Goal: Task Accomplishment & Management: Use online tool/utility

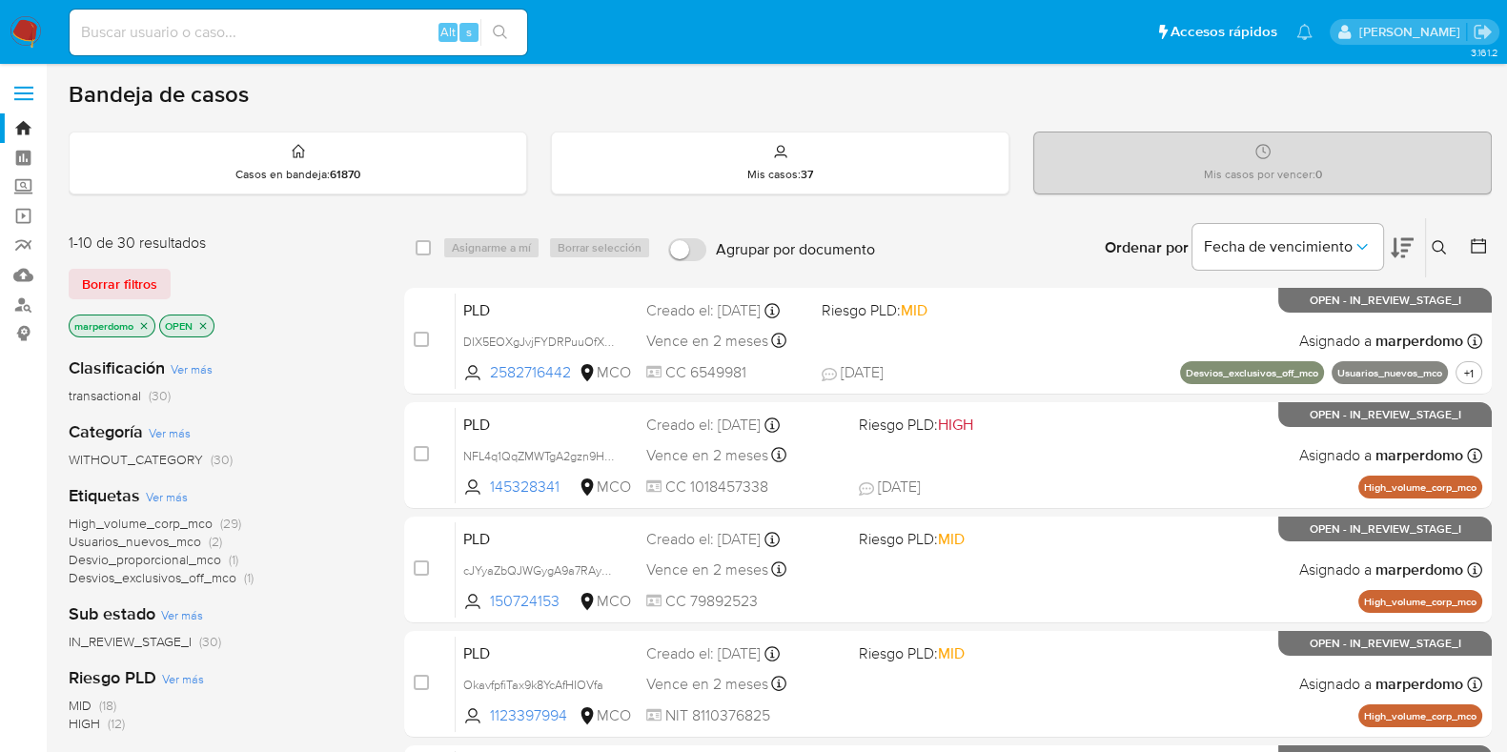
click at [383, 25] on input at bounding box center [299, 32] width 458 height 25
paste input "zuqgVv7x48SPX1cyV72yOmnk"
type input "zuqgVv7x48SPX1cyV72yOmnk"
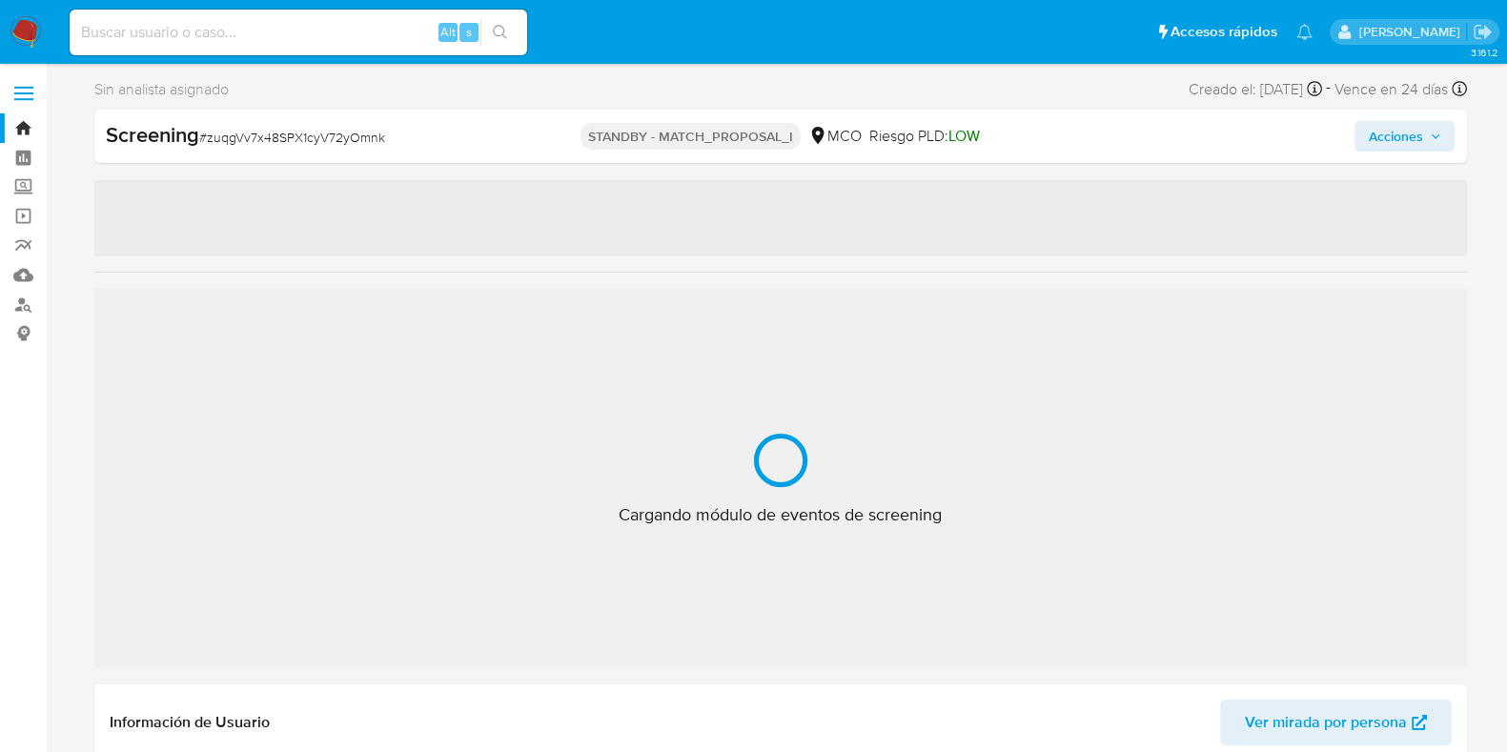
select select "10"
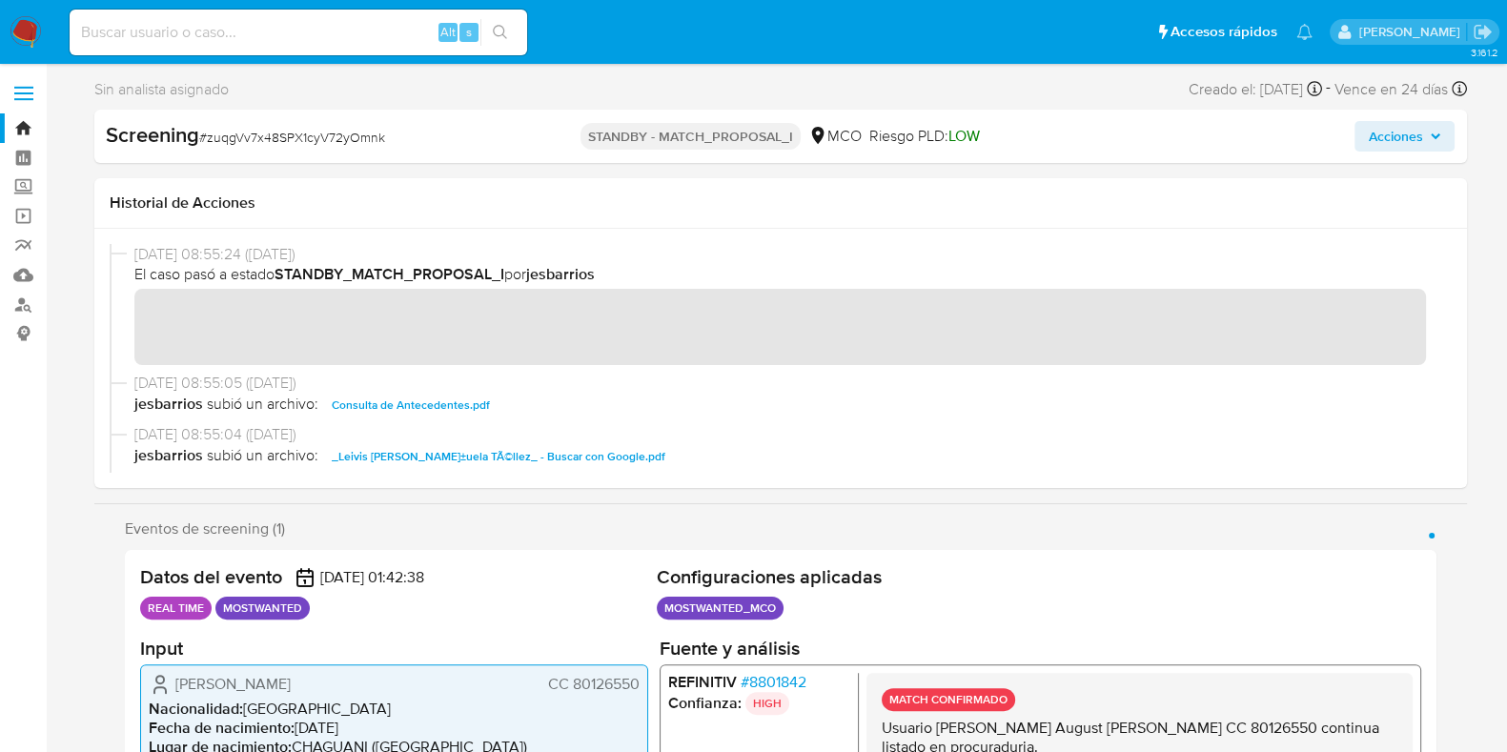
click at [28, 121] on link "Bandeja" at bounding box center [113, 128] width 227 height 30
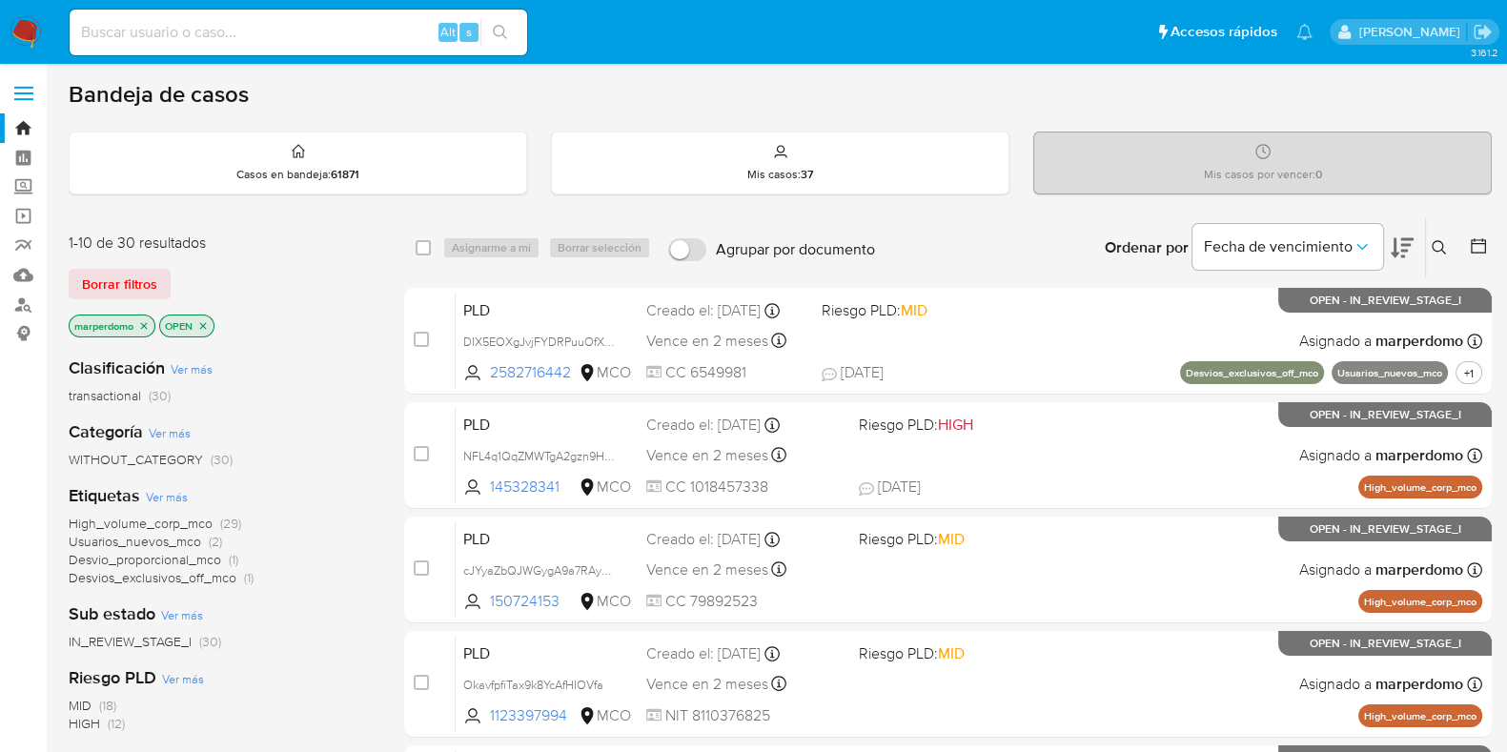
click at [143, 326] on icon "close-filter" at bounding box center [144, 325] width 7 height 7
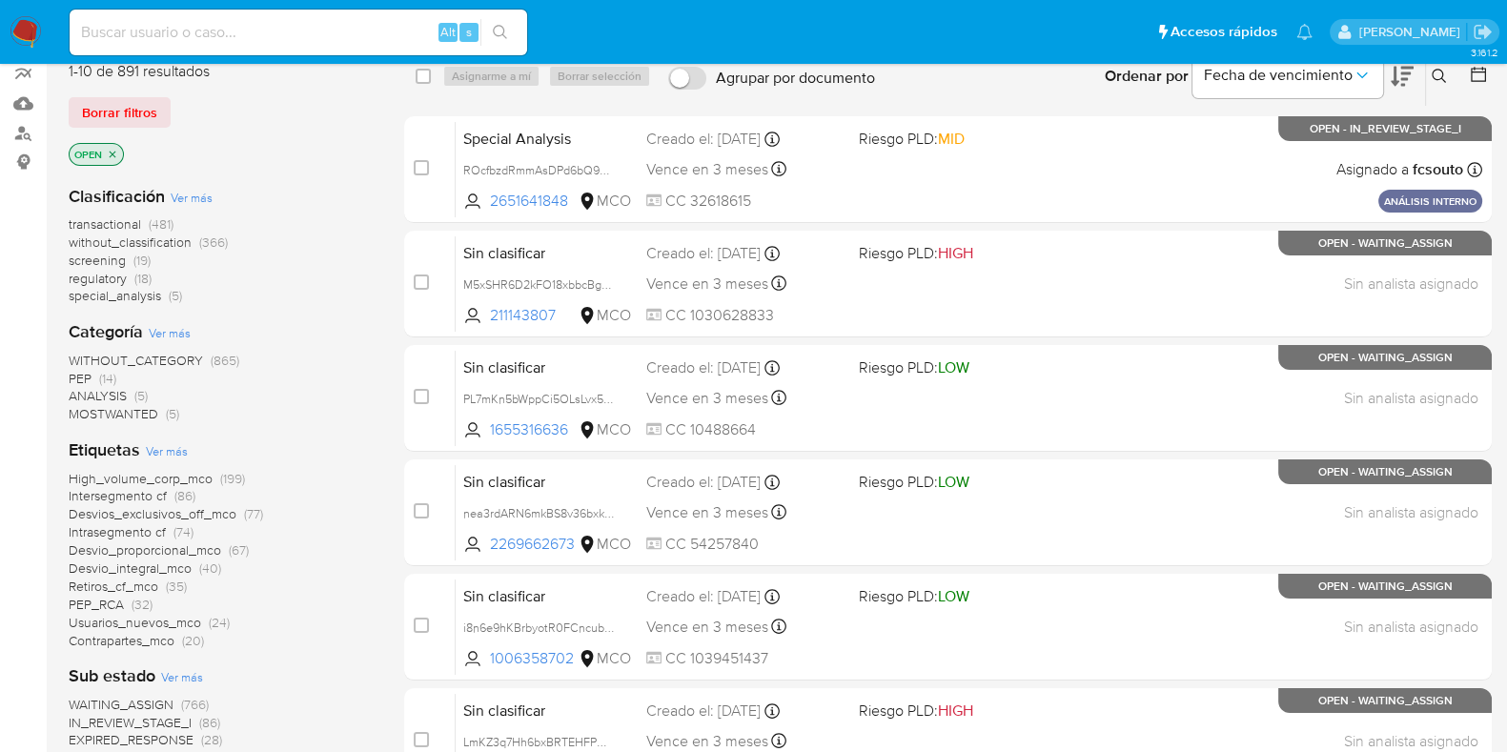
scroll to position [118, 0]
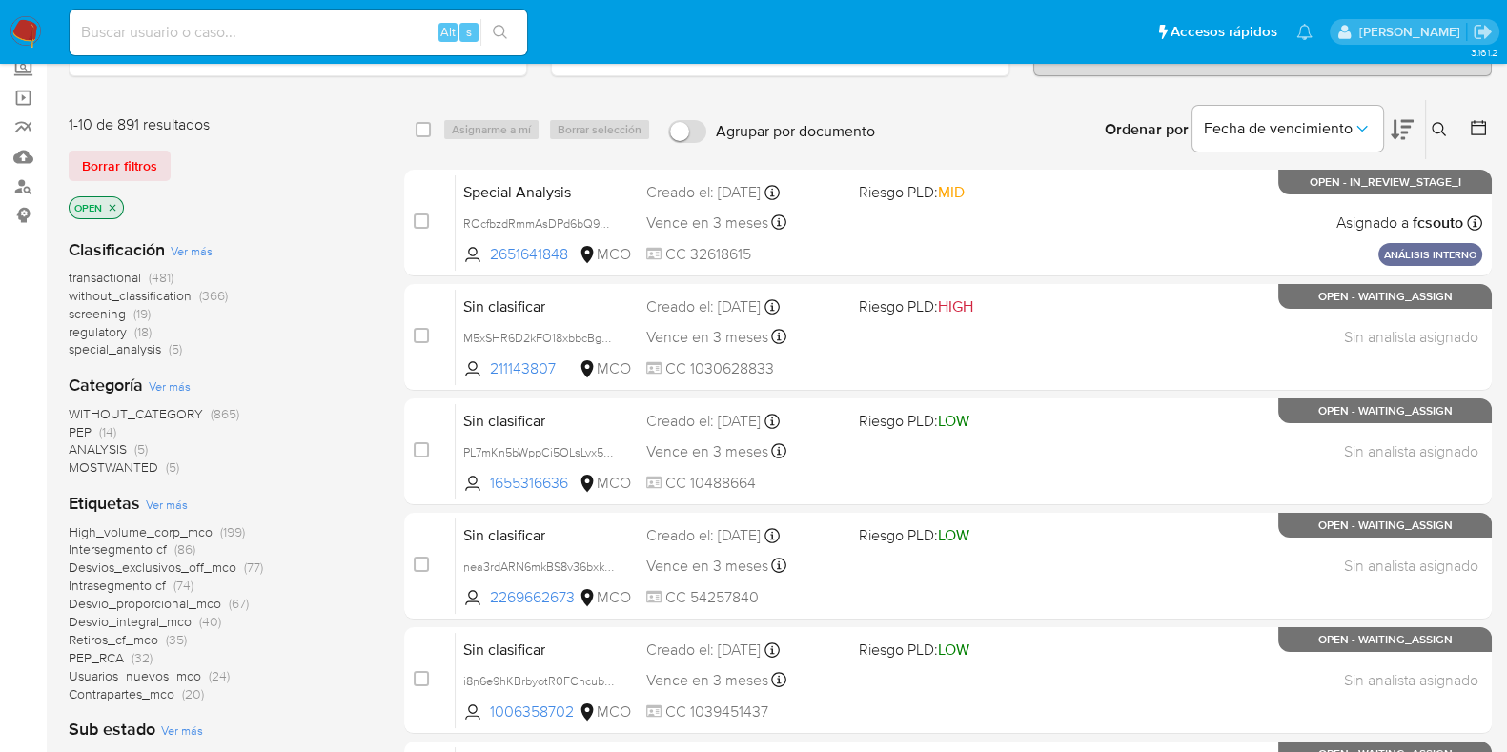
click at [108, 313] on span "screening" at bounding box center [97, 313] width 57 height 19
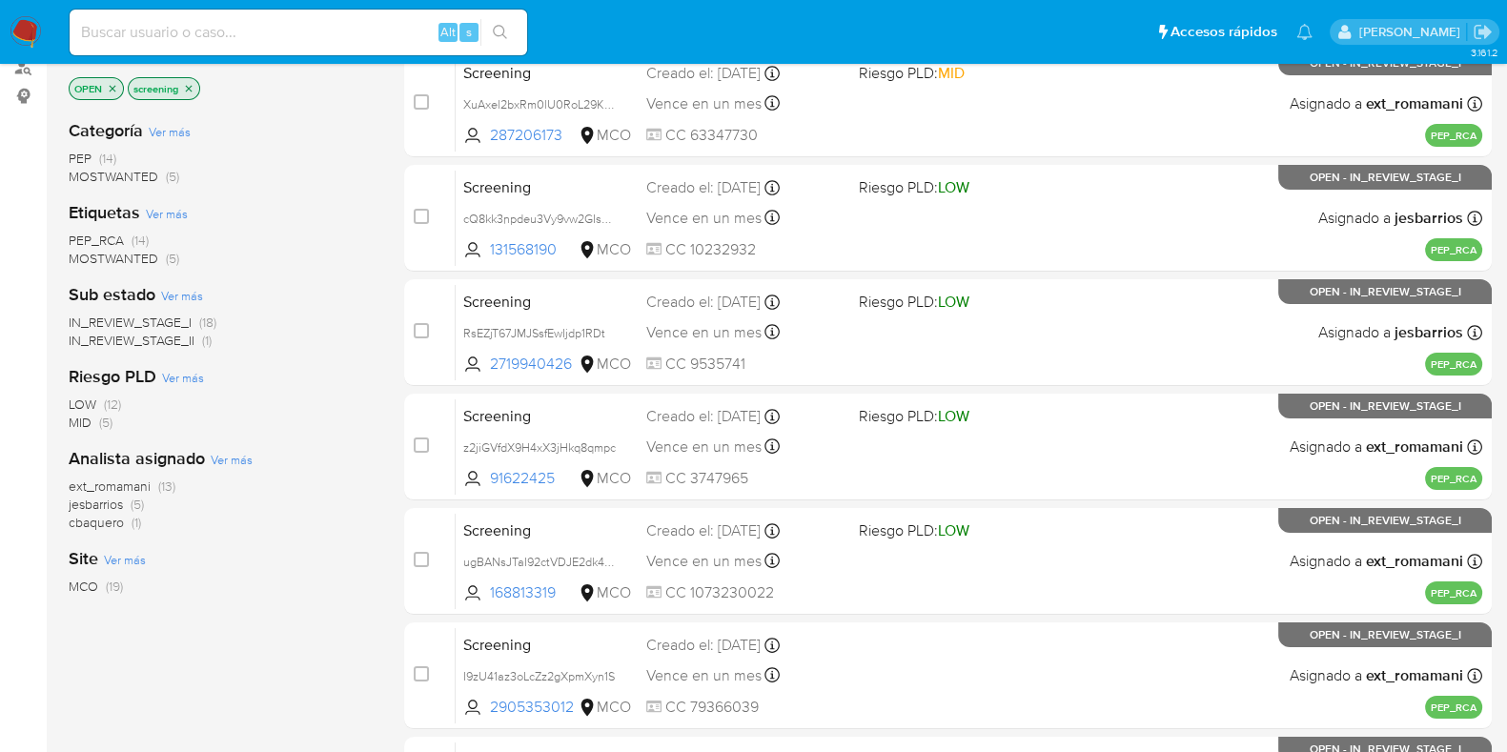
scroll to position [118, 0]
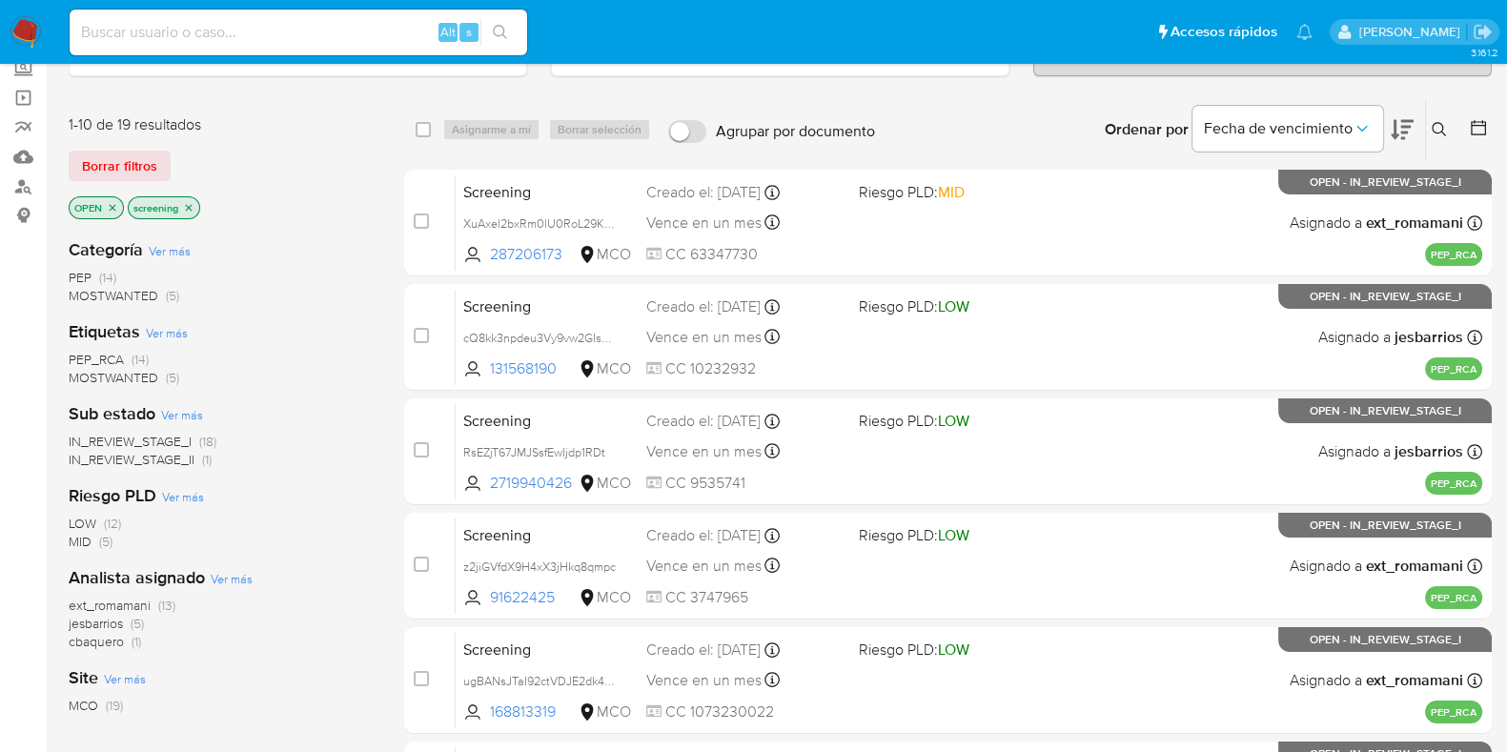
click at [146, 460] on span "IN_REVIEW_STAGE_II" at bounding box center [132, 459] width 126 height 19
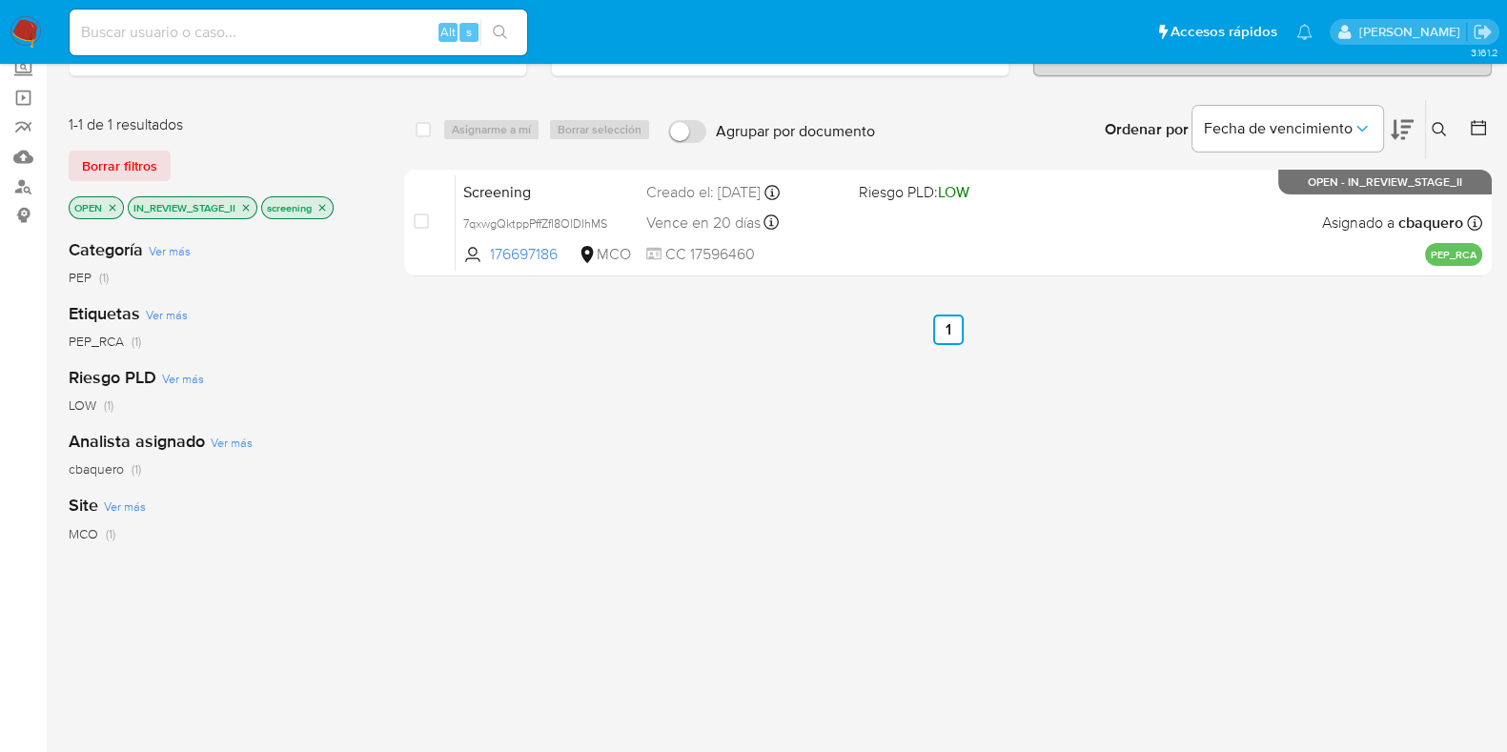
click at [246, 205] on icon "close-filter" at bounding box center [246, 207] width 7 height 7
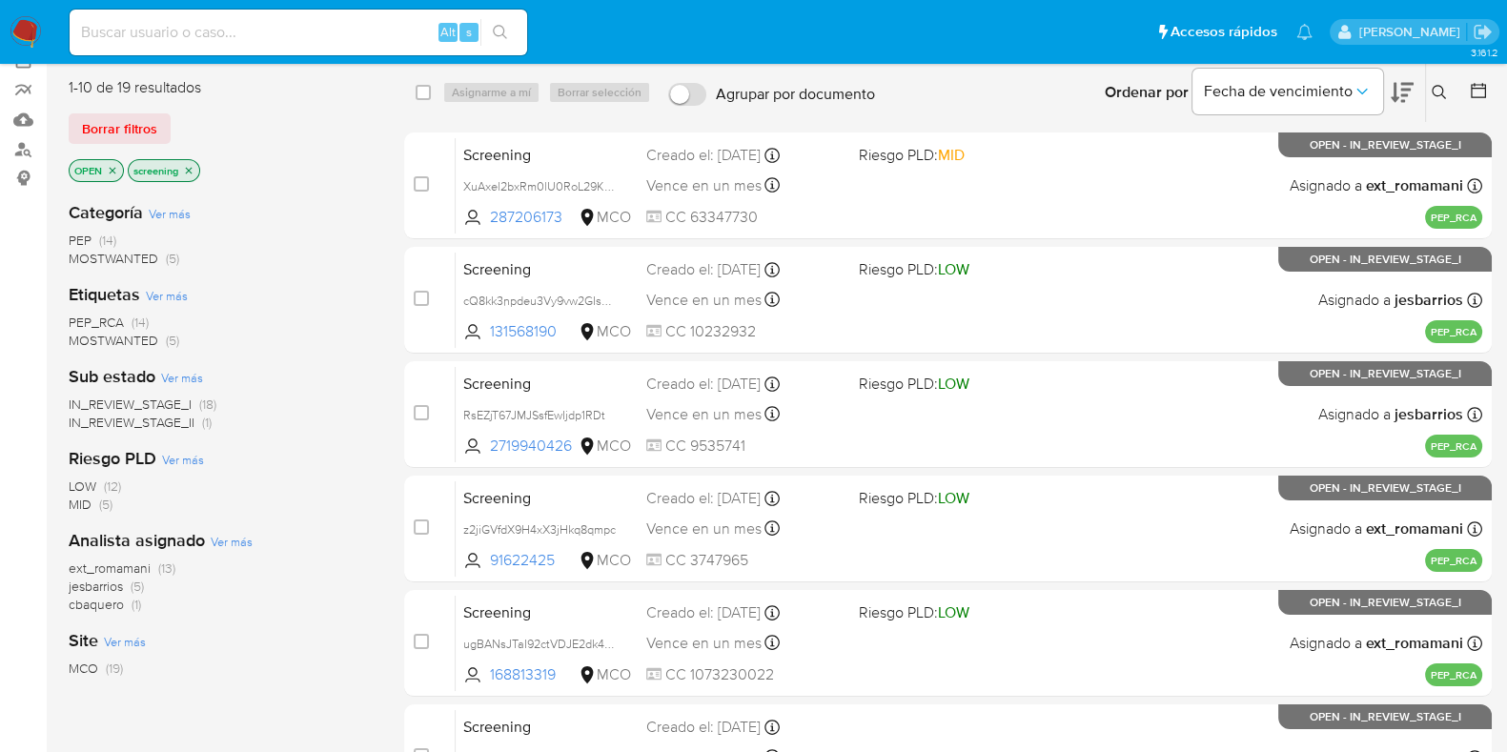
scroll to position [118, 0]
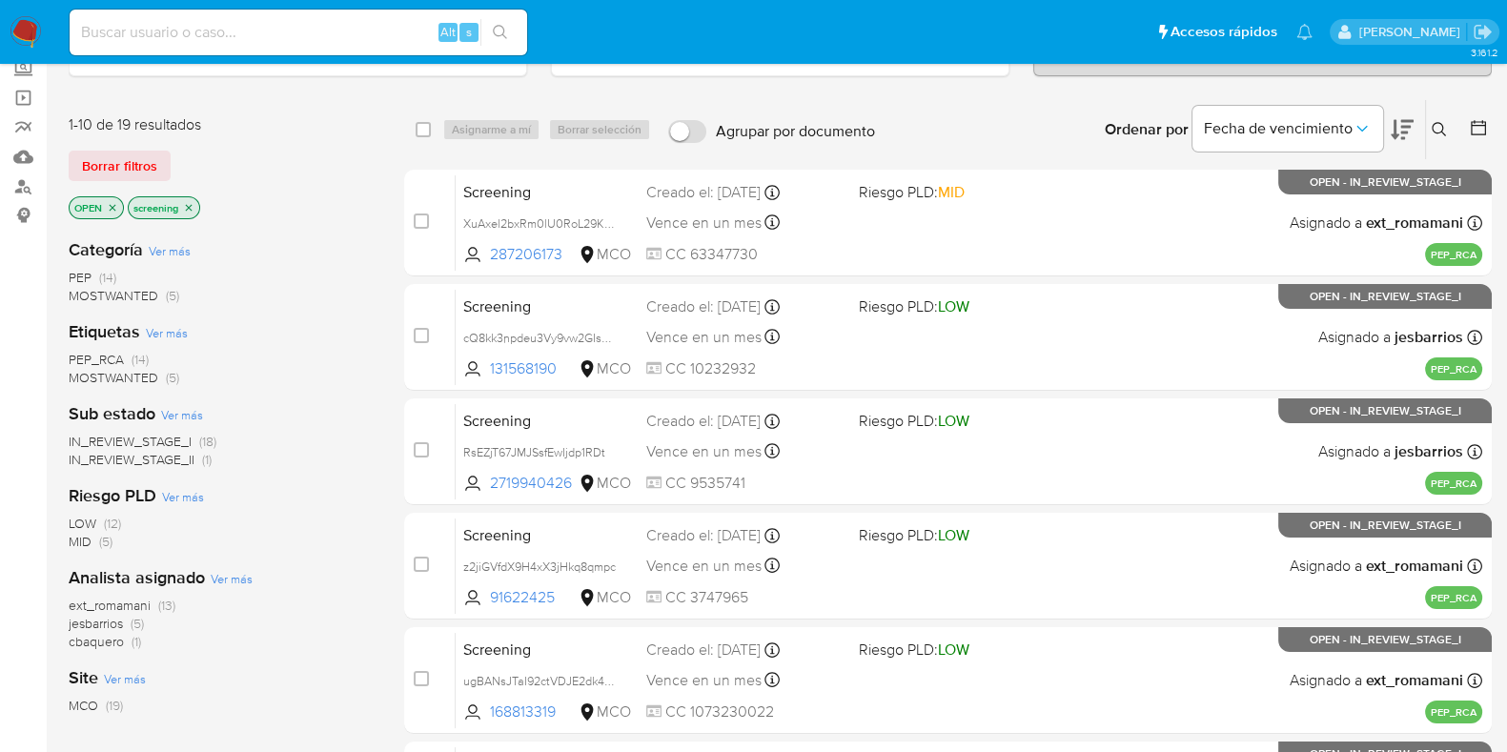
click at [186, 202] on icon "close-filter" at bounding box center [188, 207] width 11 height 11
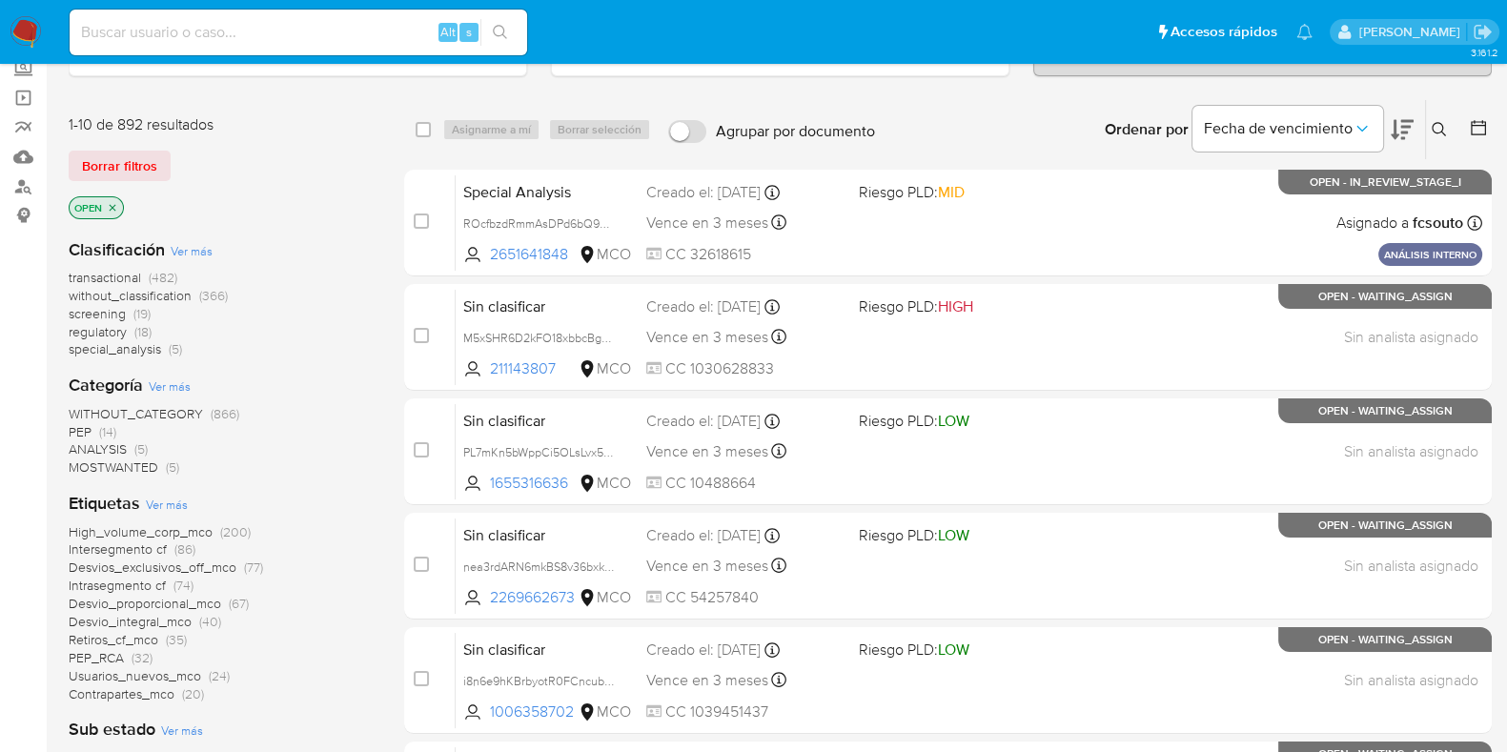
click at [89, 332] on span "regulatory" at bounding box center [98, 331] width 58 height 19
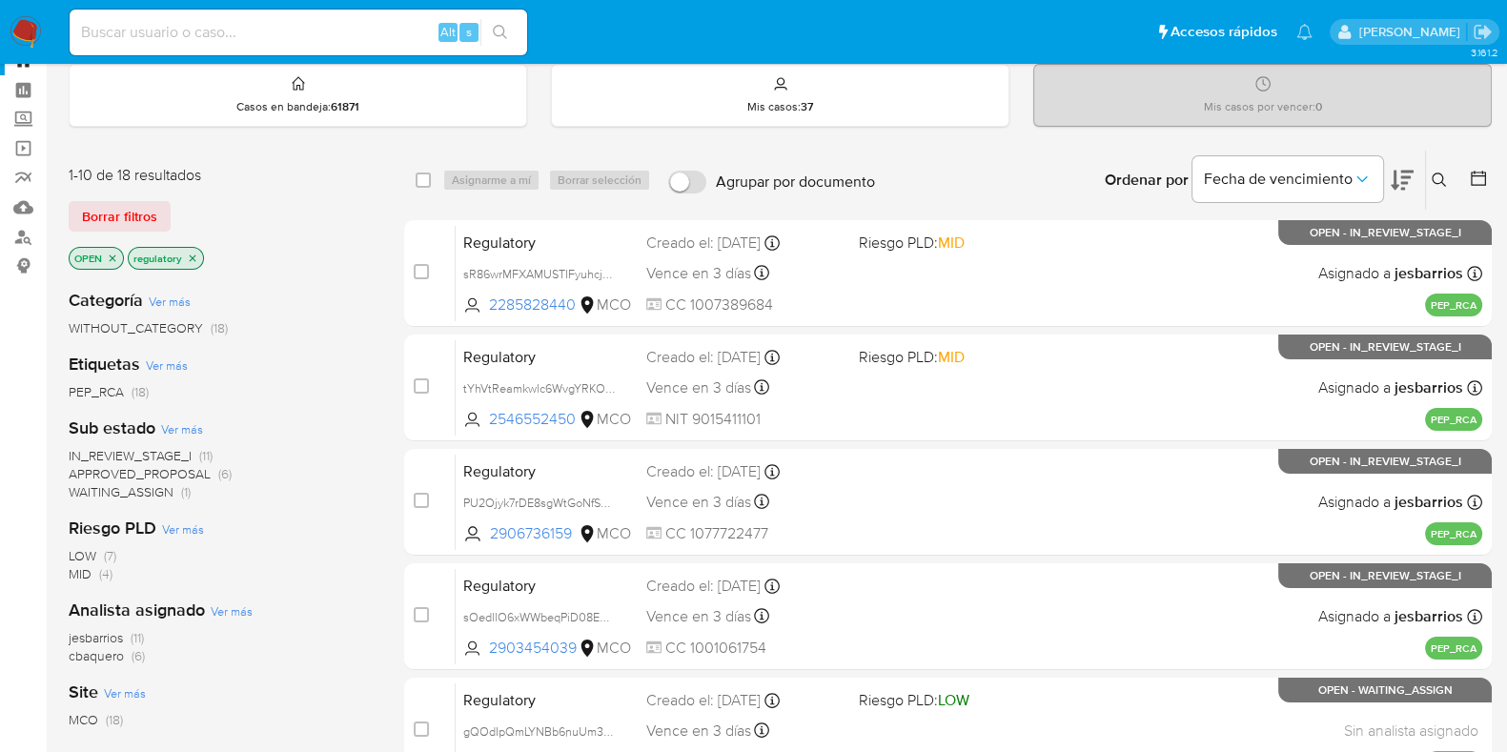
scroll to position [118, 0]
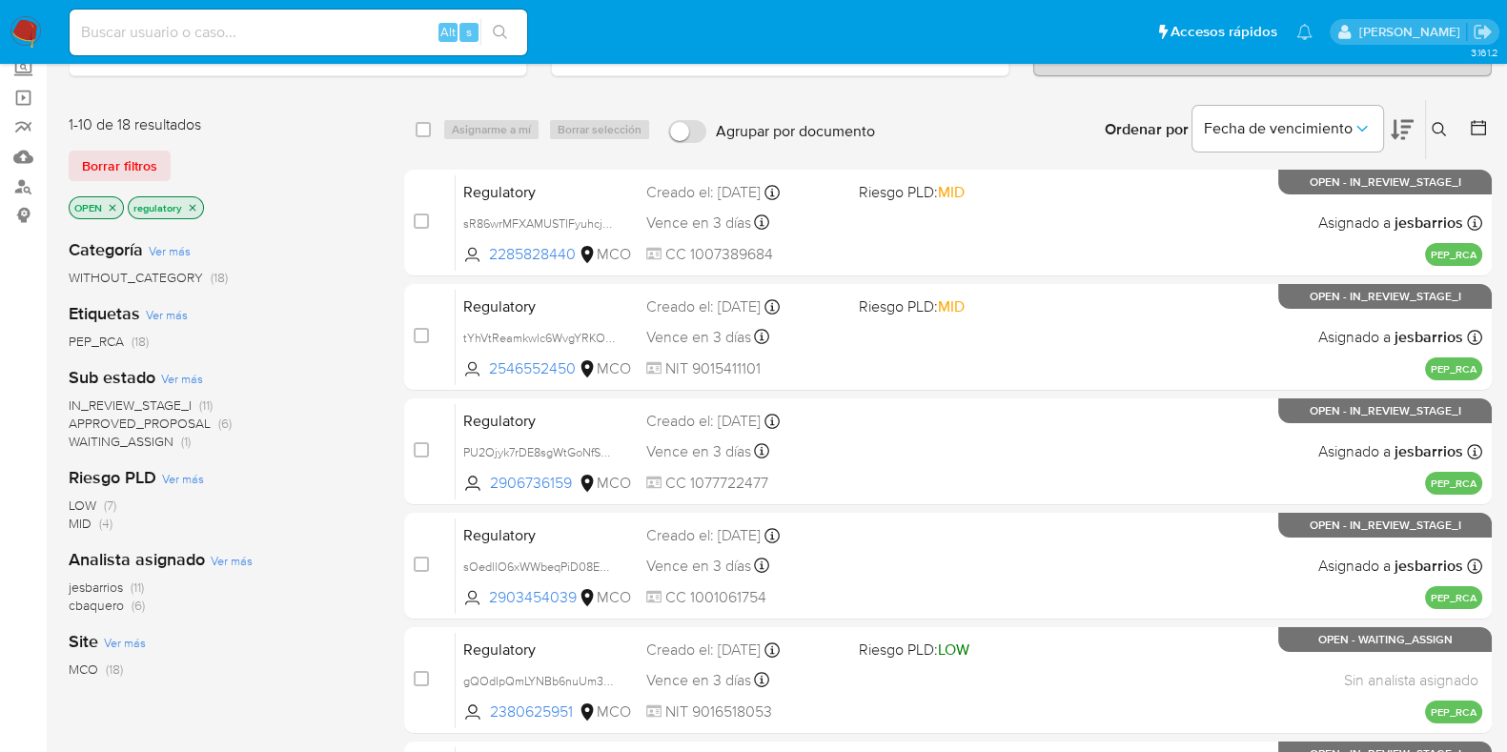
click at [191, 202] on icon "close-filter" at bounding box center [192, 207] width 11 height 11
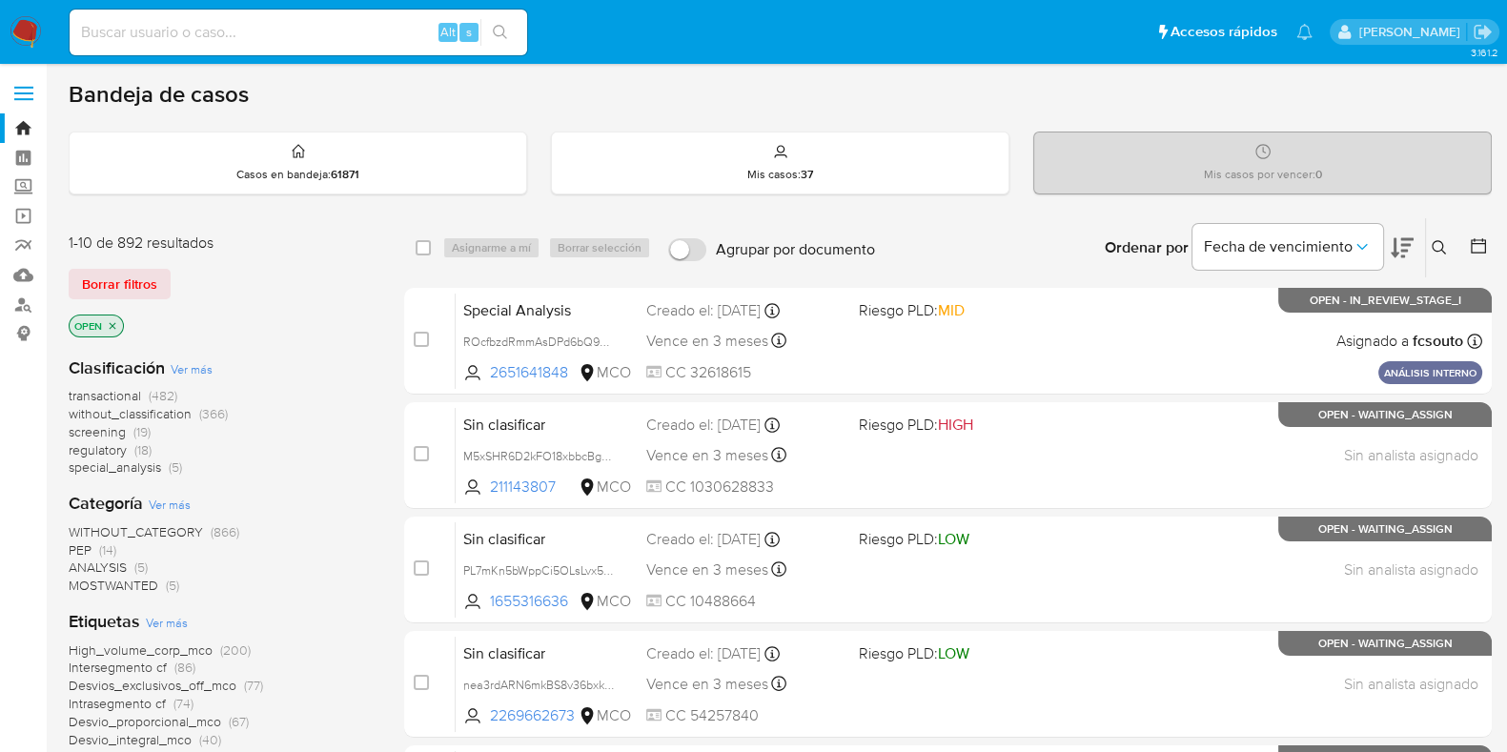
click at [112, 431] on span "screening" at bounding box center [97, 431] width 57 height 19
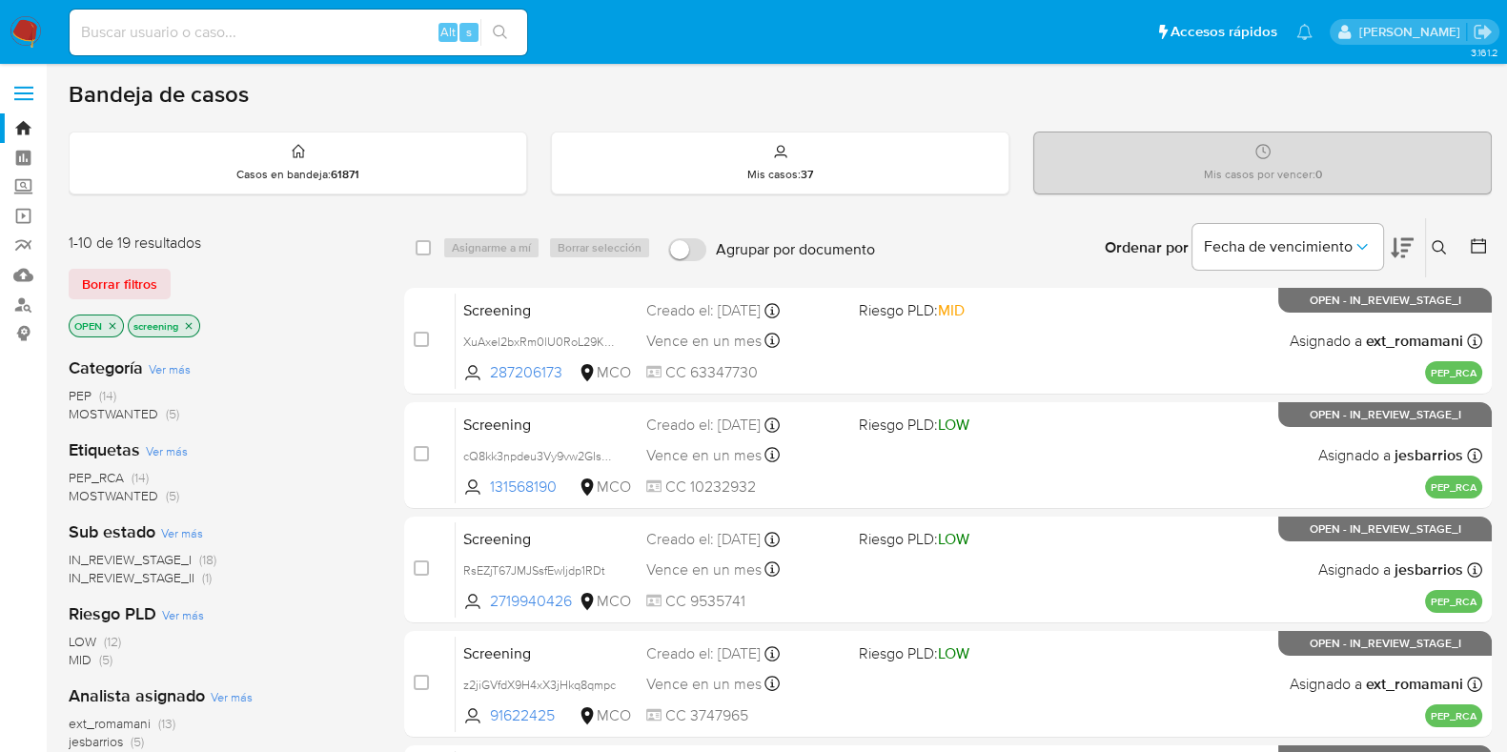
scroll to position [118, 0]
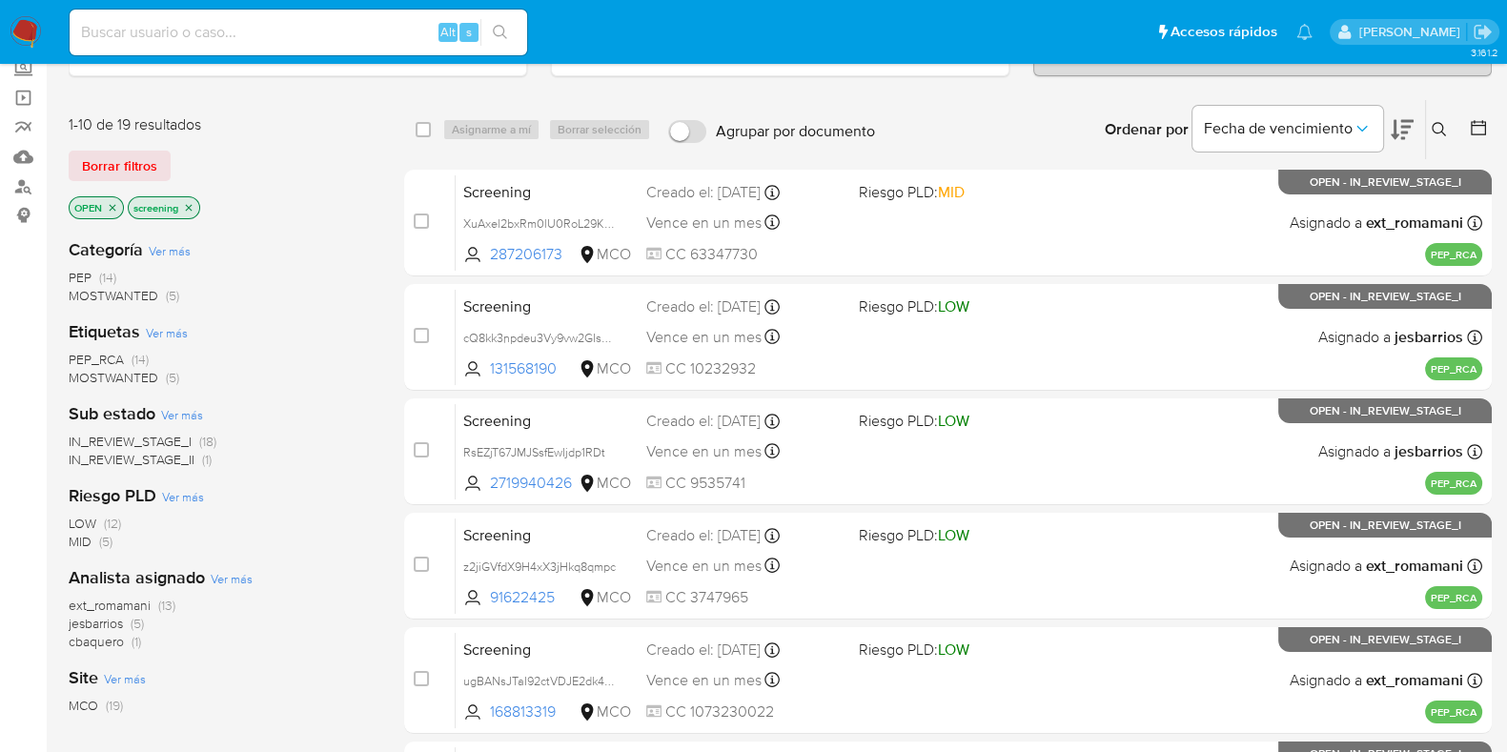
click at [172, 456] on span "IN_REVIEW_STAGE_II" at bounding box center [132, 459] width 126 height 19
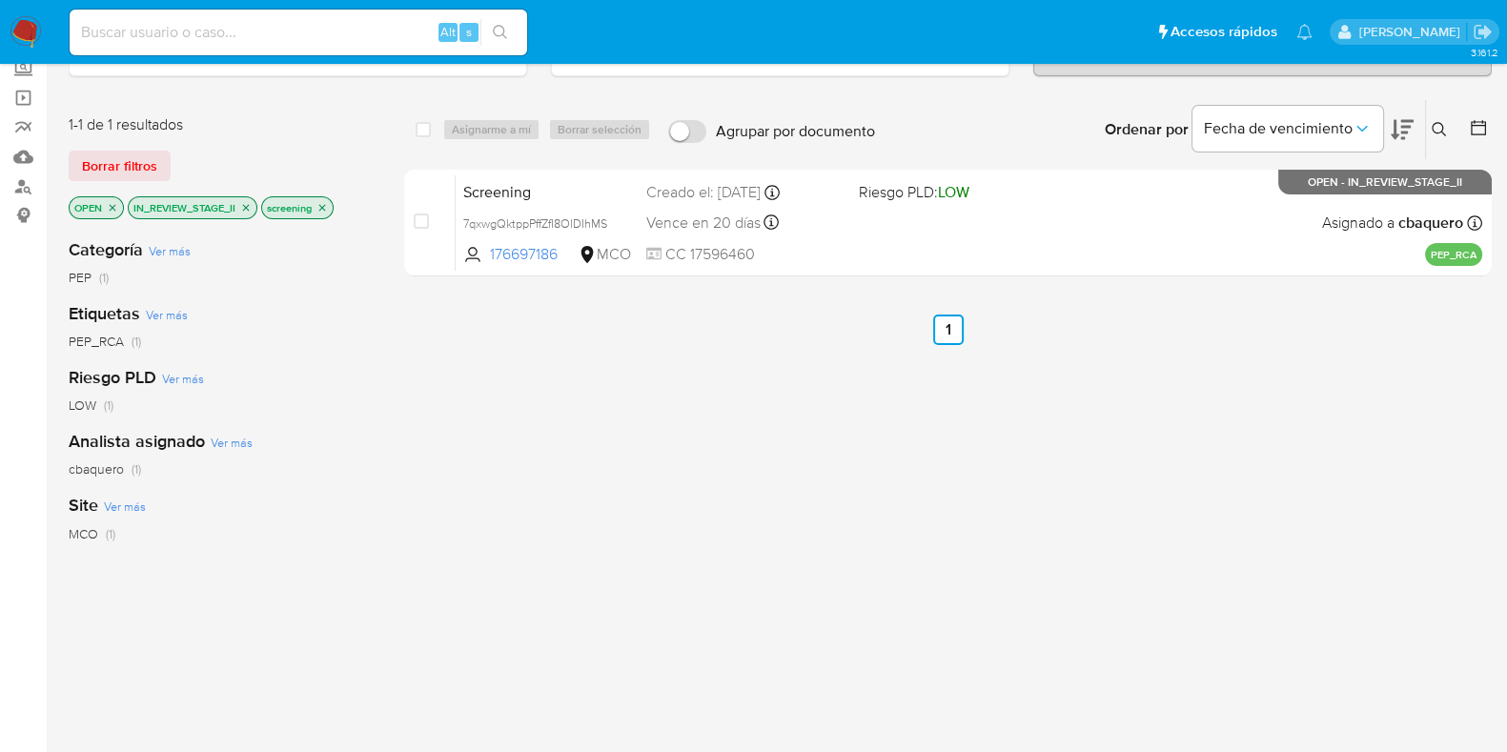
click at [327, 207] on icon "close-filter" at bounding box center [322, 207] width 11 height 11
click at [249, 206] on icon "close-filter" at bounding box center [245, 207] width 11 height 11
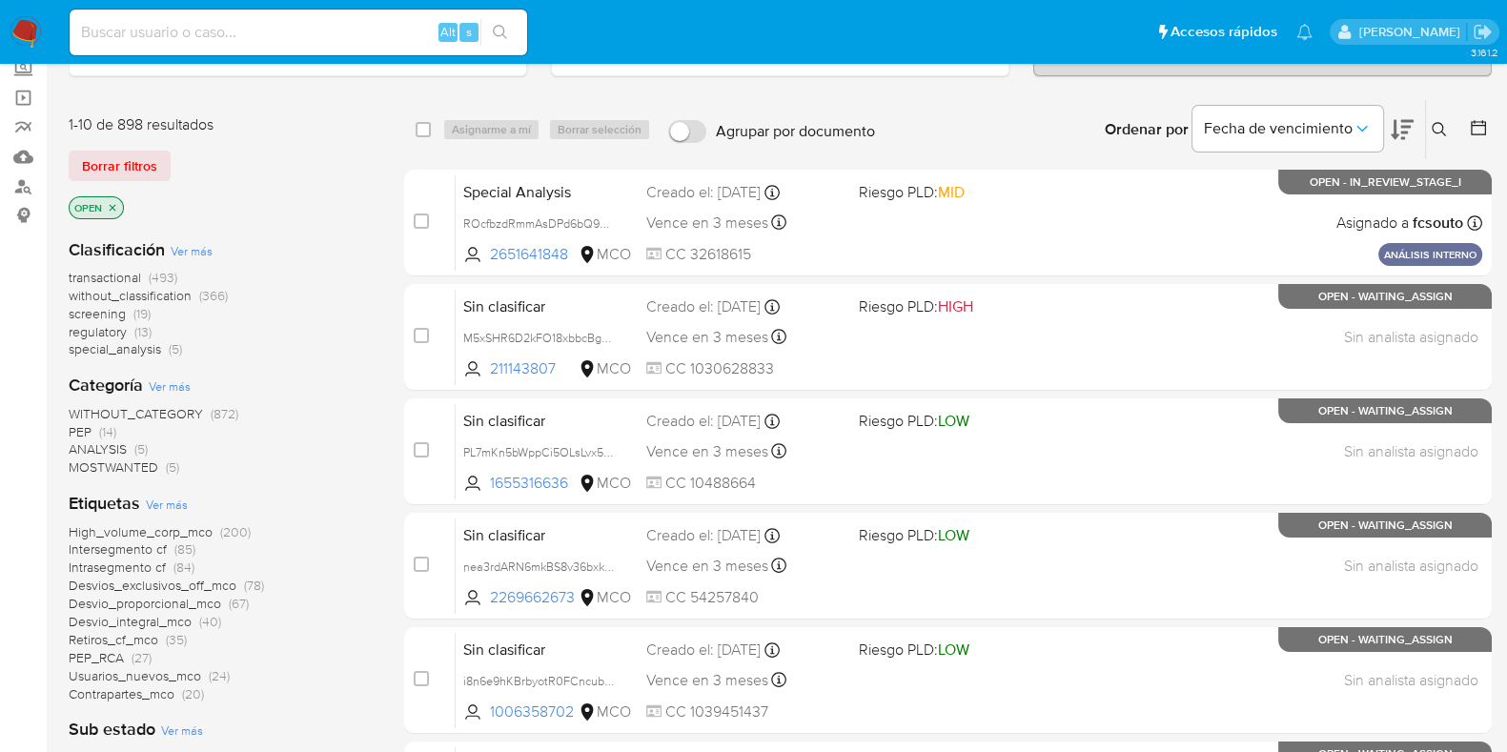
click at [105, 334] on span "regulatory" at bounding box center [98, 331] width 58 height 19
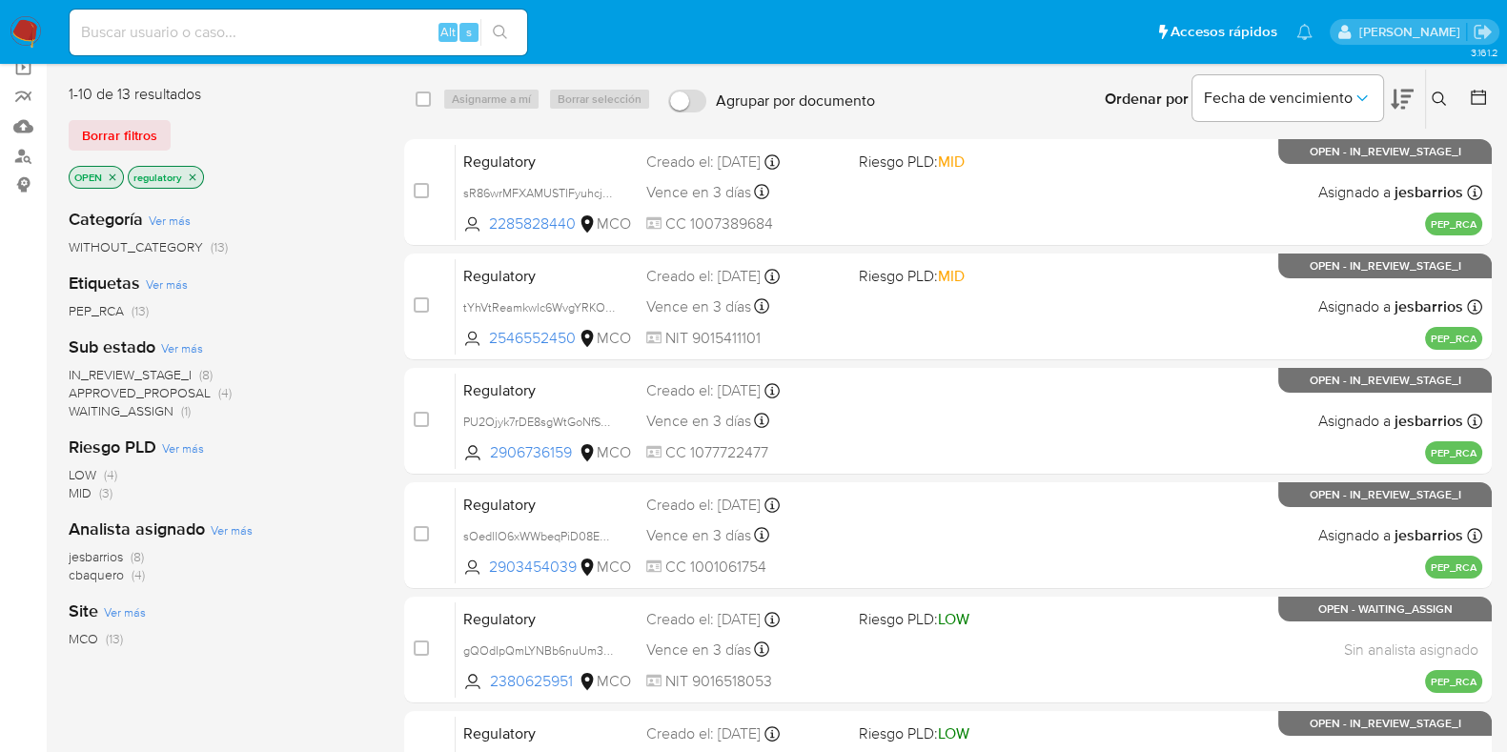
scroll to position [118, 0]
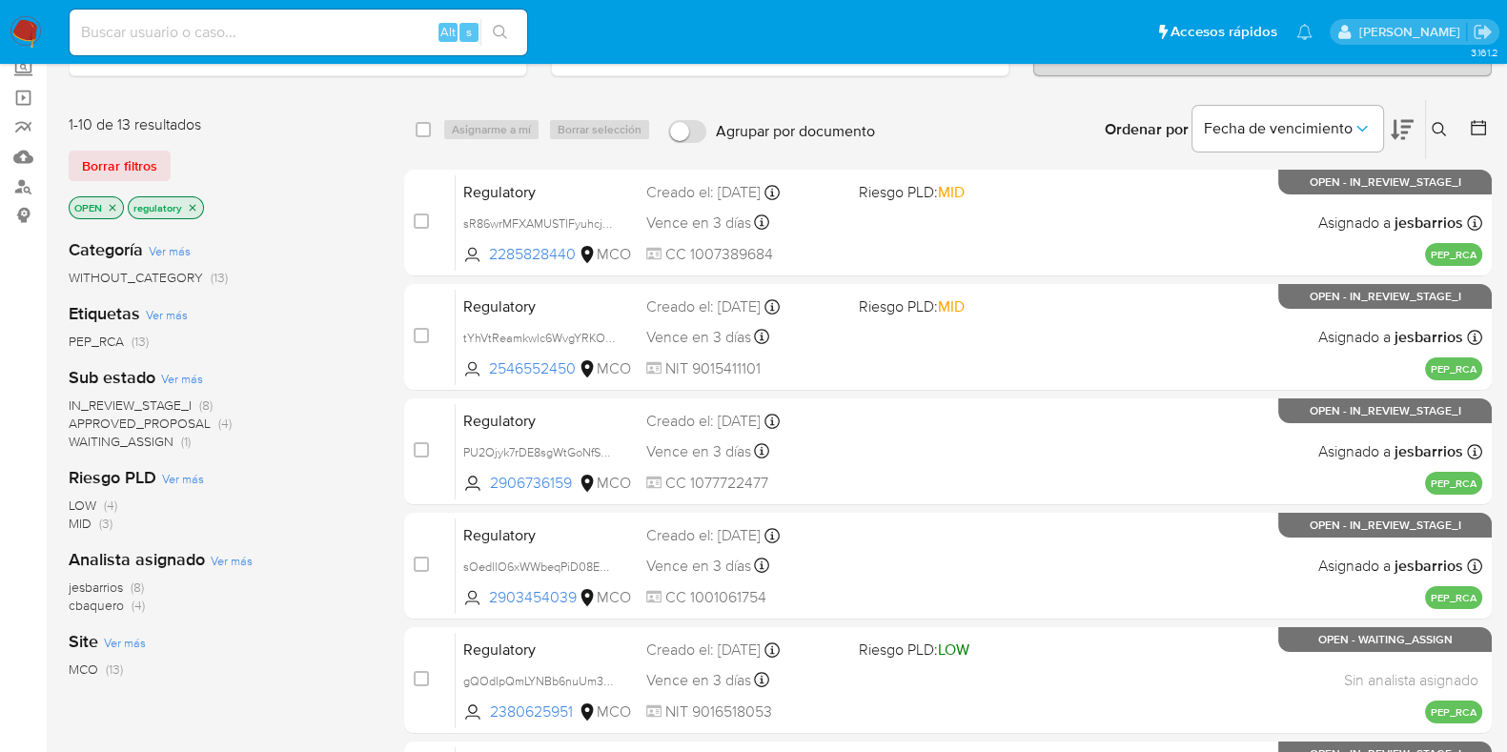
click at [112, 603] on span "cbaquero" at bounding box center [96, 605] width 55 height 19
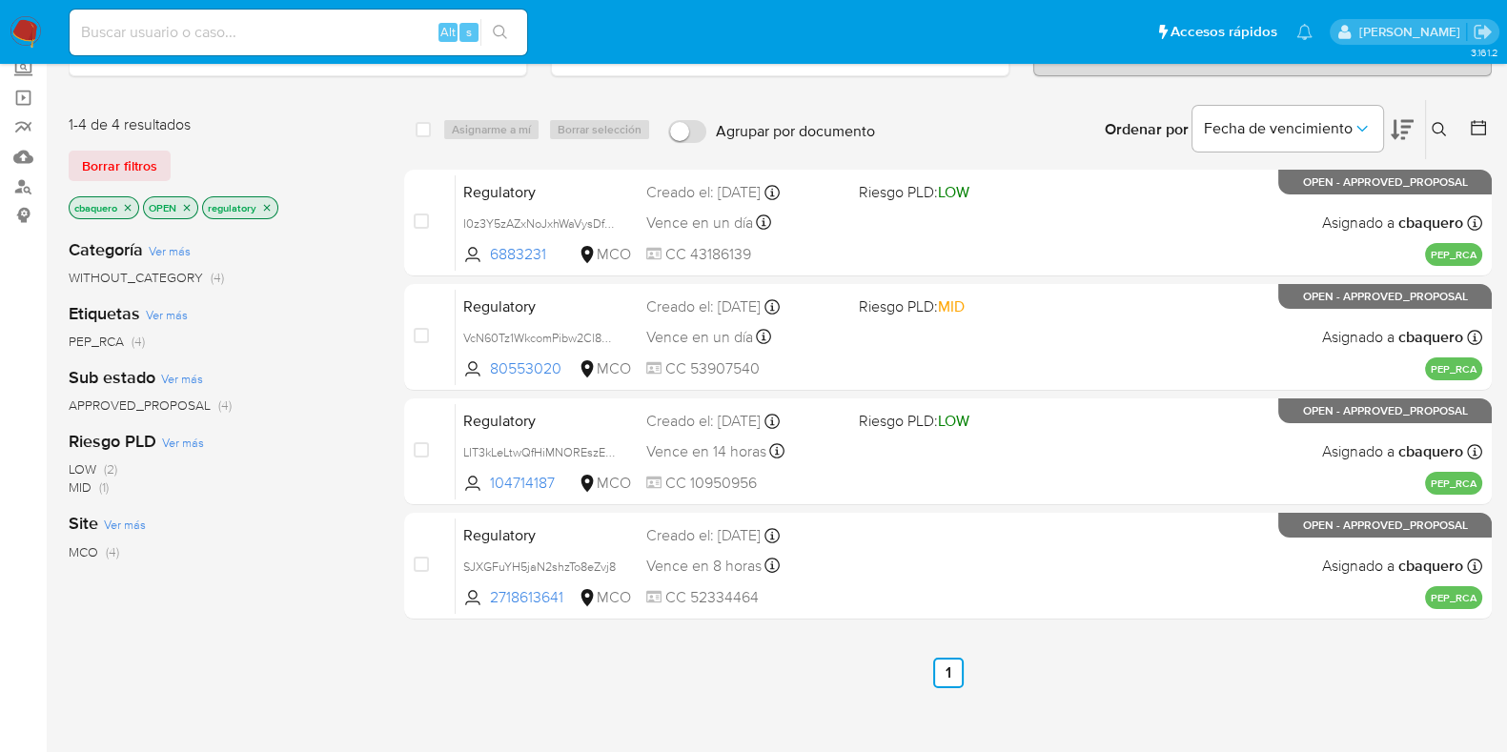
click at [391, 38] on input at bounding box center [299, 32] width 458 height 25
paste input "zJHU3IzcQIGL0rUGBSOWjakk"
type input "zJHU3IzcQIGL0rUGBSOWjakk"
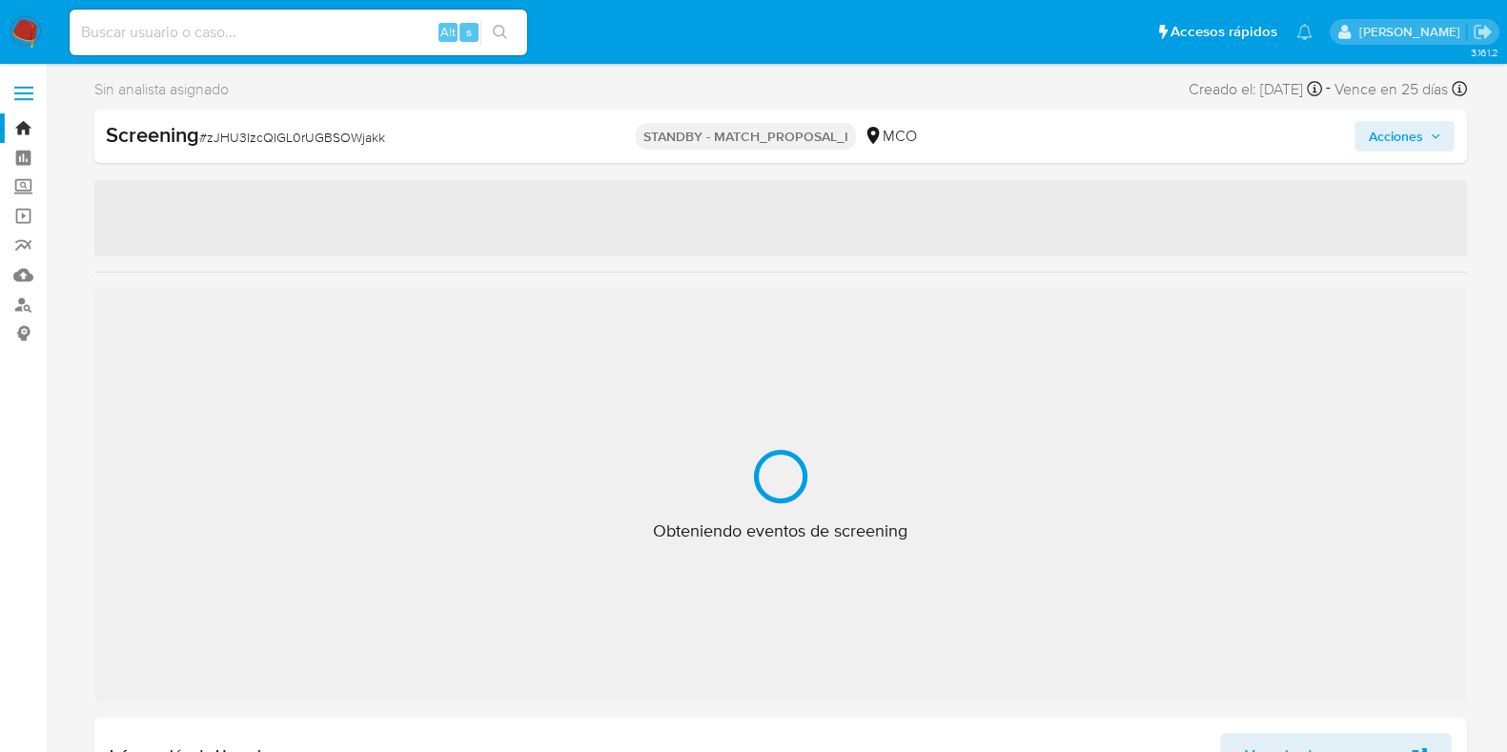
select select "10"
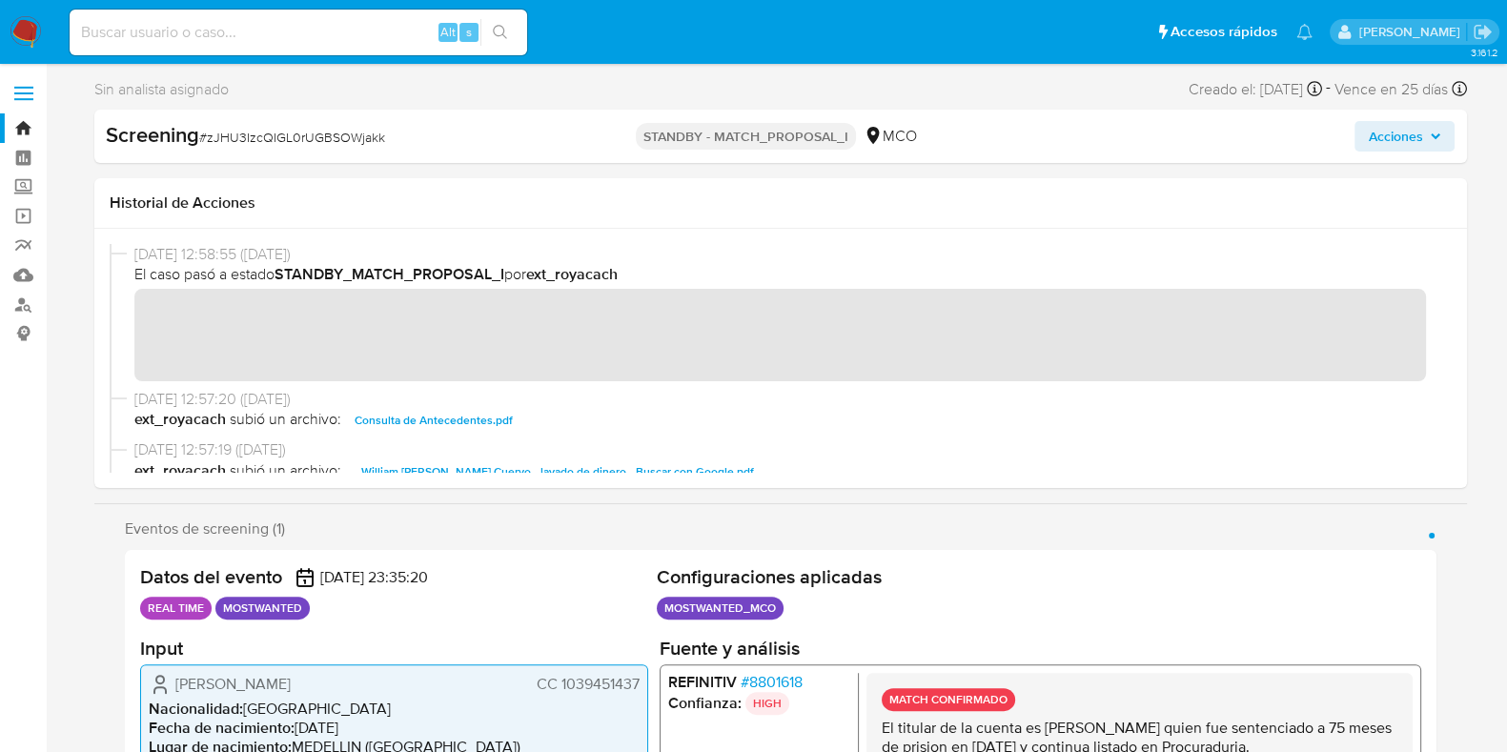
click at [10, 122] on link "Bandeja" at bounding box center [113, 128] width 227 height 30
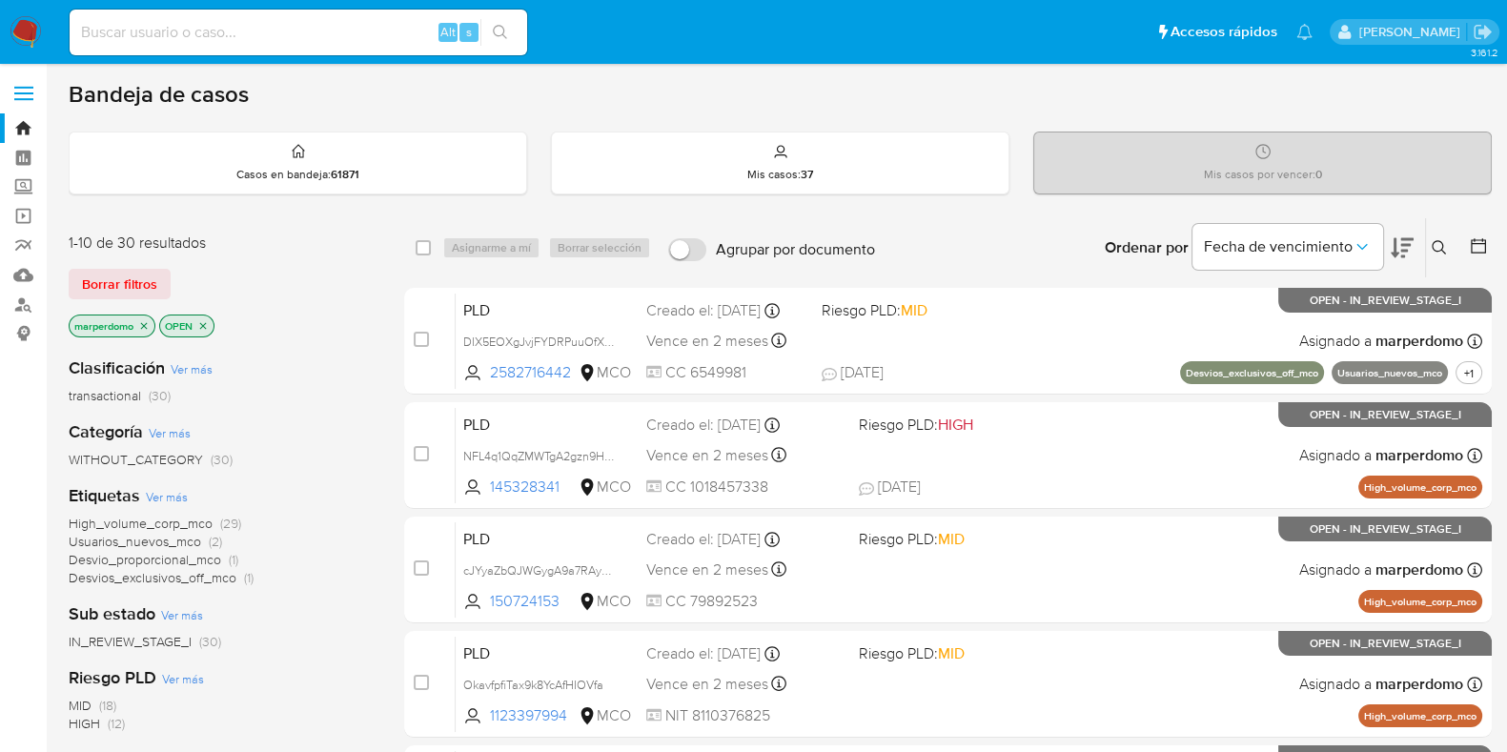
click at [418, 45] on div "Alt s" at bounding box center [299, 33] width 458 height 46
click at [398, 31] on input at bounding box center [299, 32] width 458 height 25
click at [339, 26] on input at bounding box center [299, 32] width 458 height 25
paste input "SxRfV0Wvko7XFaD3VSDcvnwN"
type input "SxRfV0Wvko7XFaD3VSDcvnwN"
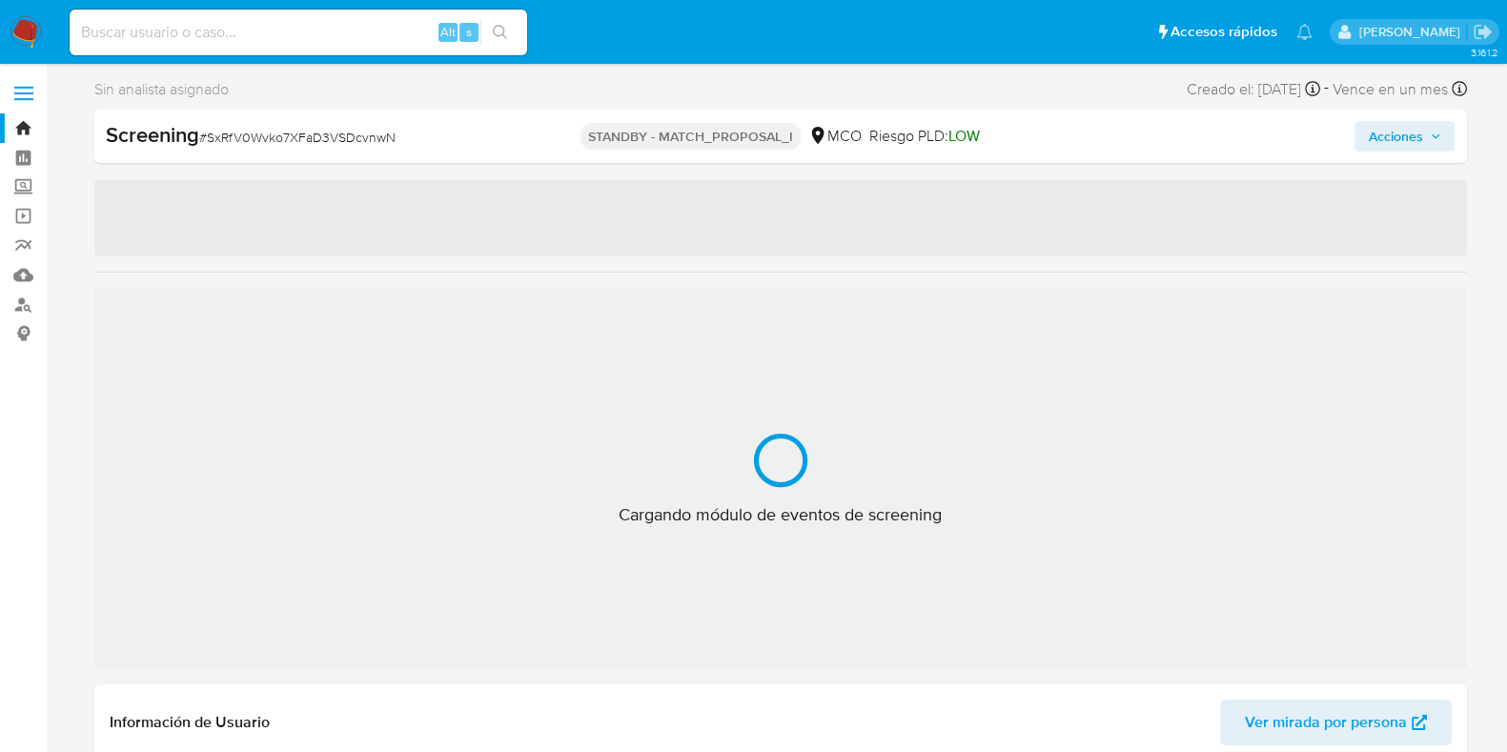
select select "10"
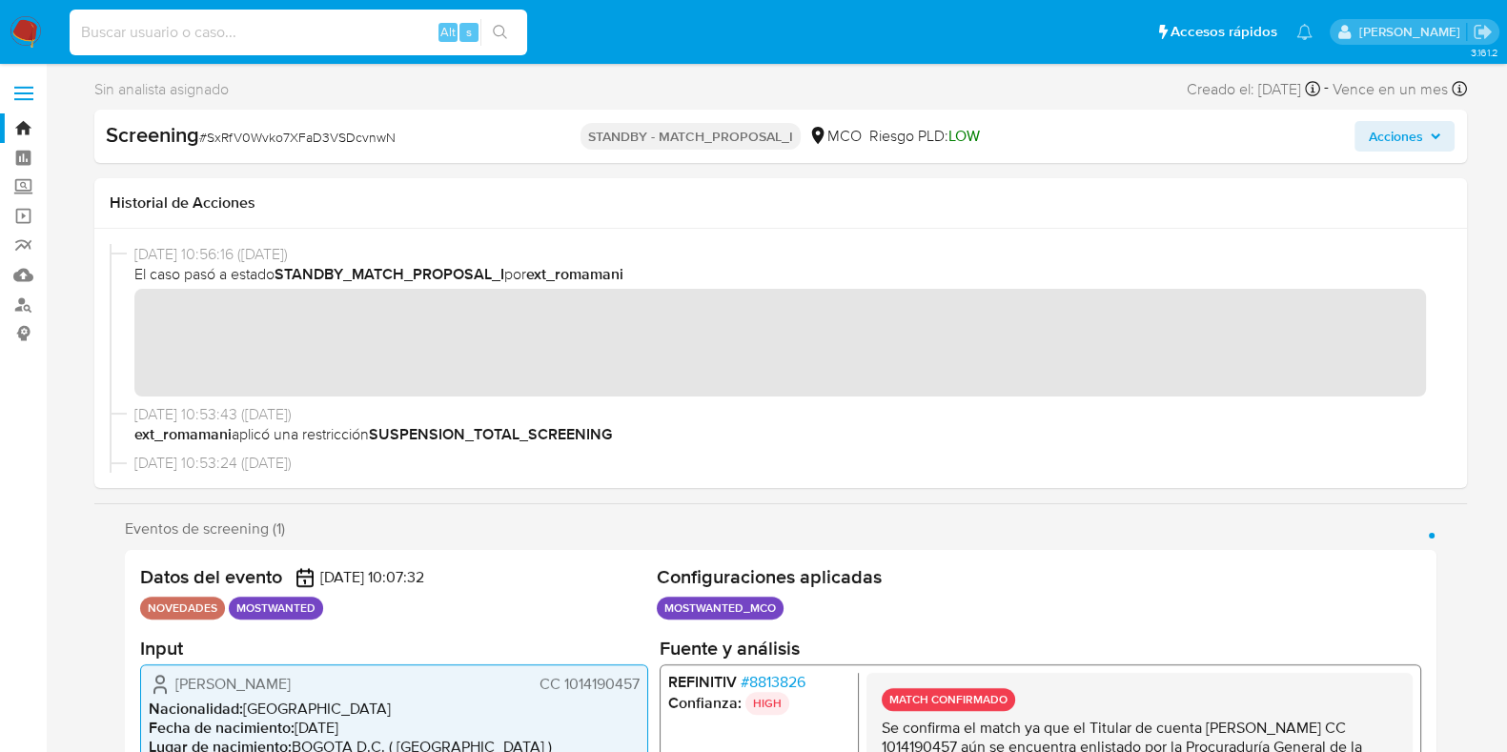
click at [334, 26] on input at bounding box center [299, 32] width 458 height 25
paste input "5gn9x5Z20HAS79ZKukUPKf4o"
type input "5gn9x5Z20HAS79ZKukUPKf4o"
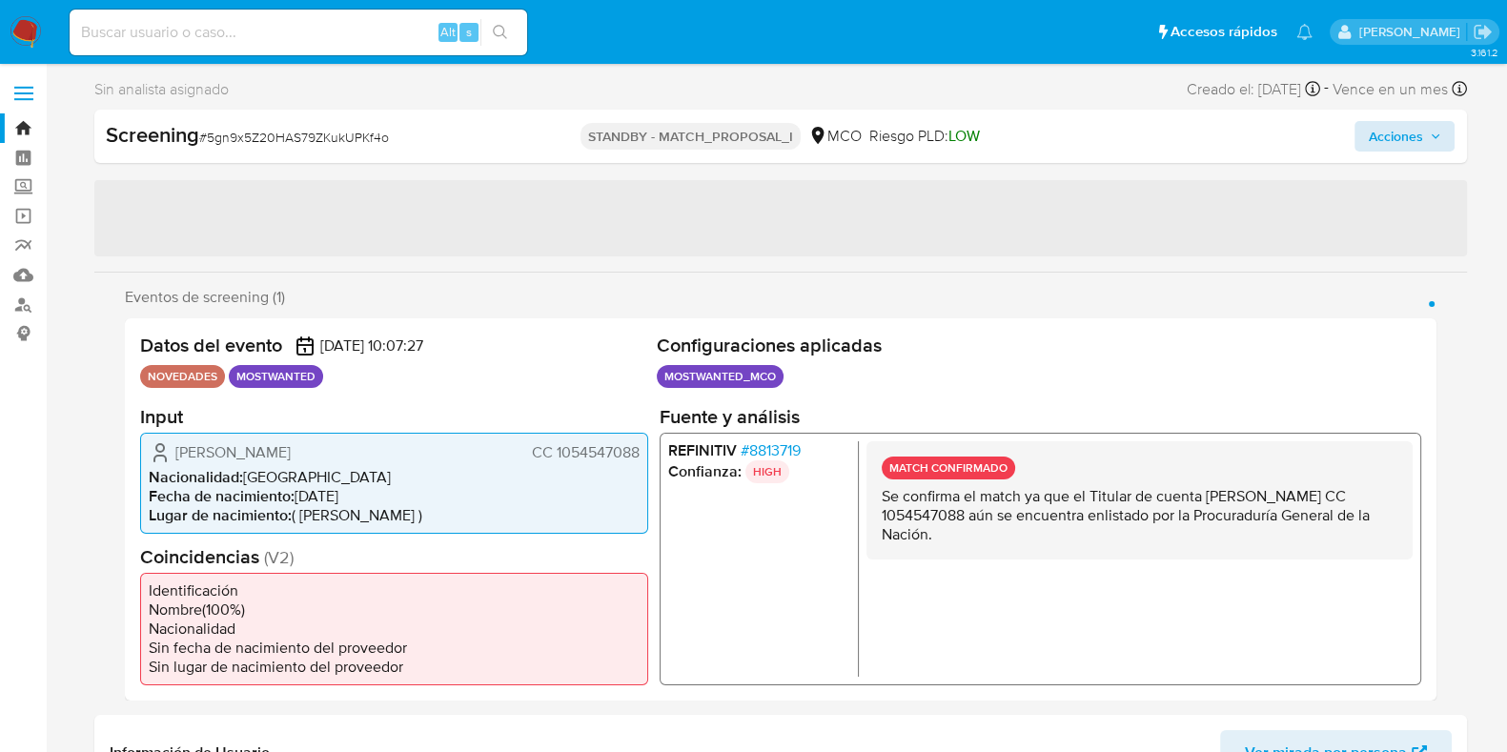
select select "10"
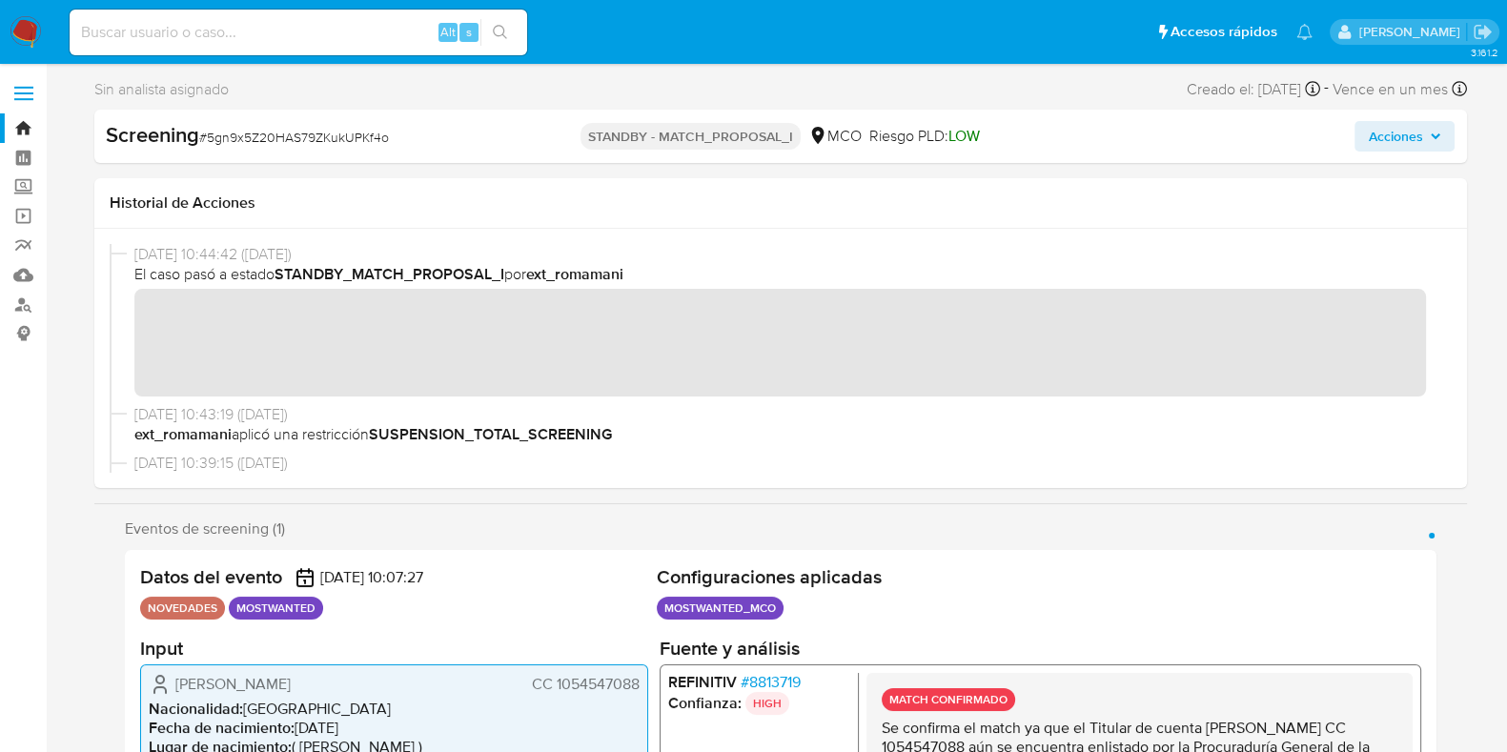
click at [15, 135] on link "Bandeja" at bounding box center [113, 128] width 227 height 30
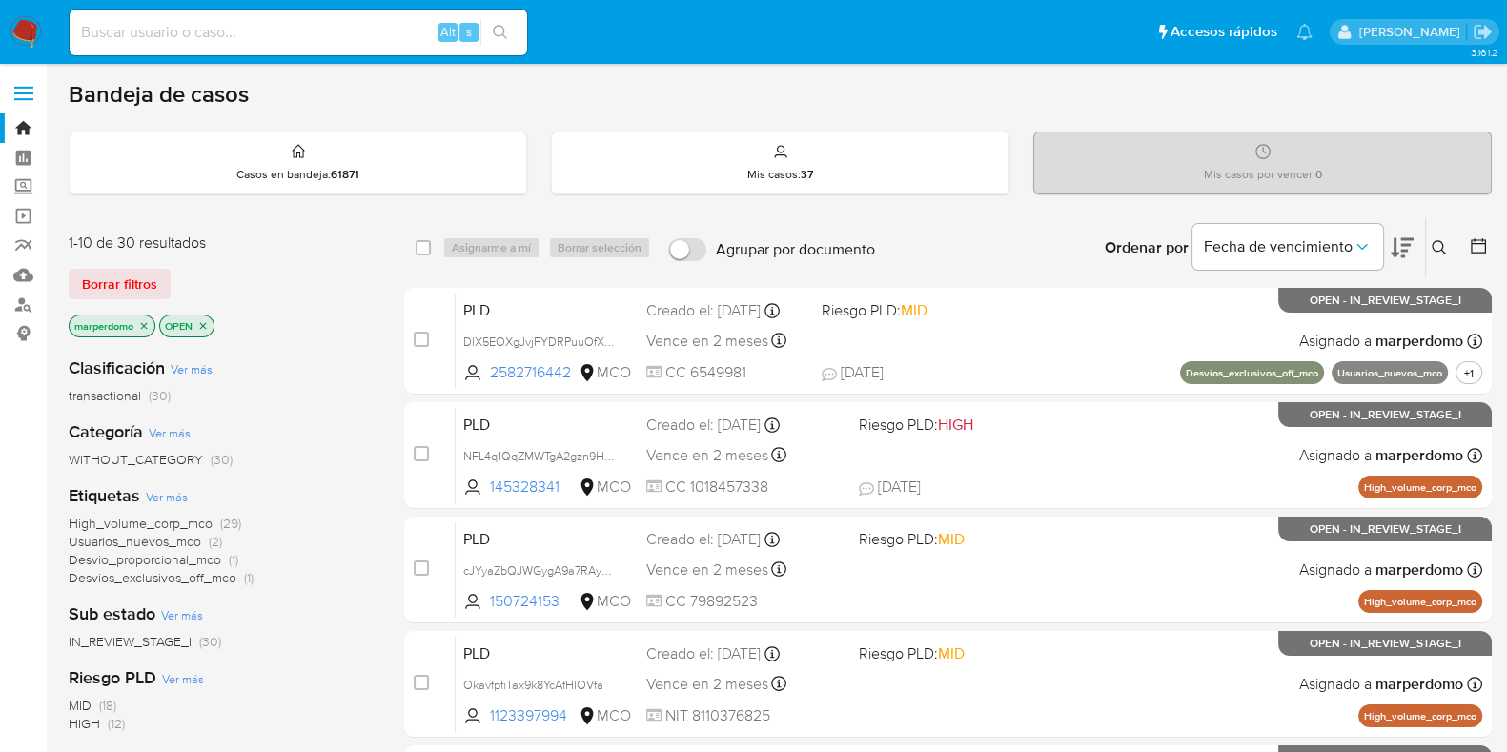
click at [142, 325] on icon "close-filter" at bounding box center [143, 325] width 11 height 11
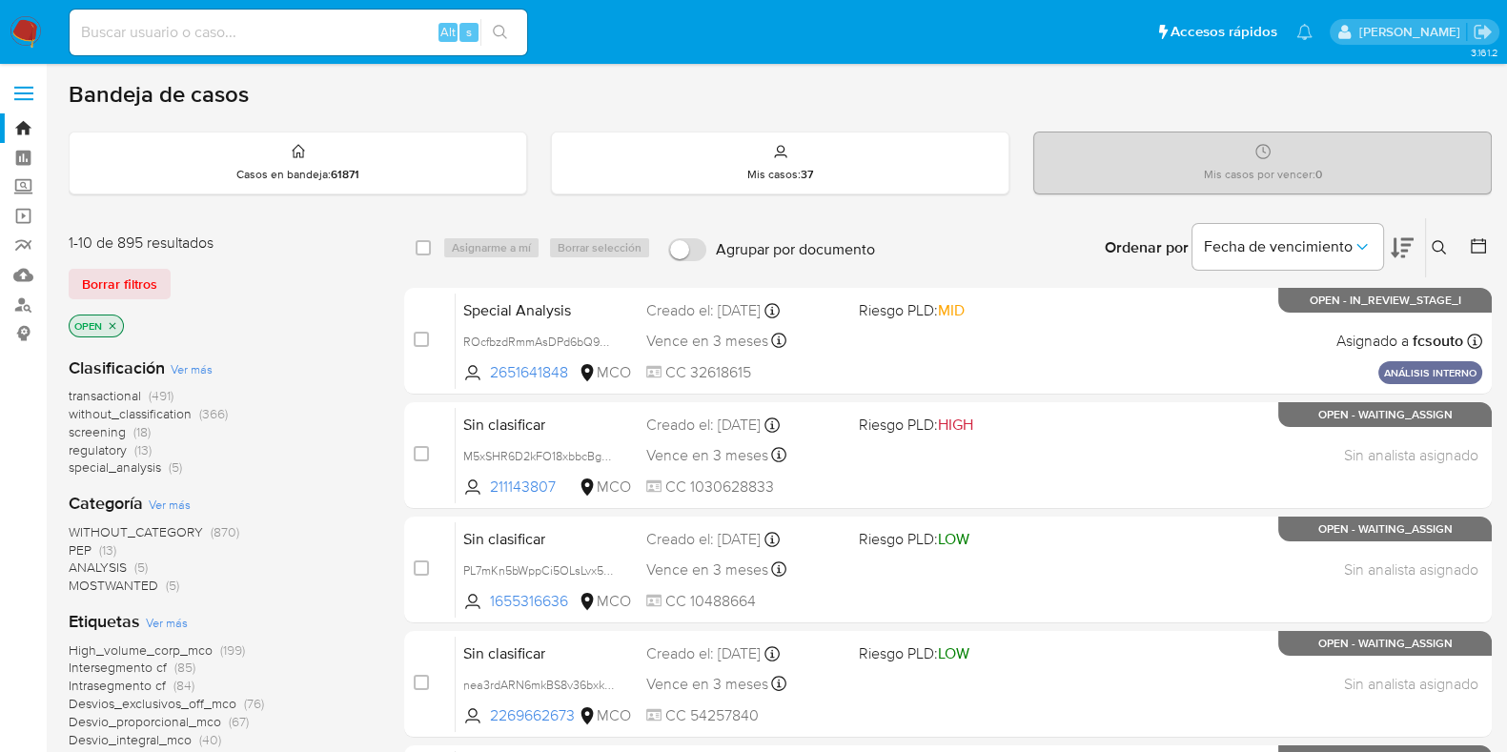
click at [142, 584] on span "MOSTWANTED" at bounding box center [114, 585] width 90 height 19
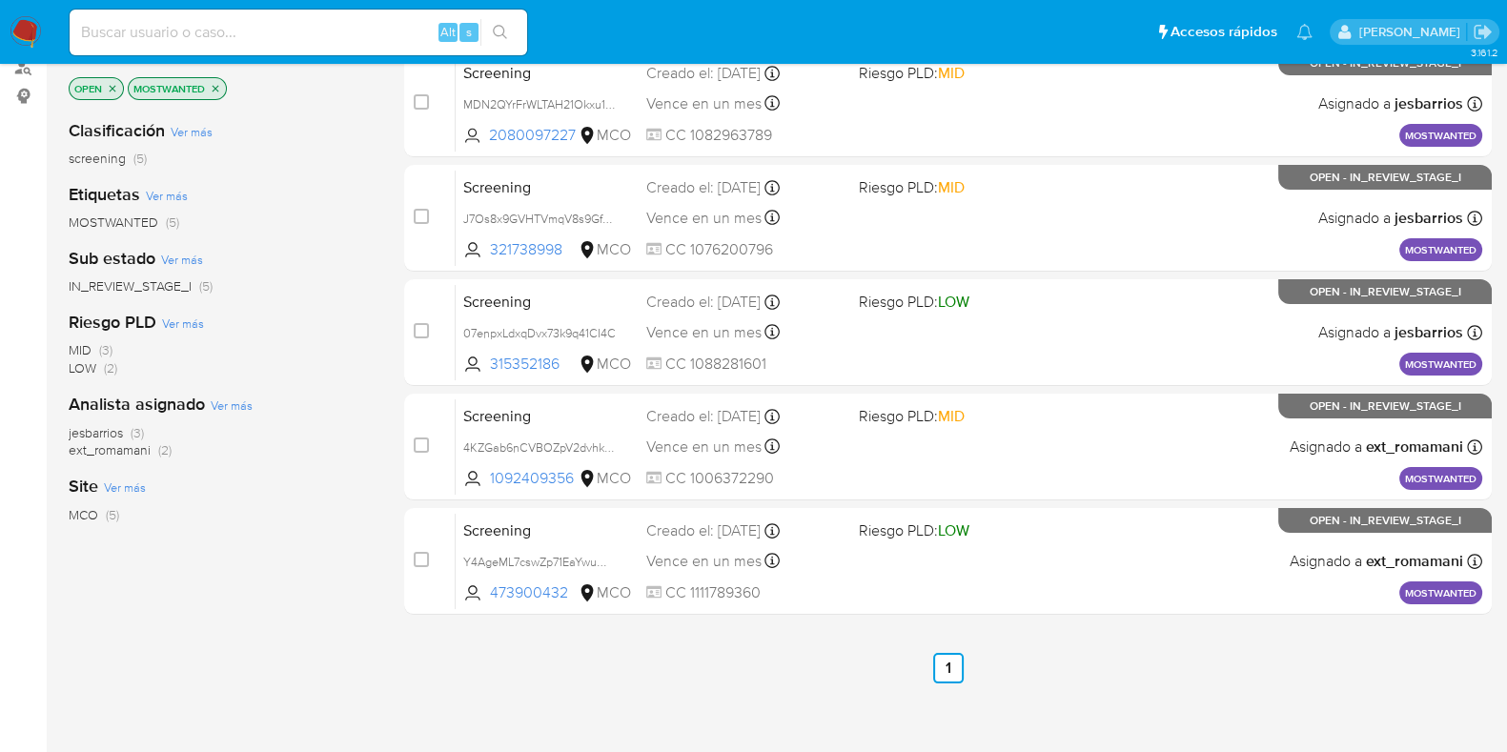
scroll to position [118, 0]
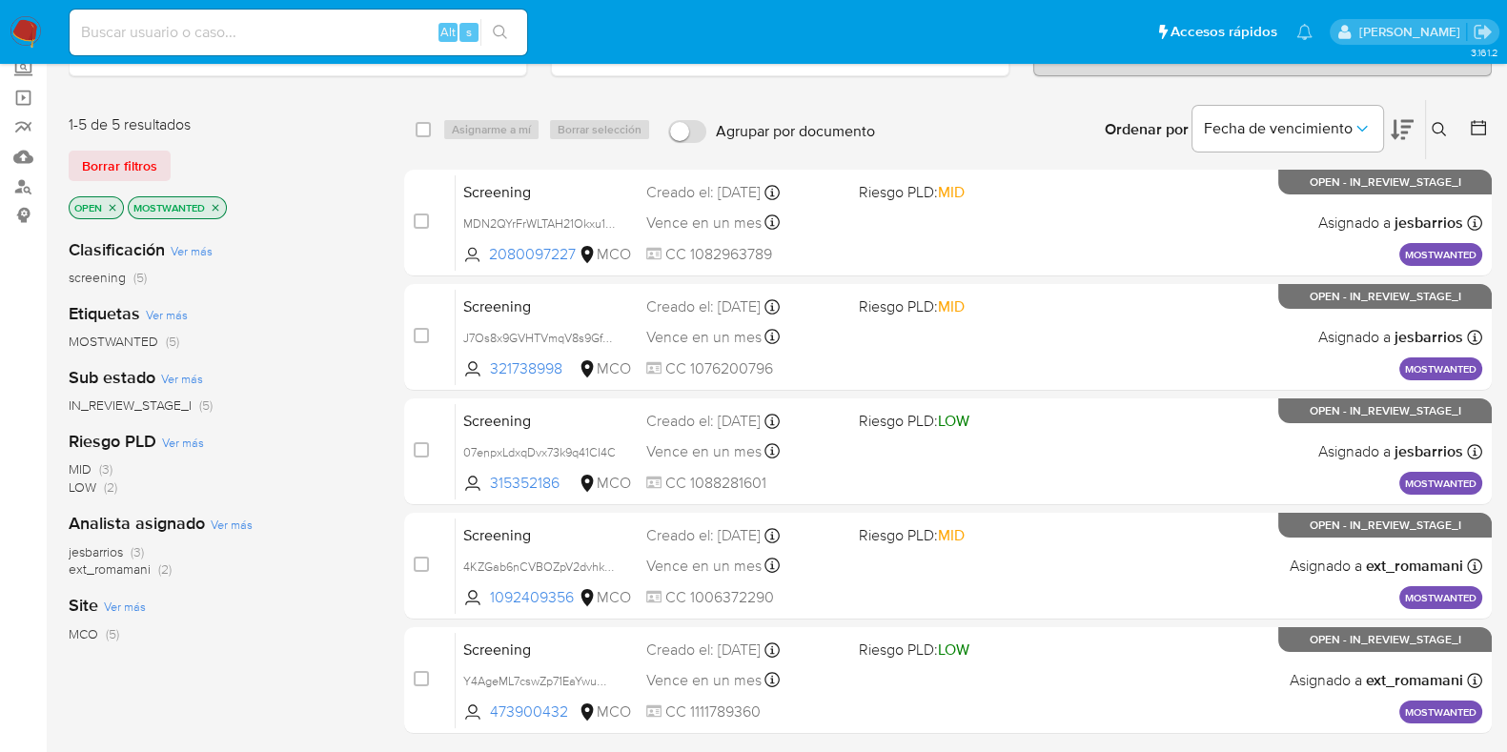
click at [214, 202] on icon "close-filter" at bounding box center [215, 207] width 11 height 11
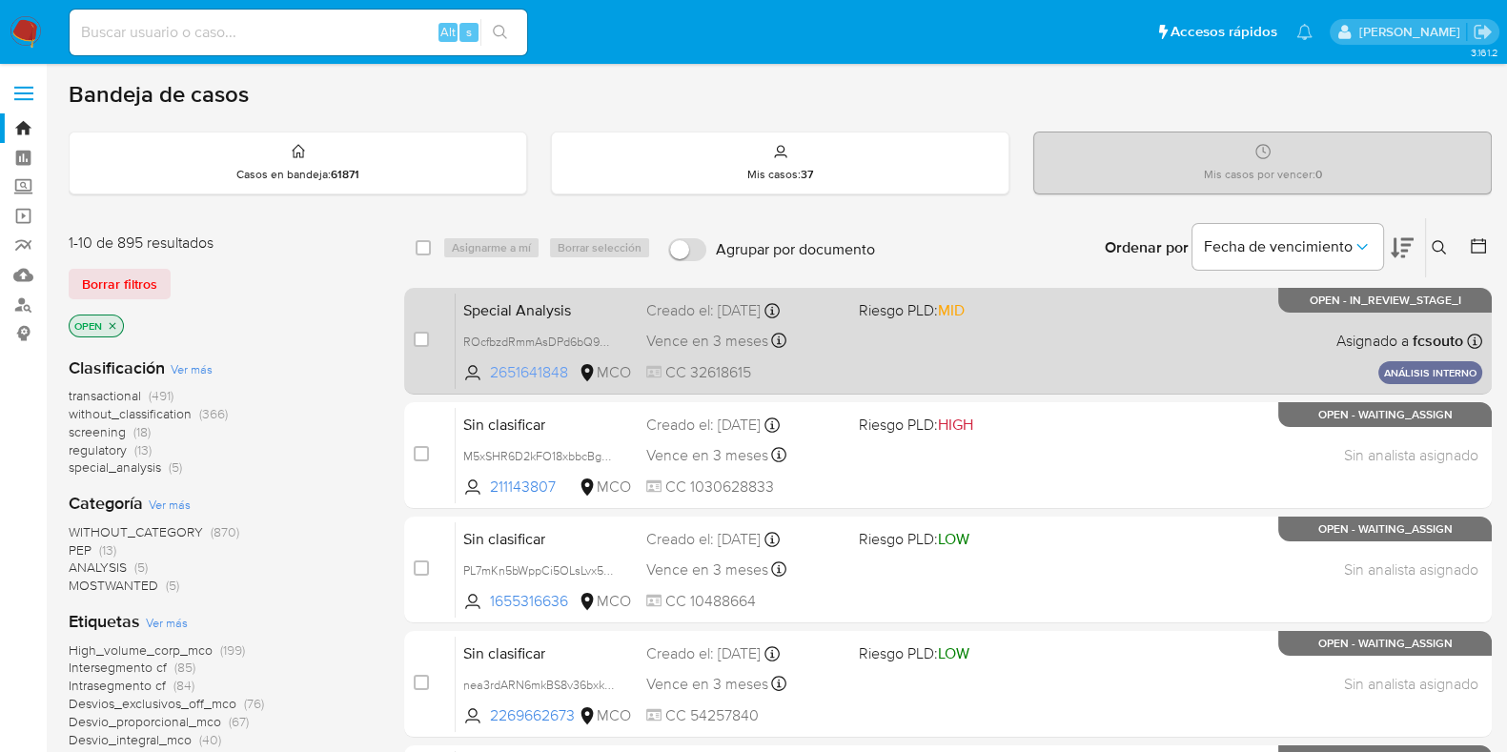
click at [511, 367] on span "2651641848" at bounding box center [532, 372] width 85 height 21
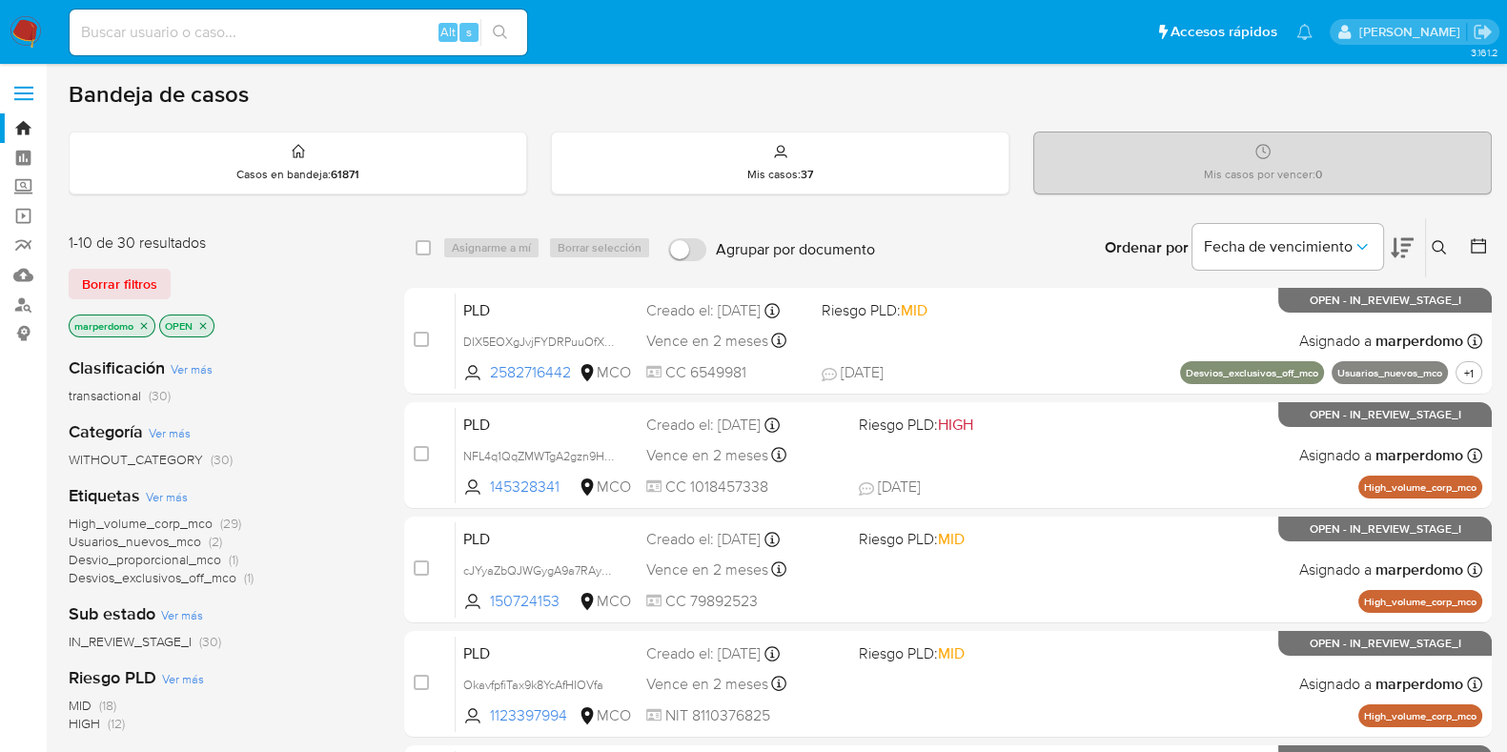
click at [145, 321] on icon "close-filter" at bounding box center [143, 325] width 11 height 11
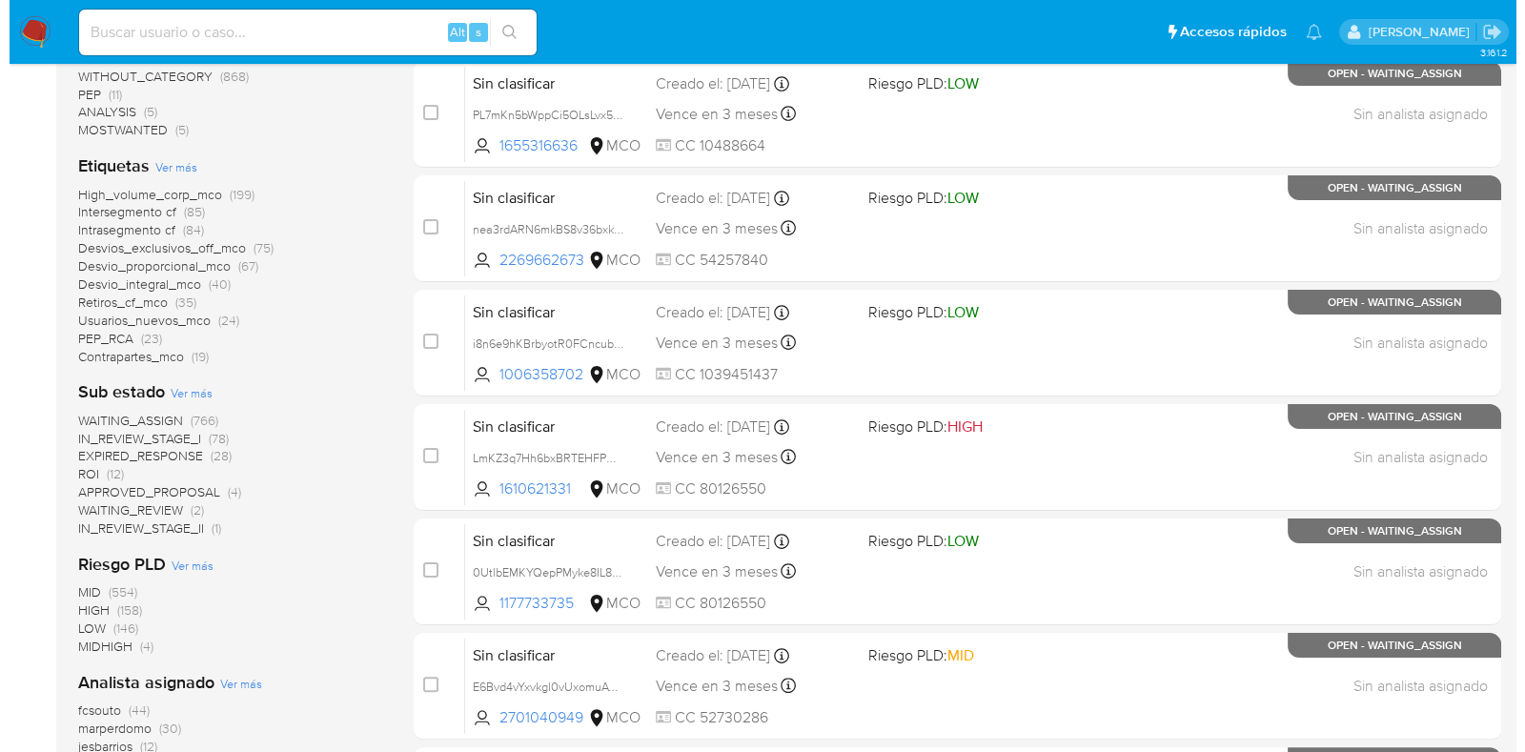
scroll to position [476, 0]
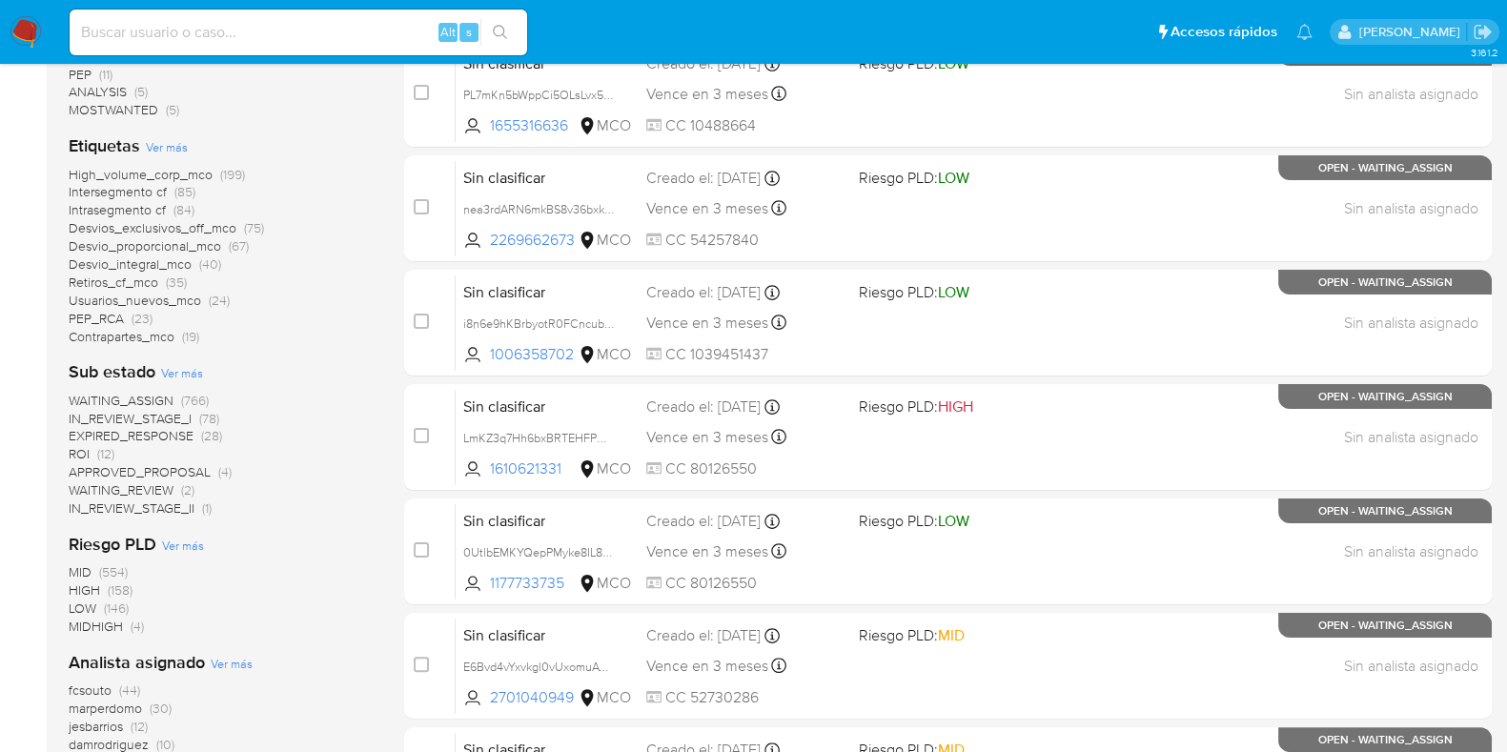
click at [187, 368] on span "Ver más" at bounding box center [182, 372] width 42 height 17
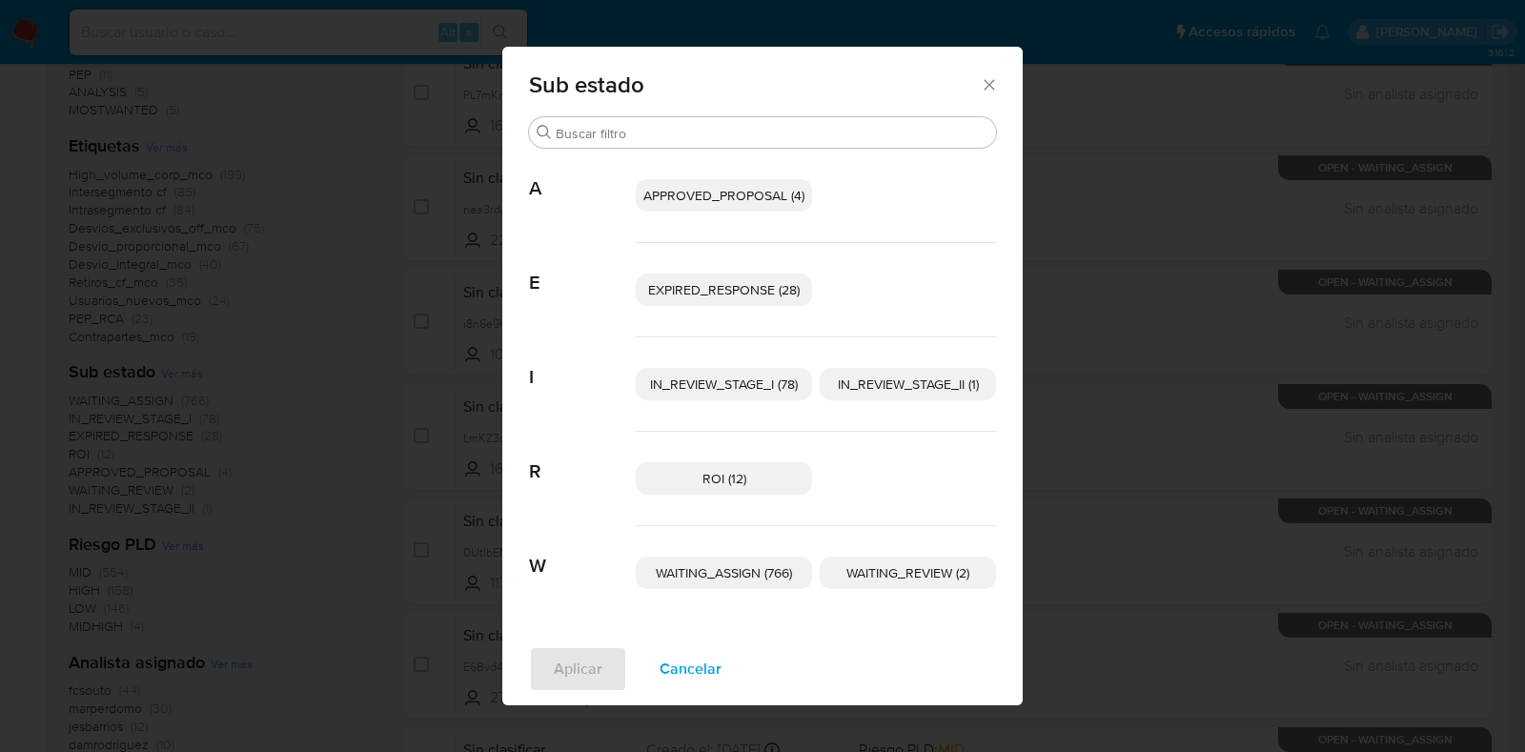
click at [740, 197] on span "APPROVED_PROPOSAL (4)" at bounding box center [723, 195] width 161 height 19
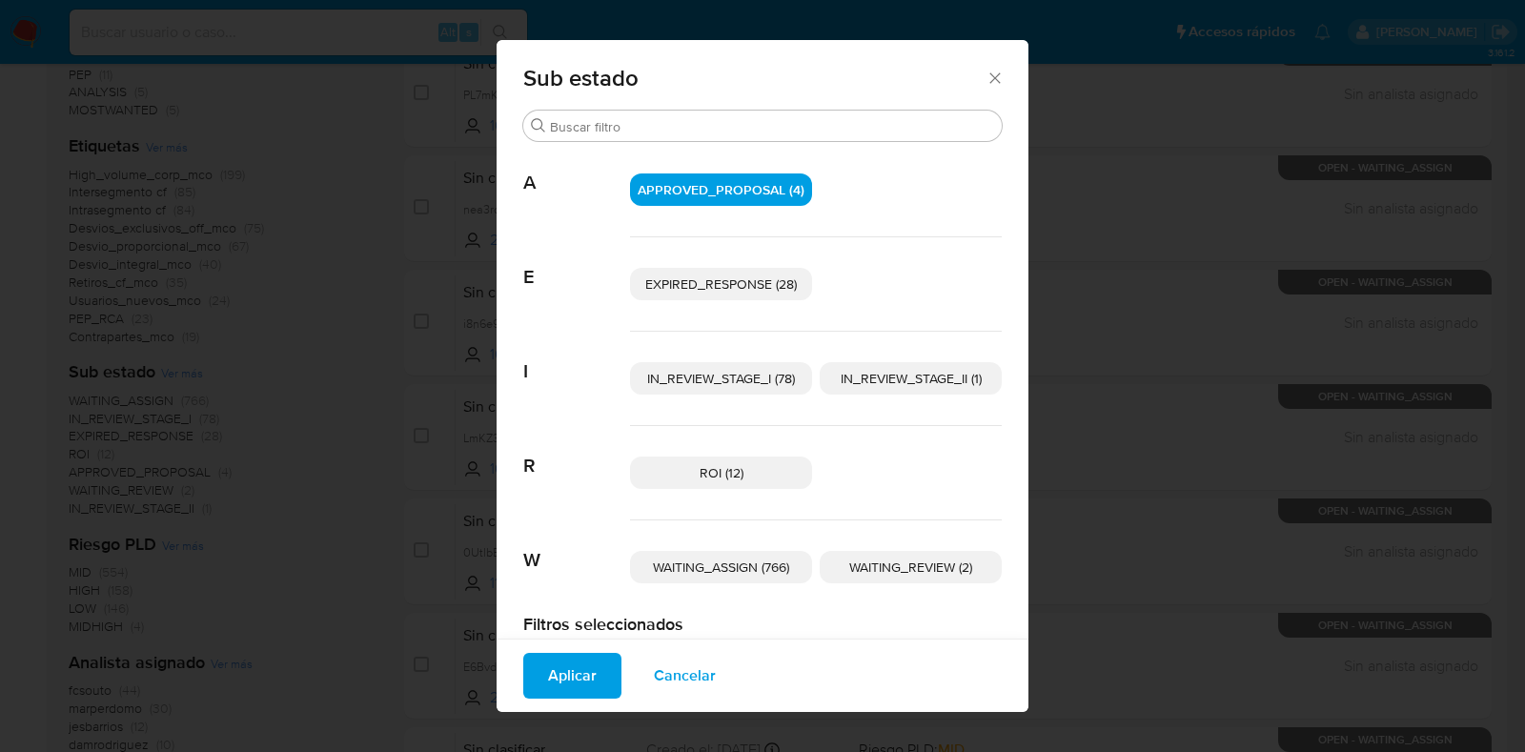
click at [576, 687] on span "Aplicar" at bounding box center [572, 676] width 49 height 42
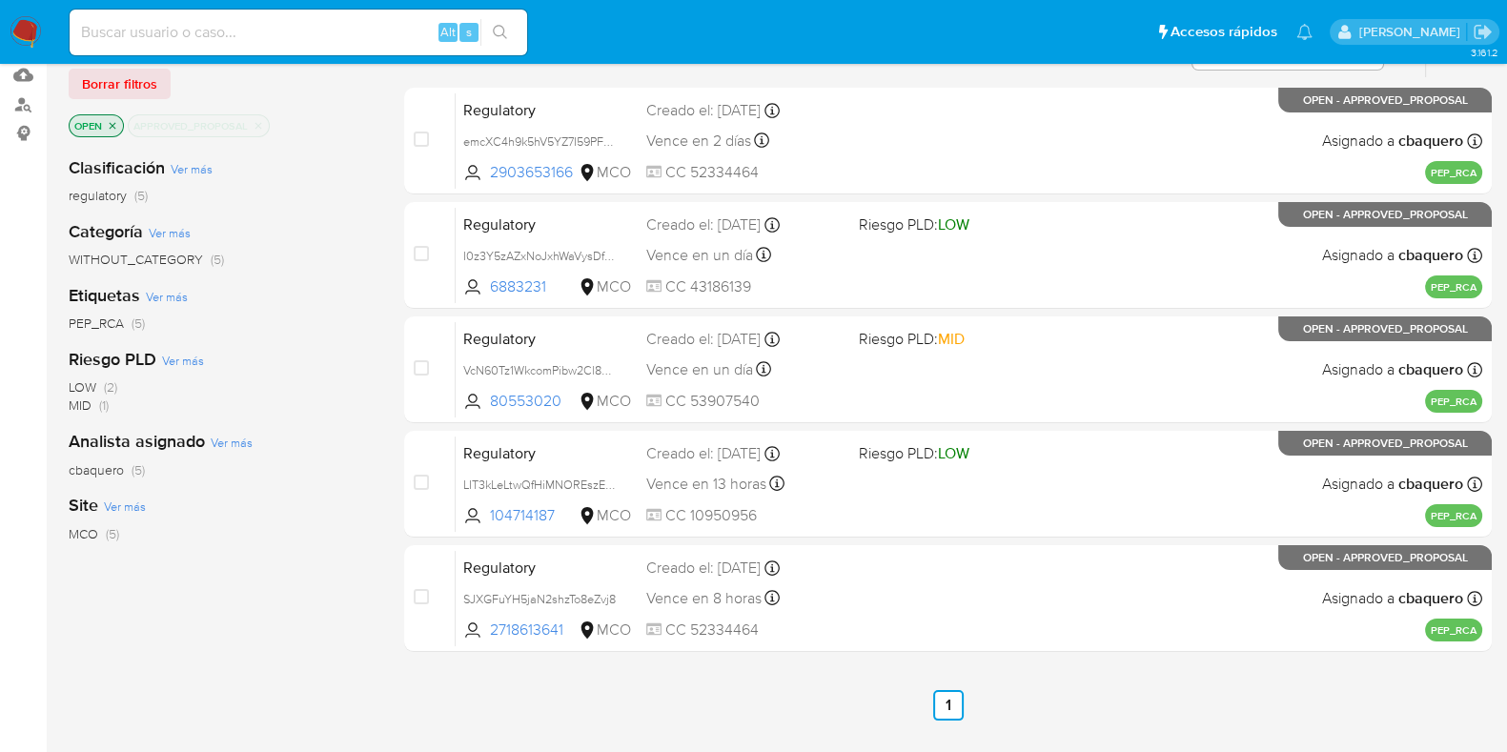
scroll to position [237, 0]
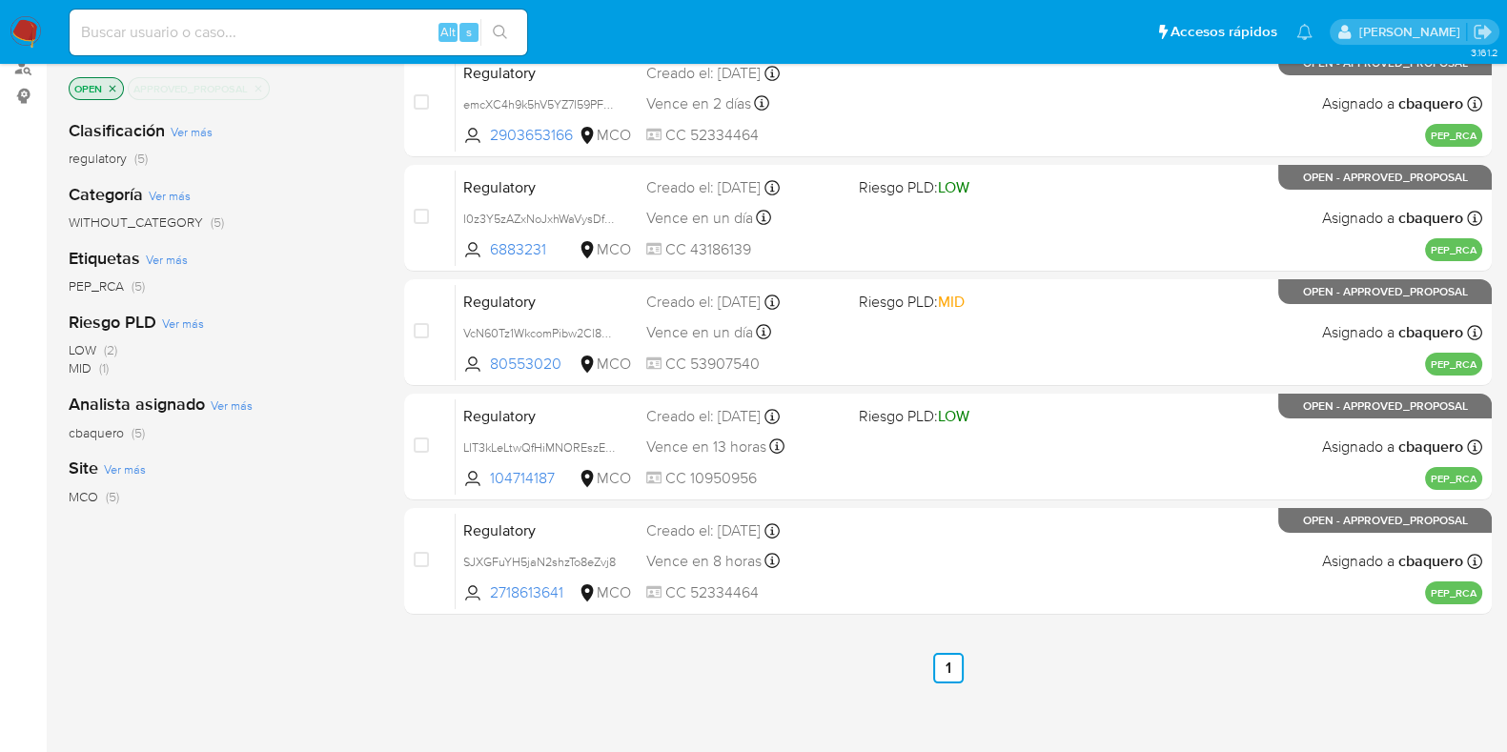
click at [351, 35] on input at bounding box center [299, 32] width 458 height 25
paste input "KuLeLSijKaI7Pqqznajqkv1S"
type input "KuLeLSijKaI7Pqqznajqkv1S"
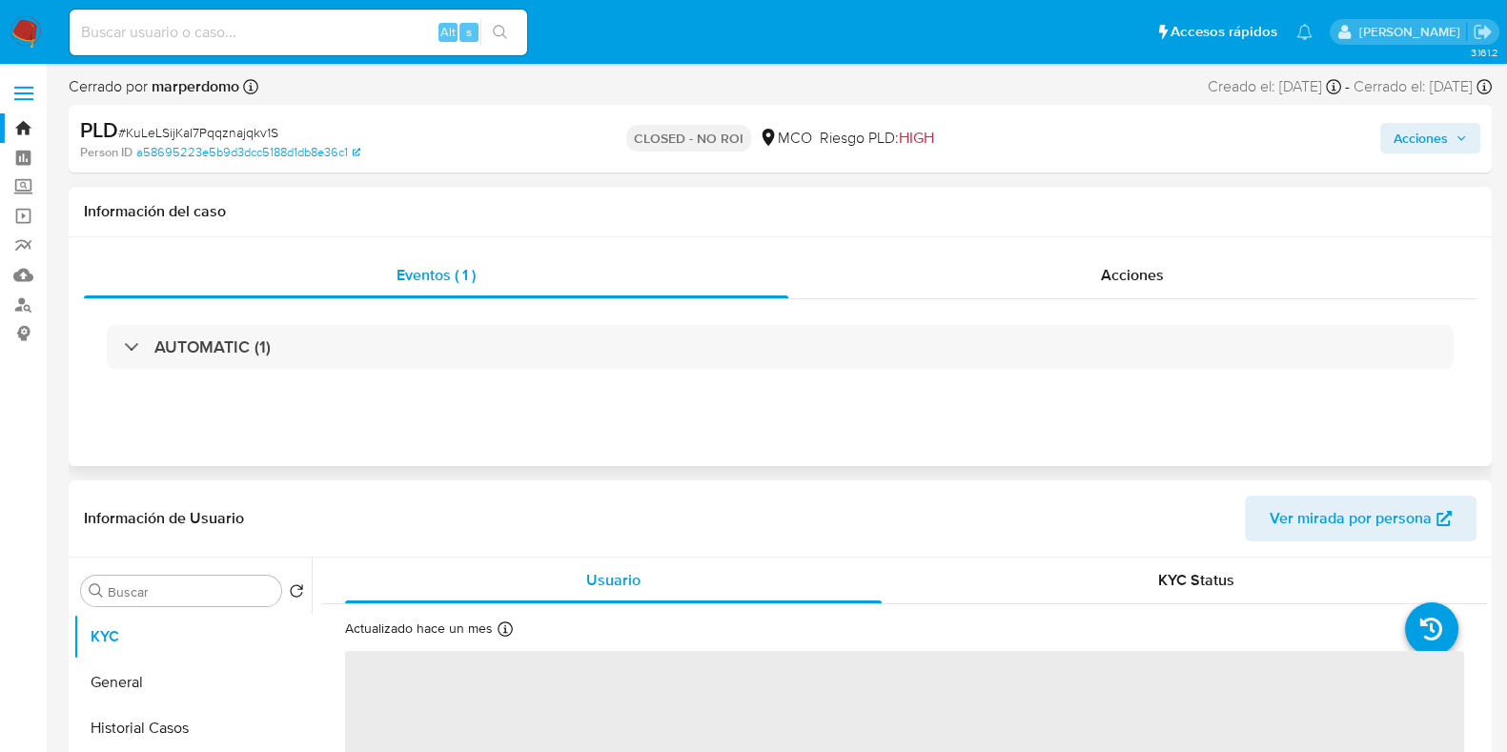
select select "10"
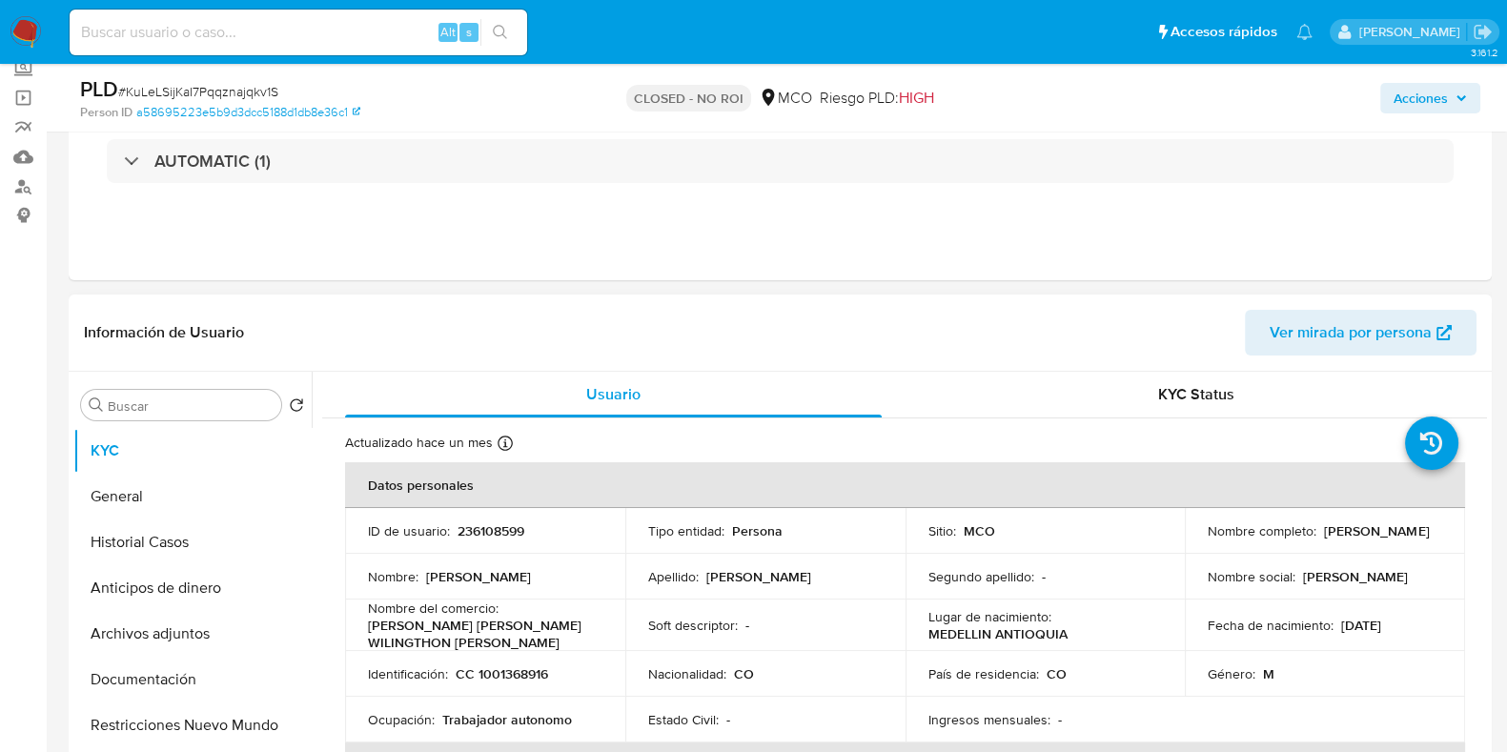
scroll to position [118, 0]
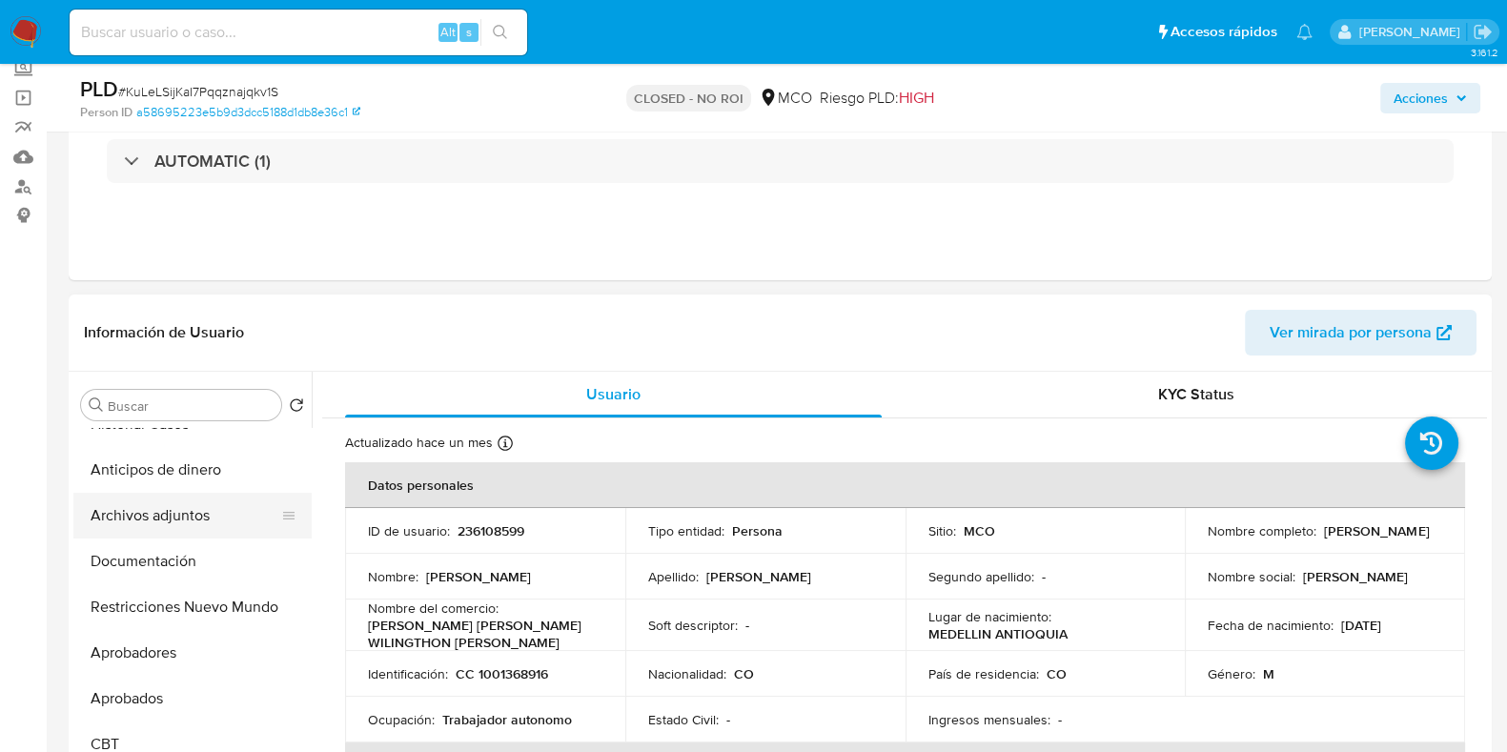
click at [183, 501] on button "Archivos adjuntos" at bounding box center [184, 516] width 223 height 46
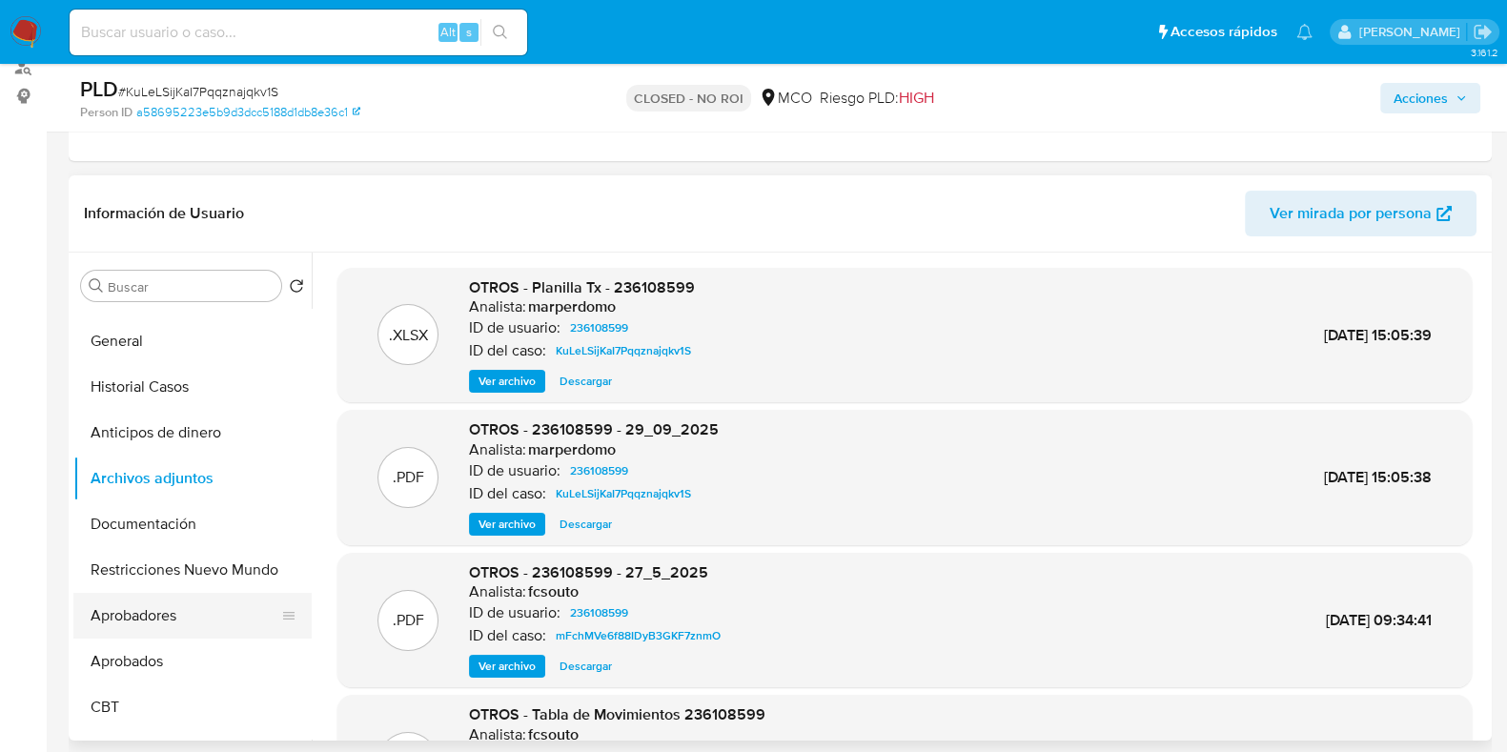
scroll to position [0, 0]
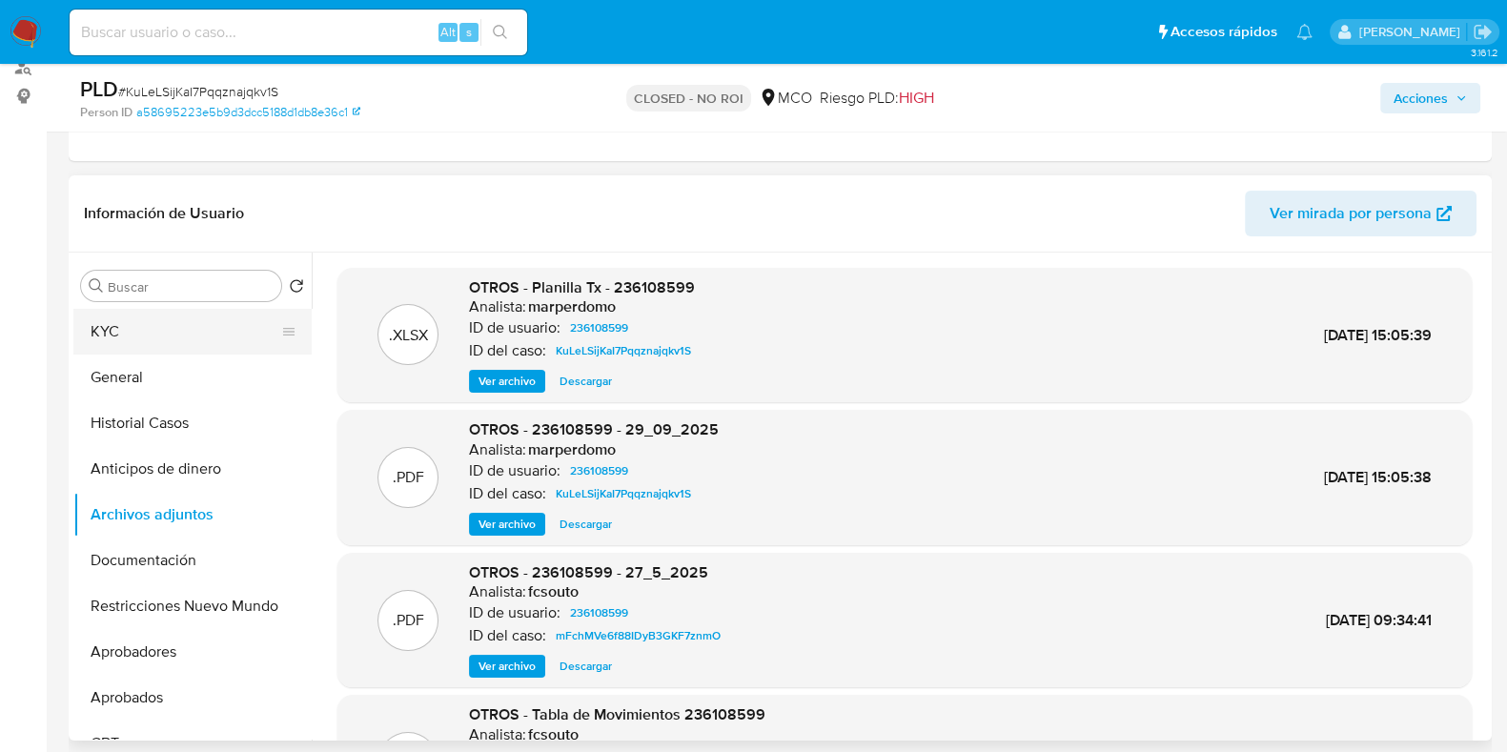
click at [179, 327] on button "KYC" at bounding box center [184, 332] width 223 height 46
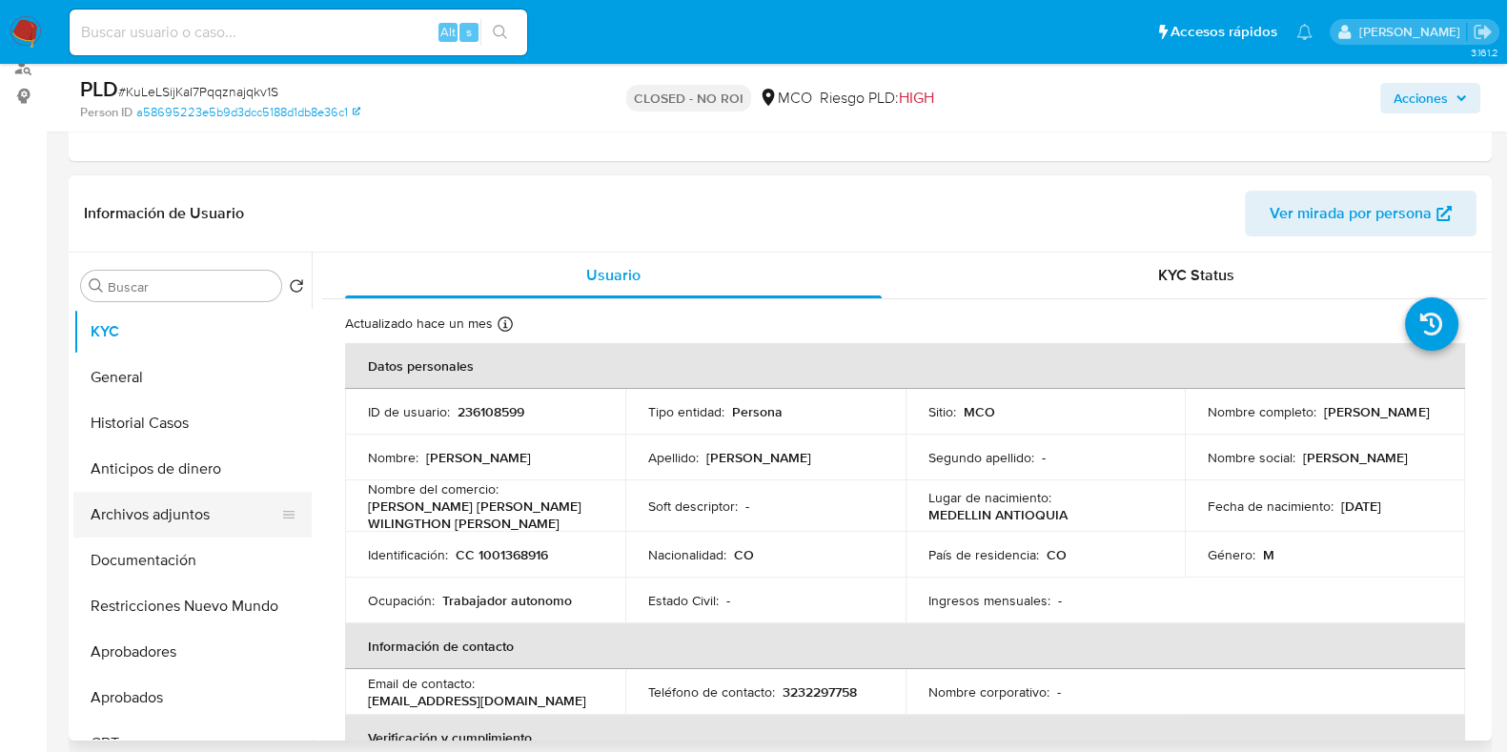
click at [191, 509] on button "Archivos adjuntos" at bounding box center [184, 515] width 223 height 46
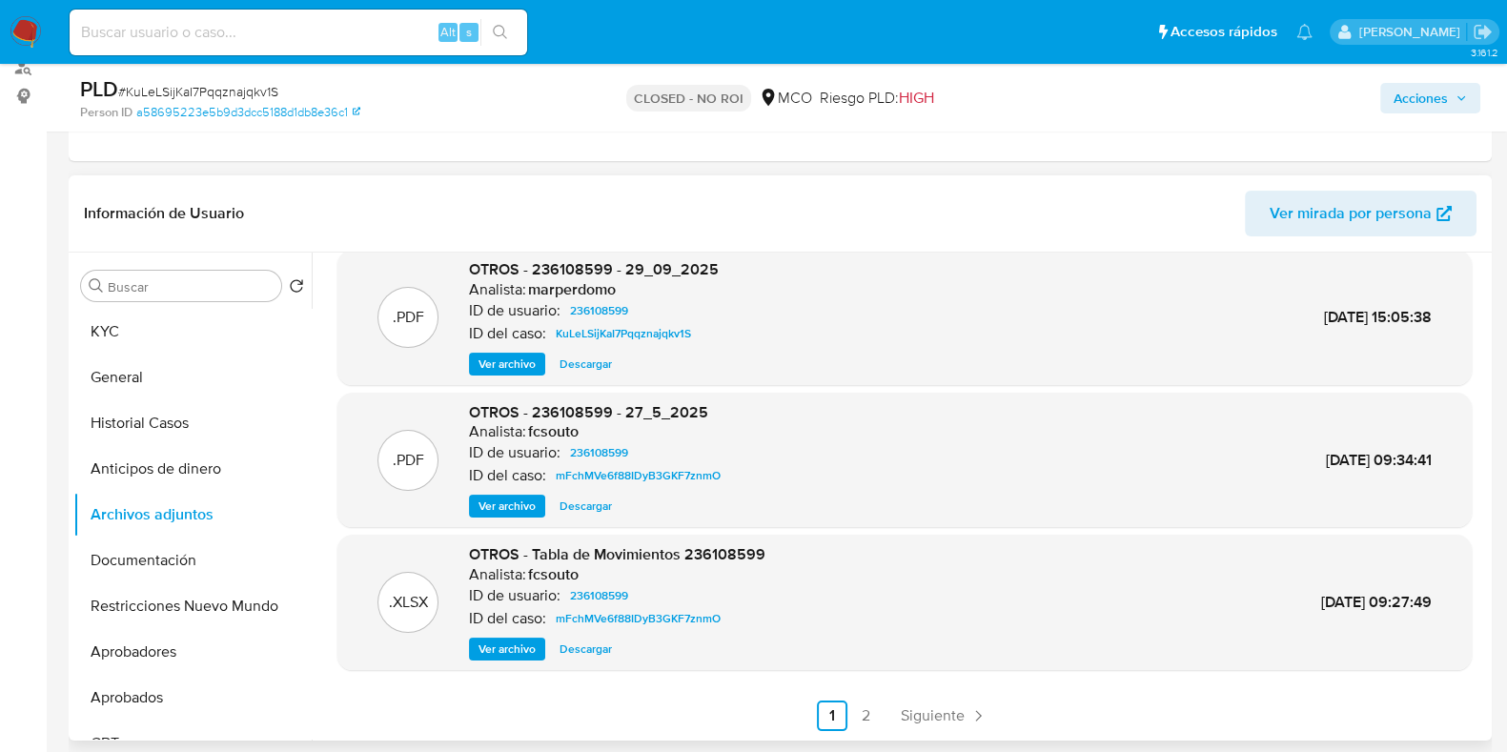
scroll to position [476, 0]
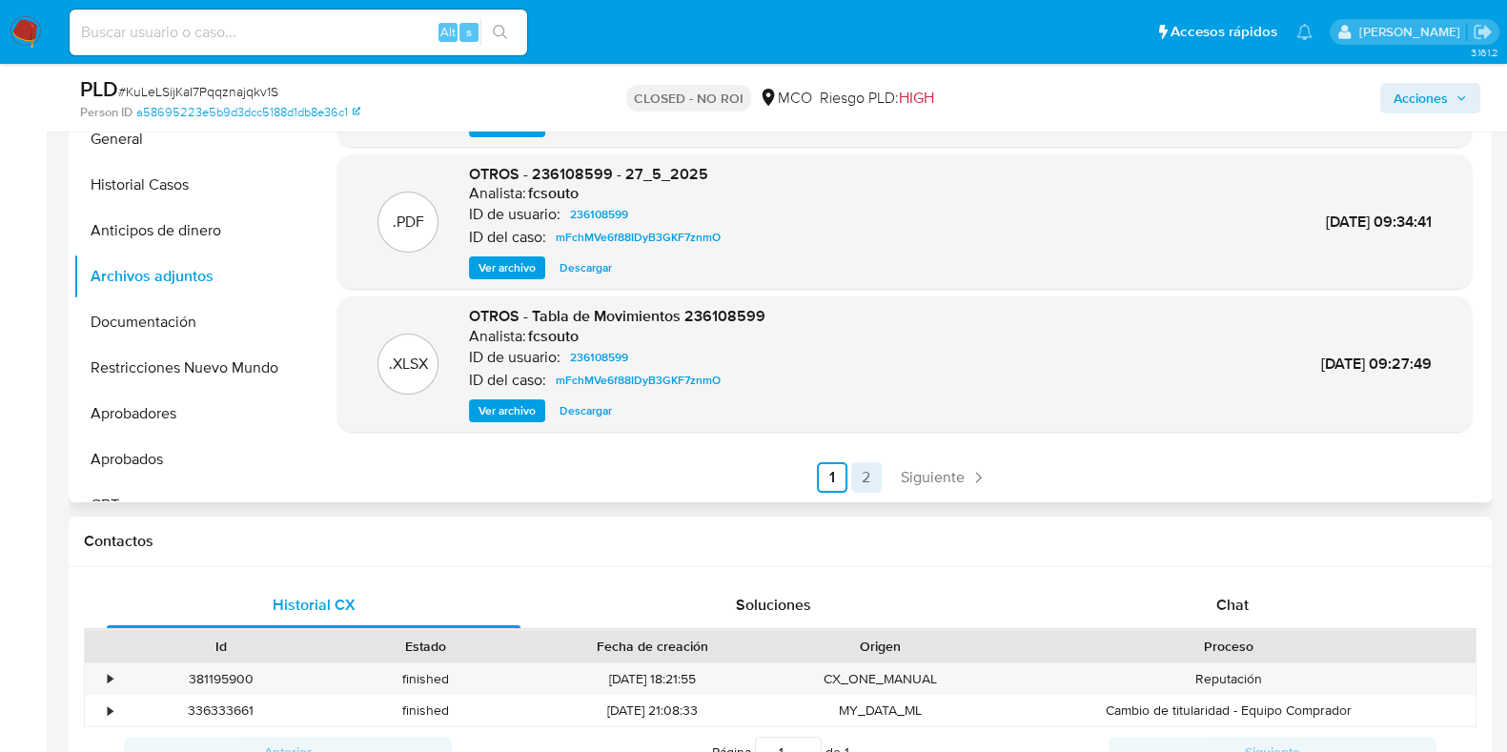
click at [865, 479] on link "2" at bounding box center [866, 477] width 31 height 31
click at [857, 475] on span "Anterior" at bounding box center [877, 477] width 54 height 15
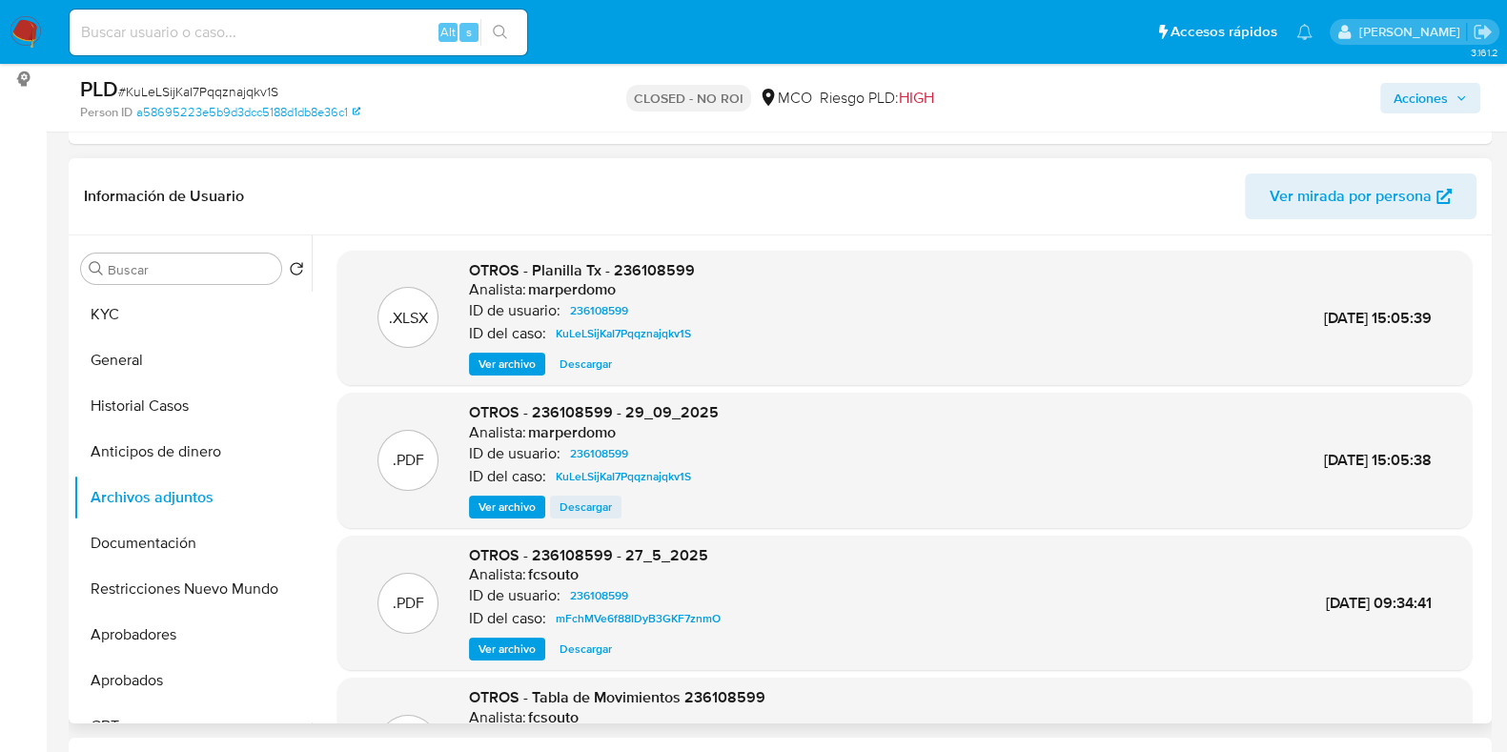
scroll to position [237, 0]
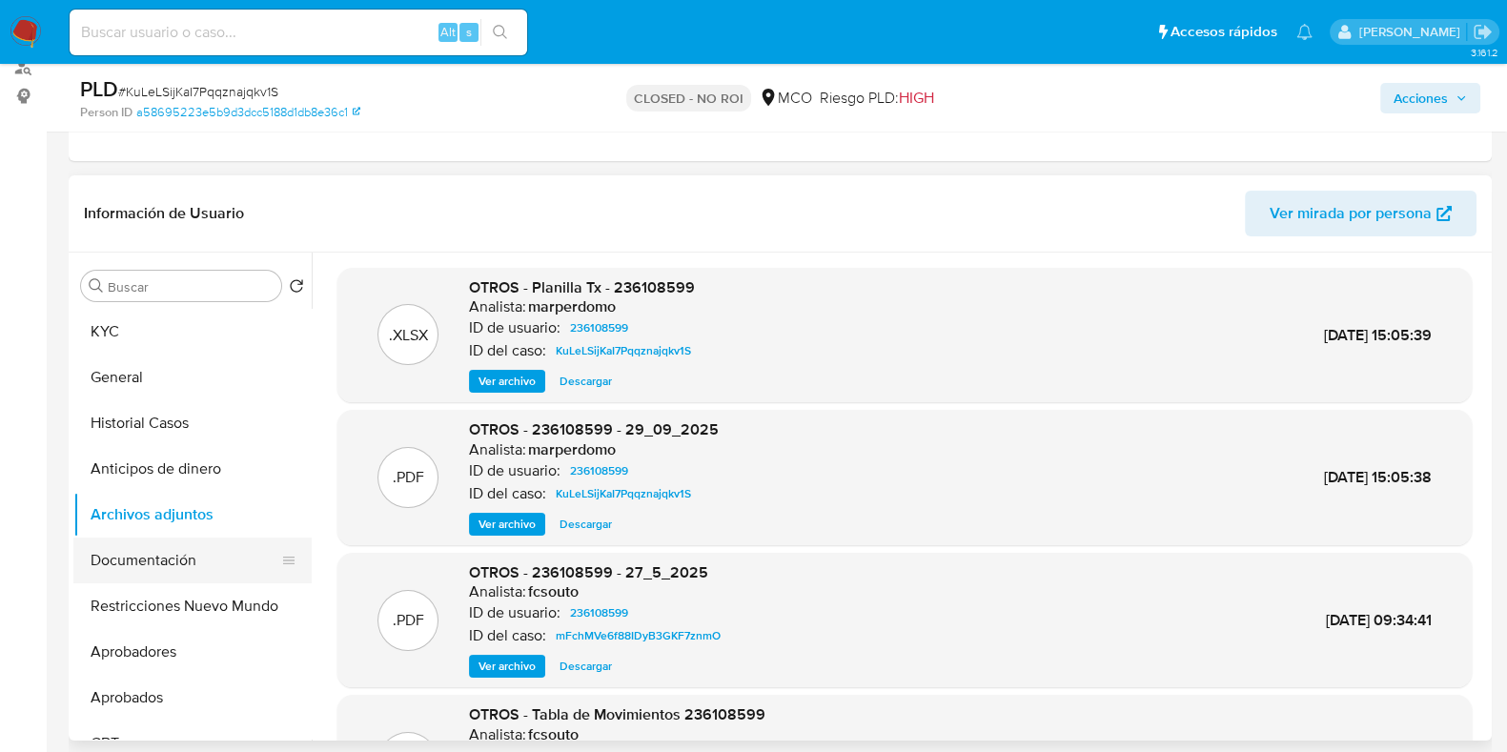
click at [188, 558] on button "Documentación" at bounding box center [184, 561] width 223 height 46
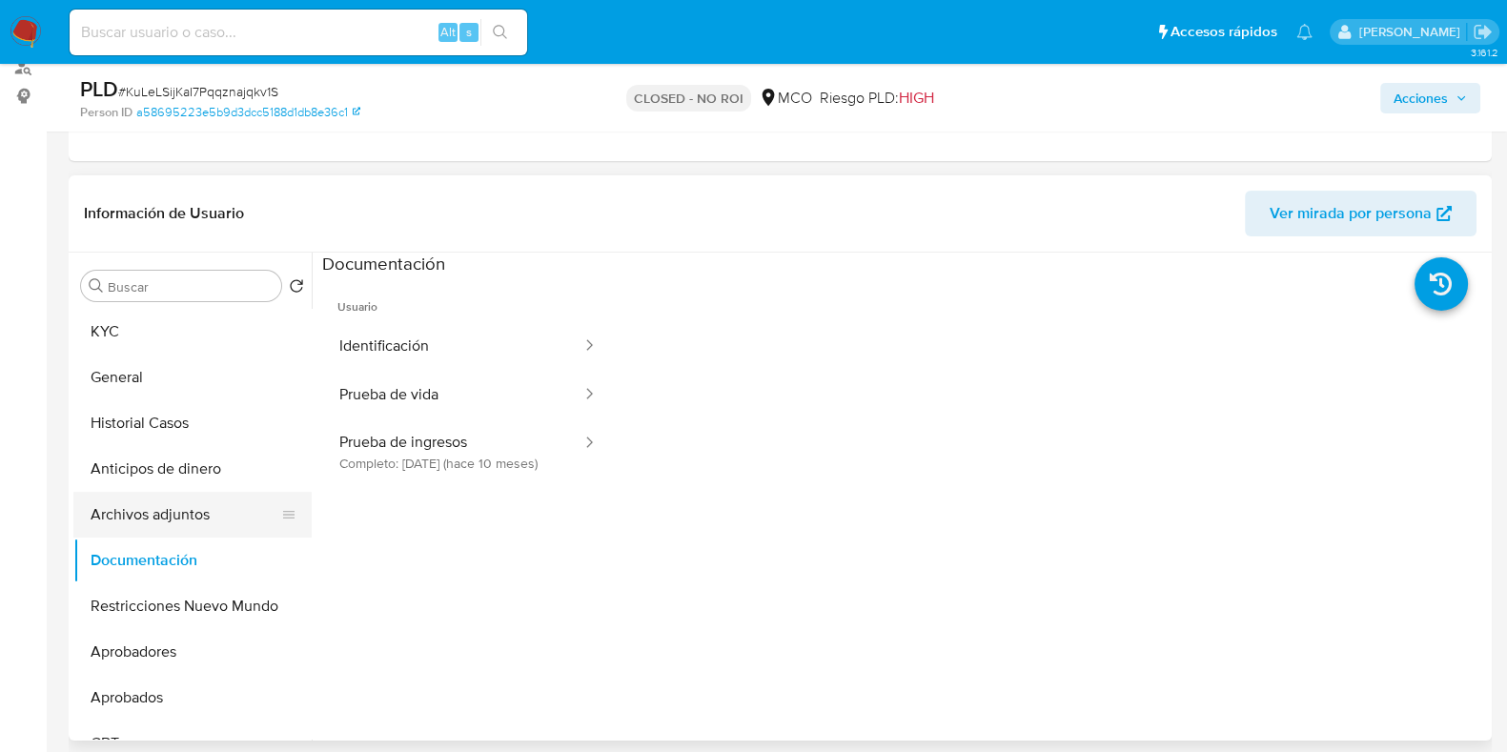
click at [167, 517] on button "Archivos adjuntos" at bounding box center [184, 515] width 223 height 46
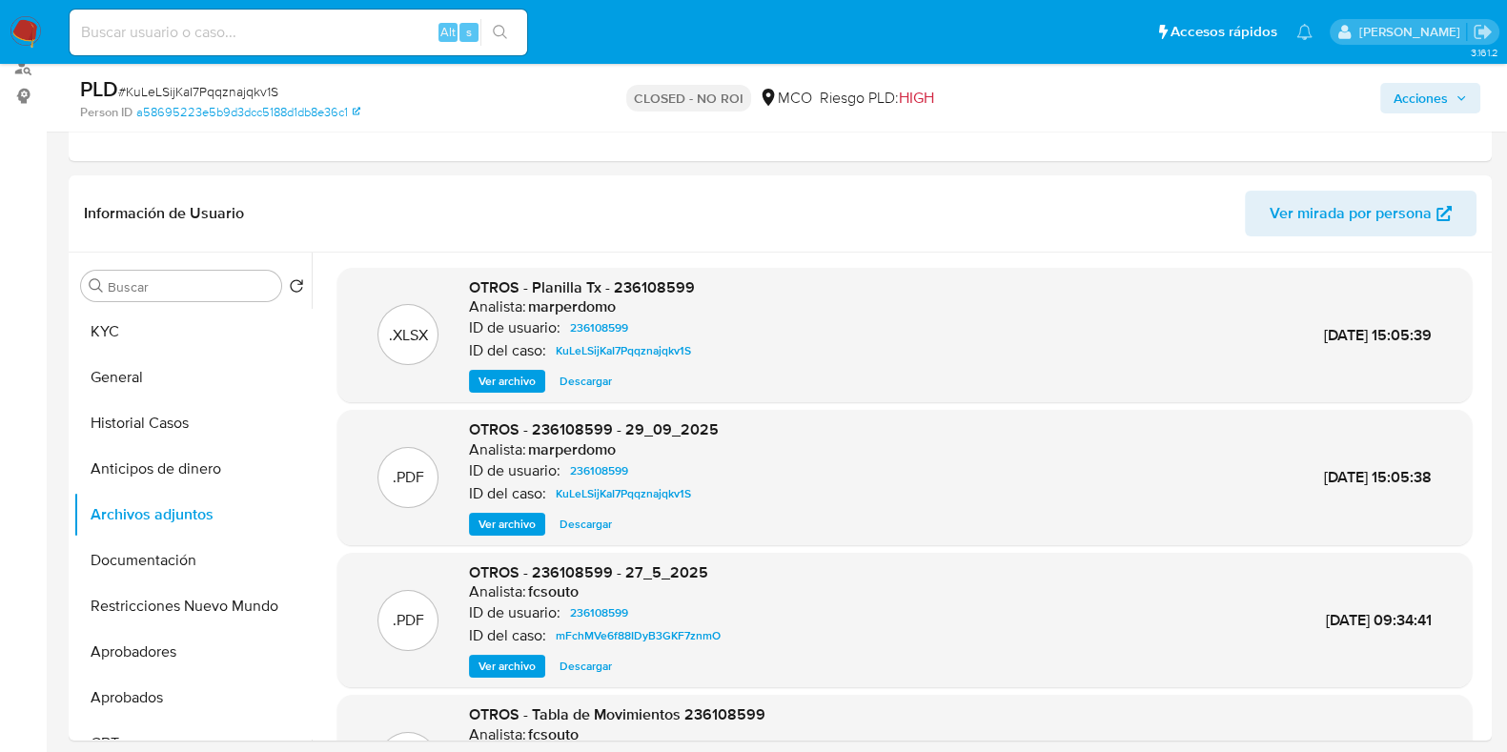
click at [1416, 92] on span "Acciones" at bounding box center [1421, 98] width 54 height 31
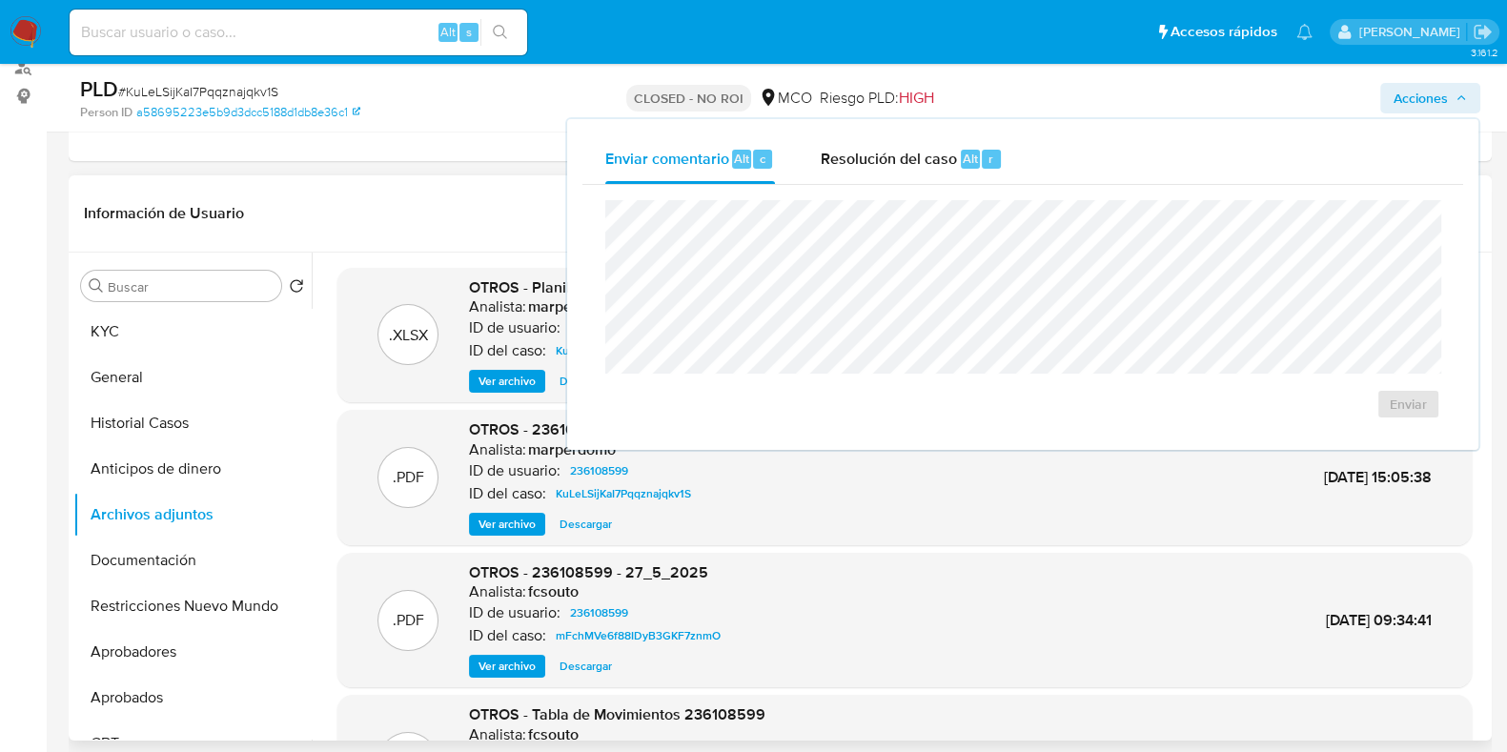
click at [413, 232] on header "Información de Usuario Ver mirada por persona" at bounding box center [780, 214] width 1393 height 46
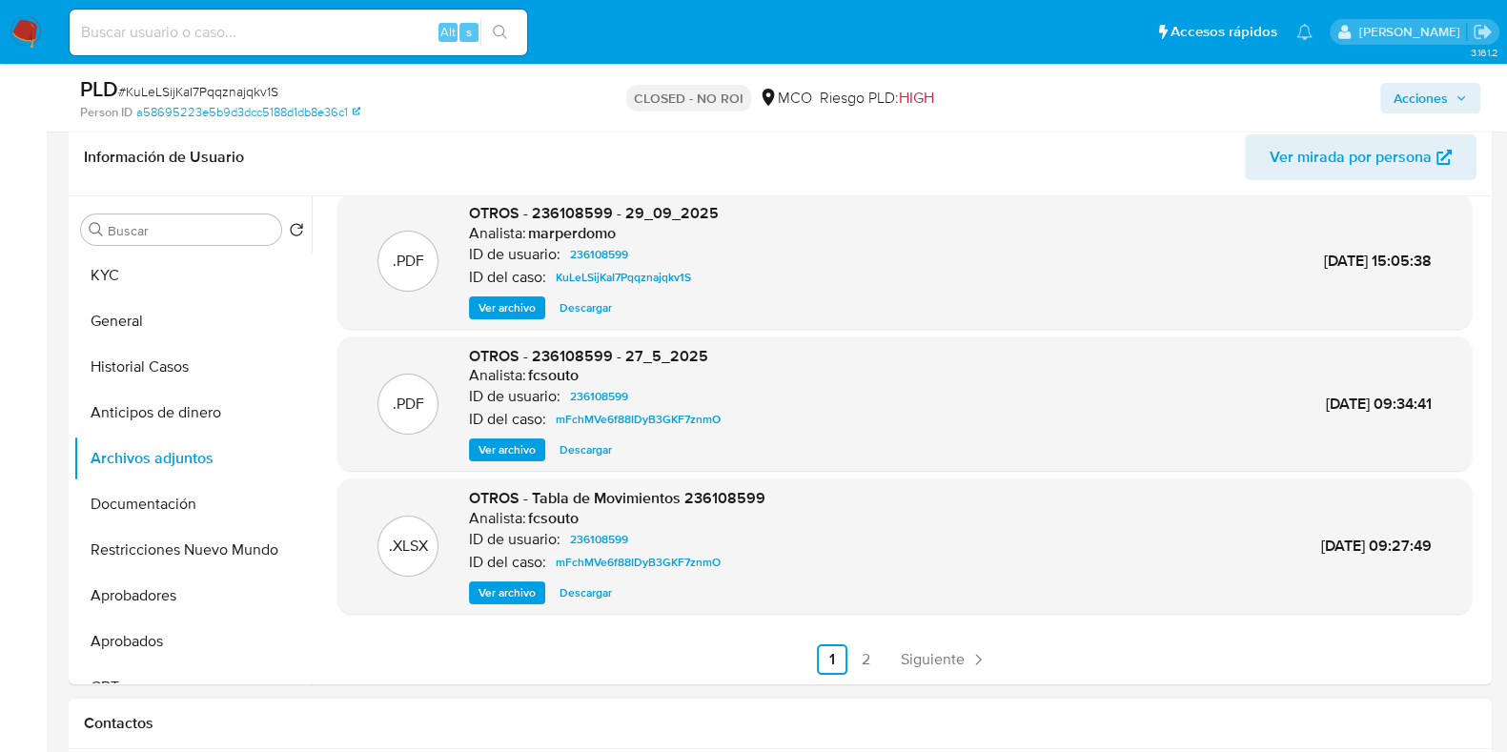
scroll to position [476, 0]
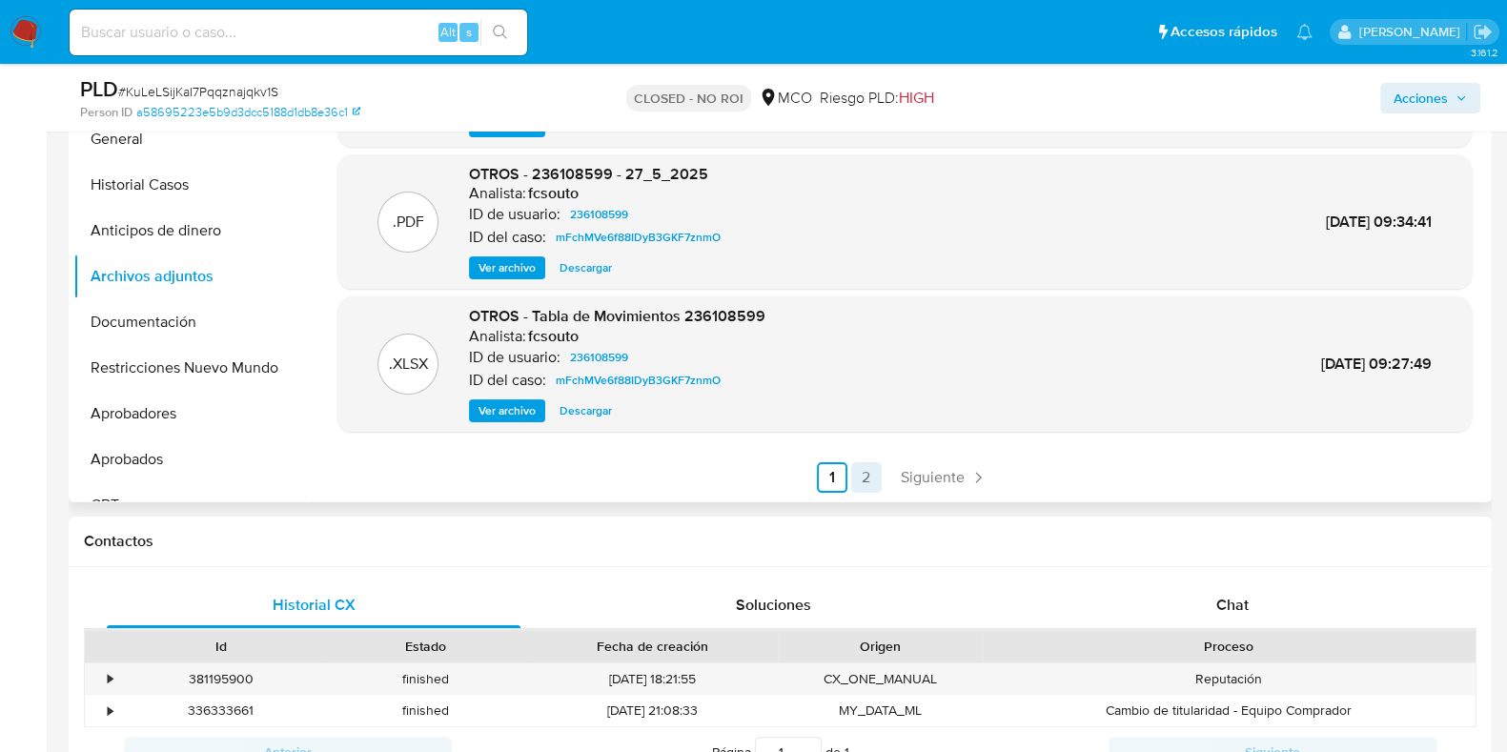
click at [864, 476] on link "2" at bounding box center [866, 477] width 31 height 31
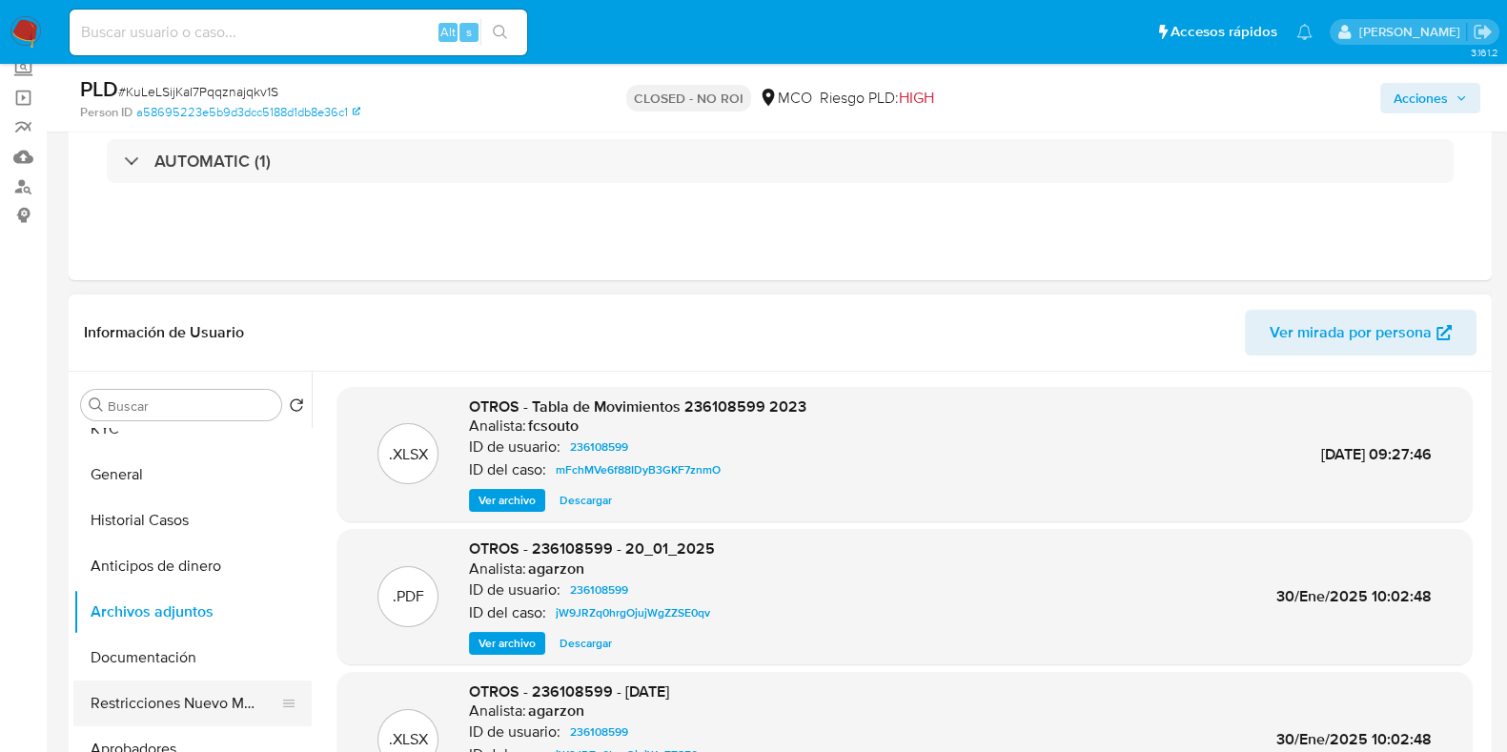
scroll to position [0, 0]
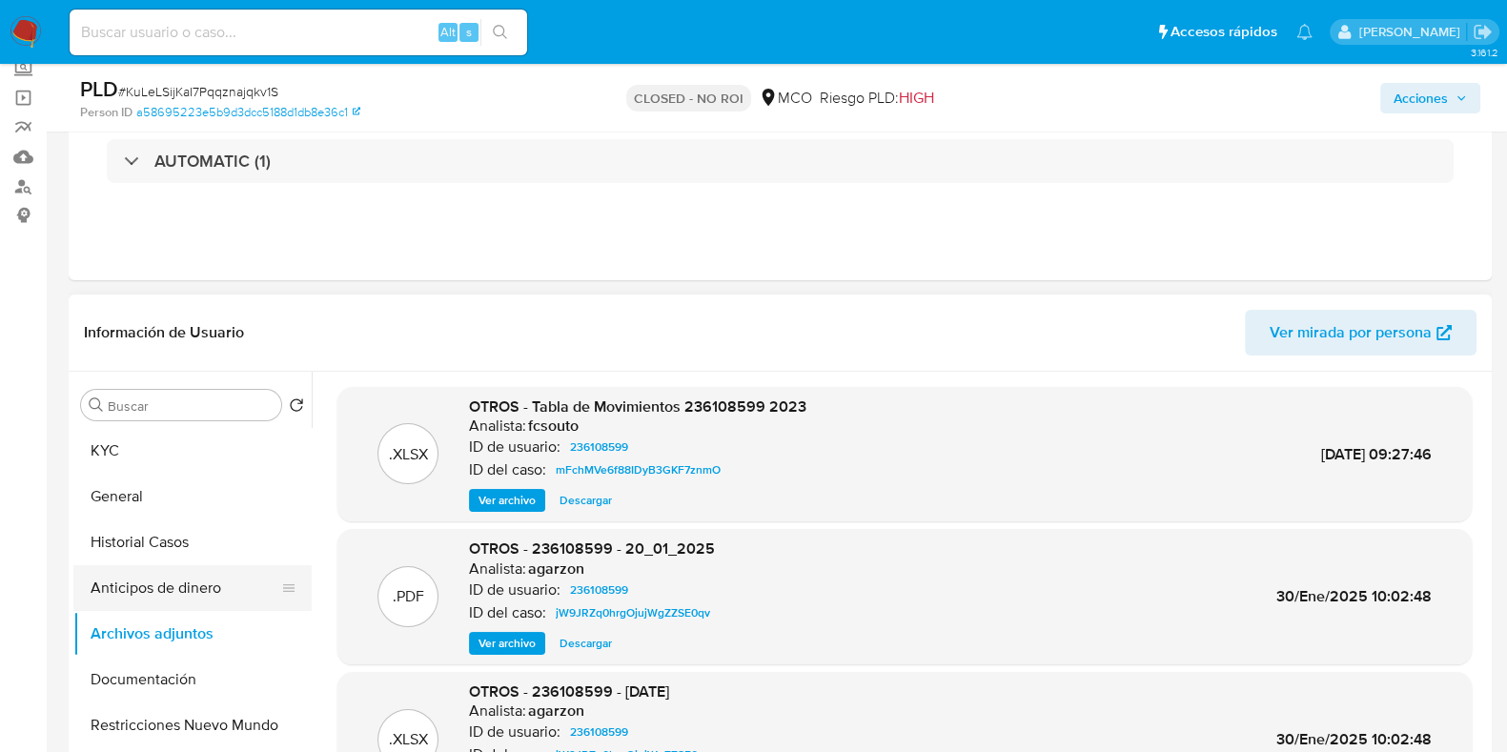
click at [177, 597] on button "Anticipos de dinero" at bounding box center [184, 588] width 223 height 46
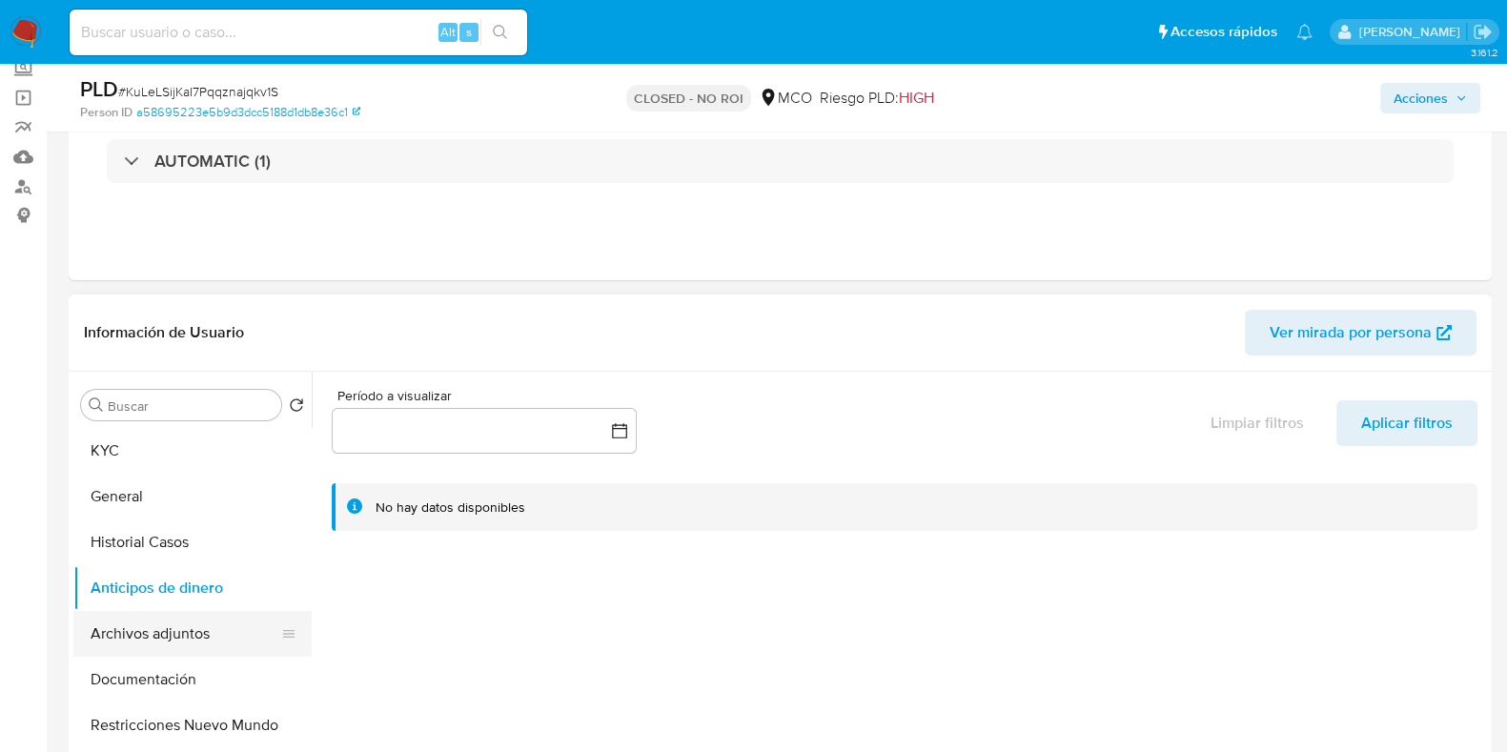
click at [173, 630] on button "Archivos adjuntos" at bounding box center [184, 634] width 223 height 46
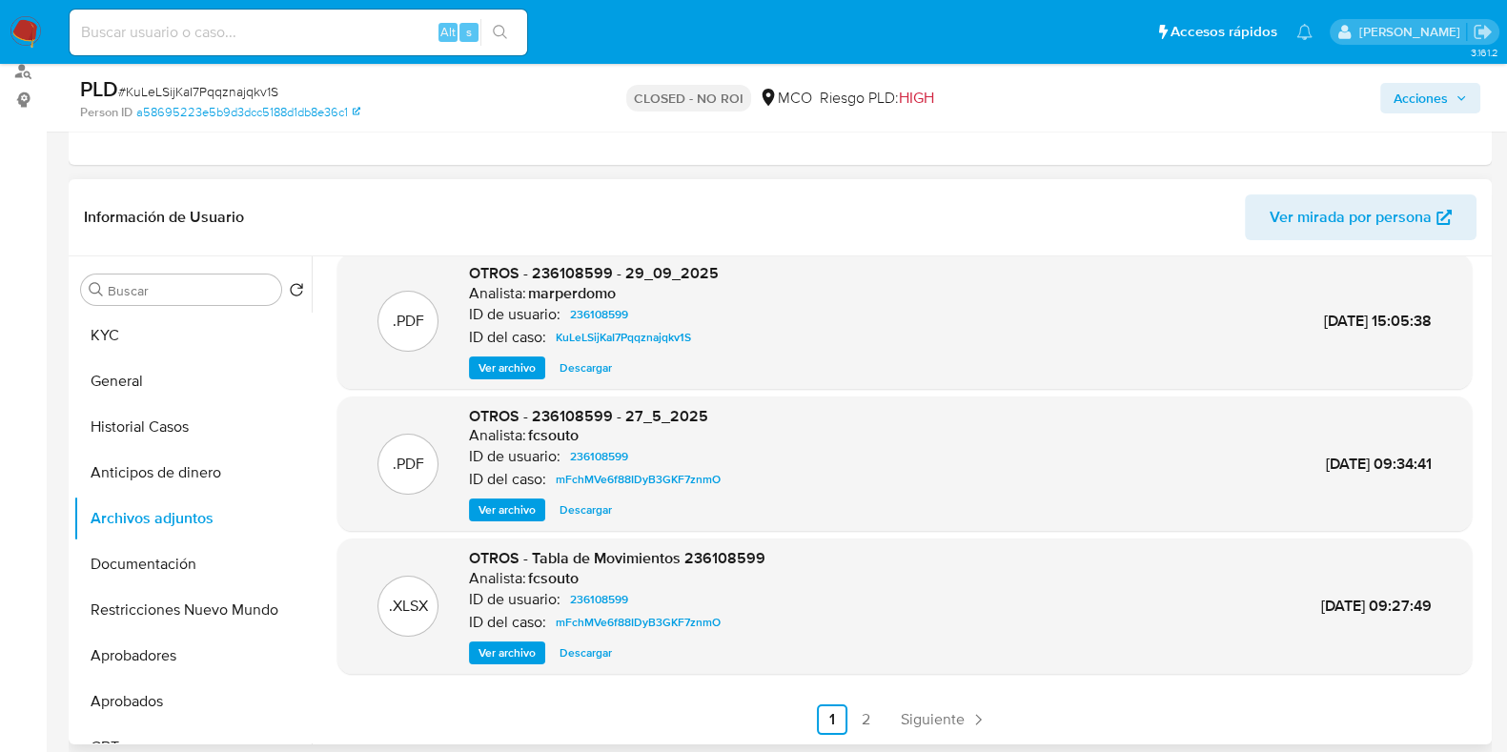
scroll to position [357, 0]
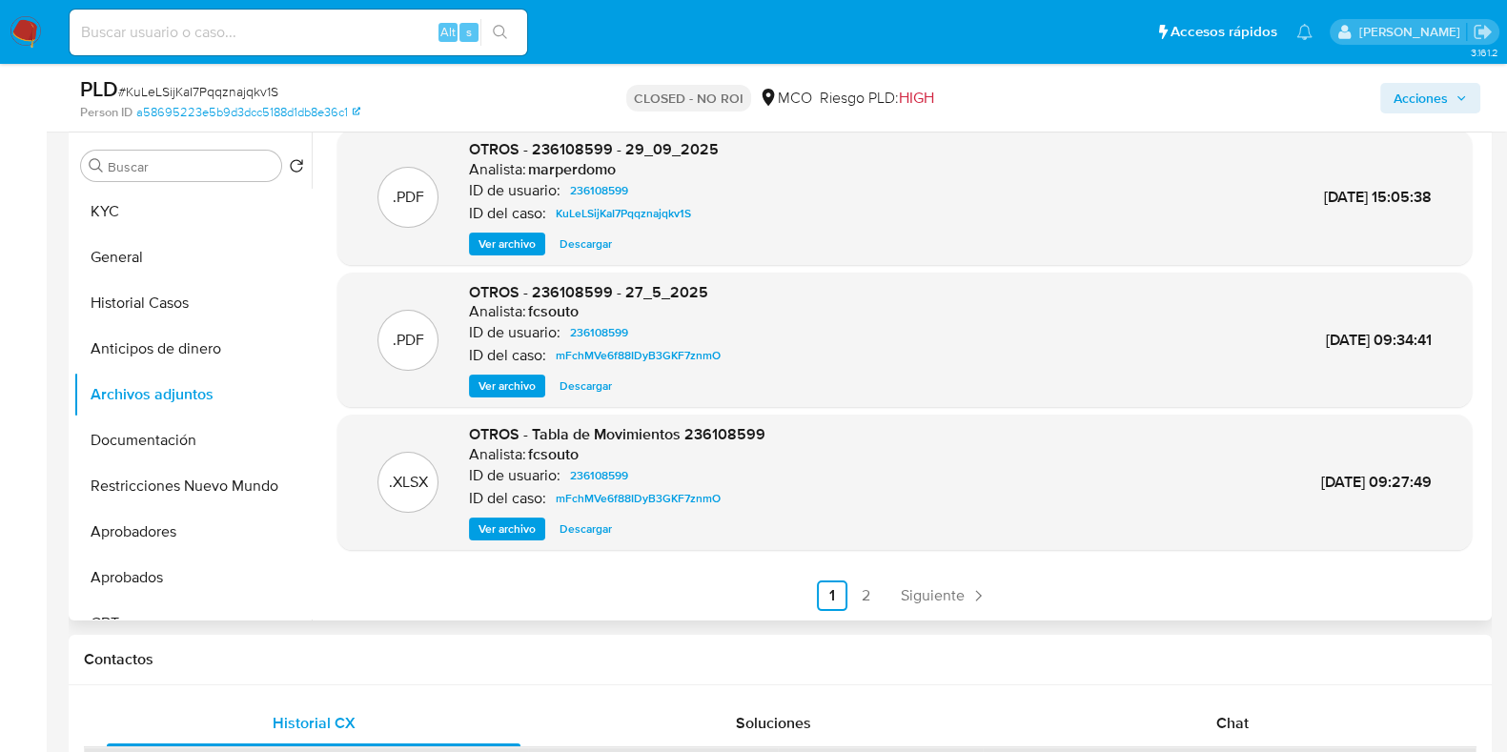
click at [975, 402] on div ".PDF OTROS - 236108599 - 27_5_2025 Analista: fcsouto ID de usuario: 236108599 I…" at bounding box center [904, 340] width 1134 height 135
click at [810, 302] on div ".PDF OTROS - 236108599 - 27_5_2025 Analista: fcsouto ID de usuario: 236108599 I…" at bounding box center [904, 340] width 1115 height 116
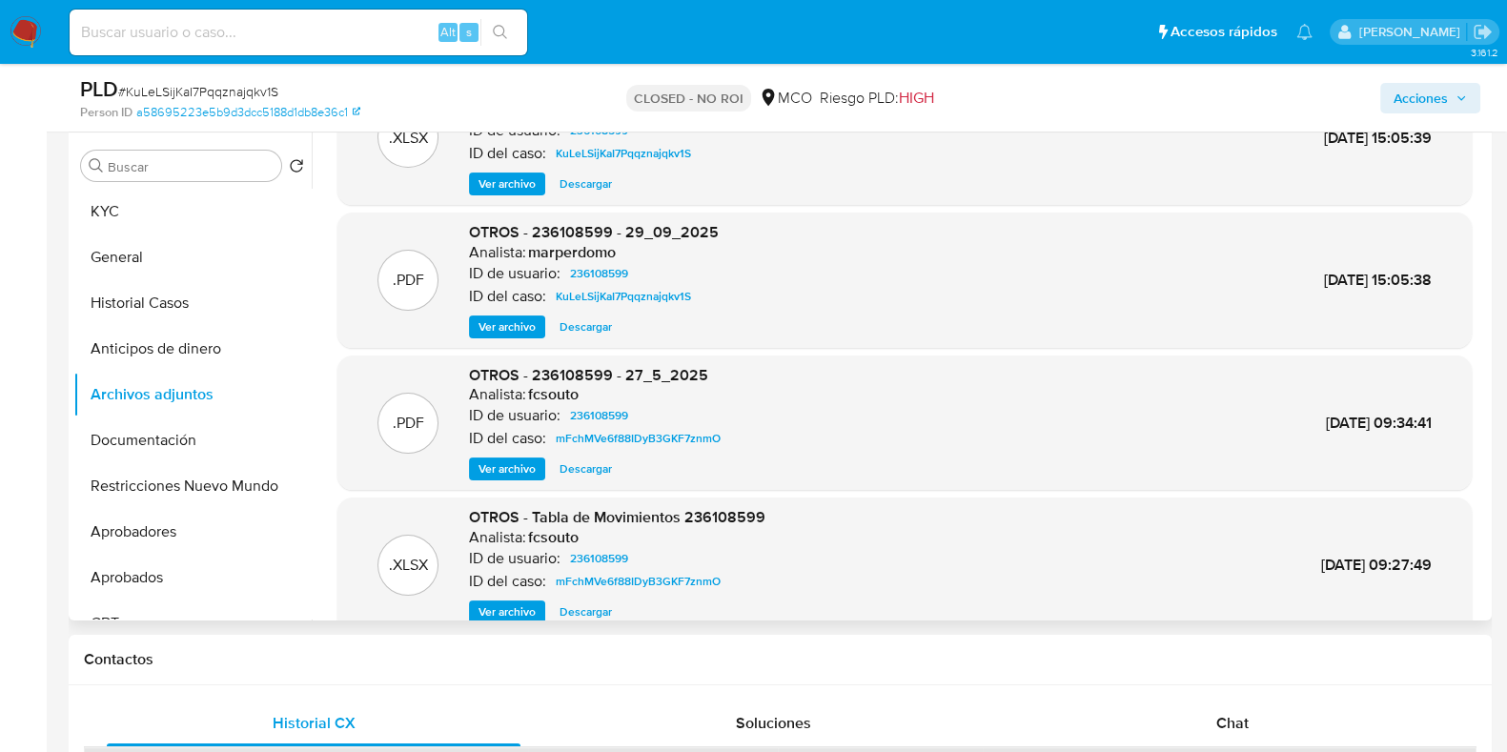
scroll to position [0, 0]
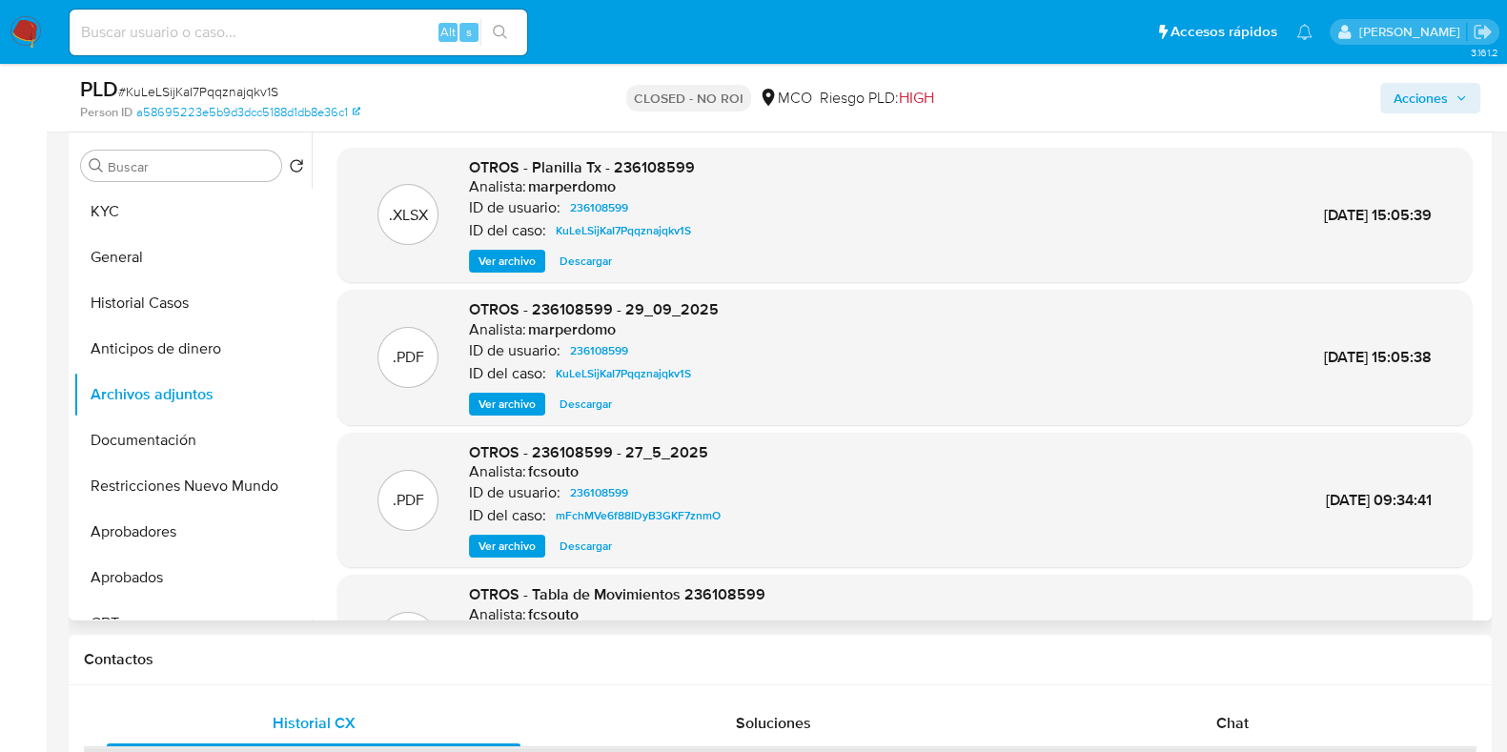
click at [400, 161] on div ".XLSX OTROS - Planilla Tx - 236108599 Analista: marperdomo ID de usuario: 23610…" at bounding box center [904, 215] width 1115 height 116
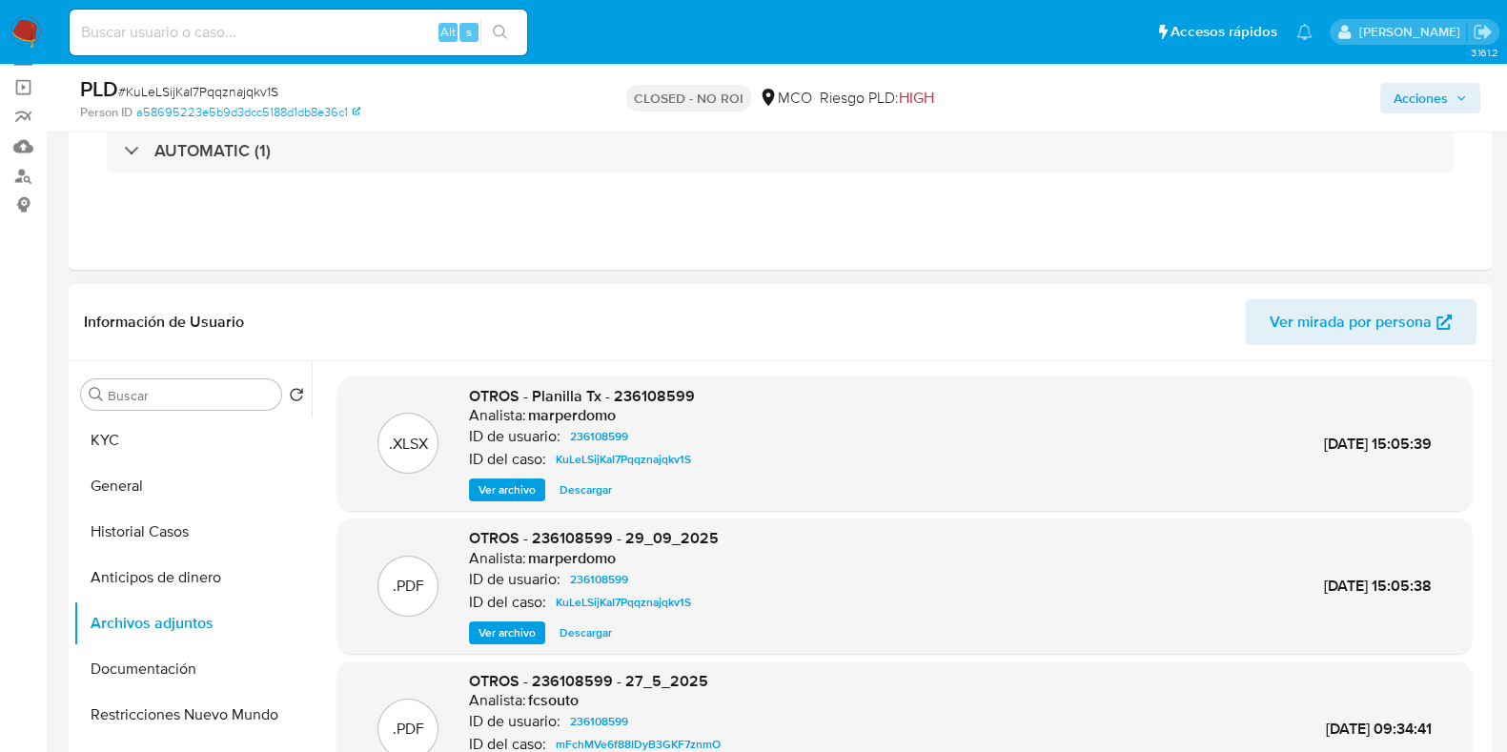
scroll to position [118, 0]
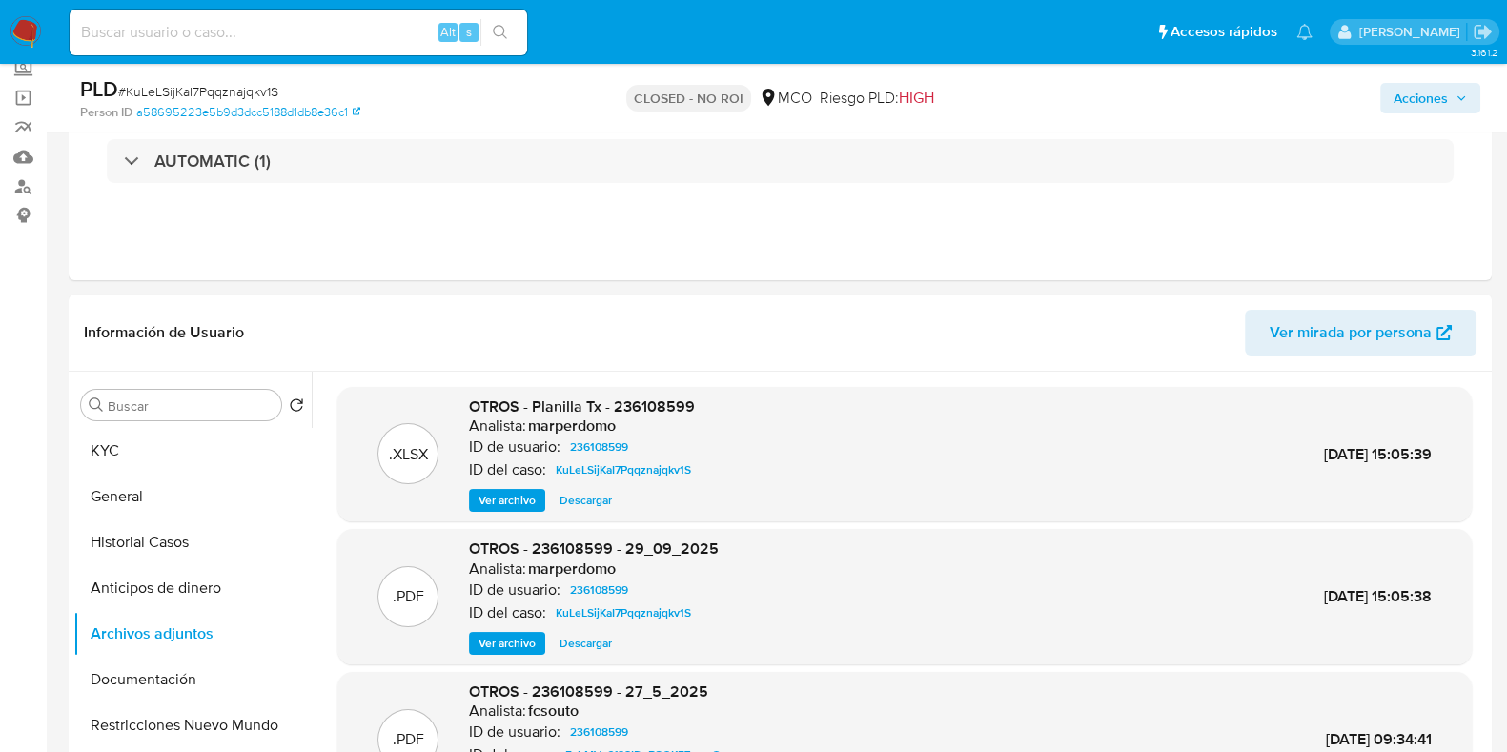
click at [1440, 112] on span "Acciones" at bounding box center [1421, 98] width 54 height 31
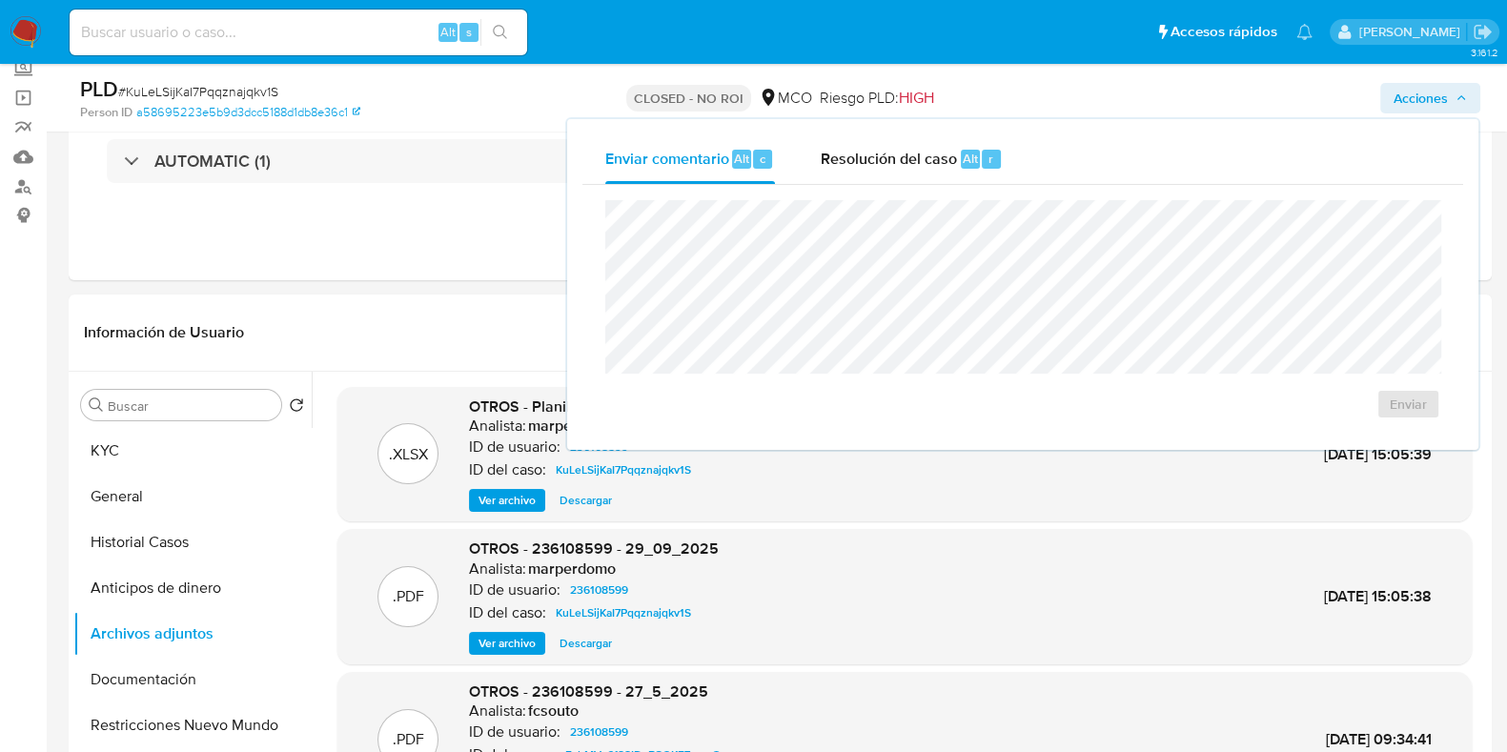
click at [1439, 112] on span "Acciones" at bounding box center [1421, 98] width 54 height 31
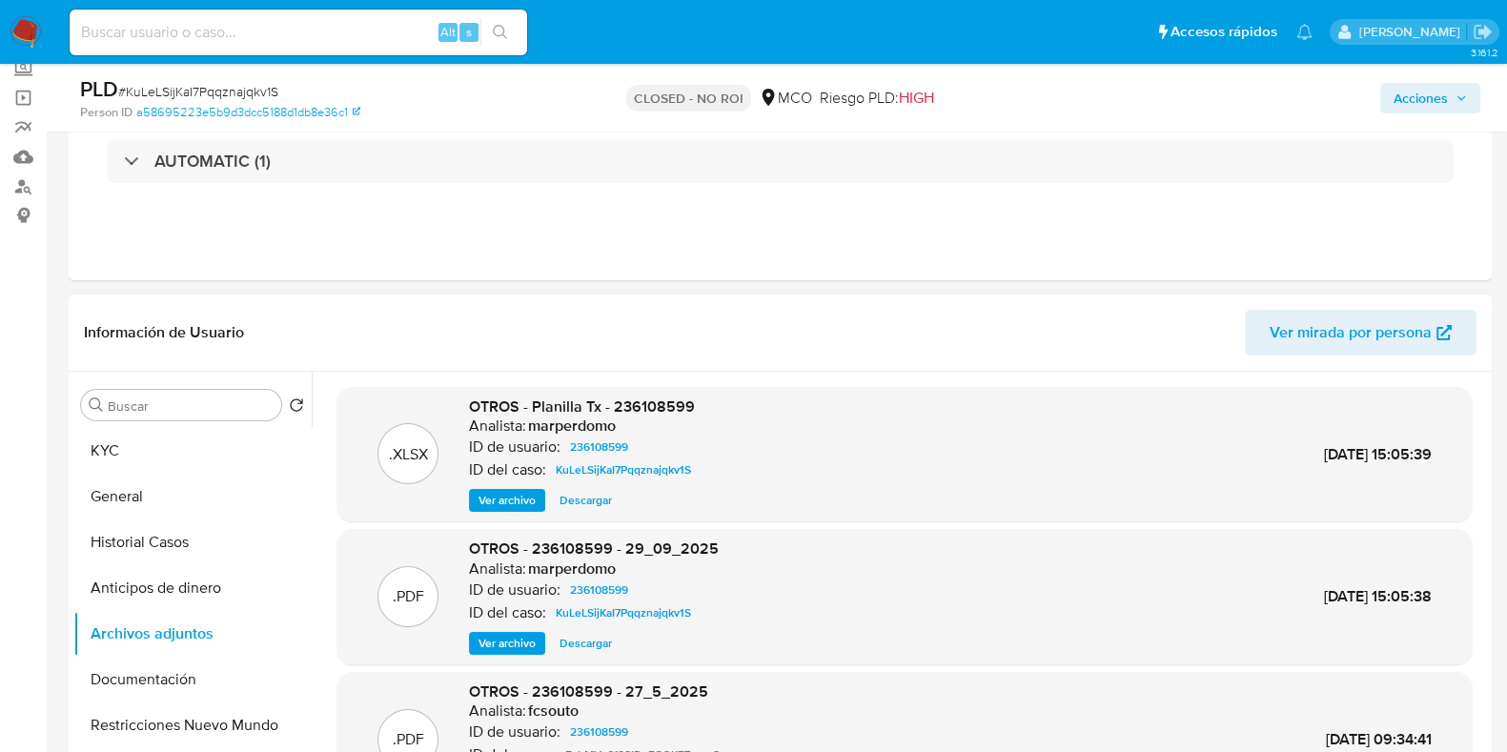
click at [402, 452] on p ".XLSX" at bounding box center [408, 454] width 39 height 21
click at [513, 396] on span "OTROS - Planilla Tx - 236108599" at bounding box center [582, 407] width 226 height 22
click at [1339, 340] on span "Ver mirada por persona" at bounding box center [1351, 333] width 162 height 46
click at [281, 627] on icon at bounding box center [288, 633] width 15 height 15
click at [245, 626] on button "Archivos adjuntos" at bounding box center [184, 634] width 223 height 46
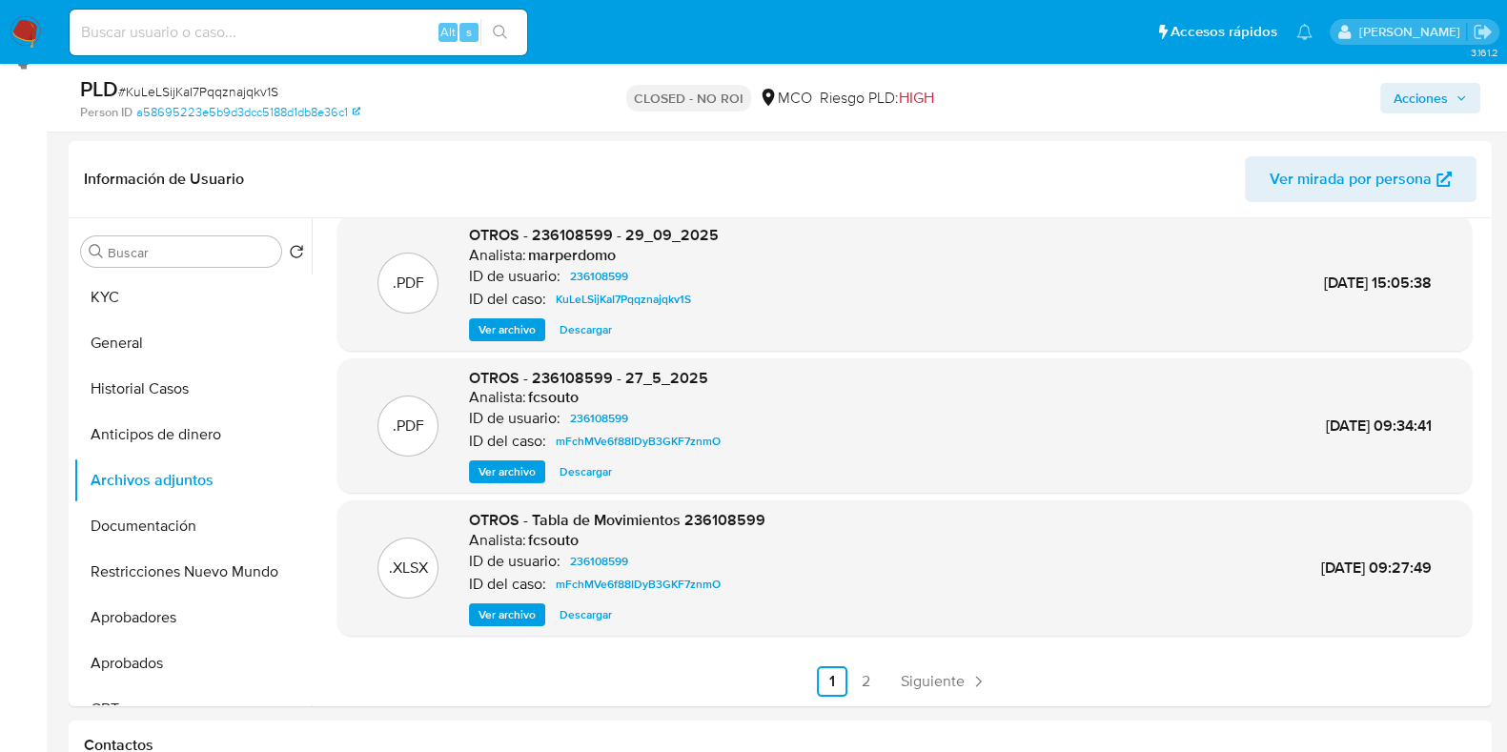
scroll to position [286, 0]
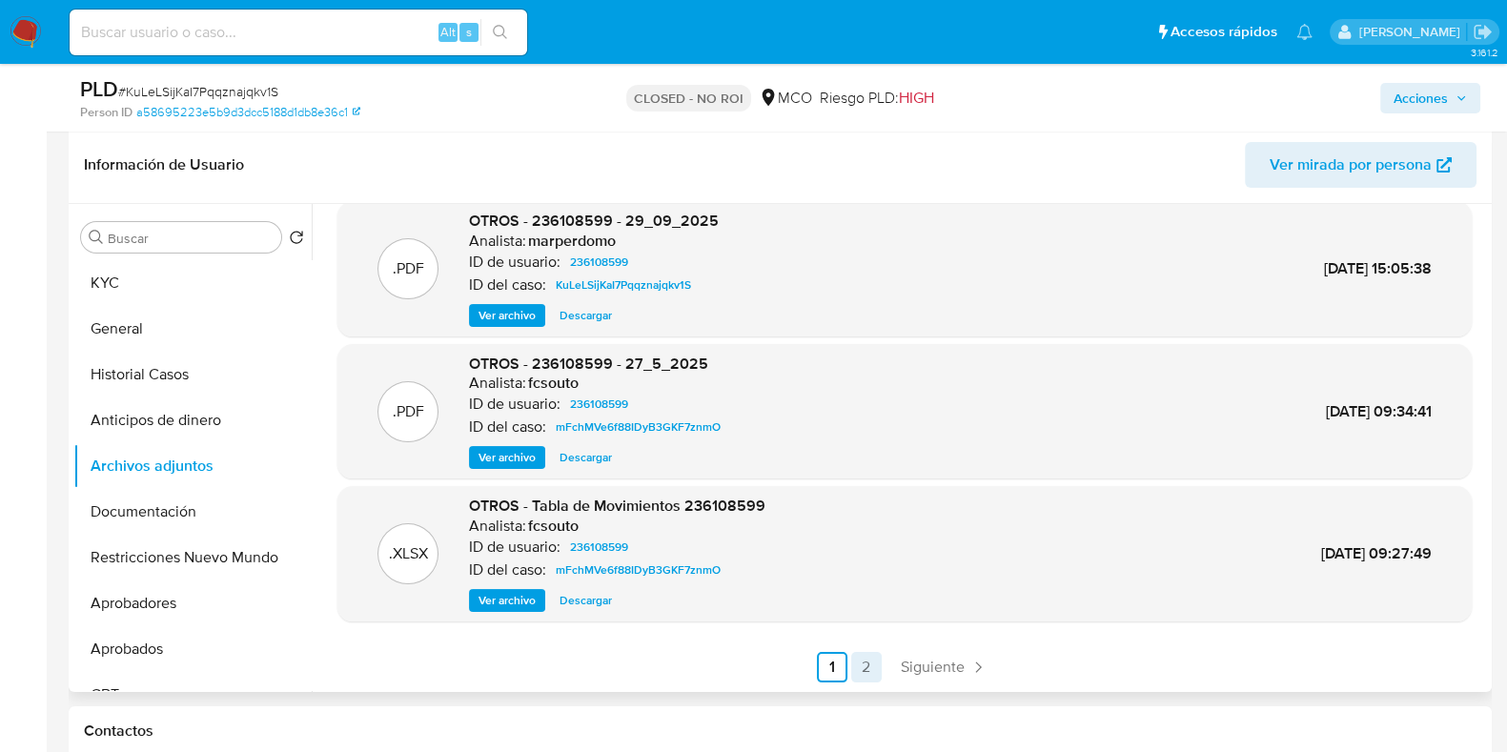
click at [851, 658] on link "2" at bounding box center [866, 667] width 31 height 31
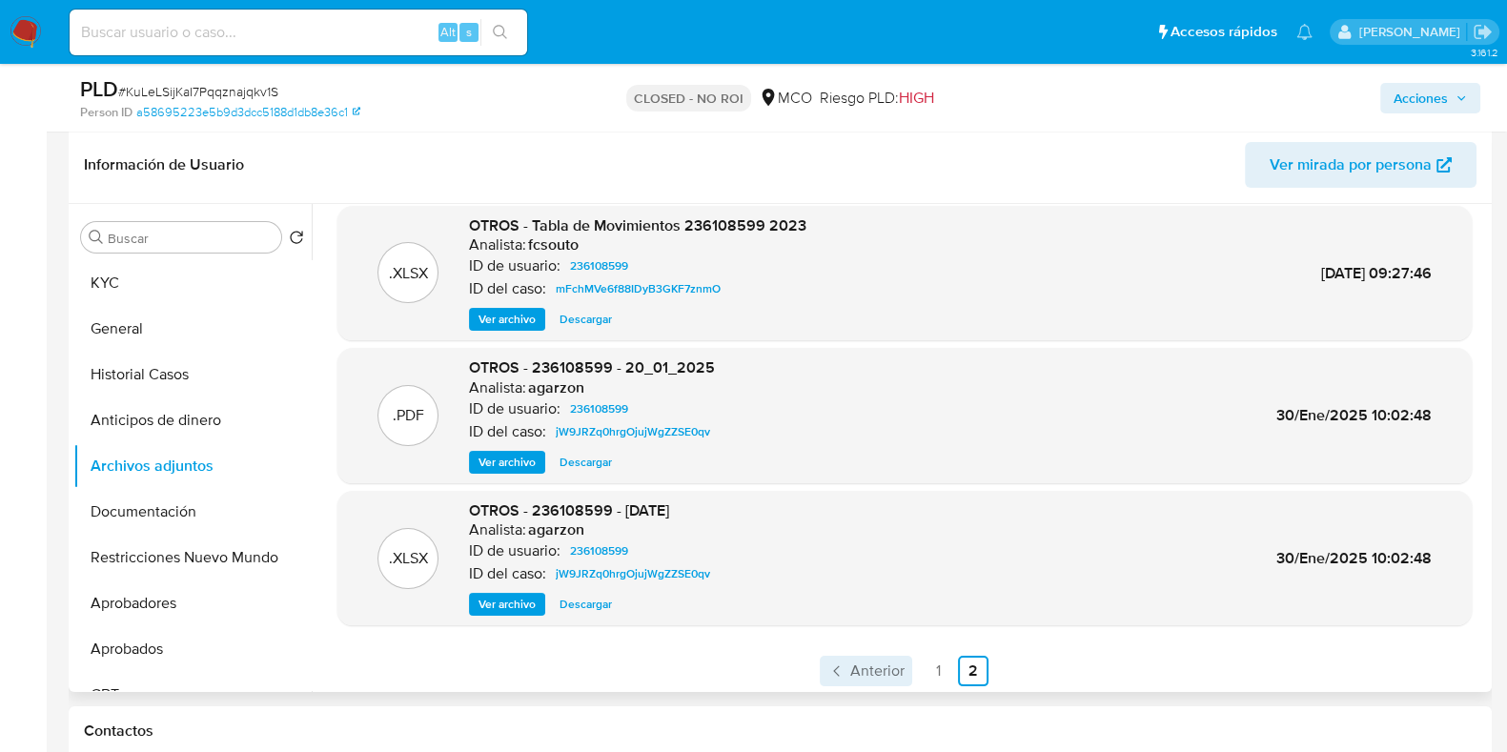
scroll to position [18, 0]
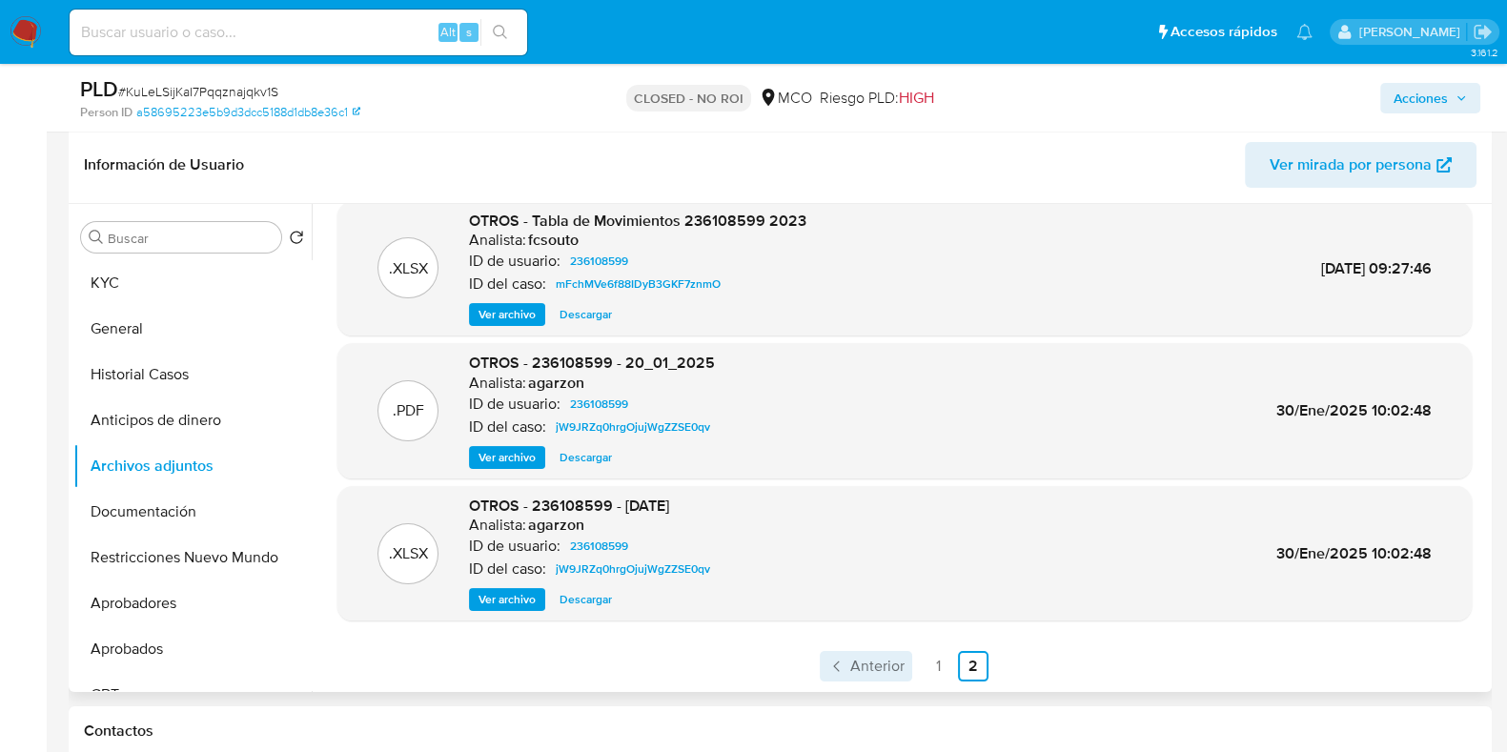
click at [872, 661] on span "Anterior" at bounding box center [877, 666] width 54 height 15
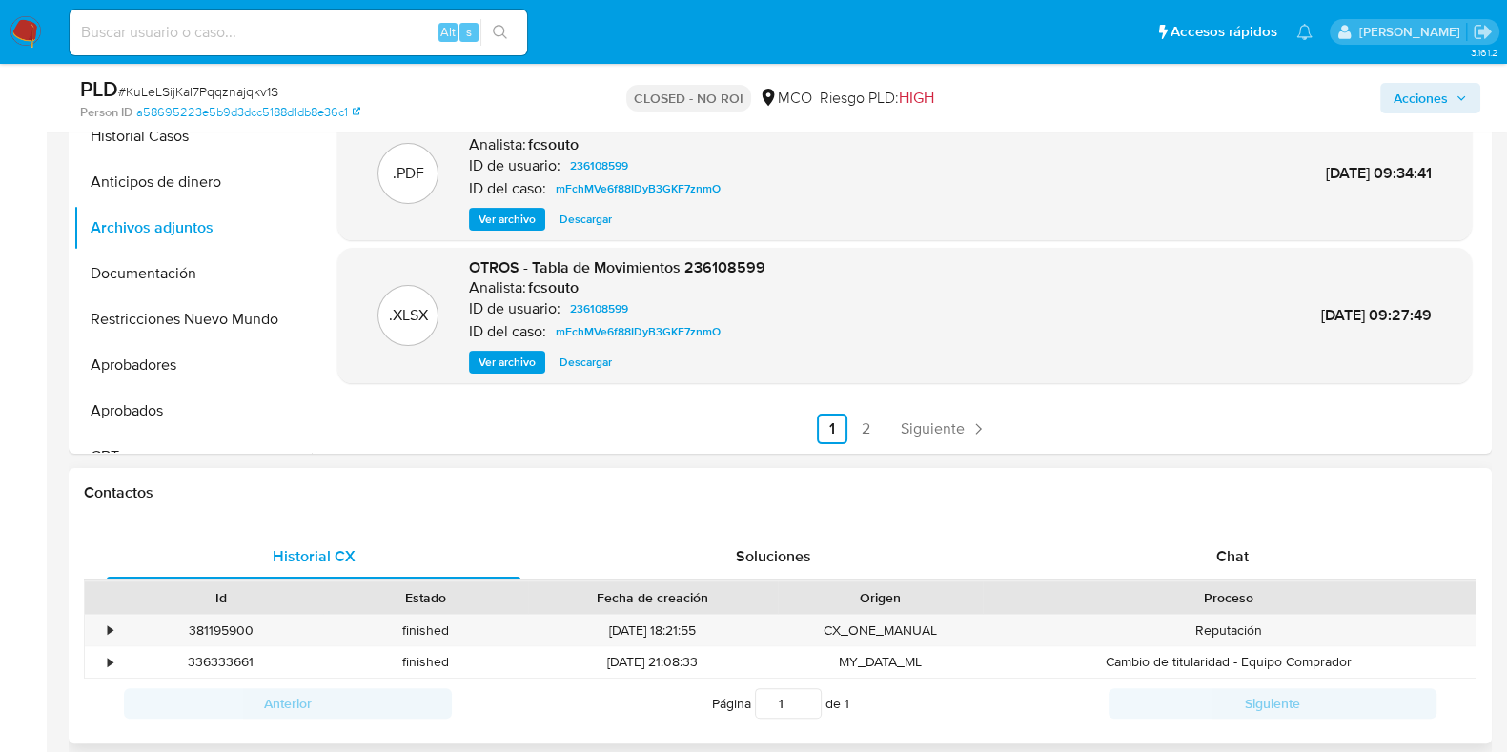
scroll to position [286, 0]
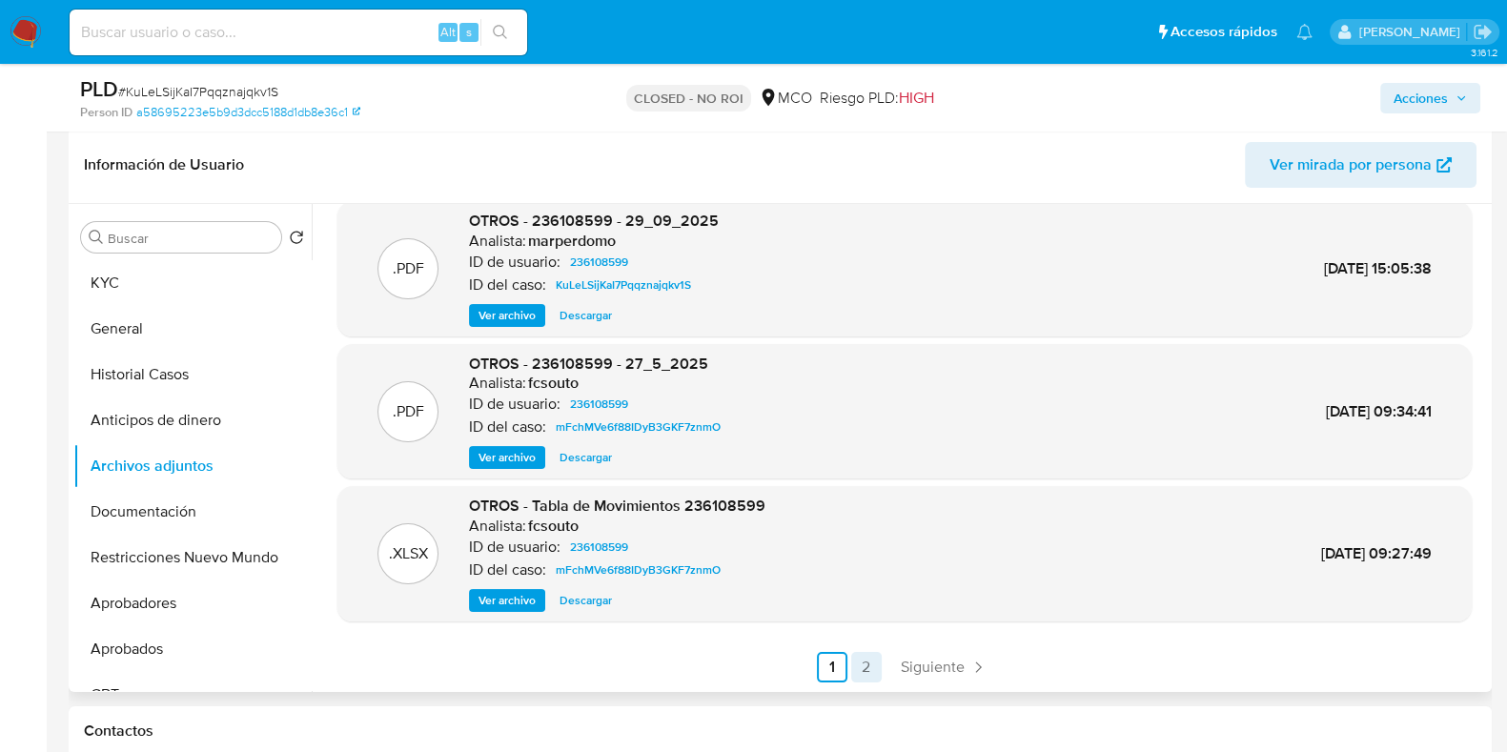
click at [864, 669] on link "2" at bounding box center [866, 667] width 31 height 31
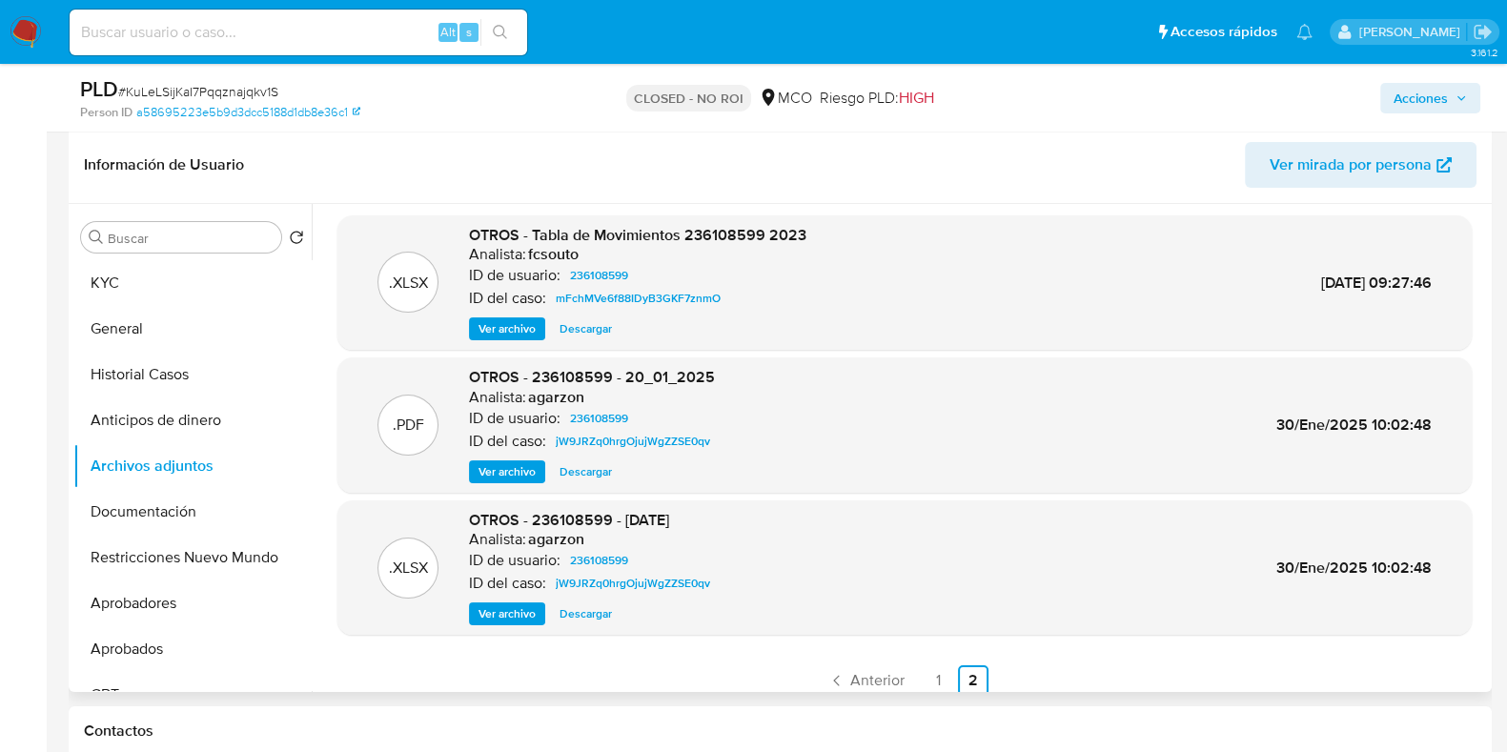
scroll to position [0, 0]
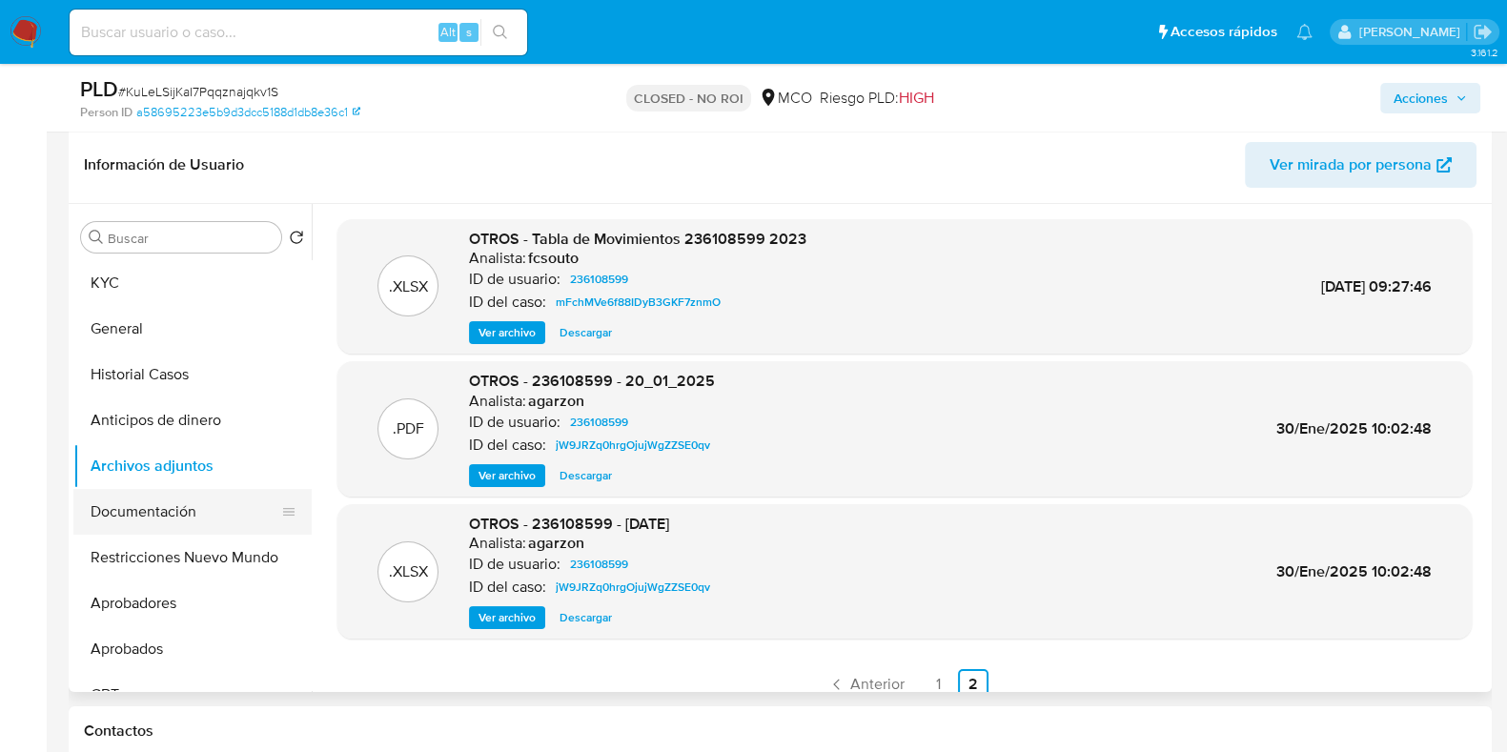
click at [189, 513] on button "Documentación" at bounding box center [184, 512] width 223 height 46
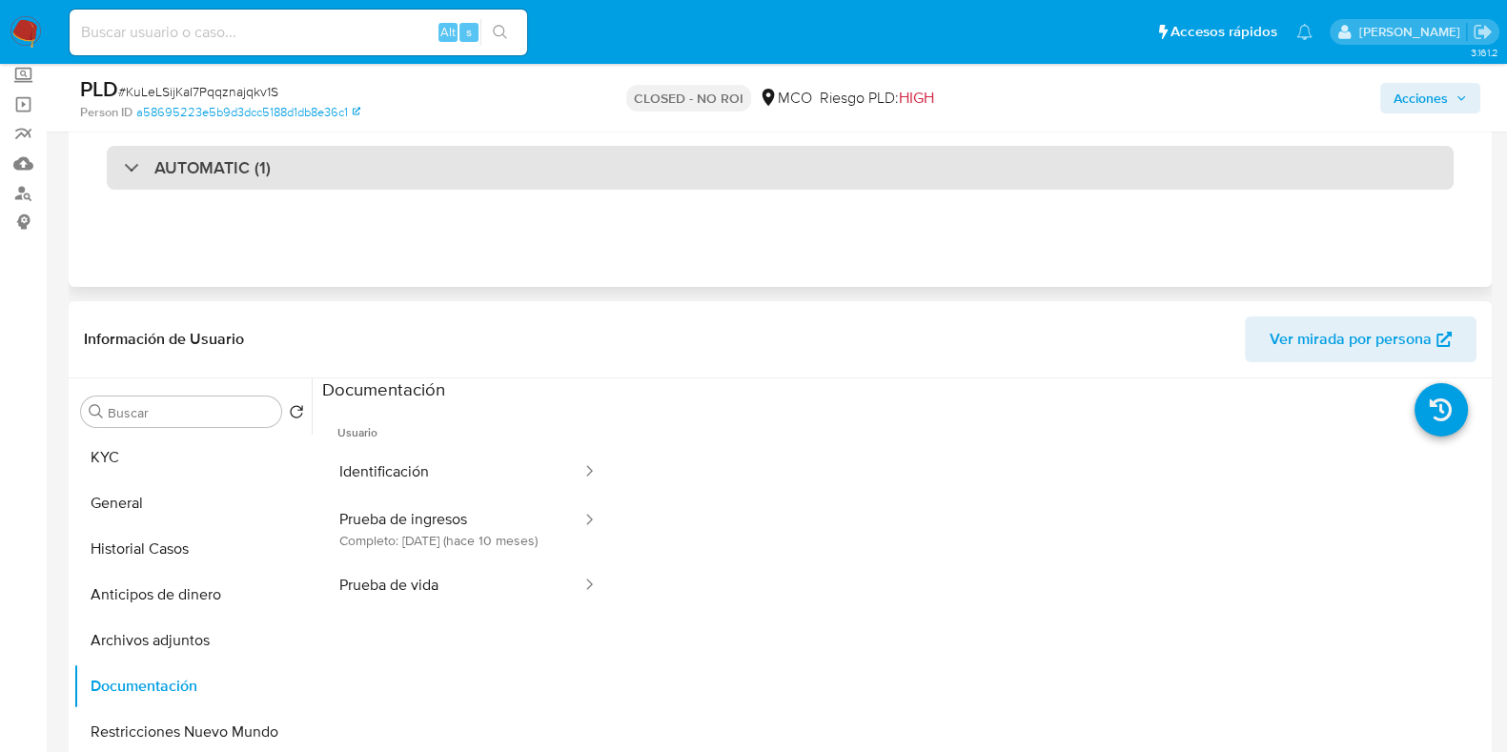
scroll to position [47, 0]
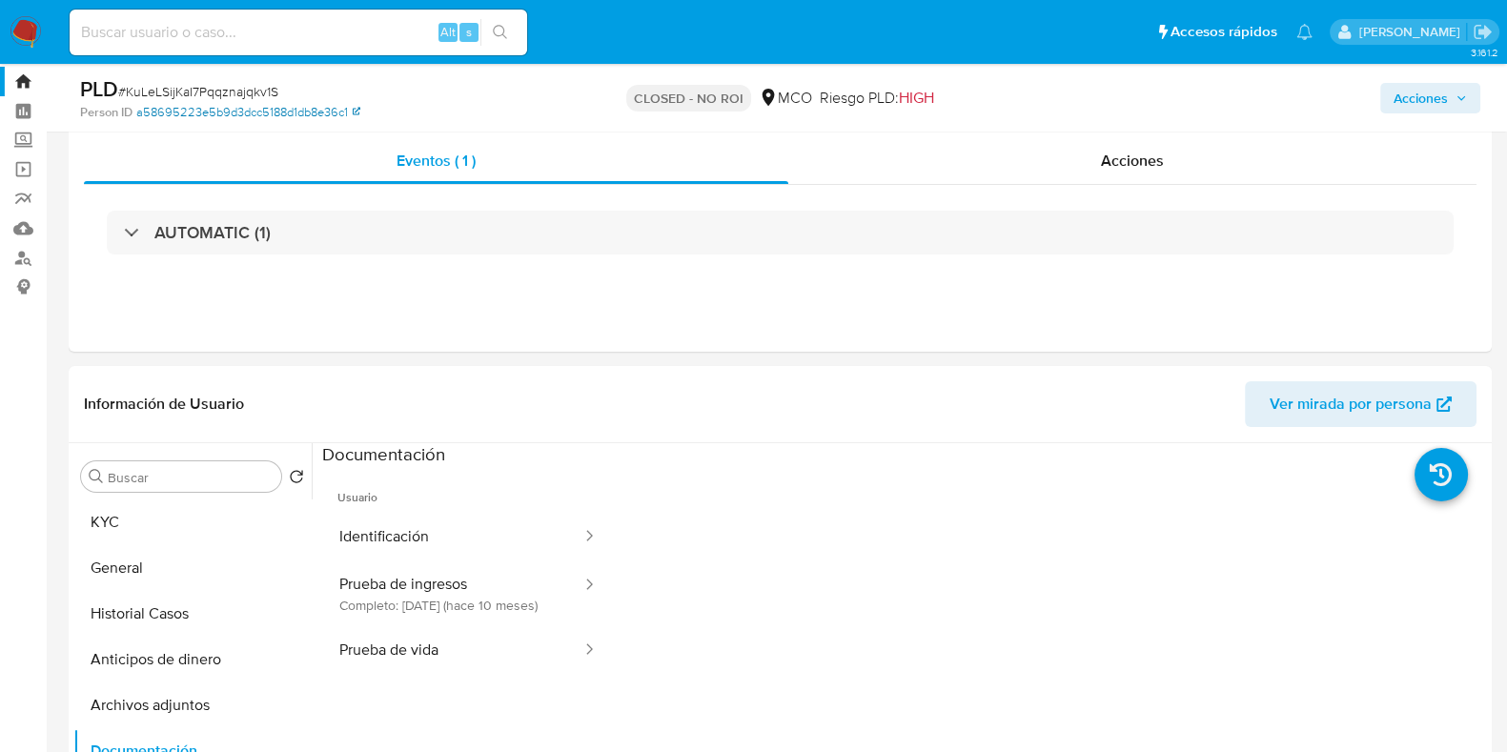
click at [337, 105] on link "a58695223e5b9d3dcc5188d1db8e36c1" at bounding box center [248, 112] width 224 height 17
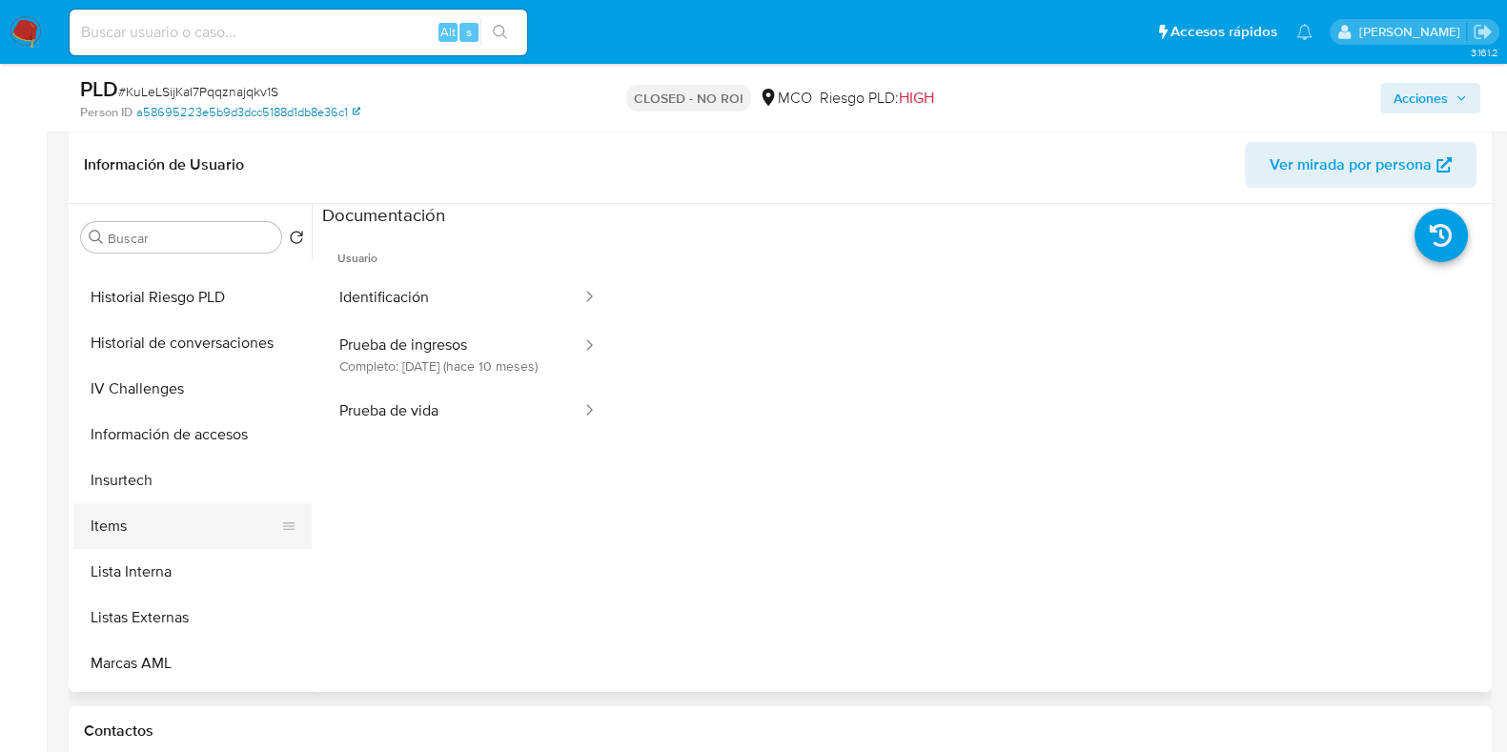
scroll to position [777, 0]
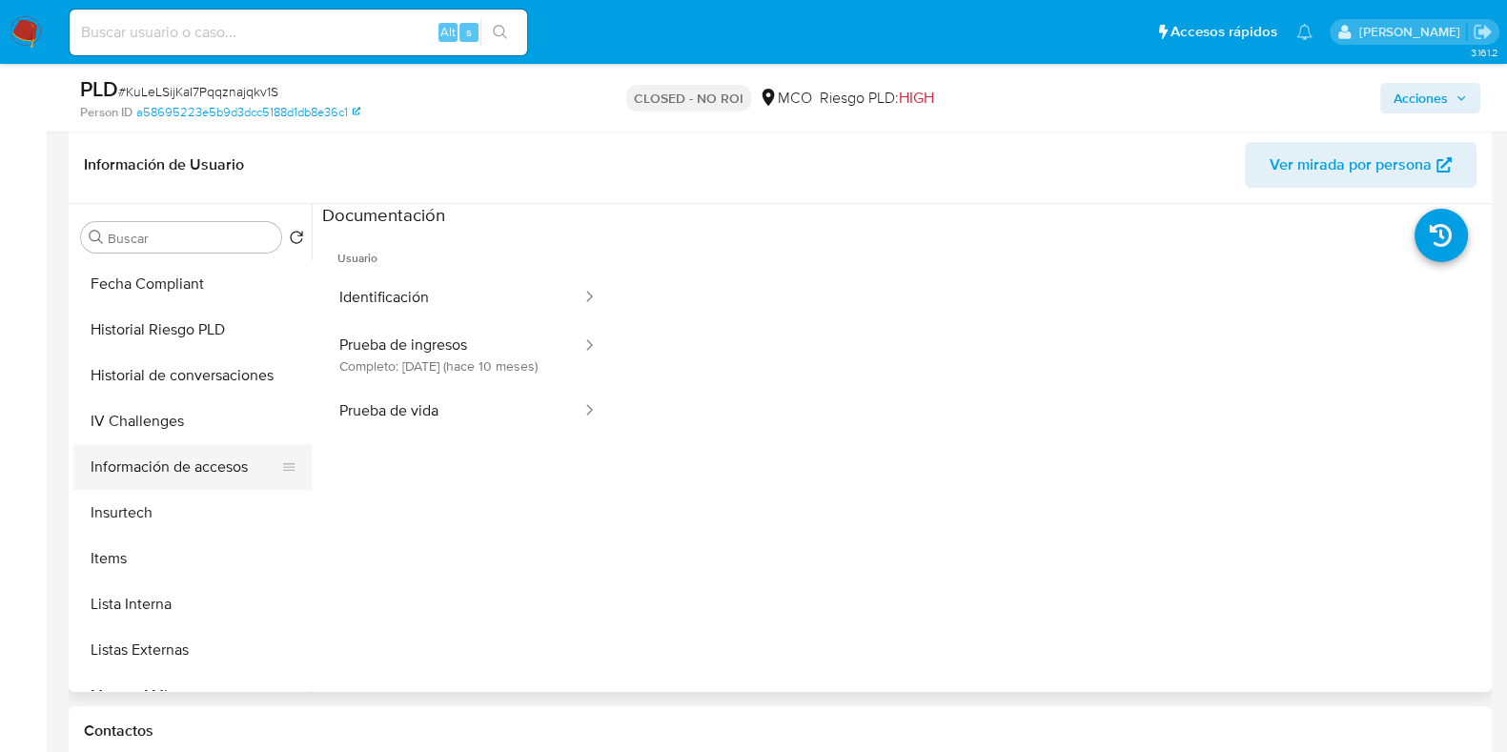
click at [195, 464] on button "Información de accesos" at bounding box center [184, 467] width 223 height 46
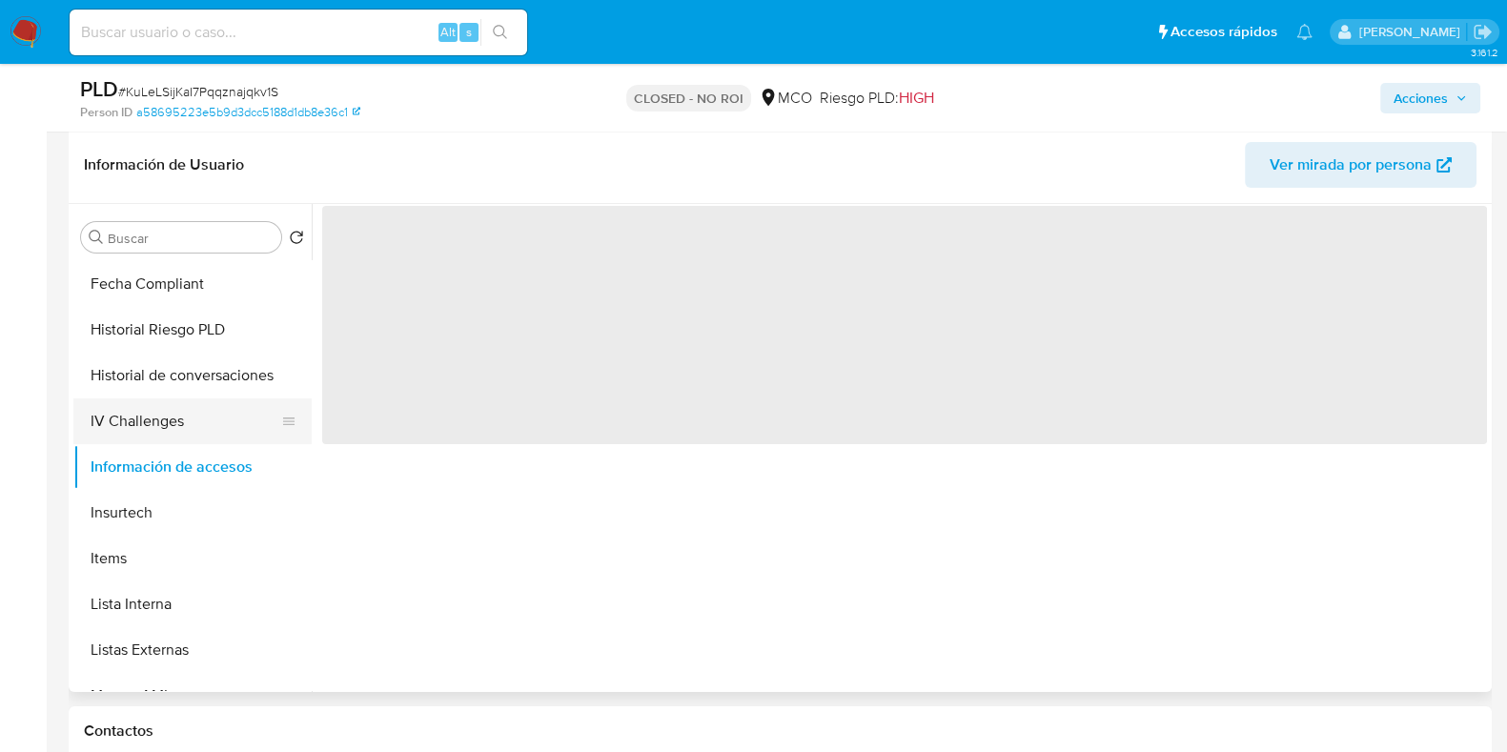
click at [198, 424] on button "IV Challenges" at bounding box center [184, 421] width 223 height 46
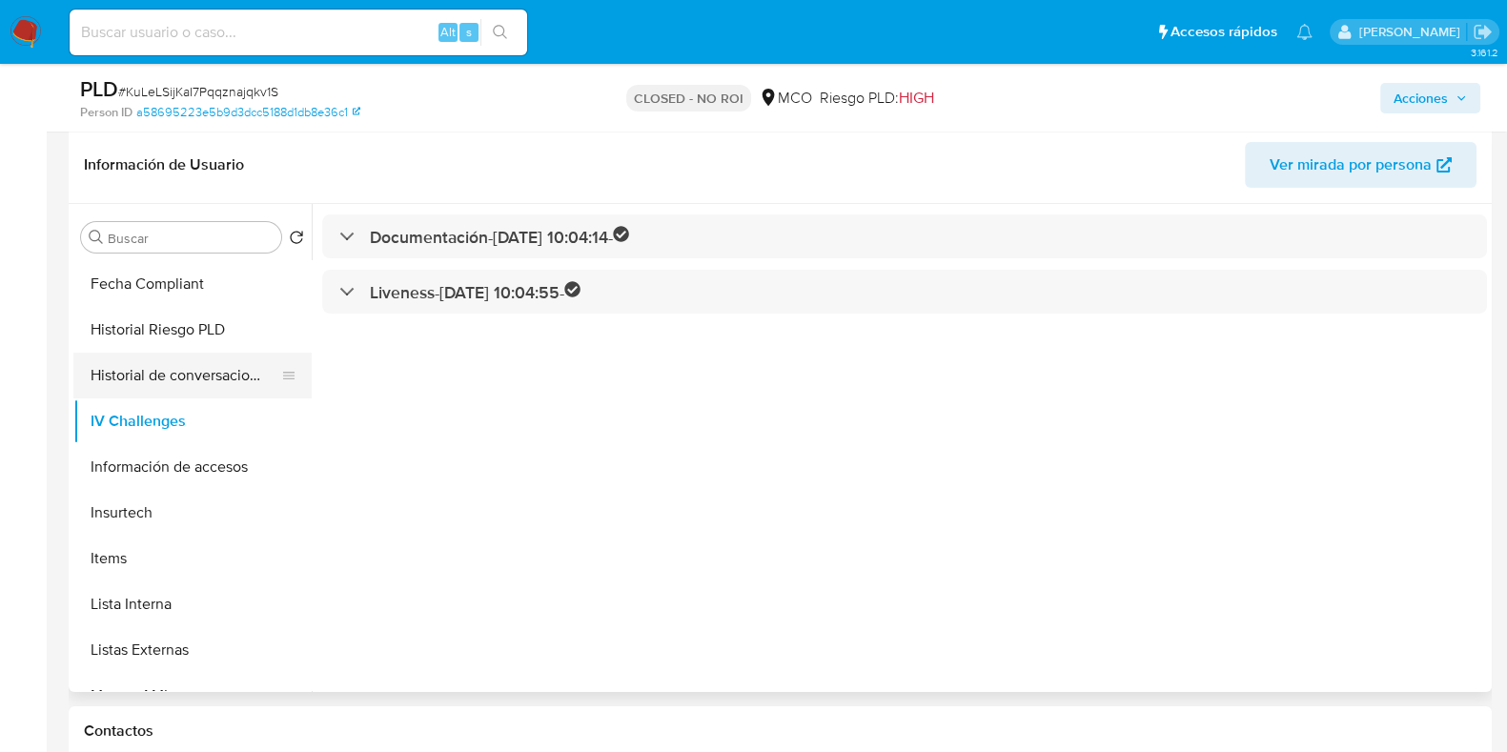
click at [192, 360] on button "Historial de conversaciones" at bounding box center [184, 376] width 223 height 46
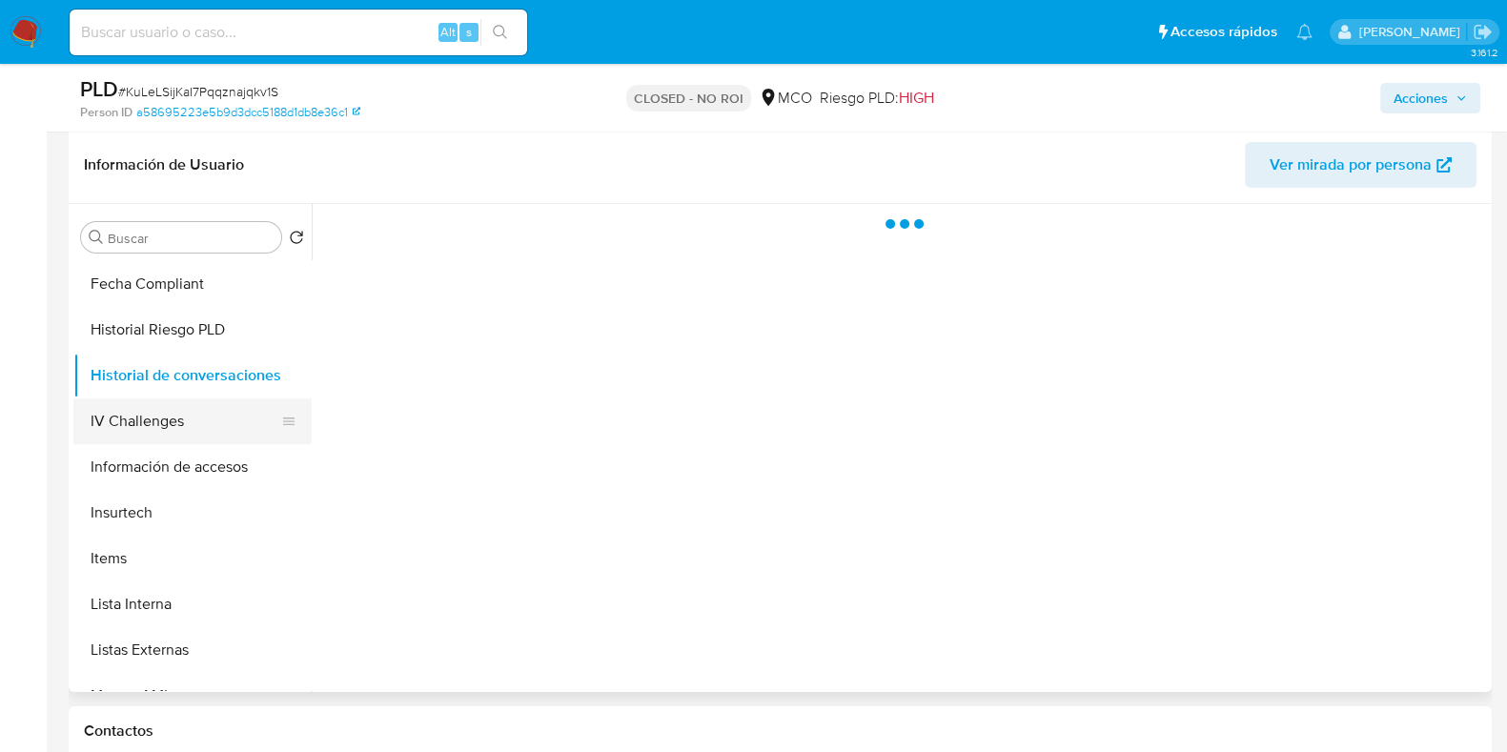
scroll to position [658, 0]
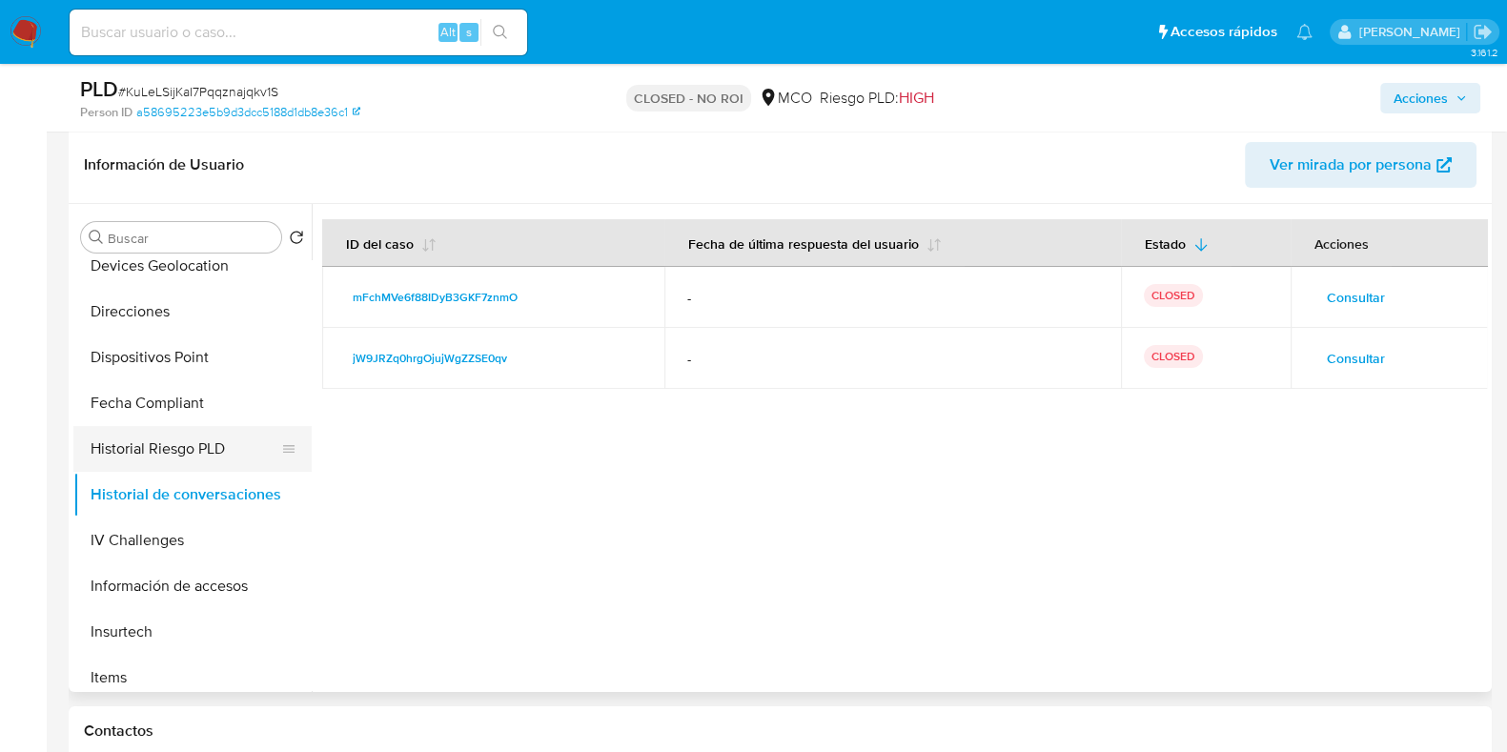
click at [167, 454] on button "Historial Riesgo PLD" at bounding box center [184, 449] width 223 height 46
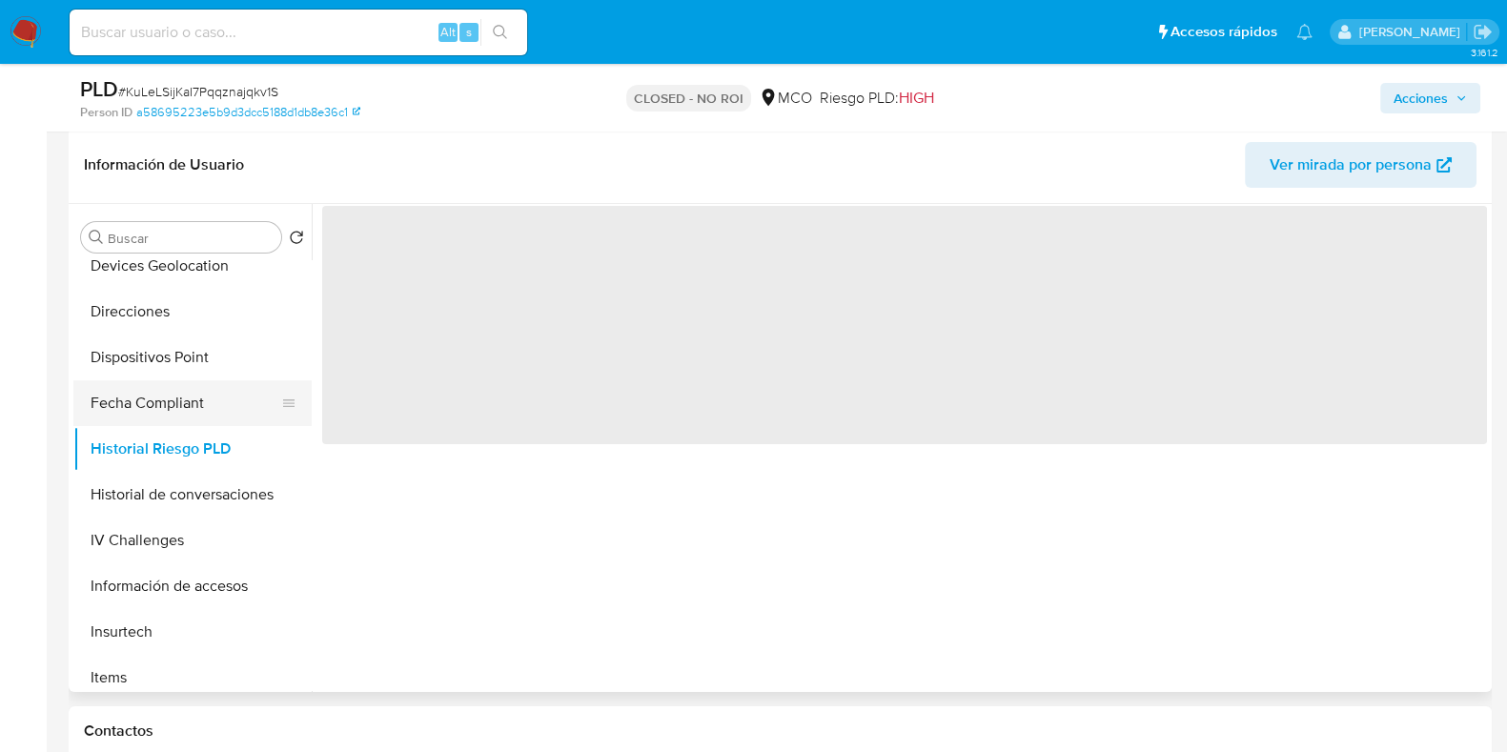
click at [189, 402] on button "Fecha Compliant" at bounding box center [184, 403] width 223 height 46
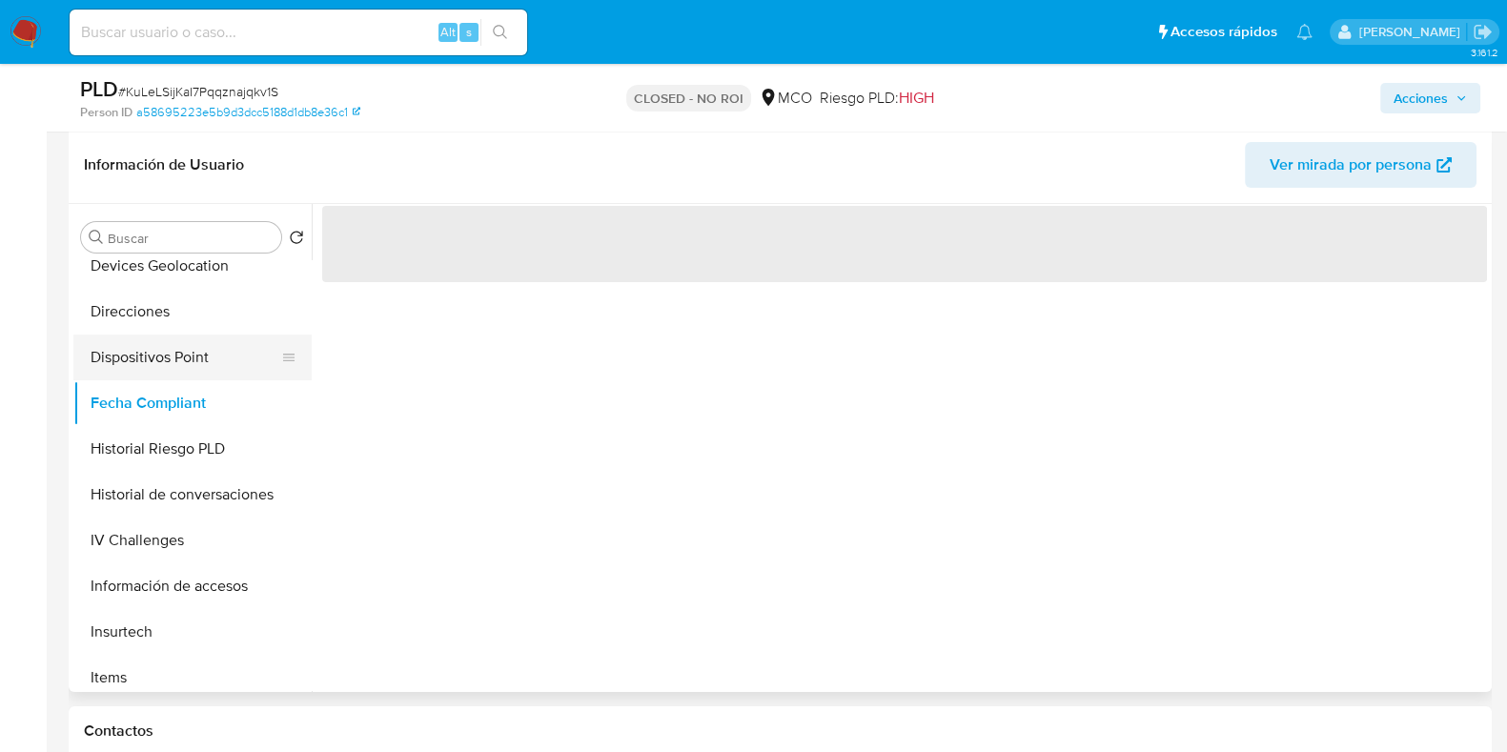
click at [179, 359] on button "Dispositivos Point" at bounding box center [184, 358] width 223 height 46
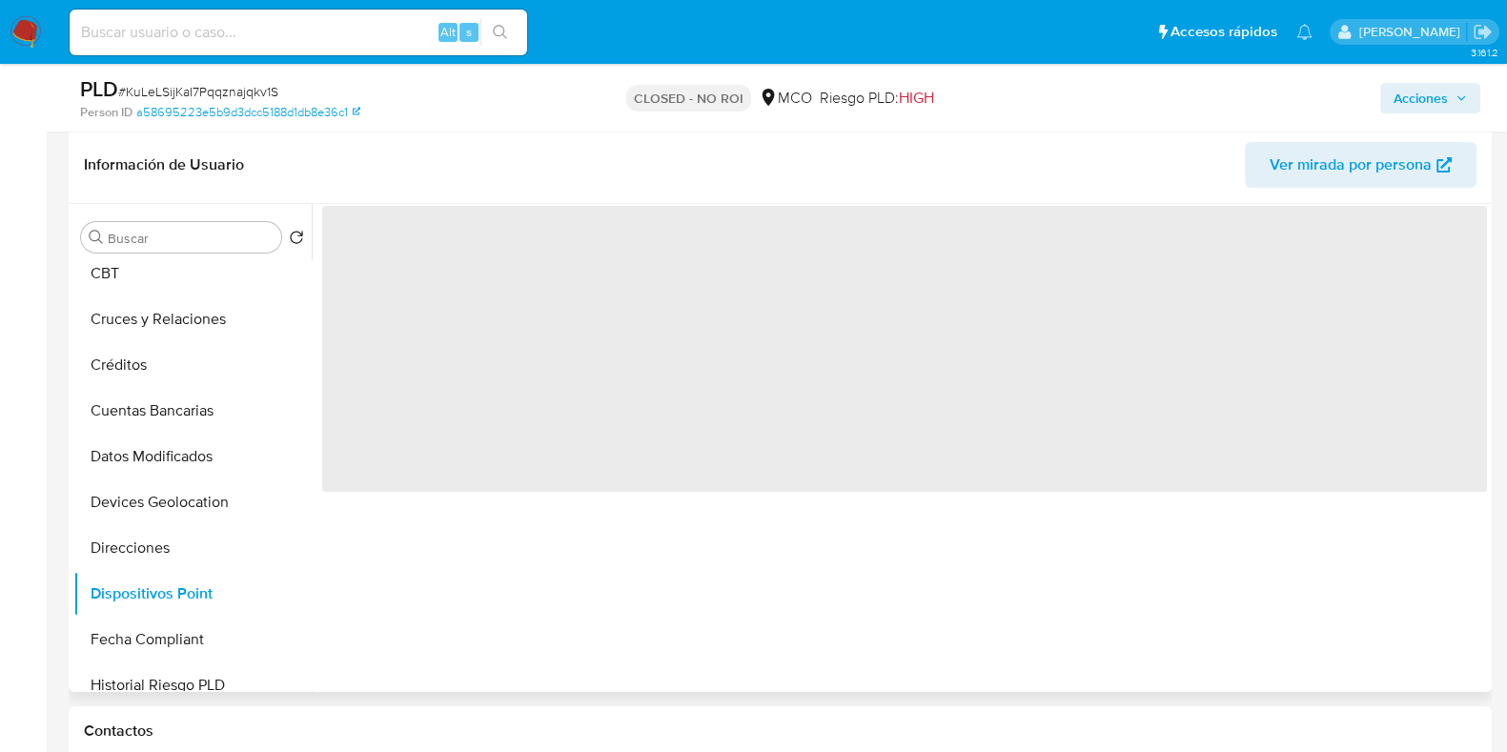
scroll to position [419, 0]
click at [156, 558] on button "Direcciones" at bounding box center [184, 550] width 223 height 46
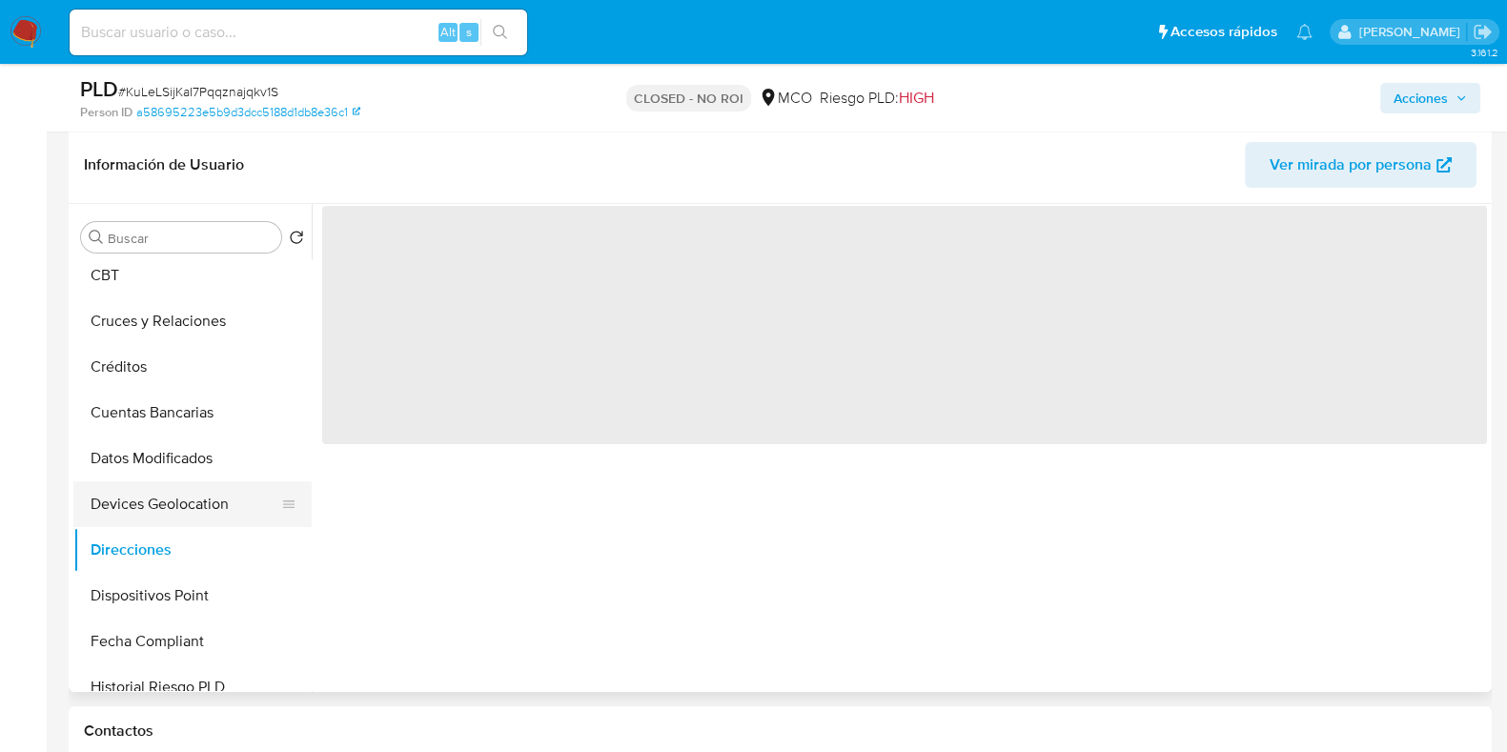
click at [172, 498] on button "Devices Geolocation" at bounding box center [184, 504] width 223 height 46
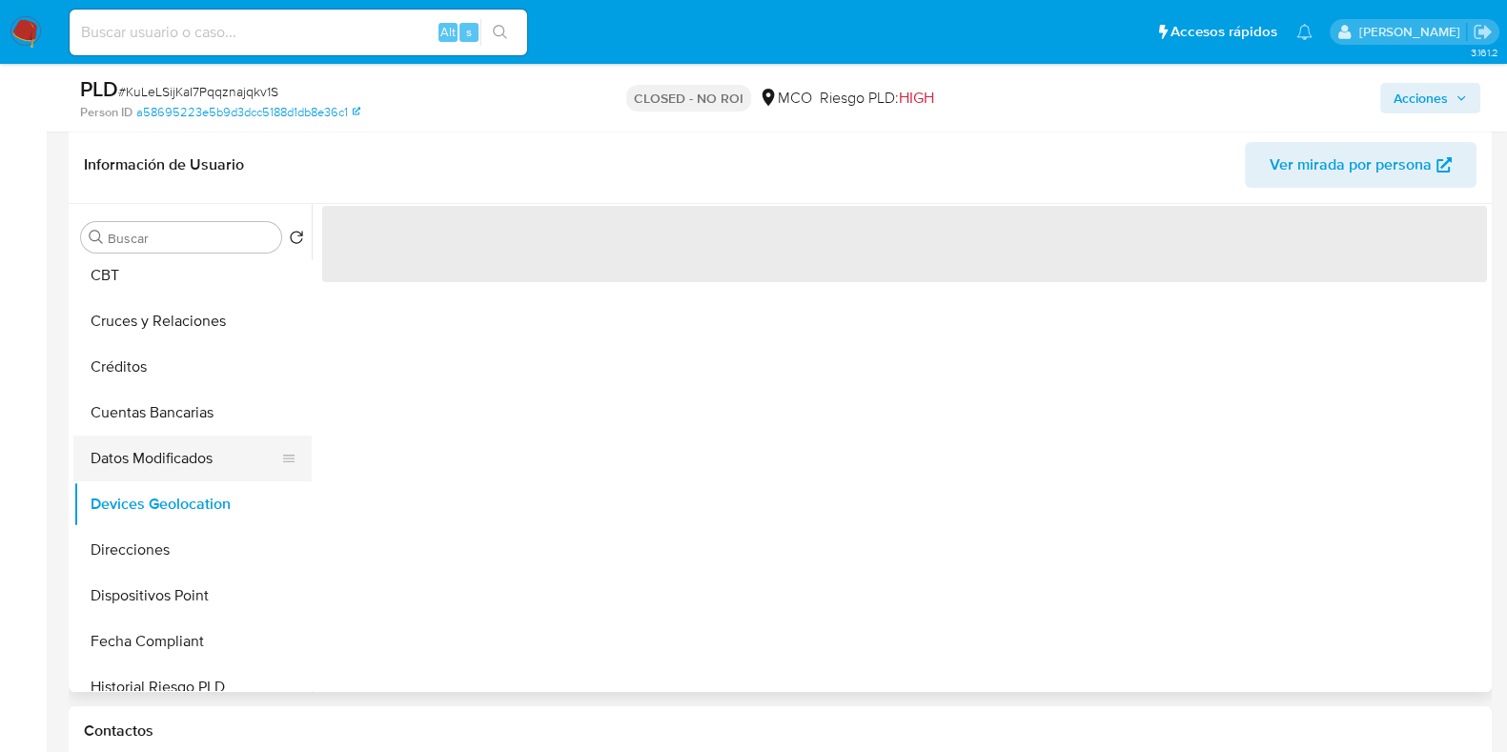
click at [188, 436] on button "Datos Modificados" at bounding box center [184, 459] width 223 height 46
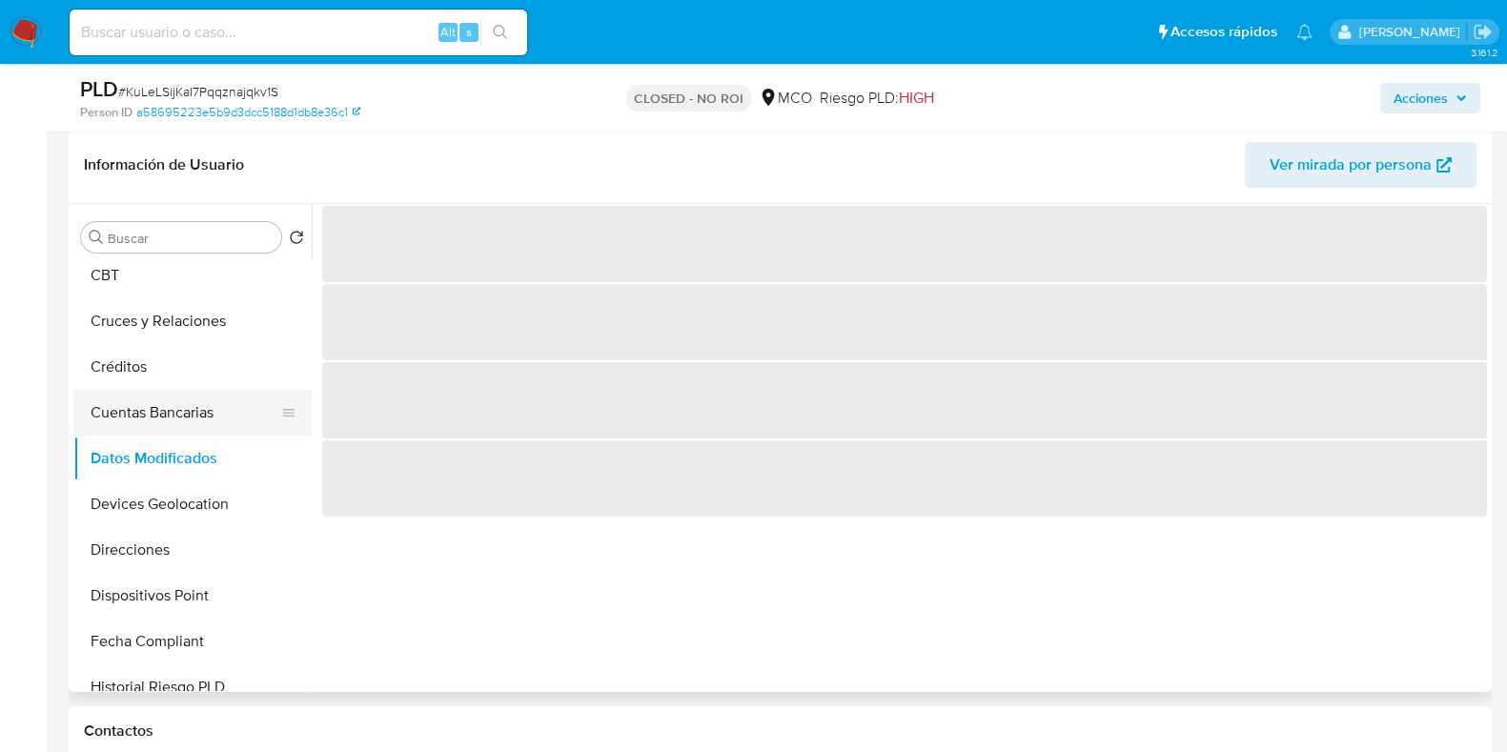
click at [189, 421] on button "Cuentas Bancarias" at bounding box center [184, 413] width 223 height 46
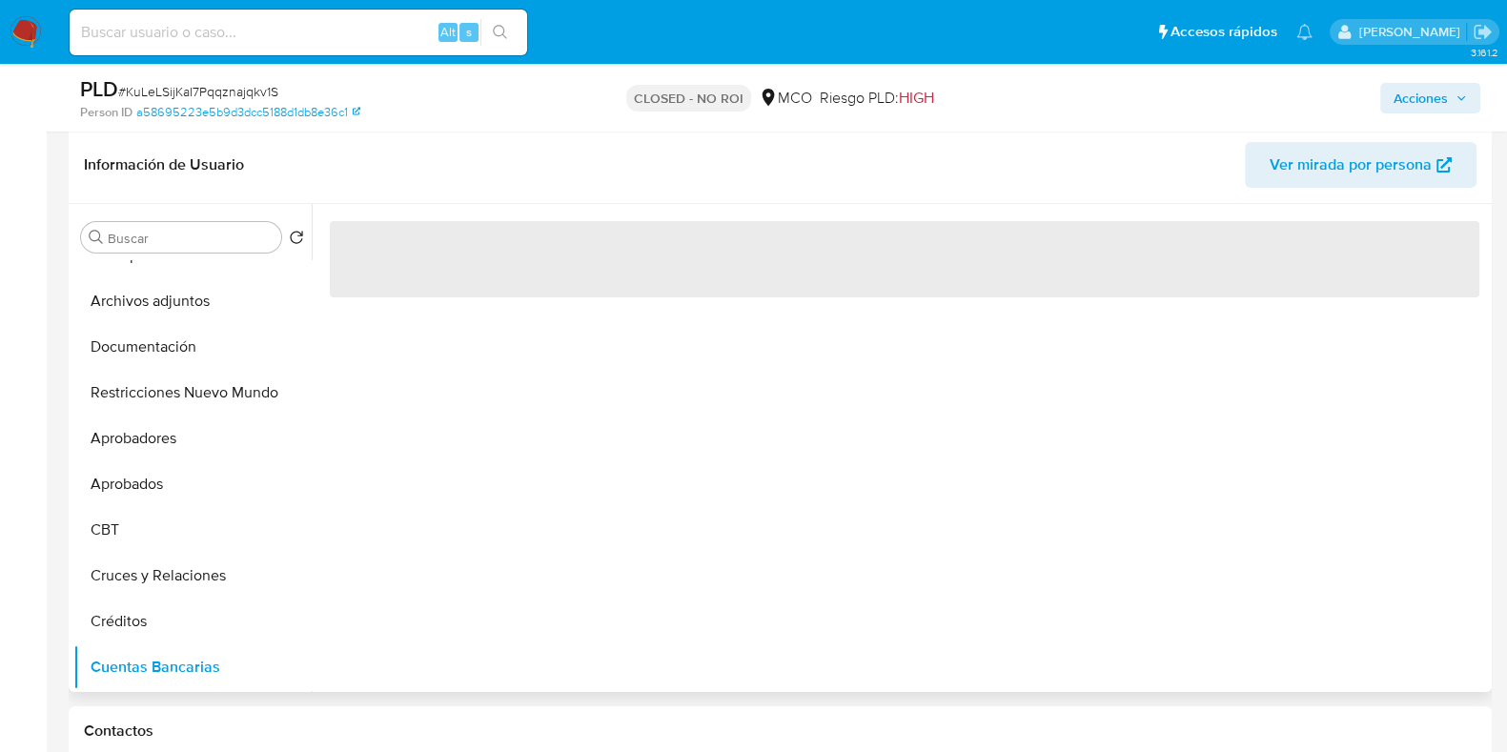
scroll to position [300, 0]
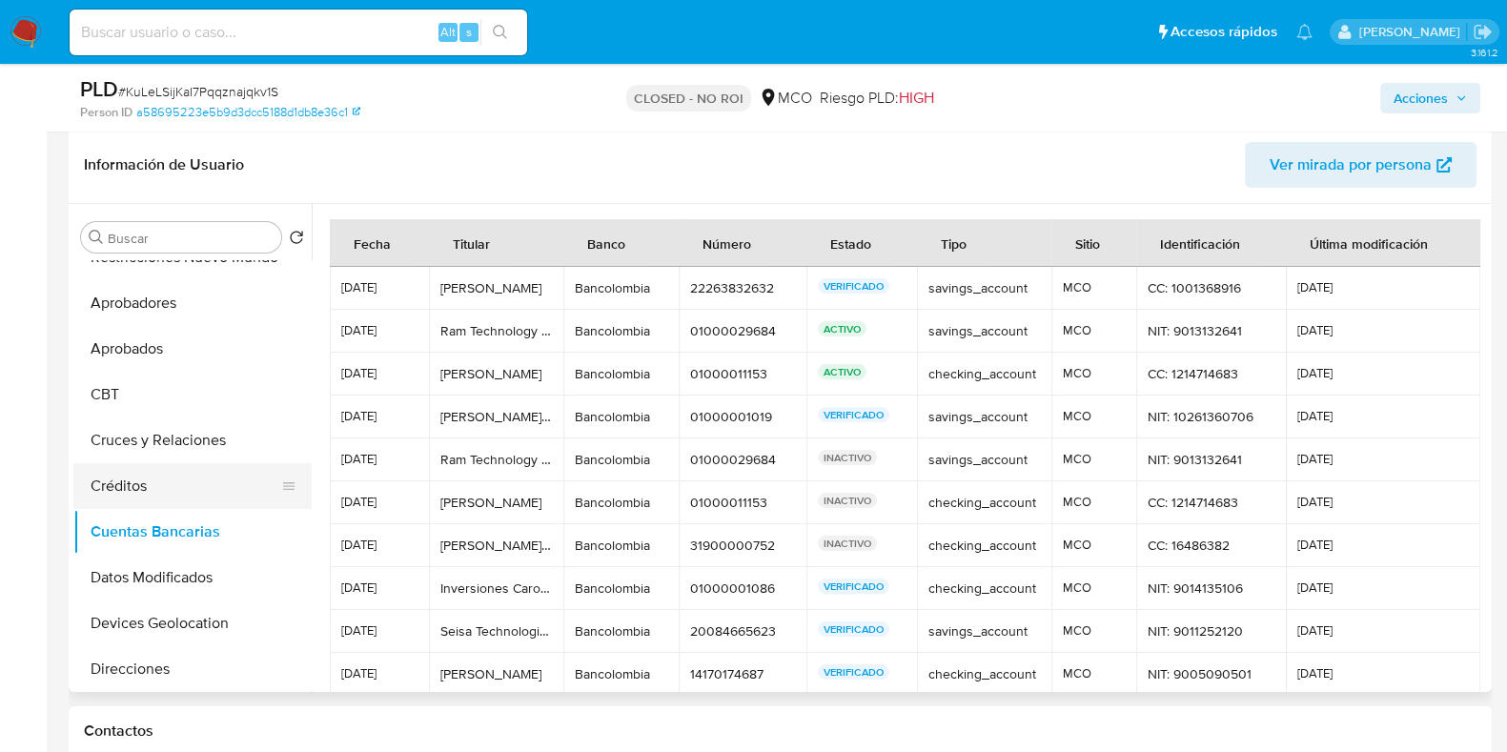
click at [161, 484] on button "Créditos" at bounding box center [184, 486] width 223 height 46
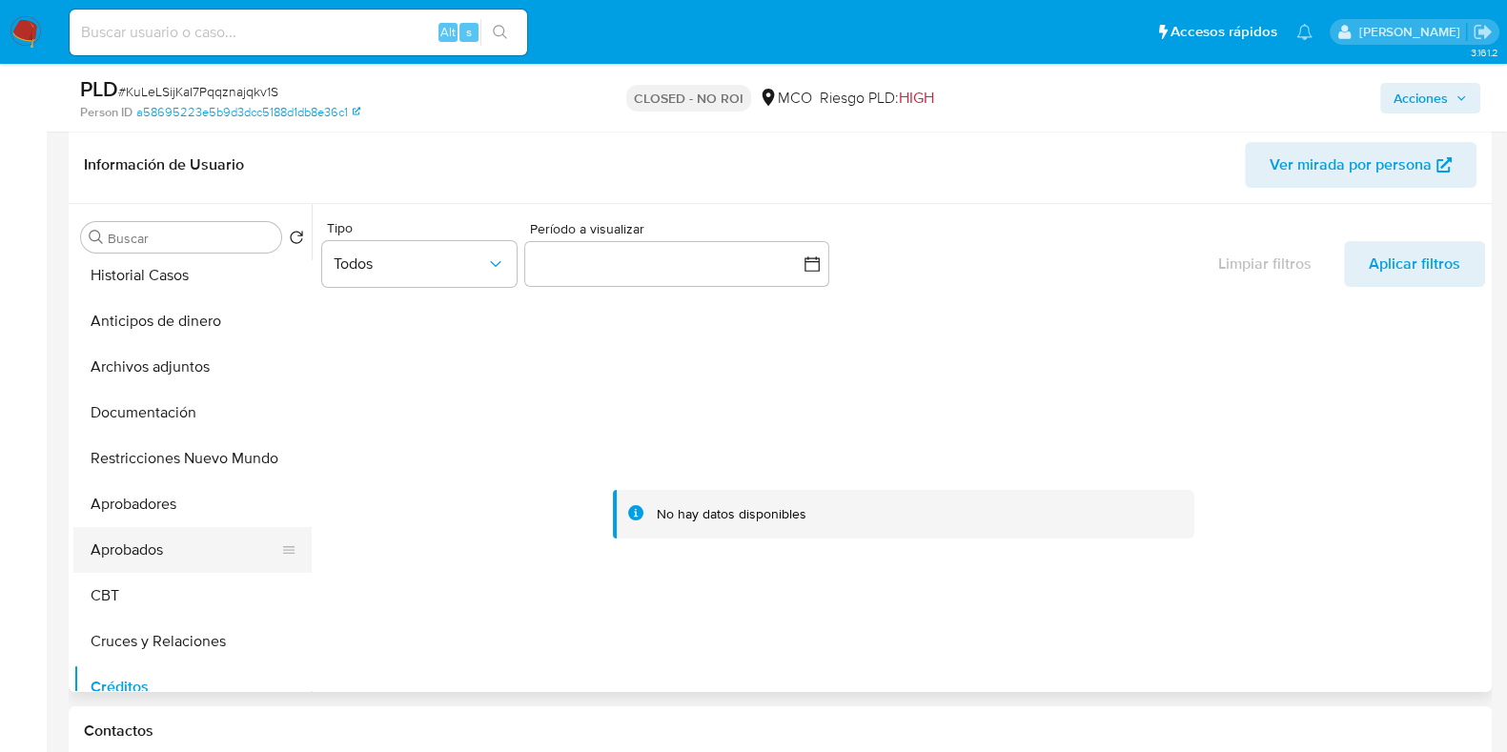
scroll to position [62, 0]
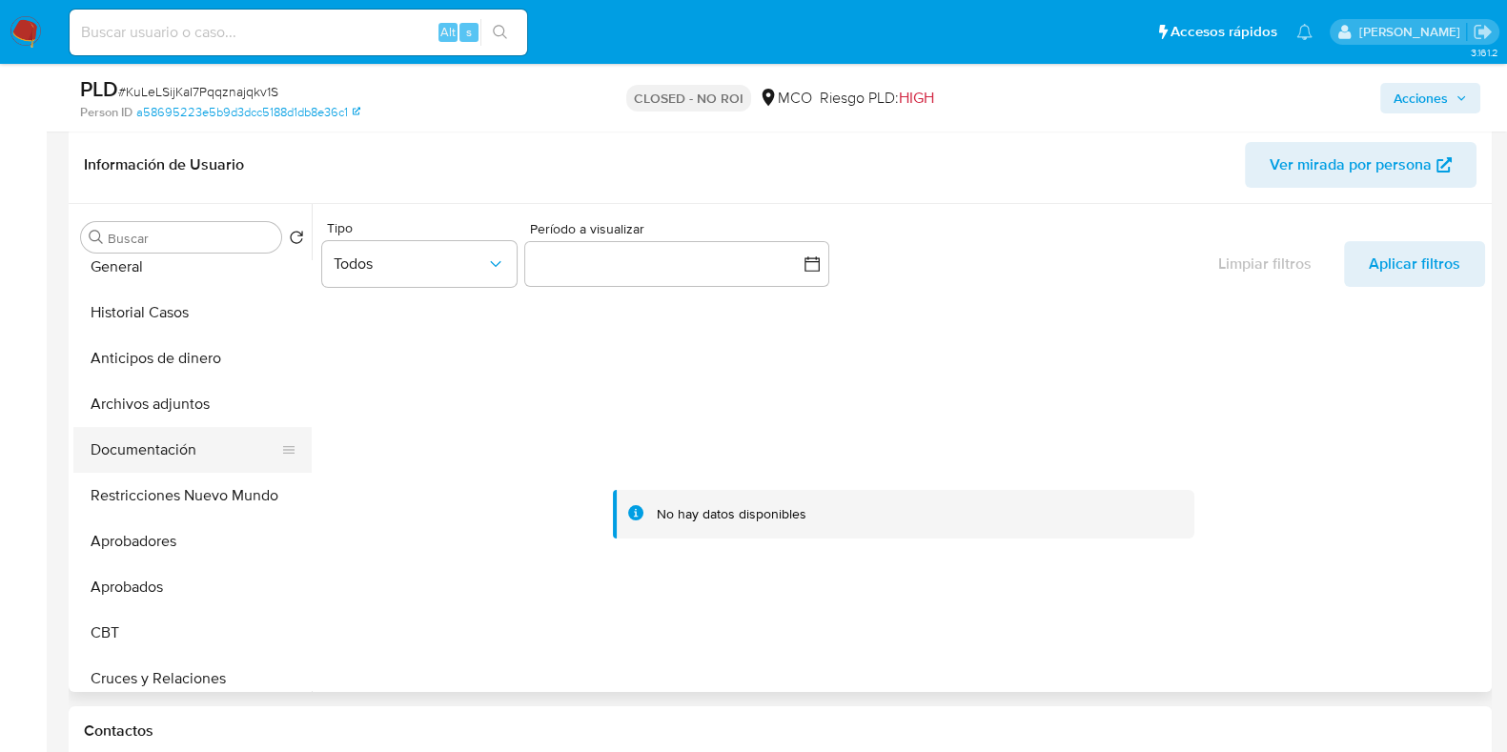
click at [186, 450] on button "Documentación" at bounding box center [184, 450] width 223 height 46
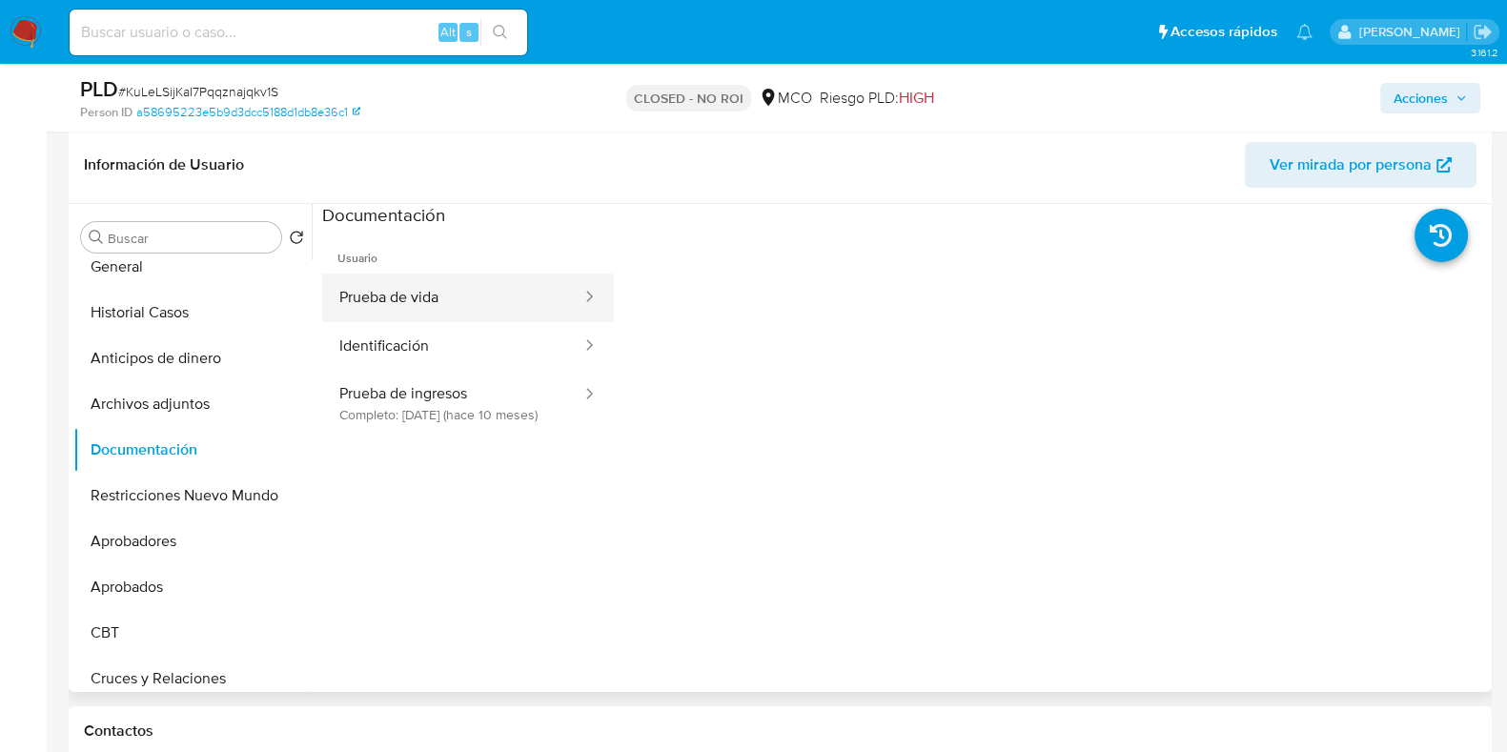
click at [457, 301] on button "Prueba de vida" at bounding box center [452, 298] width 261 height 49
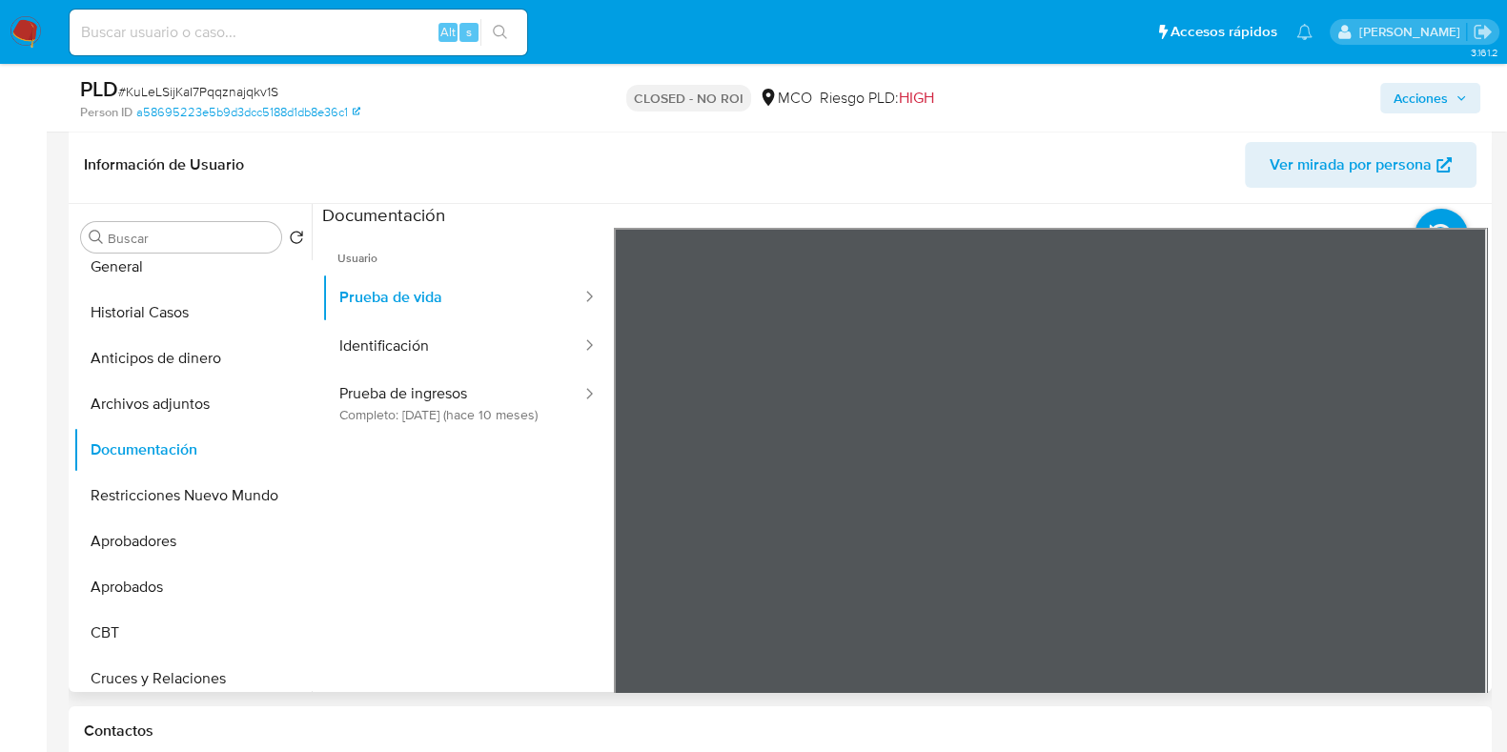
click at [1201, 190] on div "Información de Usuario Ver mirada por persona" at bounding box center [780, 165] width 1423 height 77
click at [506, 259] on span "Usuario" at bounding box center [468, 251] width 292 height 46
click at [443, 339] on button "Identificación" at bounding box center [452, 346] width 261 height 49
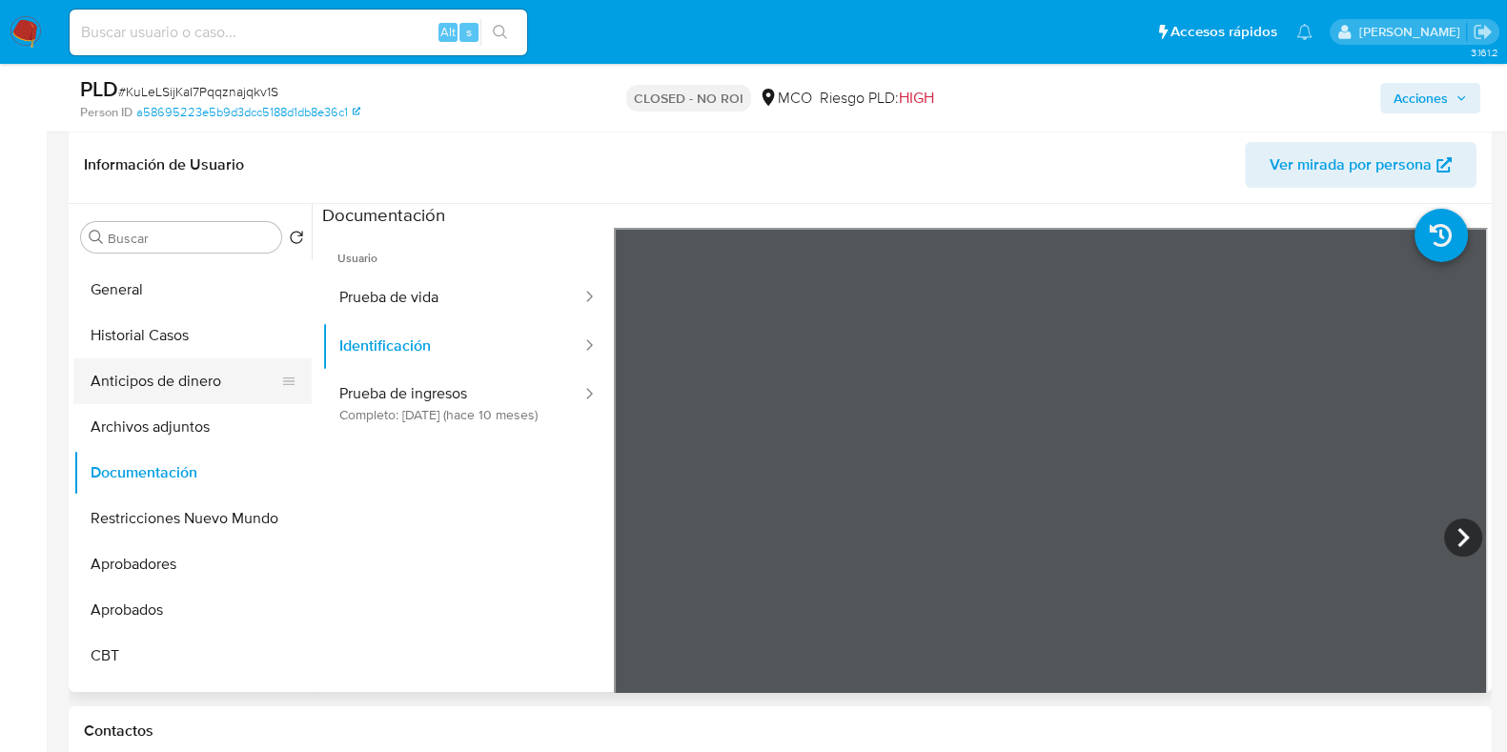
scroll to position [0, 0]
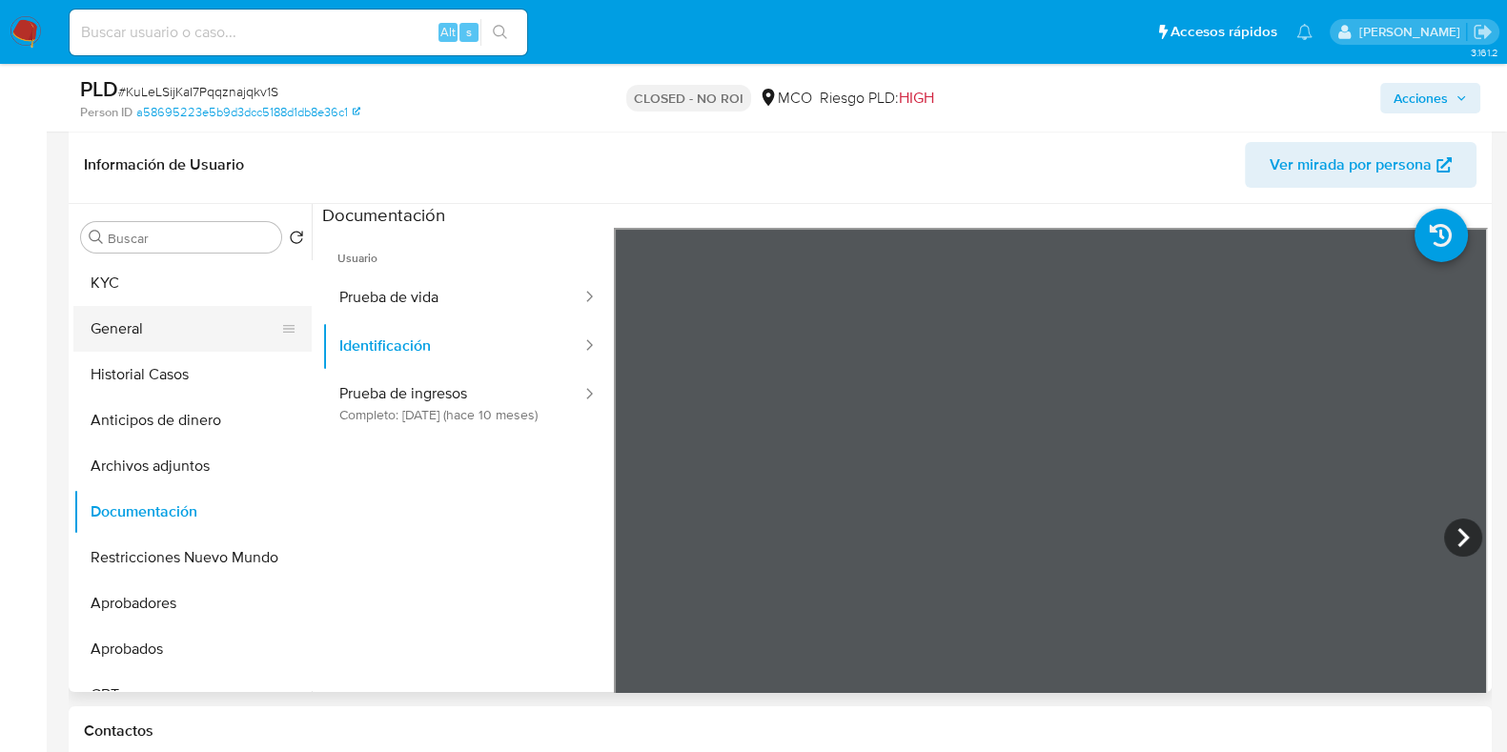
click at [168, 330] on button "General" at bounding box center [184, 329] width 223 height 46
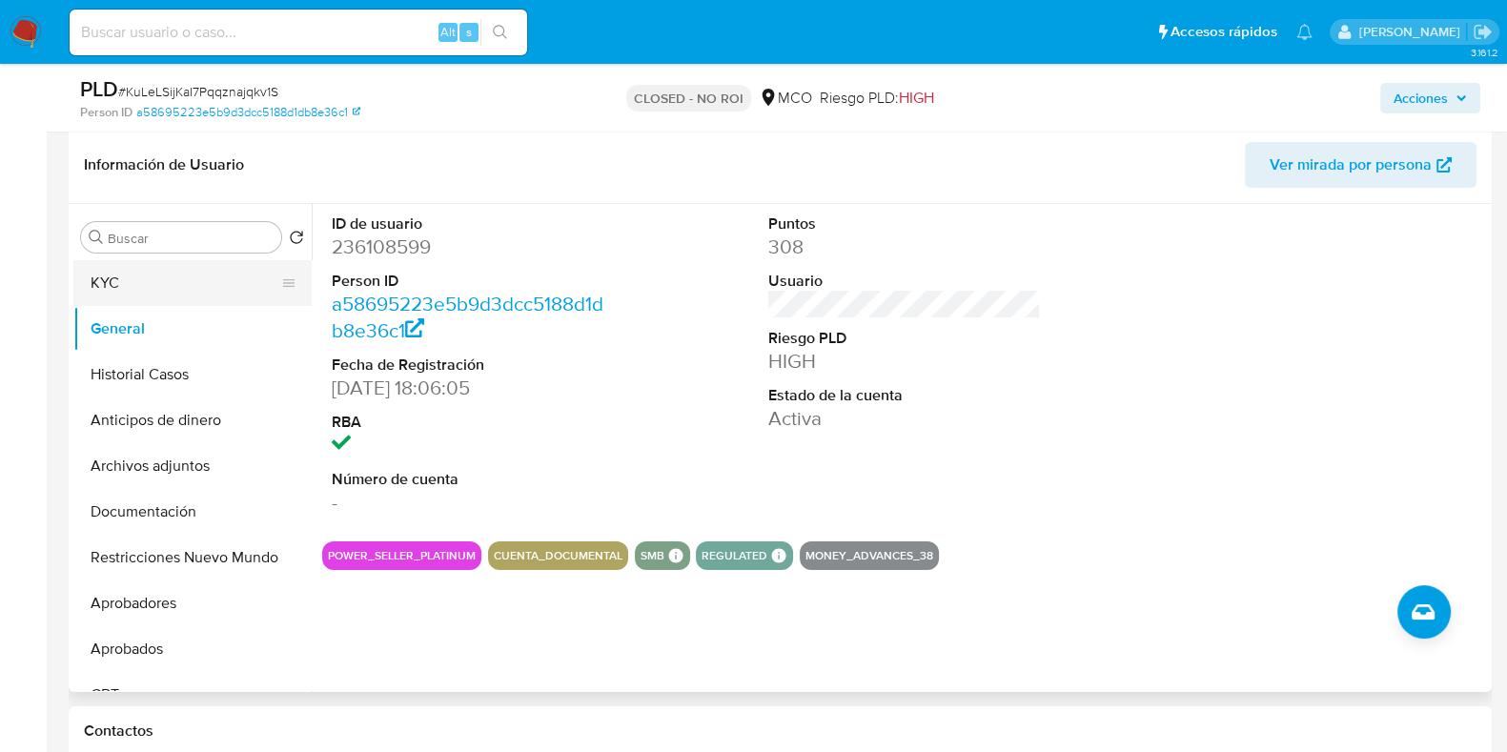
click at [87, 287] on button "KYC" at bounding box center [184, 283] width 223 height 46
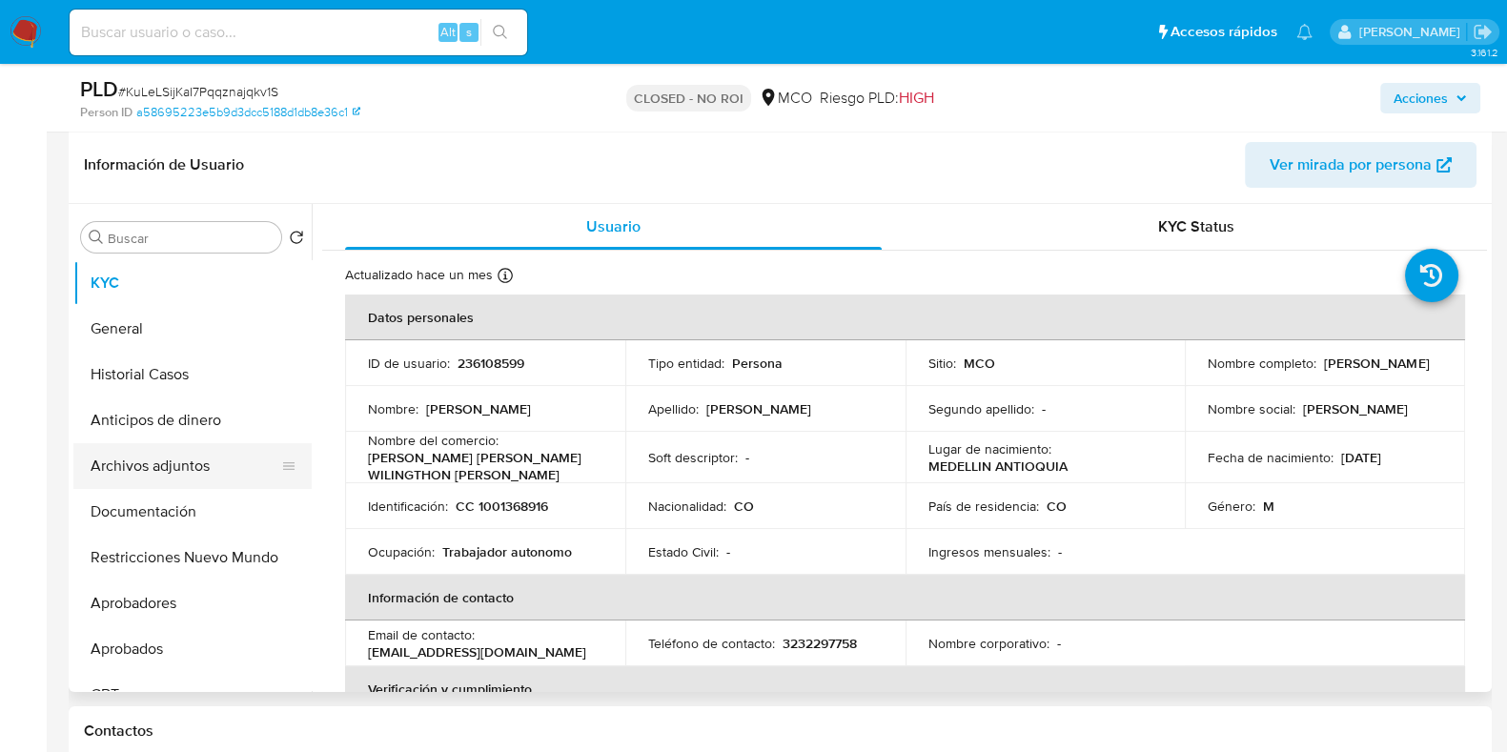
click at [182, 466] on button "Archivos adjuntos" at bounding box center [184, 466] width 223 height 46
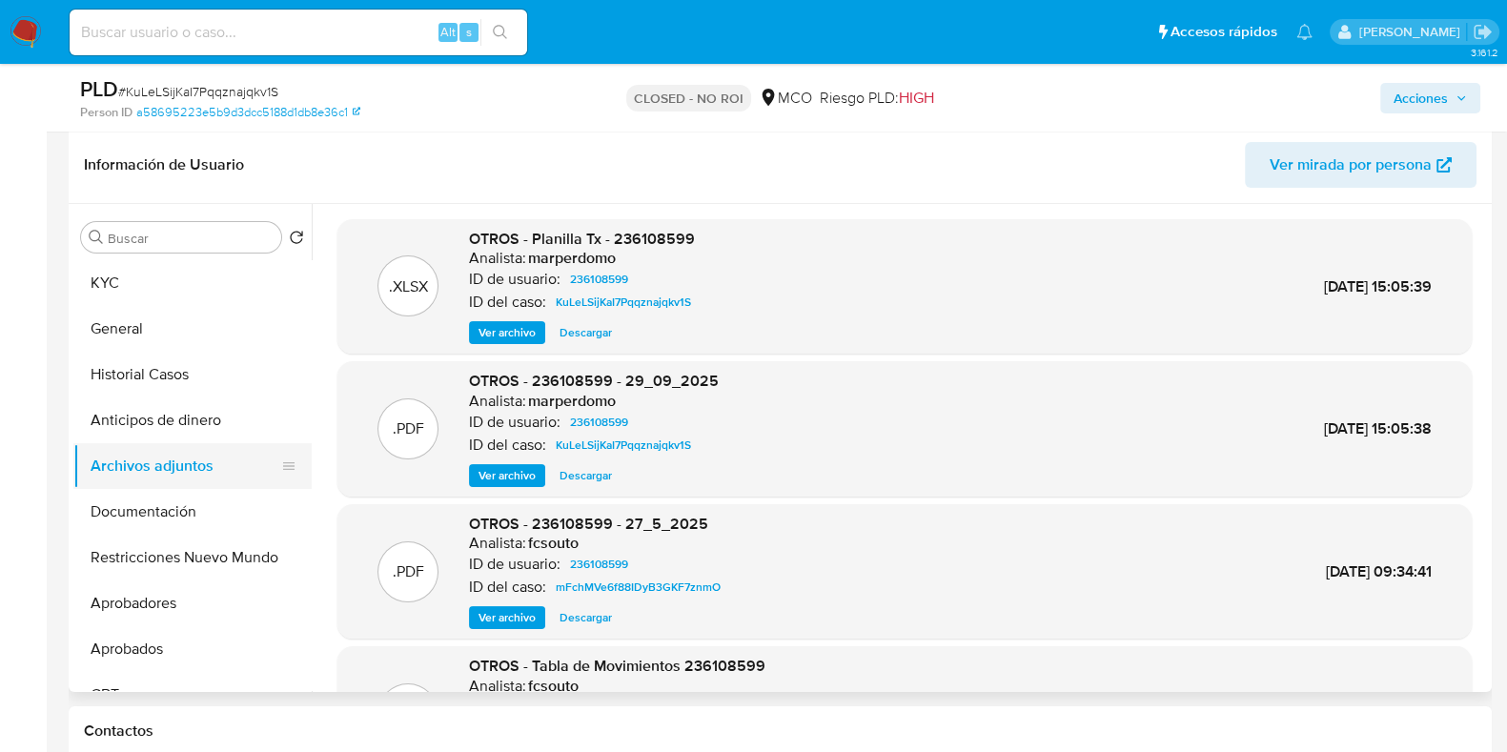
click at [229, 465] on button "Archivos adjuntos" at bounding box center [184, 466] width 223 height 46
click at [283, 464] on icon at bounding box center [288, 466] width 11 height 8
click at [519, 334] on span "Ver archivo" at bounding box center [507, 332] width 57 height 19
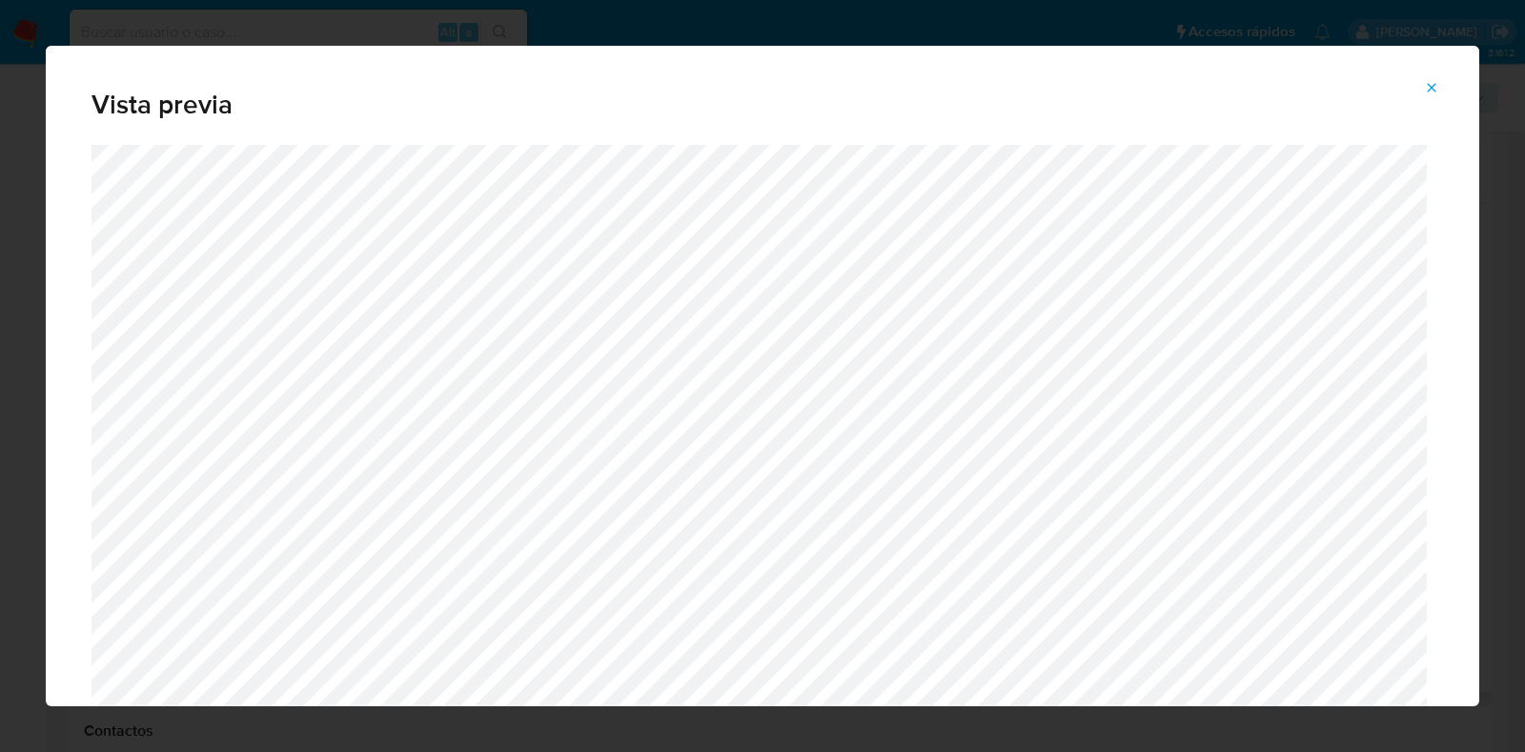
click at [1436, 74] on span "Attachment preview" at bounding box center [1431, 87] width 15 height 27
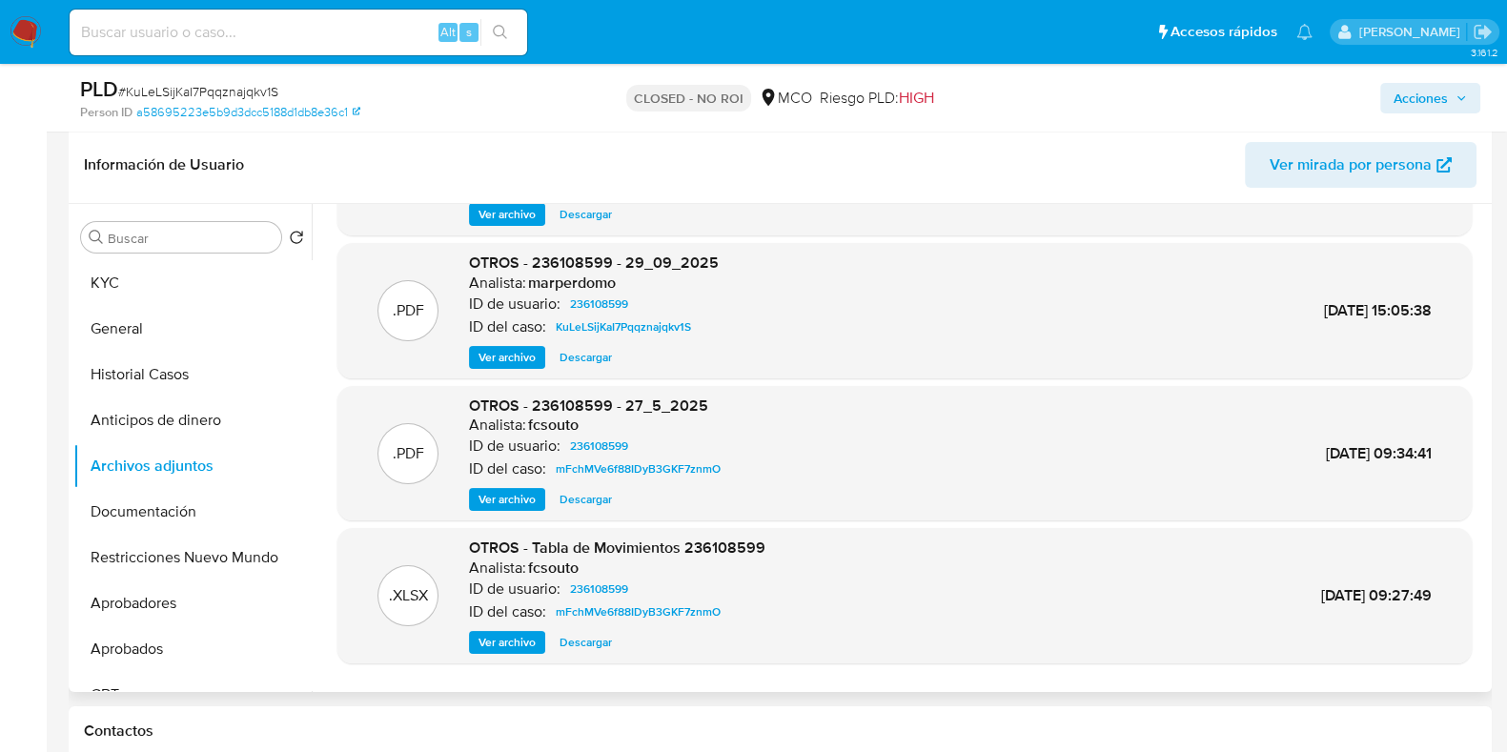
scroll to position [160, 0]
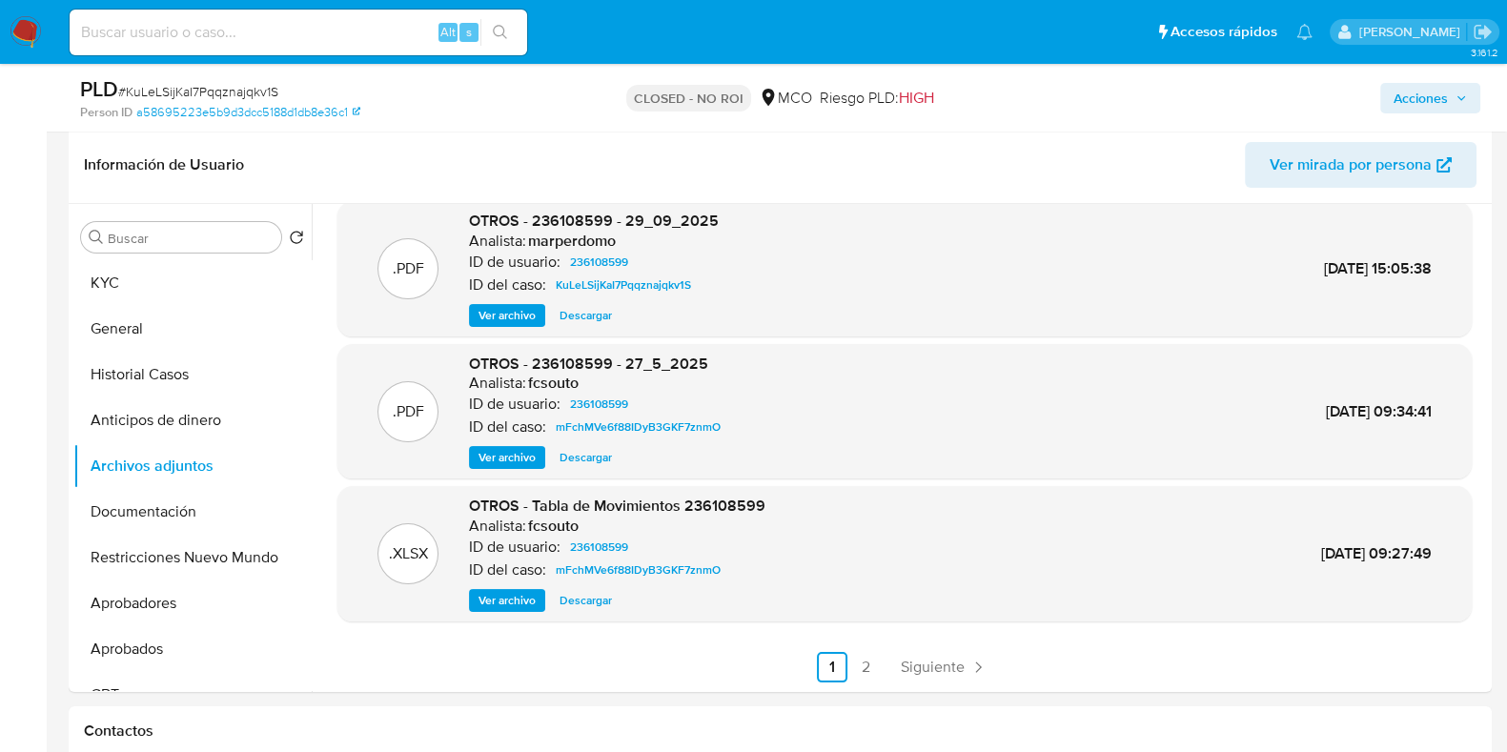
click at [1430, 102] on span "Acciones" at bounding box center [1421, 98] width 54 height 31
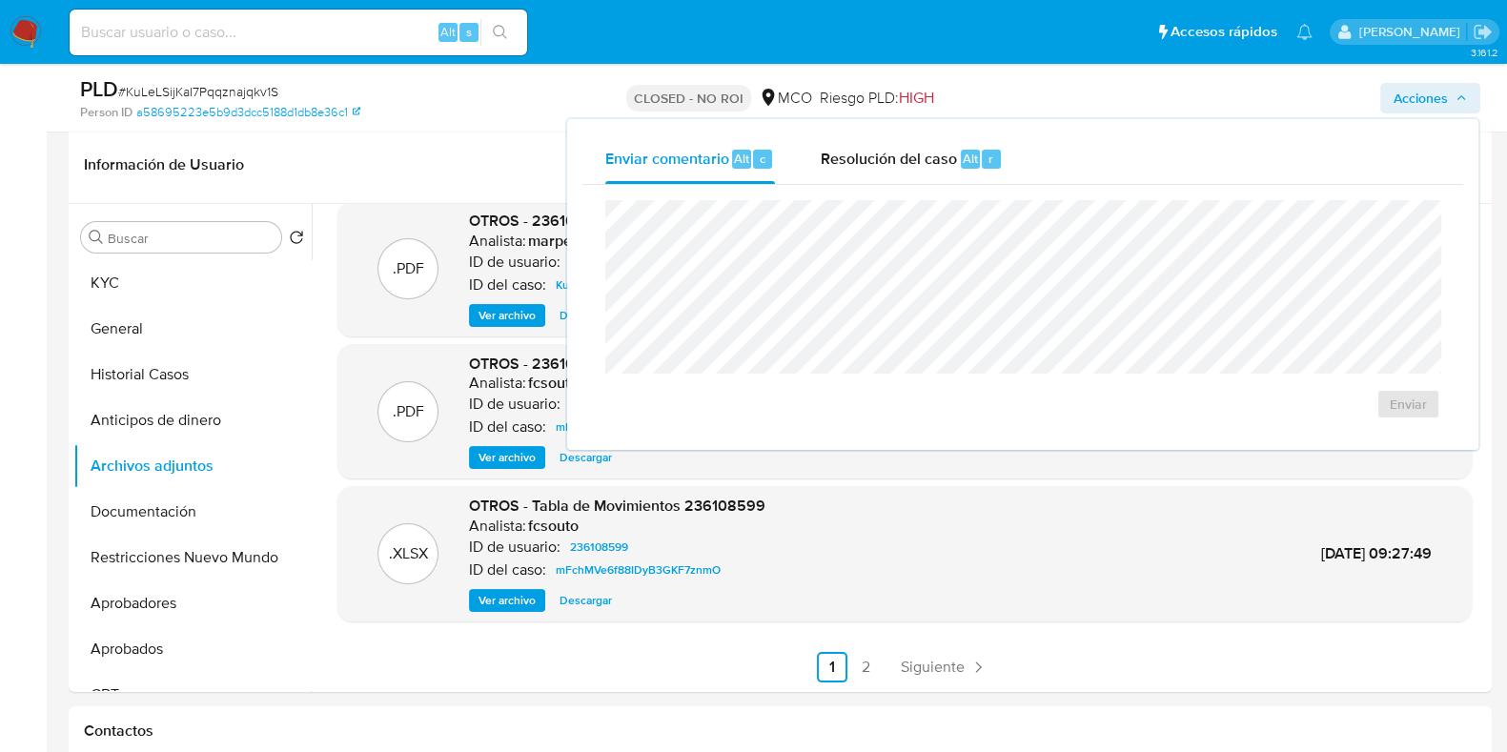
click at [1430, 102] on span "Acciones" at bounding box center [1421, 98] width 54 height 31
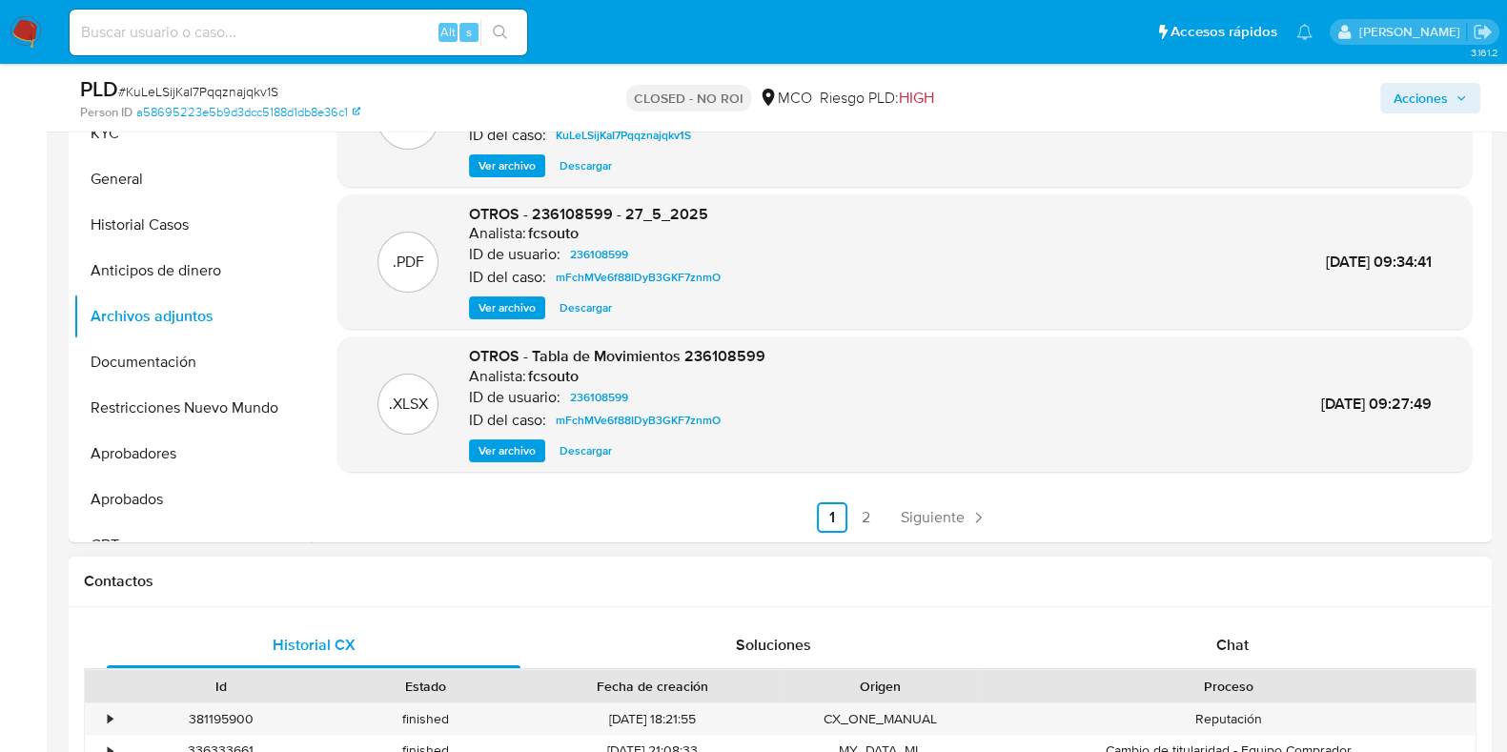
scroll to position [404, 0]
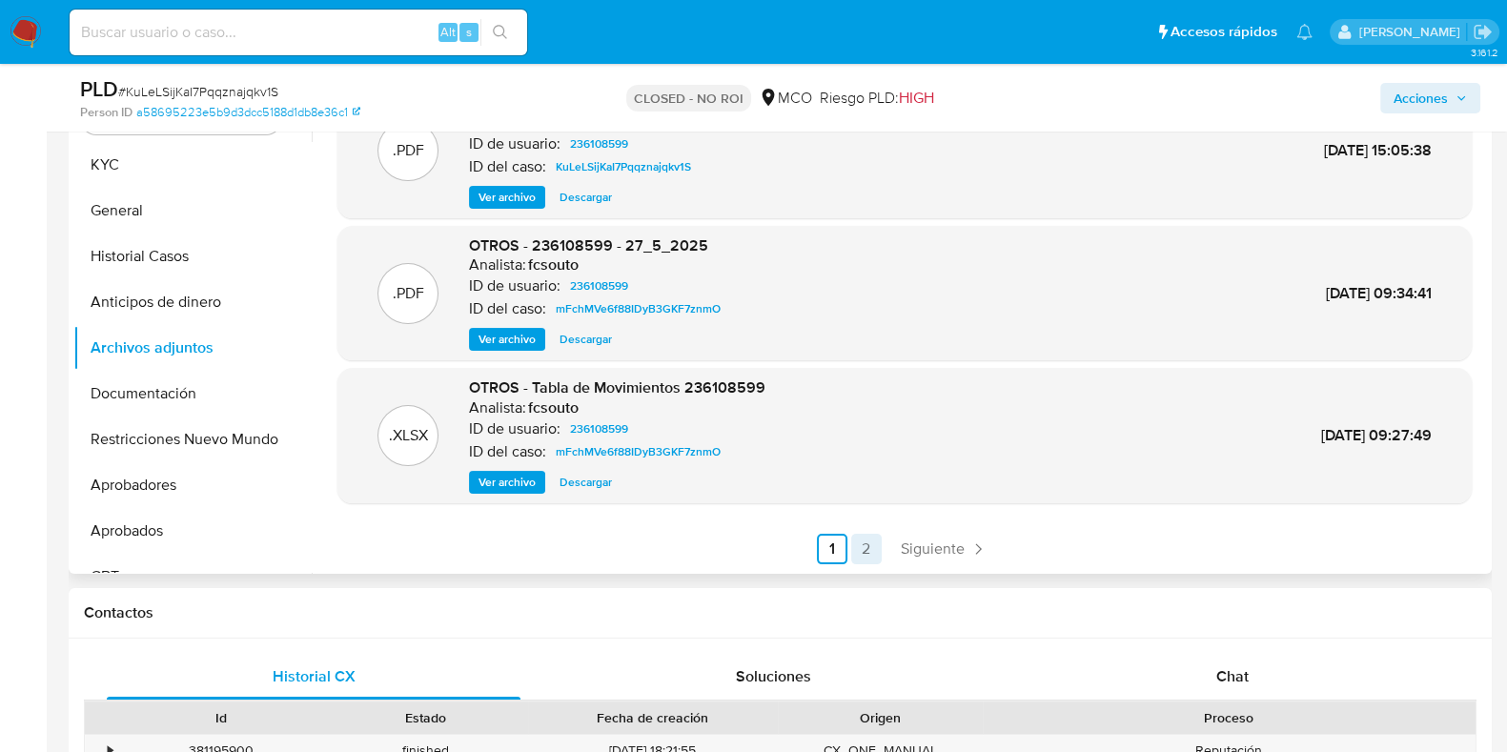
click at [865, 545] on link "2" at bounding box center [866, 549] width 31 height 31
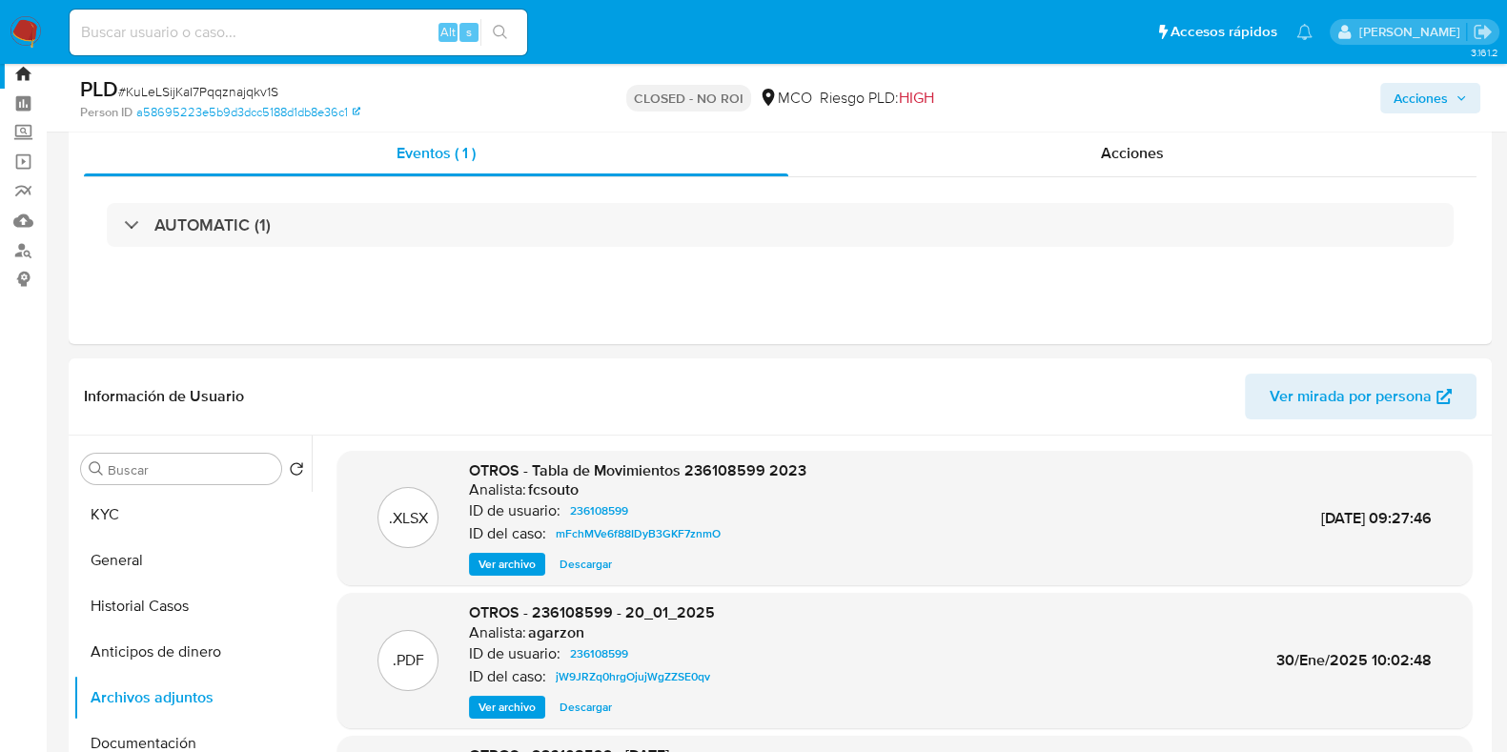
scroll to position [47, 0]
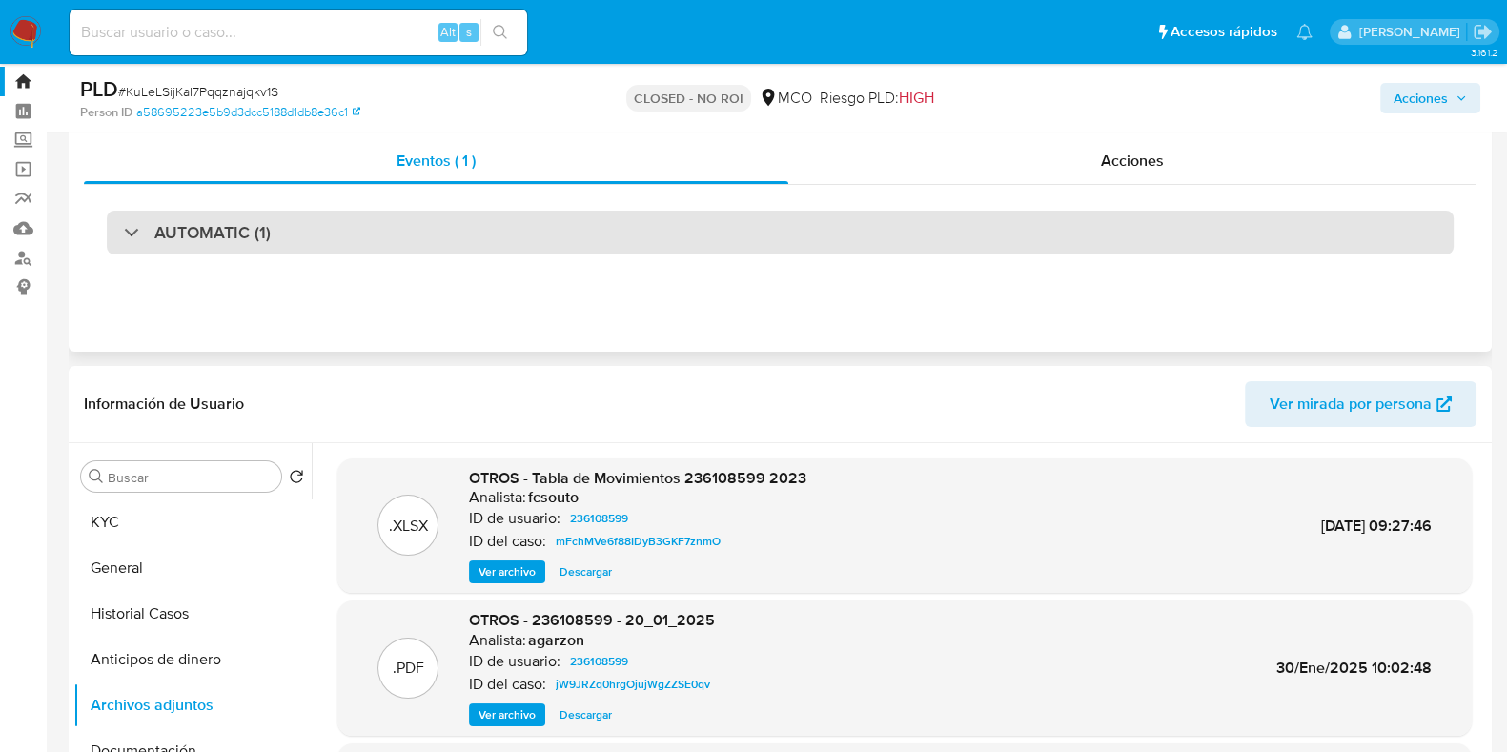
click at [218, 226] on h3 "AUTOMATIC (1)" at bounding box center [212, 232] width 116 height 21
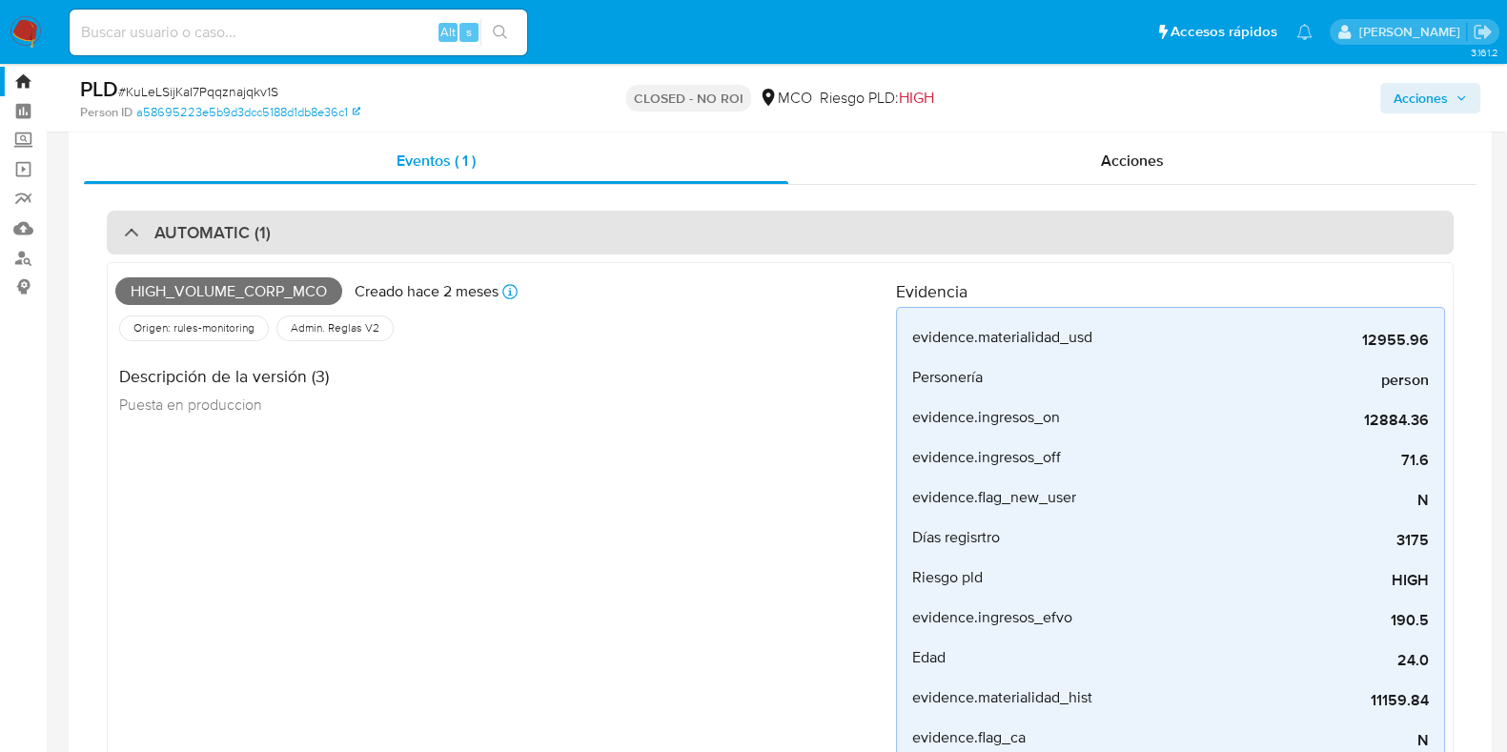
click at [219, 226] on h3 "AUTOMATIC (1)" at bounding box center [212, 232] width 116 height 21
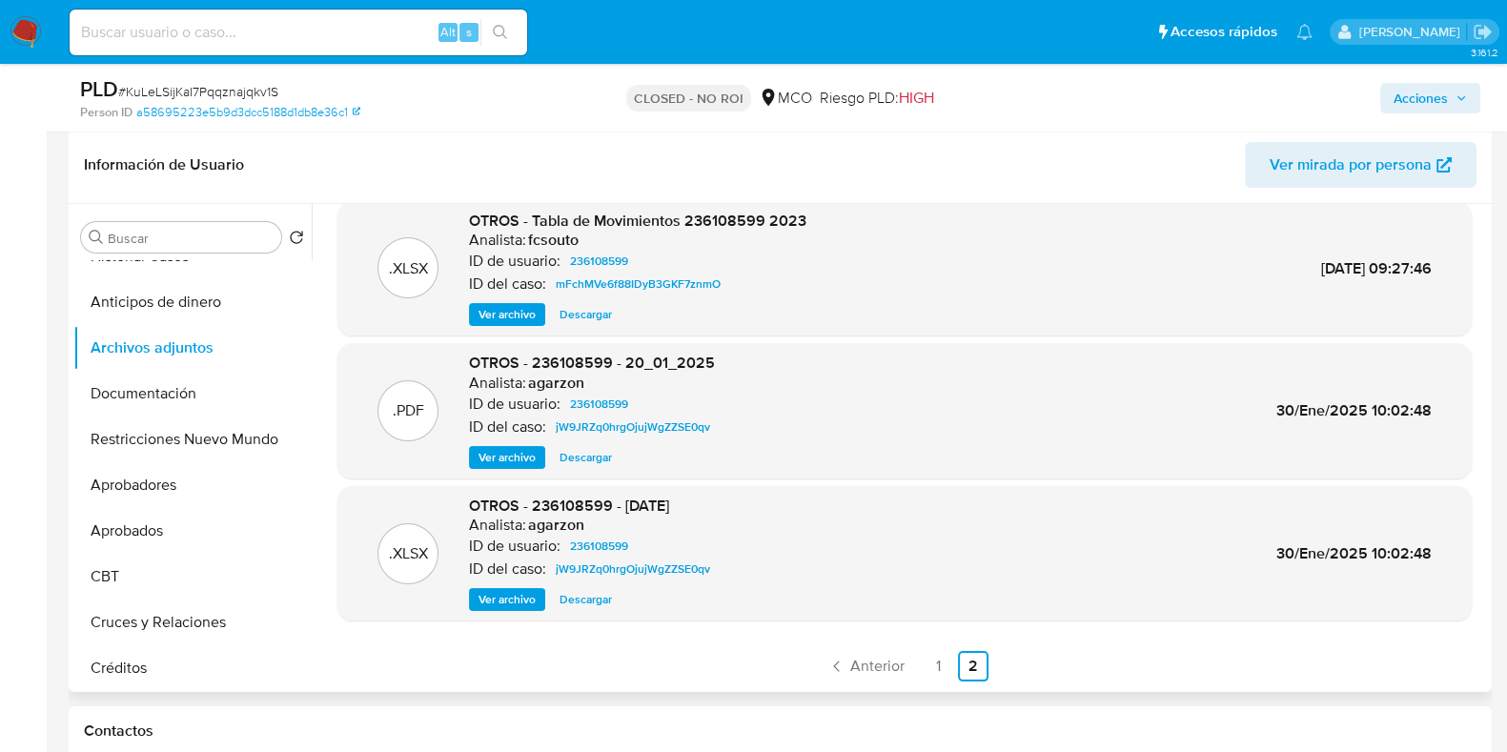
scroll to position [524, 0]
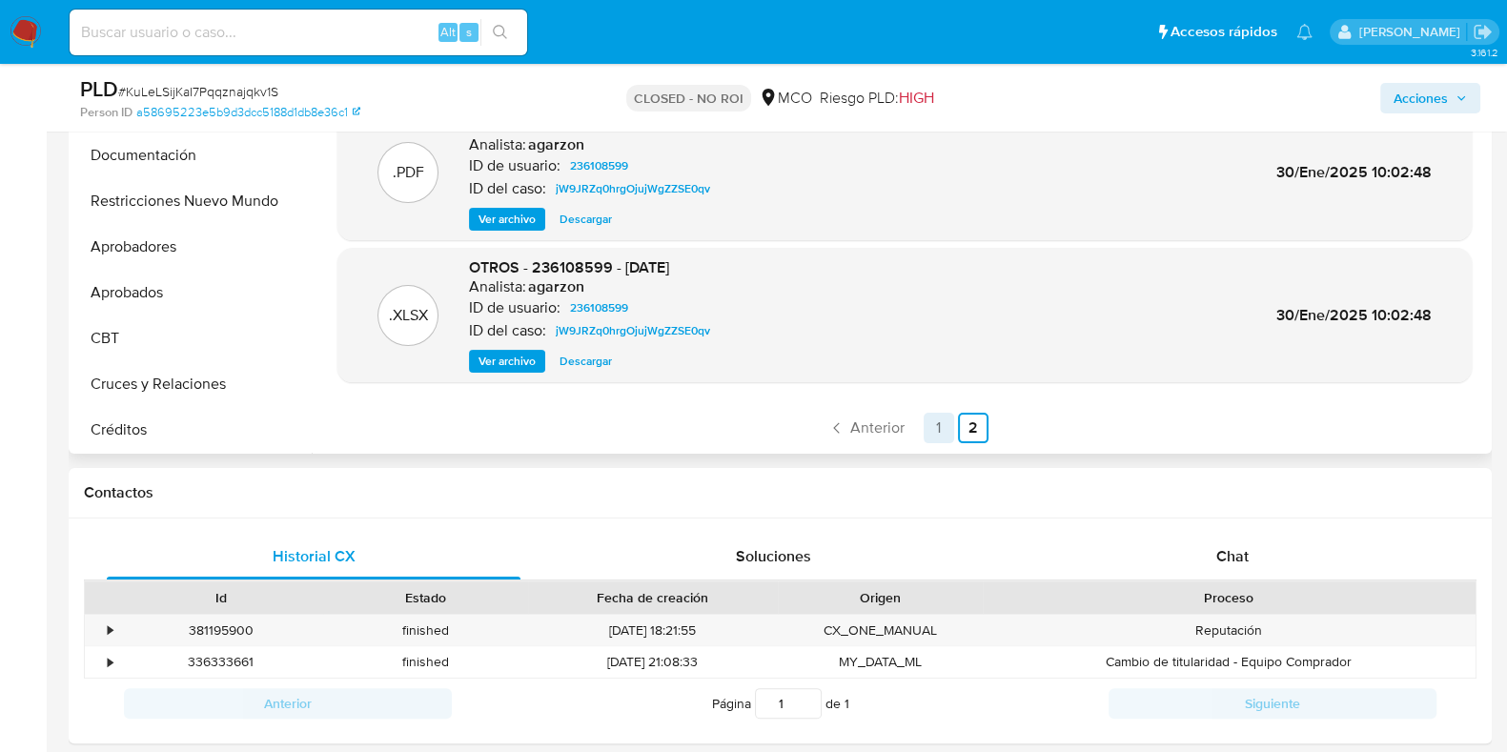
click at [942, 429] on link "1" at bounding box center [939, 428] width 31 height 31
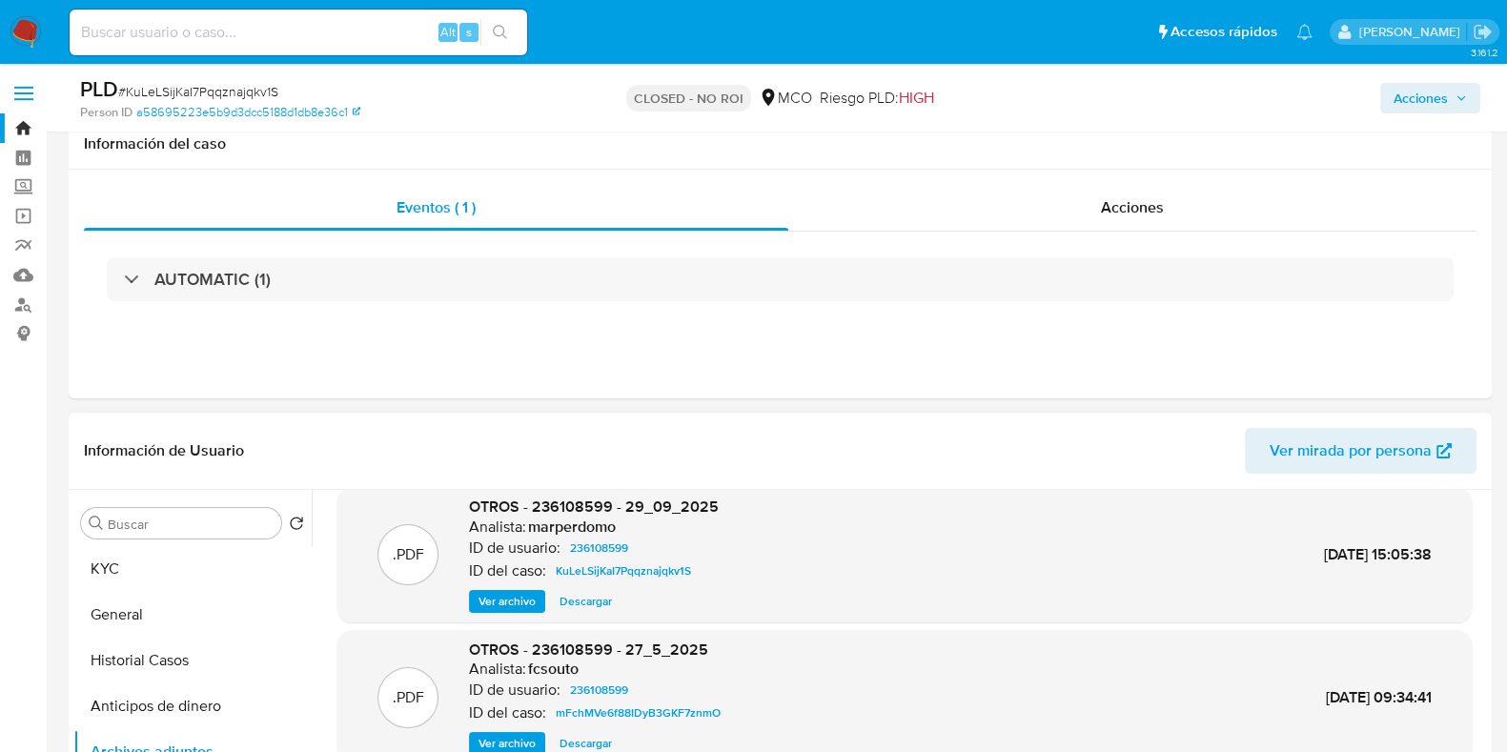
scroll to position [237, 0]
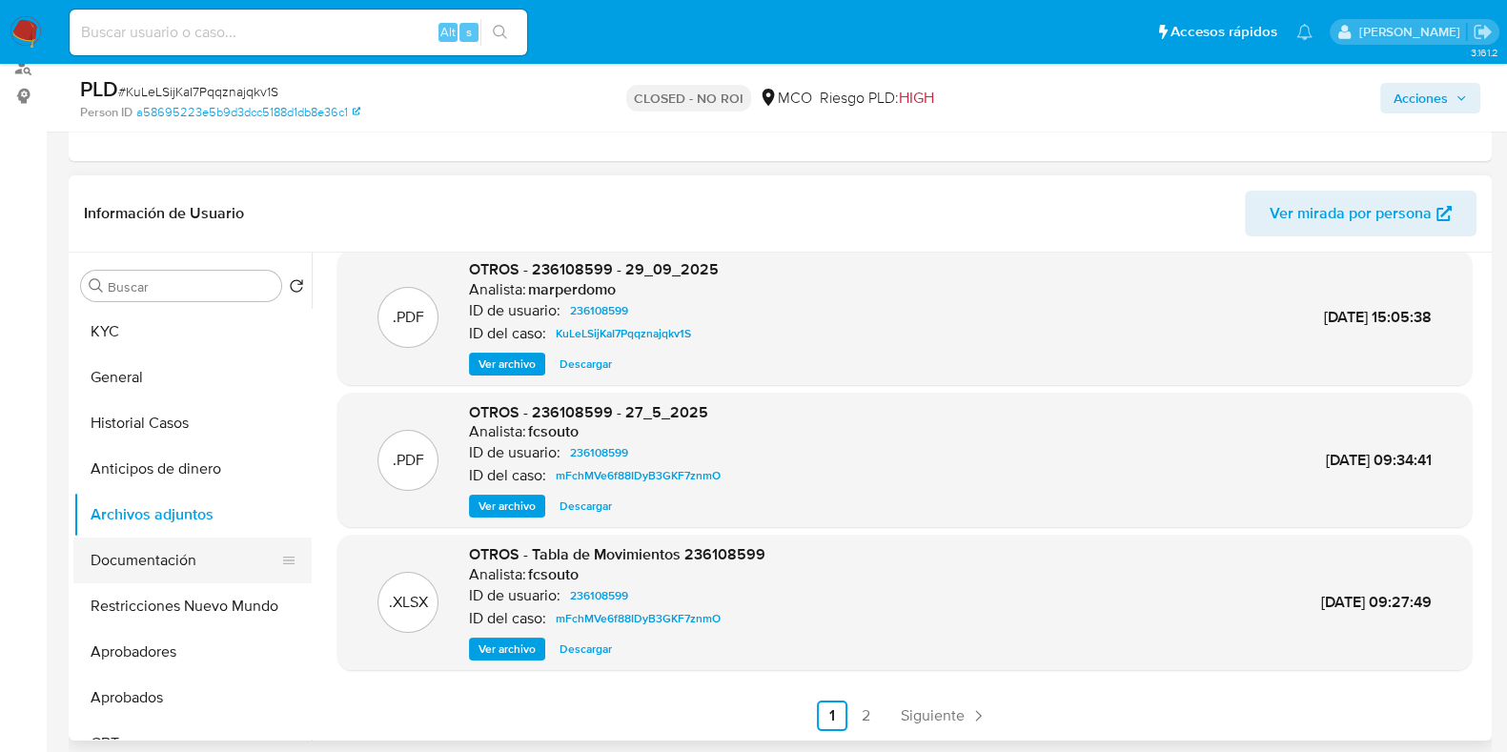
click at [186, 565] on button "Documentación" at bounding box center [184, 561] width 223 height 46
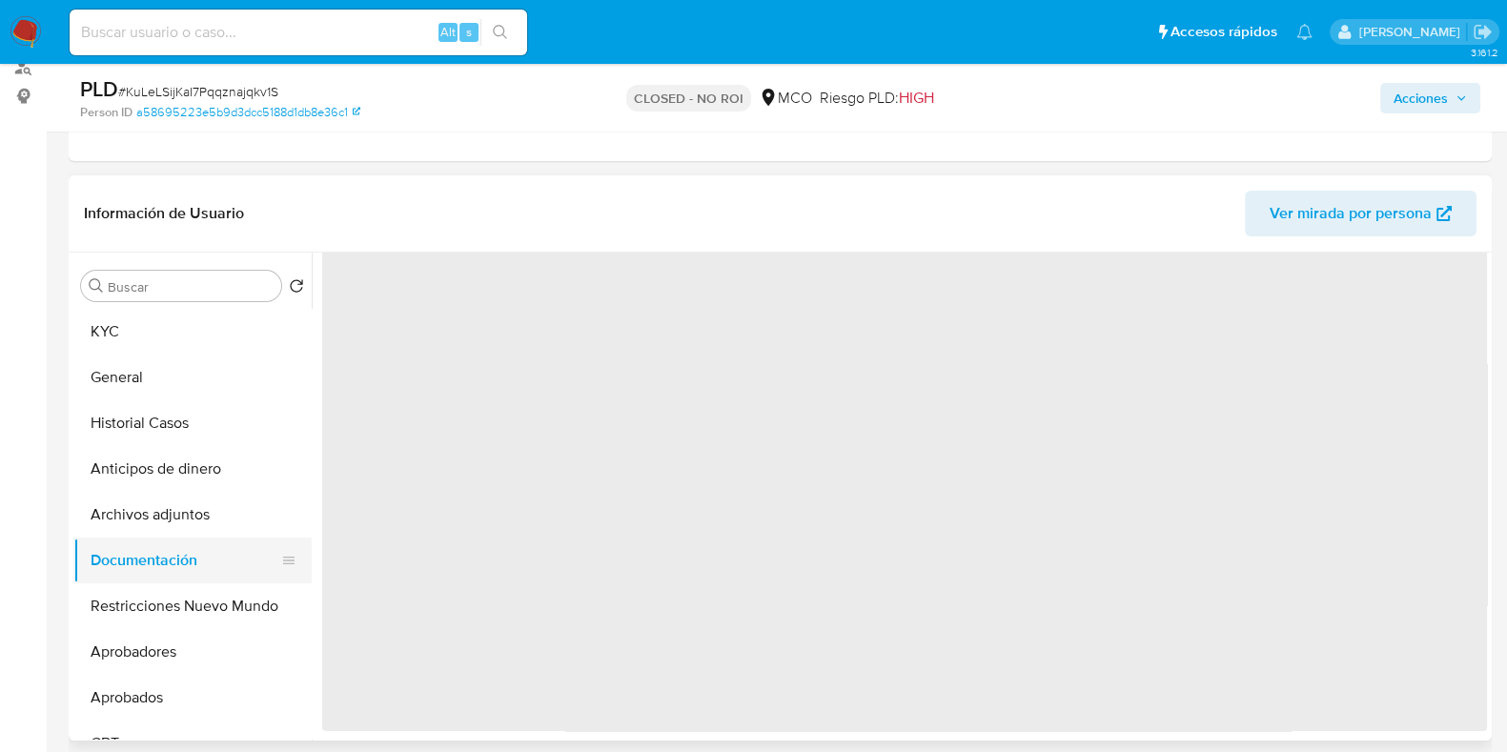
scroll to position [0, 0]
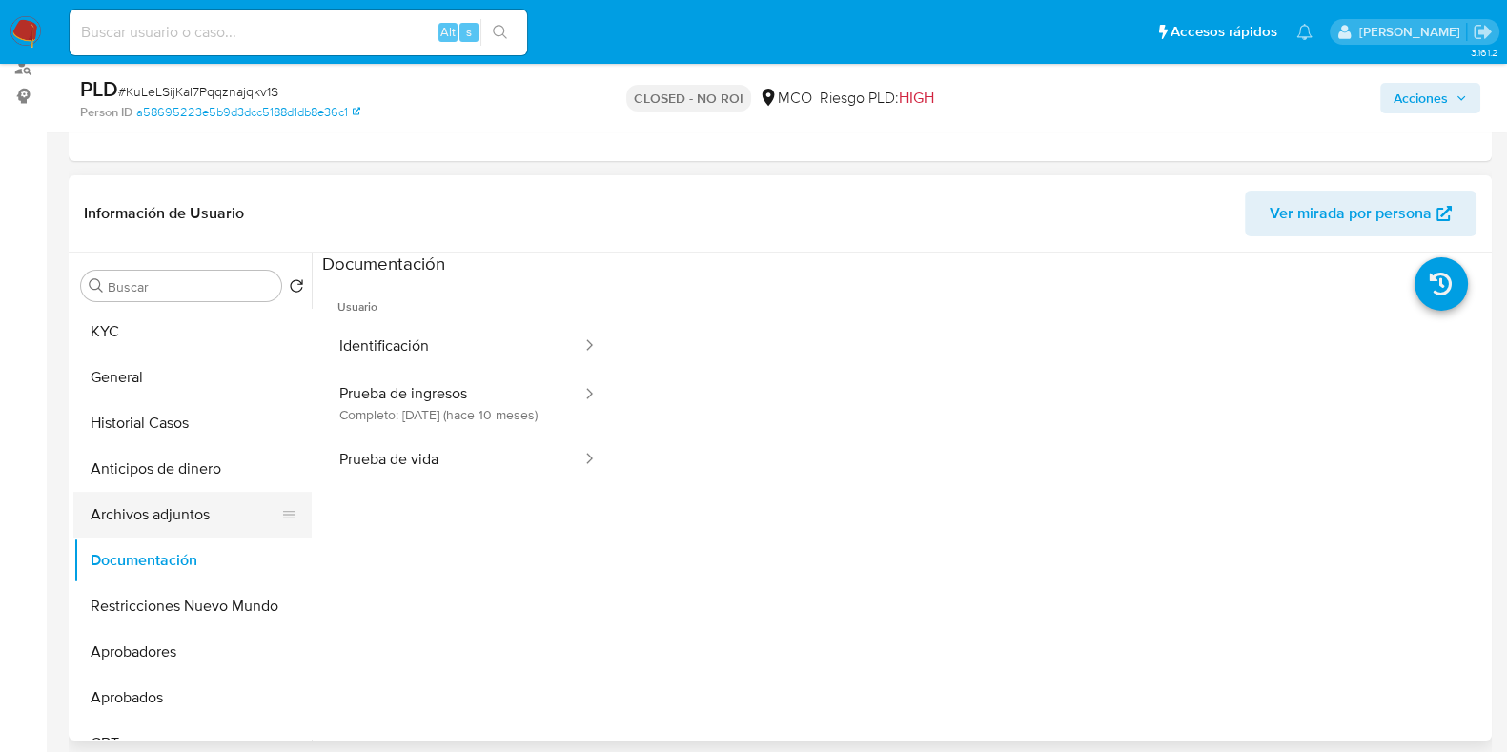
click at [160, 514] on button "Archivos adjuntos" at bounding box center [184, 515] width 223 height 46
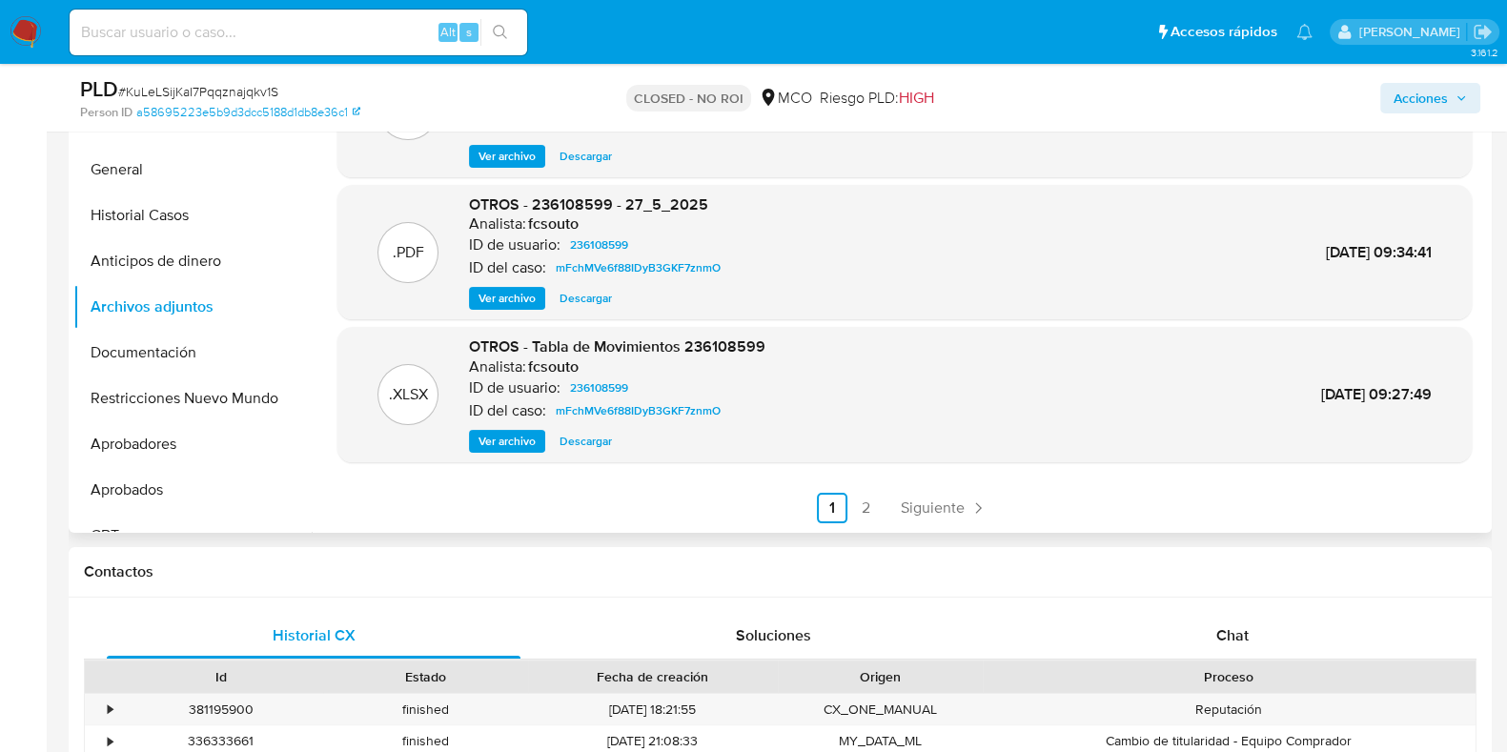
scroll to position [476, 0]
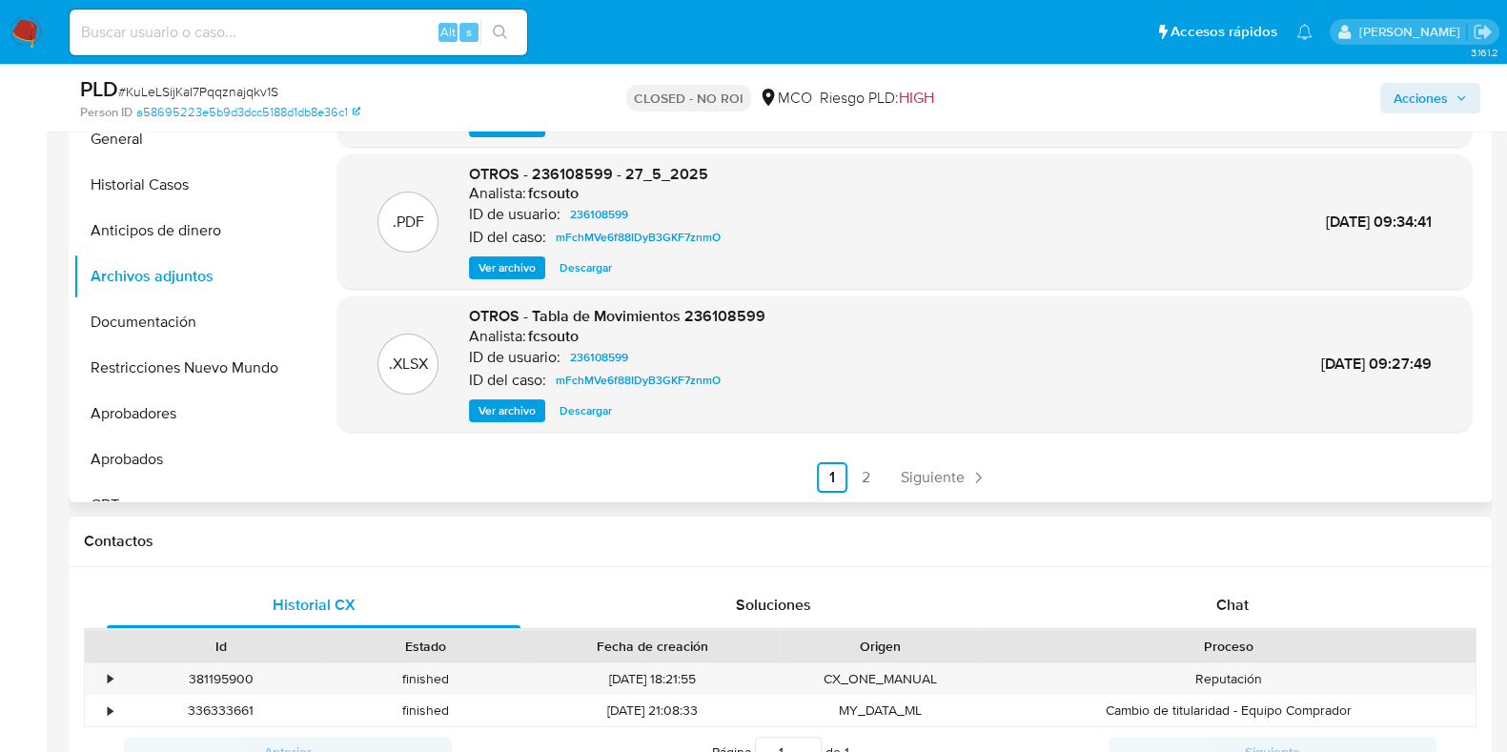
click at [1452, 492] on div ".XLSX OTROS - Planilla Tx - 236108599 Analista: marperdomo ID de usuario: 23610…" at bounding box center [899, 258] width 1175 height 488
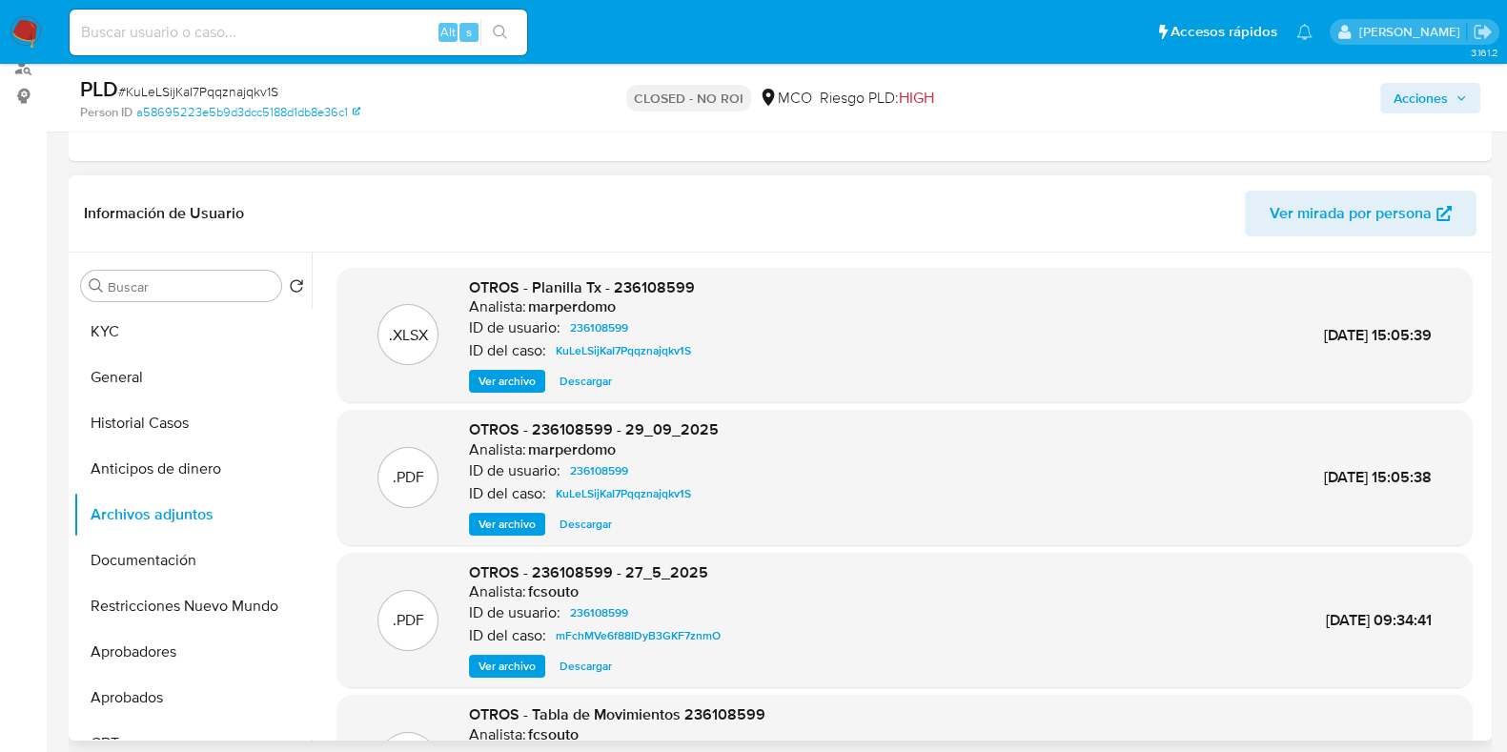
scroll to position [118, 0]
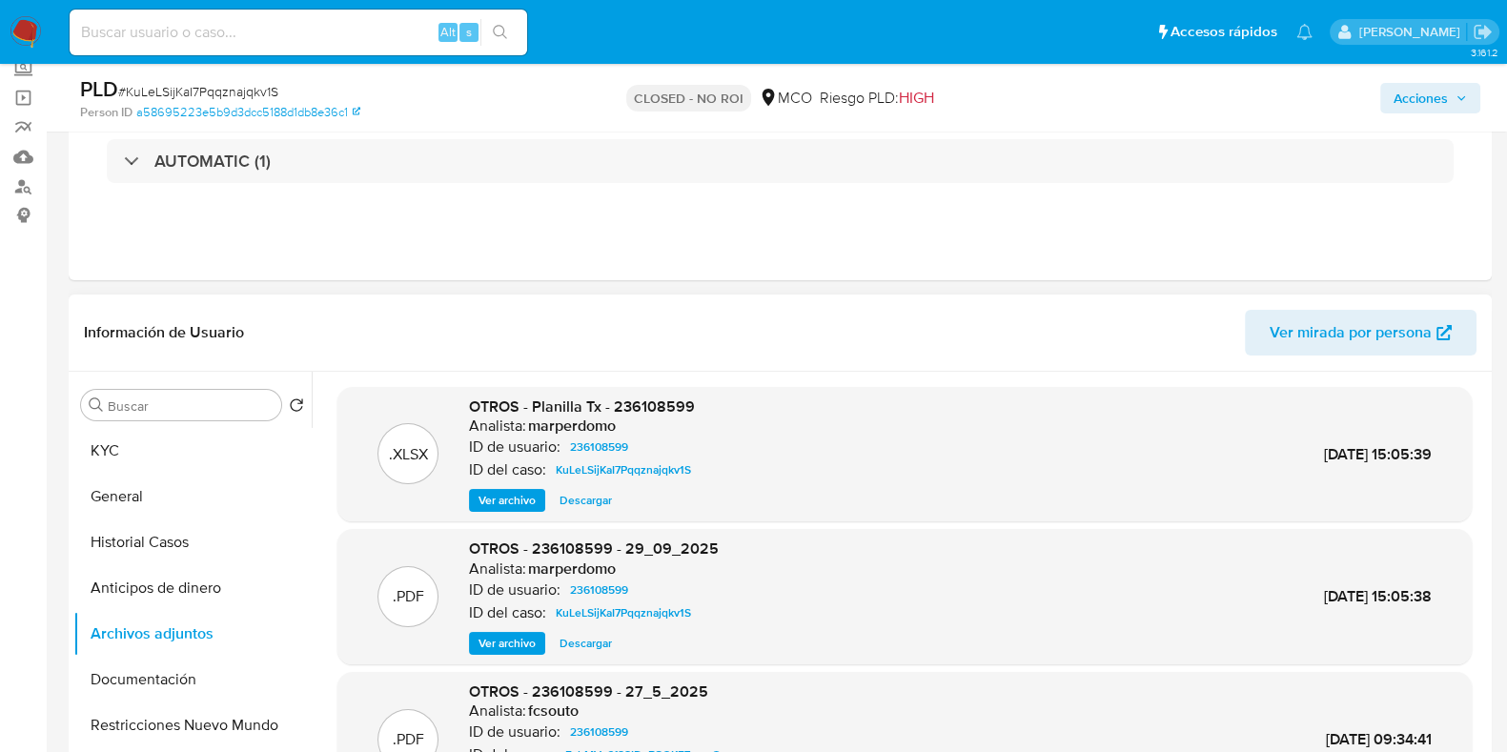
click at [1351, 449] on span "30/Sep/2025 15:05:39" at bounding box center [1378, 454] width 108 height 22
drag, startPoint x: 1351, startPoint y: 449, endPoint x: 1201, endPoint y: 446, distance: 149.7
click at [1201, 446] on div ".XLSX OTROS - Planilla Tx - 236108599 Analista: marperdomo ID de usuario: 23610…" at bounding box center [904, 455] width 1115 height 116
drag, startPoint x: 1030, startPoint y: 430, endPoint x: 786, endPoint y: 350, distance: 255.9
drag, startPoint x: 786, startPoint y: 350, endPoint x: 491, endPoint y: 350, distance: 295.5
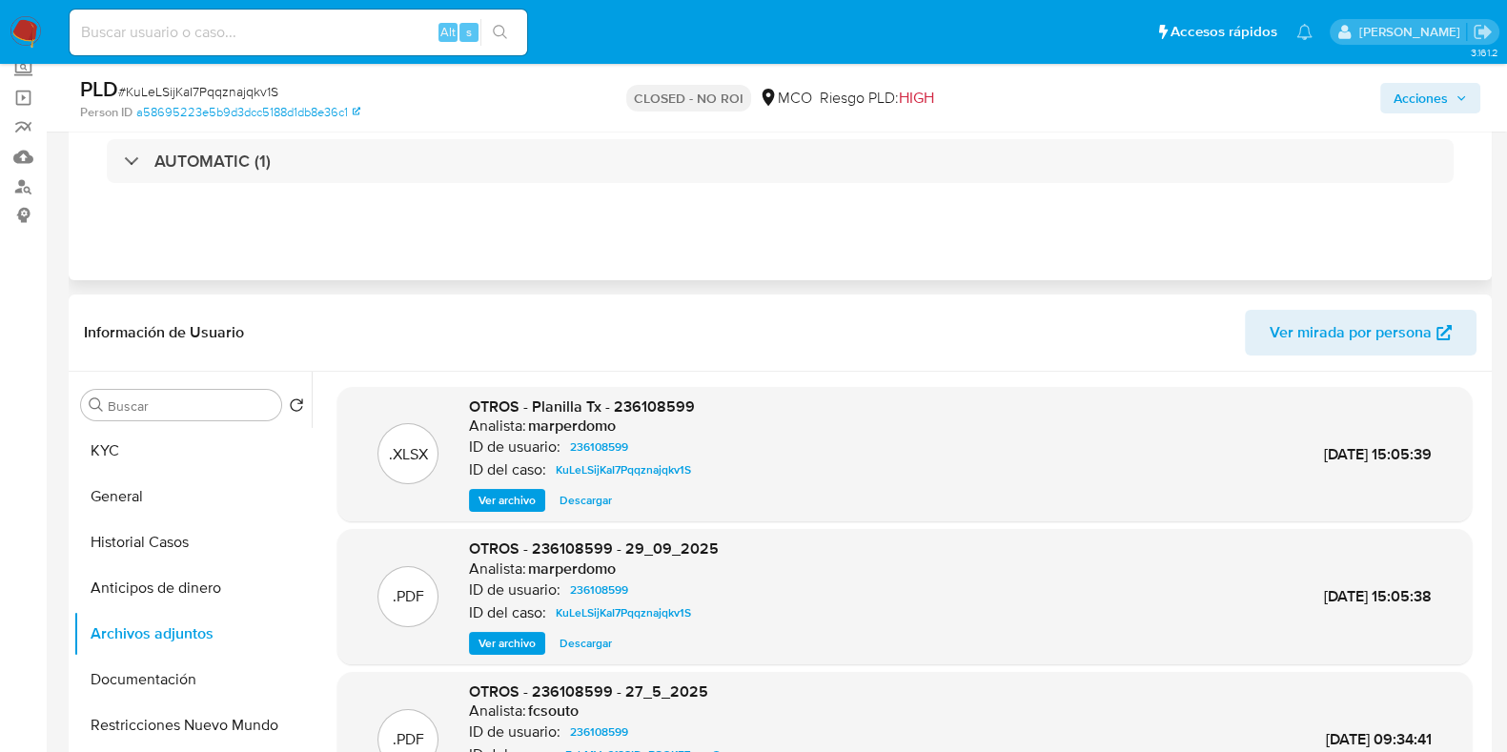
drag, startPoint x: 491, startPoint y: 350, endPoint x: 1117, endPoint y: 250, distance: 634.3
click at [1117, 250] on div "Eventos ( 1 ) Acciones AUTOMATIC (1)" at bounding box center [780, 165] width 1423 height 229
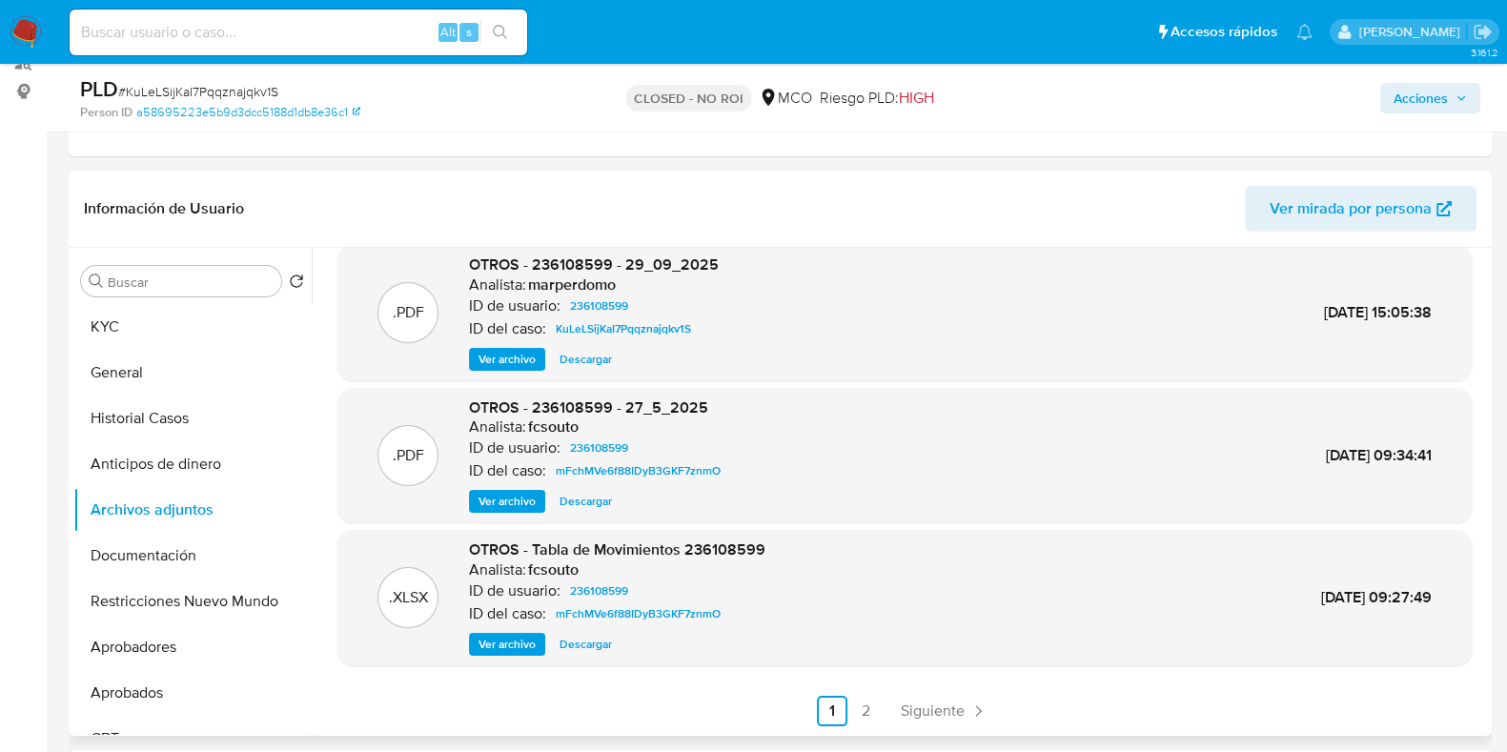
scroll to position [237, 0]
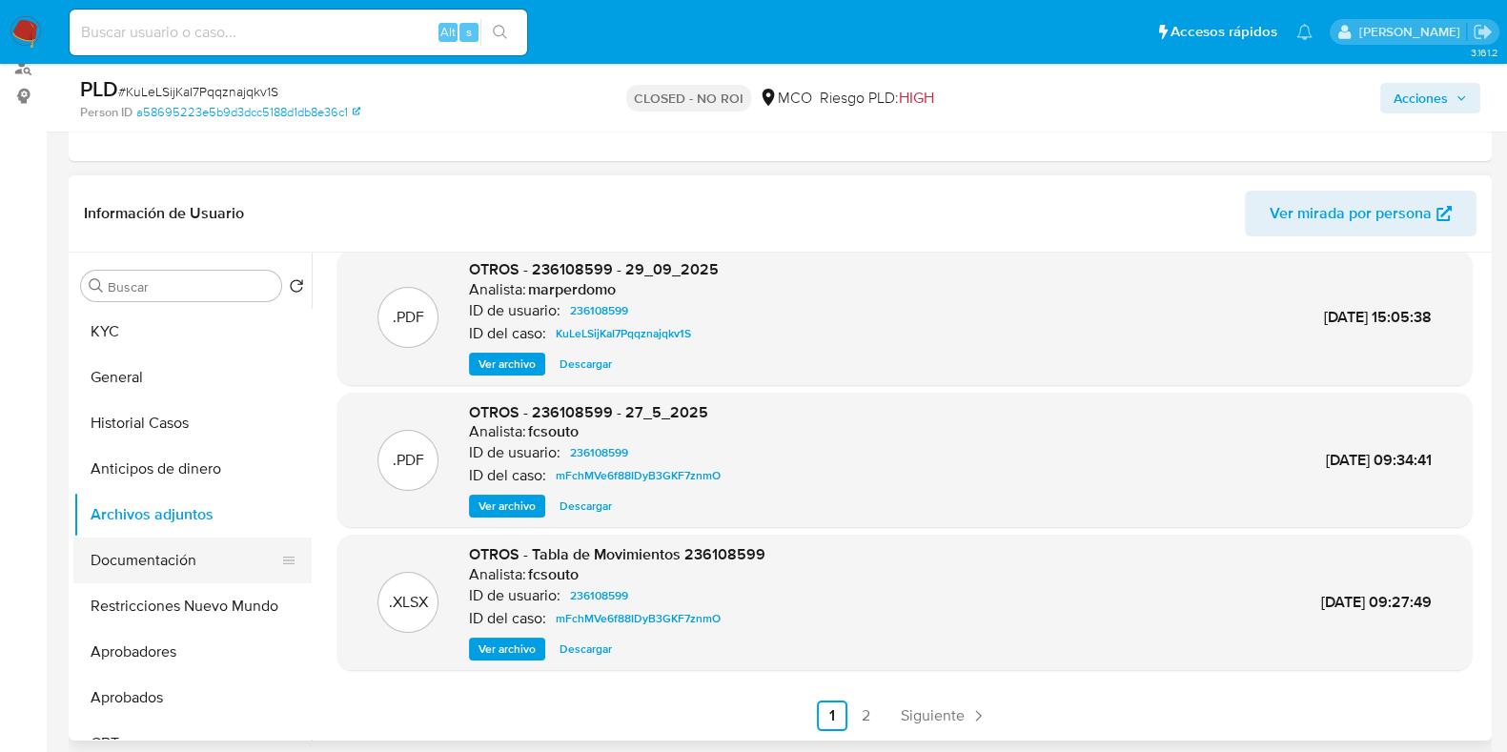
click at [176, 550] on button "Documentación" at bounding box center [184, 561] width 223 height 46
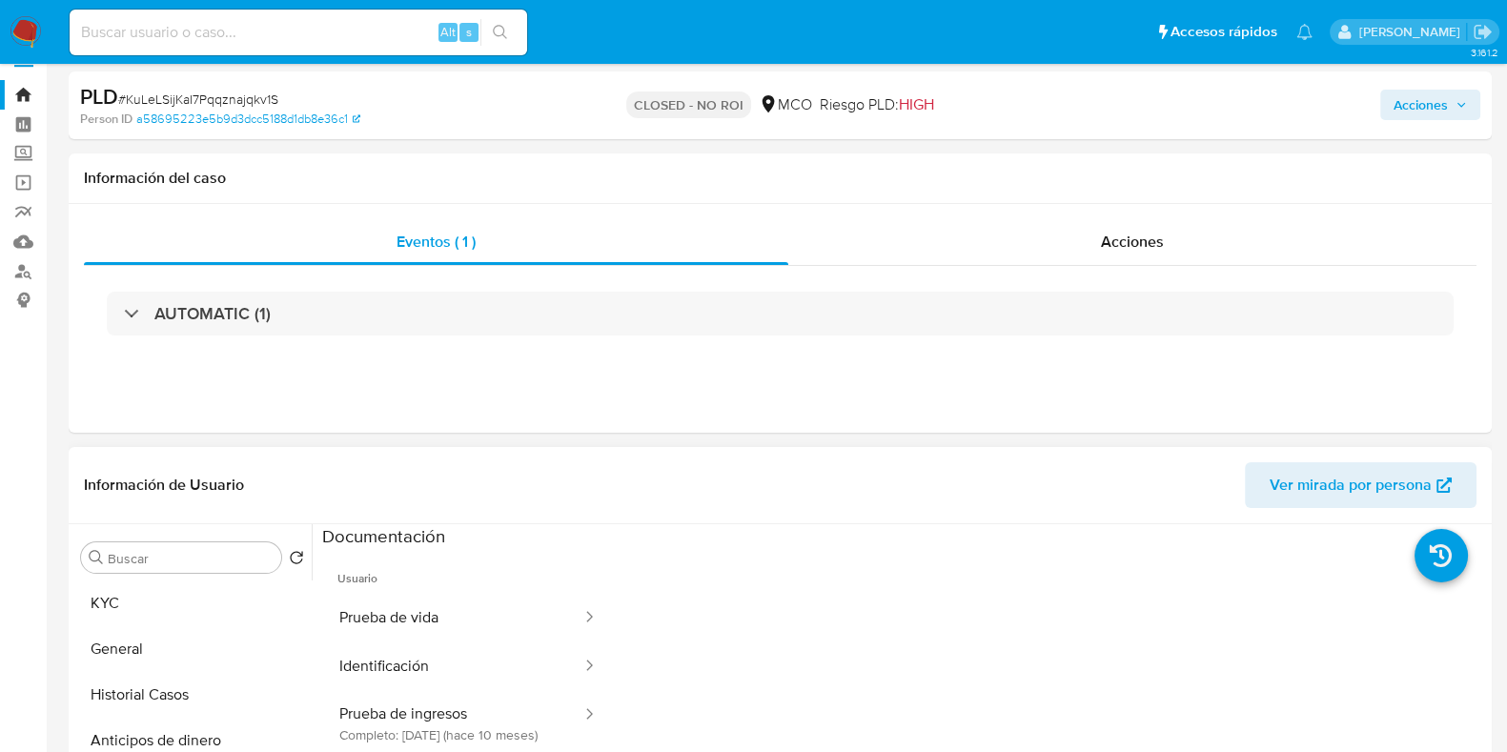
scroll to position [0, 0]
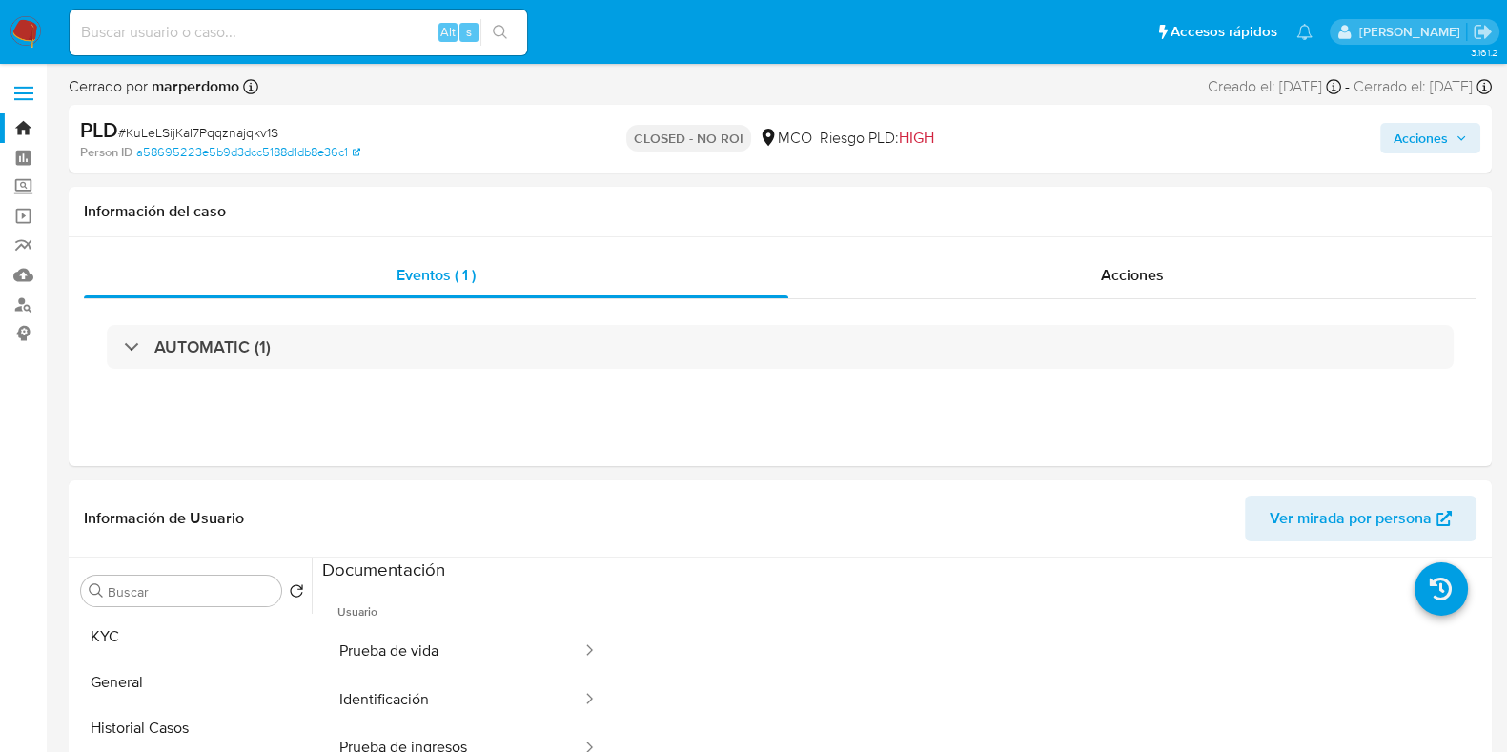
click at [343, 31] on input at bounding box center [299, 32] width 458 height 25
paste input "KuLeLSijKaI7Pqqznajqkv1S"
click at [1136, 275] on span "Acciones" at bounding box center [1132, 275] width 63 height 22
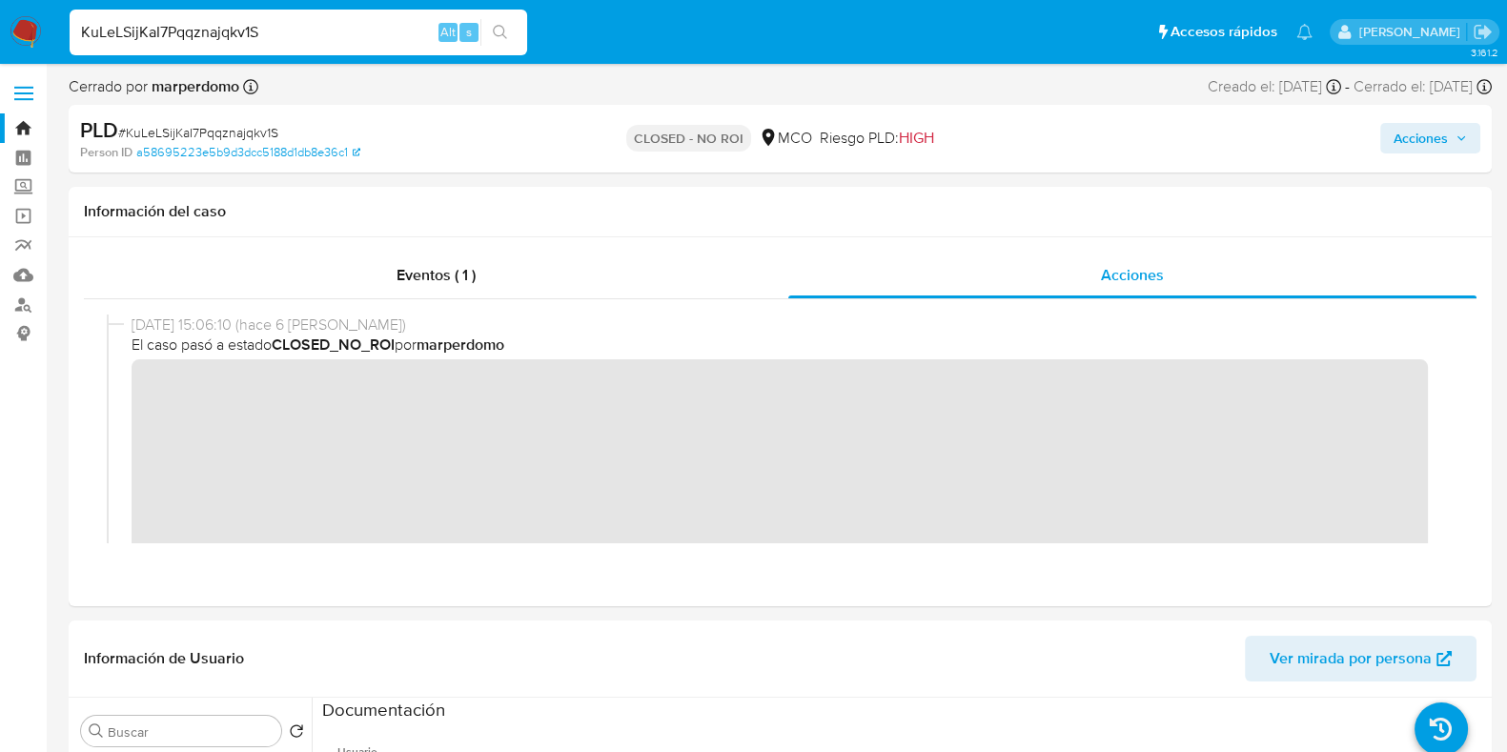
click at [313, 14] on div "KuLeLSijKaI7Pqqznajqkv1S Alt s" at bounding box center [299, 33] width 458 height 46
click at [305, 18] on div "KuLeLSijKaI7Pqqznajqkv1S Alt s" at bounding box center [299, 33] width 458 height 46
click at [280, 35] on input "KuLeLSijKaI7Pqqznajqkv1S" at bounding box center [299, 32] width 458 height 25
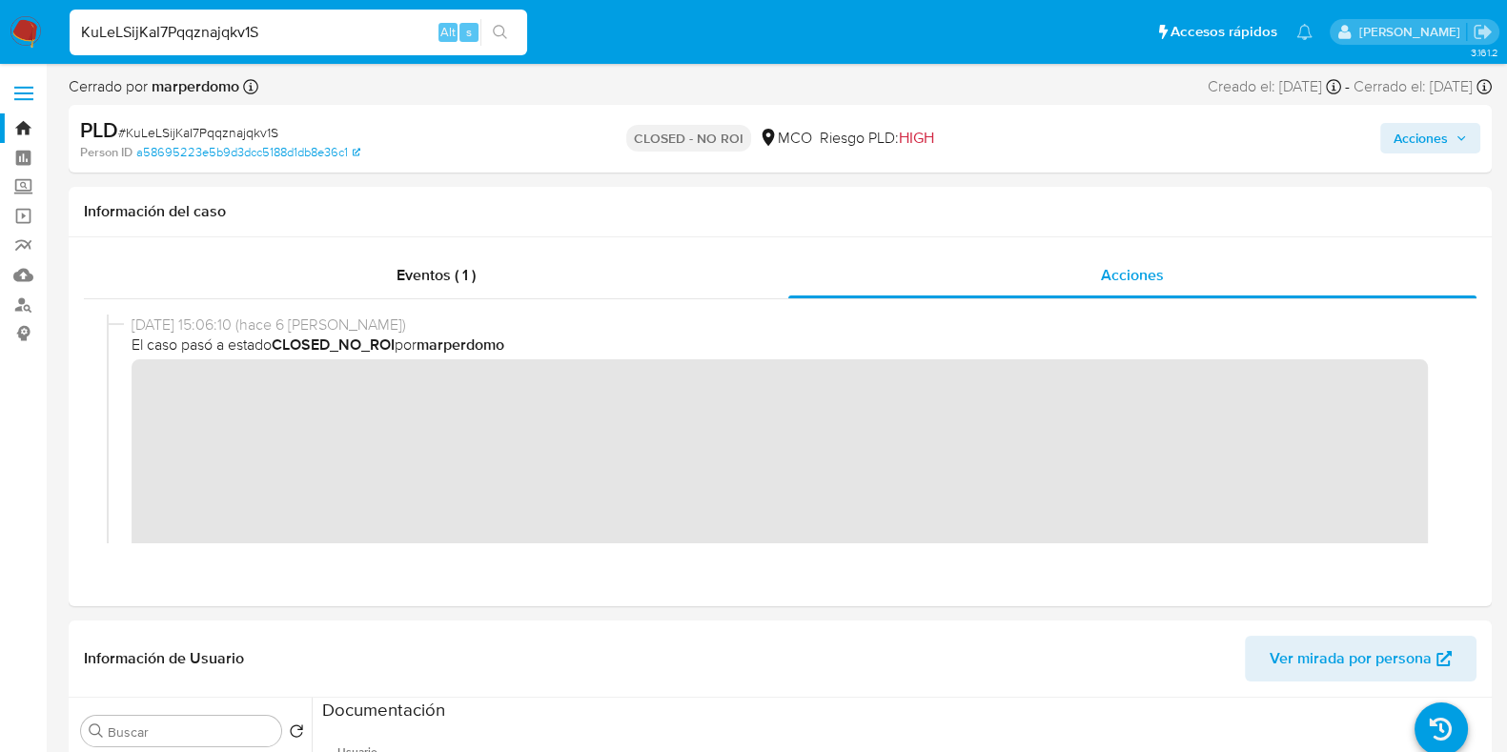
click at [280, 35] on input "KuLeLSijKaI7Pqqznajqkv1S" at bounding box center [299, 32] width 458 height 25
paste input "25sySN9uT6jCigfkWWOBfl1H"
type input "25sySN9uT6jCigfkWWOBfl1H"
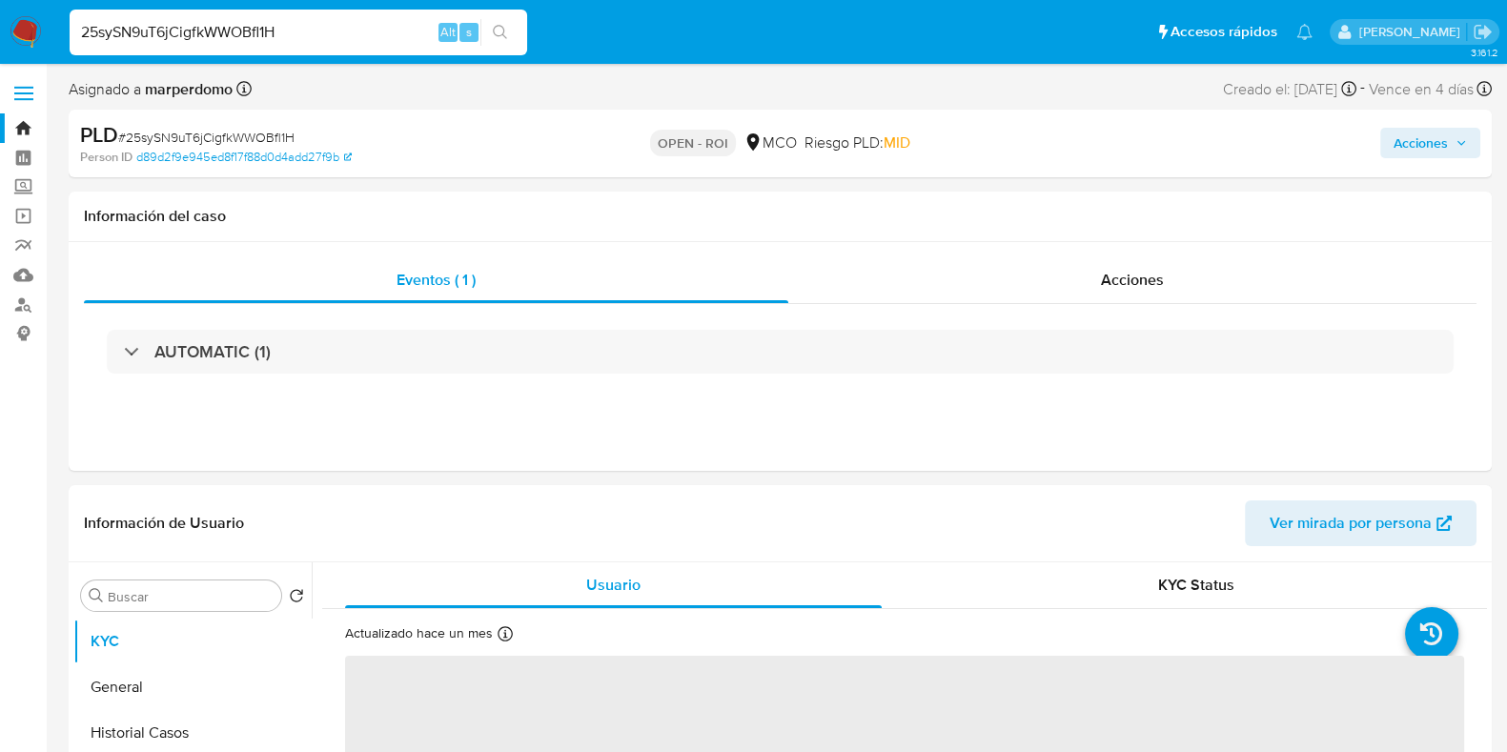
select select "10"
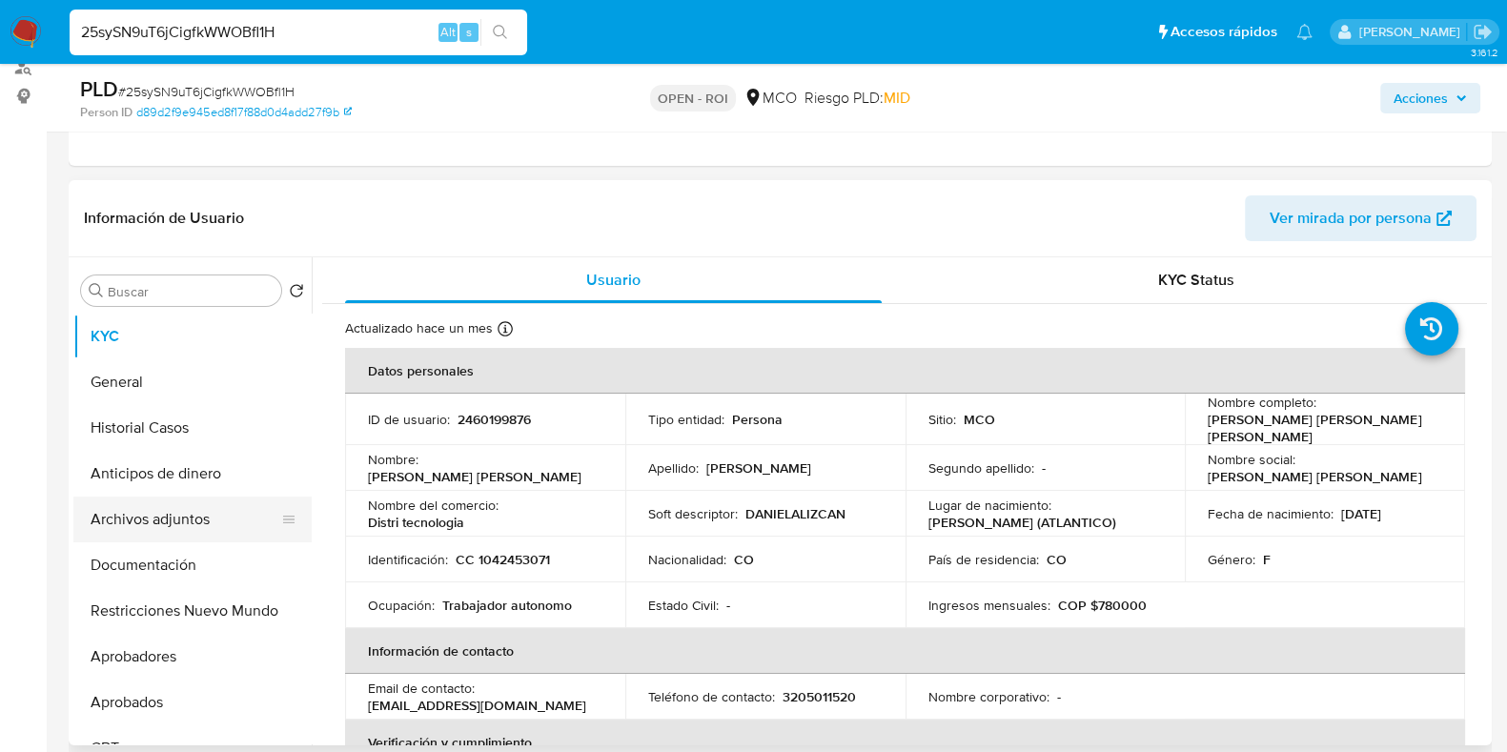
click at [189, 521] on button "Archivos adjuntos" at bounding box center [184, 520] width 223 height 46
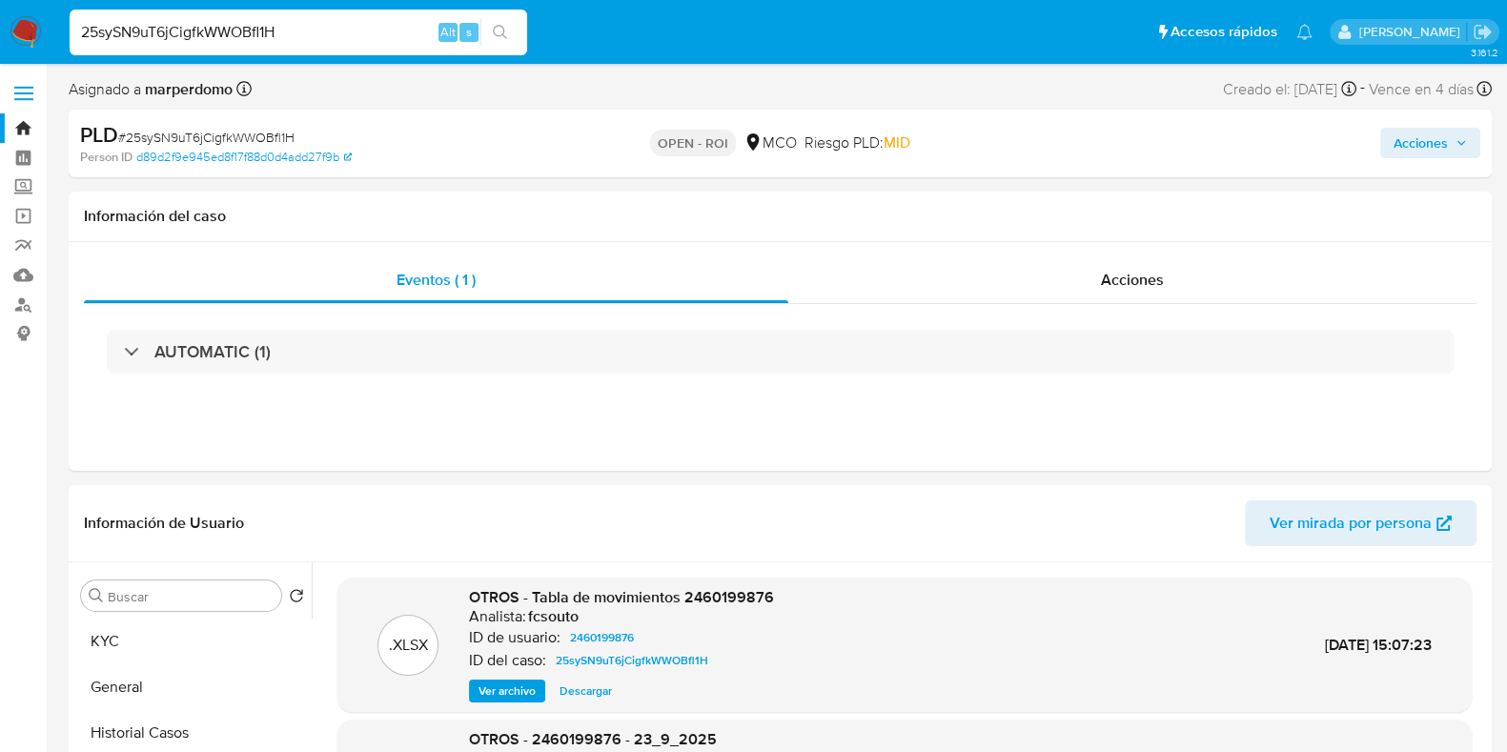
click at [1463, 134] on span "Acciones" at bounding box center [1430, 143] width 73 height 27
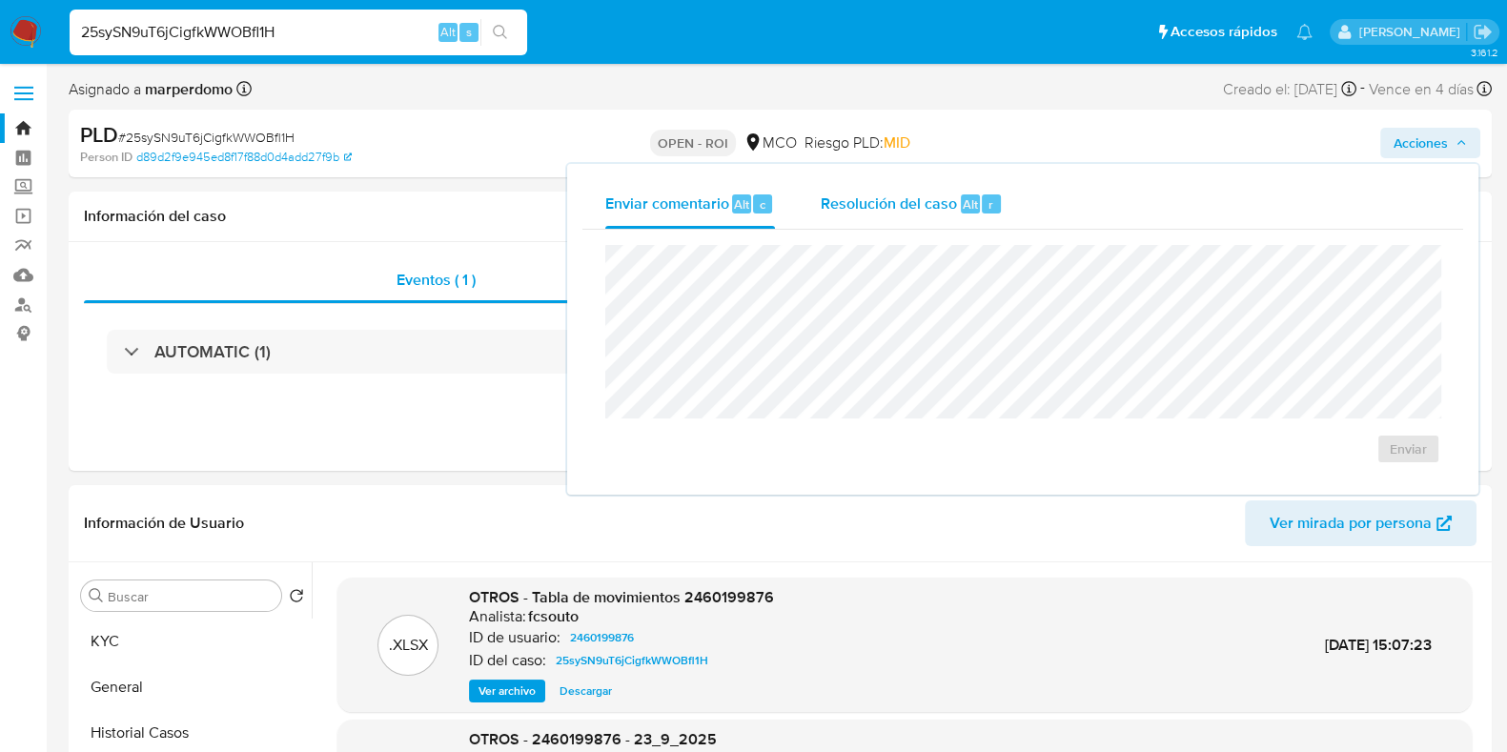
click at [897, 205] on span "Resolución del caso" at bounding box center [889, 204] width 136 height 22
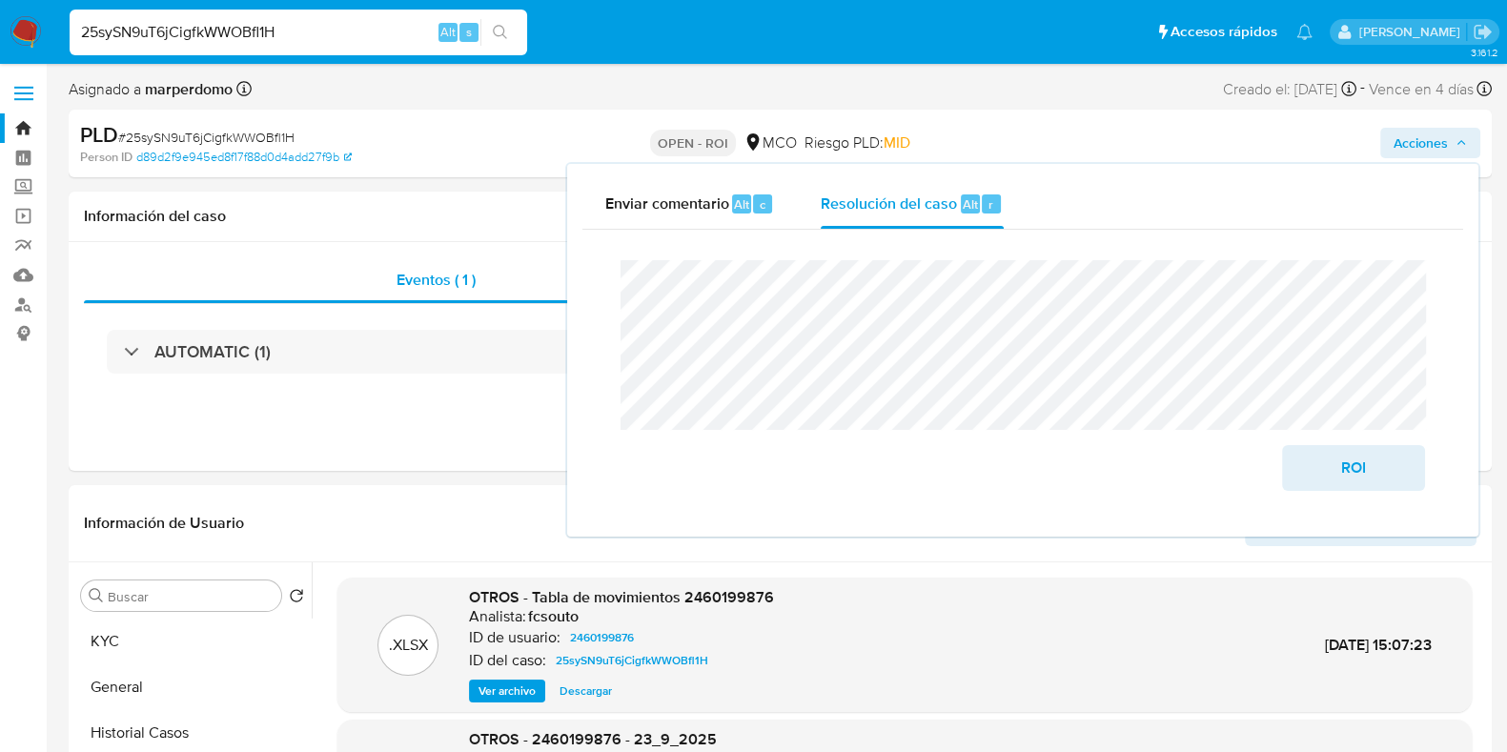
drag, startPoint x: 295, startPoint y: 31, endPoint x: 20, endPoint y: 31, distance: 274.6
click at [20, 31] on nav "Pausado Ver notificaciones 25sySN9uT6jCigfkWWOBfl1H Alt s Accesos rápidos Presi…" at bounding box center [753, 32] width 1507 height 64
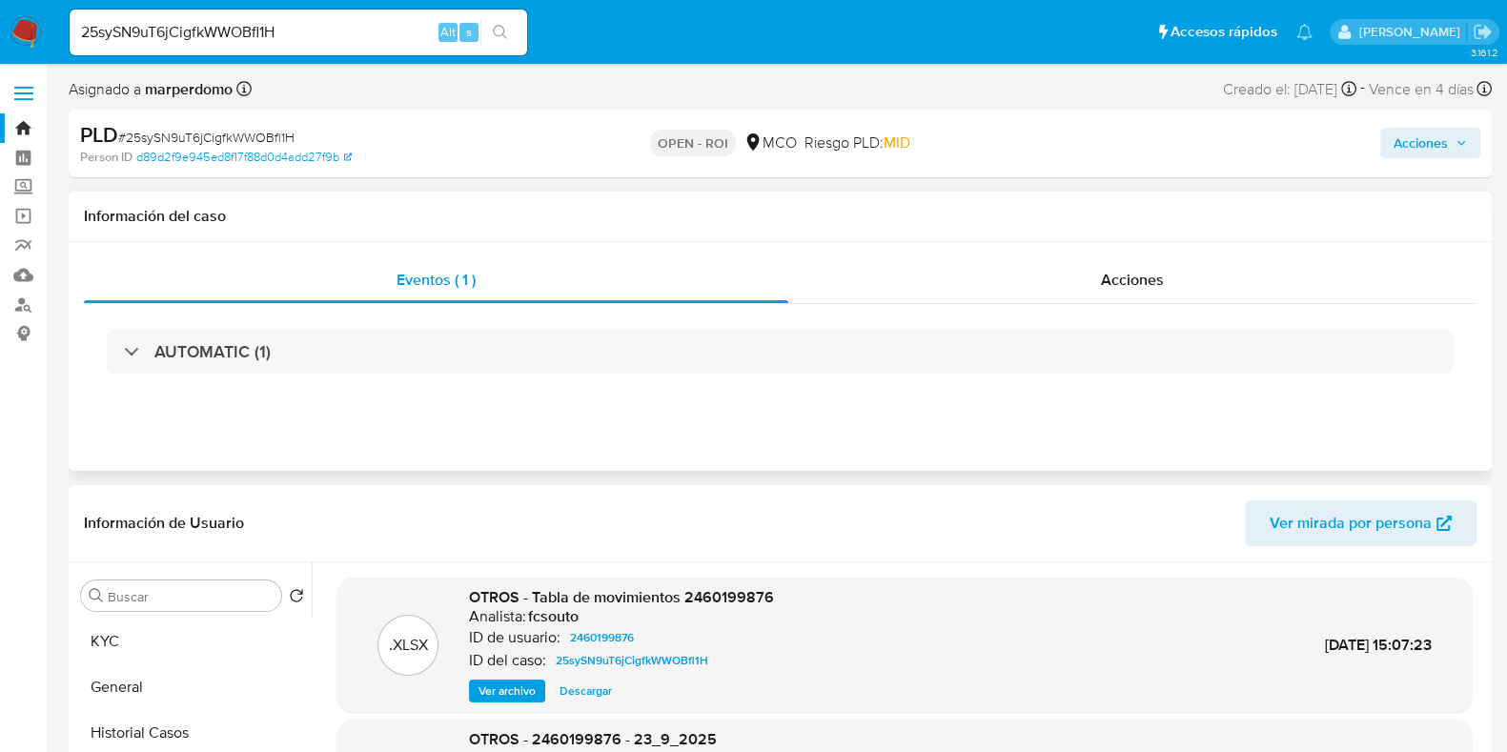
click at [306, 226] on h1 "Información del caso" at bounding box center [780, 216] width 1393 height 19
click at [1166, 292] on div "Acciones" at bounding box center [1132, 280] width 688 height 46
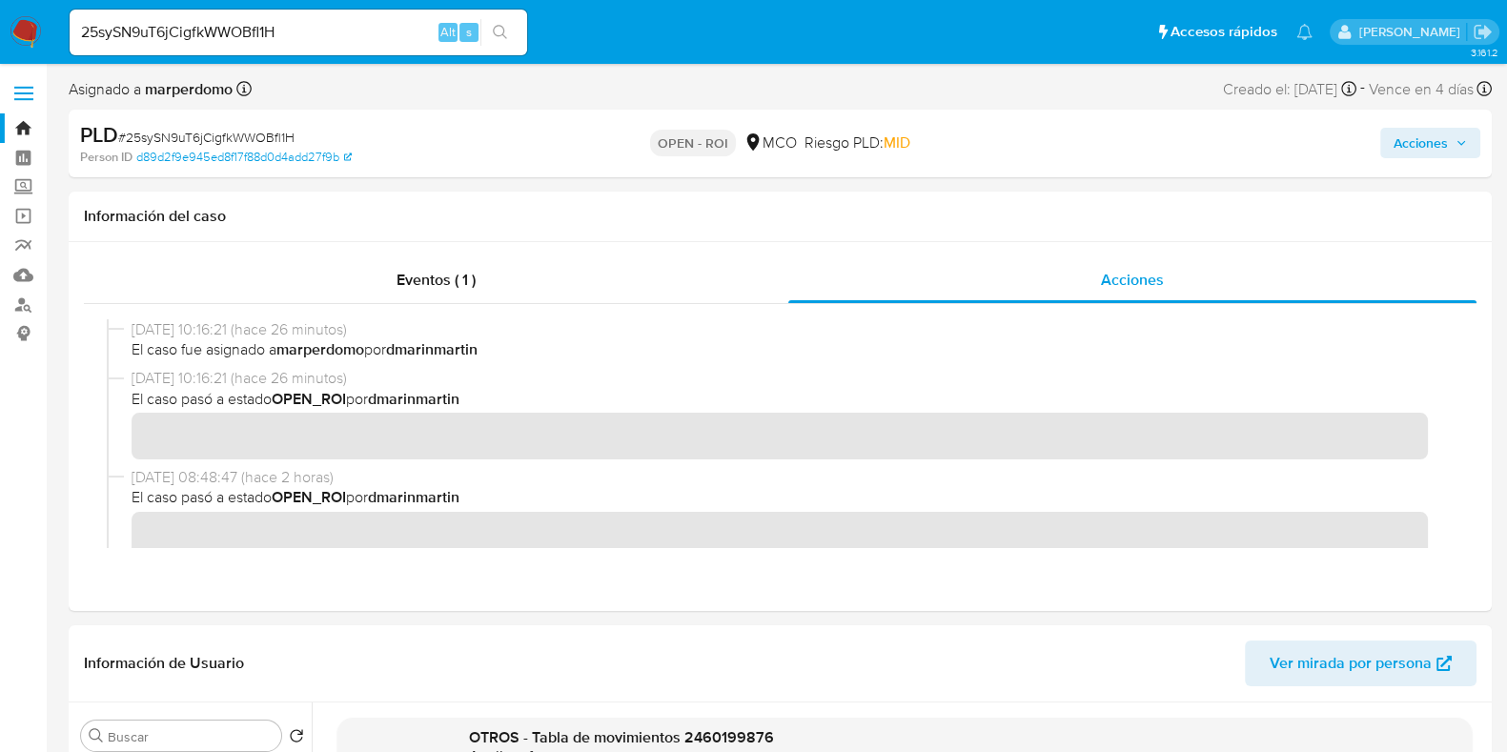
click at [1389, 128] on button "Acciones" at bounding box center [1430, 143] width 100 height 31
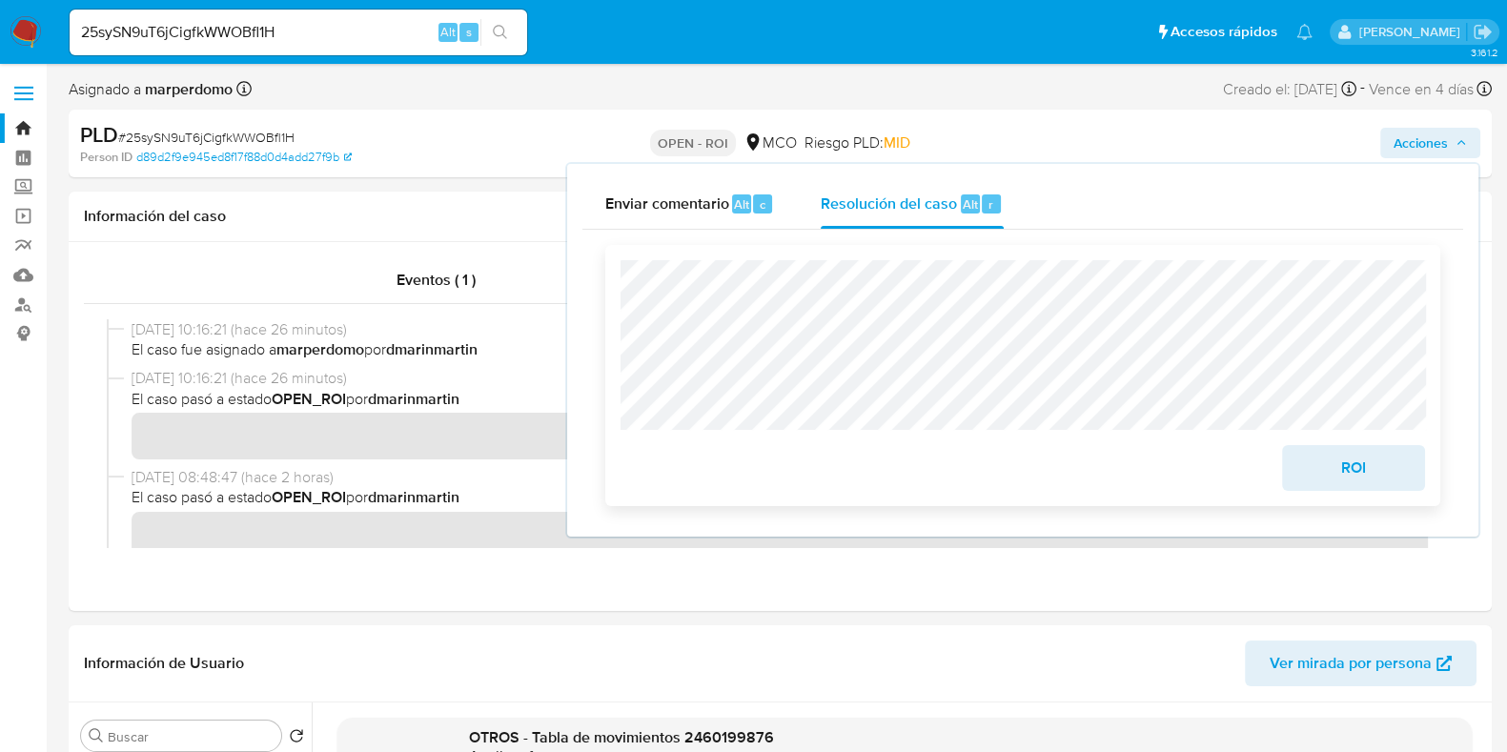
click at [1385, 479] on span "ROI" at bounding box center [1353, 468] width 93 height 42
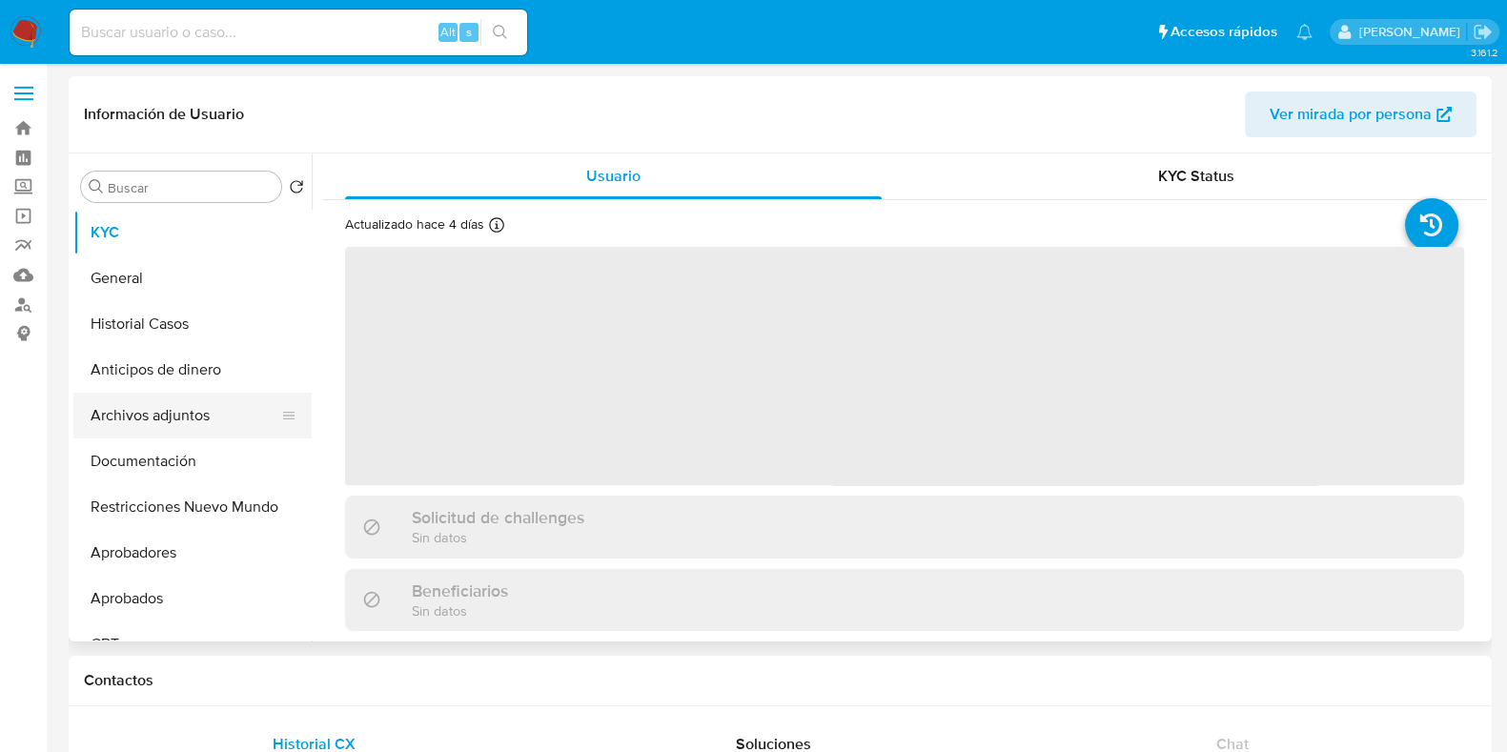
select select "10"
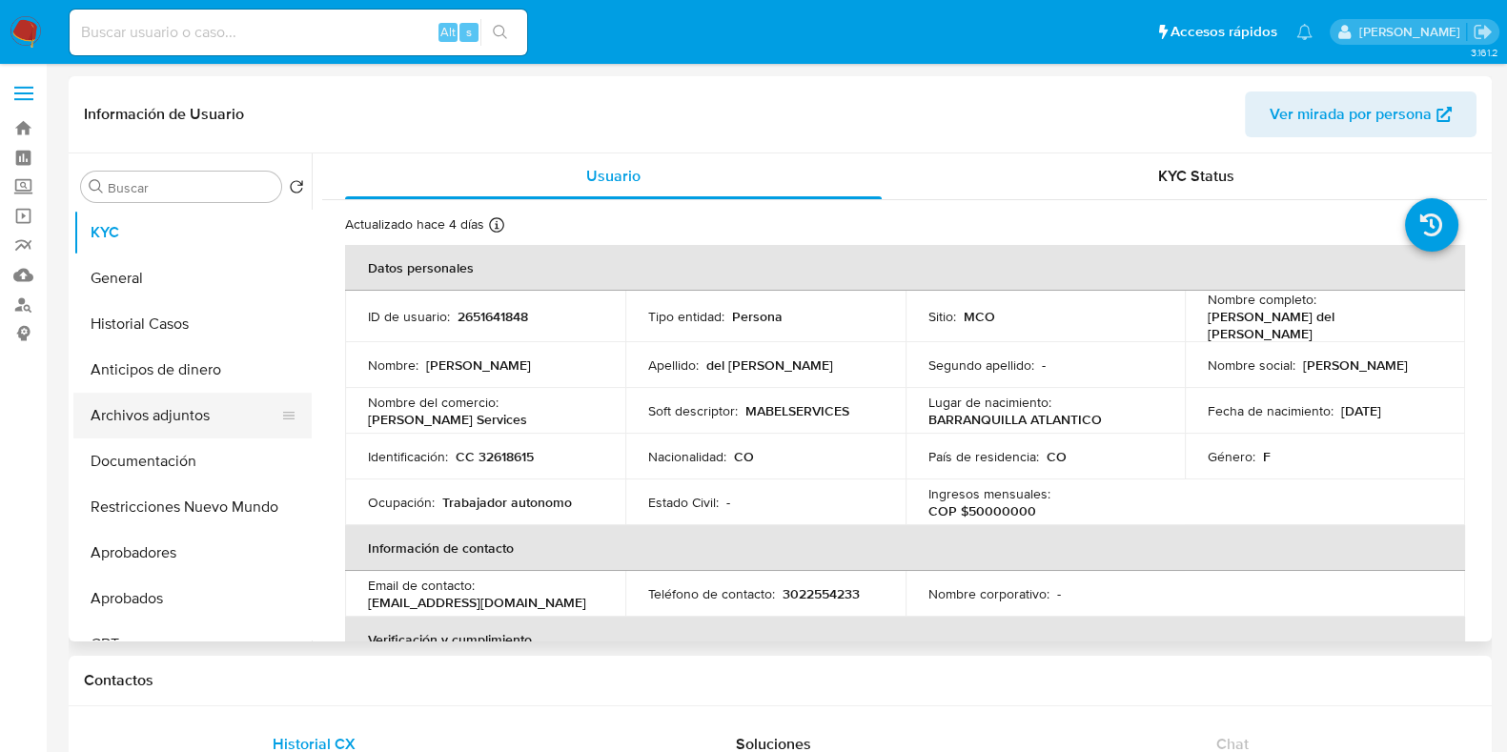
click at [157, 423] on button "Archivos adjuntos" at bounding box center [184, 416] width 223 height 46
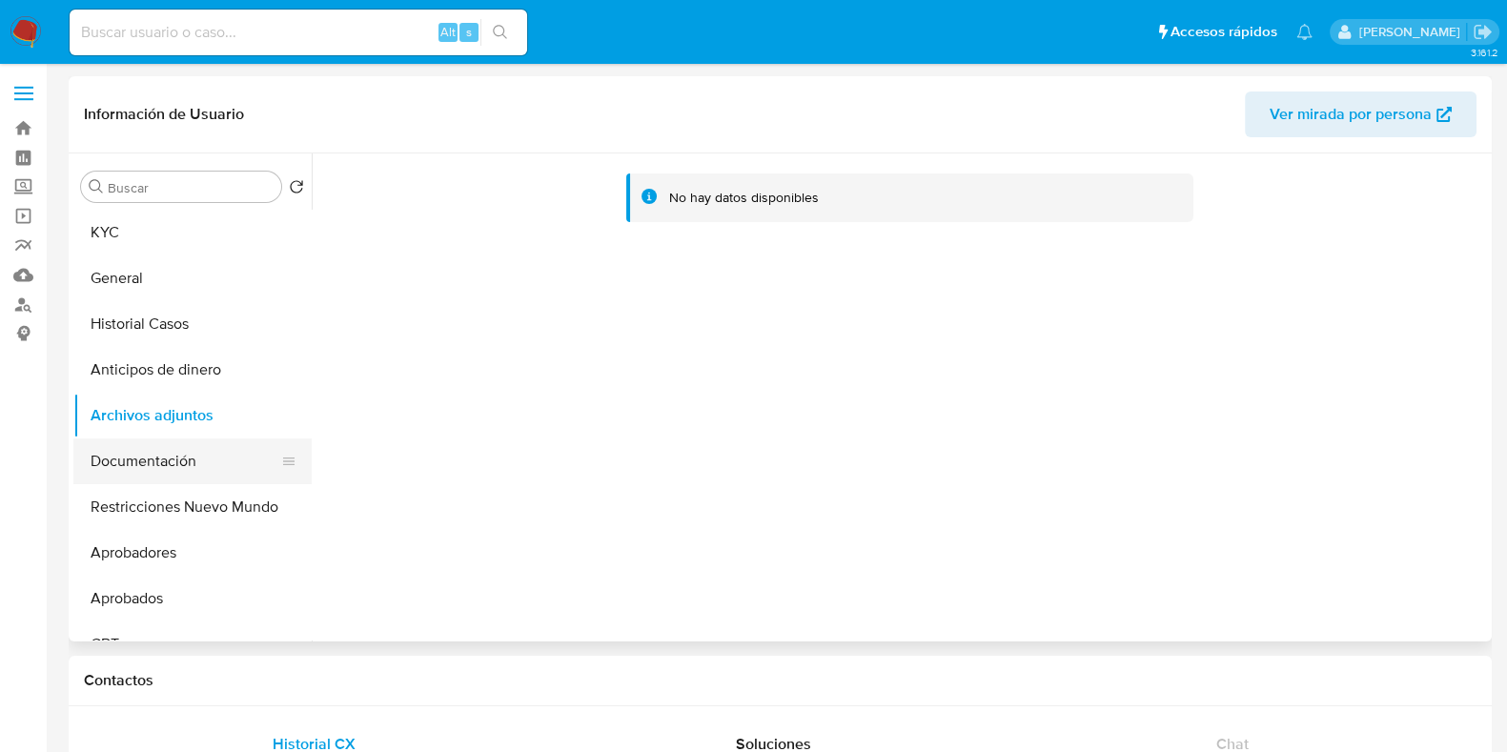
click at [152, 455] on button "Documentación" at bounding box center [184, 462] width 223 height 46
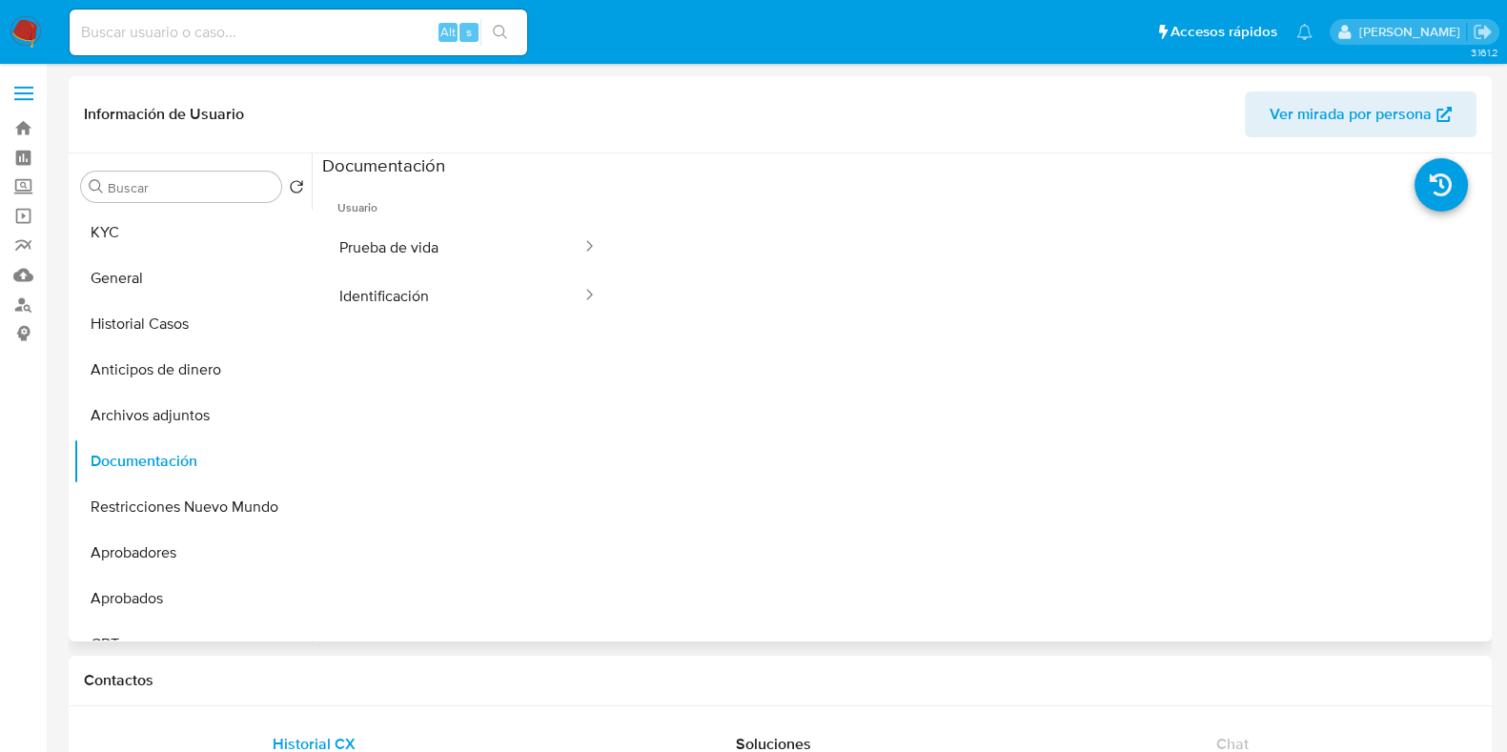
click at [585, 186] on span "Usuario" at bounding box center [468, 200] width 292 height 46
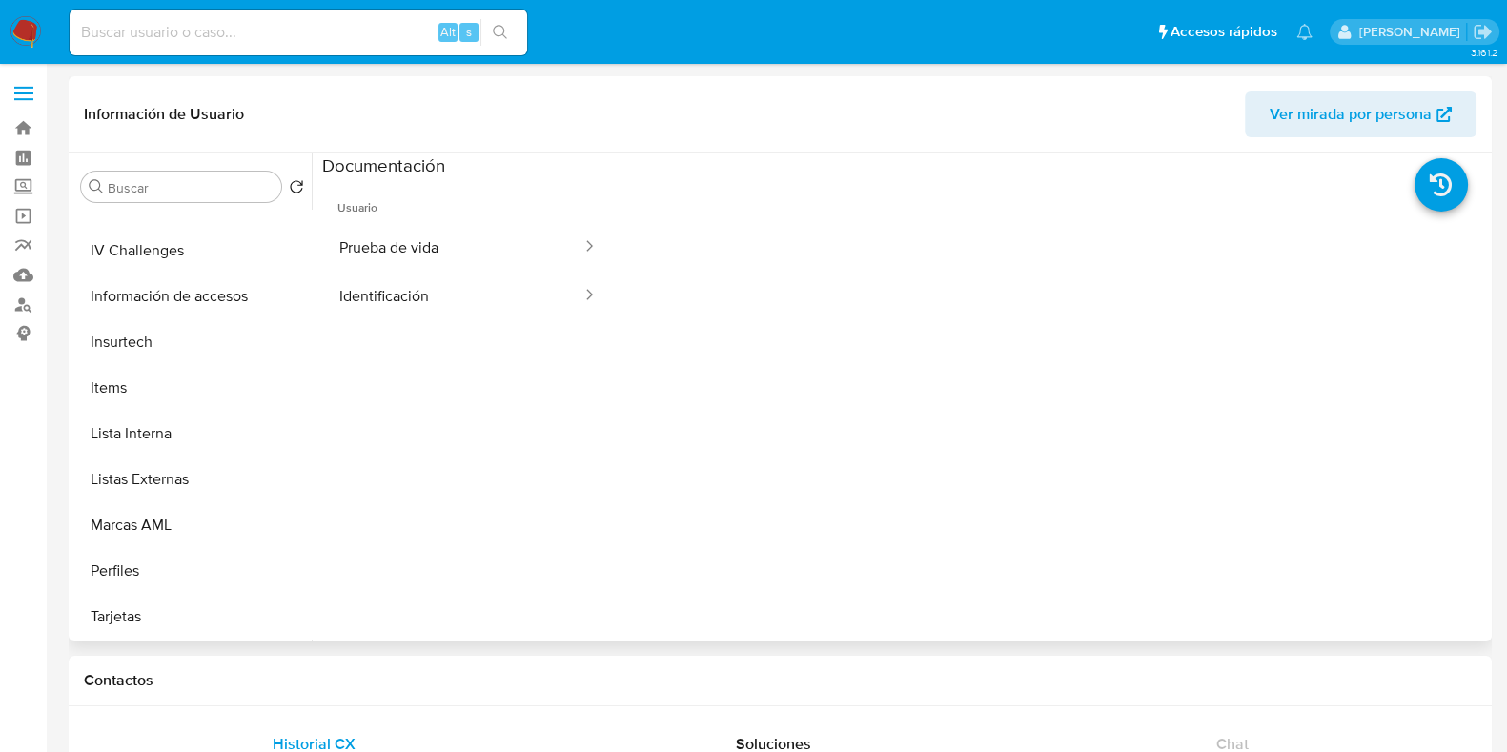
scroll to position [896, 0]
drag, startPoint x: 849, startPoint y: 378, endPoint x: 765, endPoint y: 397, distance: 86.8
click at [765, 397] on div at bounding box center [1051, 482] width 874 height 610
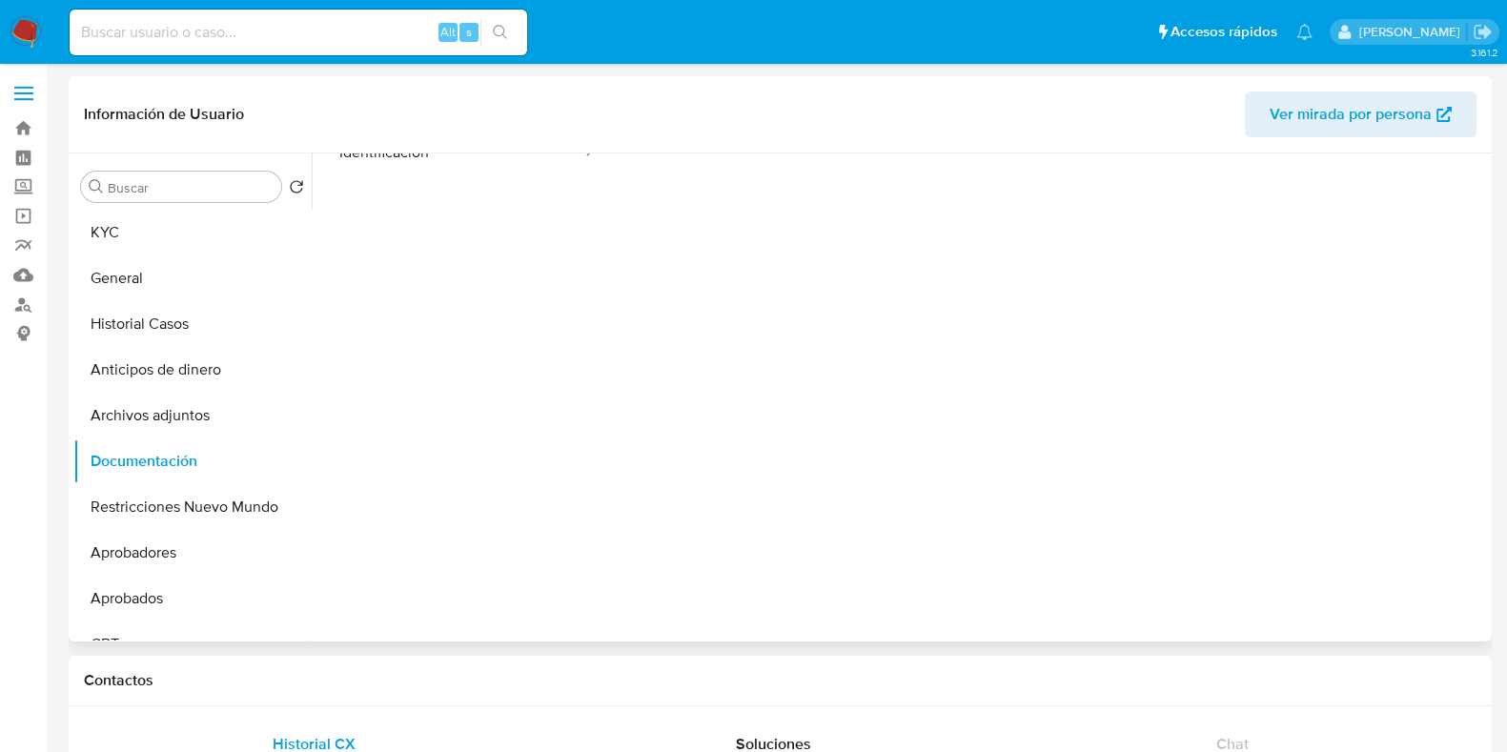
scroll to position [155, 0]
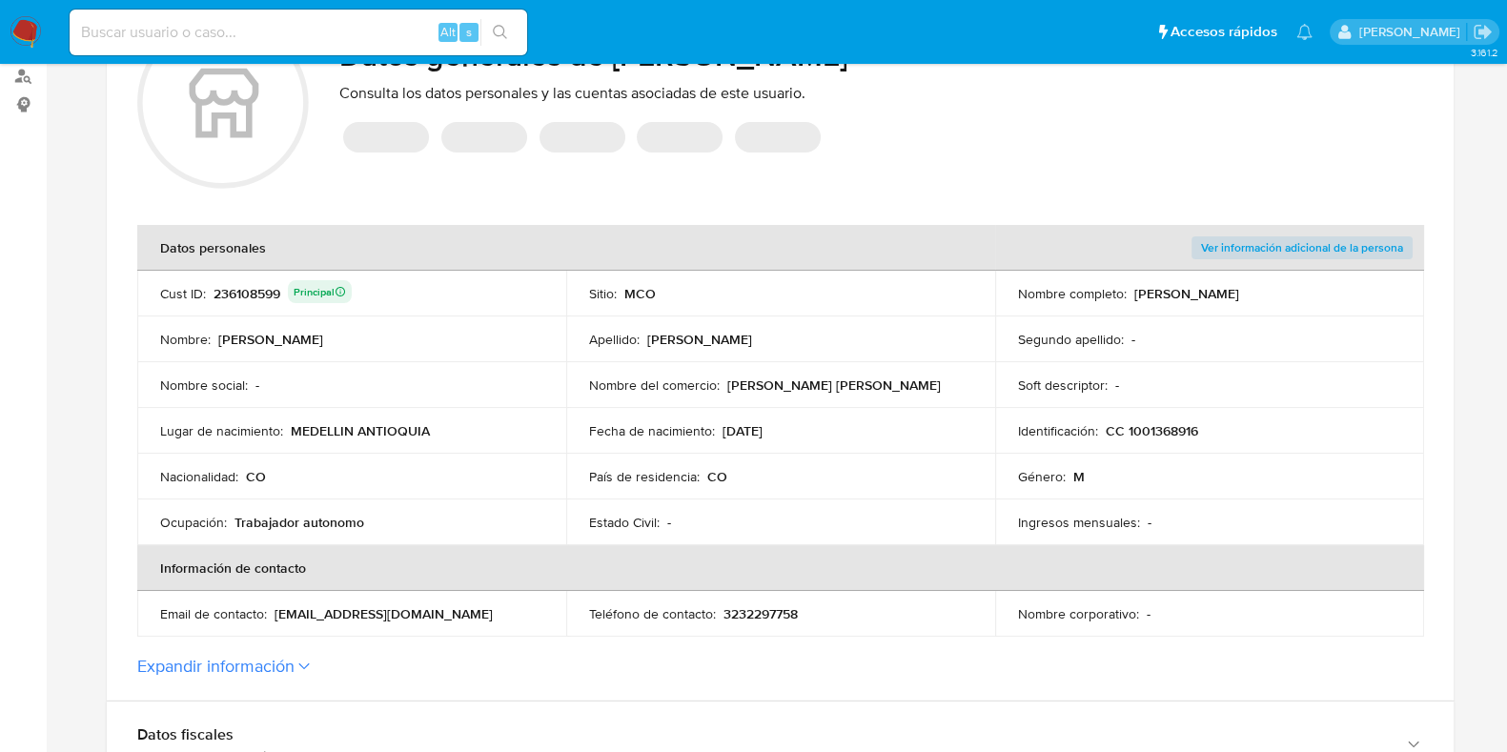
scroll to position [237, 0]
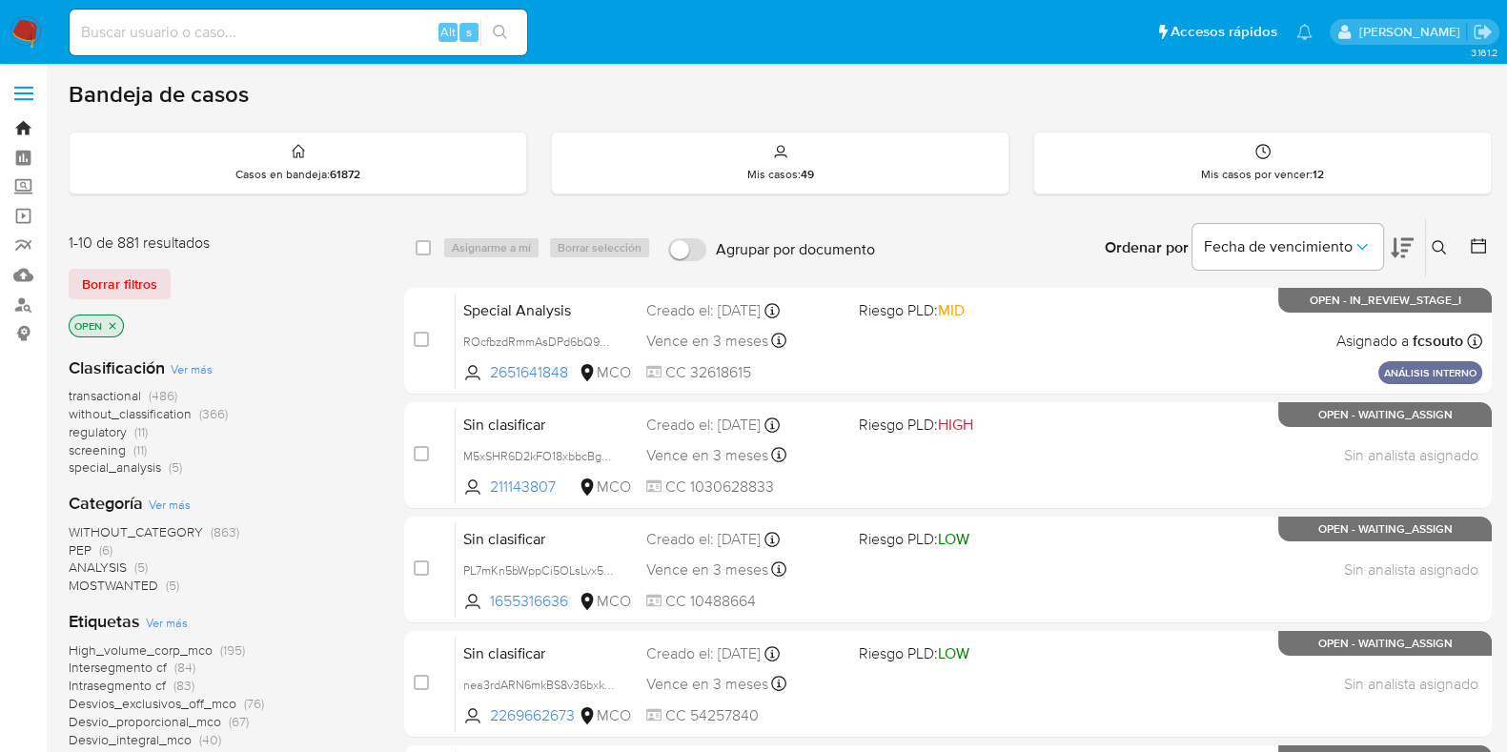
click at [21, 129] on link "Bandeja" at bounding box center [113, 128] width 227 height 30
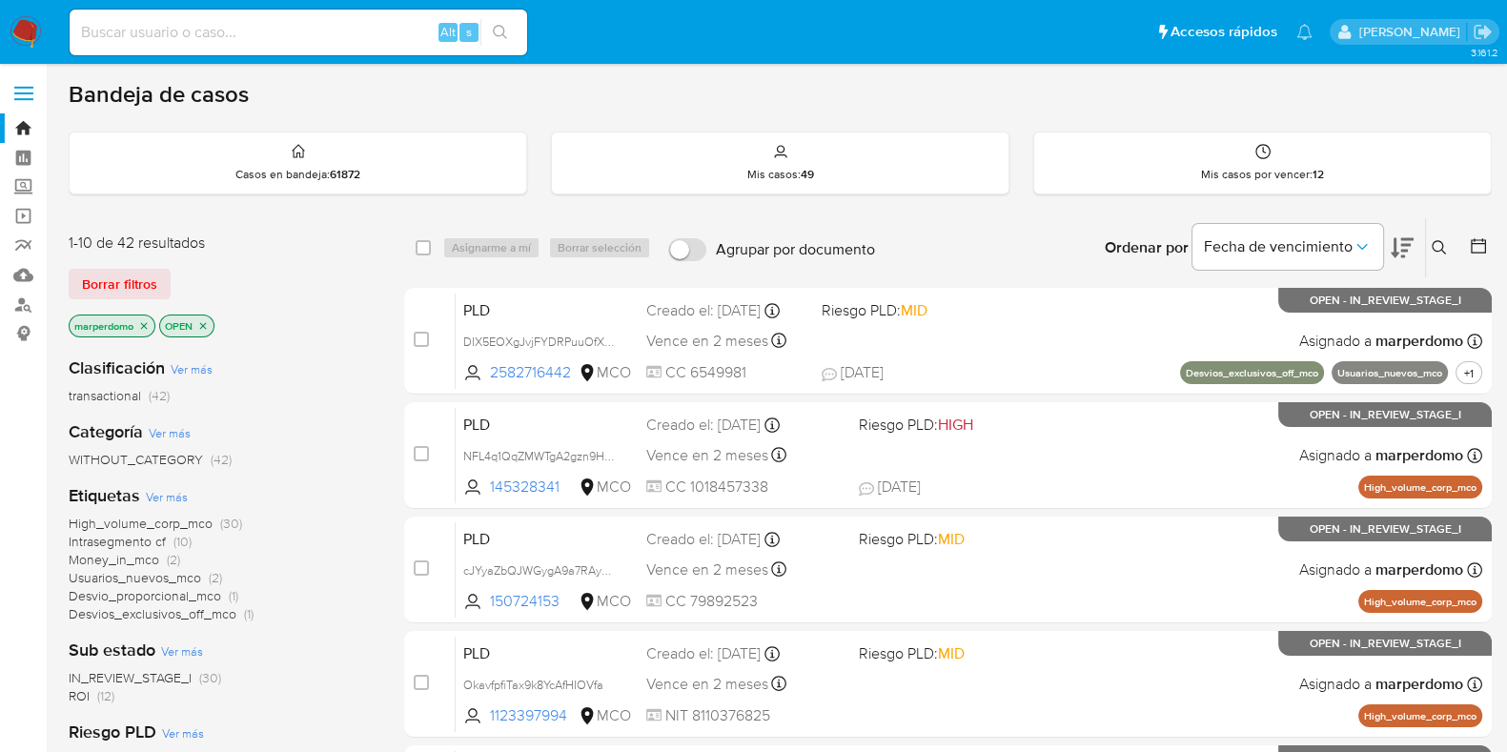
click at [132, 389] on span "transactional" at bounding box center [105, 395] width 72 height 19
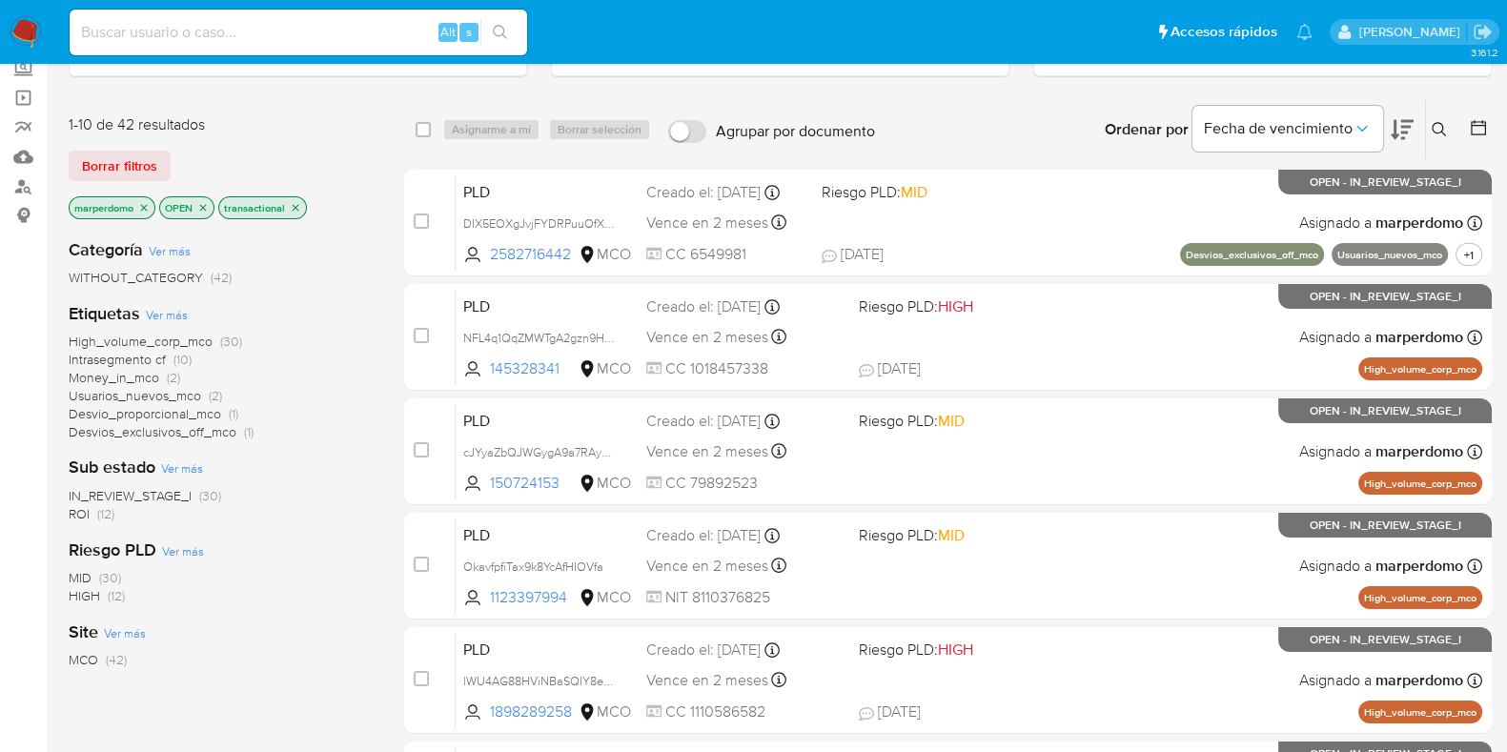
scroll to position [118, 0]
click at [91, 510] on span "ROI (12)" at bounding box center [92, 514] width 46 height 18
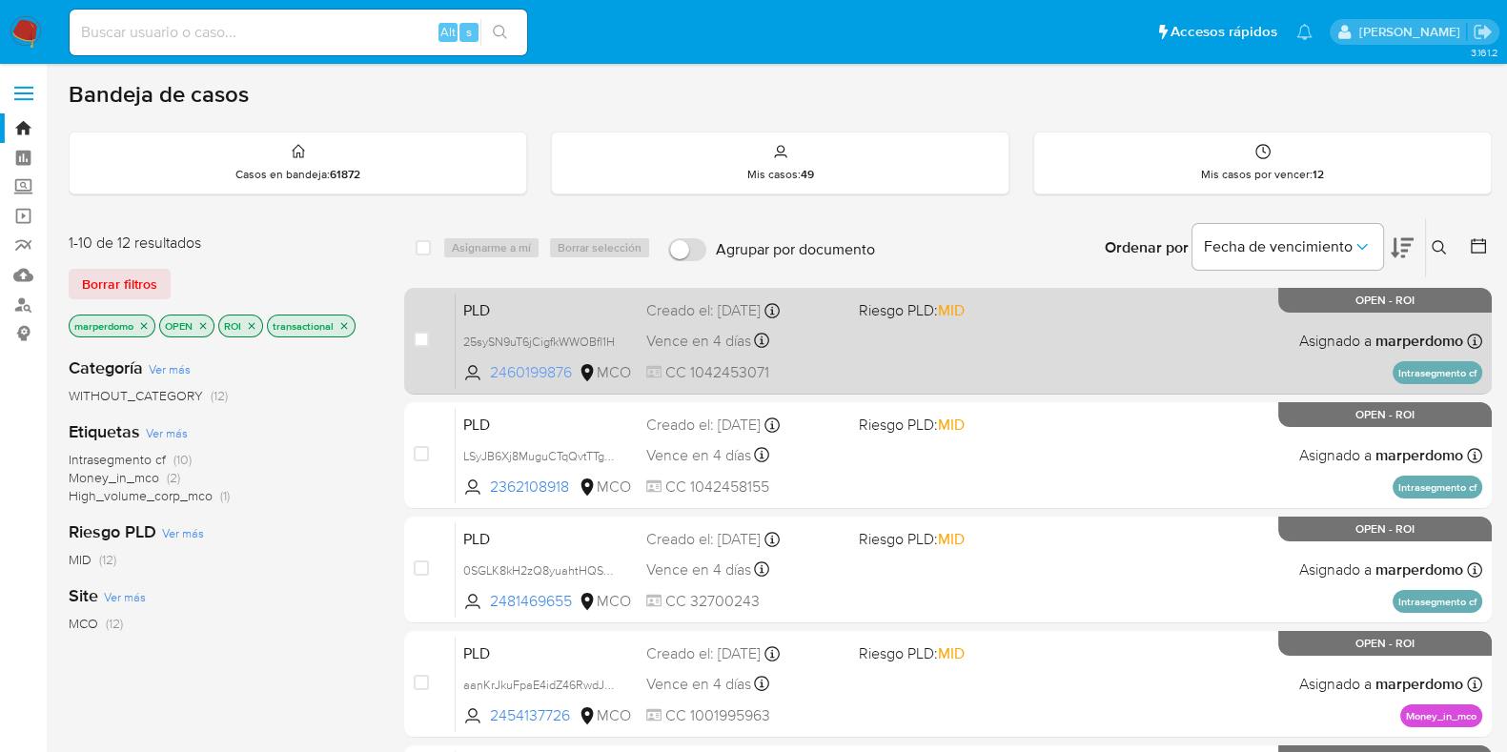
click at [517, 369] on span "2460199876" at bounding box center [532, 372] width 85 height 21
click at [534, 338] on span "25sySN9uT6jCigfkWWOBfl1H" at bounding box center [539, 340] width 152 height 21
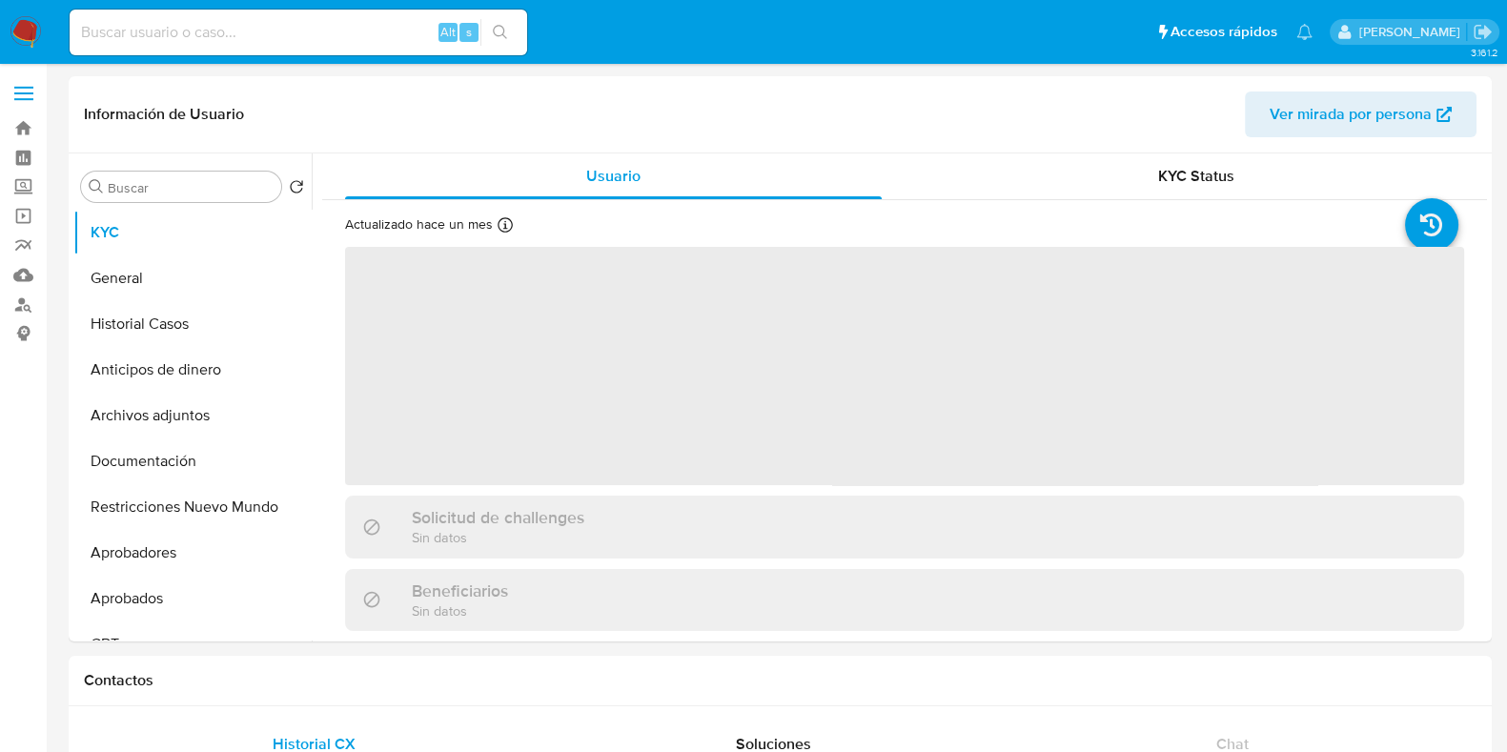
select select "10"
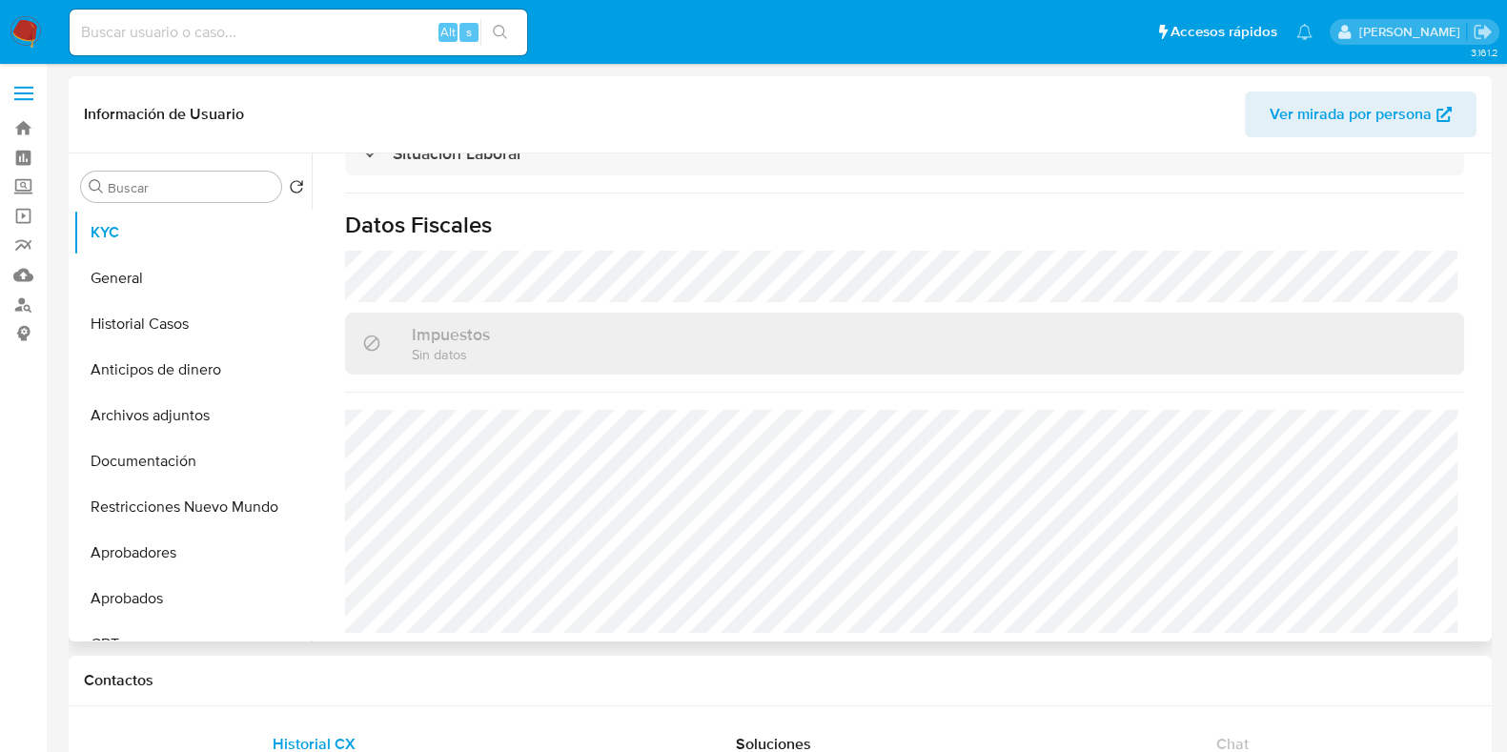
scroll to position [802, 0]
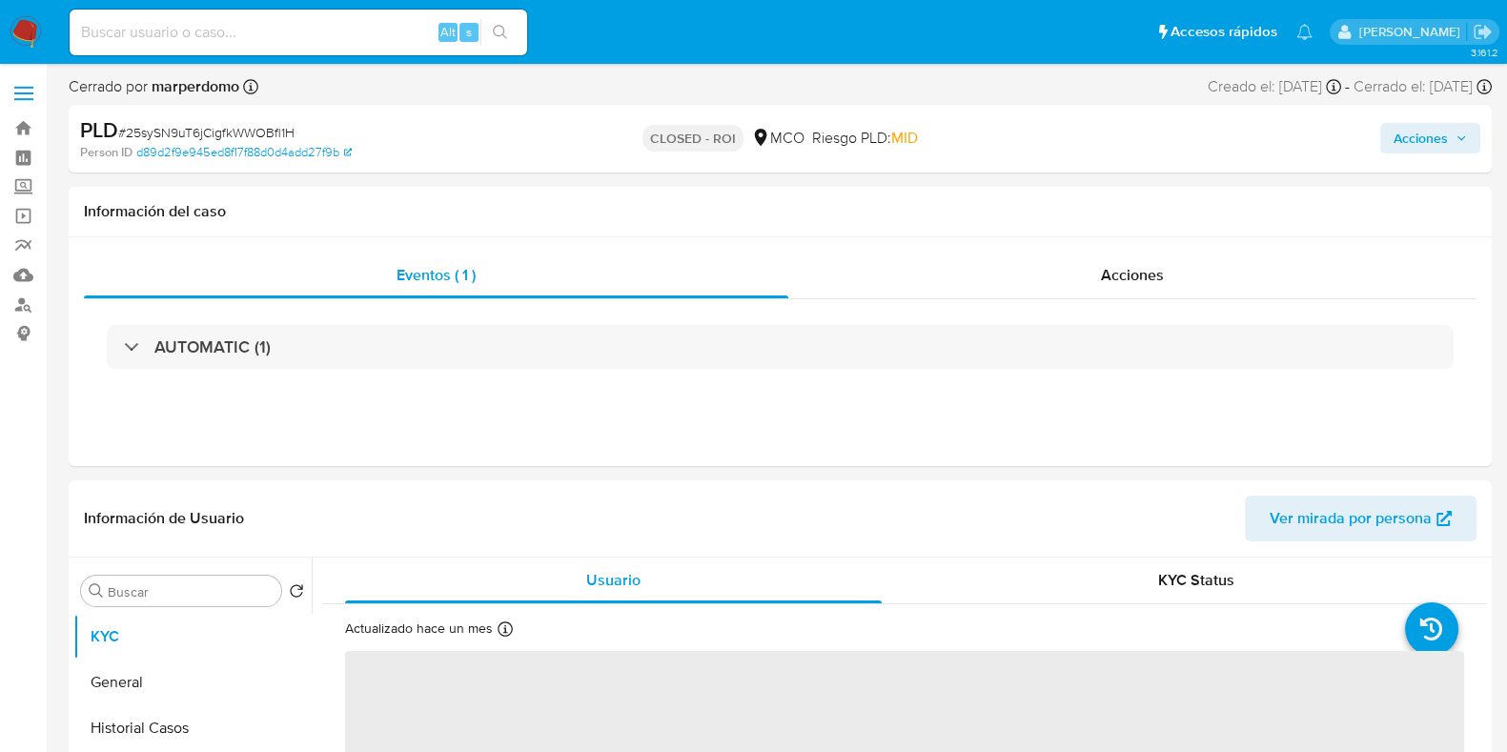
select select "10"
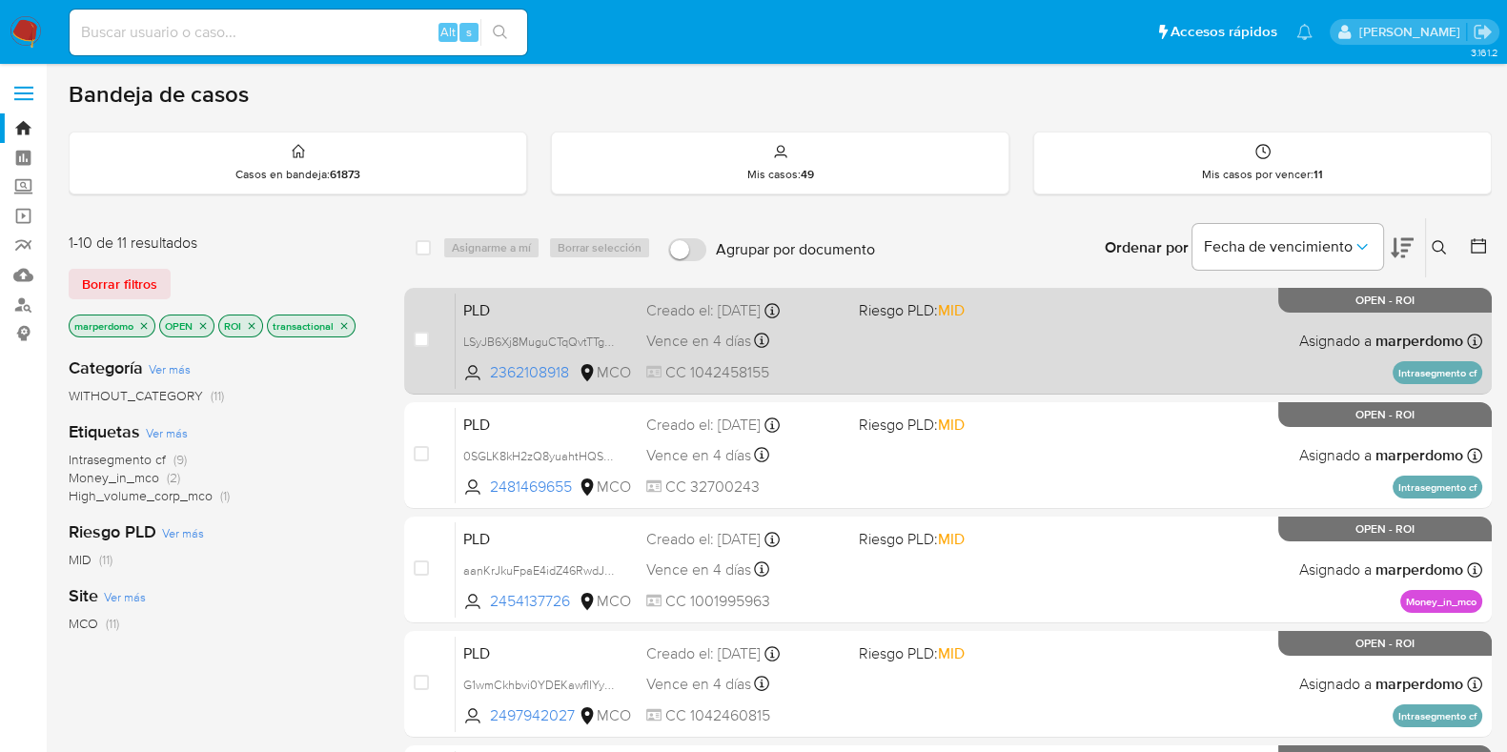
click at [550, 312] on span "PLD" at bounding box center [547, 308] width 168 height 25
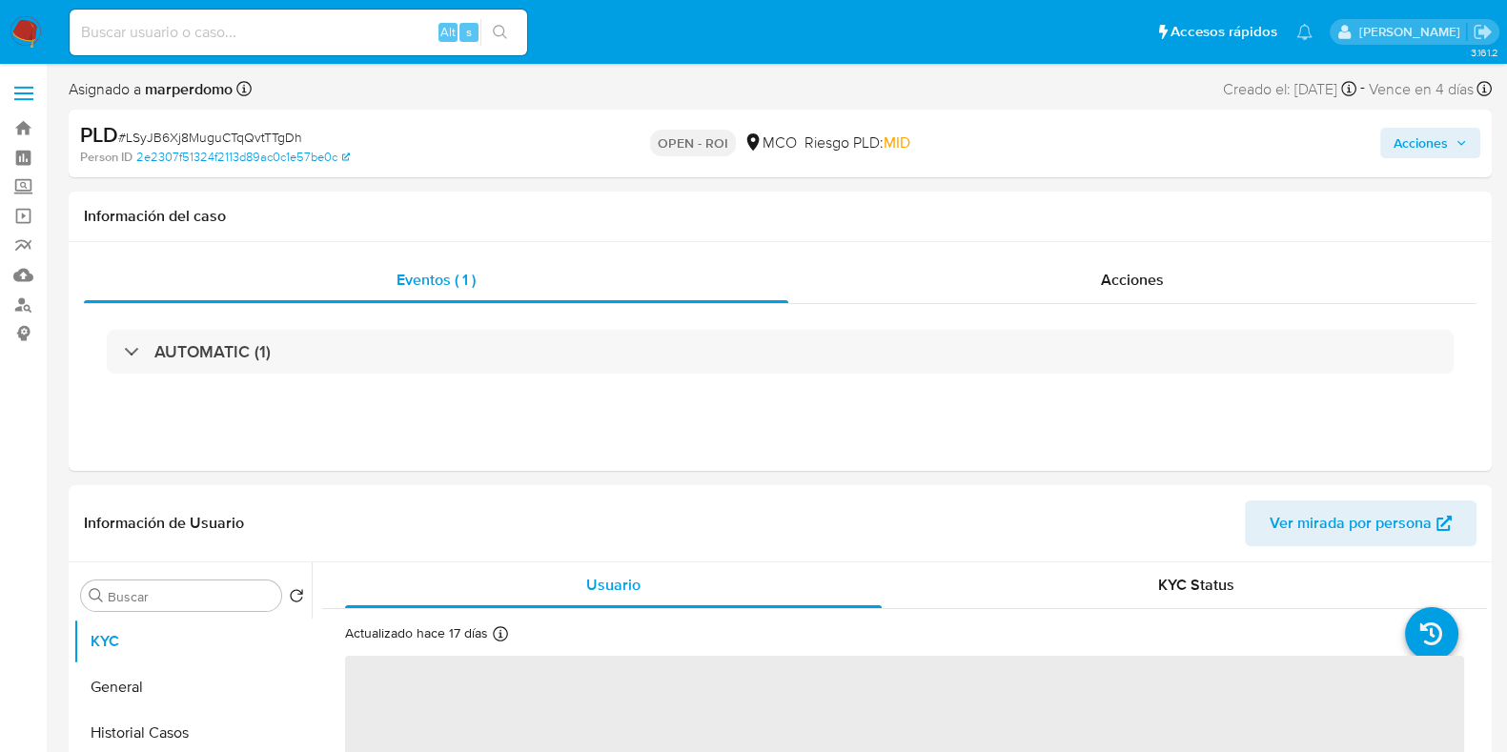
select select "10"
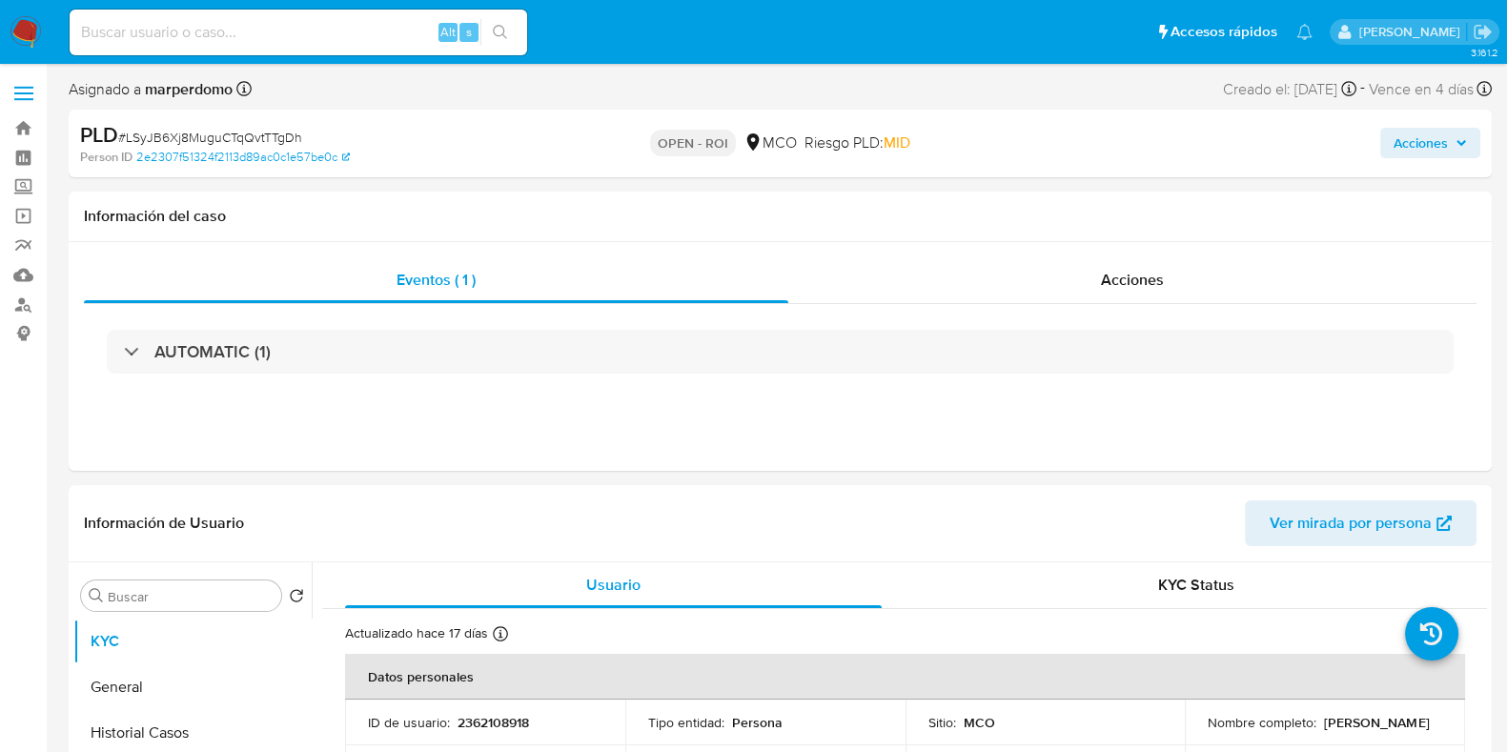
click at [1406, 144] on span "Acciones" at bounding box center [1421, 143] width 54 height 31
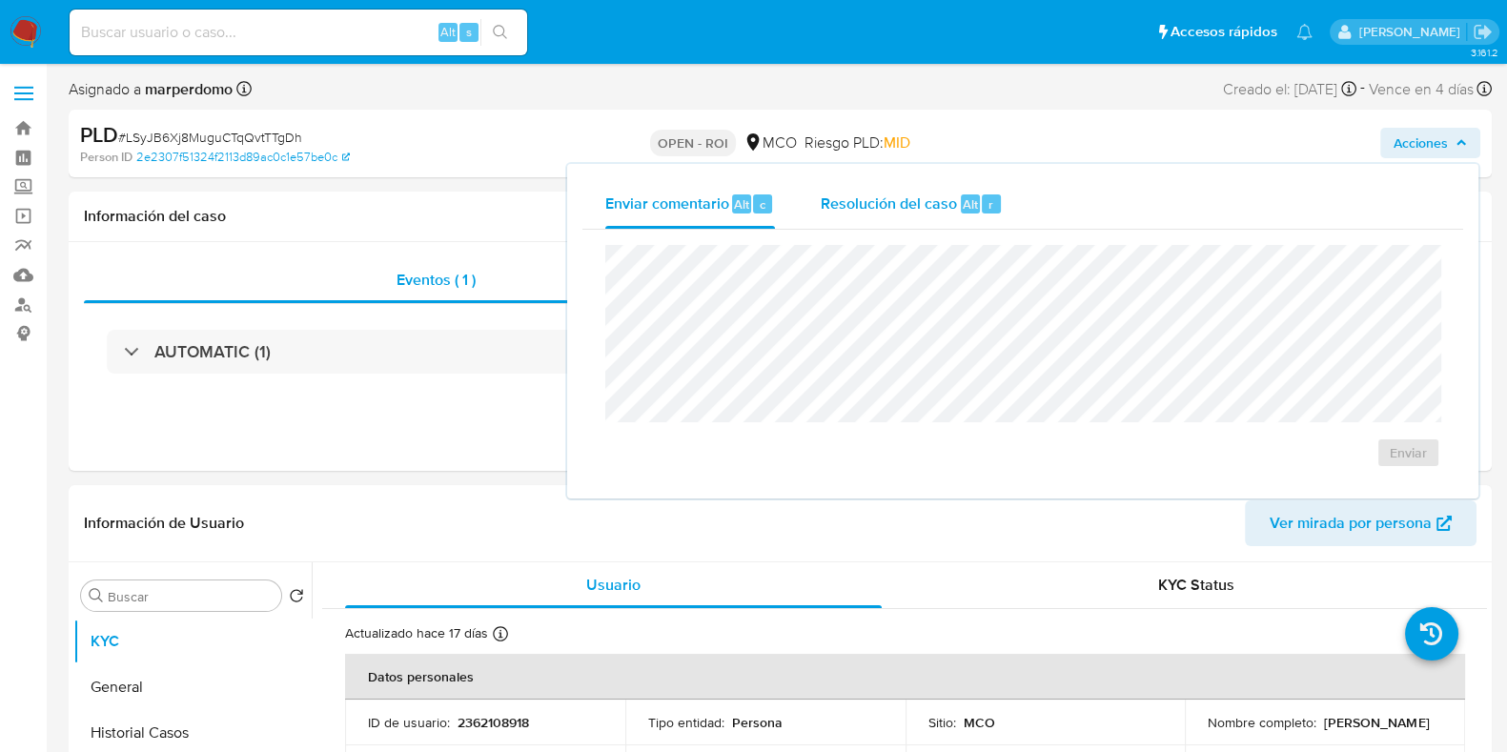
click at [909, 213] on span "Resolución del caso" at bounding box center [889, 204] width 136 height 22
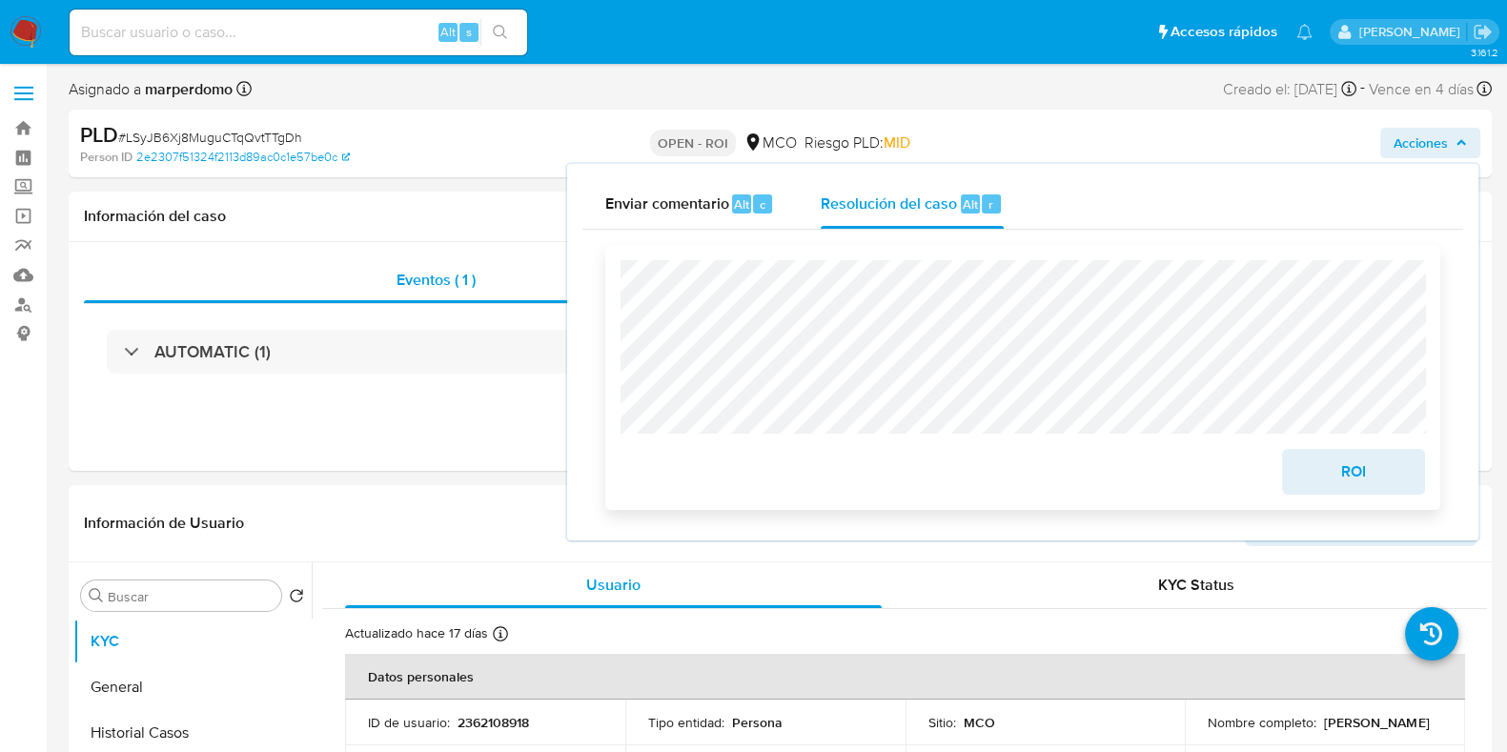
click at [1373, 471] on span "ROI" at bounding box center [1353, 472] width 93 height 42
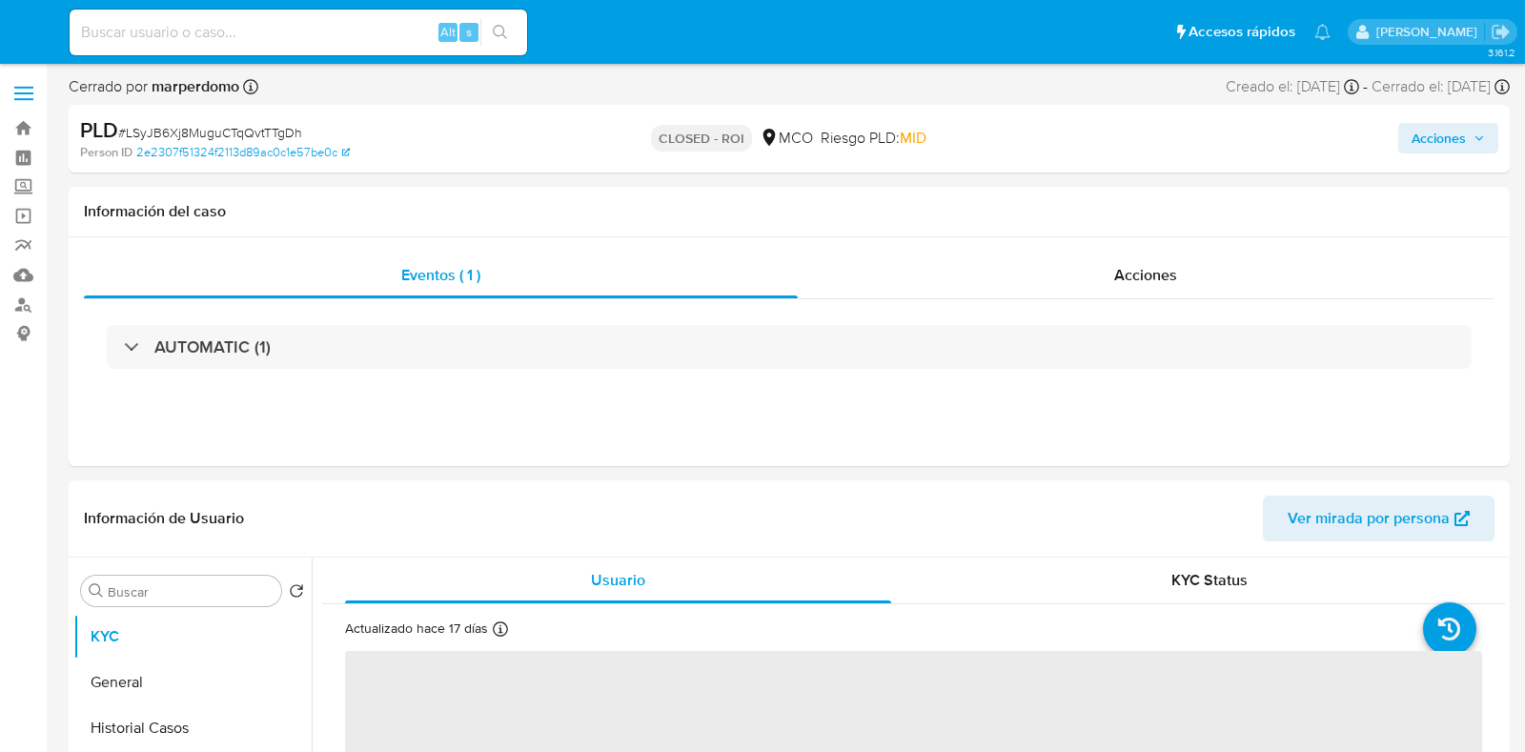
select select "10"
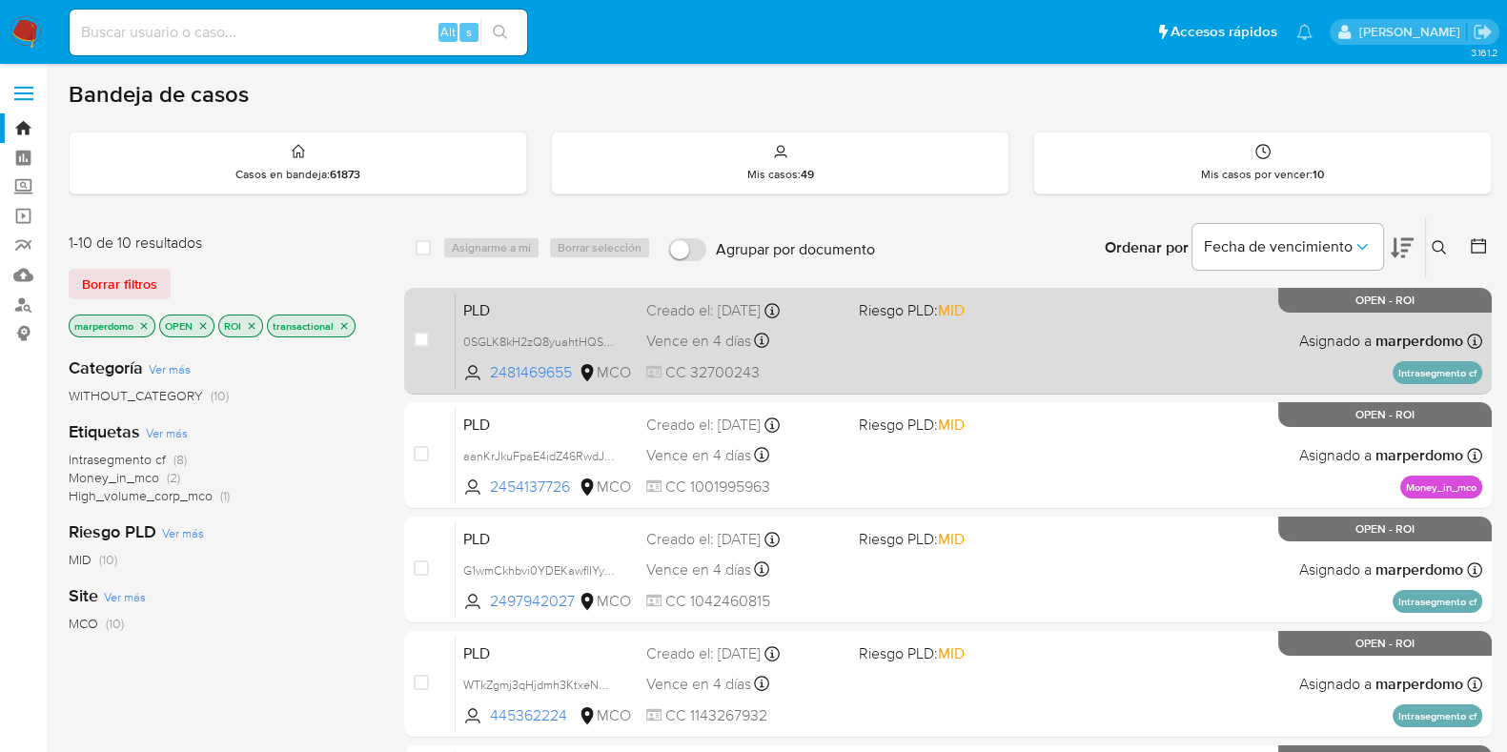
click at [572, 317] on span "PLD" at bounding box center [547, 308] width 168 height 25
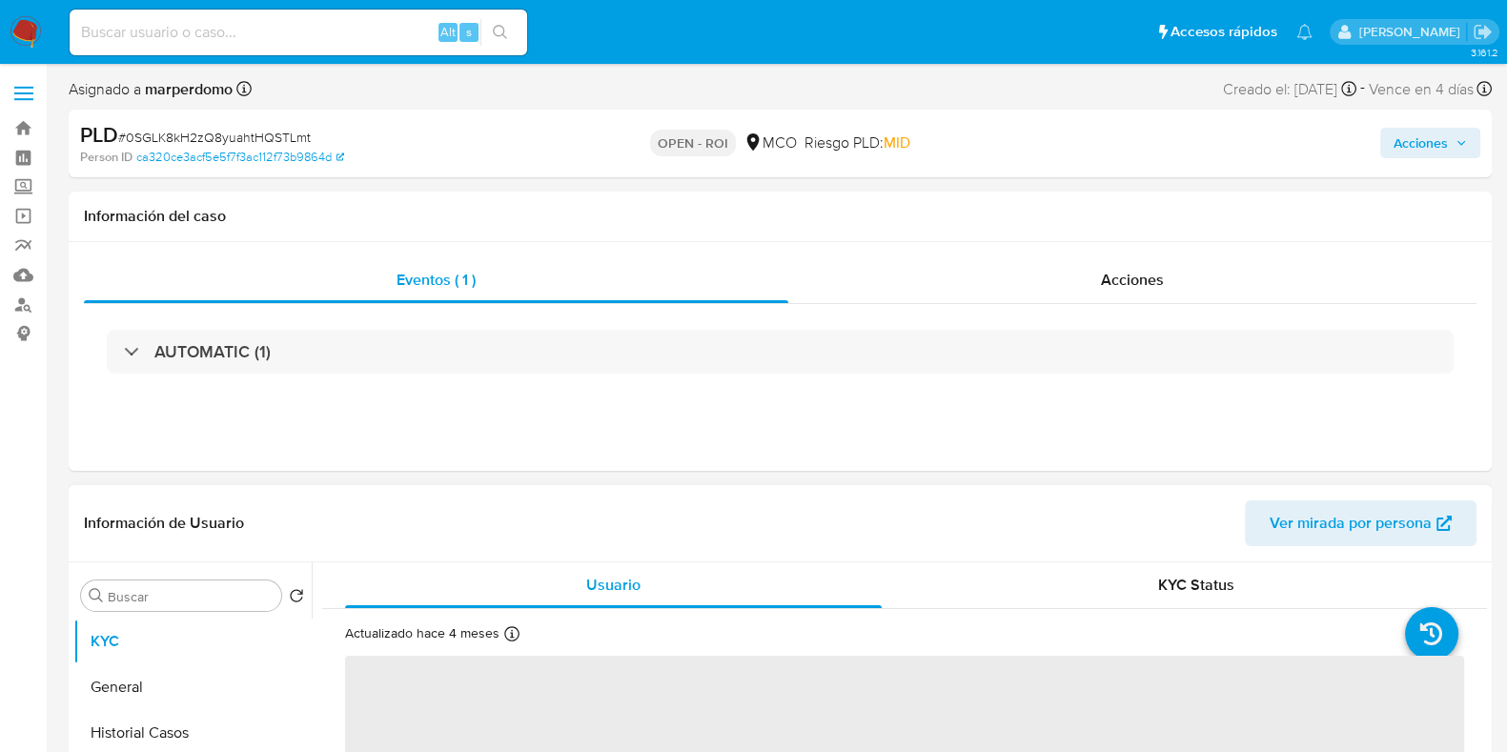
select select "10"
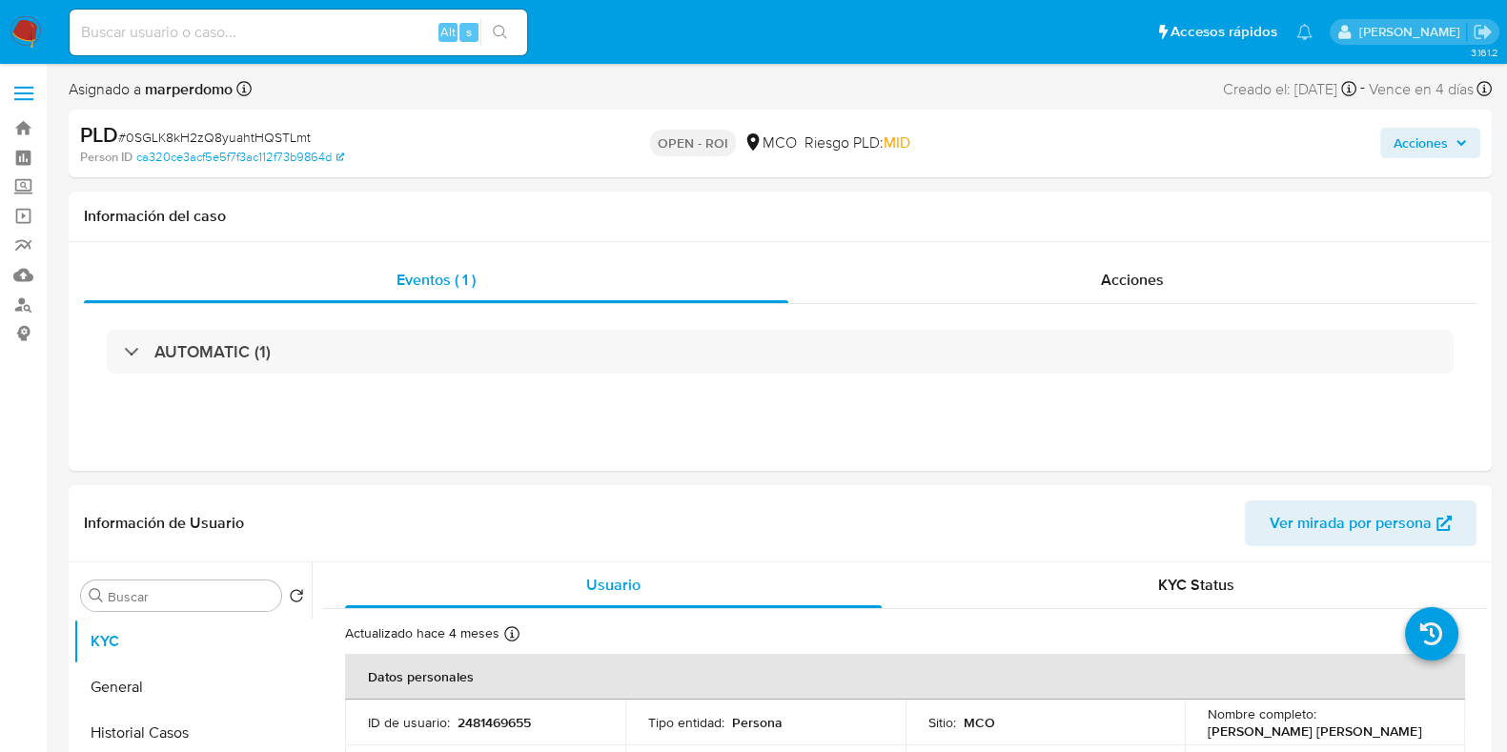
click at [1420, 154] on span "Acciones" at bounding box center [1421, 143] width 54 height 31
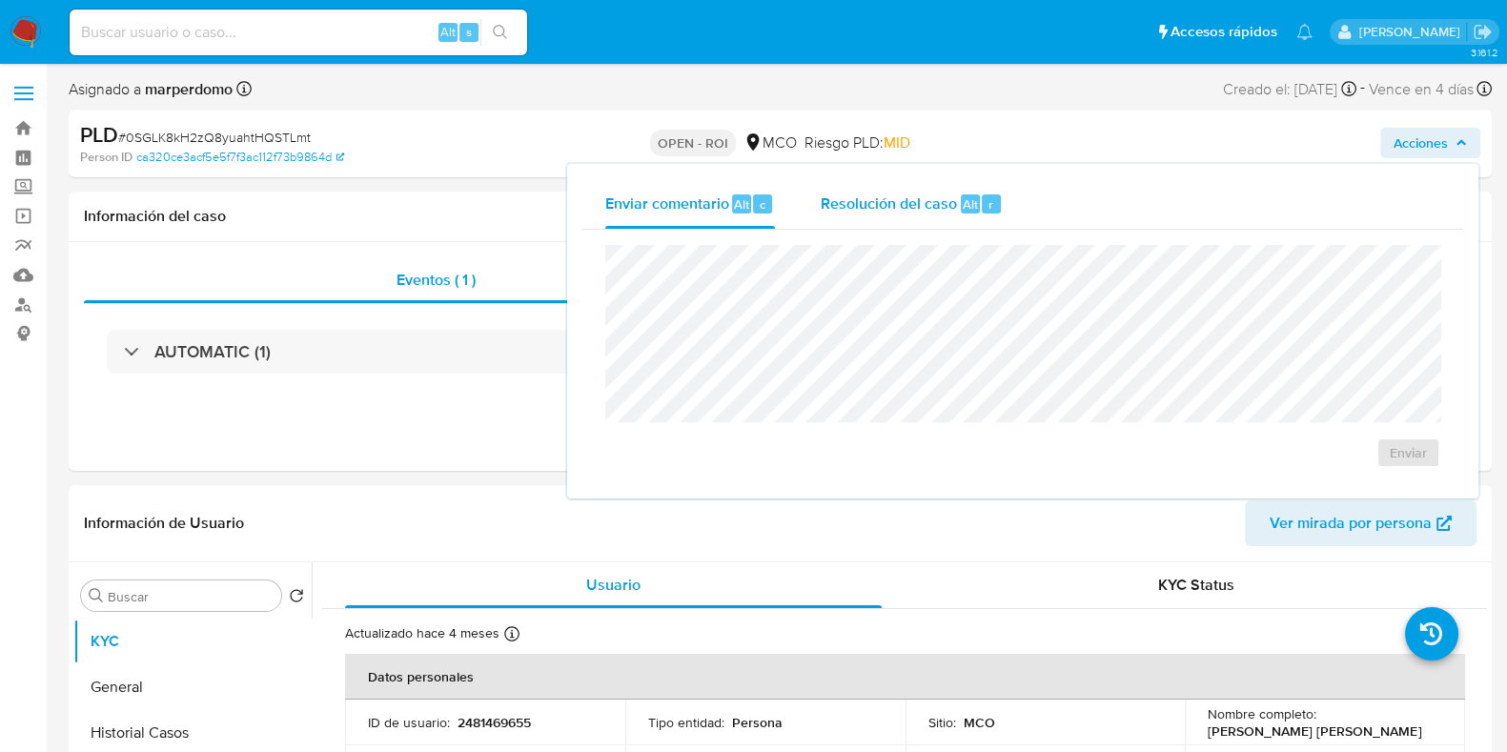
click at [921, 196] on span "Resolución del caso" at bounding box center [889, 204] width 136 height 22
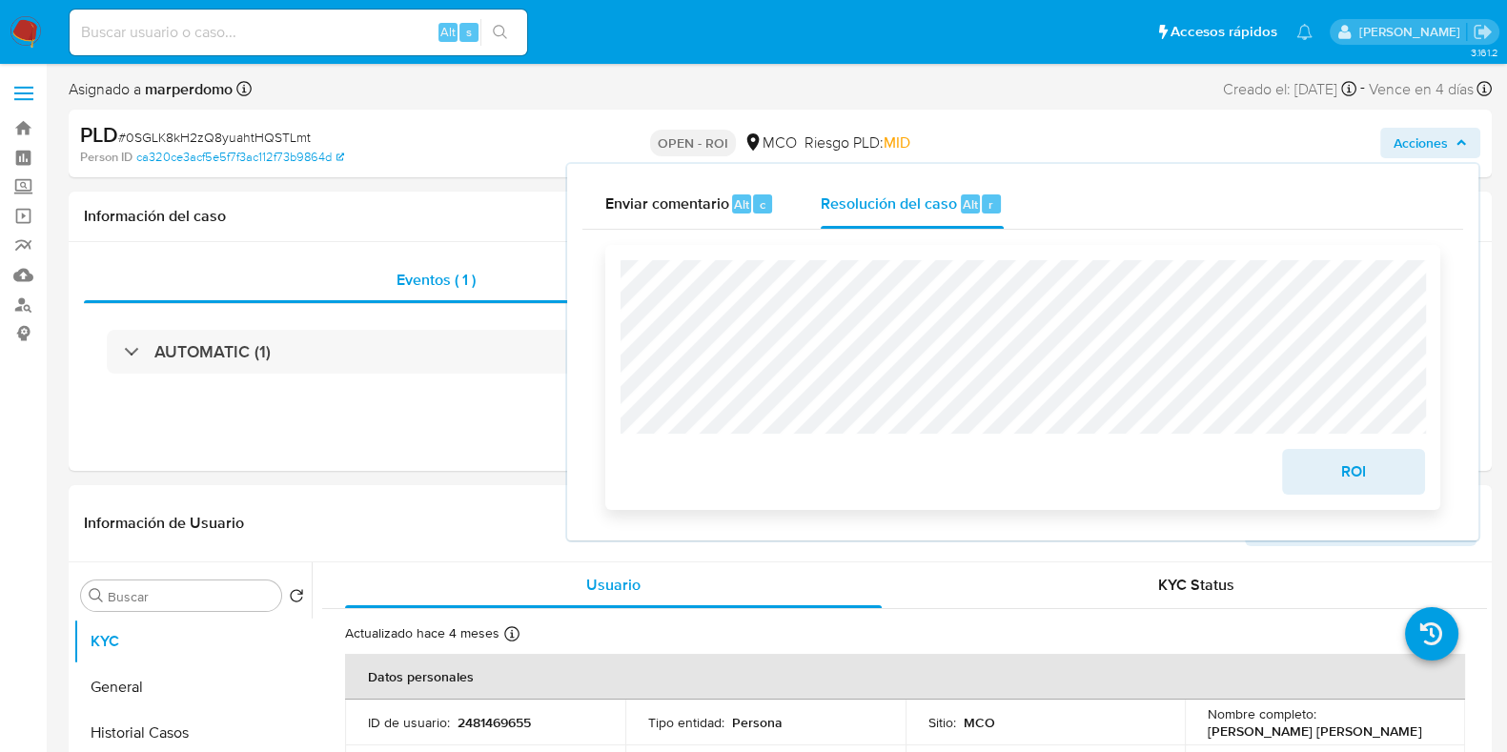
click at [1386, 478] on span "ROI" at bounding box center [1353, 472] width 93 height 42
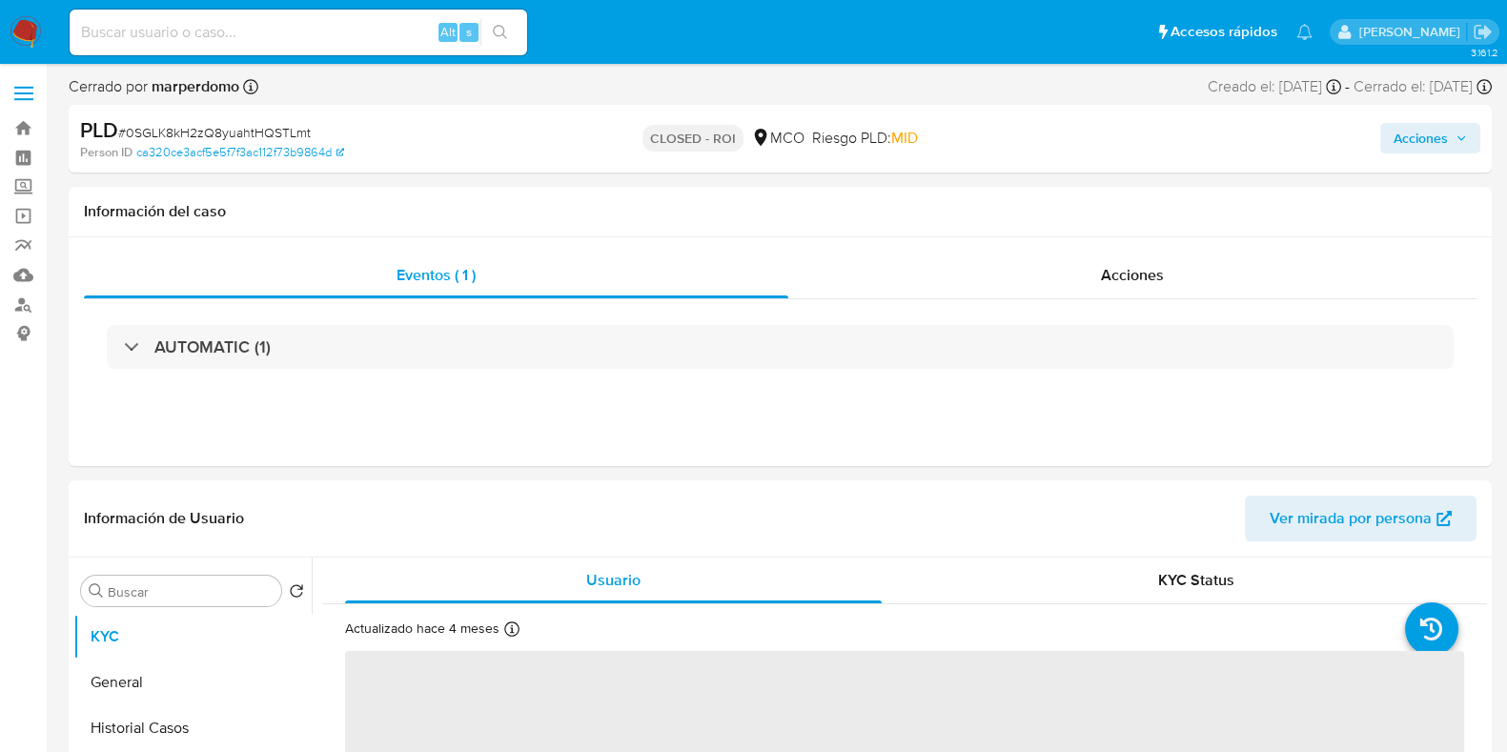
select select "10"
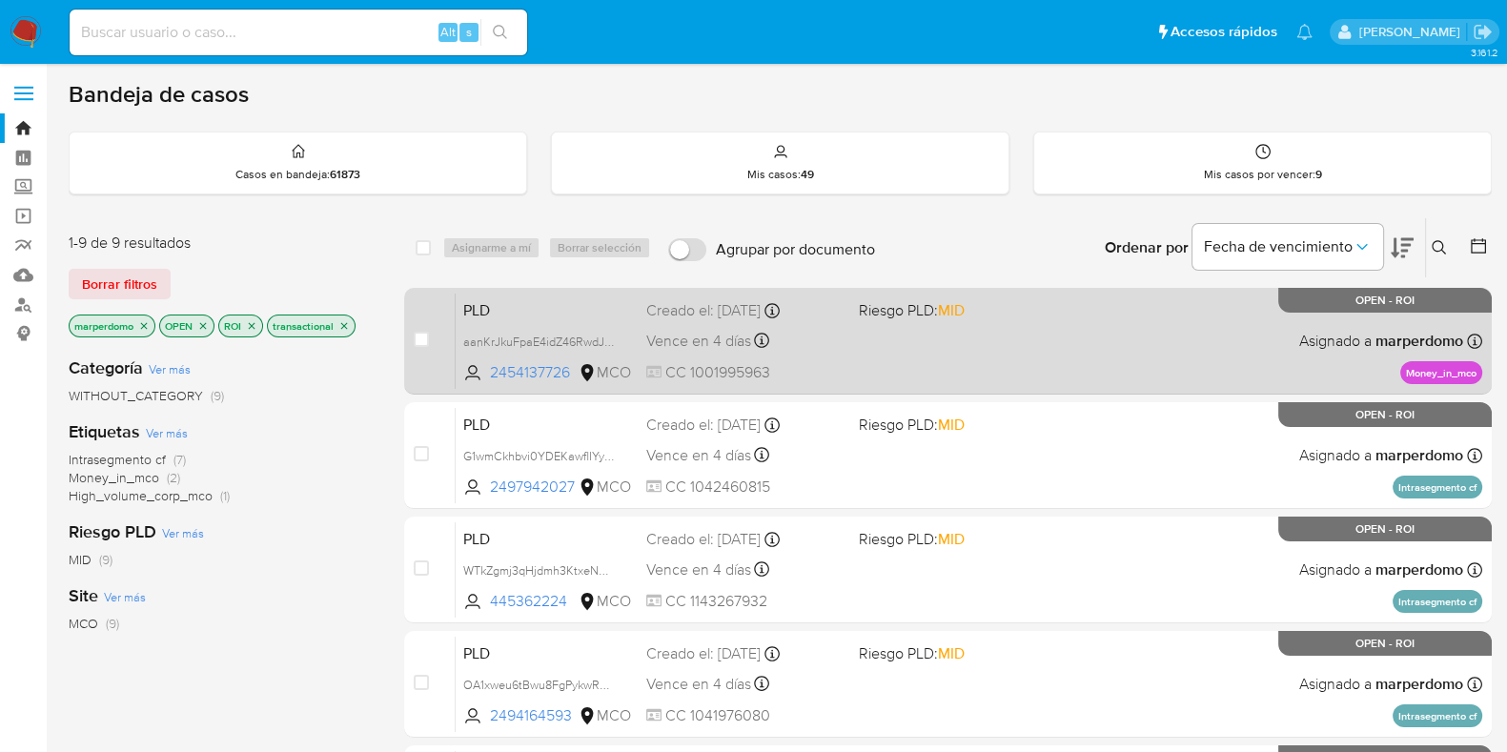
click at [588, 321] on div "PLD aanKrJkuFpaE4idZ46RwdJPq 2454137726 MCO Riesgo PLD: MID Creado el: 12/07/20…" at bounding box center [969, 341] width 1027 height 96
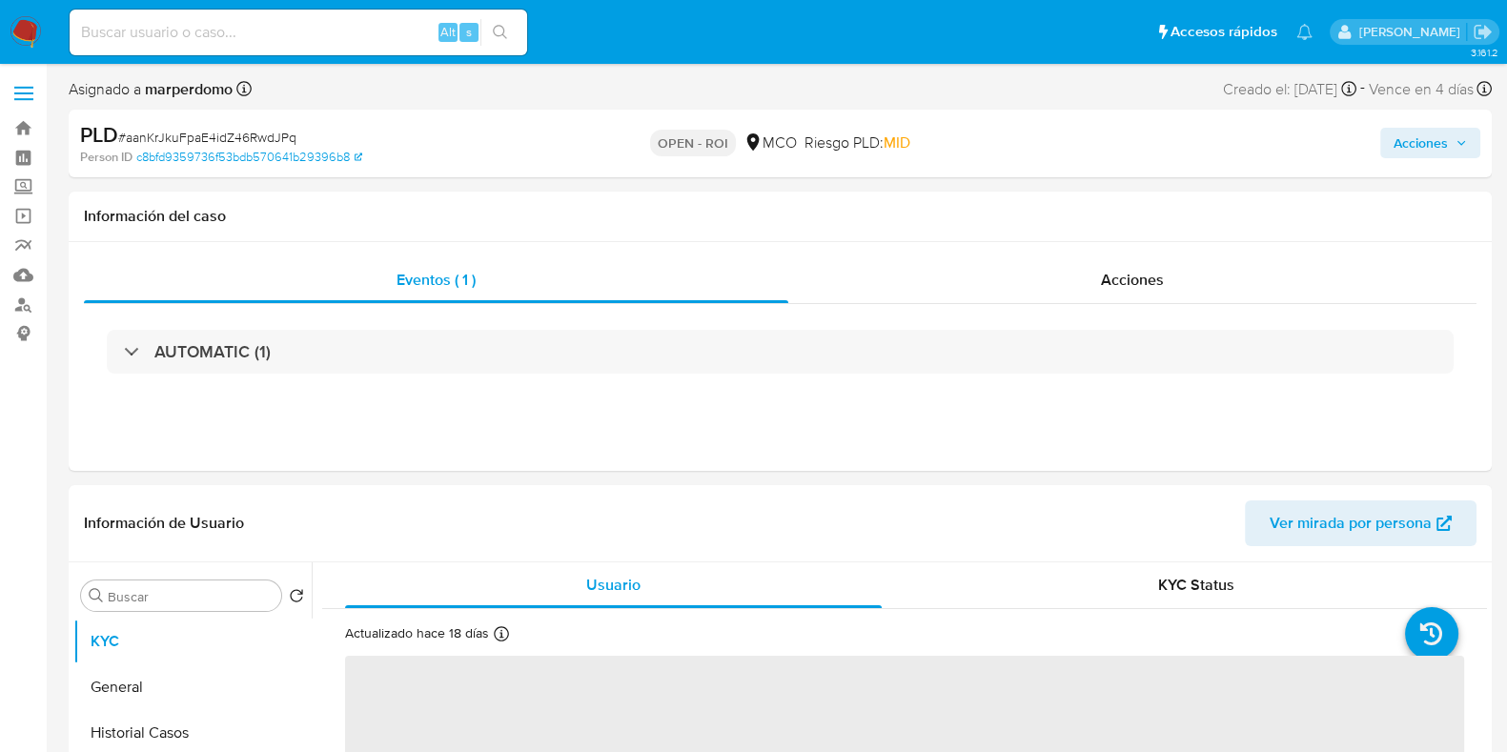
select select "10"
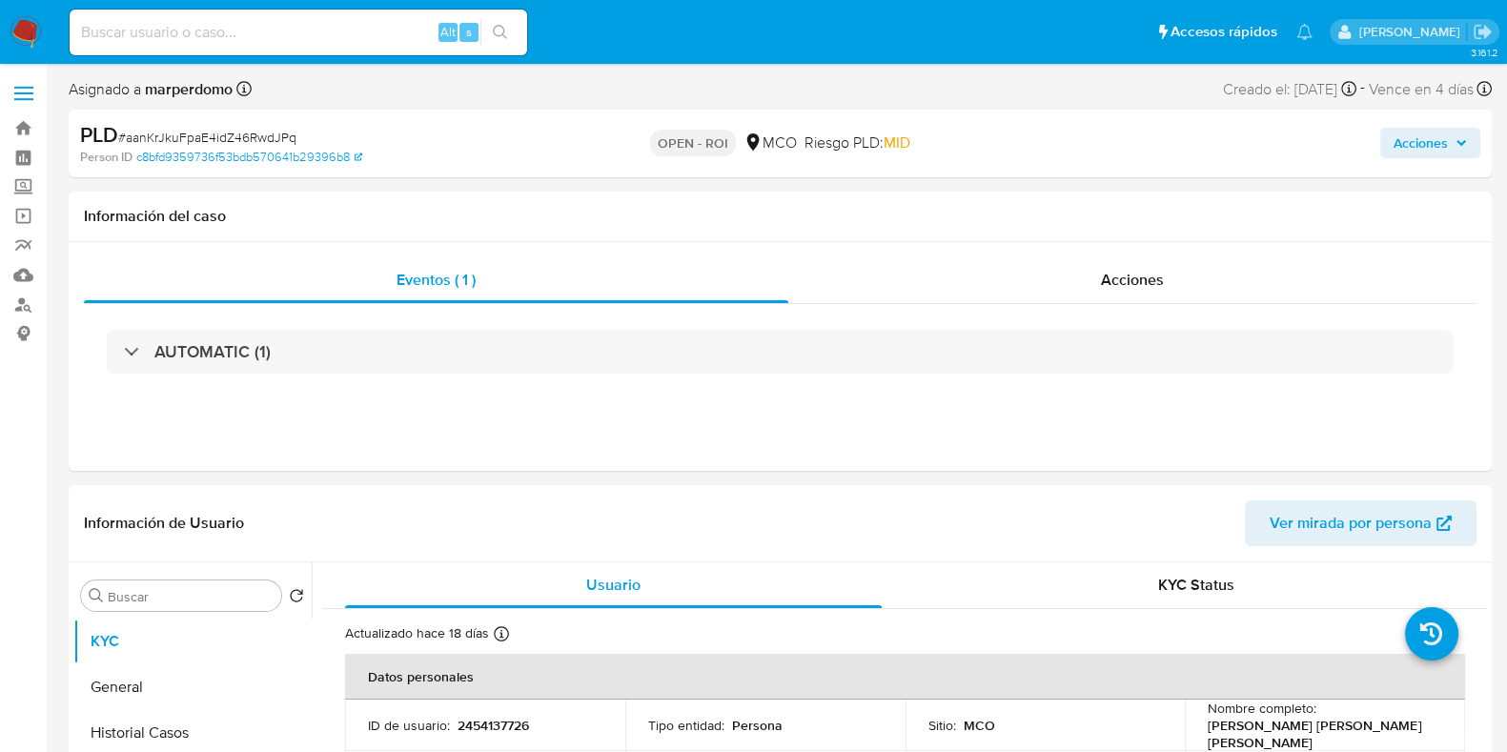
click at [1438, 160] on div "Acciones" at bounding box center [1249, 143] width 461 height 45
click at [1440, 143] on span "Acciones" at bounding box center [1421, 143] width 54 height 31
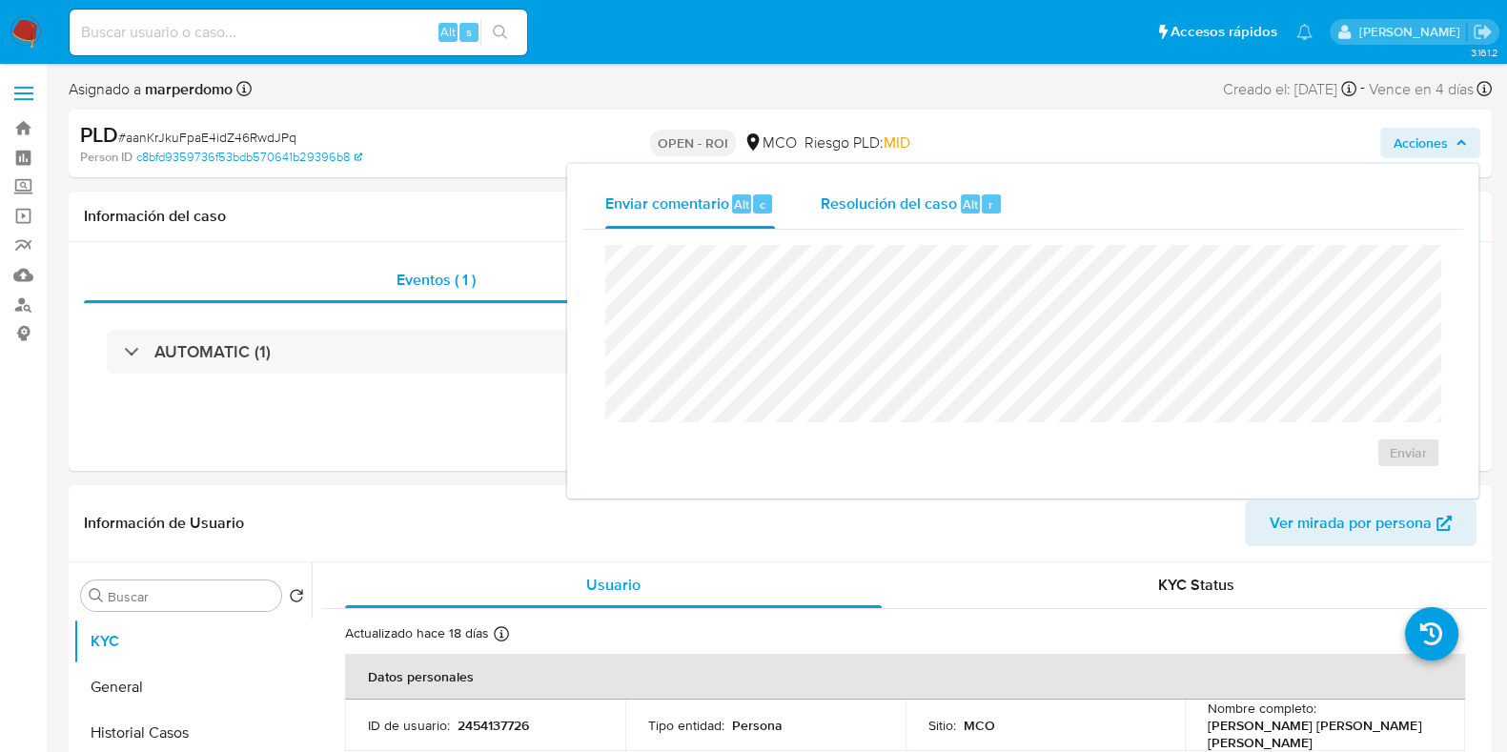
click at [894, 204] on span "Resolución del caso" at bounding box center [889, 204] width 136 height 22
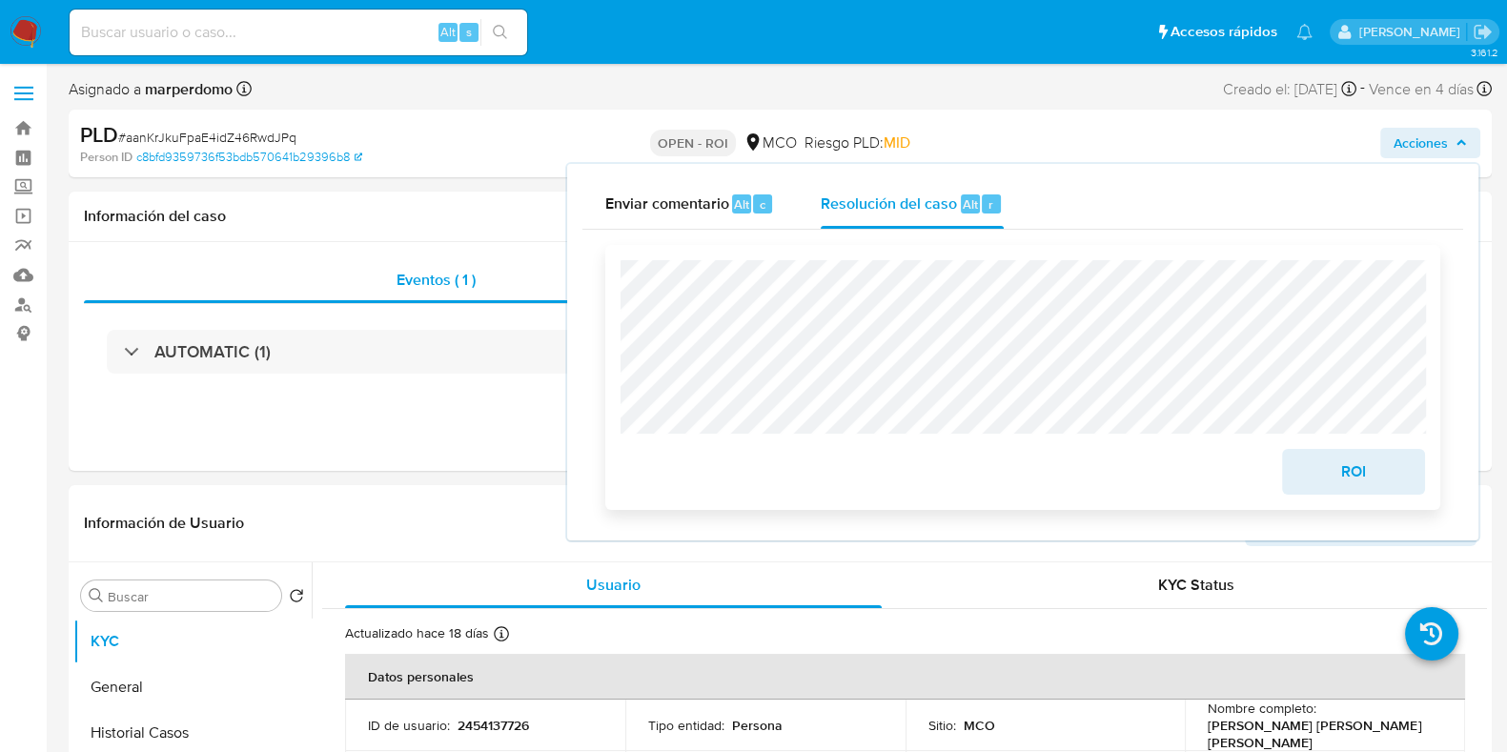
click at [1373, 485] on span "ROI" at bounding box center [1353, 472] width 93 height 42
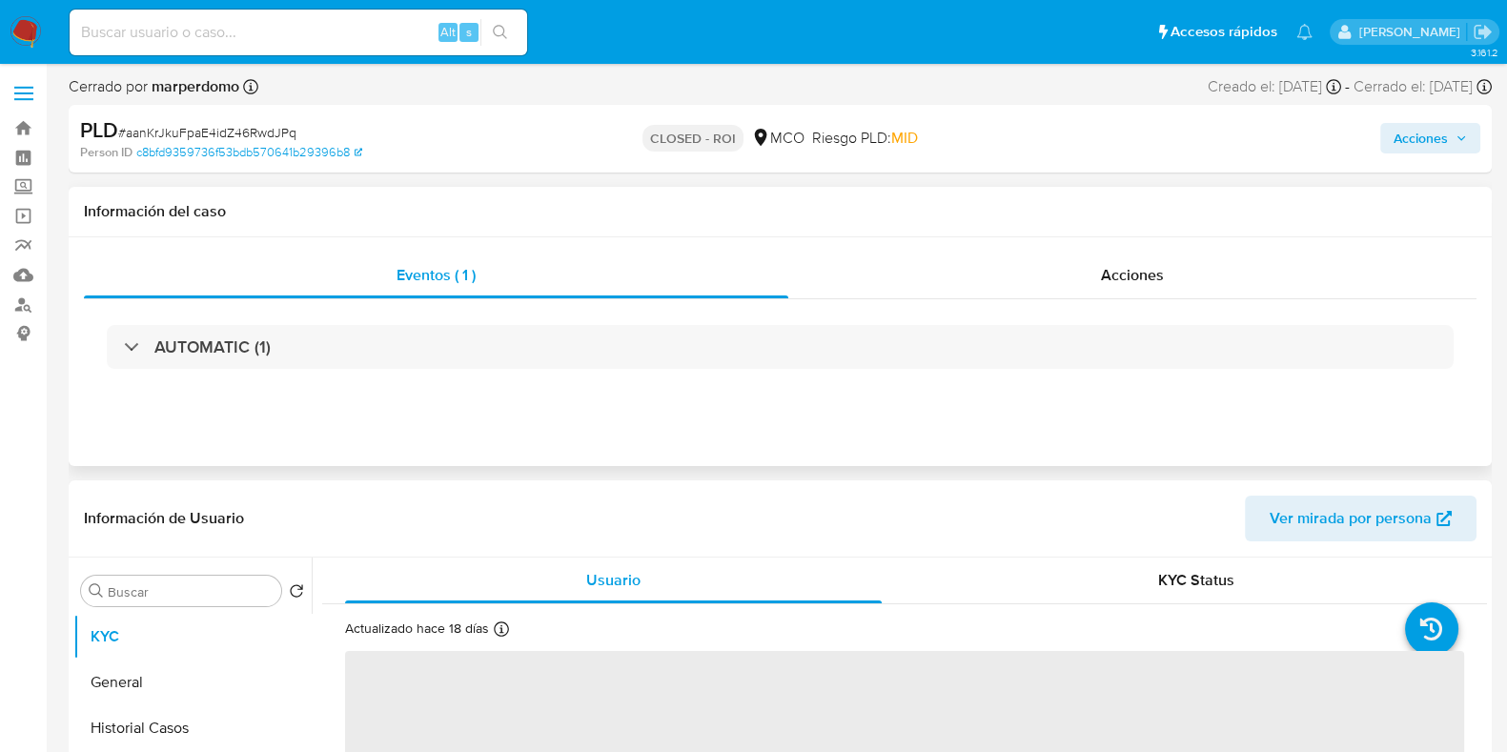
select select "10"
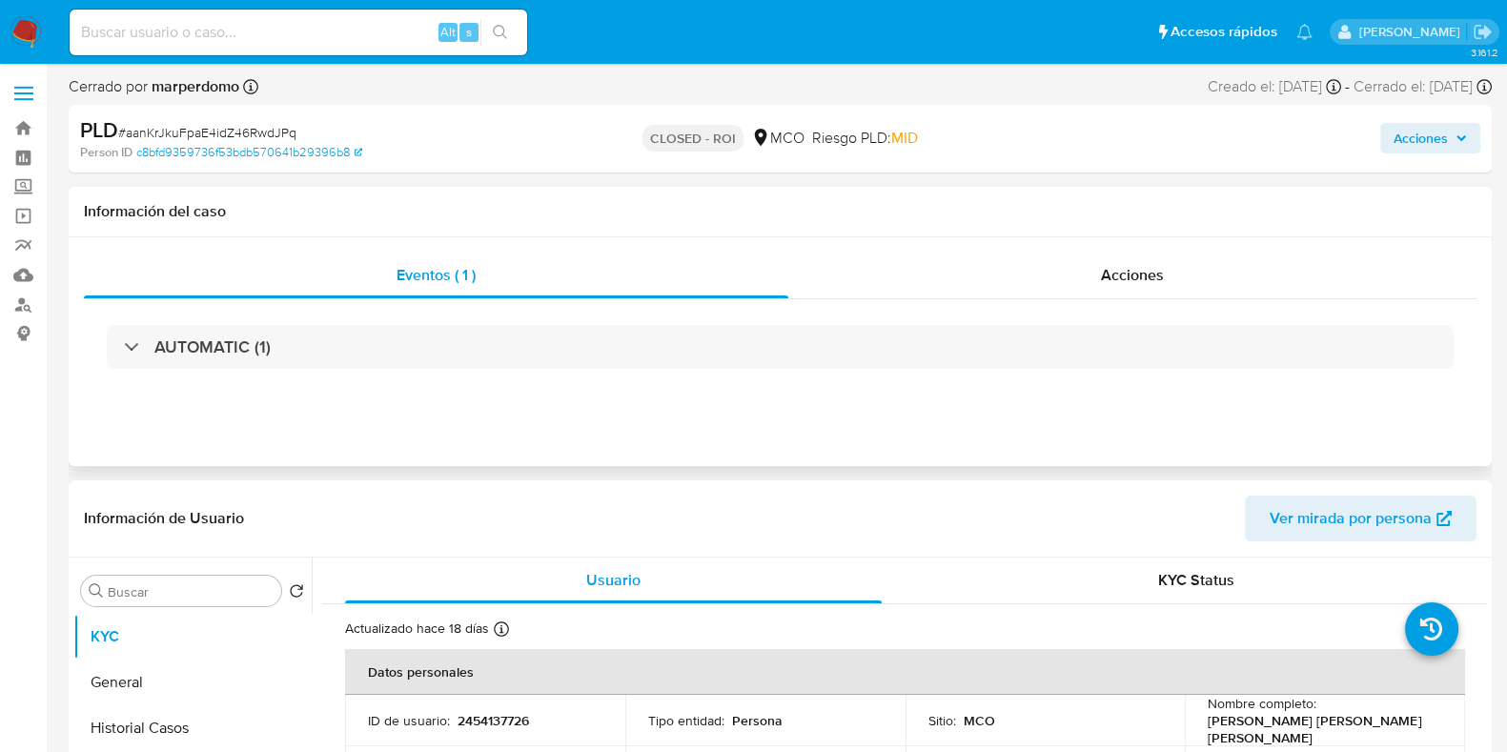
click at [717, 407] on div "Eventos ( 1 ) Acciones AUTOMATIC (1)" at bounding box center [780, 351] width 1423 height 229
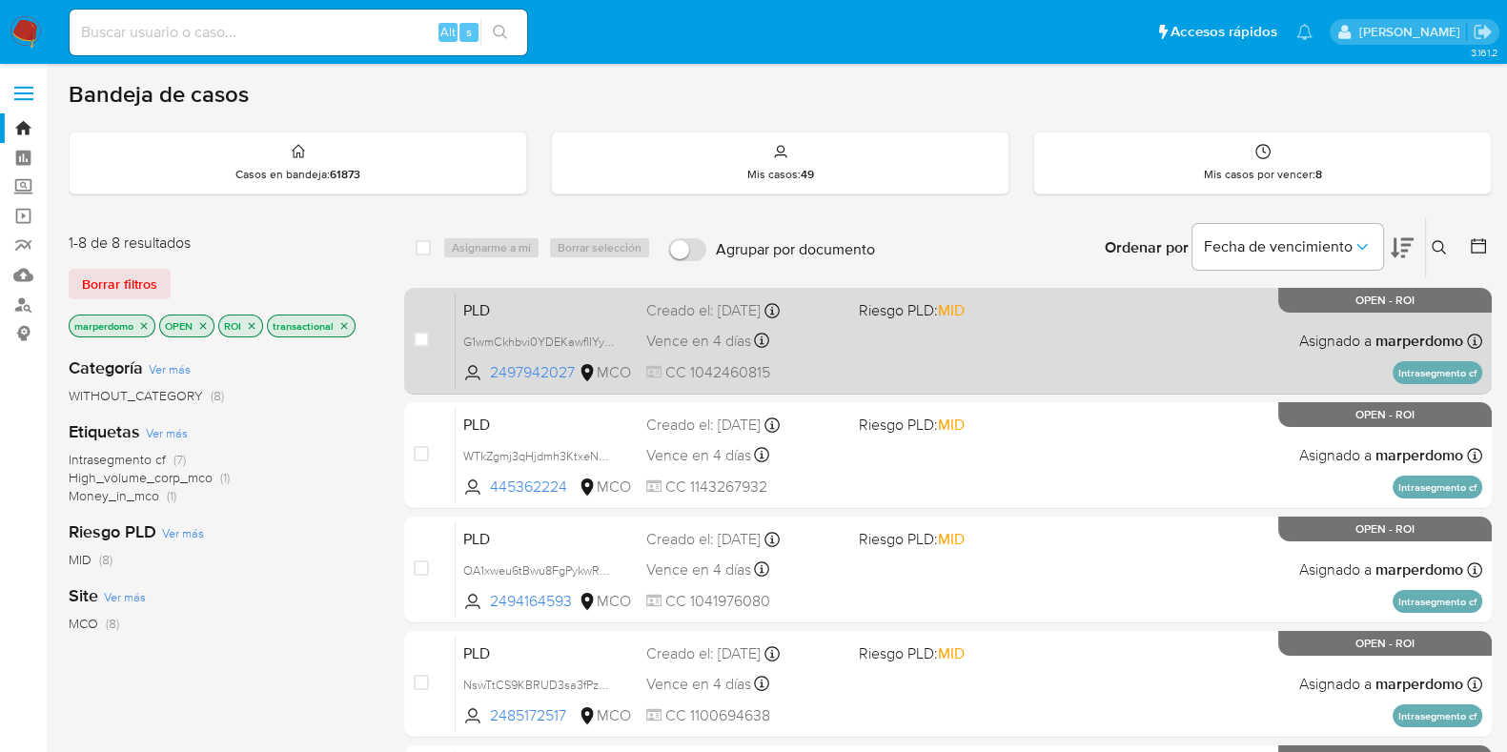
click at [529, 304] on span "PLD" at bounding box center [547, 308] width 168 height 25
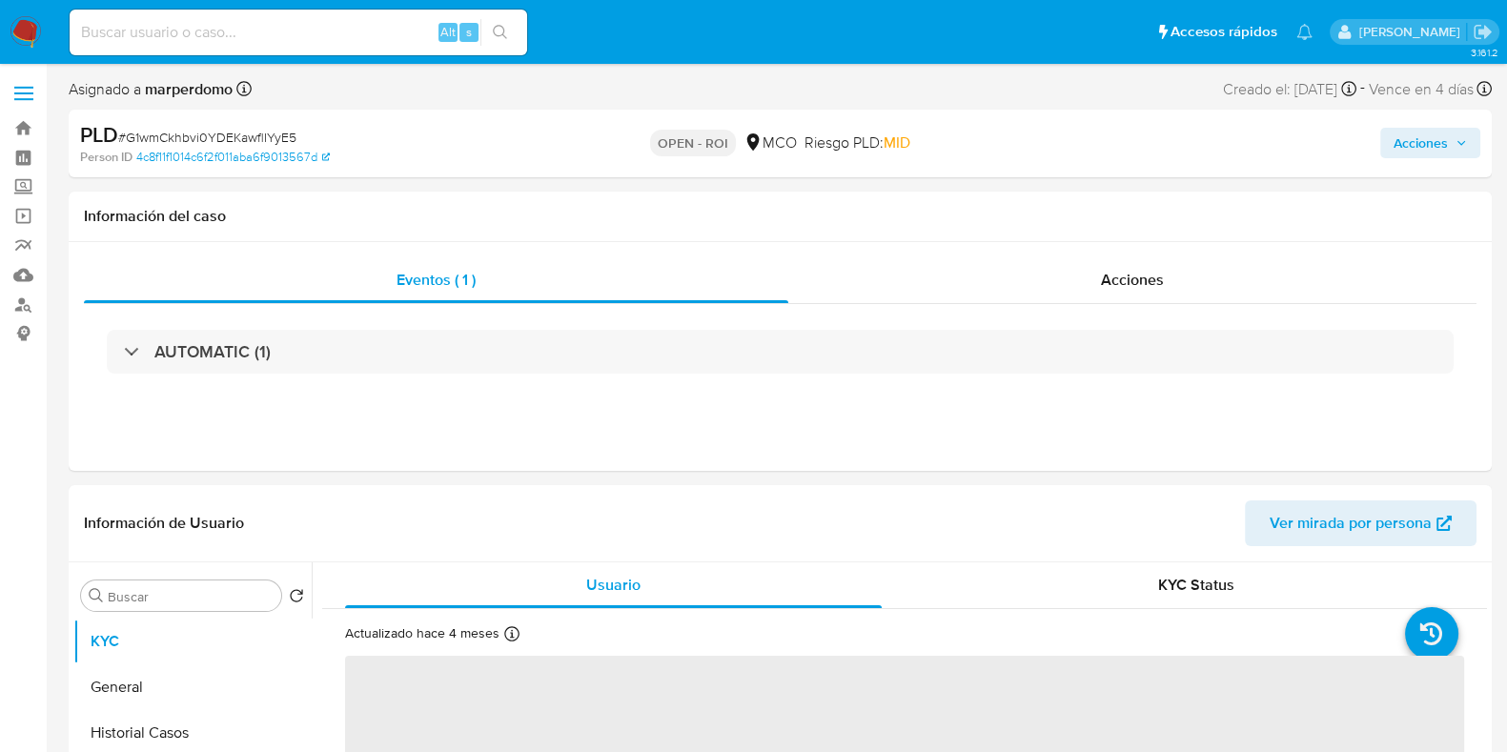
select select "10"
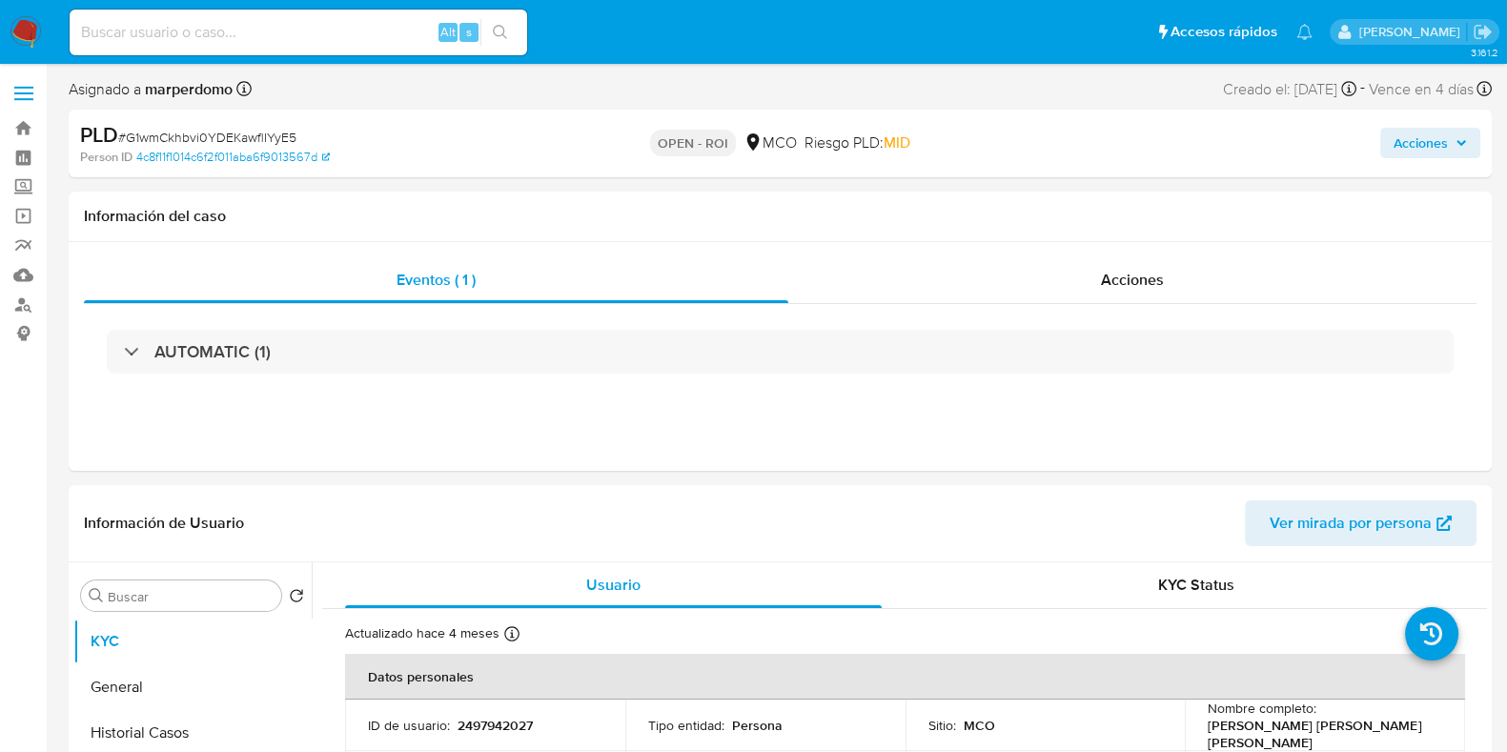
click at [1468, 144] on button "Acciones" at bounding box center [1430, 143] width 100 height 31
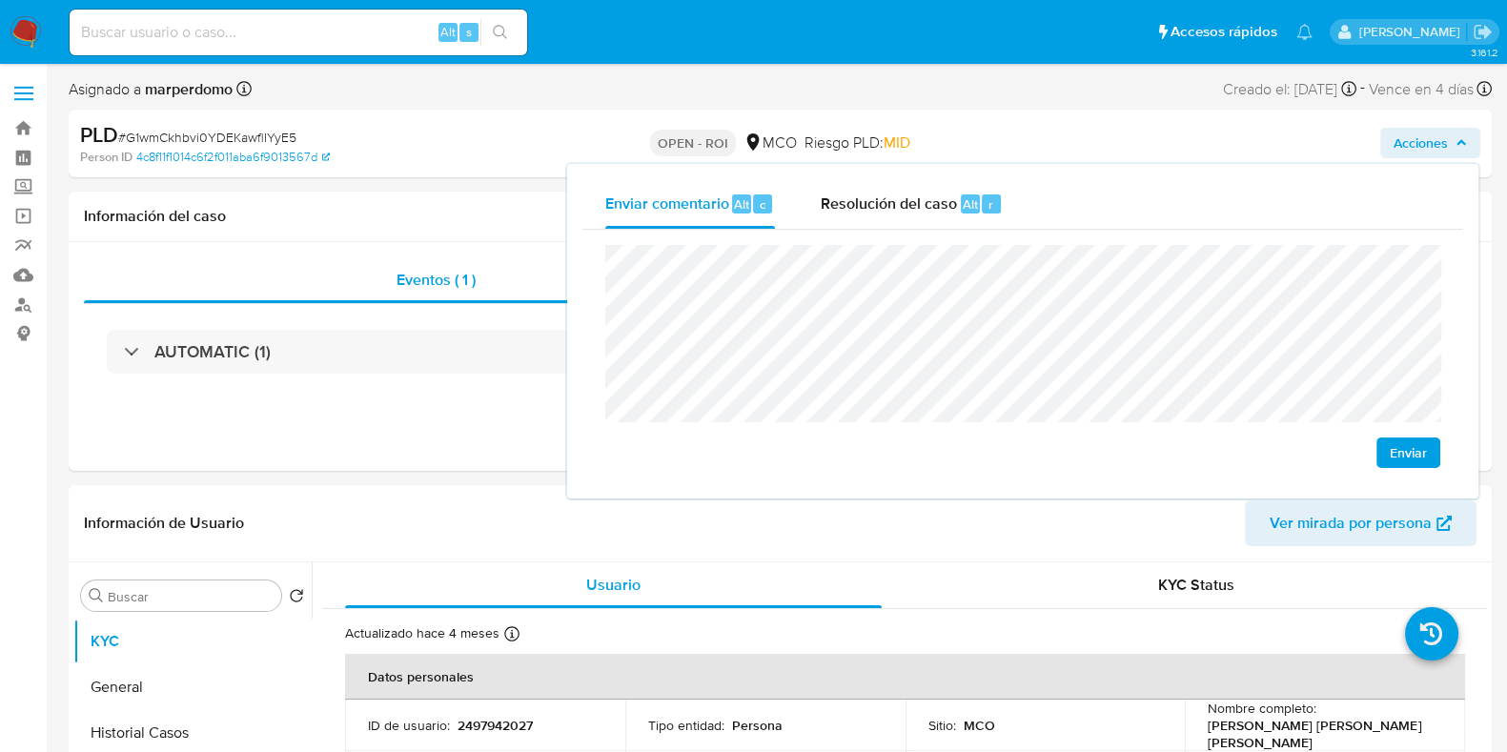
click at [590, 256] on div "Enviar" at bounding box center [1022, 357] width 881 height 254
click at [928, 202] on span "Resolución del caso" at bounding box center [889, 204] width 136 height 22
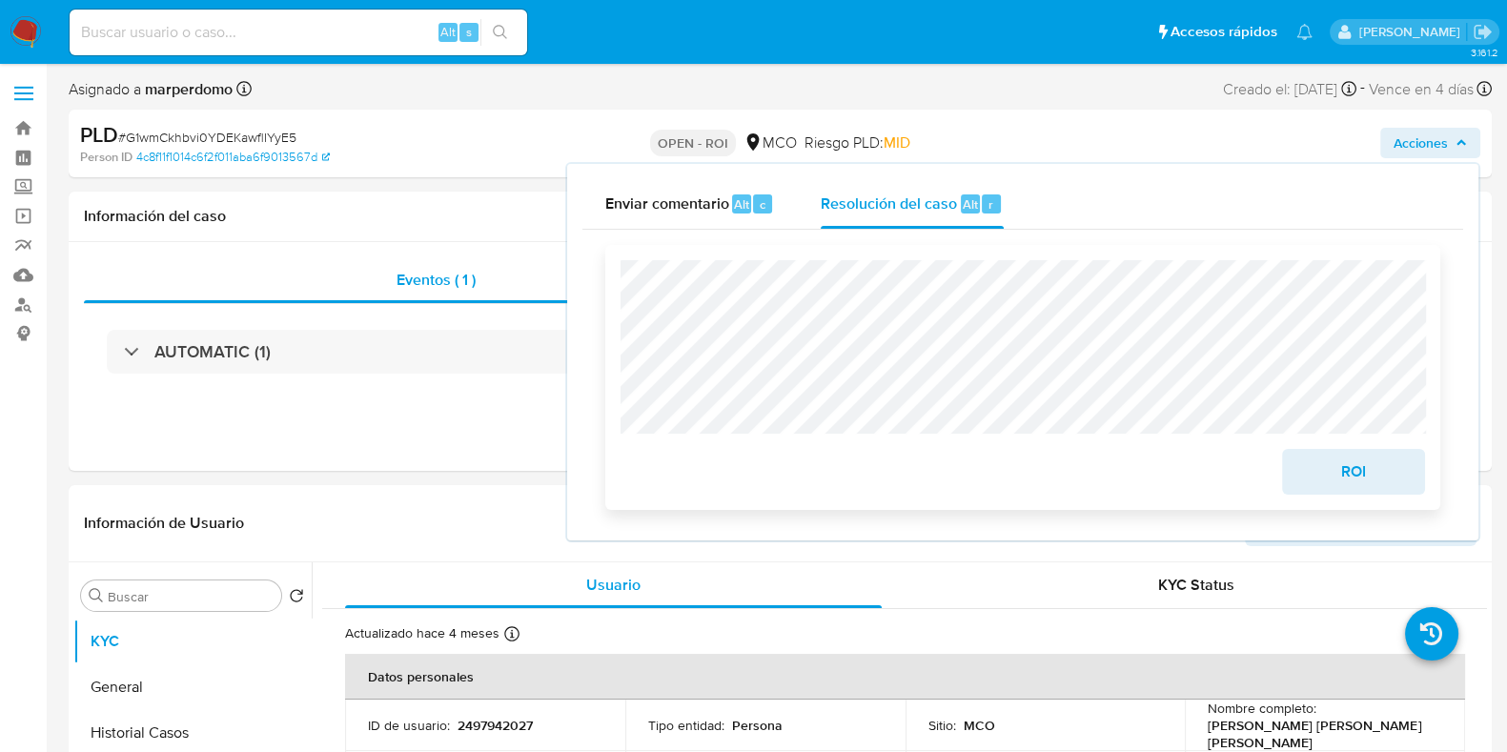
click at [1353, 474] on span "ROI" at bounding box center [1353, 472] width 93 height 42
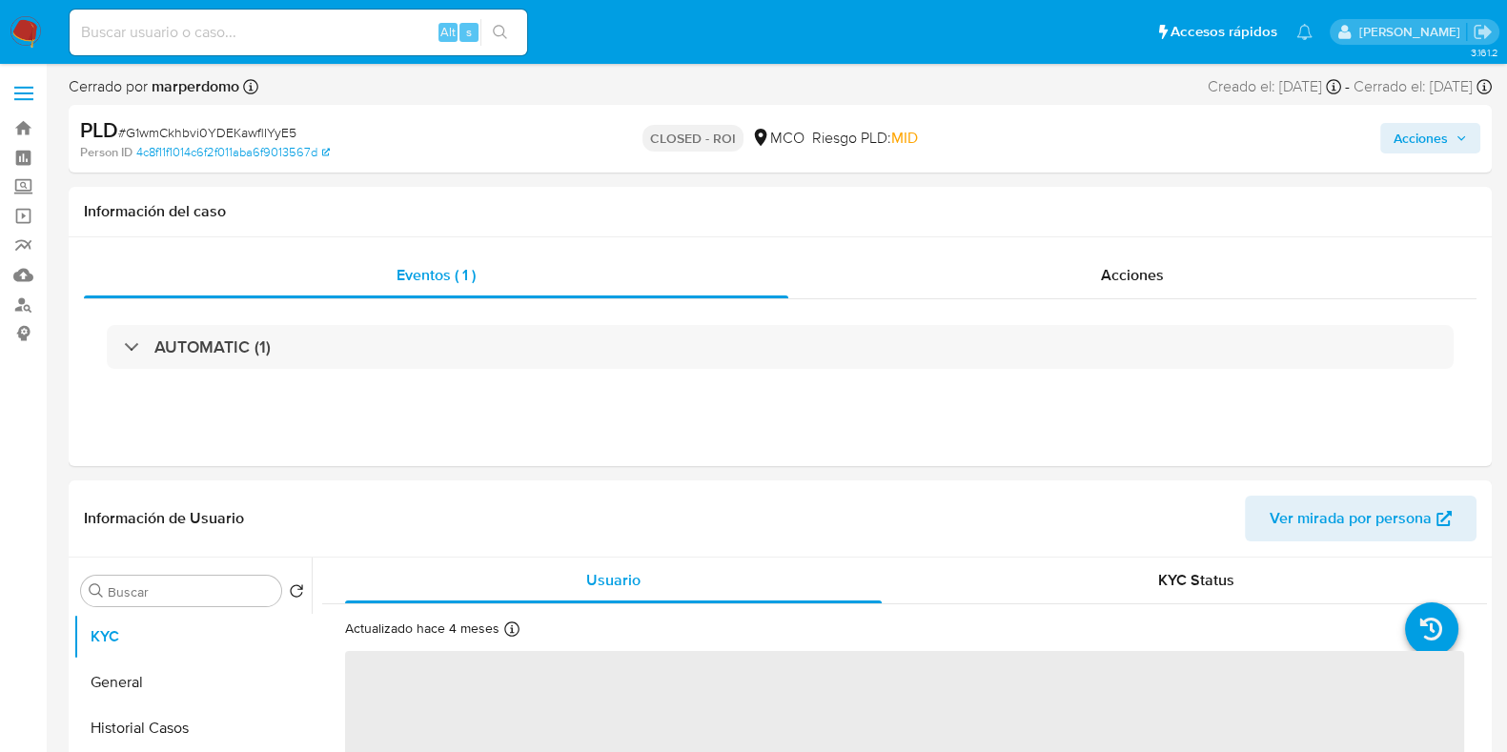
select select "10"
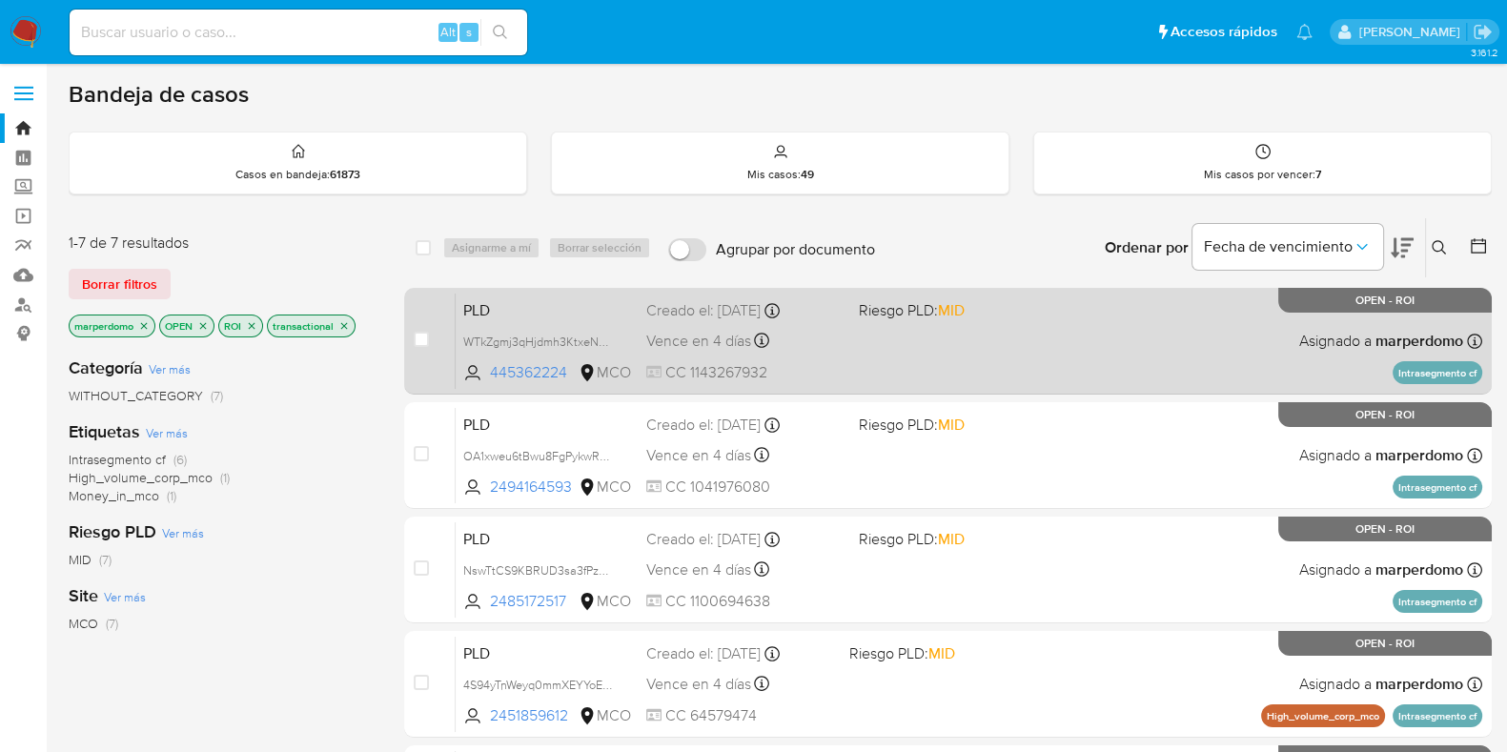
click at [537, 311] on span "PLD" at bounding box center [547, 308] width 168 height 25
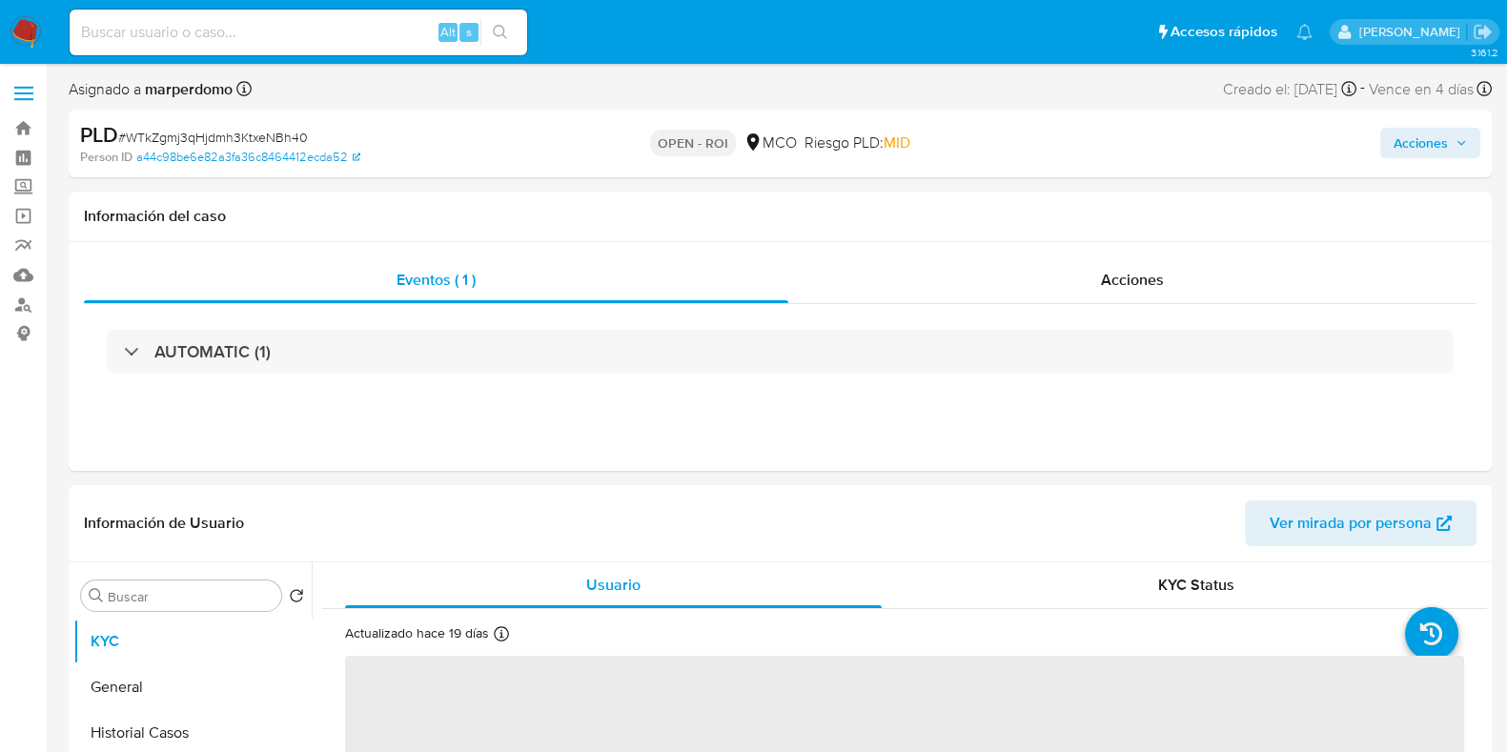
select select "10"
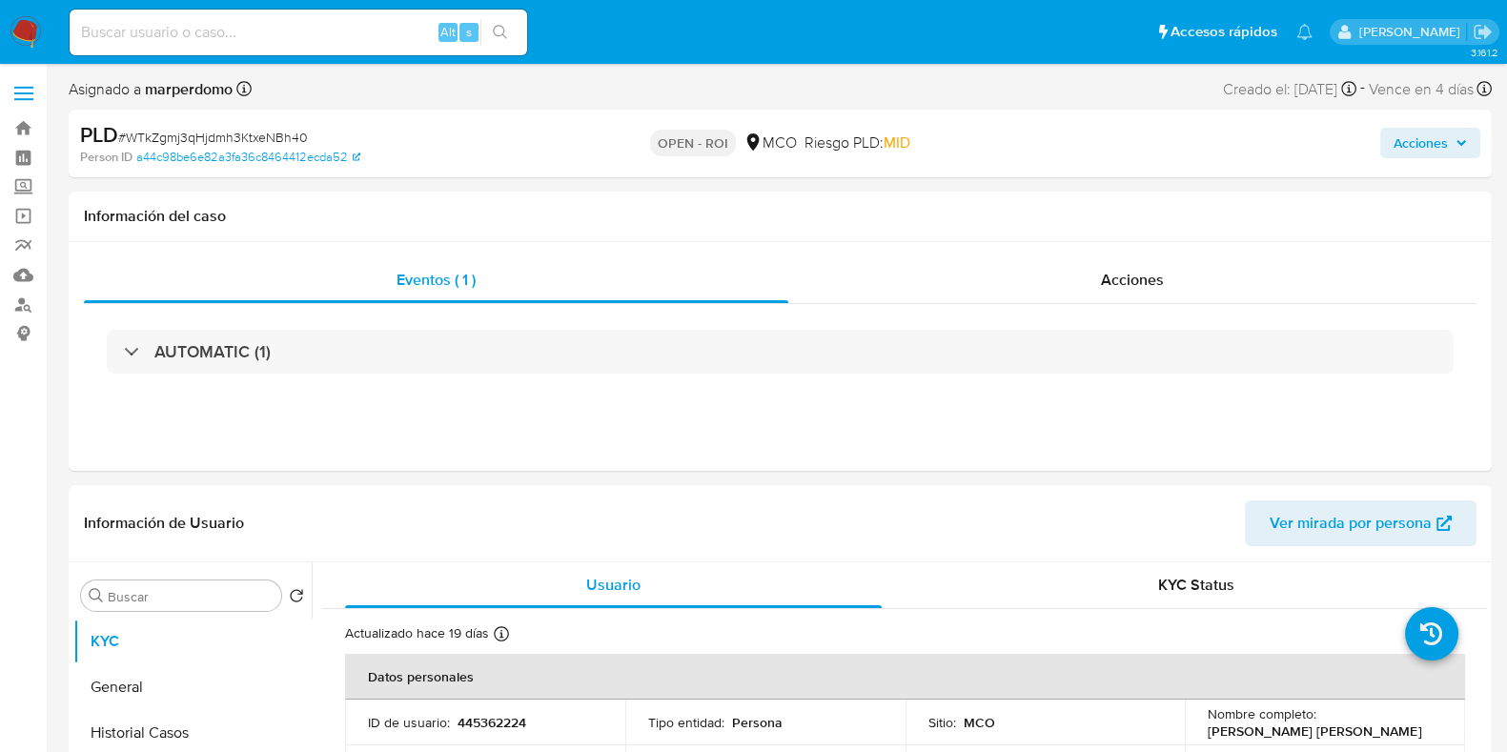
click at [1420, 137] on span "Acciones" at bounding box center [1421, 143] width 54 height 31
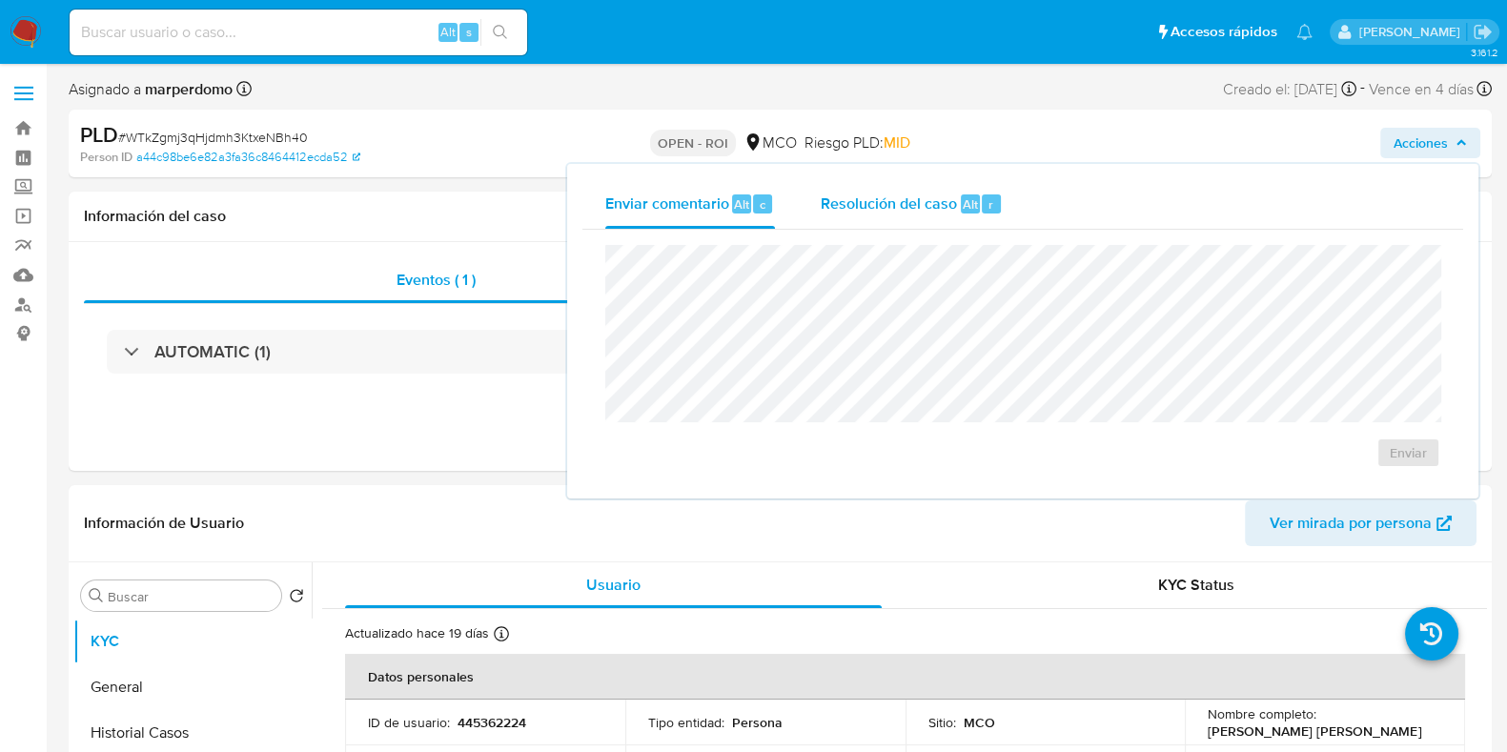
click at [963, 214] on div "Resolución del caso Alt r" at bounding box center [912, 204] width 182 height 50
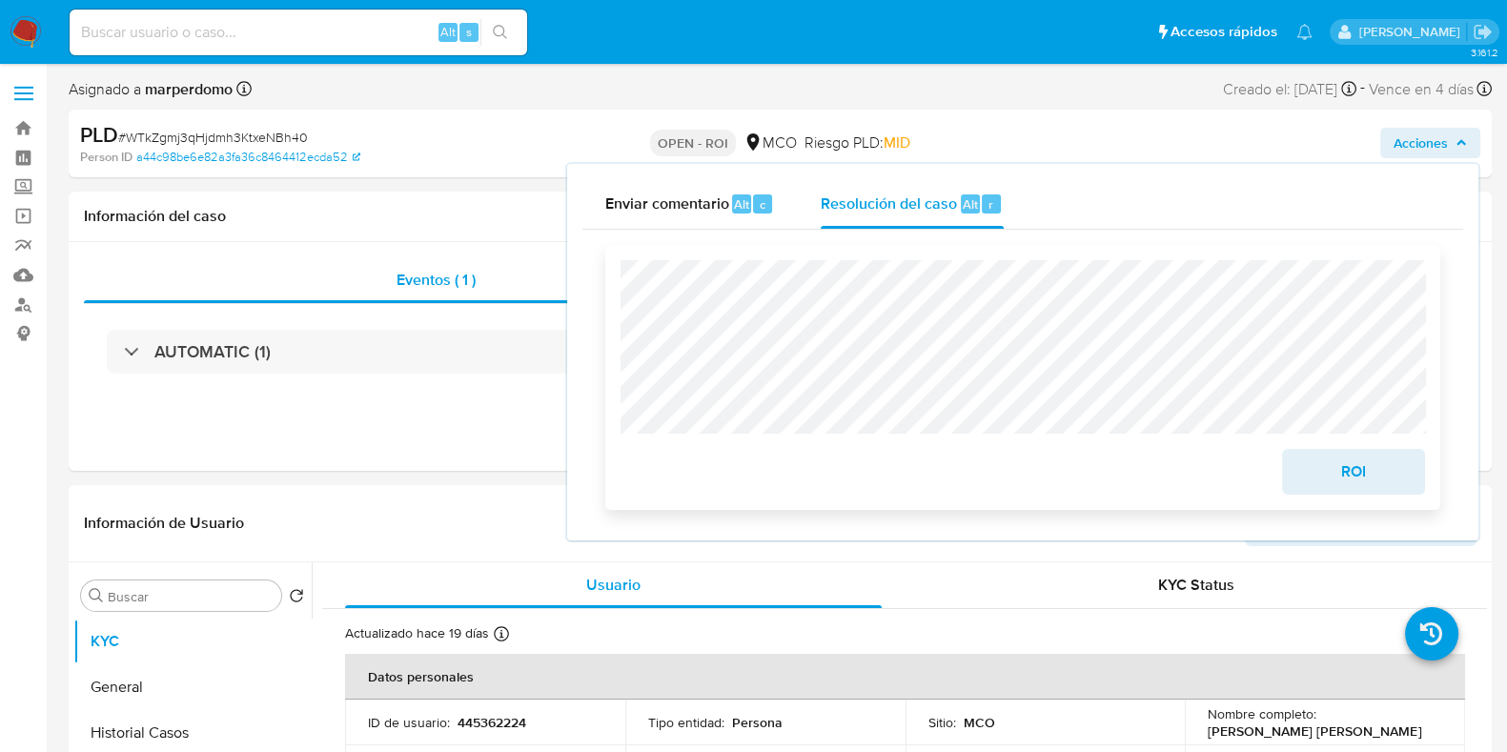
click at [1368, 483] on span "ROI" at bounding box center [1353, 472] width 93 height 42
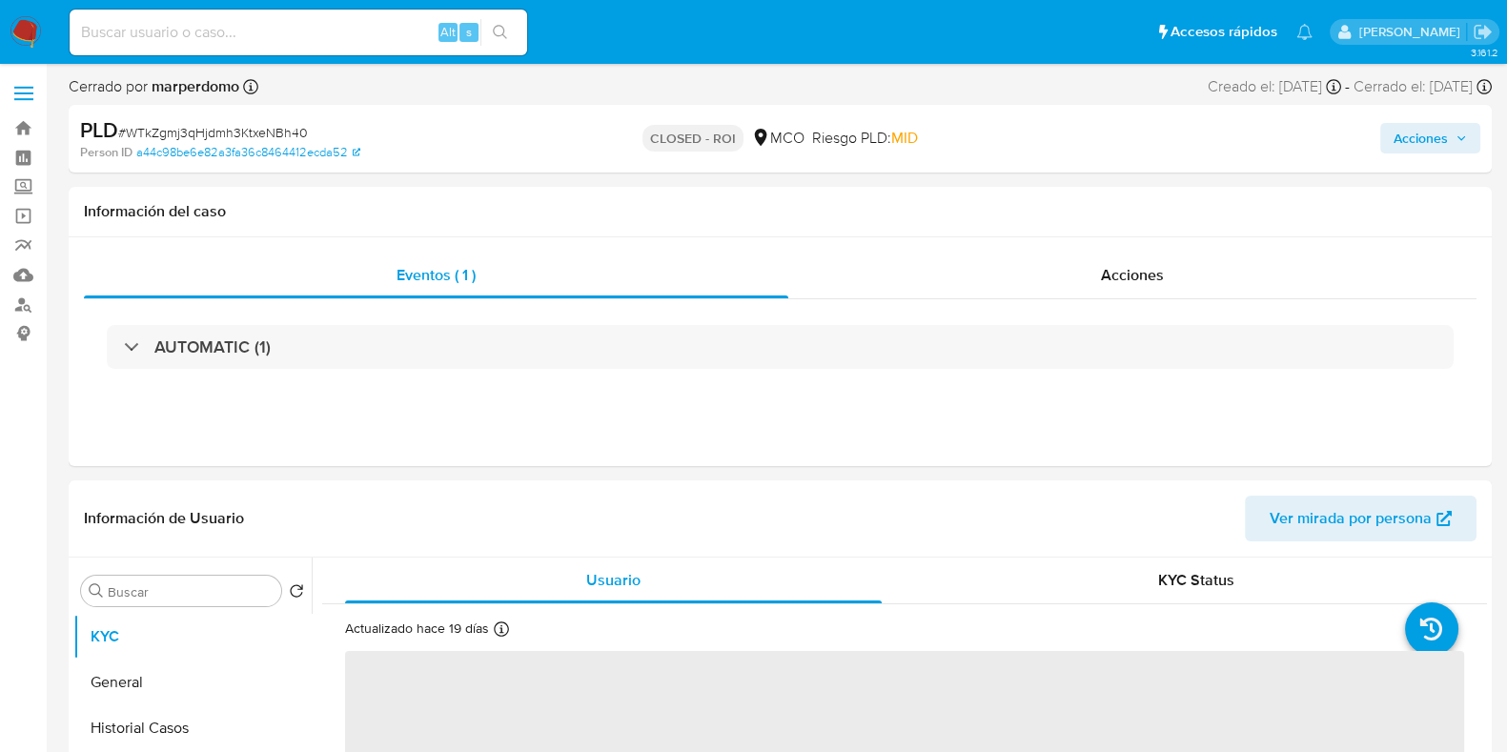
select select "10"
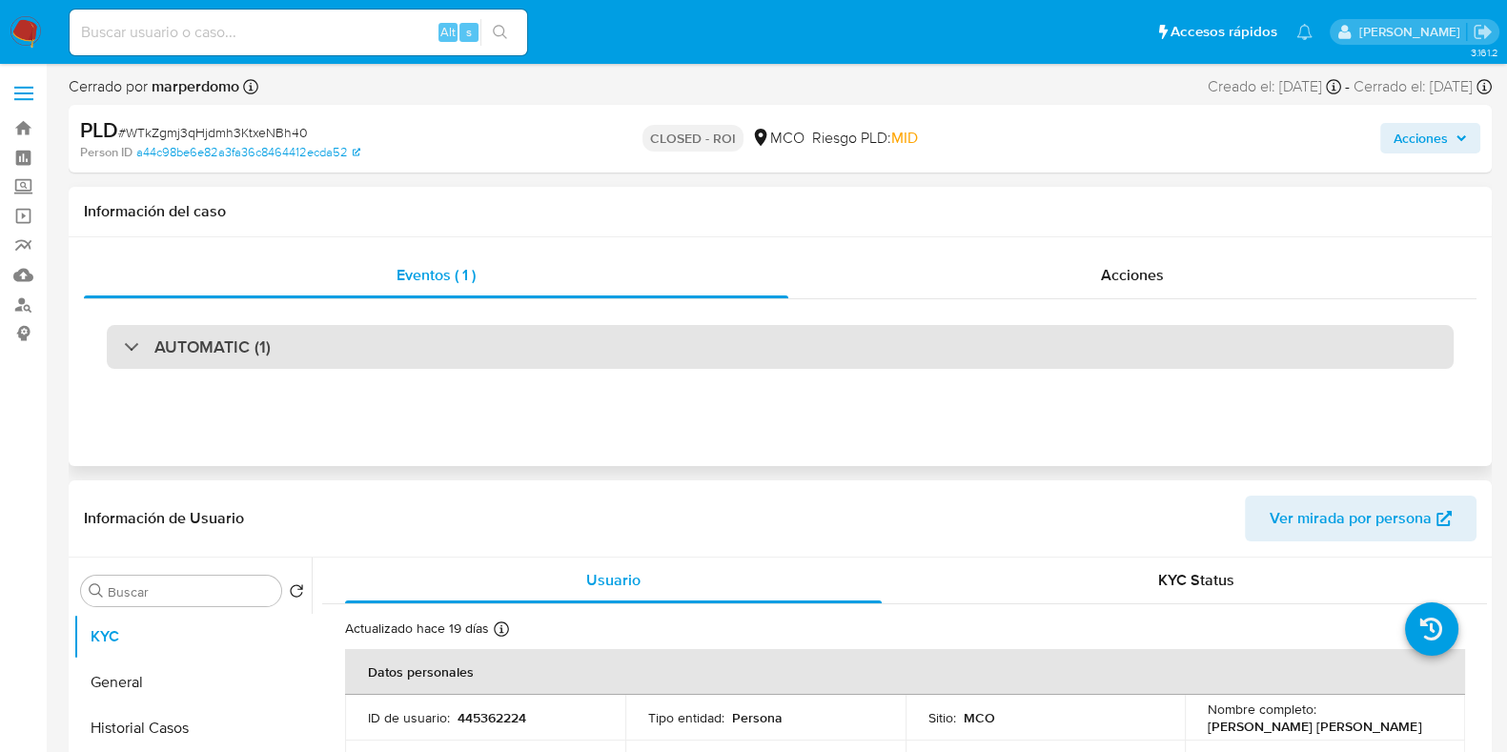
click at [544, 326] on div "AUTOMATIC (1)" at bounding box center [780, 347] width 1347 height 44
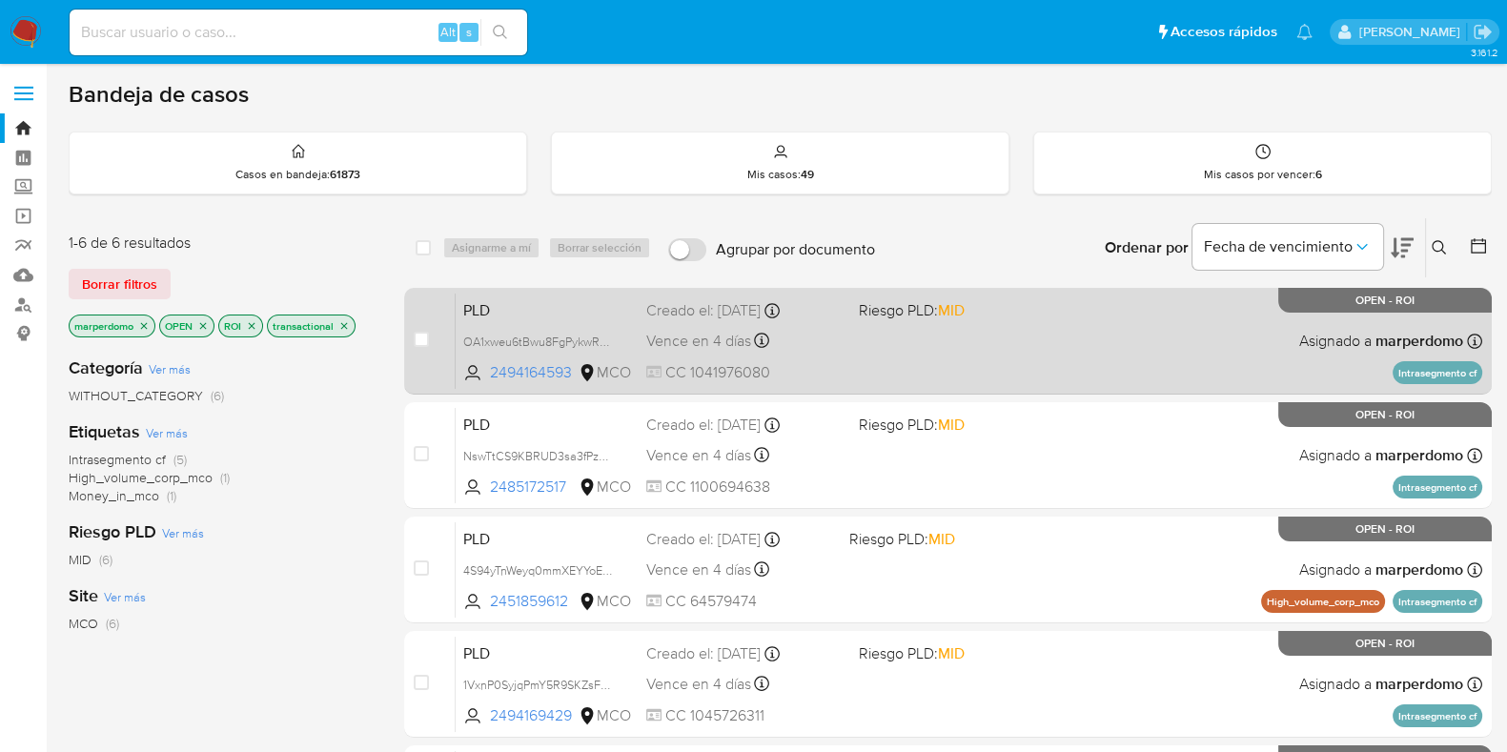
click at [549, 309] on span "PLD" at bounding box center [547, 308] width 168 height 25
click at [543, 315] on span "PLD" at bounding box center [547, 308] width 168 height 25
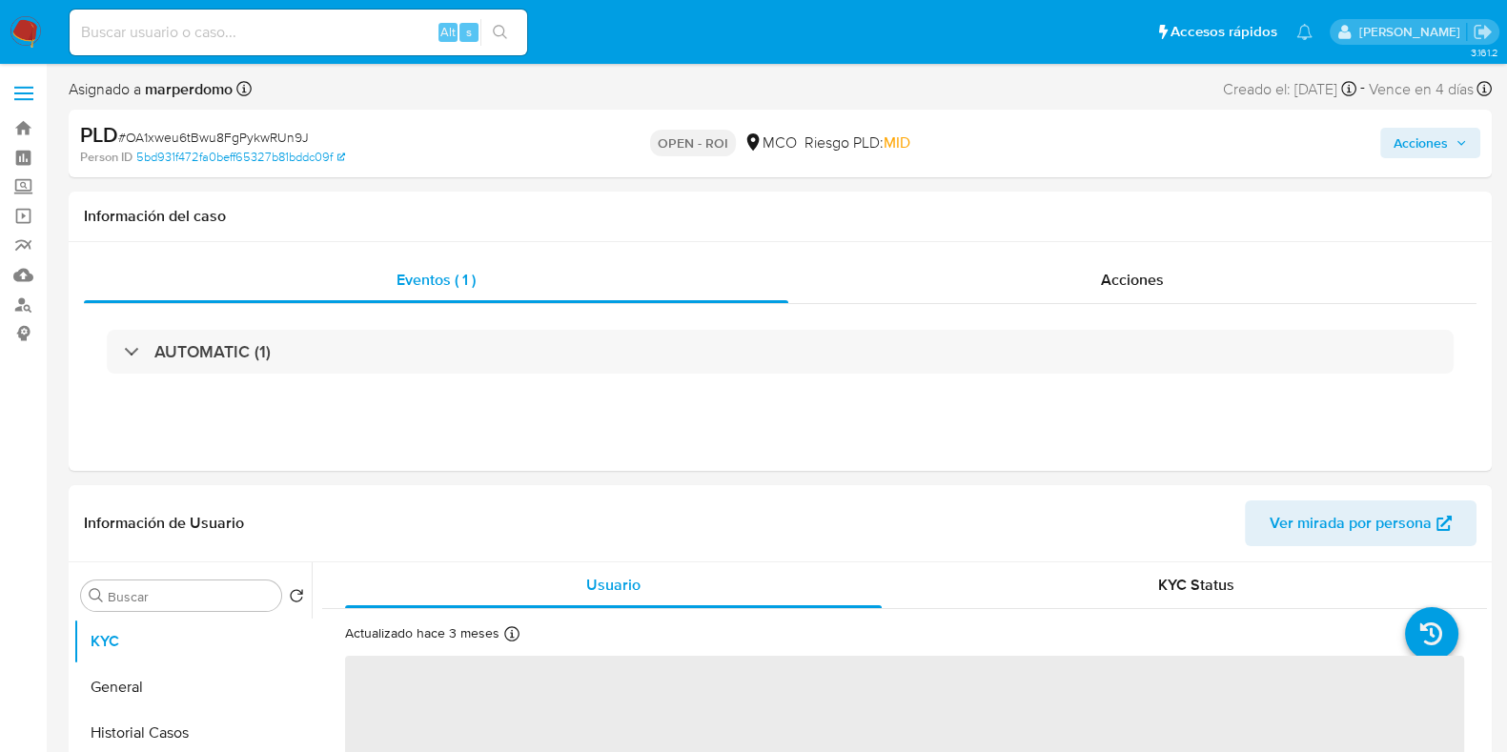
select select "10"
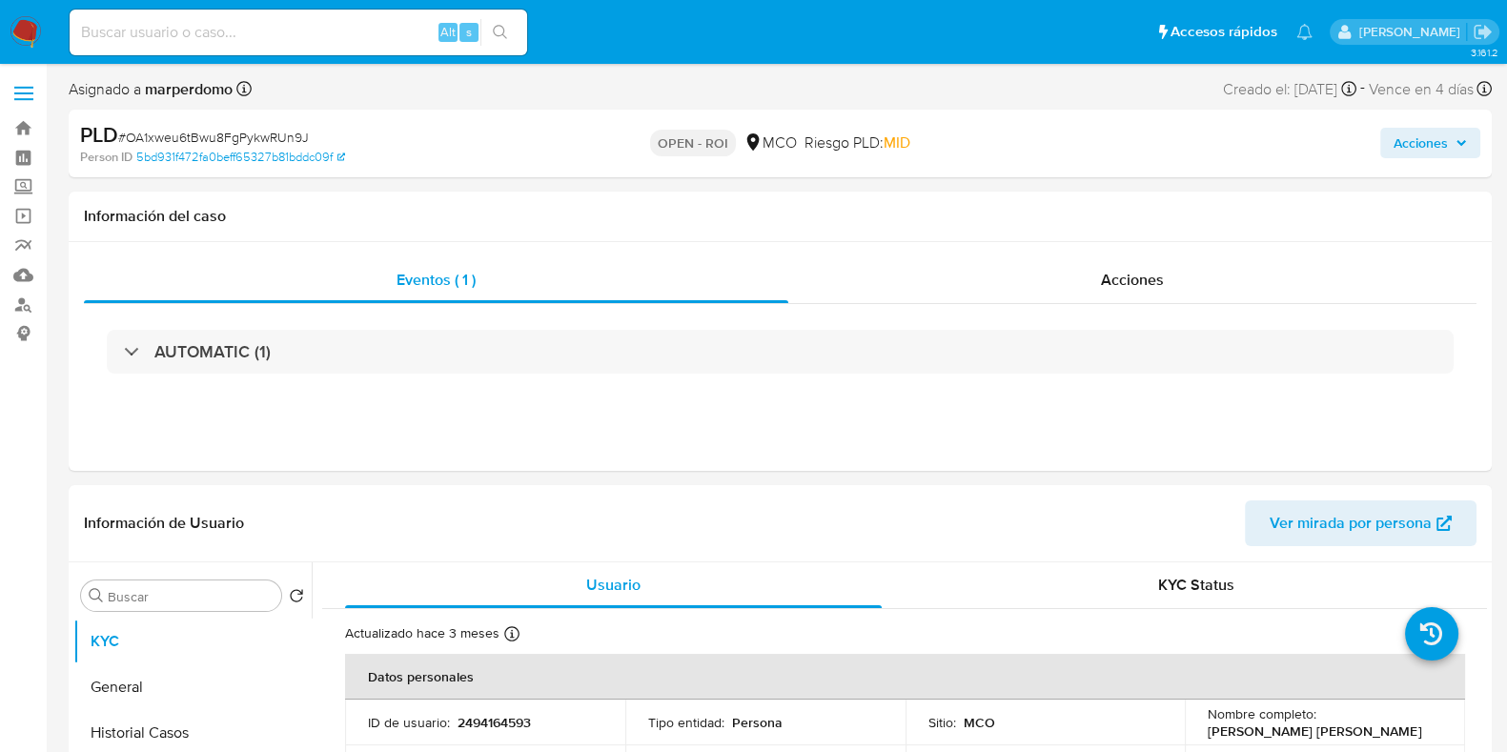
click at [1458, 137] on icon "button" at bounding box center [1461, 142] width 11 height 11
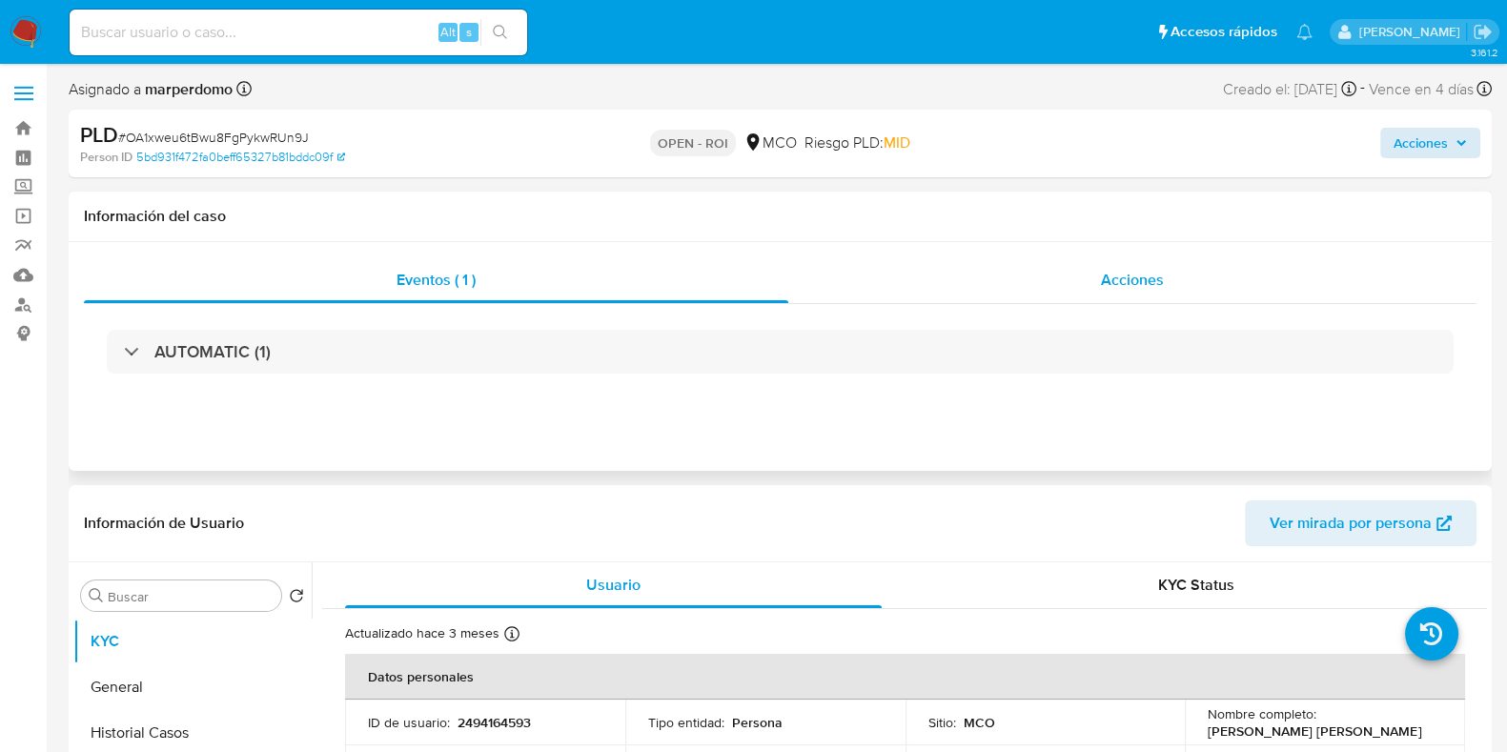
click at [1182, 288] on div "Acciones" at bounding box center [1132, 280] width 688 height 46
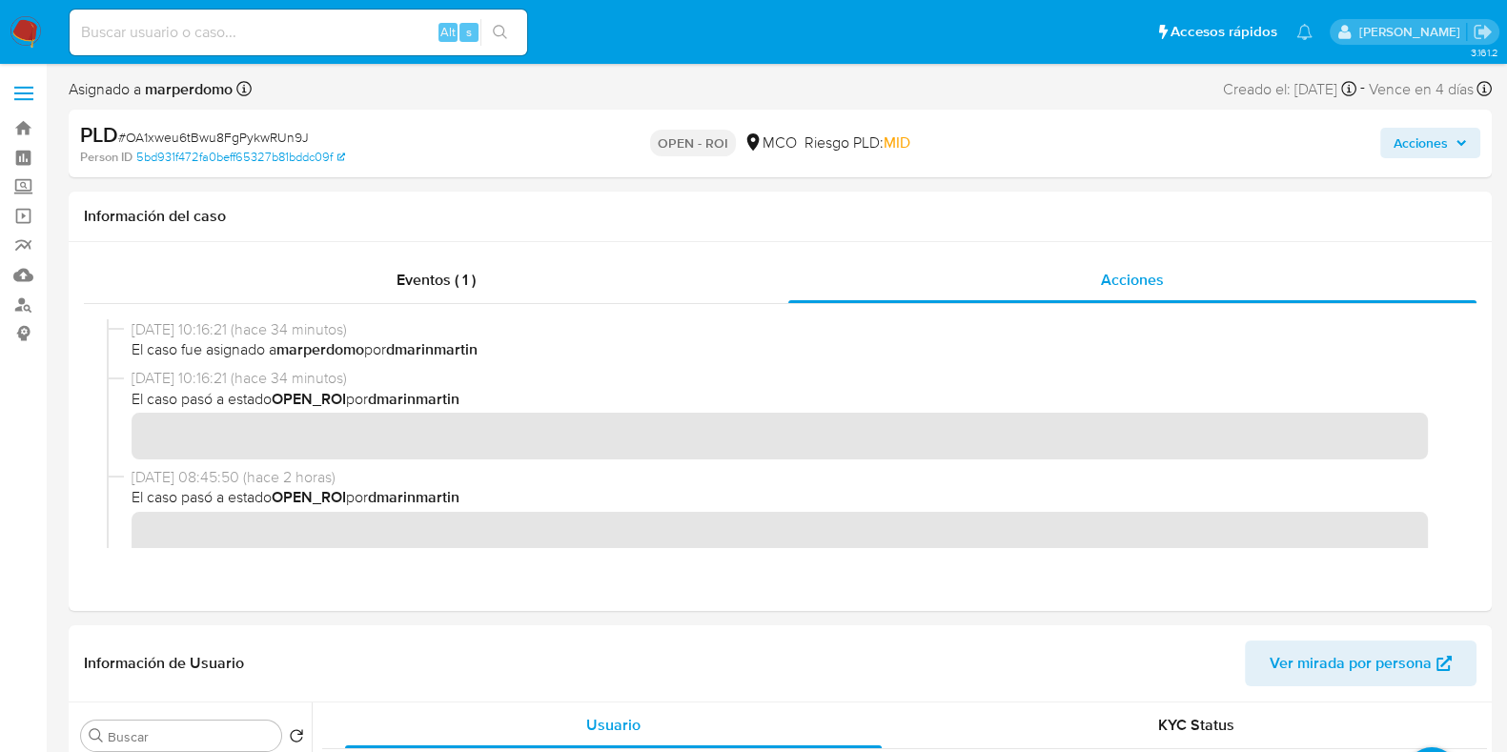
click at [1427, 155] on span "Acciones" at bounding box center [1421, 143] width 54 height 31
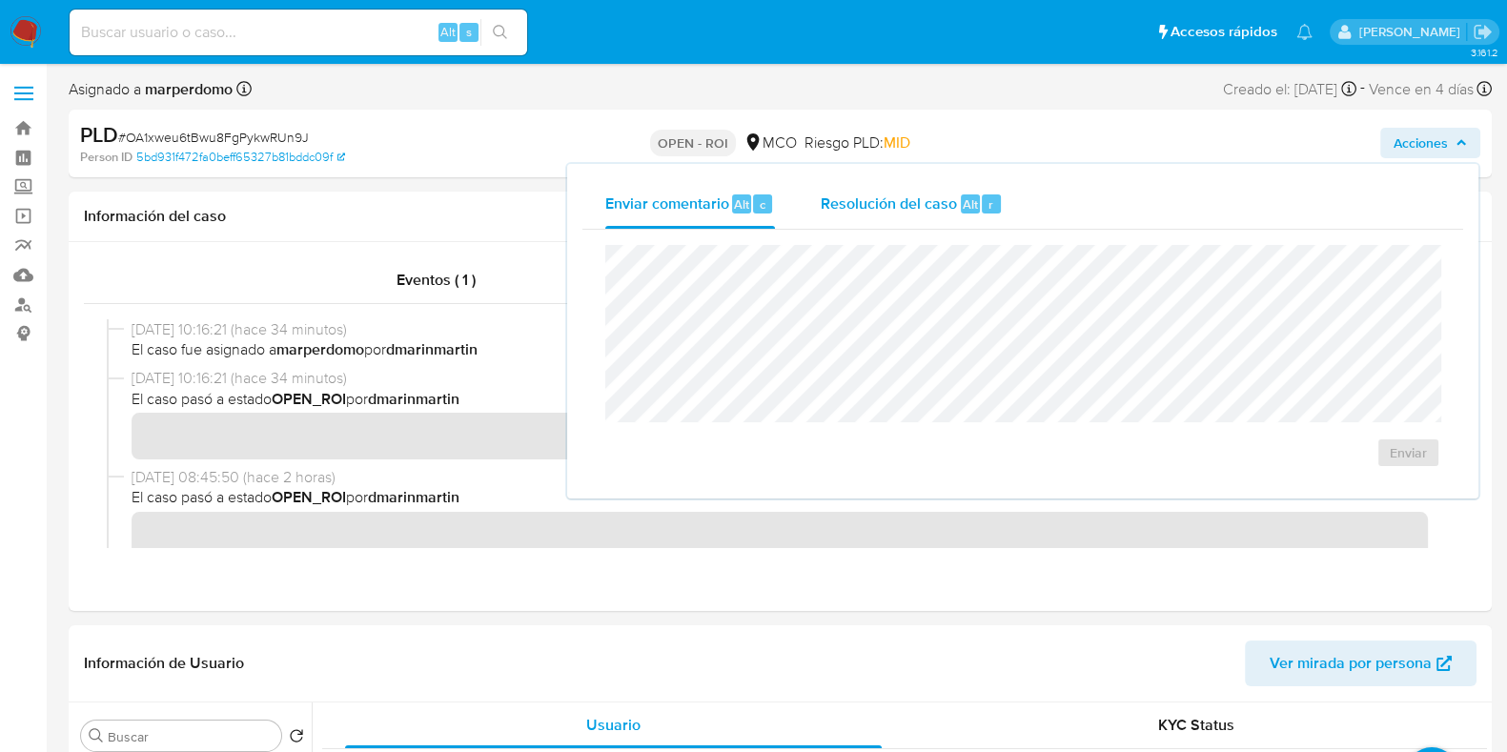
click at [893, 207] on span "Resolución del caso" at bounding box center [889, 204] width 136 height 22
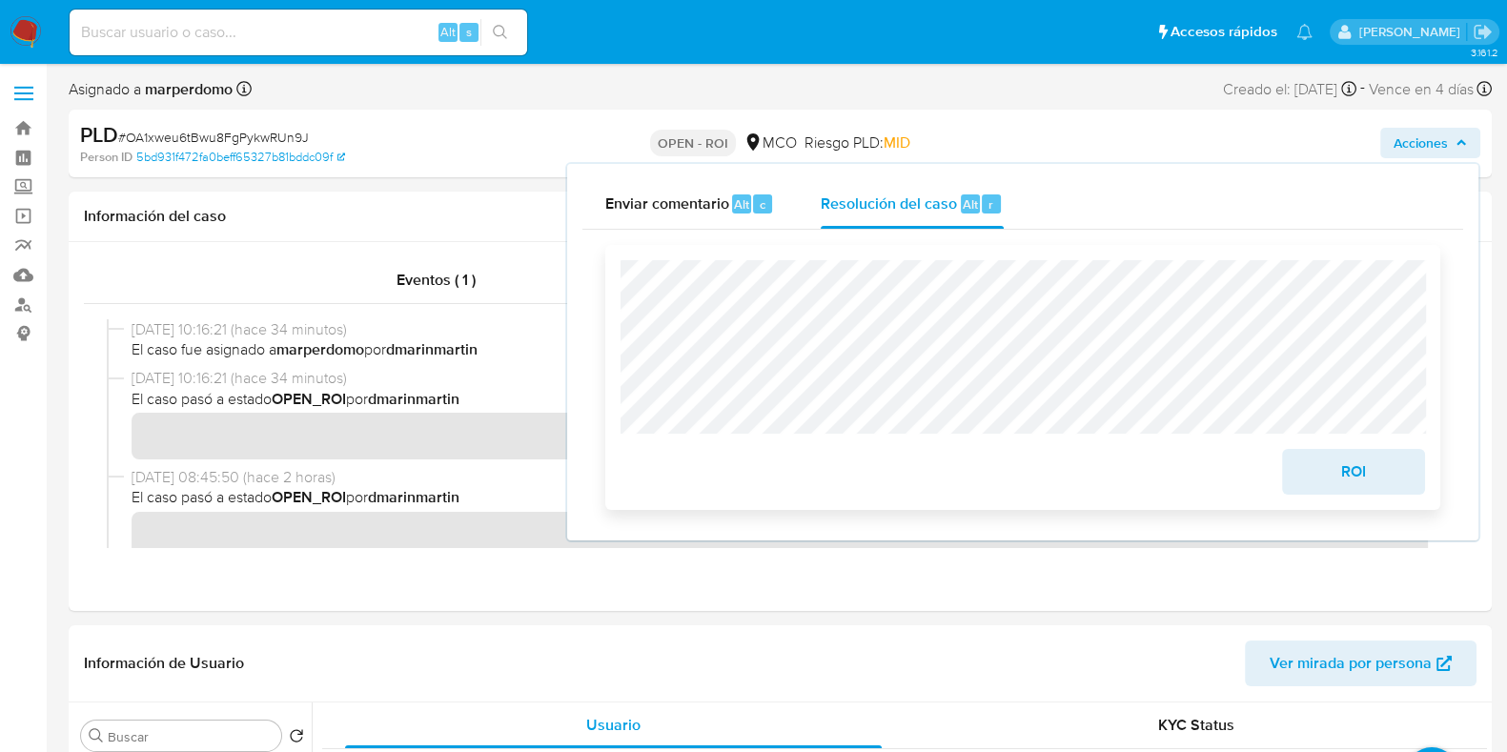
click at [1387, 489] on span "ROI" at bounding box center [1353, 472] width 93 height 42
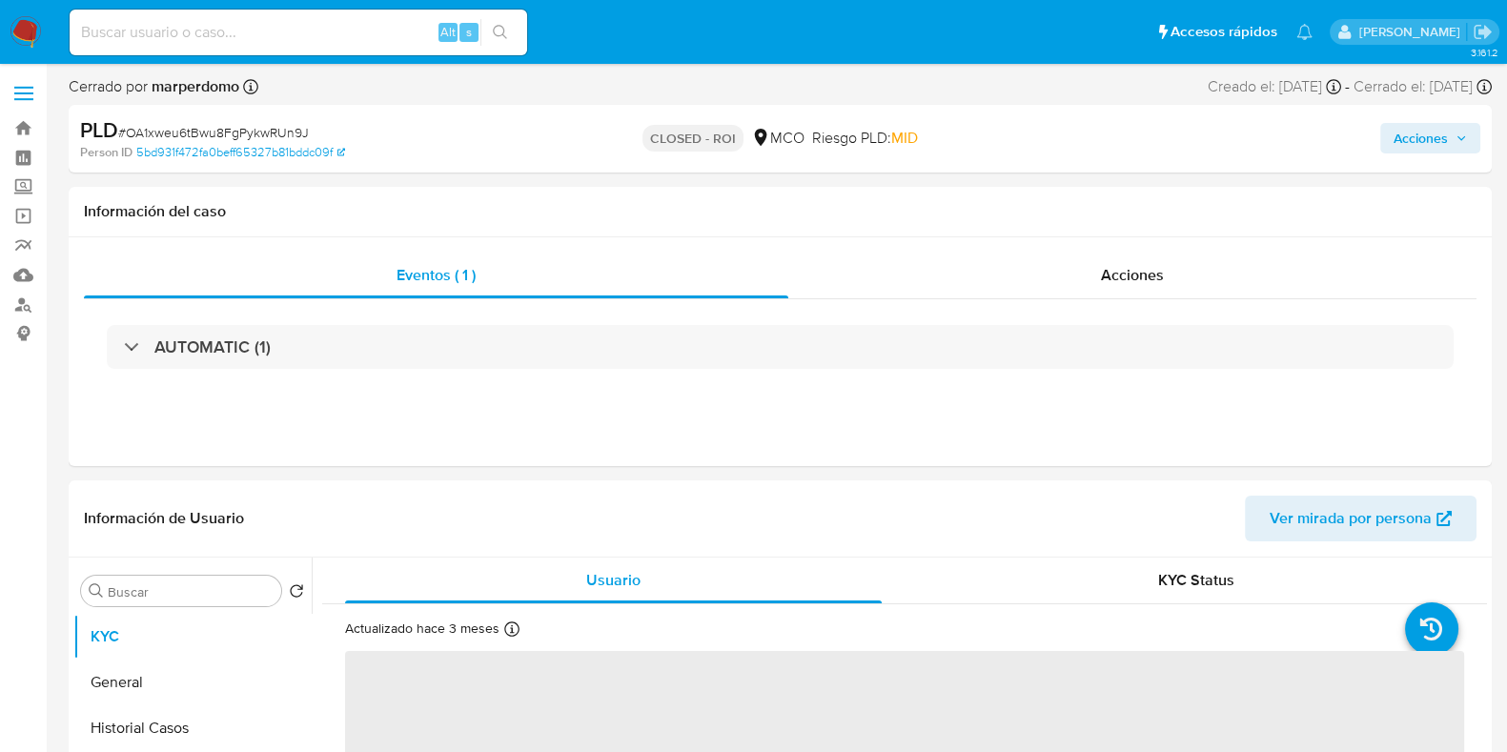
select select "10"
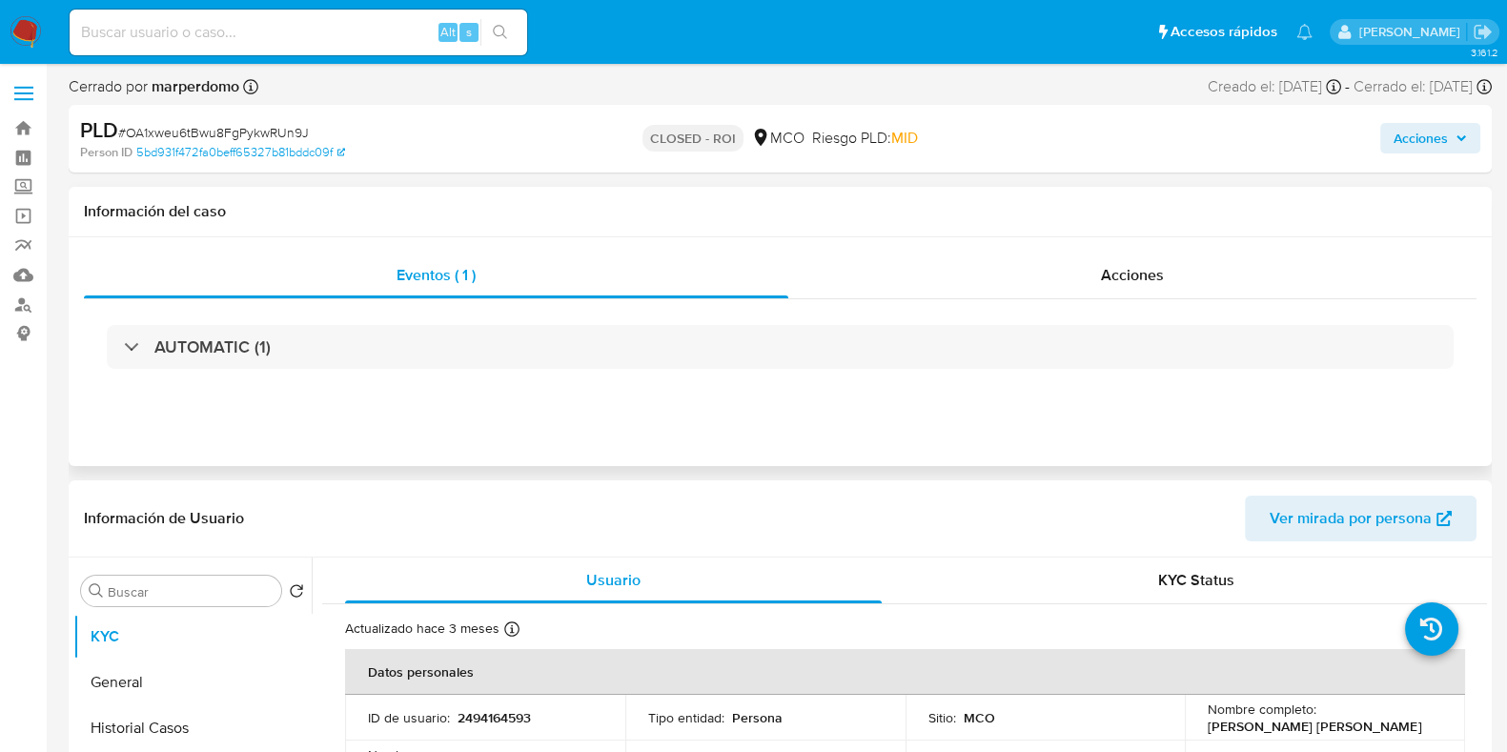
click at [768, 436] on div "Eventos ( 1 ) Acciones AUTOMATIC (1)" at bounding box center [780, 351] width 1423 height 229
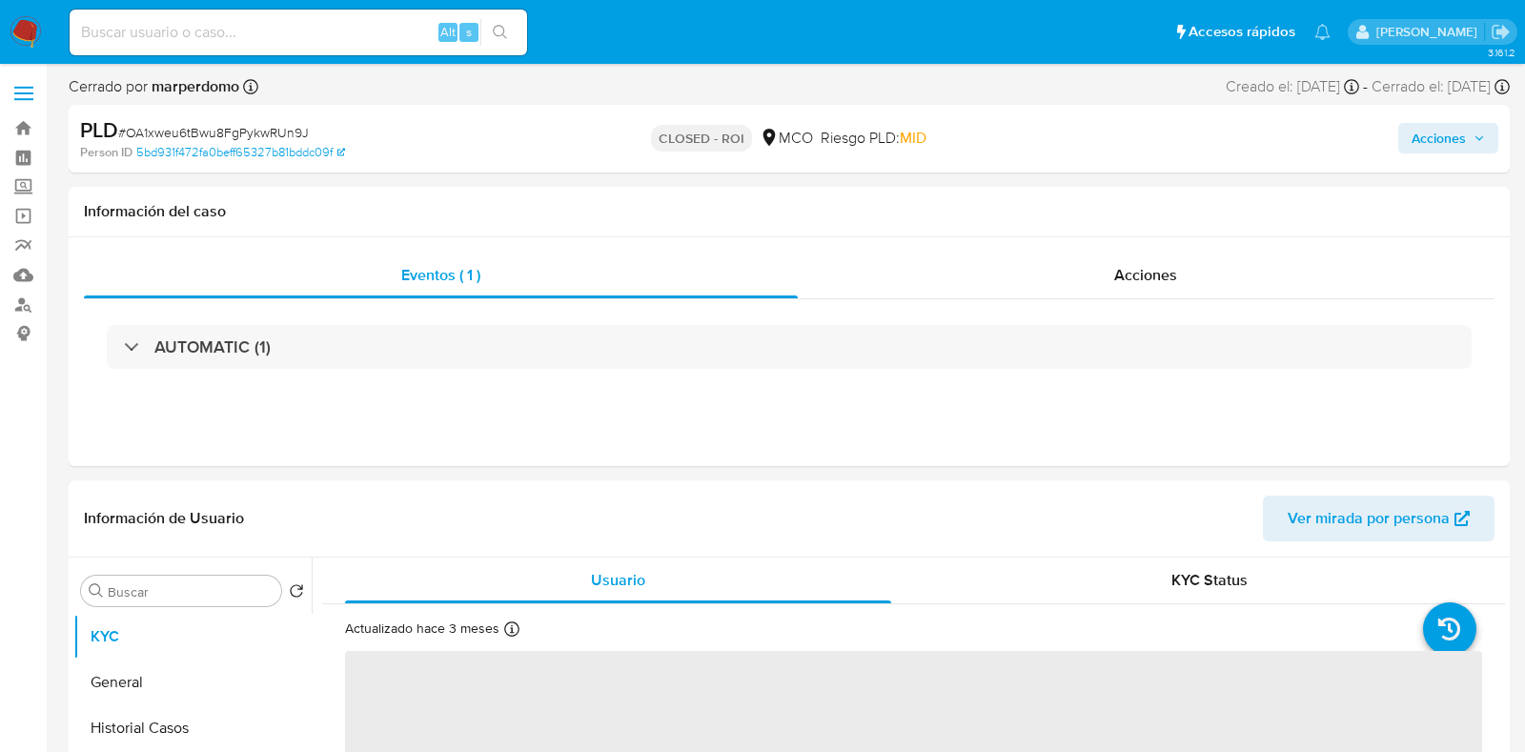
select select "10"
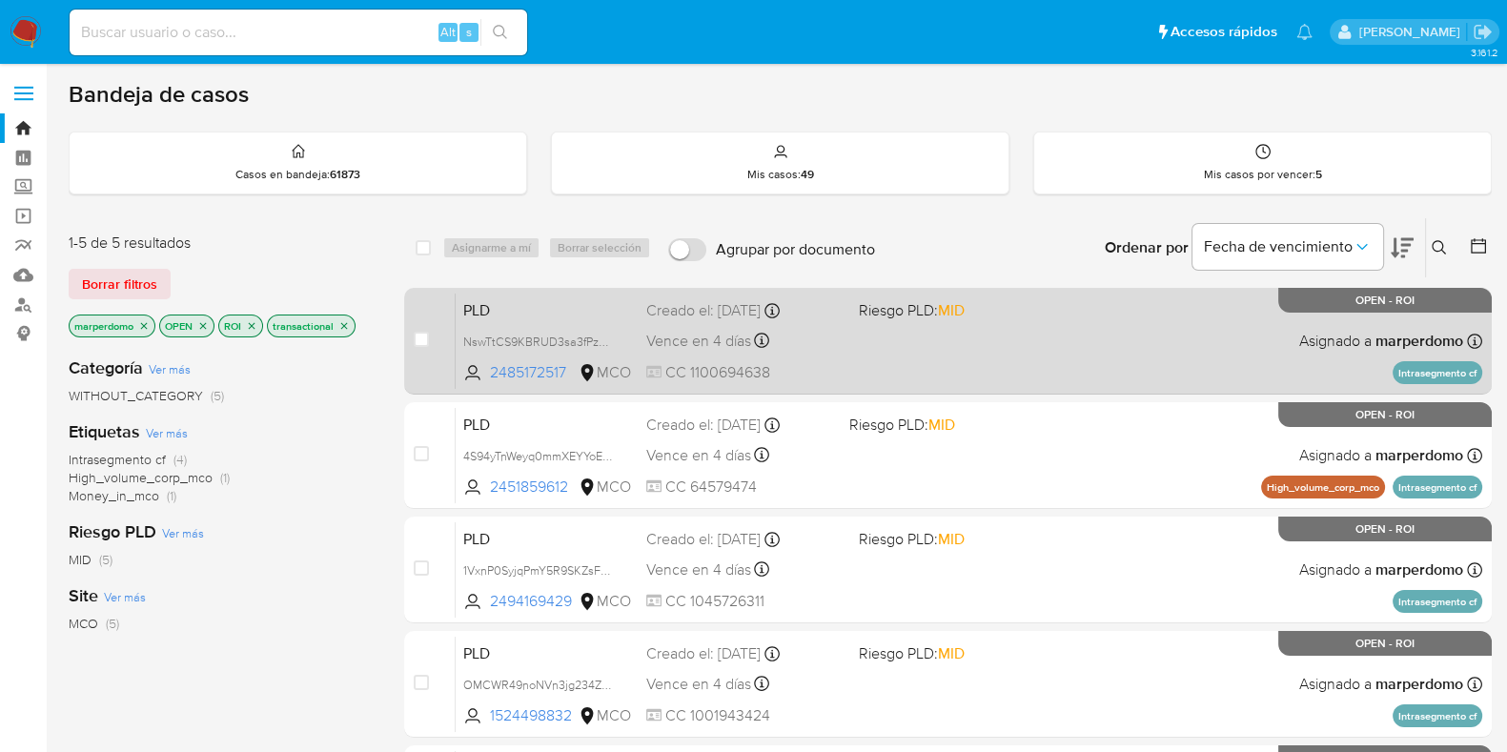
click at [572, 312] on span "PLD" at bounding box center [547, 308] width 168 height 25
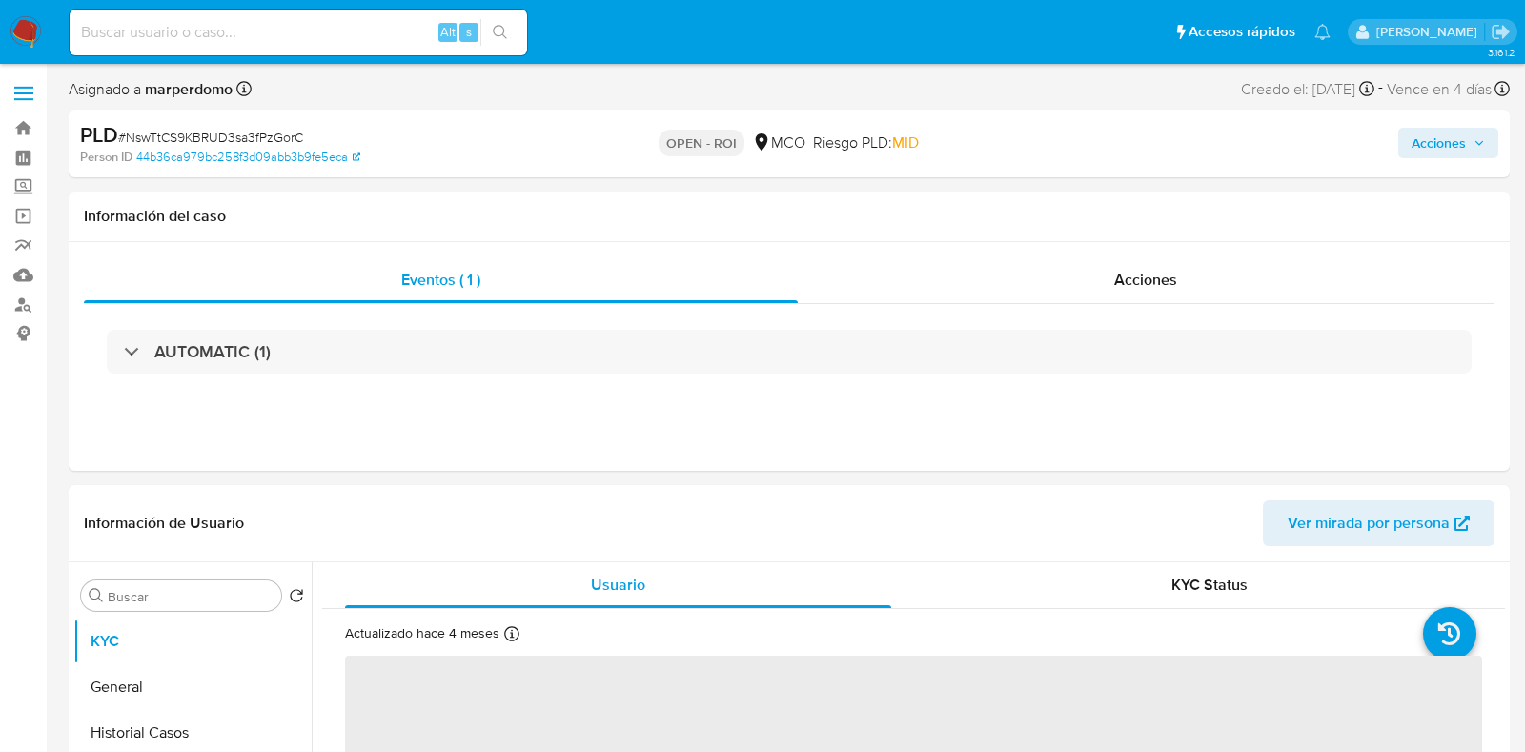
select select "10"
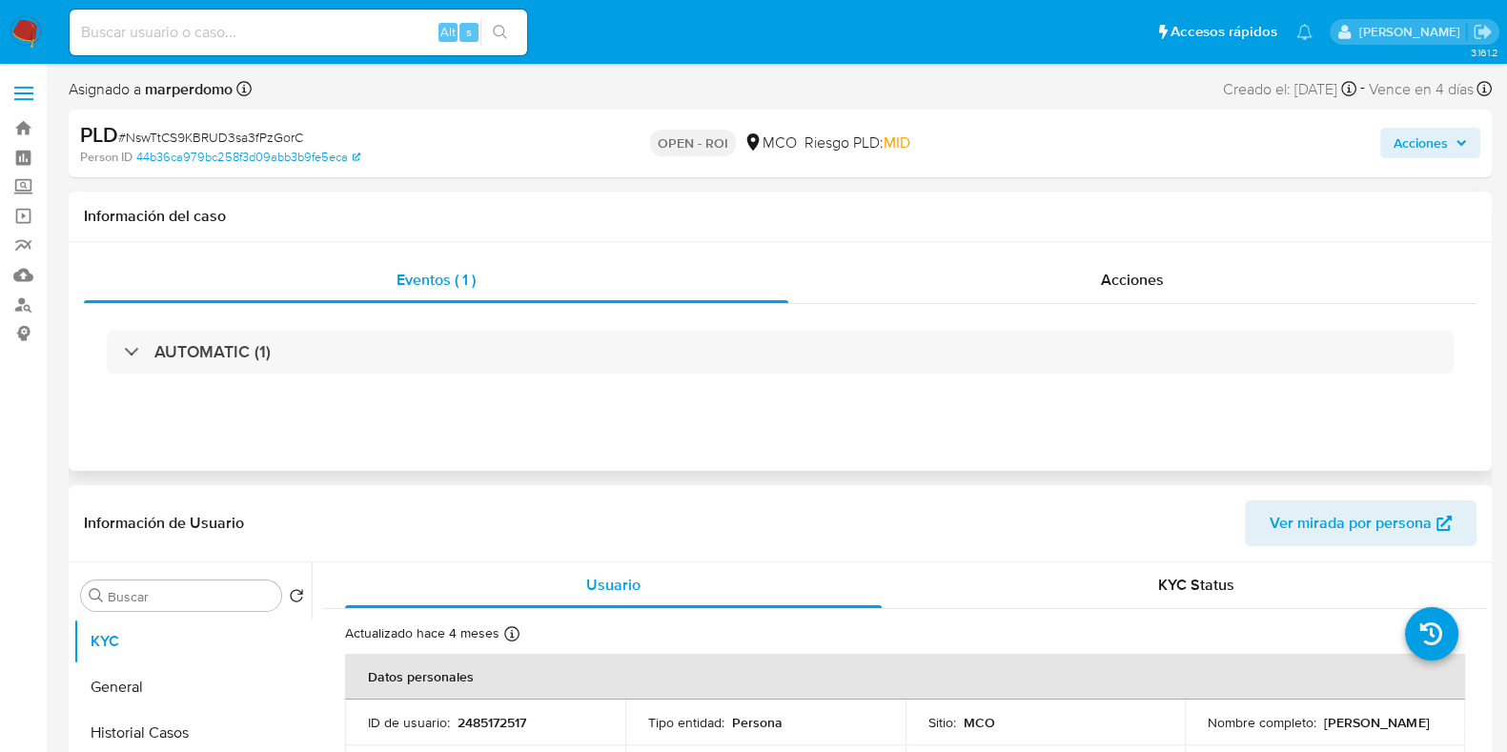
click at [586, 381] on div "AUTOMATIC (1)" at bounding box center [780, 351] width 1393 height 95
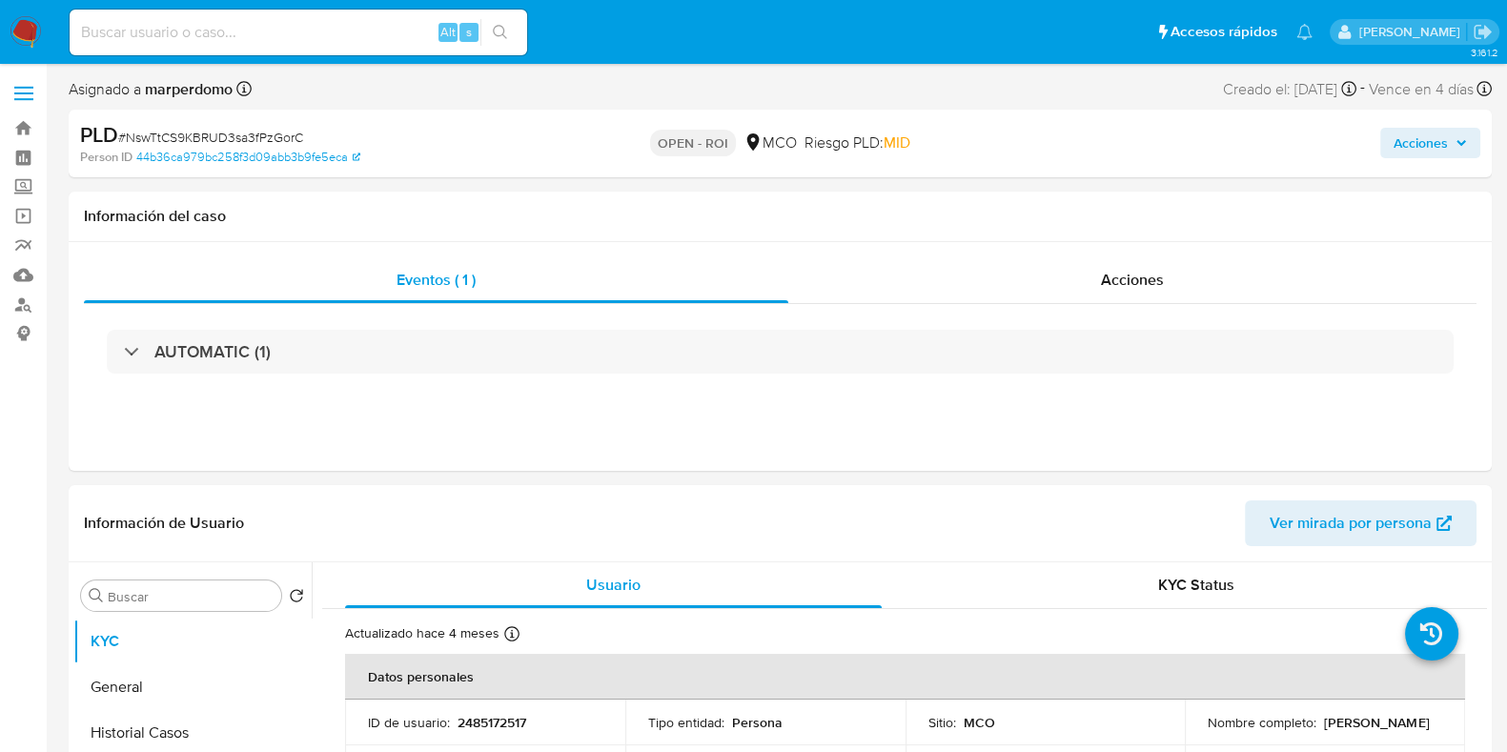
click at [1408, 138] on span "Acciones" at bounding box center [1421, 143] width 54 height 31
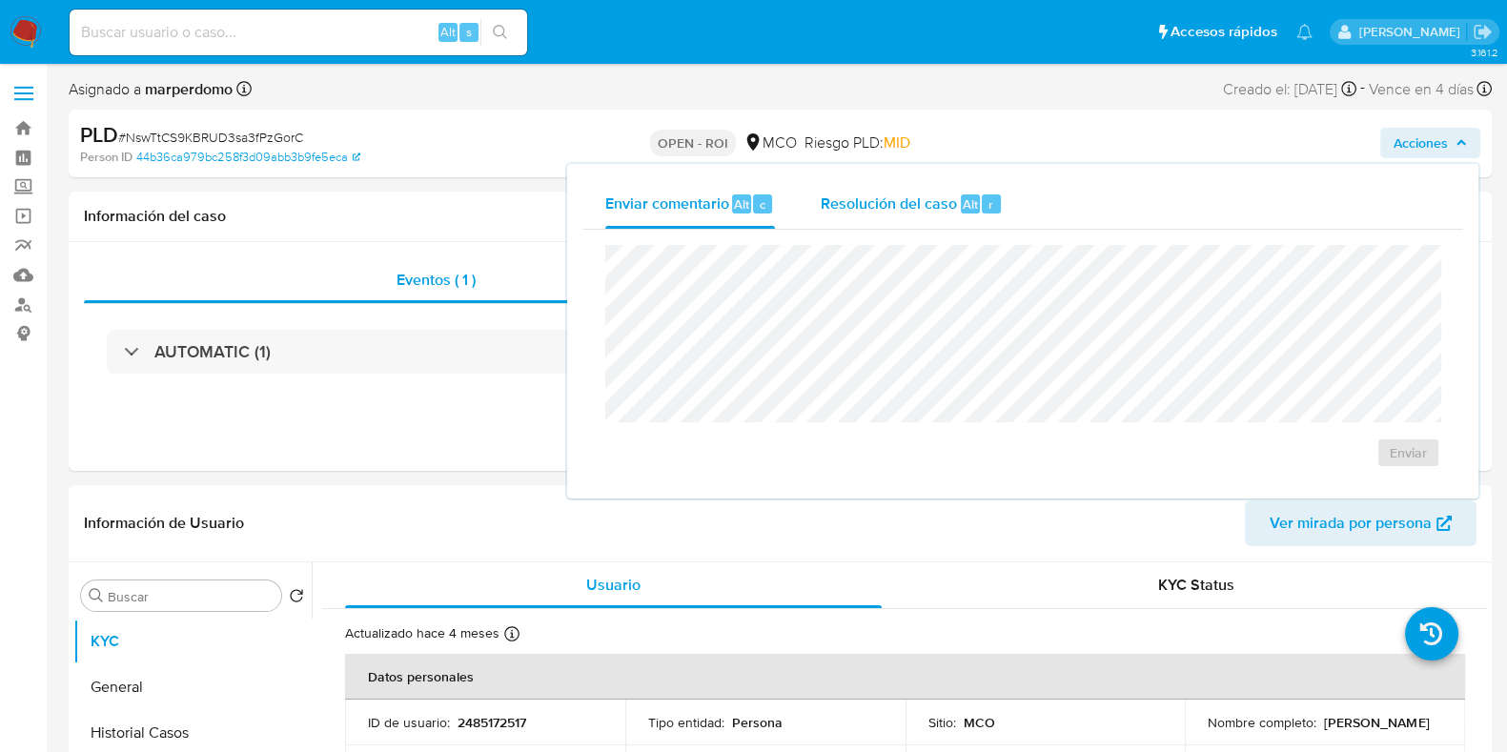
click at [921, 208] on span "Resolución del caso" at bounding box center [889, 204] width 136 height 22
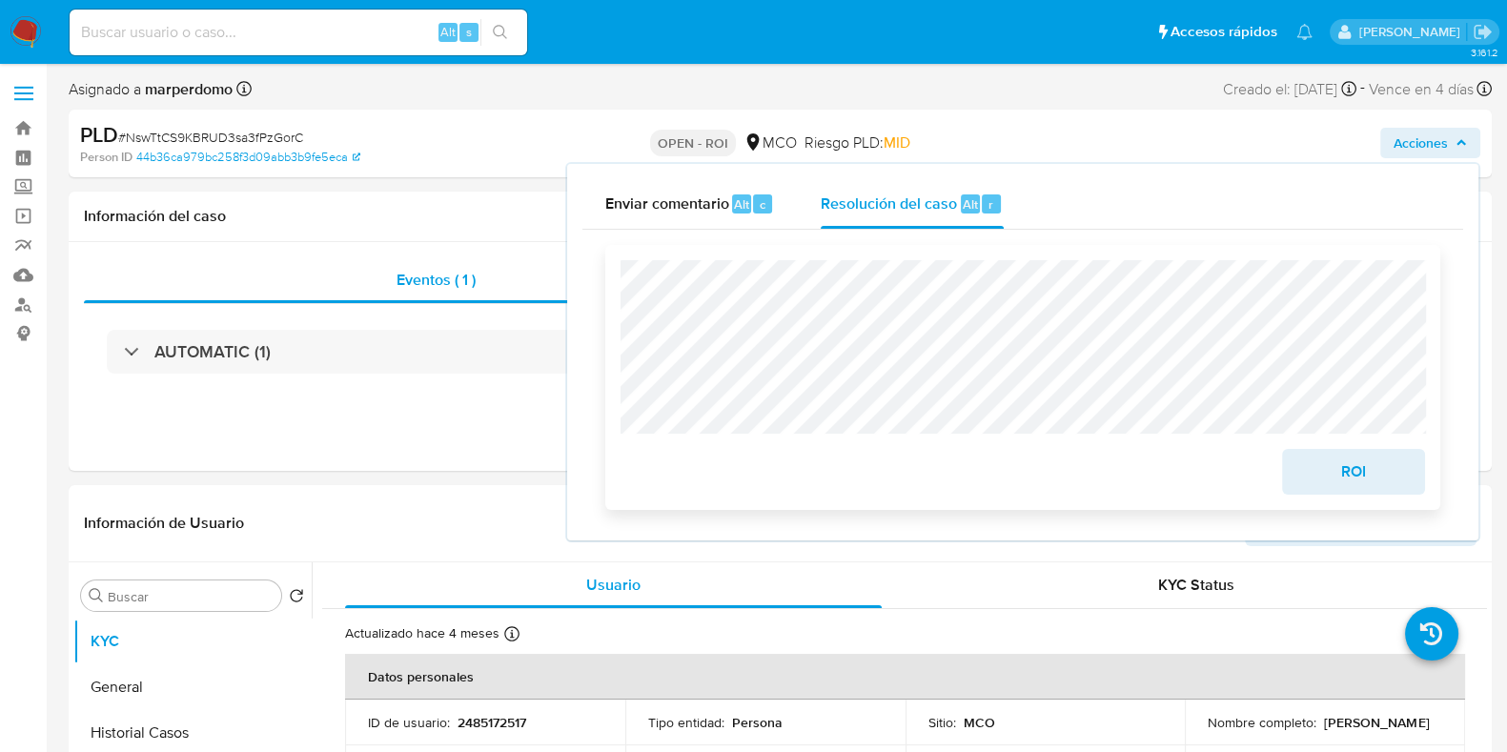
click at [1366, 480] on span "ROI" at bounding box center [1353, 472] width 93 height 42
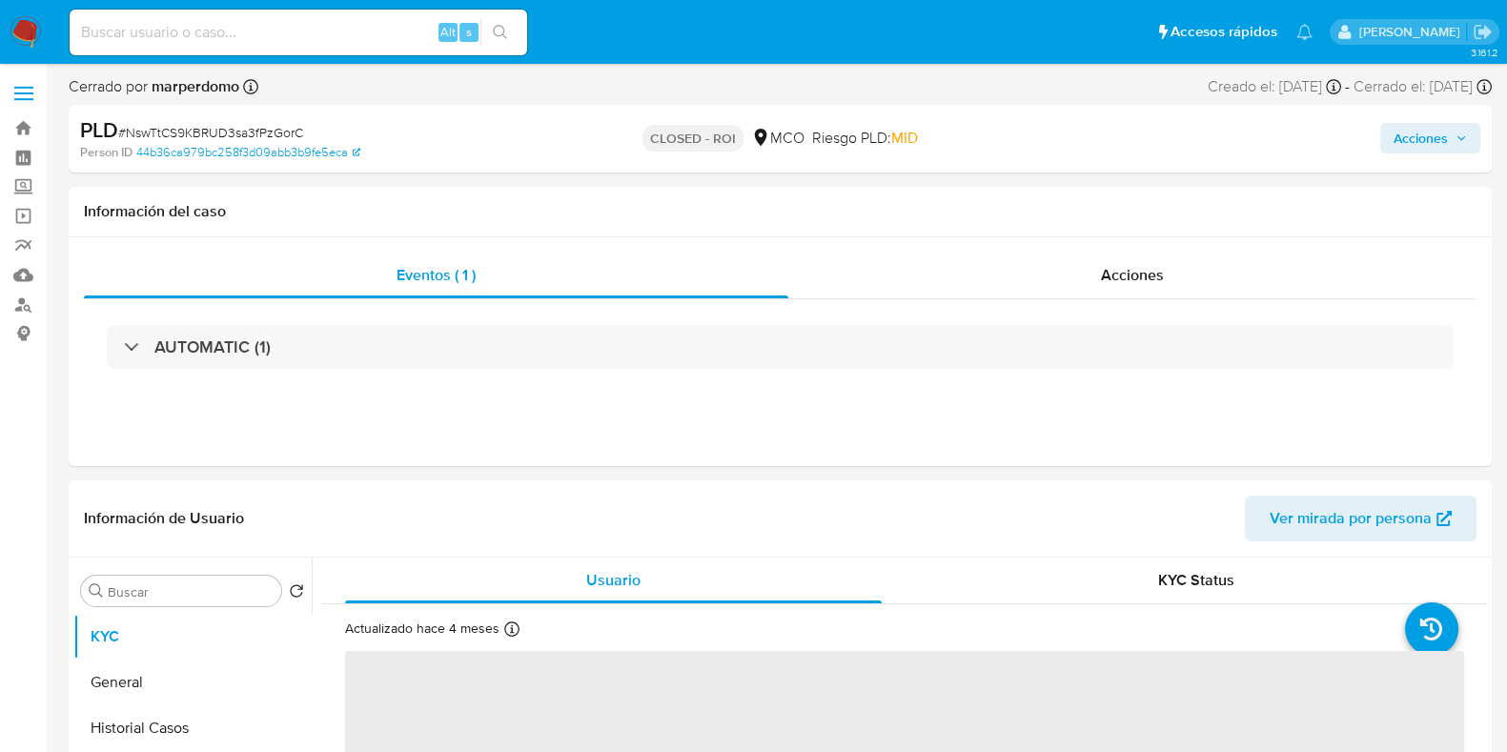
select select "10"
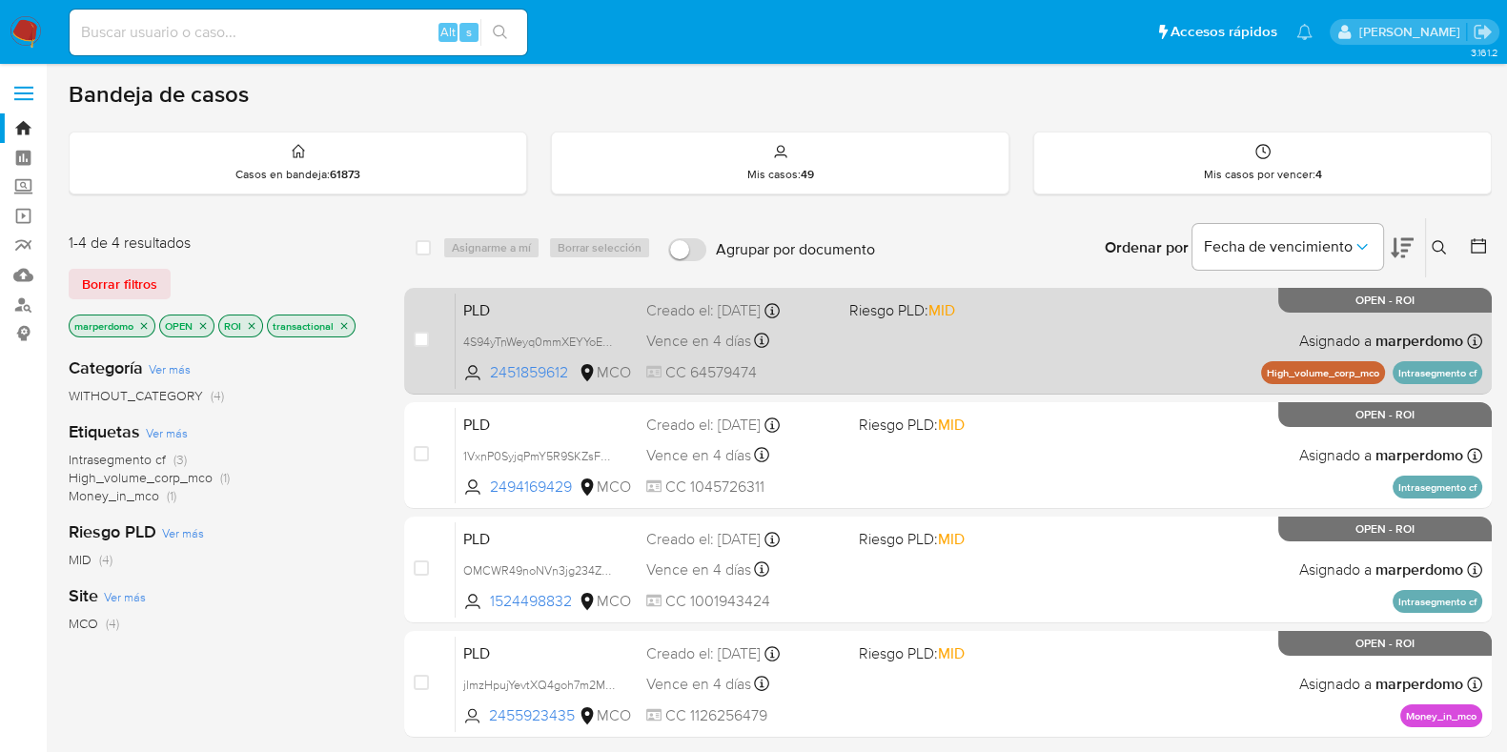
click at [527, 315] on span "PLD" at bounding box center [547, 308] width 168 height 25
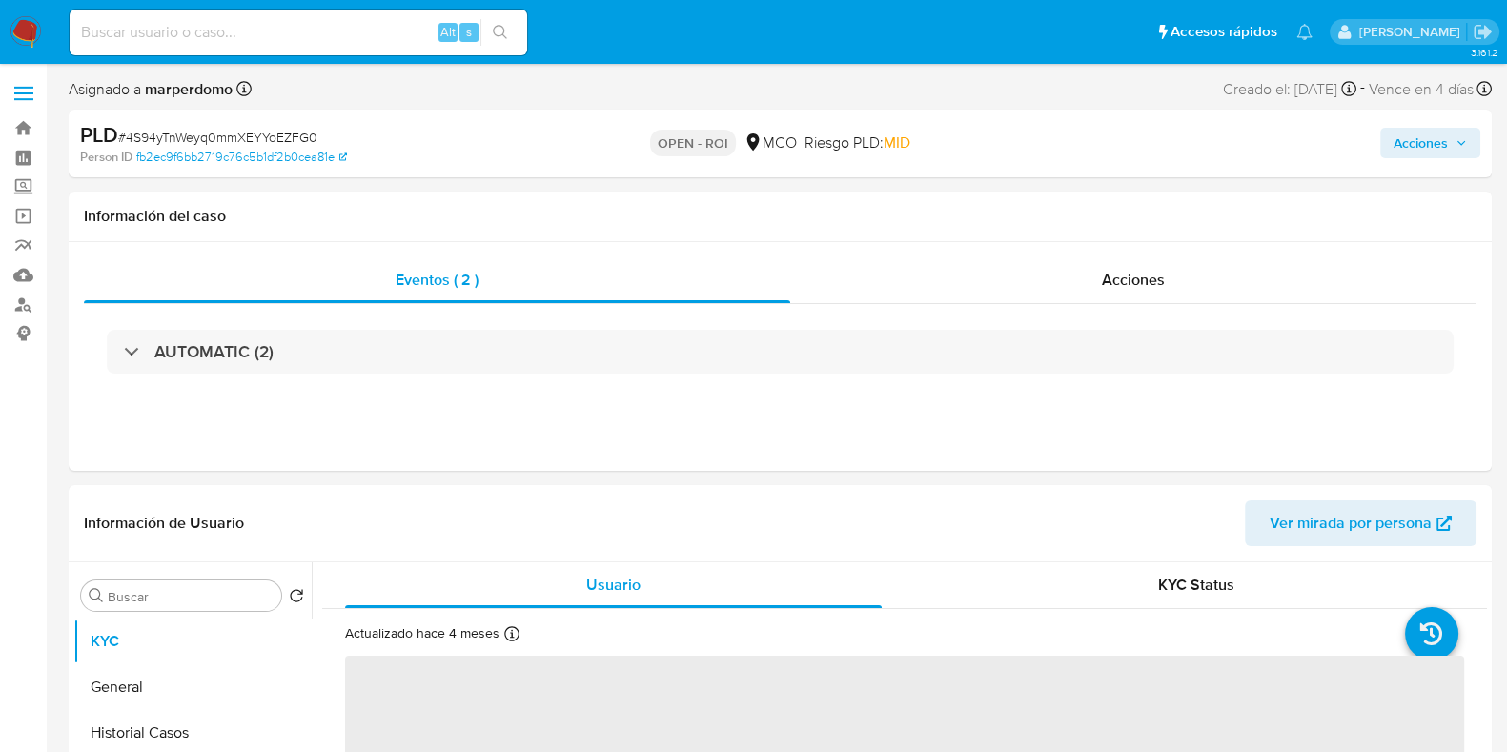
select select "10"
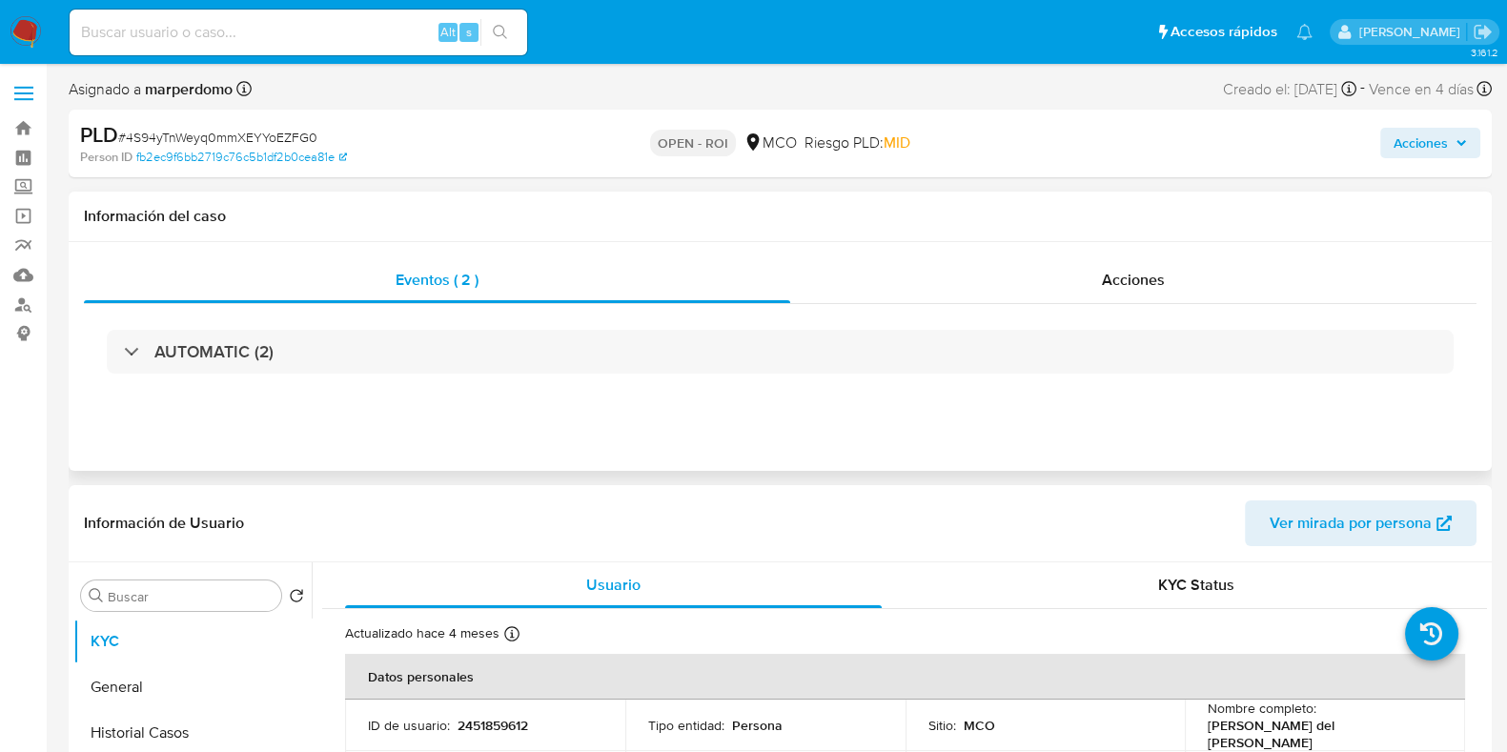
click at [831, 226] on h1 "Información del caso" at bounding box center [780, 216] width 1393 height 19
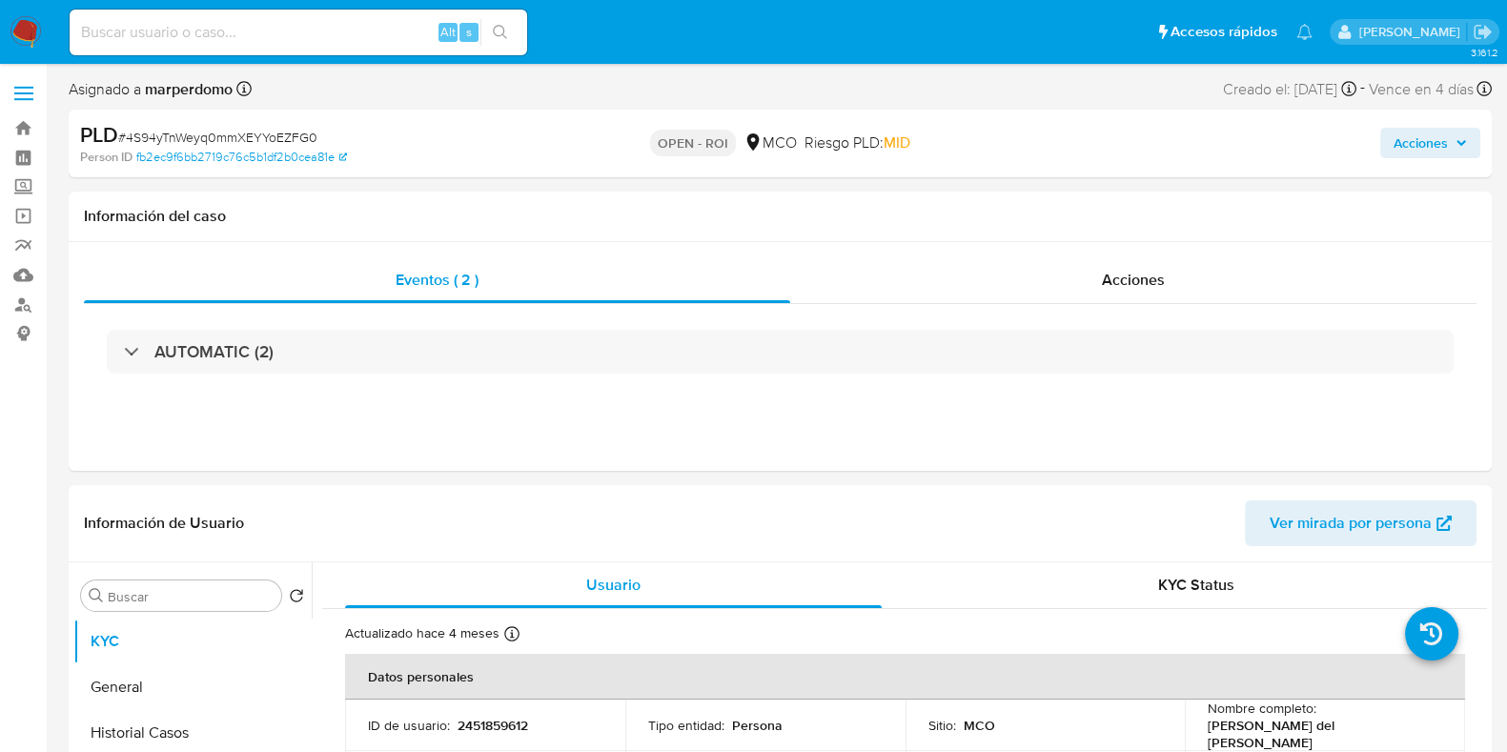
click at [1454, 121] on div "Acciones" at bounding box center [1249, 143] width 461 height 45
click at [1440, 140] on span "Acciones" at bounding box center [1421, 143] width 54 height 31
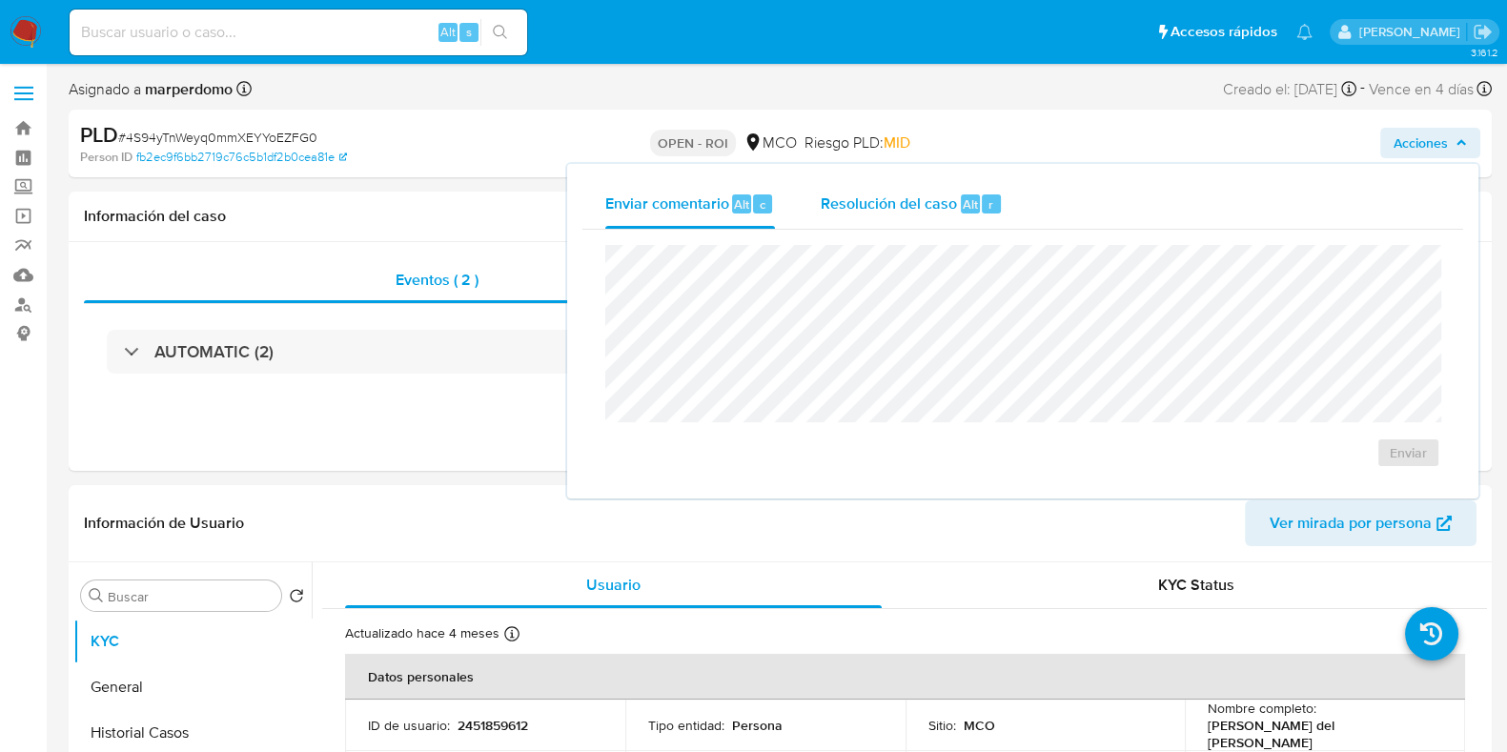
click at [939, 197] on span "Resolución del caso" at bounding box center [889, 204] width 136 height 22
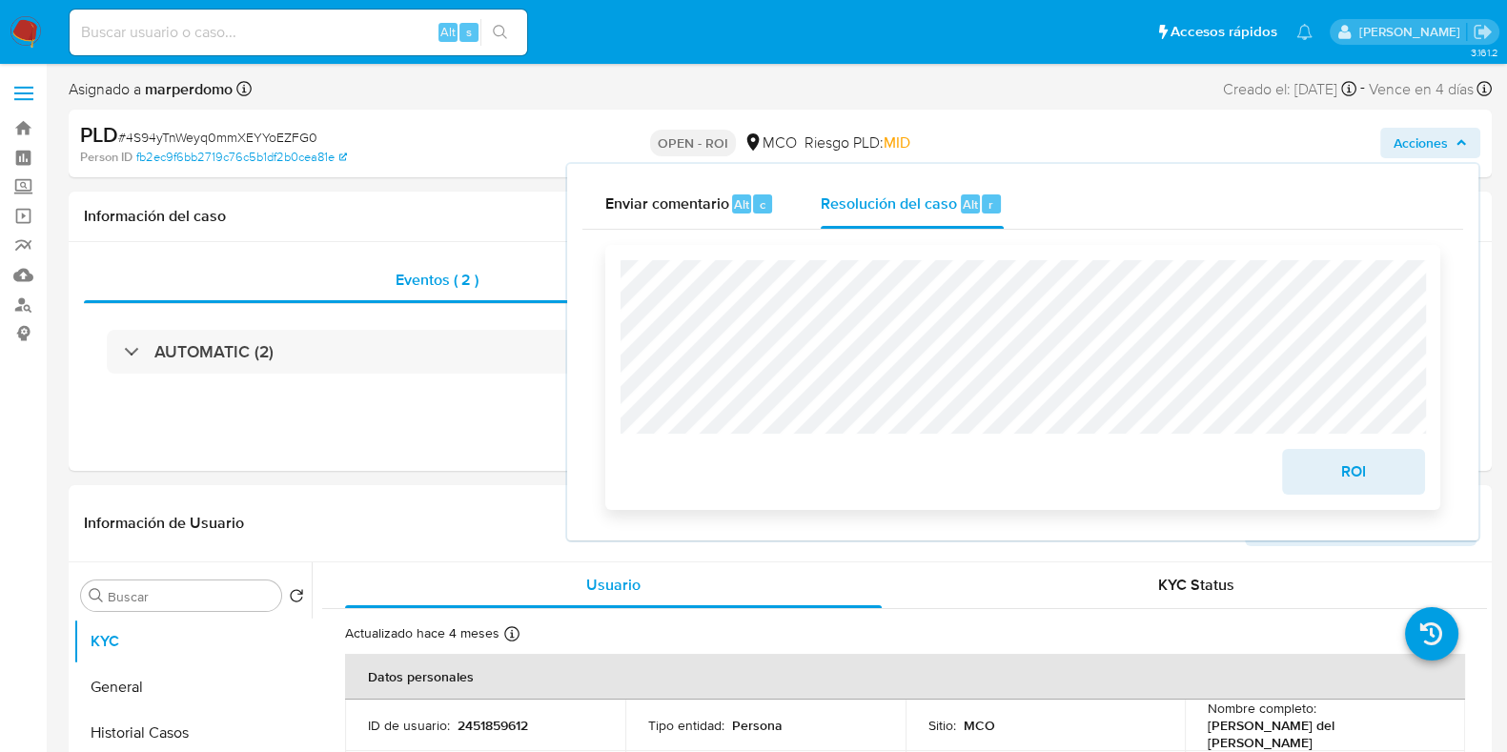
click at [1360, 481] on span "ROI" at bounding box center [1353, 472] width 93 height 42
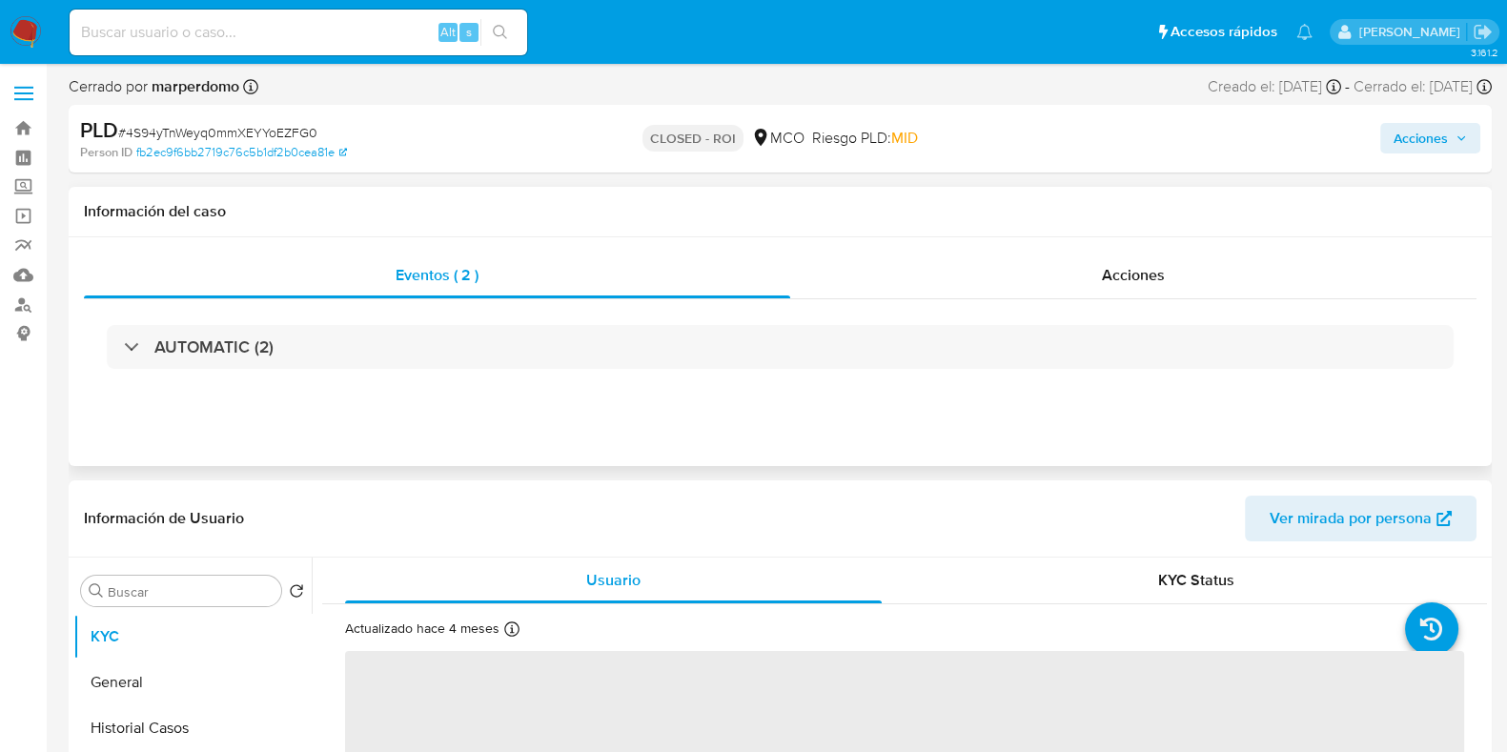
click at [738, 234] on div "Información del caso" at bounding box center [780, 212] width 1423 height 51
select select "10"
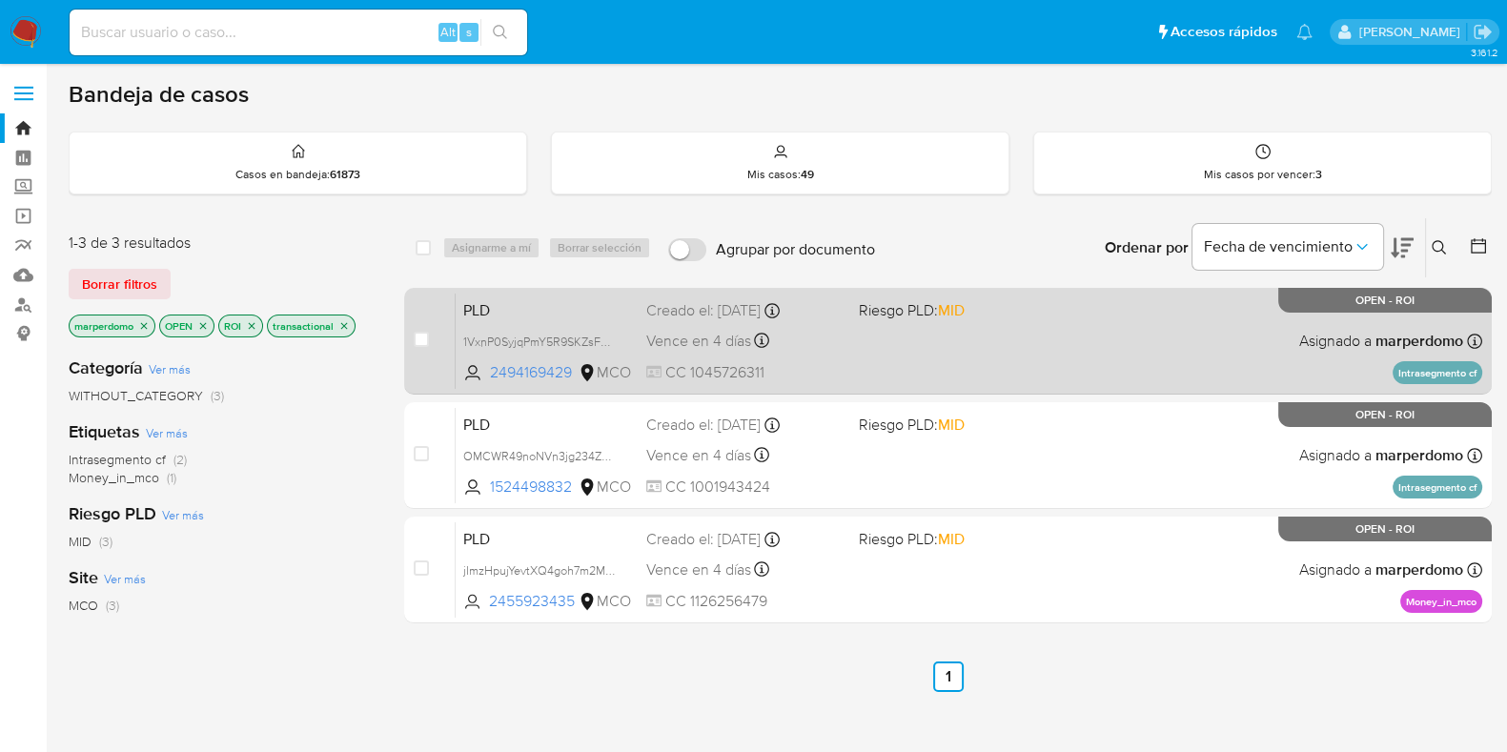
click at [583, 313] on span "PLD" at bounding box center [547, 308] width 168 height 25
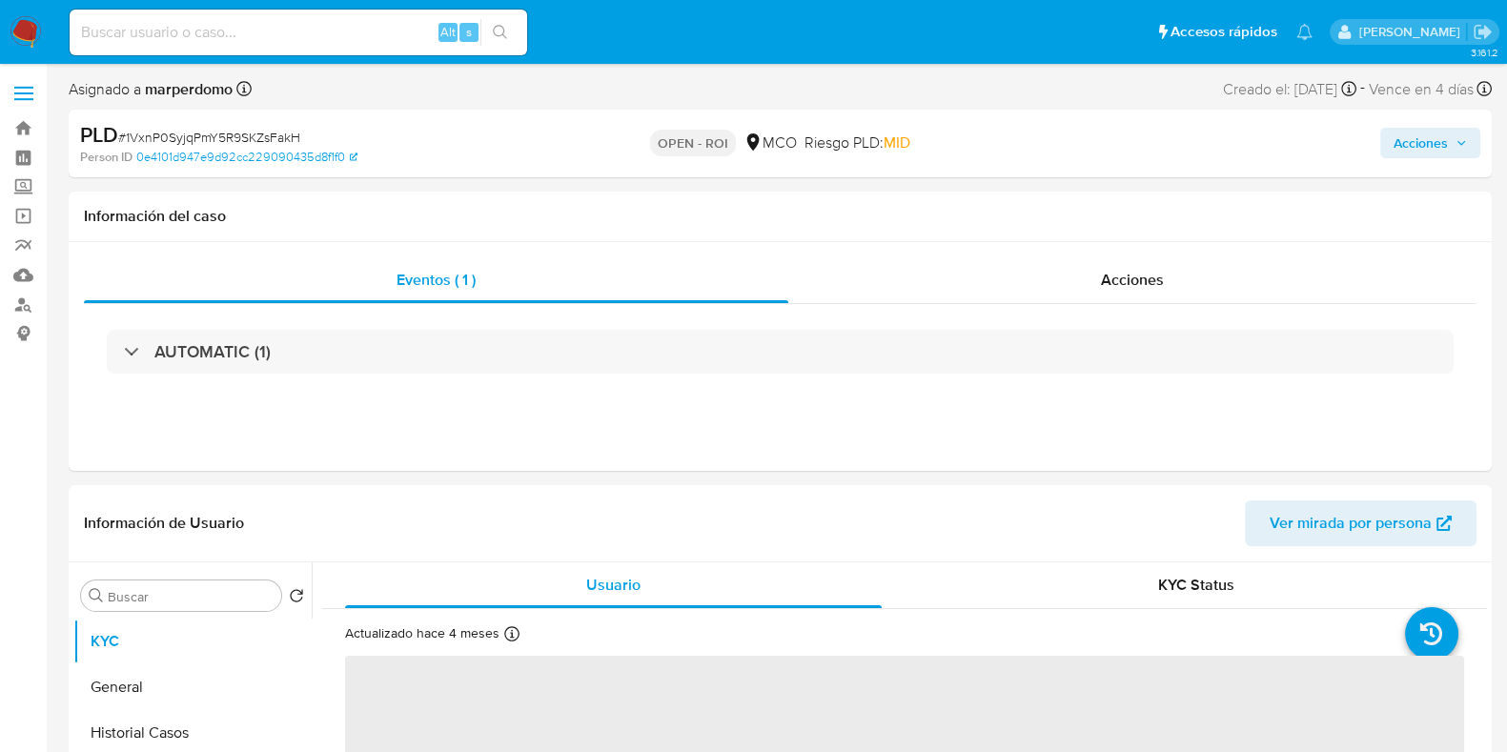
select select "10"
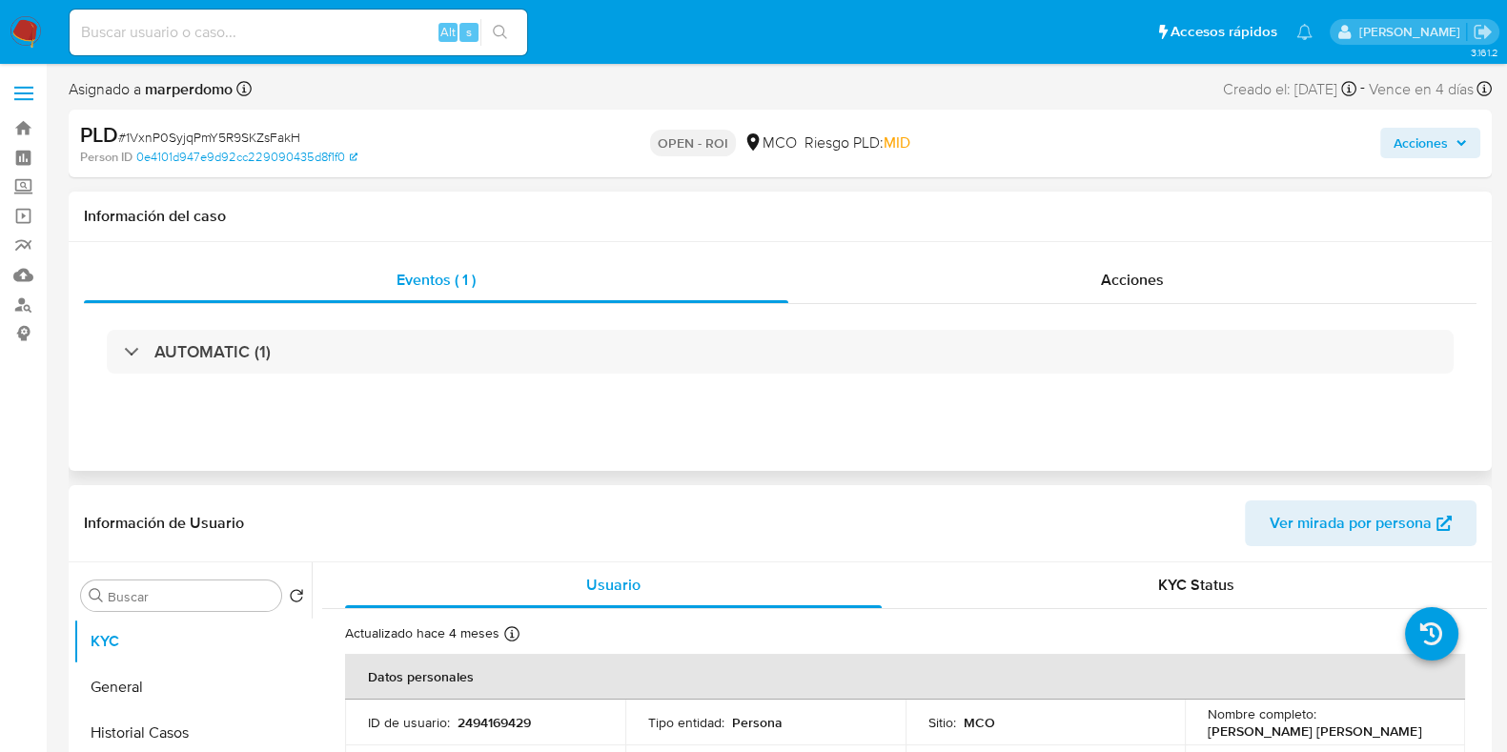
click at [663, 410] on div "Eventos ( 1 ) Acciones AUTOMATIC (1)" at bounding box center [780, 356] width 1423 height 229
click at [653, 414] on div "Eventos ( 1 ) Acciones AUTOMATIC (1)" at bounding box center [780, 356] width 1423 height 229
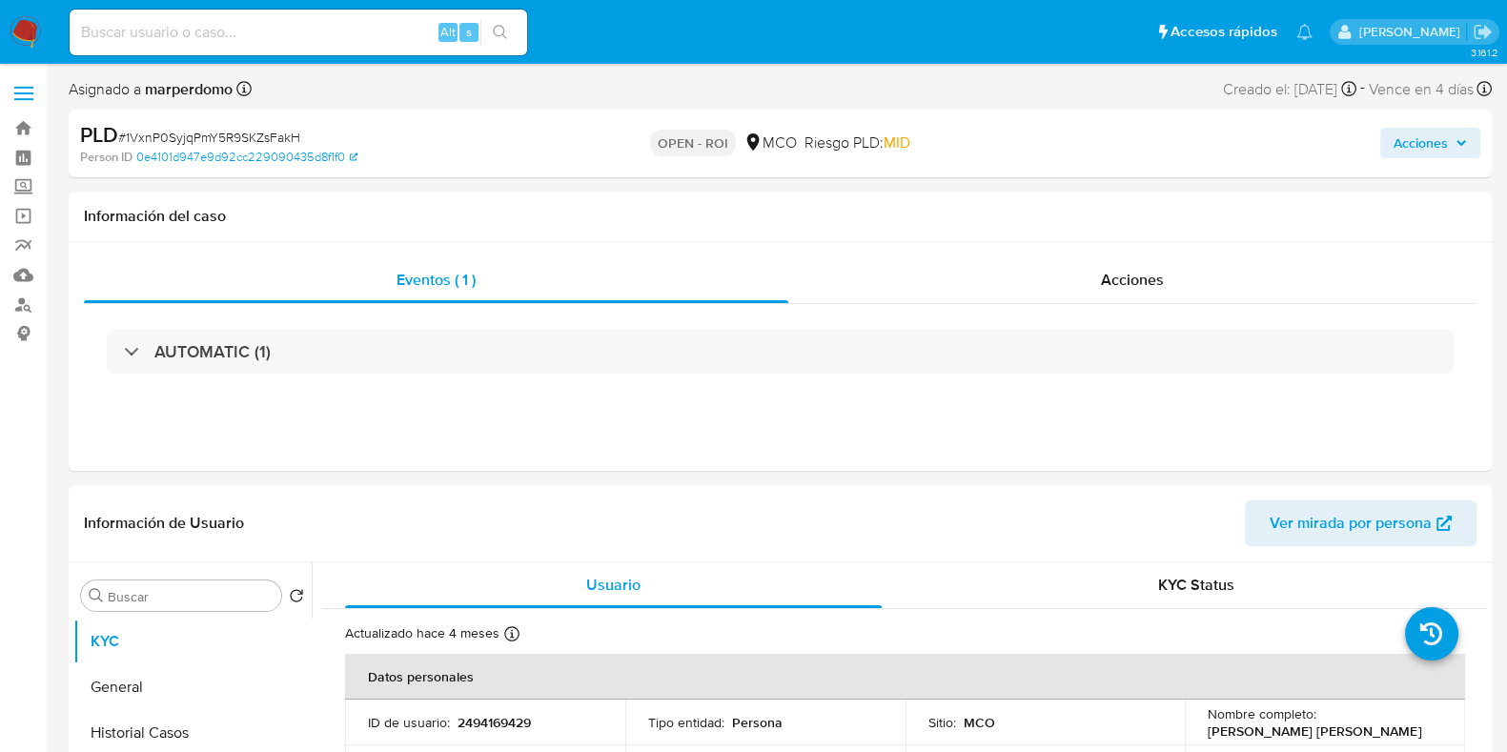
click at [1401, 135] on span "Acciones" at bounding box center [1421, 143] width 54 height 31
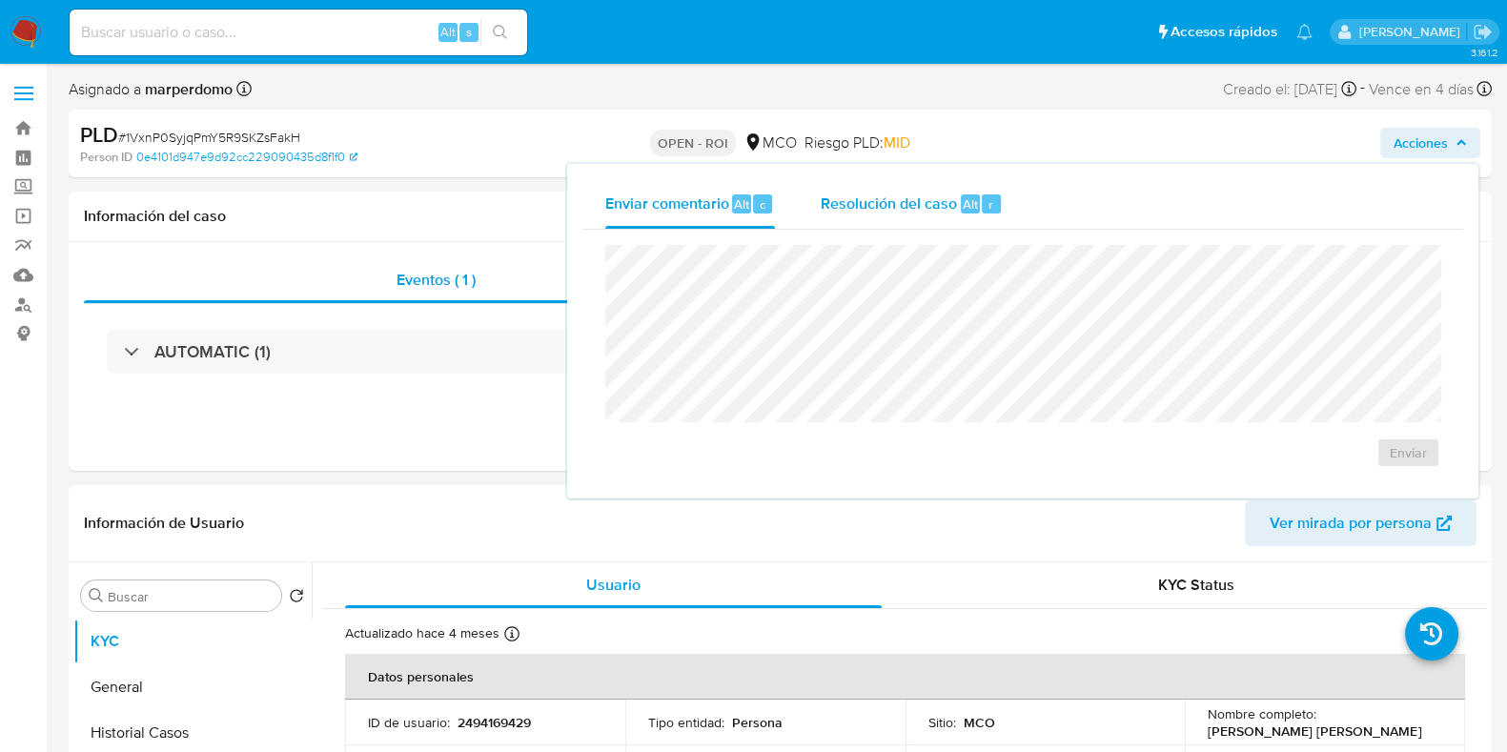
click at [940, 202] on span "Resolución del caso" at bounding box center [889, 204] width 136 height 22
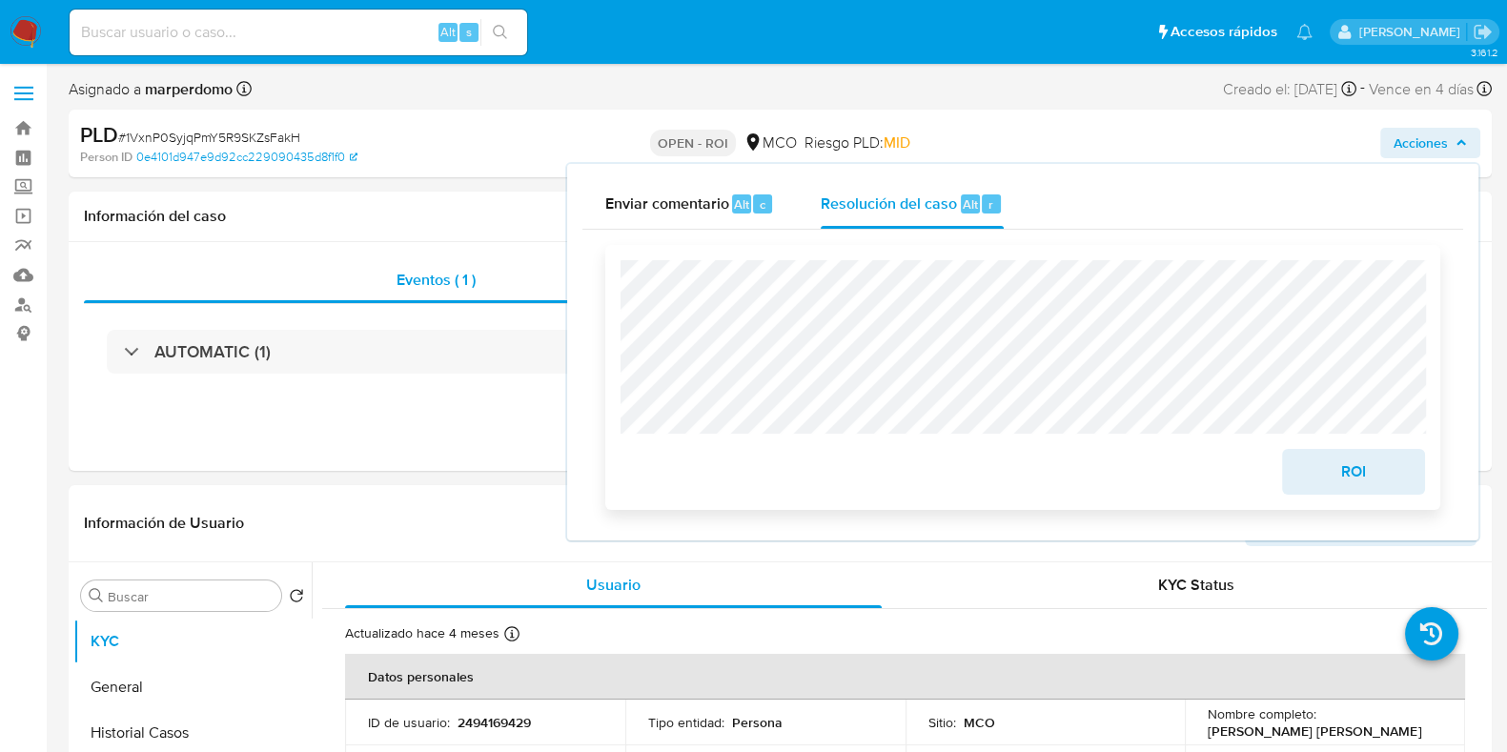
click at [1344, 474] on span "ROI" at bounding box center [1353, 472] width 93 height 42
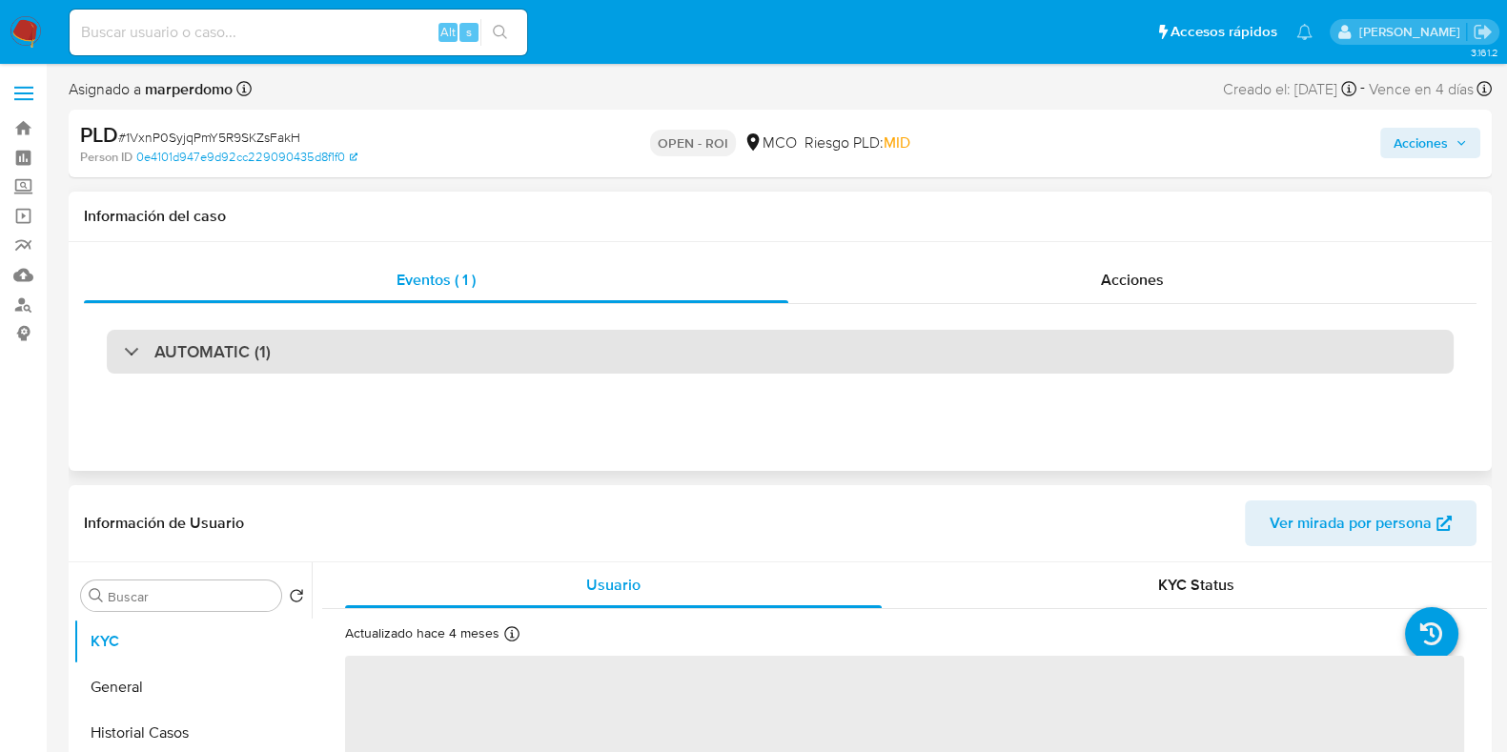
select select "10"
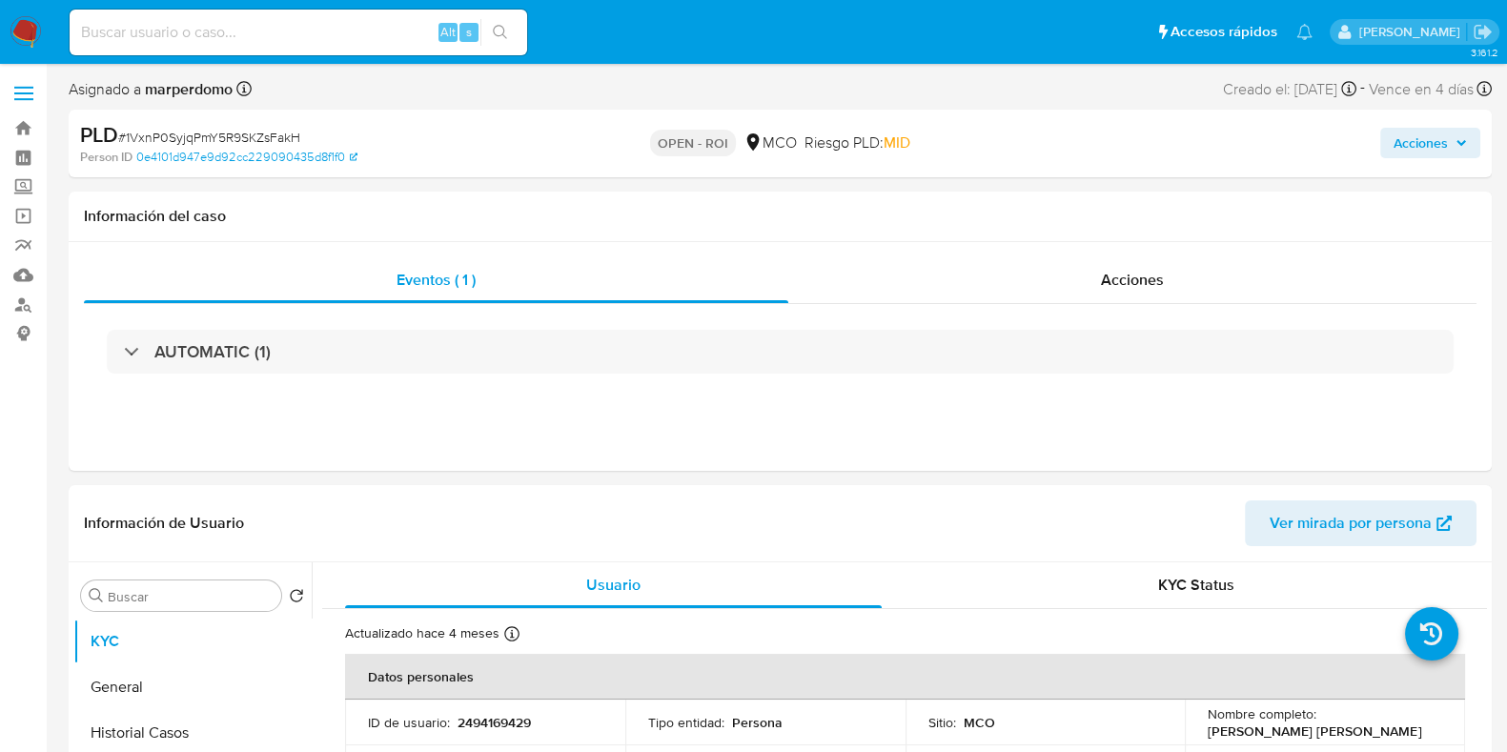
click at [1424, 139] on span "Acciones" at bounding box center [1421, 143] width 54 height 31
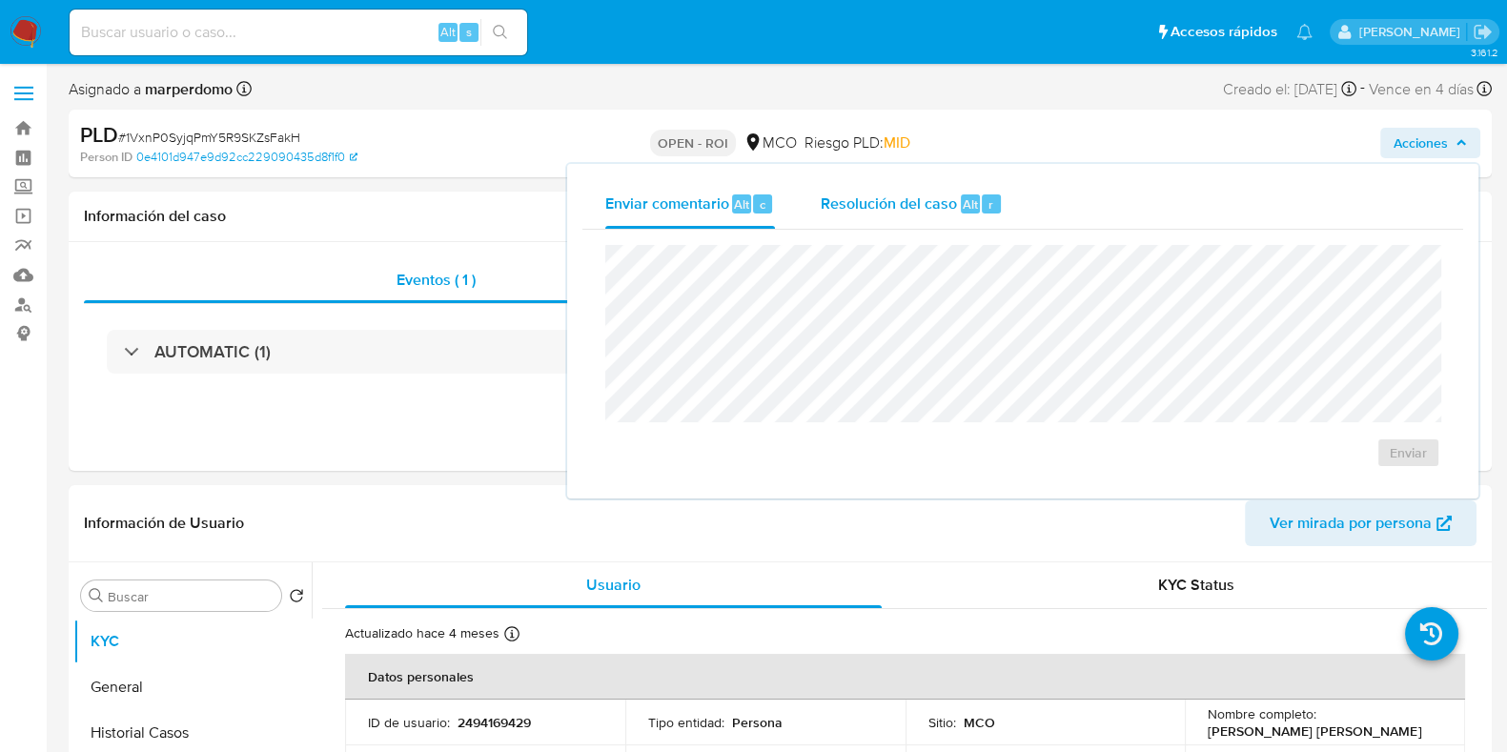
click at [939, 201] on span "Resolución del caso" at bounding box center [889, 204] width 136 height 22
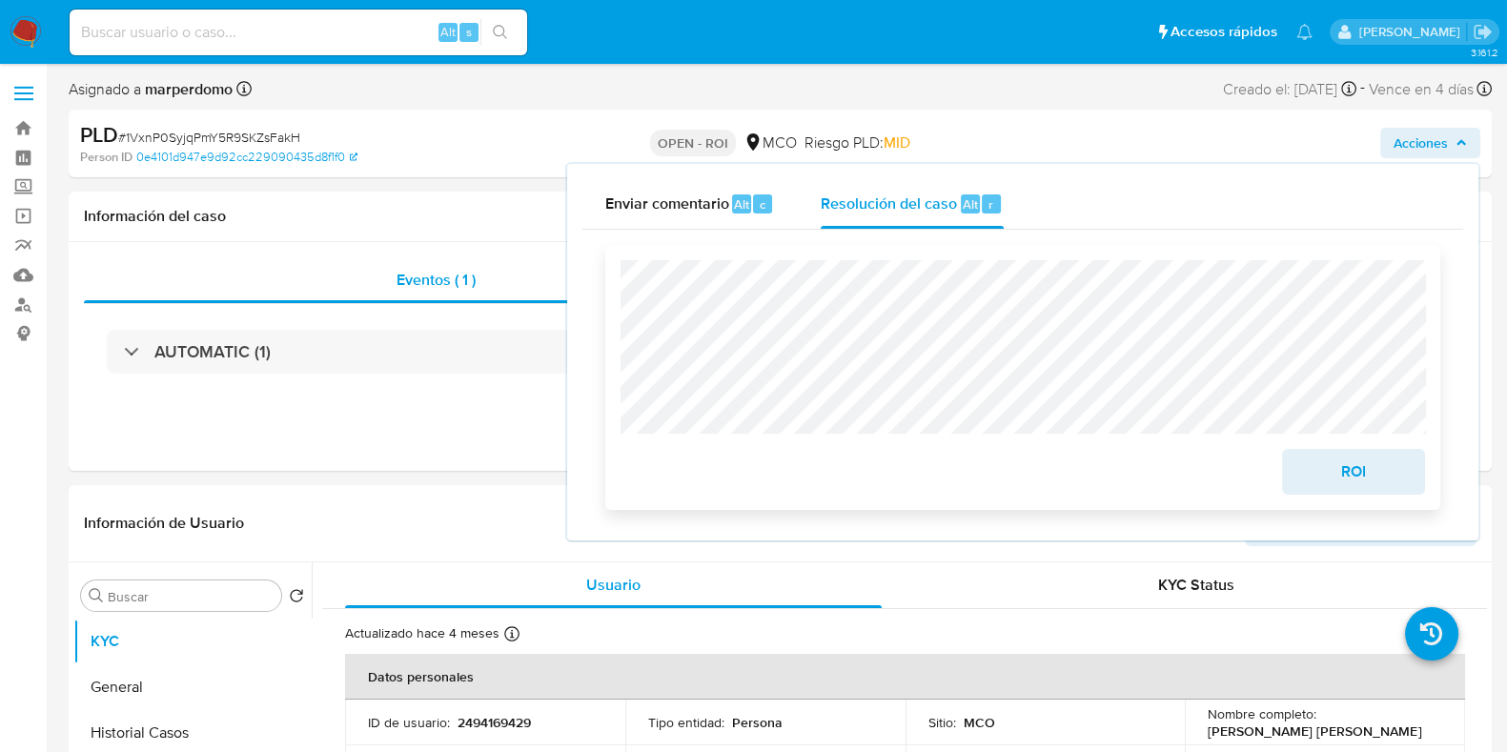
click at [1378, 482] on span "ROI" at bounding box center [1353, 472] width 93 height 42
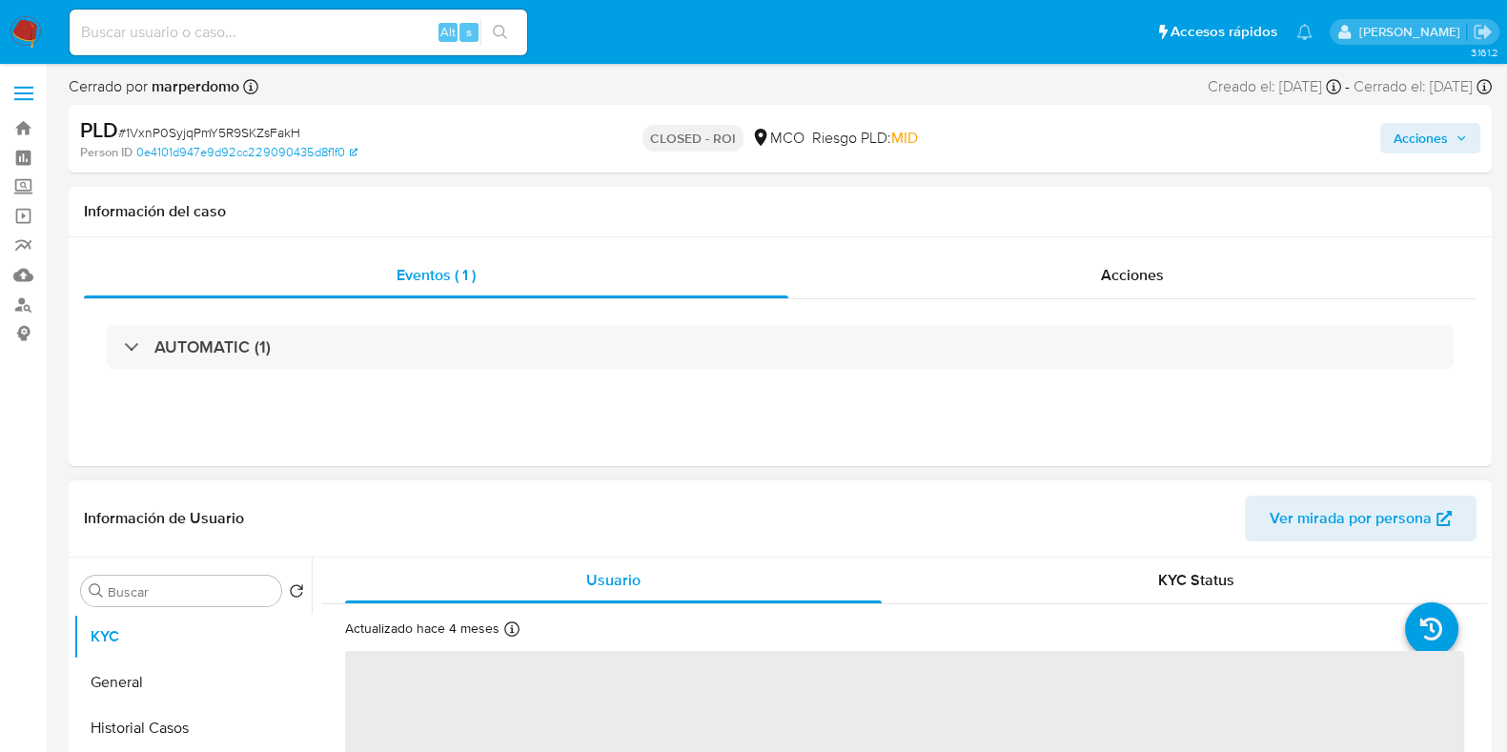
select select "10"
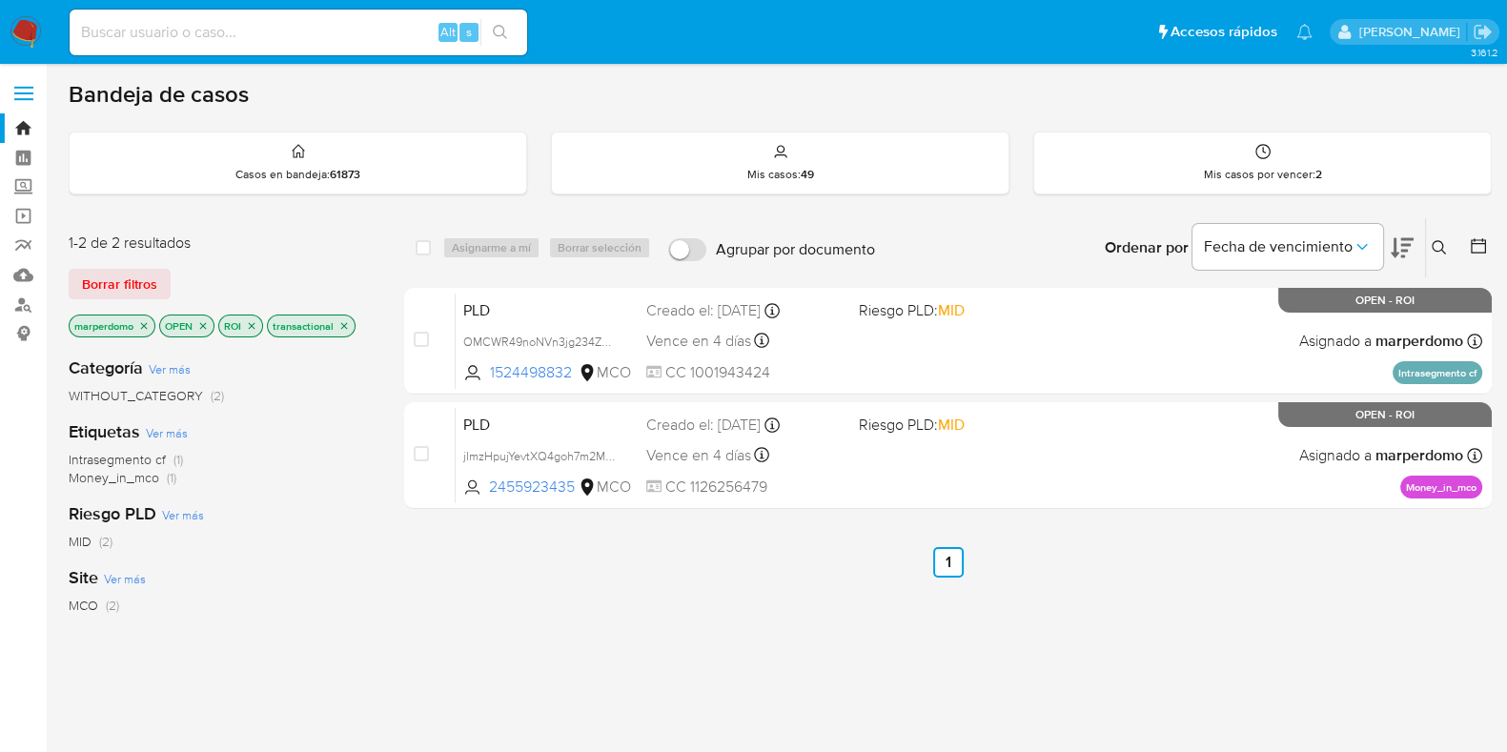
click at [206, 394] on span "WITHOUT_CATEGORY (2)" at bounding box center [146, 396] width 155 height 18
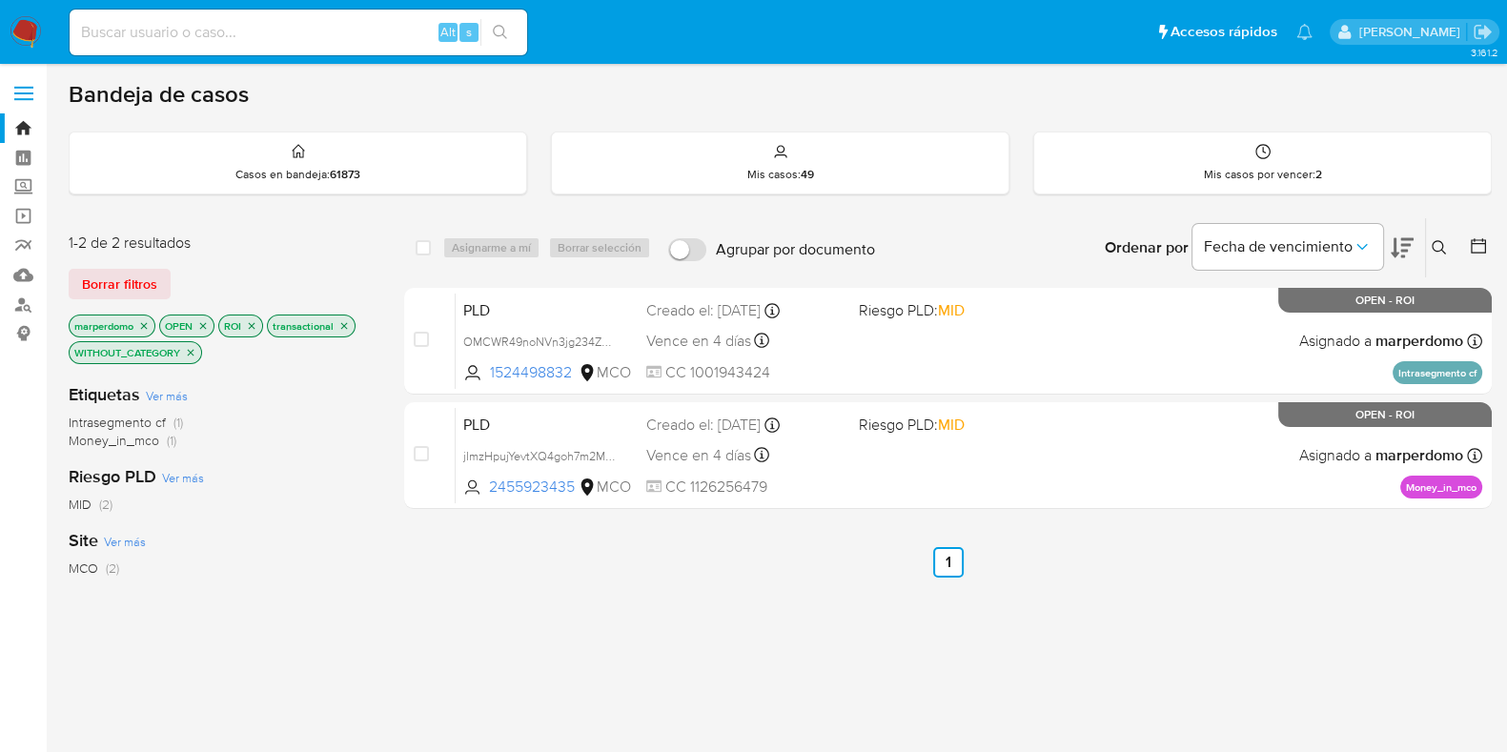
click at [191, 353] on icon "close-filter" at bounding box center [190, 352] width 11 height 11
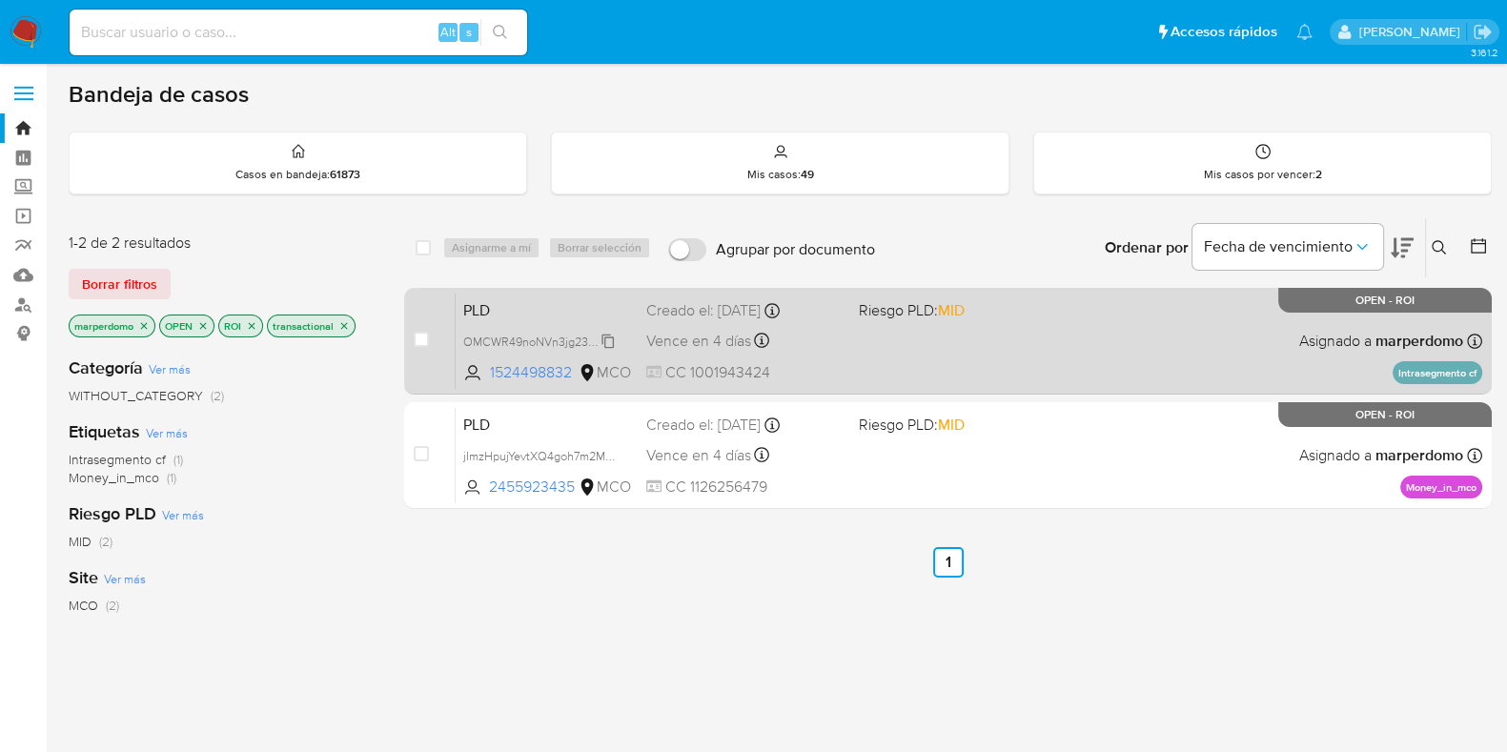
click at [544, 336] on span "OMCWR49noNVn3jg234ZRBG3I" at bounding box center [549, 340] width 172 height 21
click at [548, 312] on span "PLD" at bounding box center [547, 308] width 168 height 25
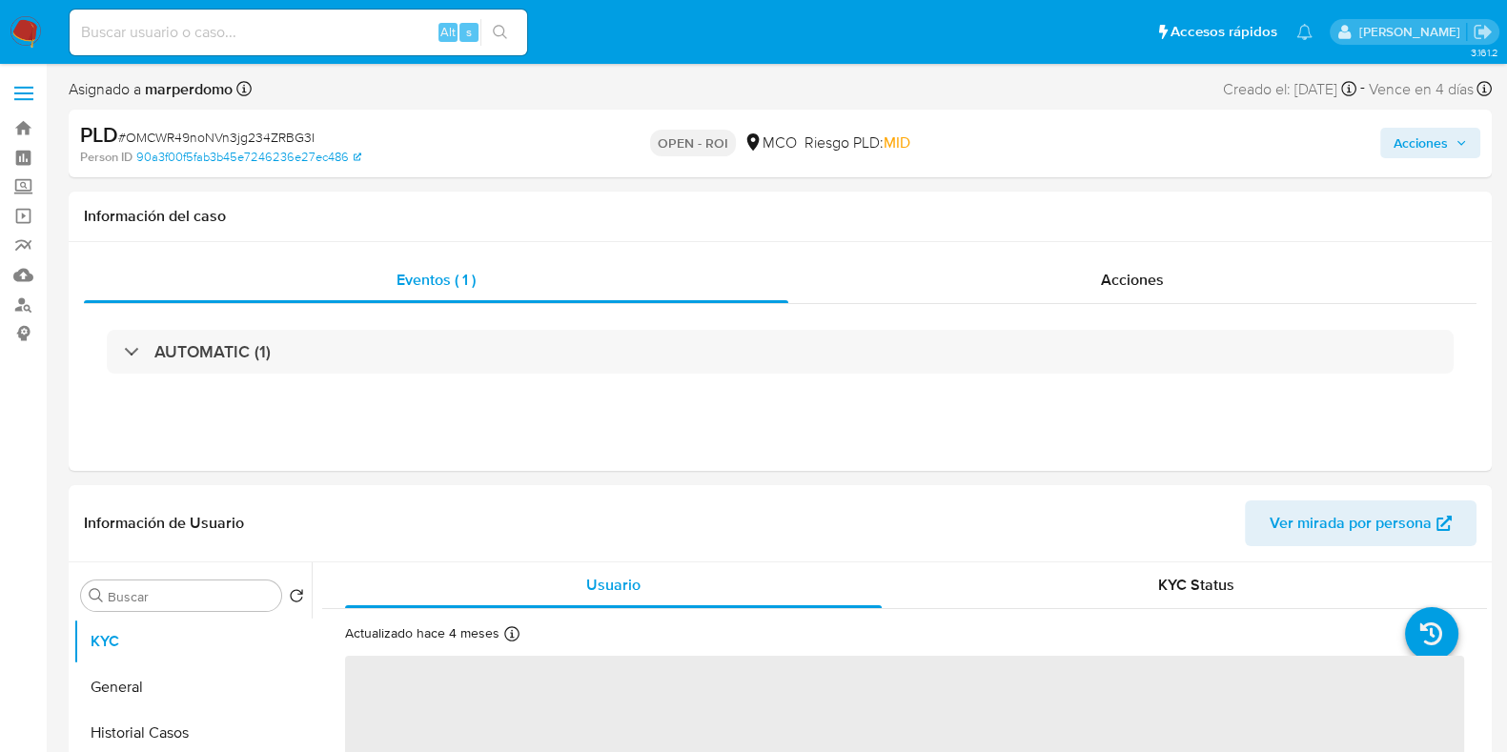
select select "10"
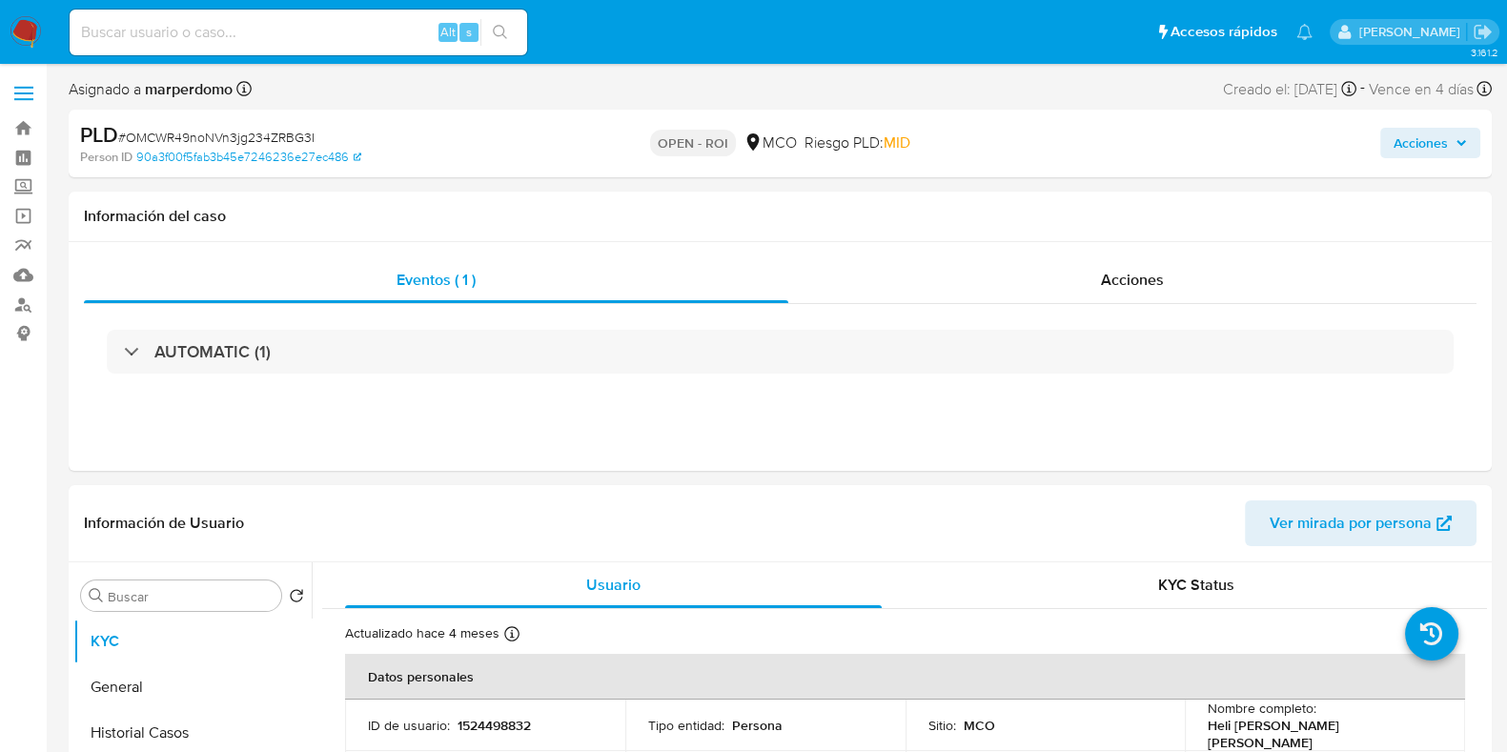
click at [1437, 144] on span "Acciones" at bounding box center [1421, 143] width 54 height 31
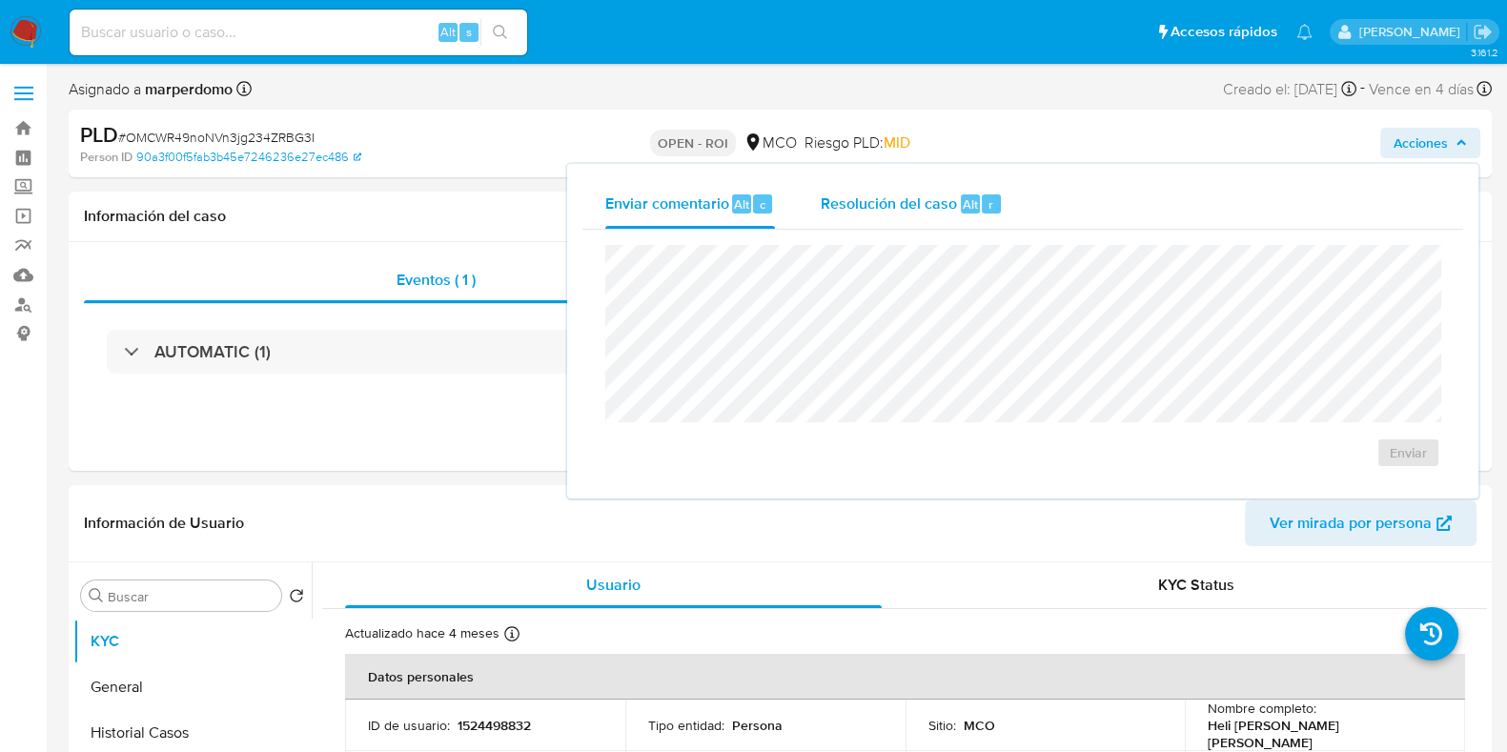
click at [929, 214] on span "Resolución del caso" at bounding box center [889, 204] width 136 height 22
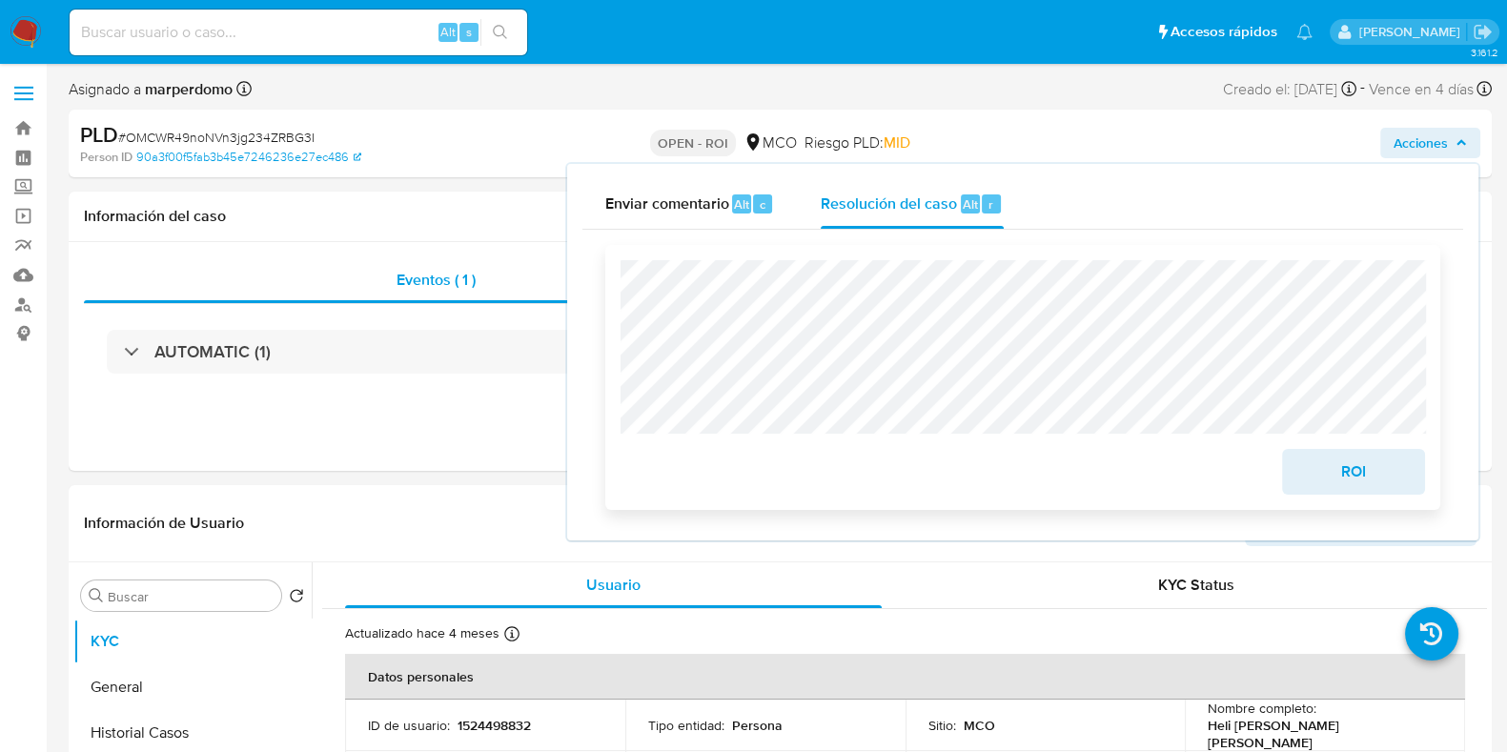
click at [1352, 474] on span "ROI" at bounding box center [1353, 472] width 93 height 42
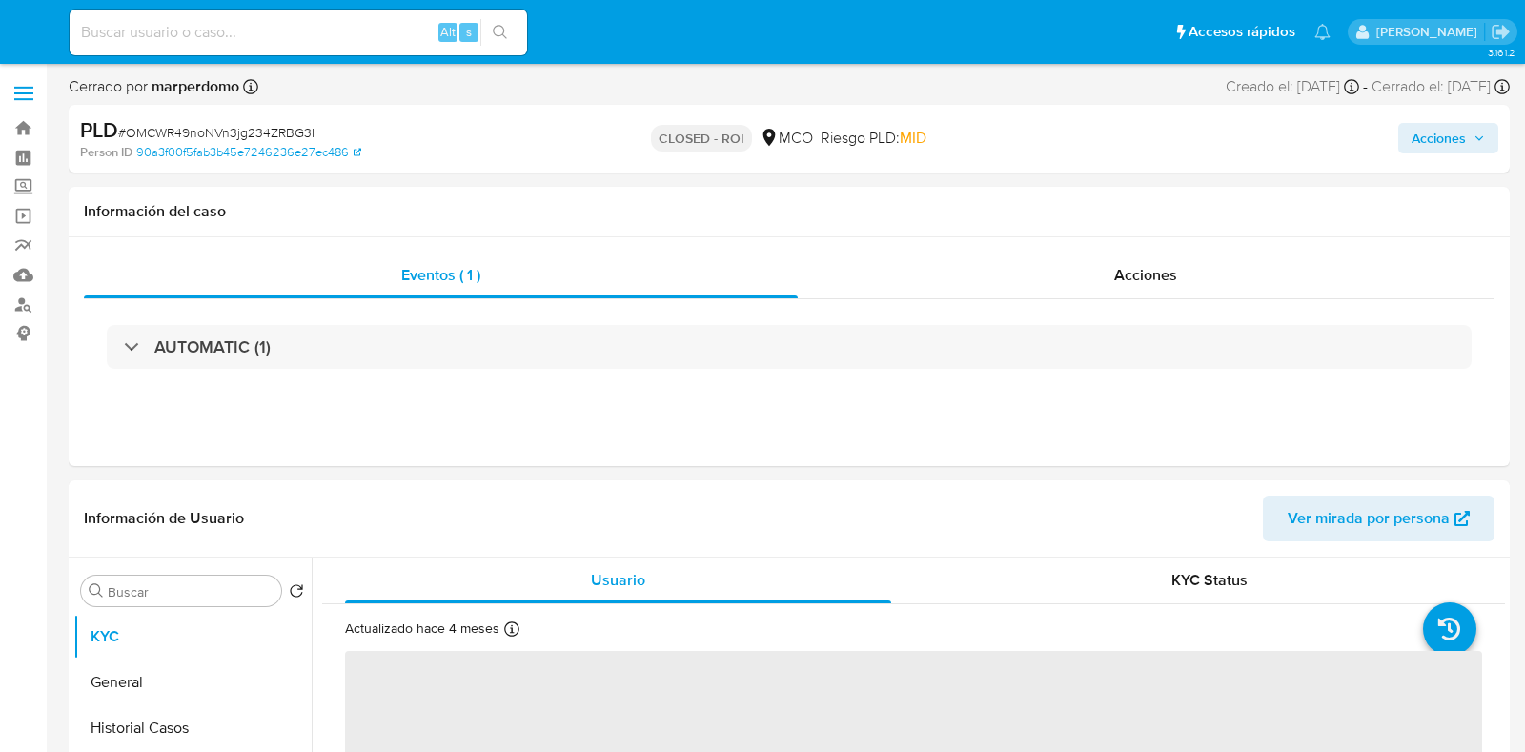
select select "10"
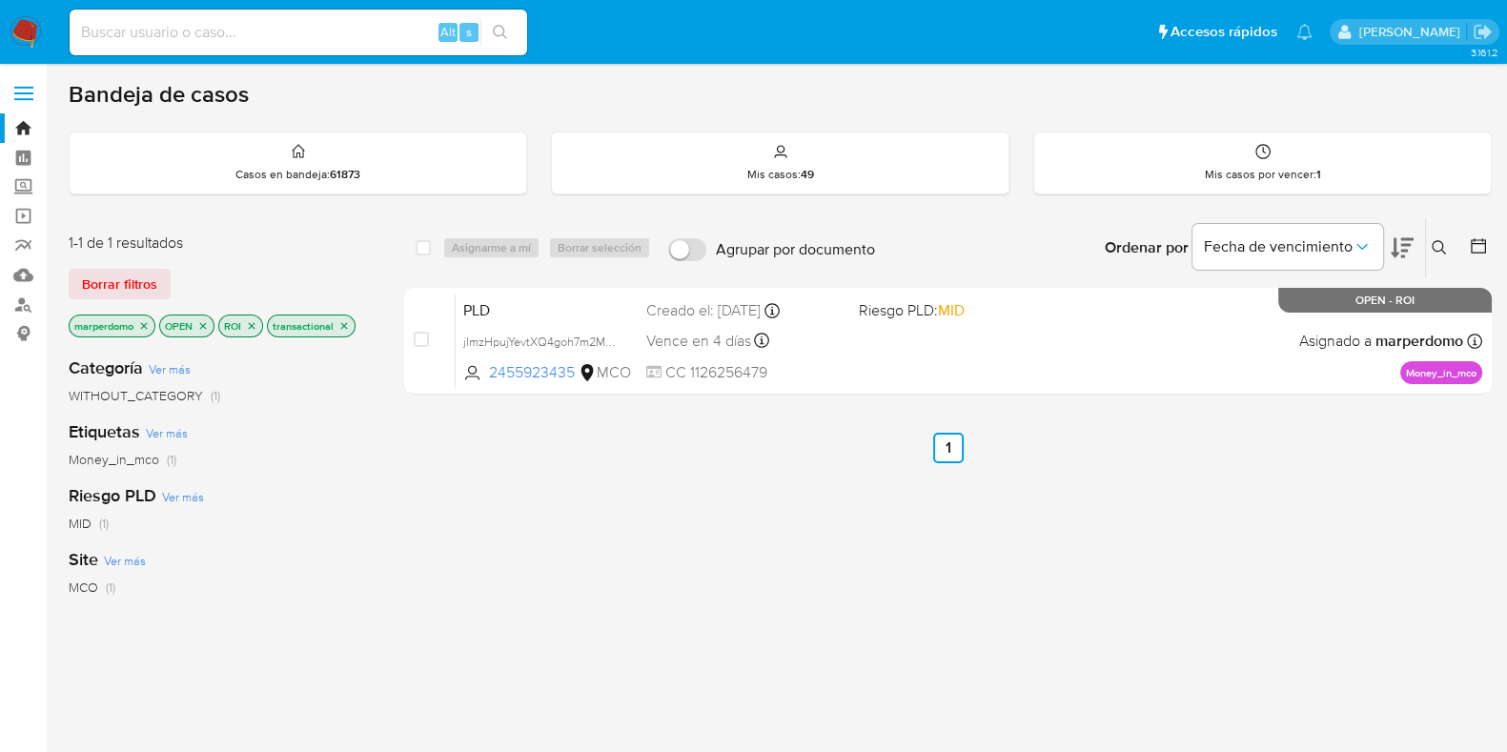
drag, startPoint x: 712, startPoint y: 526, endPoint x: 673, endPoint y: 484, distance: 57.3
click at [712, 526] on div "select-all-cases-checkbox Asignarme a mí Borrar selección Agrupar por documento…" at bounding box center [948, 649] width 1088 height 864
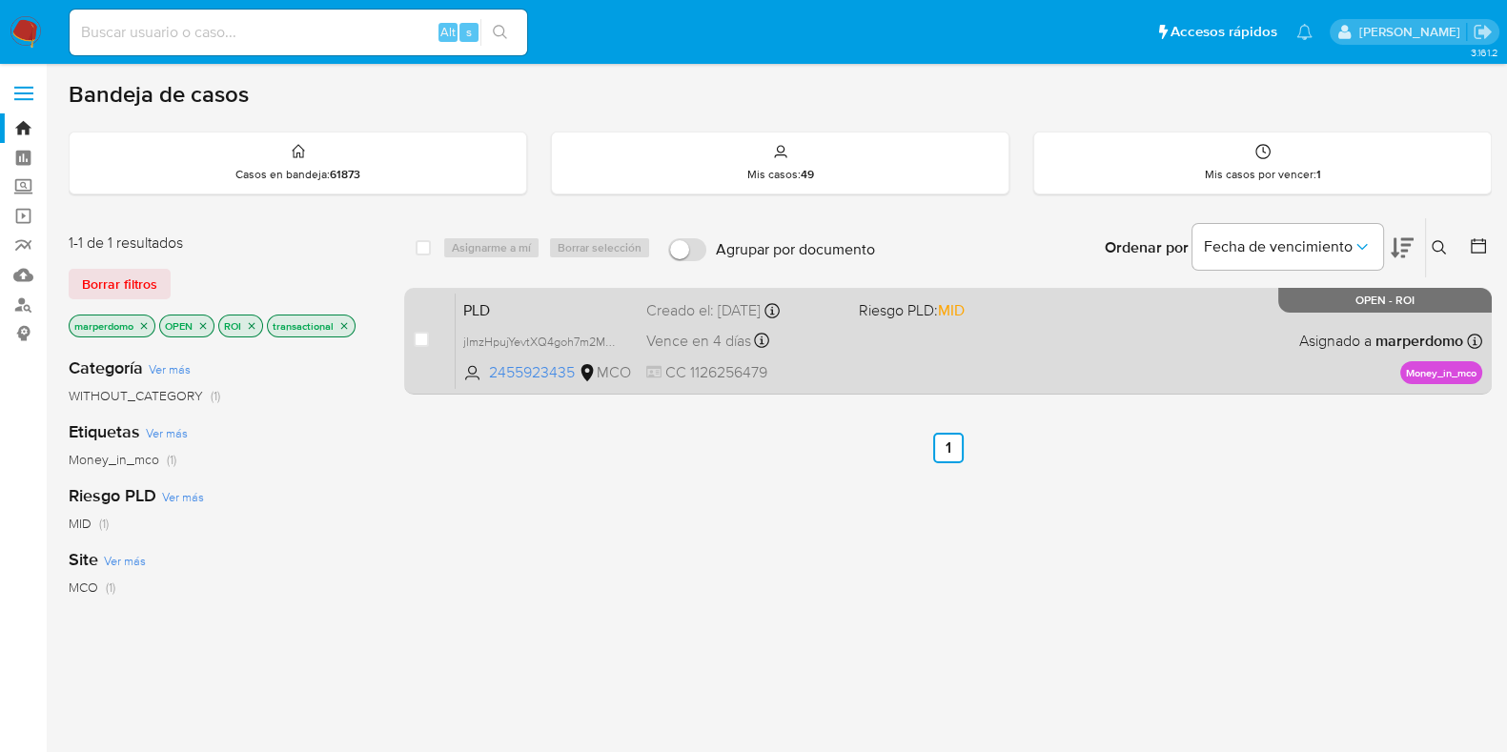
click at [562, 317] on span "PLD" at bounding box center [547, 308] width 168 height 25
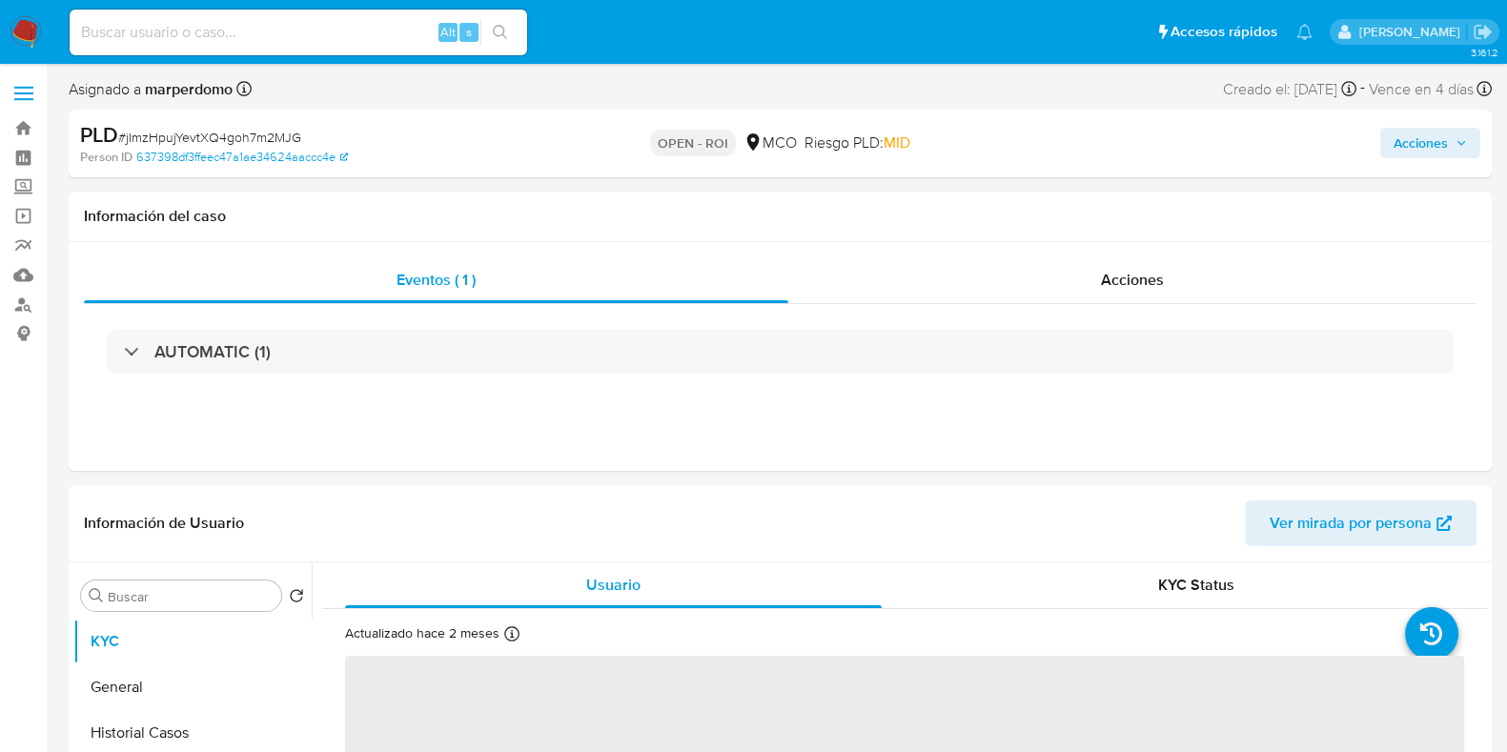
select select "10"
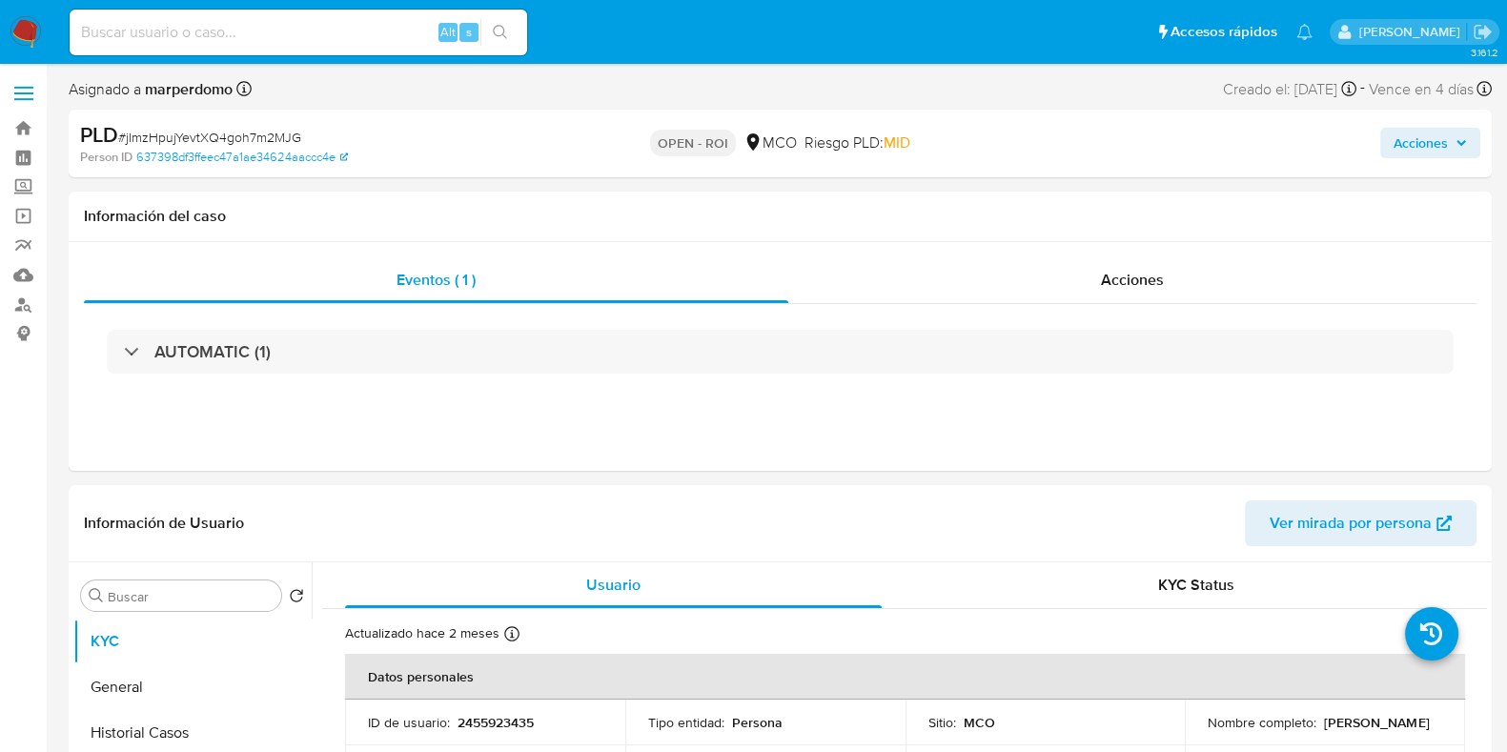
click at [1423, 138] on span "Acciones" at bounding box center [1421, 143] width 54 height 31
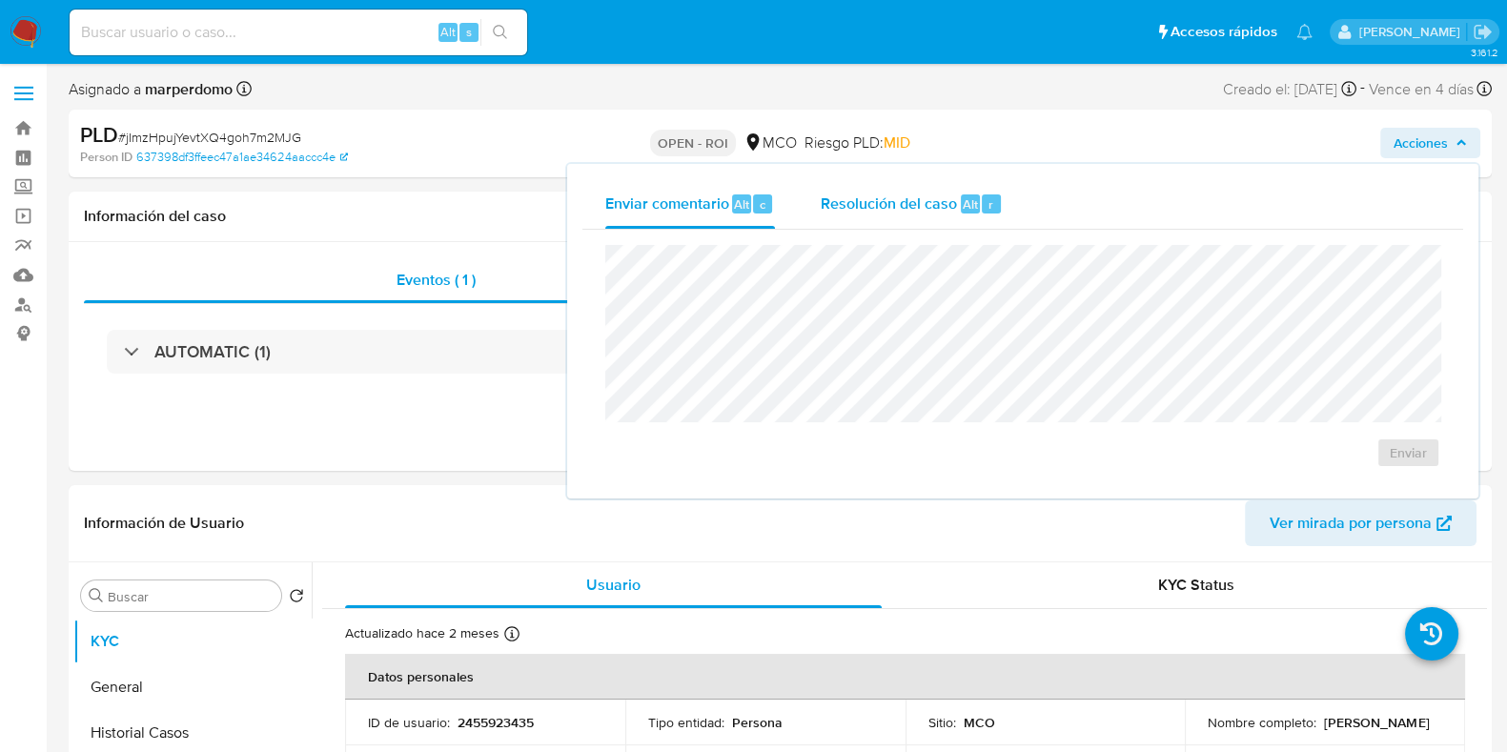
click at [920, 200] on span "Resolución del caso" at bounding box center [889, 204] width 136 height 22
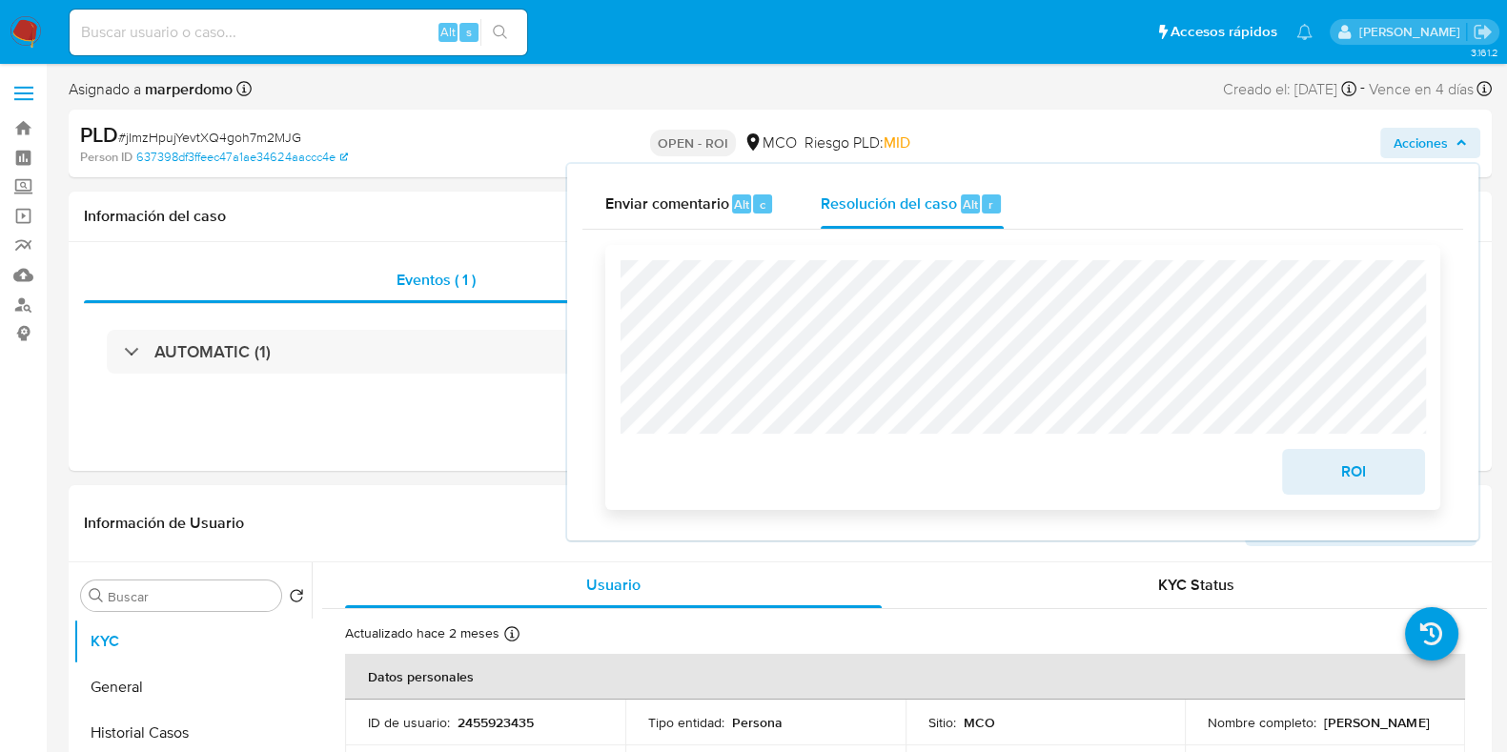
click at [1356, 464] on span "ROI" at bounding box center [1353, 472] width 93 height 42
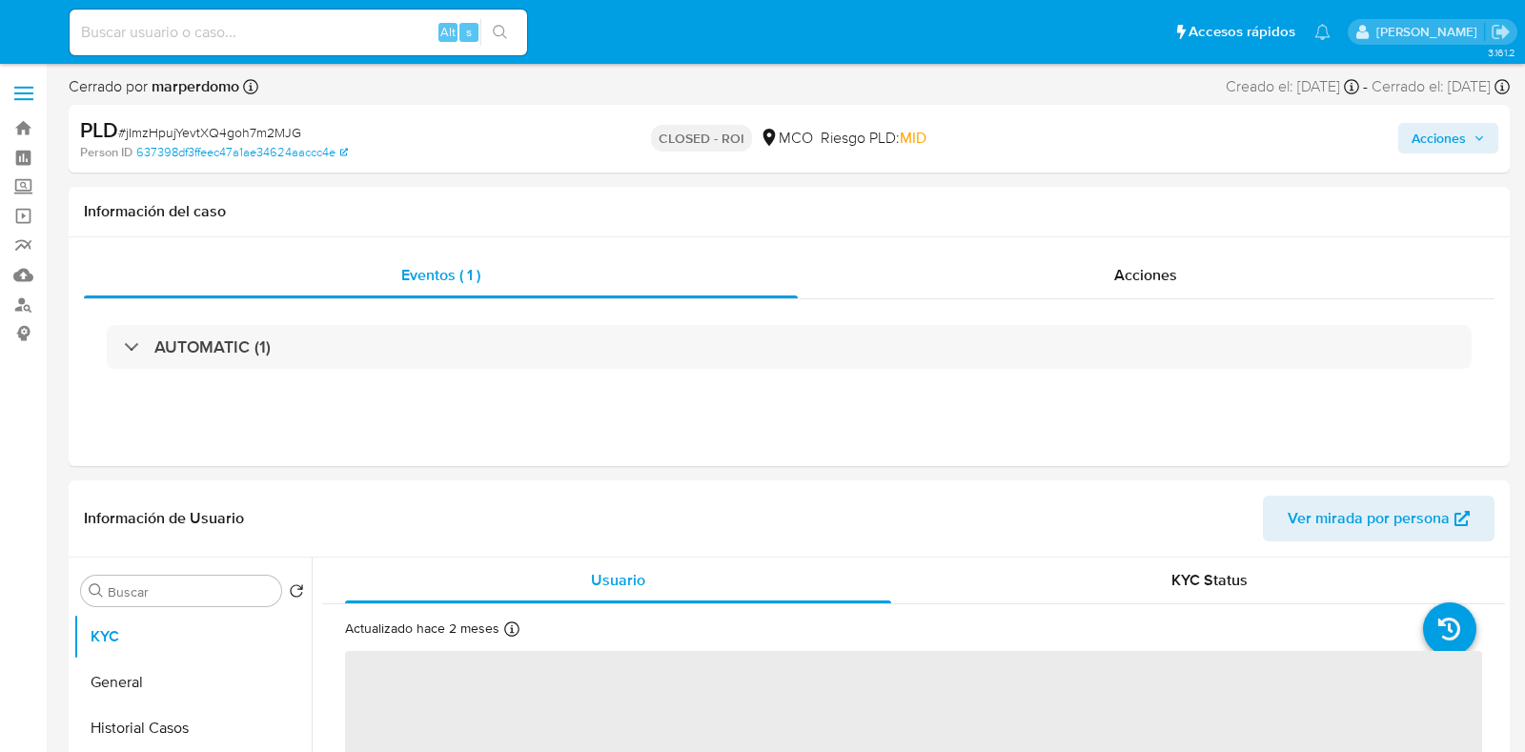
select select "10"
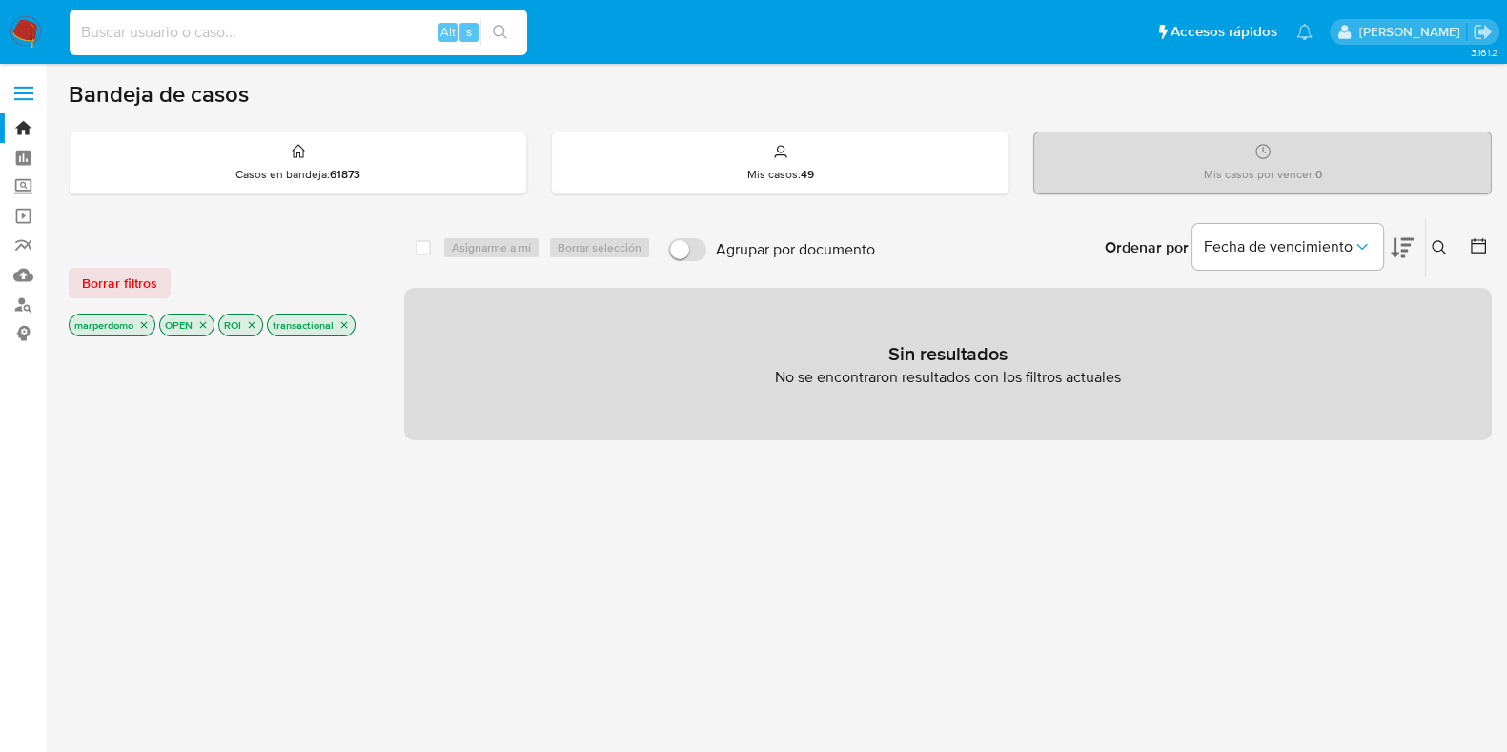
click at [357, 39] on input at bounding box center [299, 32] width 458 height 25
paste input "1239092046"
type input "1239092046"
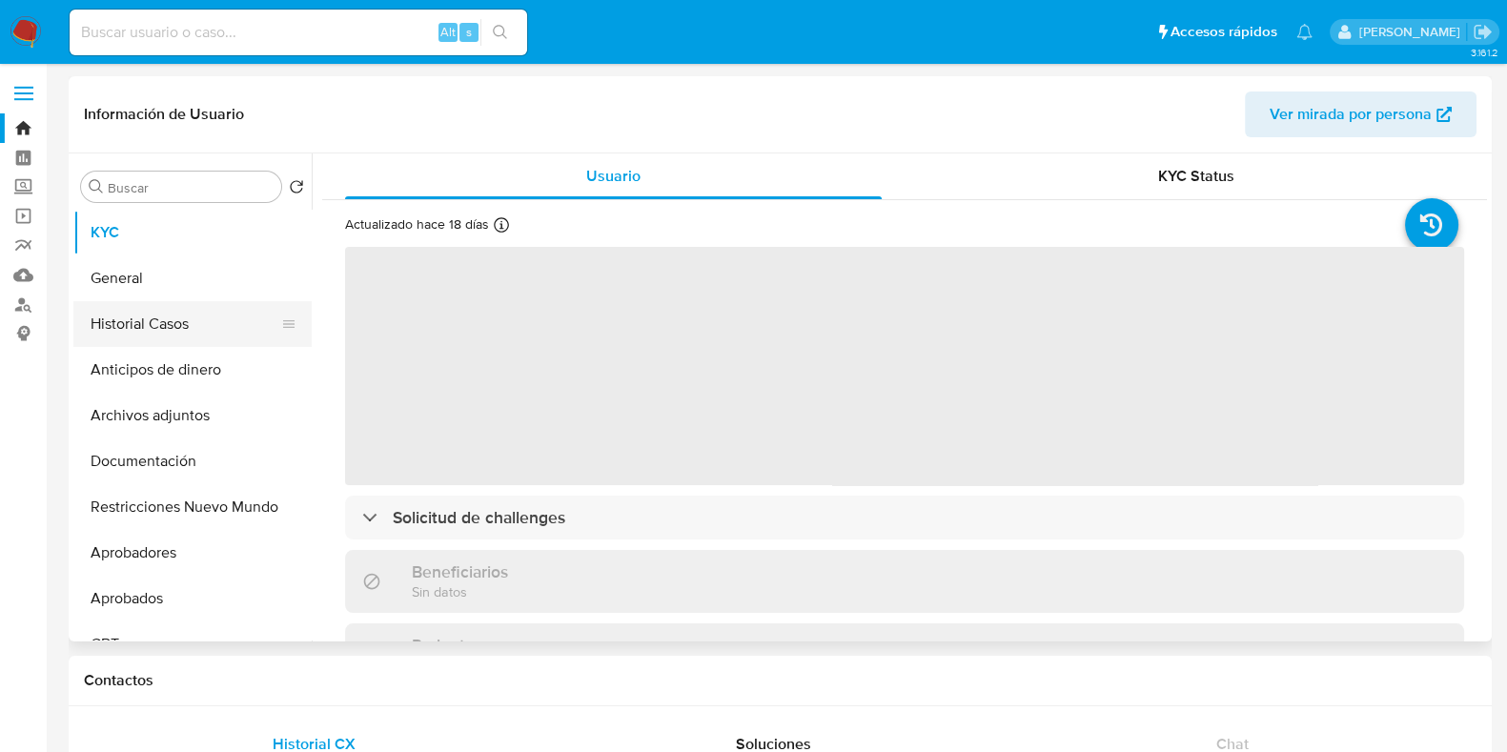
select select "10"
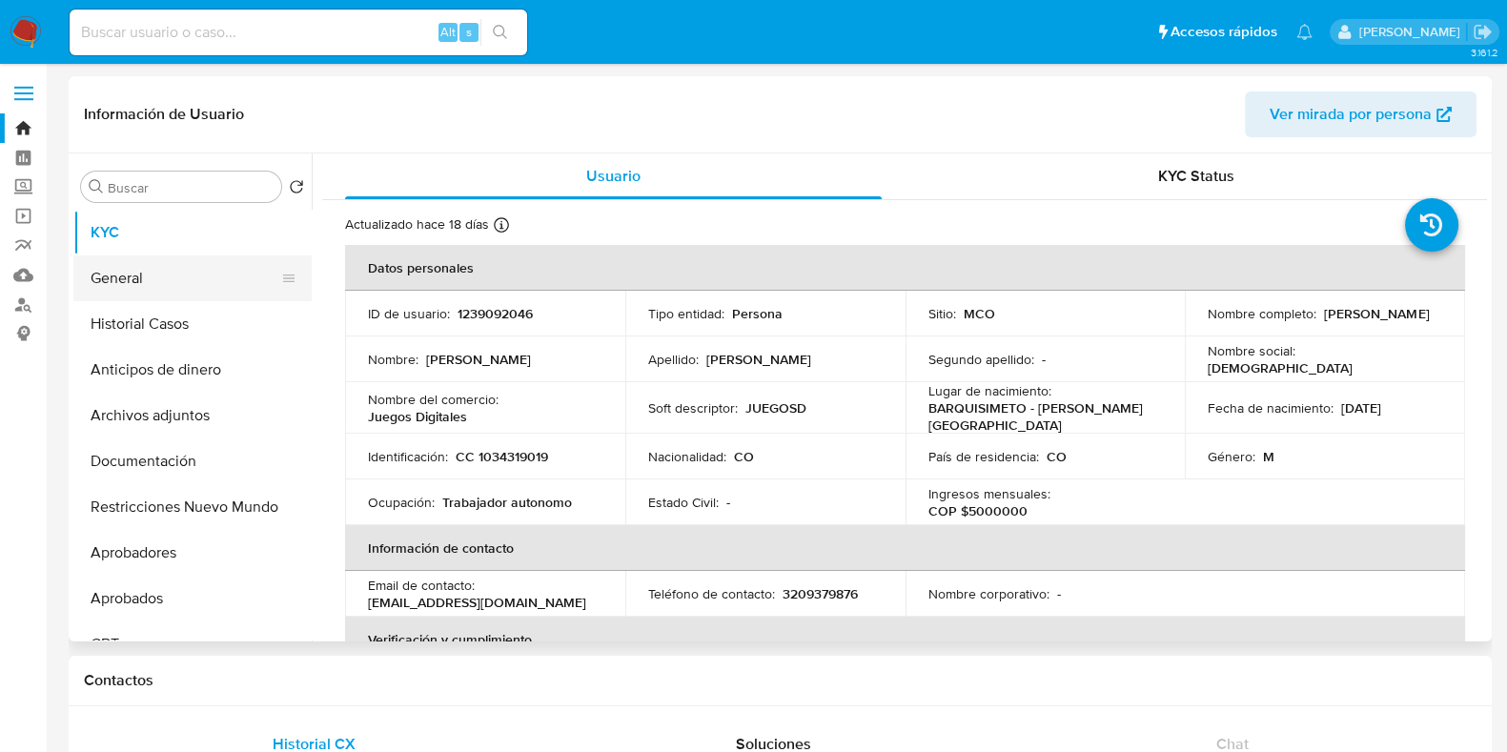
click at [186, 288] on button "General" at bounding box center [184, 278] width 223 height 46
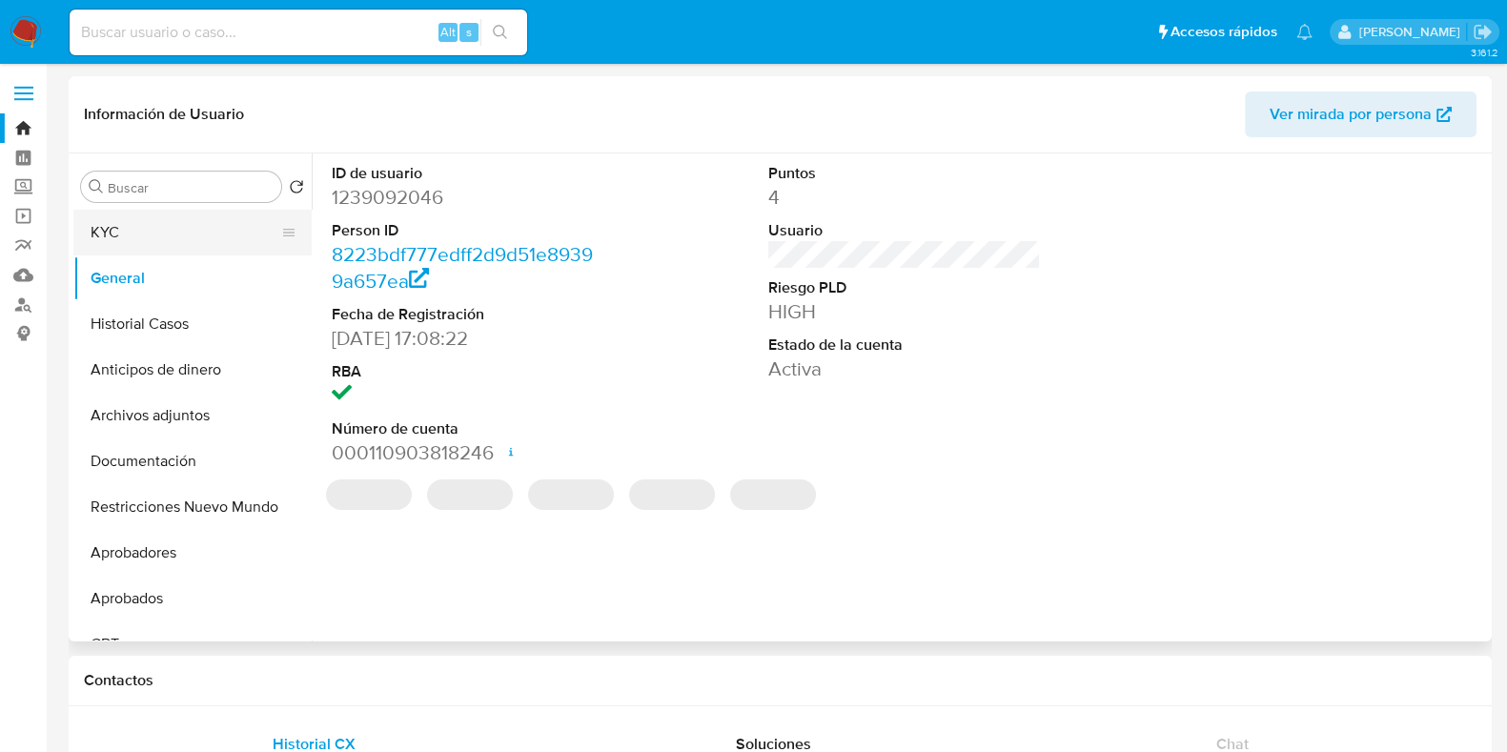
click at [145, 242] on button "KYC" at bounding box center [184, 233] width 223 height 46
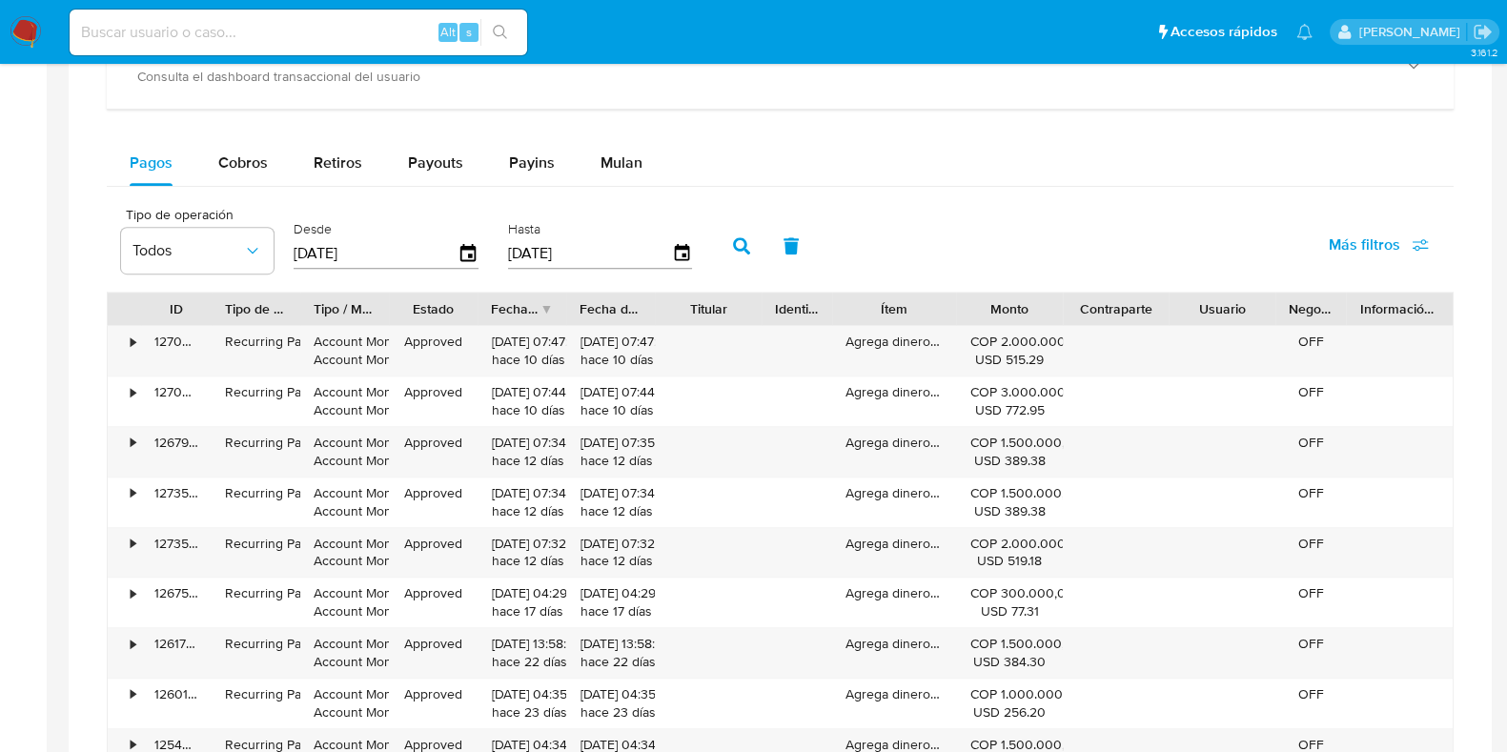
scroll to position [1192, 0]
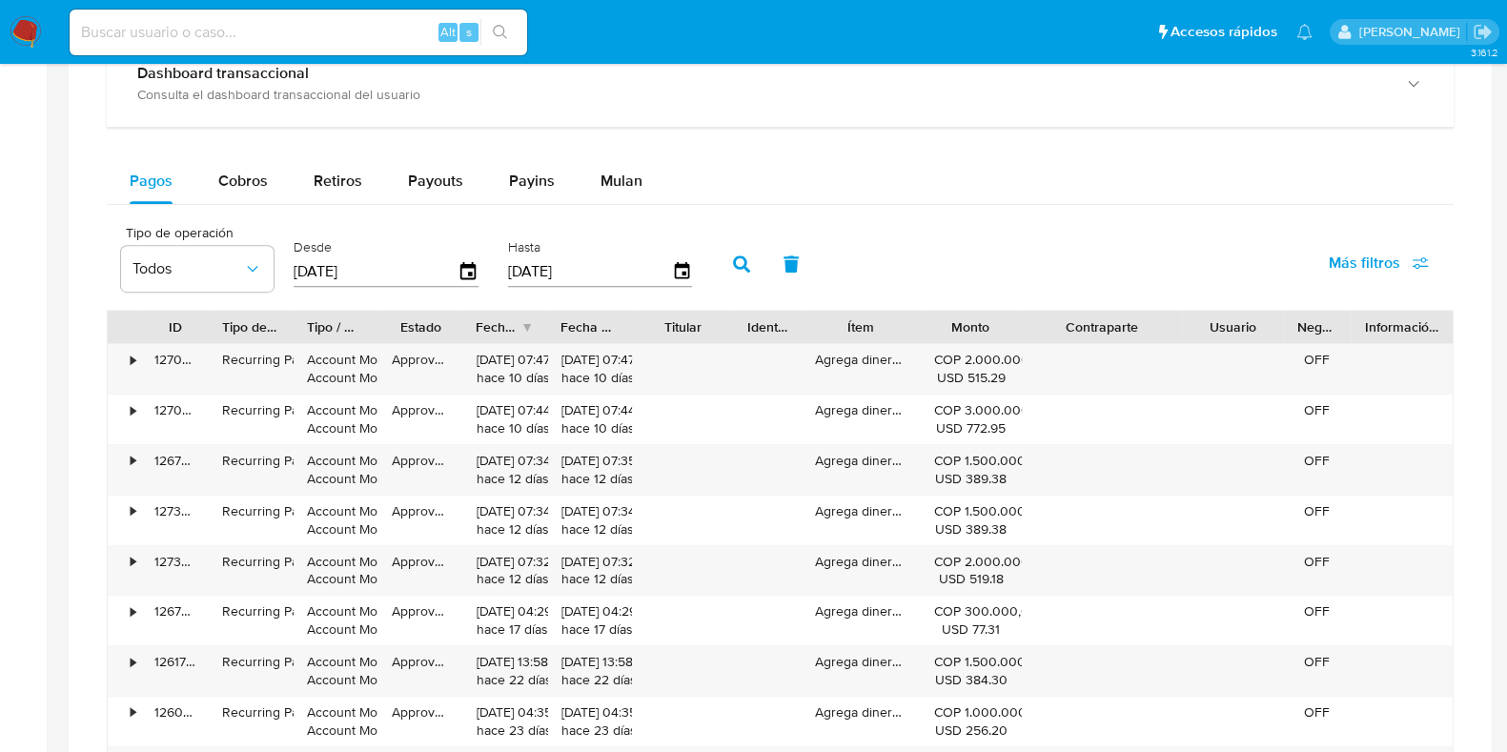
drag, startPoint x: 1163, startPoint y: 320, endPoint x: 1219, endPoint y: 324, distance: 56.4
click at [1219, 324] on div "ID Tipo de operación Tipo / Método Estado Fecha de creación Fecha de aprobación…" at bounding box center [780, 327] width 1345 height 32
click at [293, 39] on input at bounding box center [299, 32] width 458 height 25
paste input "kWnCbJ99ChcCklYPzevgN1f1"
type input "kWnCbJ99ChcCklYPzevgN1f1"
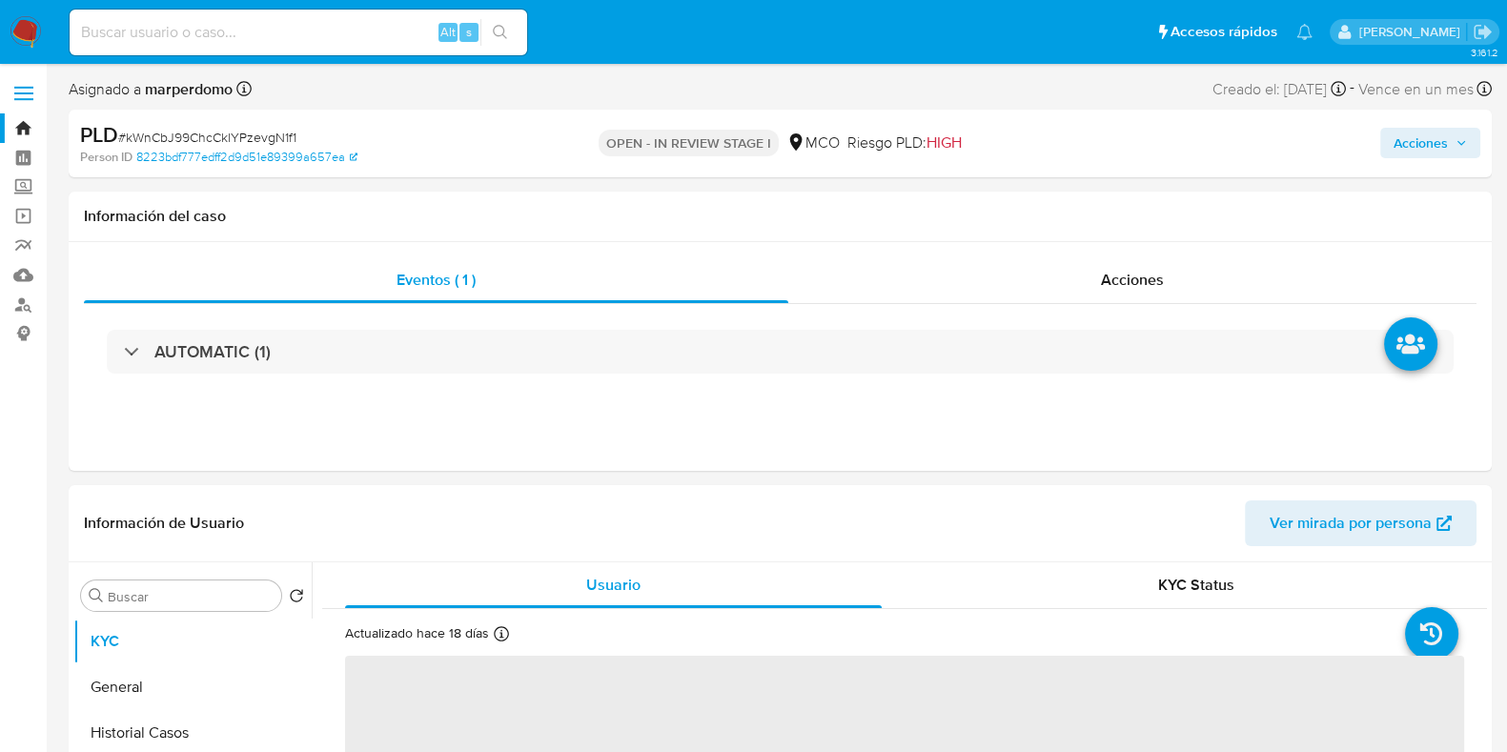
select select "10"
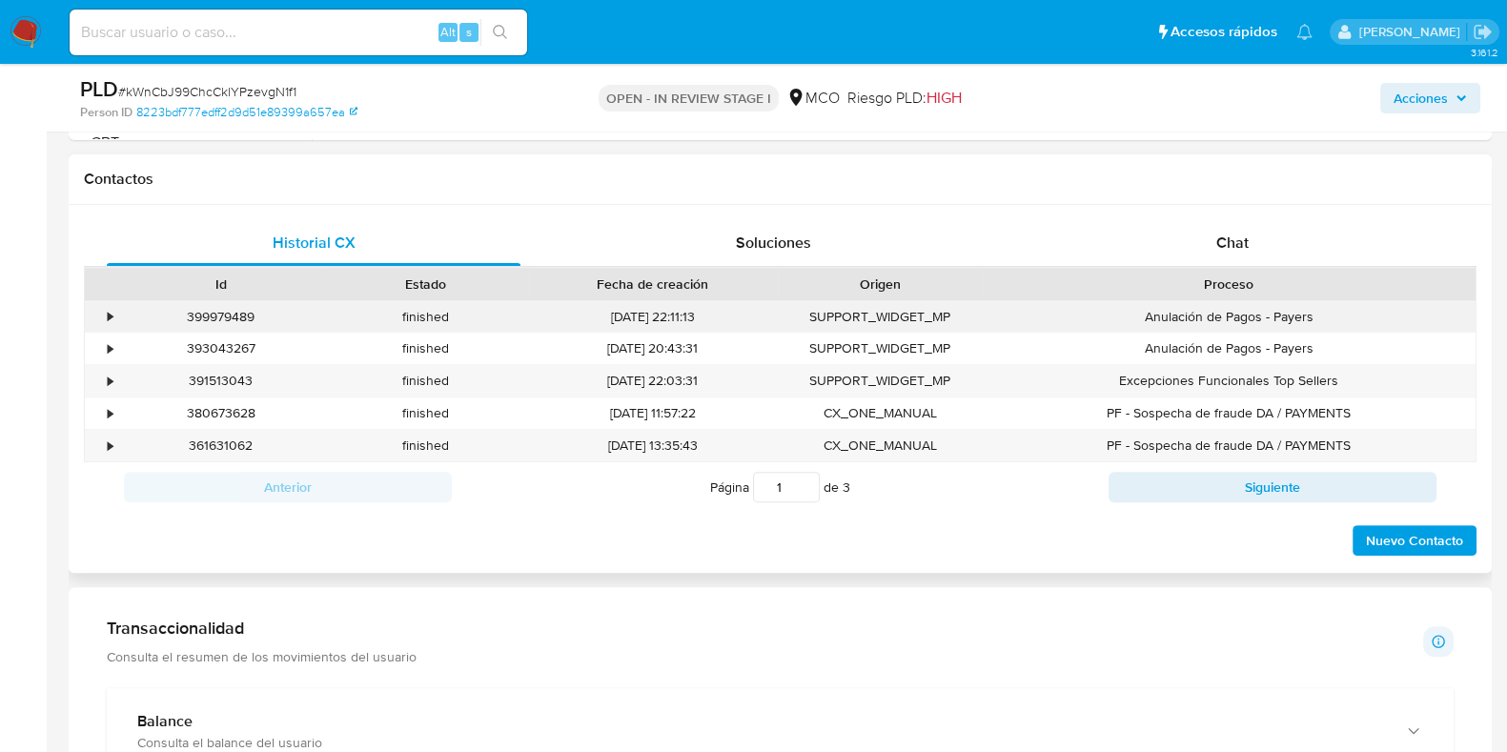
scroll to position [715, 0]
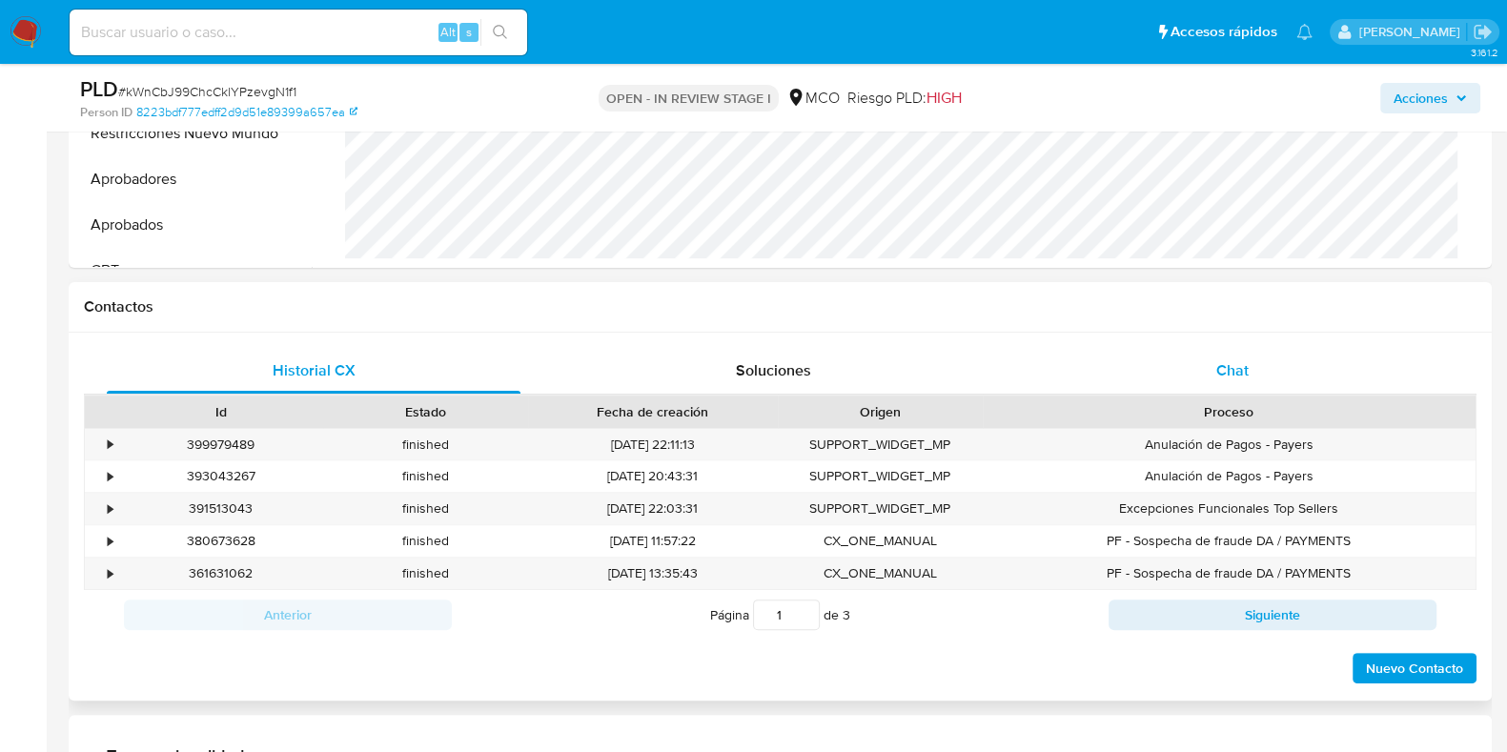
click at [1248, 387] on div "Chat" at bounding box center [1233, 371] width 414 height 46
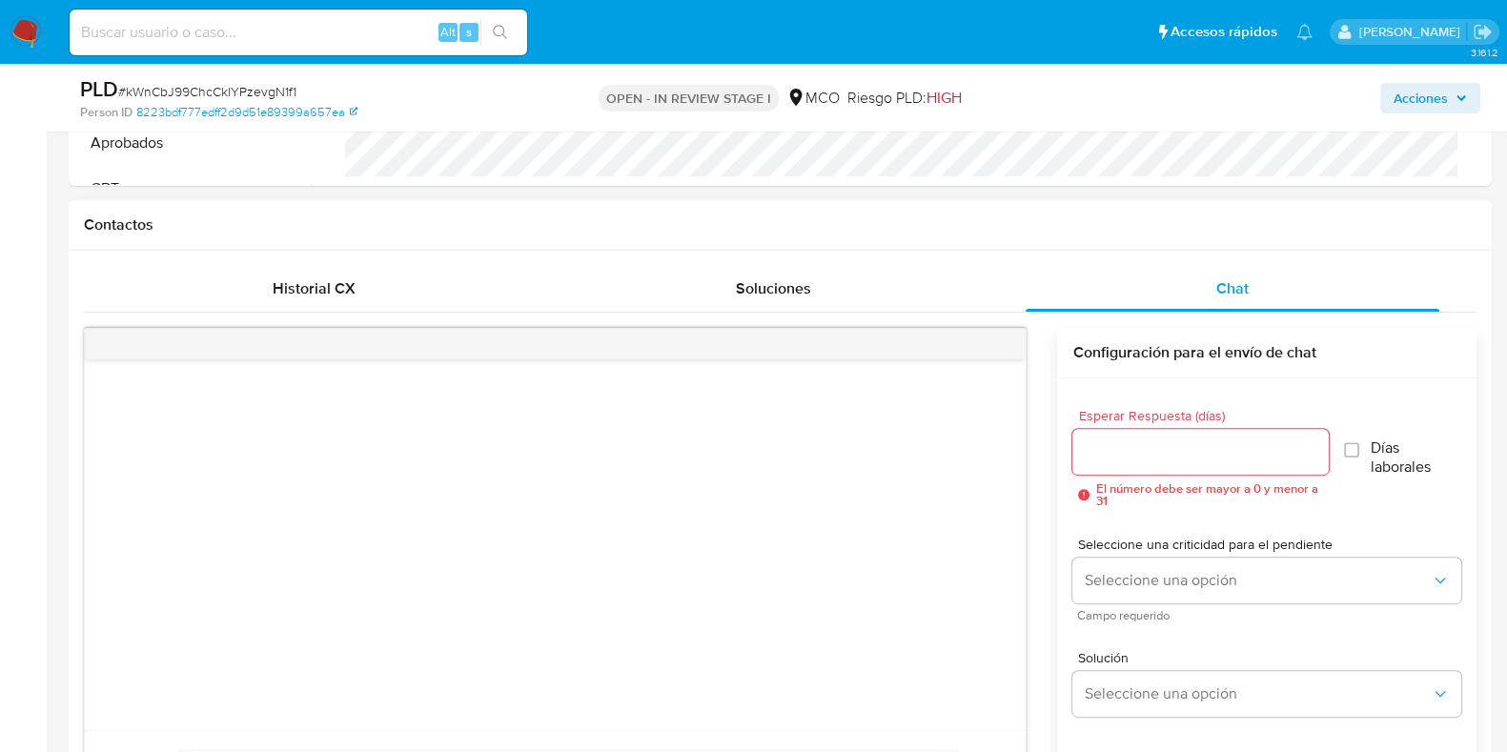
scroll to position [833, 0]
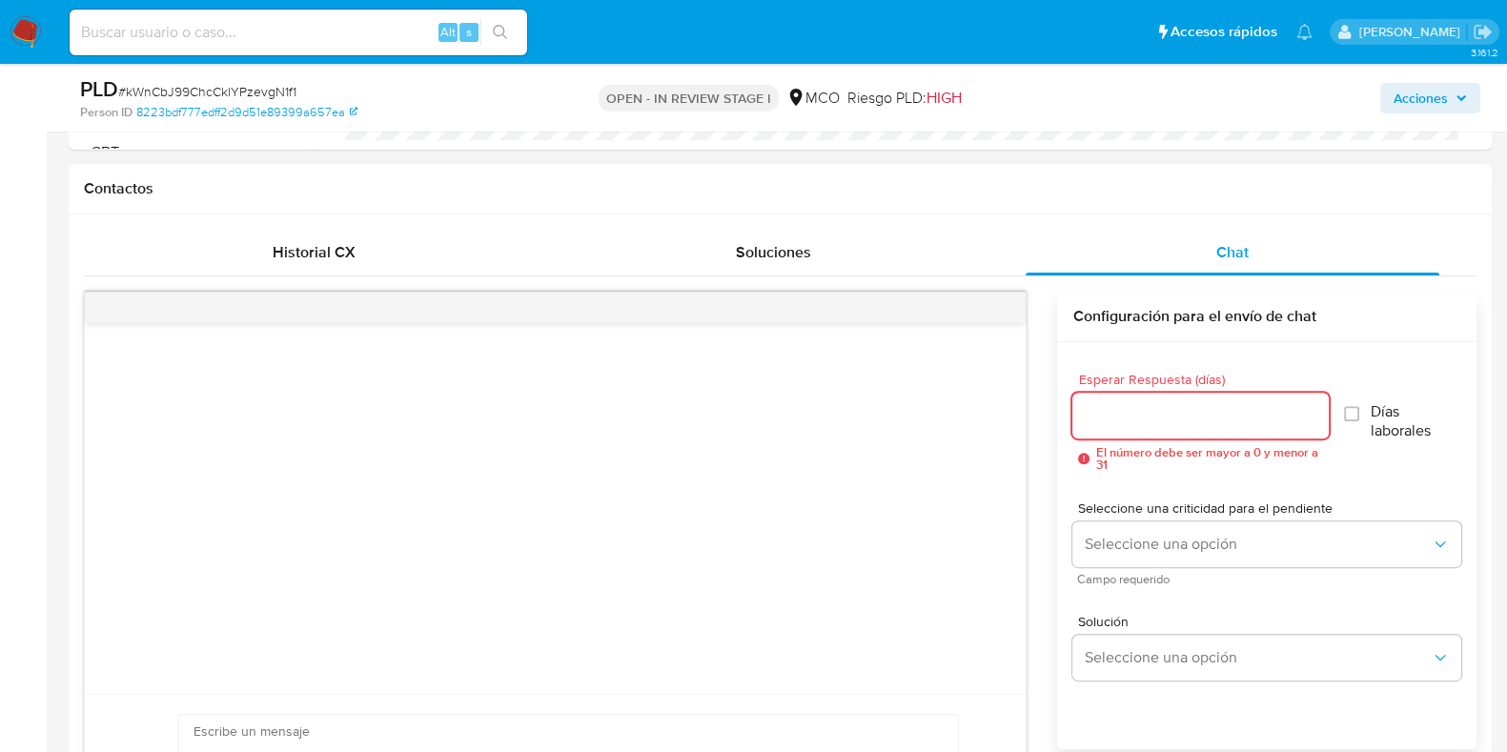
click at [1238, 419] on input "Esperar Respuesta (días)" at bounding box center [1199, 415] width 255 height 25
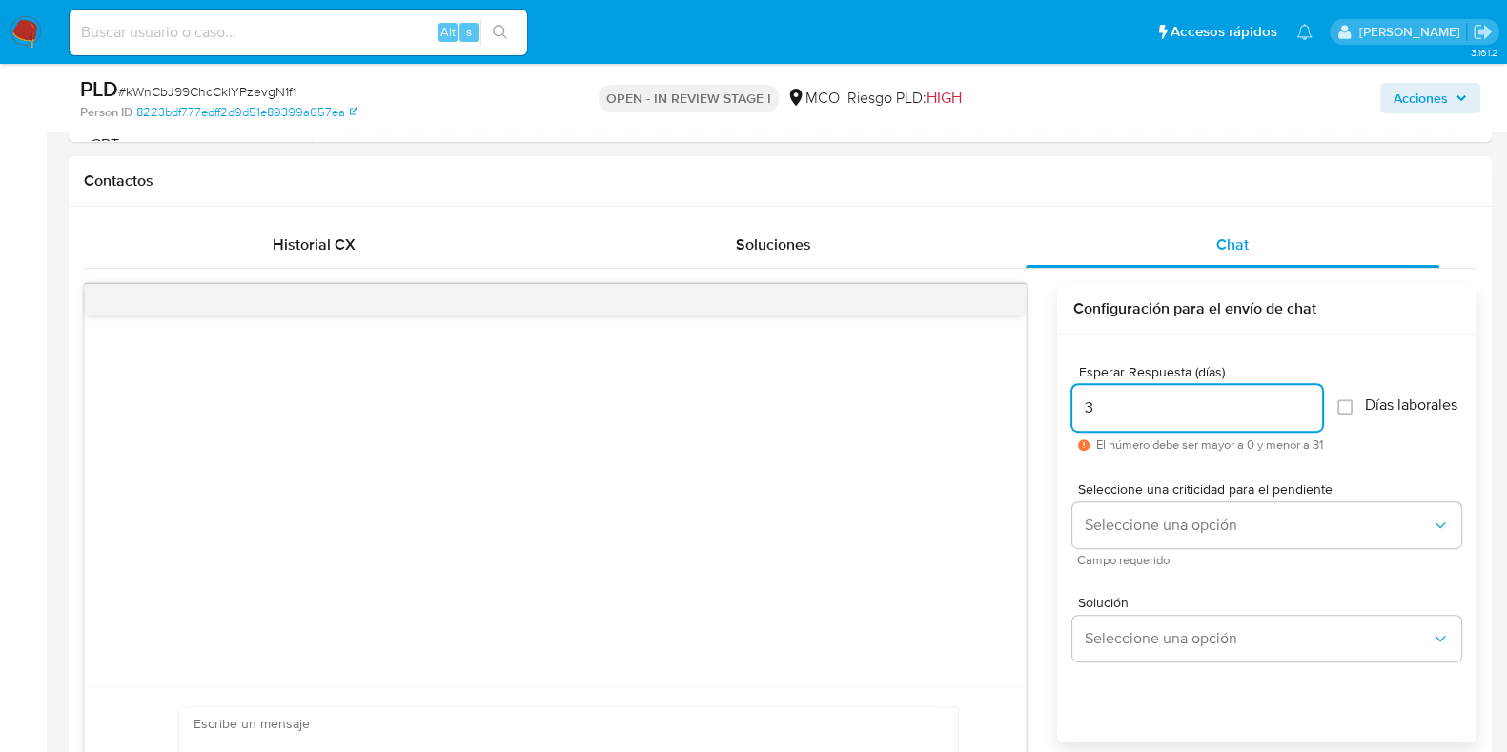
scroll to position [952, 0]
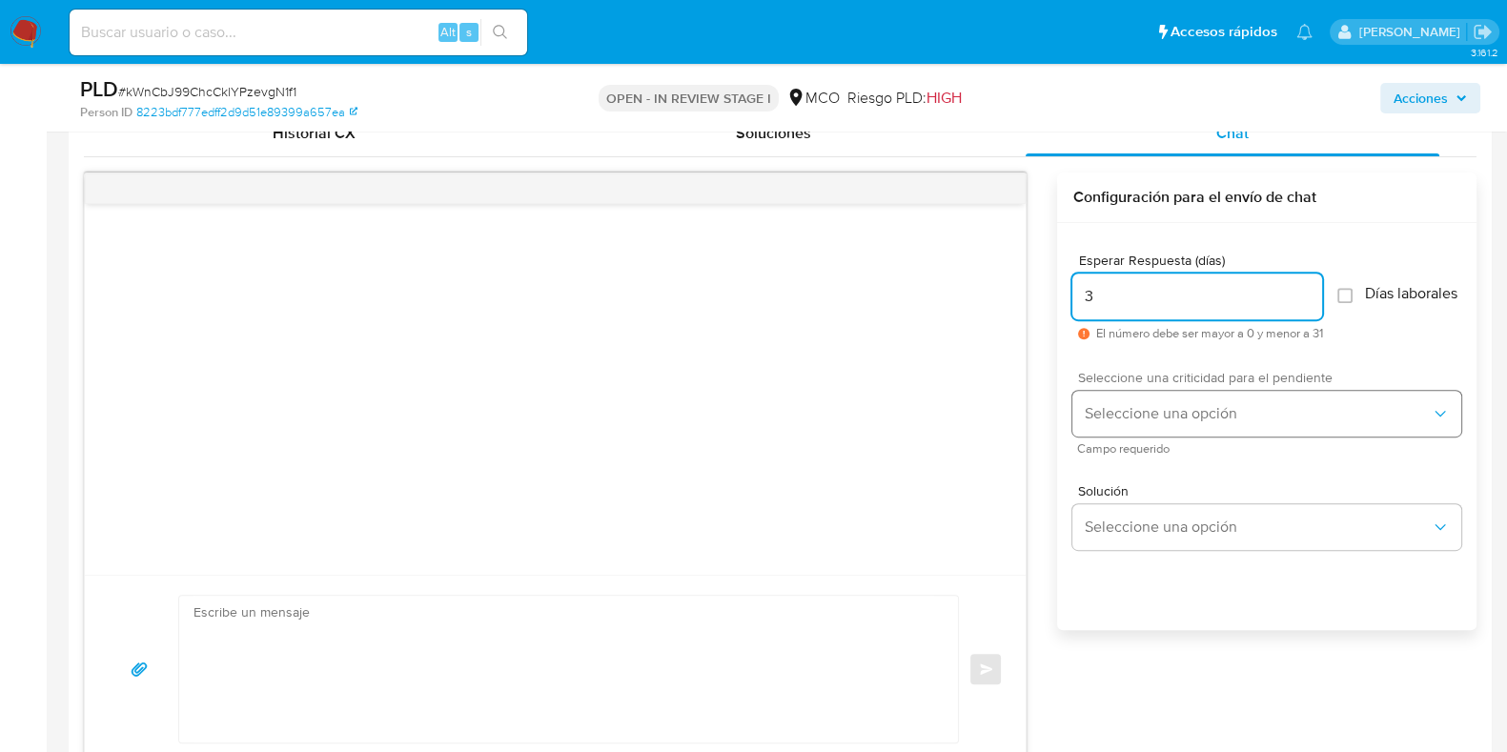
type input "3"
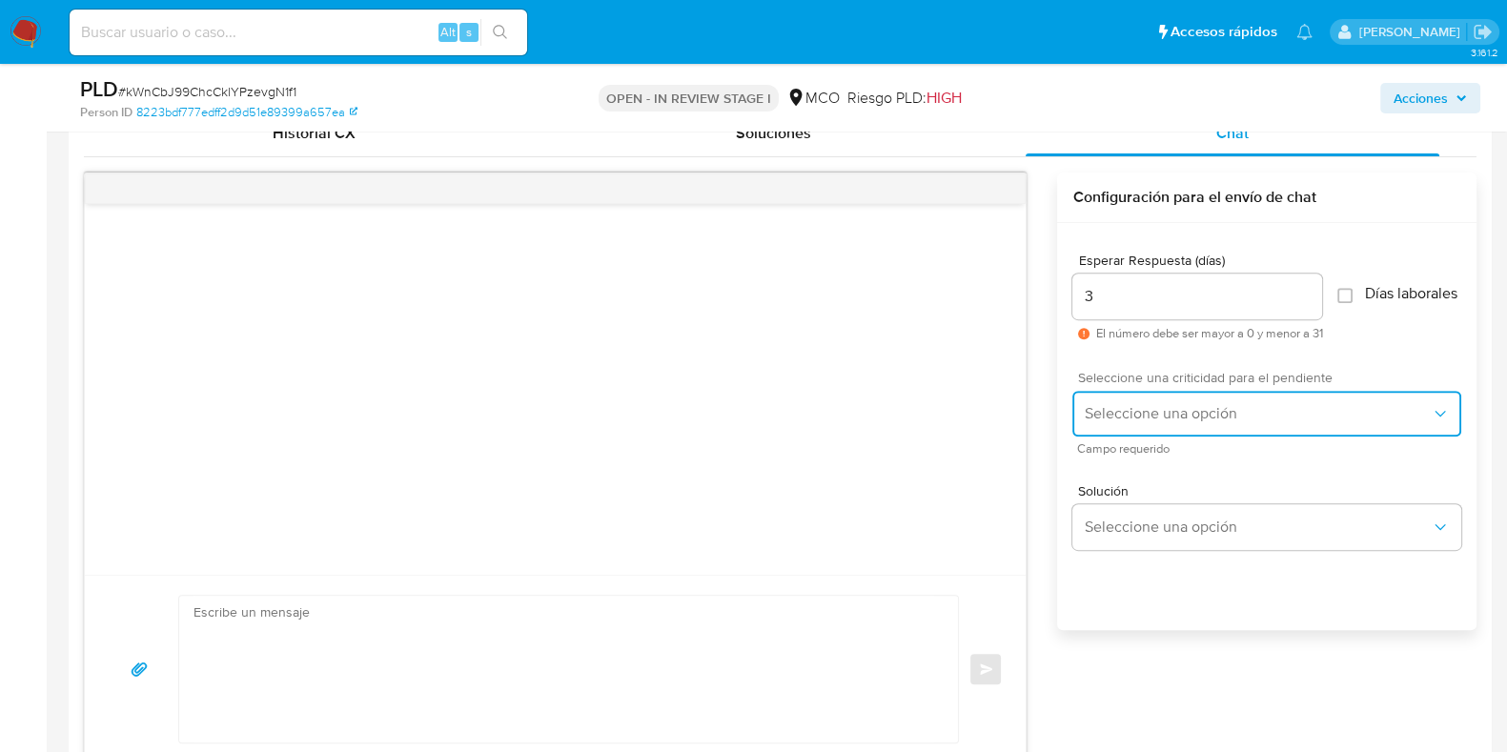
click at [1192, 437] on button "Seleccione una opción" at bounding box center [1266, 414] width 389 height 46
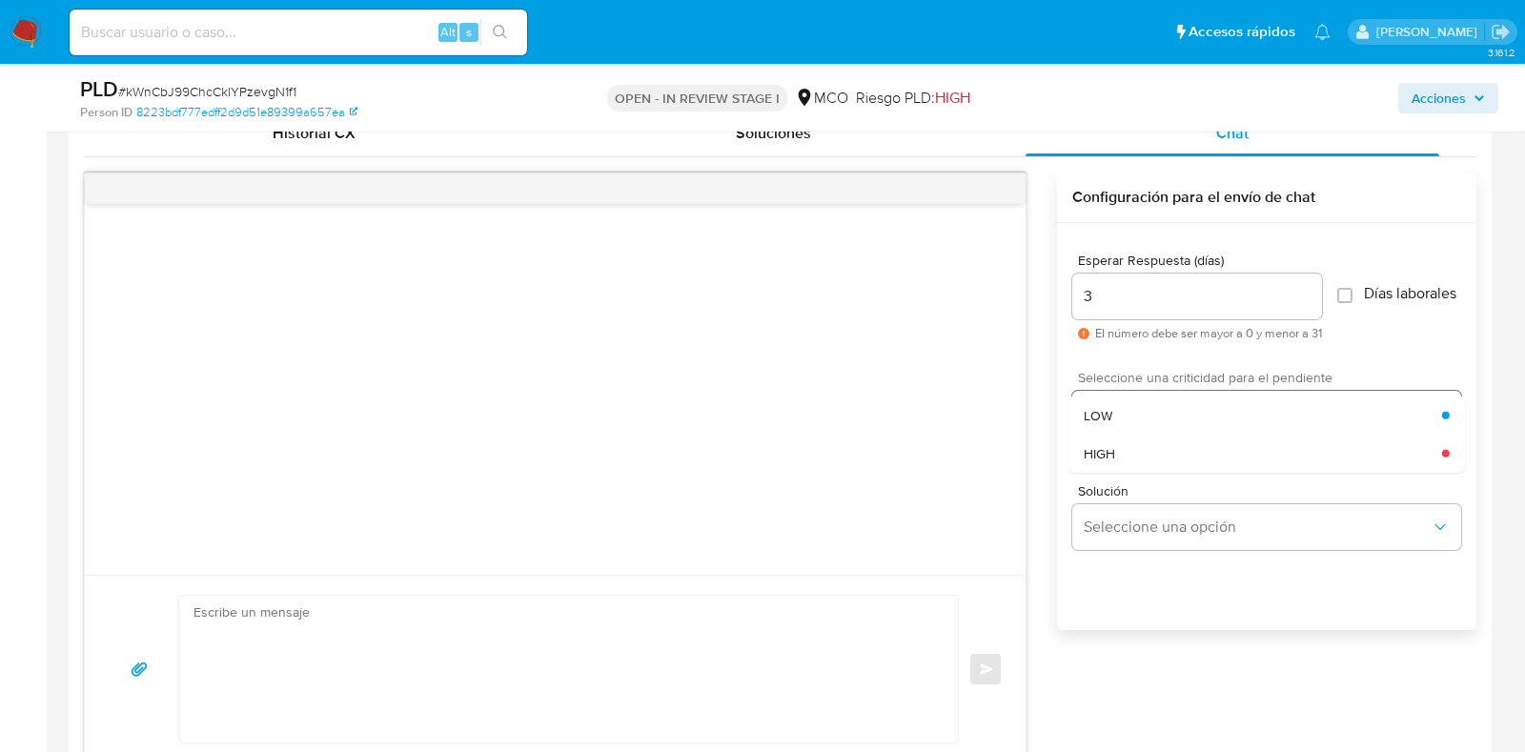
click at [1192, 434] on div "LOW" at bounding box center [1263, 415] width 358 height 38
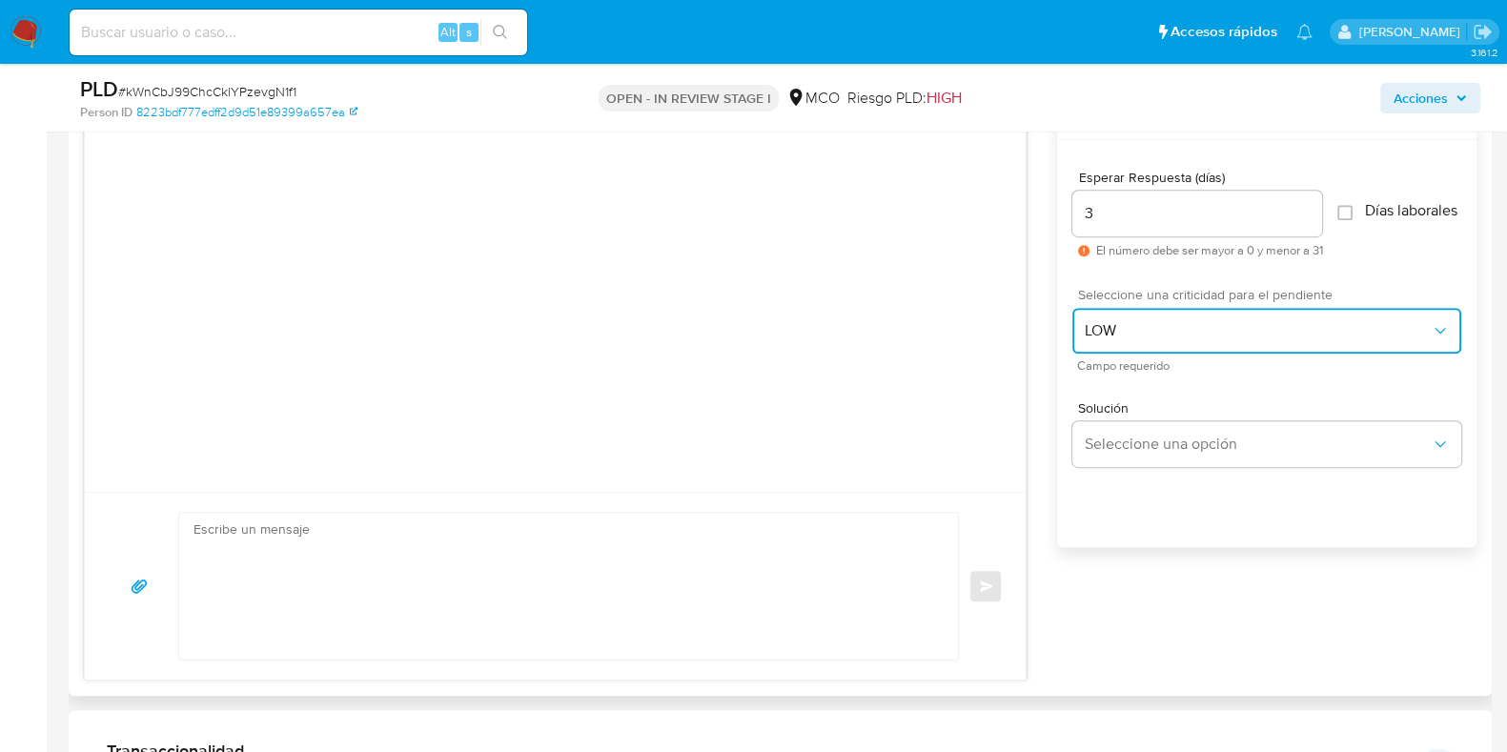
scroll to position [1072, 0]
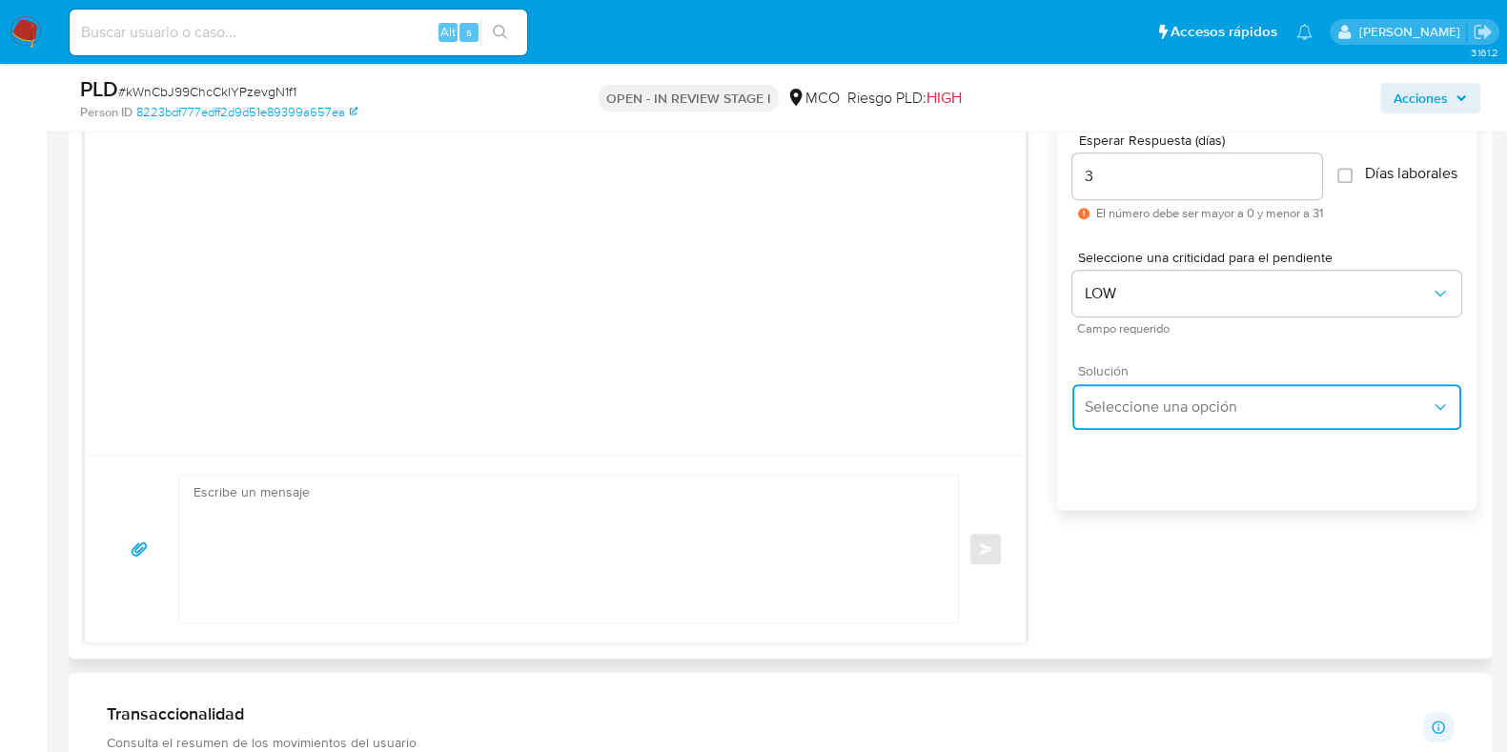
click at [1193, 426] on button "Seleccione una opción" at bounding box center [1266, 407] width 389 height 46
click at [1140, 474] on div "Esperar Respuesta (días) 3 El número debe ser mayor a 0 y menor a 31 Días labor…" at bounding box center [1266, 332] width 419 height 458
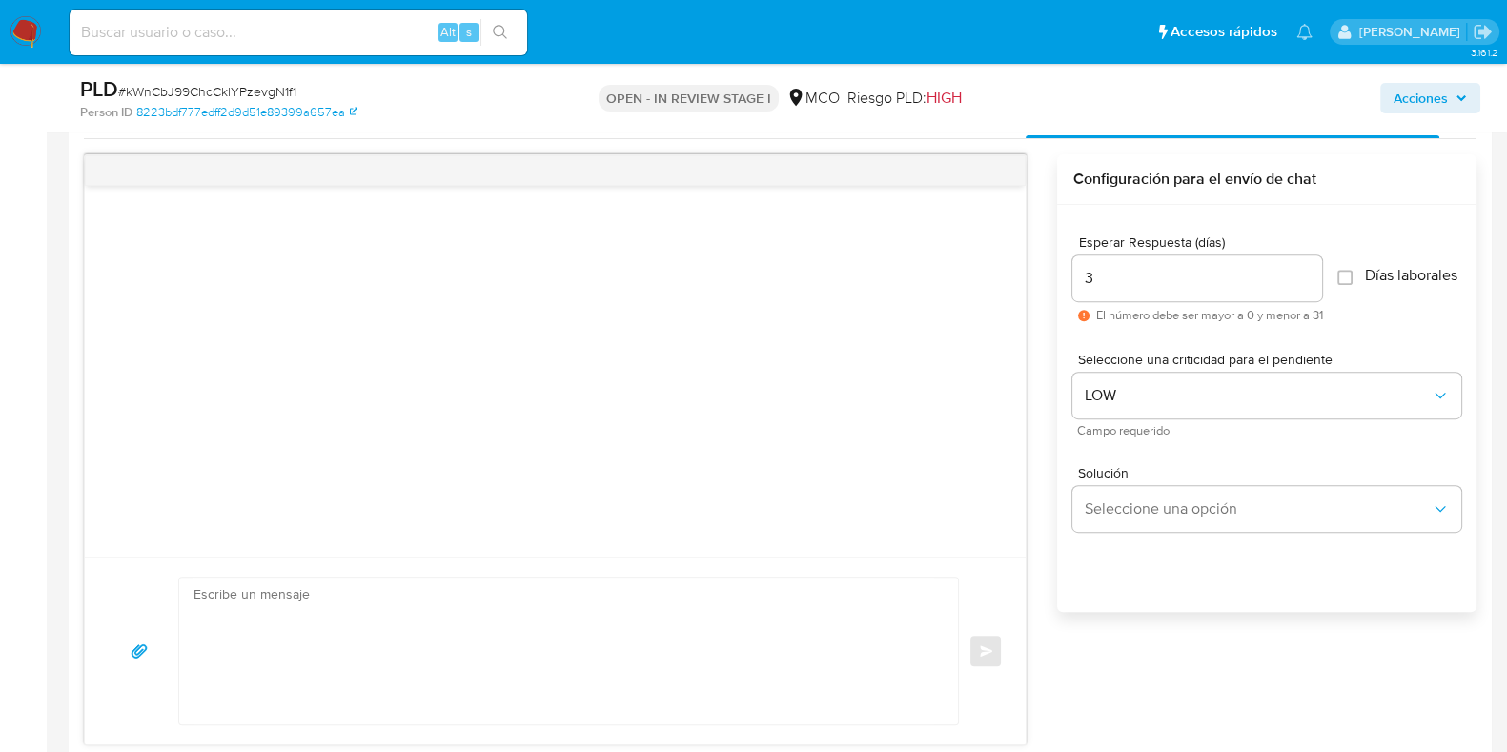
scroll to position [833, 0]
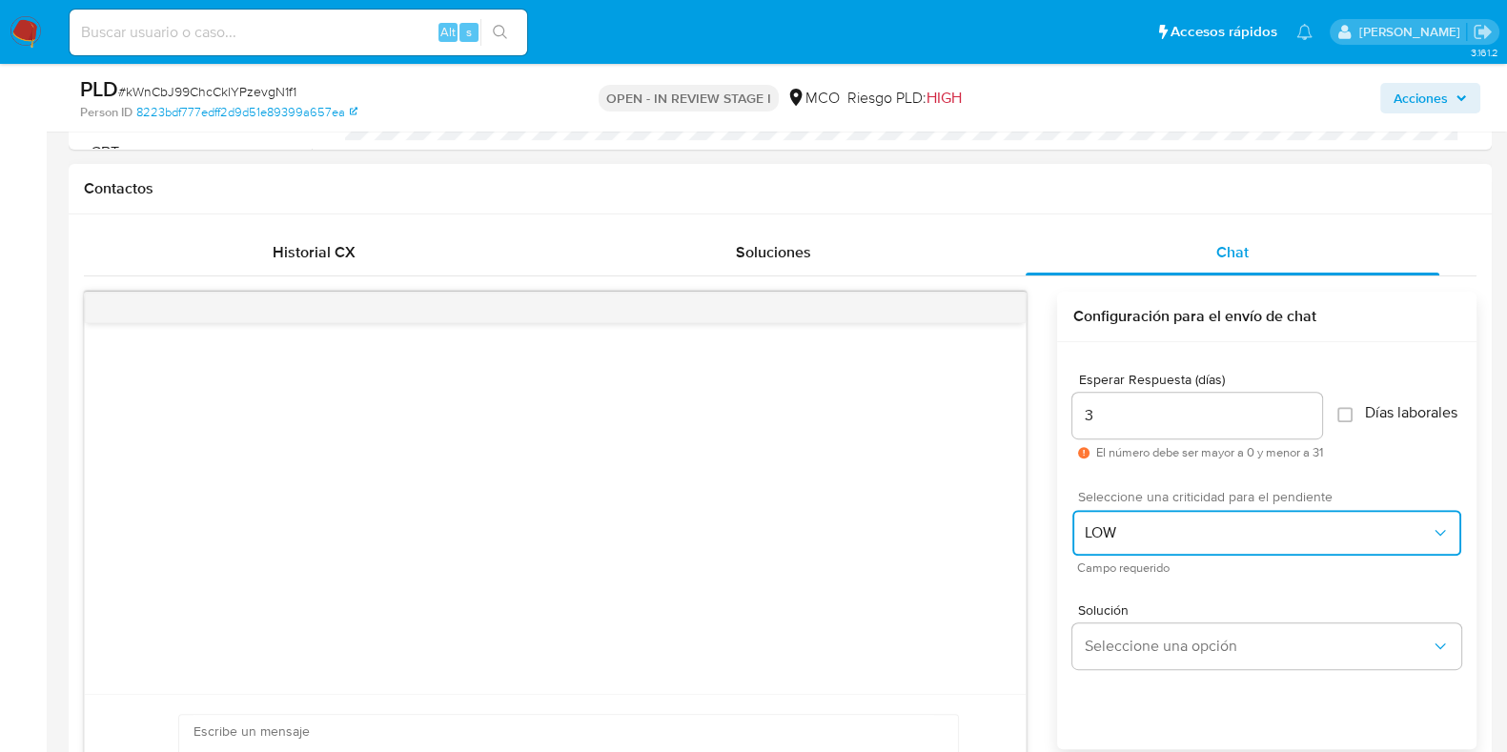
click at [1147, 527] on button "LOW" at bounding box center [1266, 533] width 389 height 46
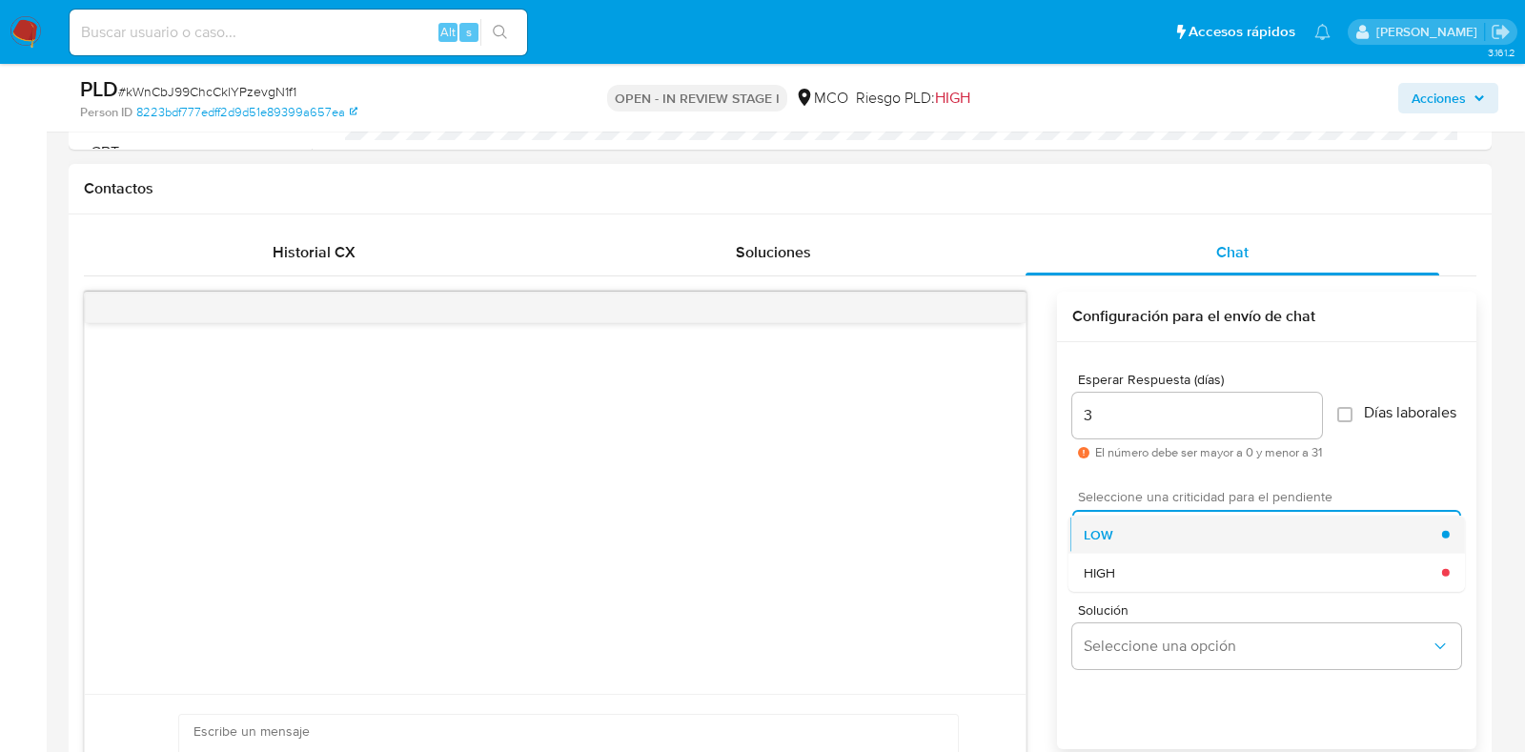
click at [1185, 537] on div "LOW" at bounding box center [1263, 534] width 358 height 38
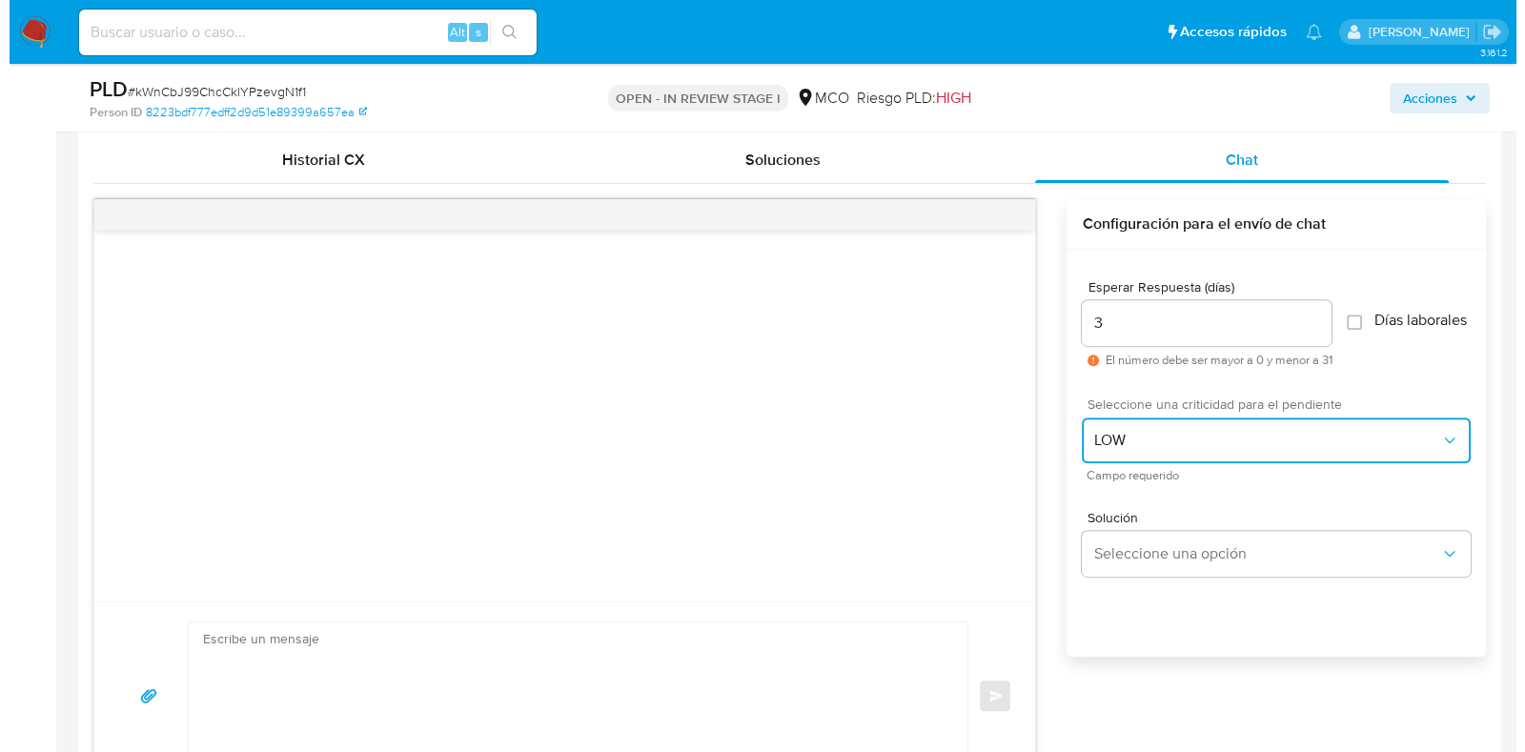
scroll to position [952, 0]
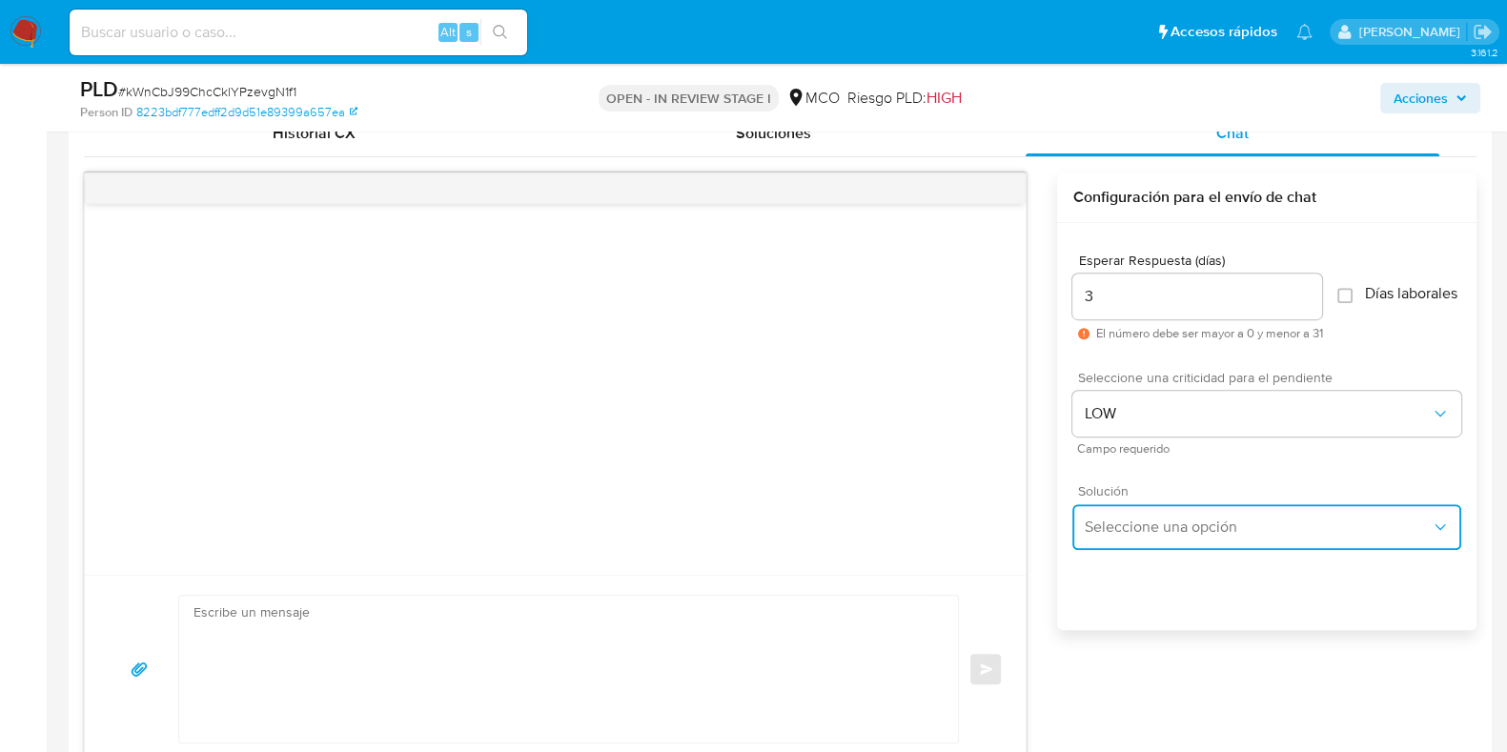
click at [1149, 529] on span "Seleccione una opción" at bounding box center [1257, 527] width 347 height 19
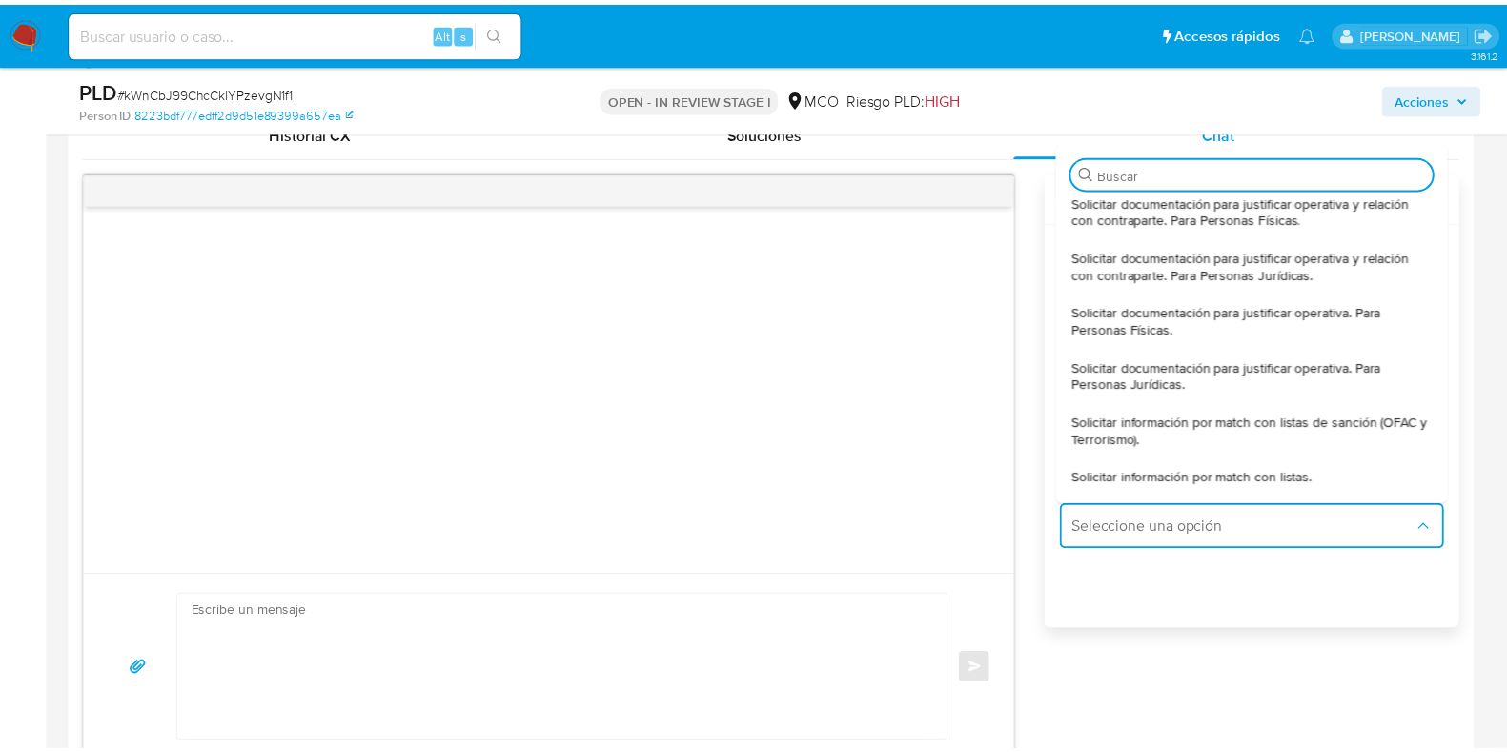
scroll to position [0, 0]
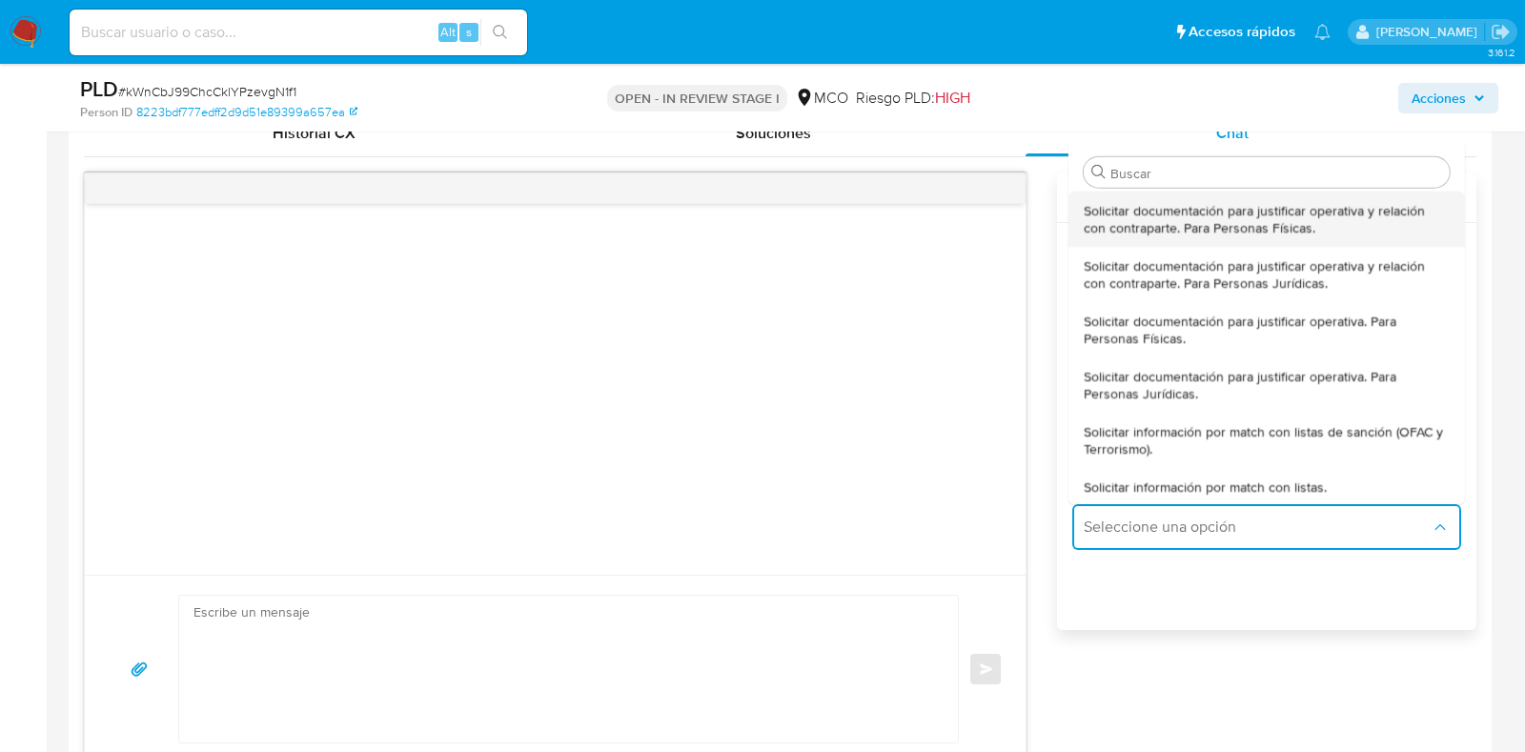
click at [1318, 227] on span "Solicitar documentación para justificar operativa y relación con contraparte. P…" at bounding box center [1267, 218] width 366 height 34
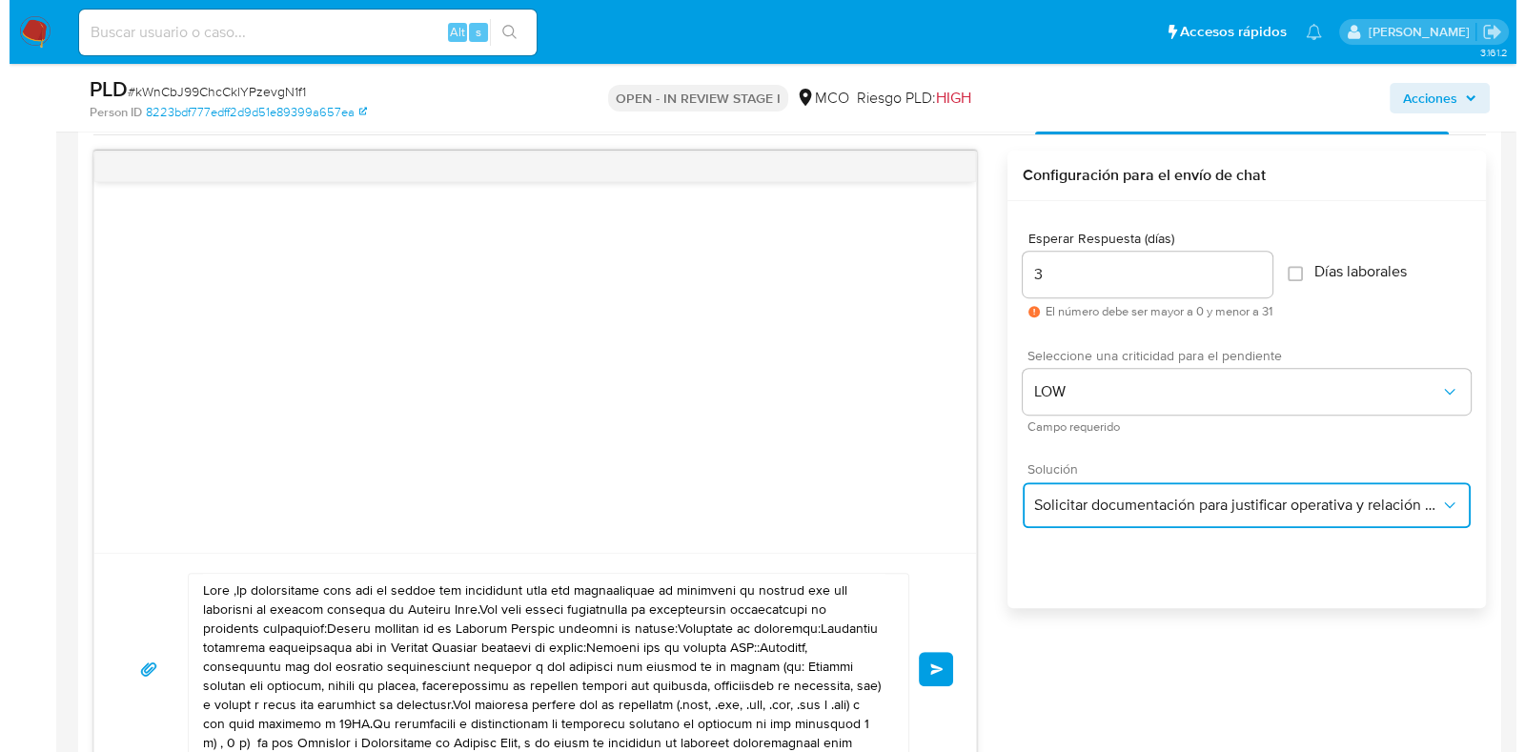
scroll to position [952, 0]
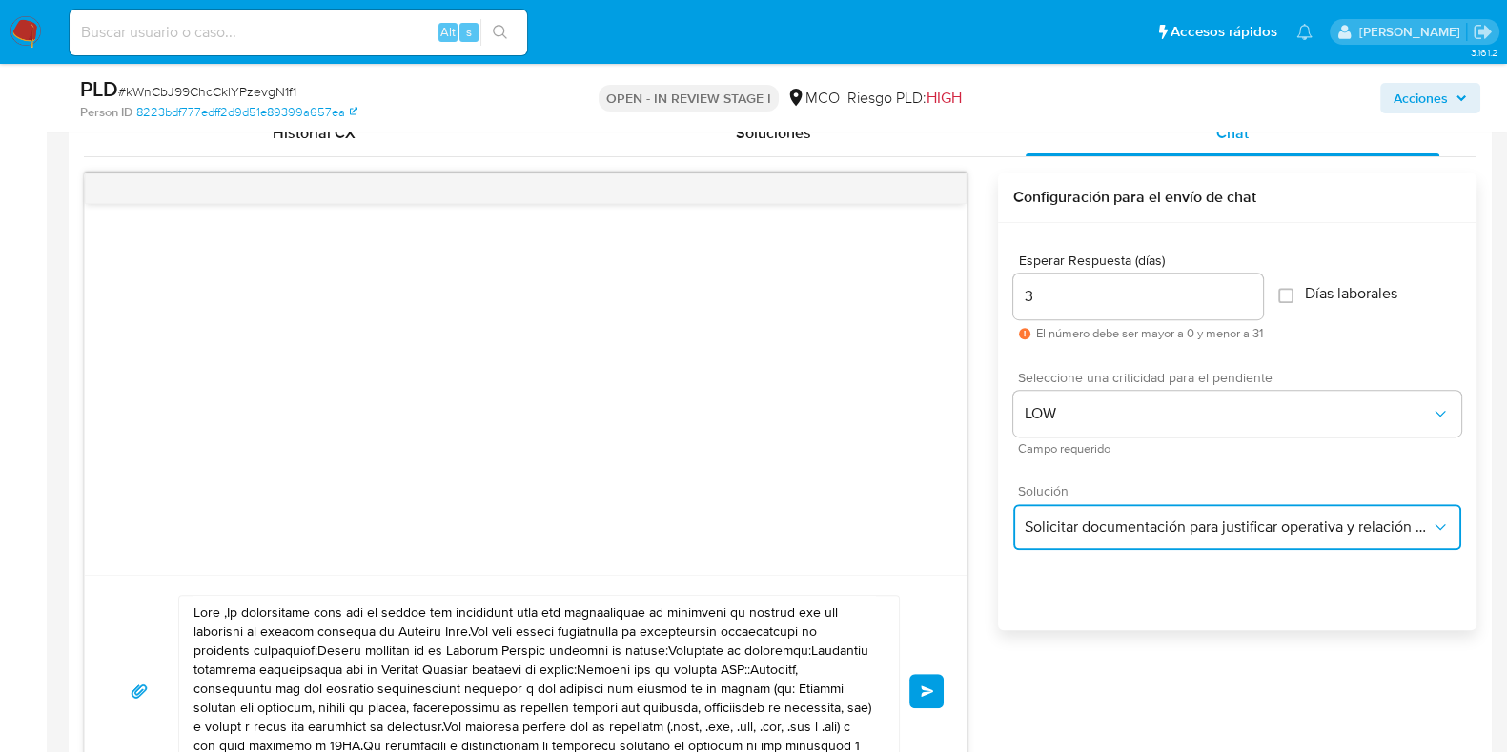
click at [1212, 518] on span "Solicitar documentación para justificar operativa y relación con contraparte. P…" at bounding box center [1228, 527] width 406 height 19
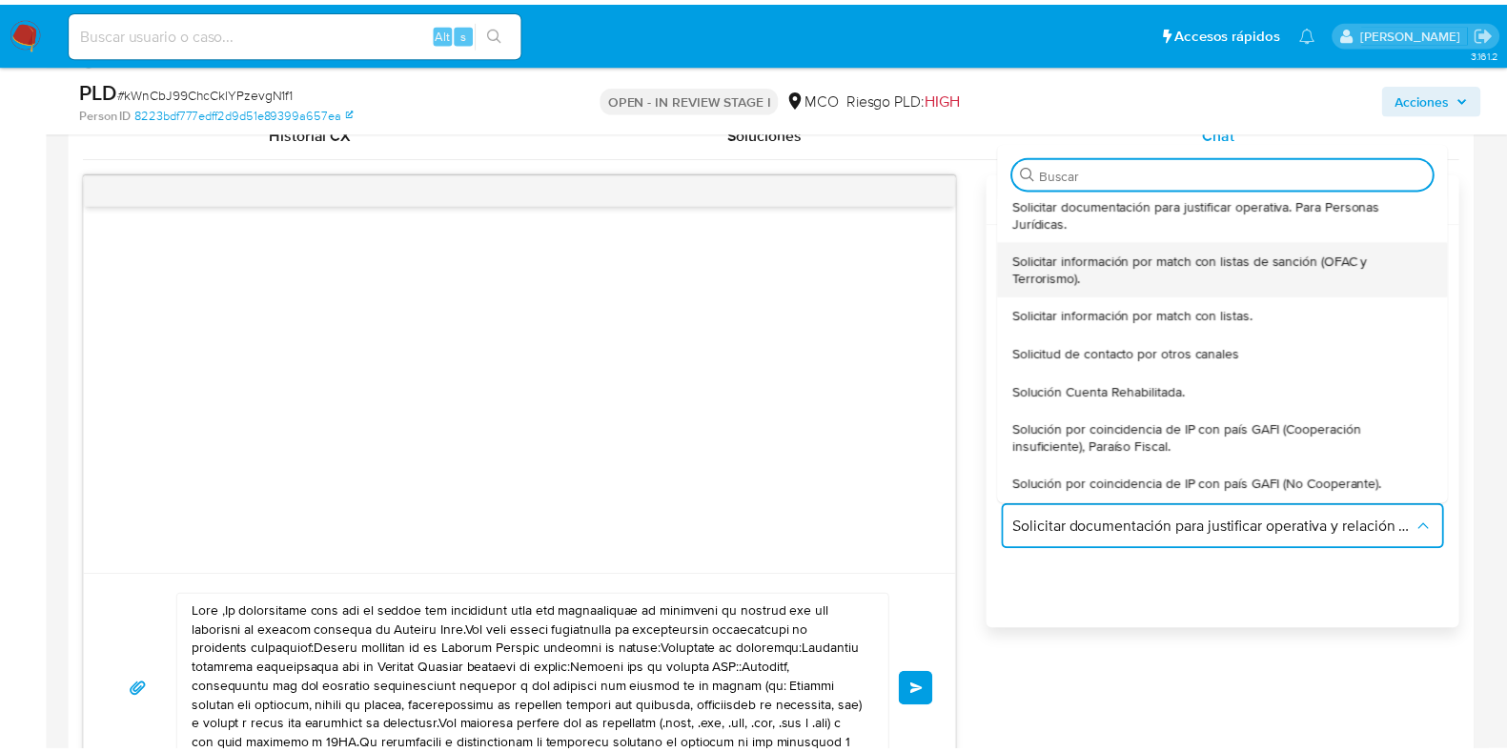
scroll to position [51, 0]
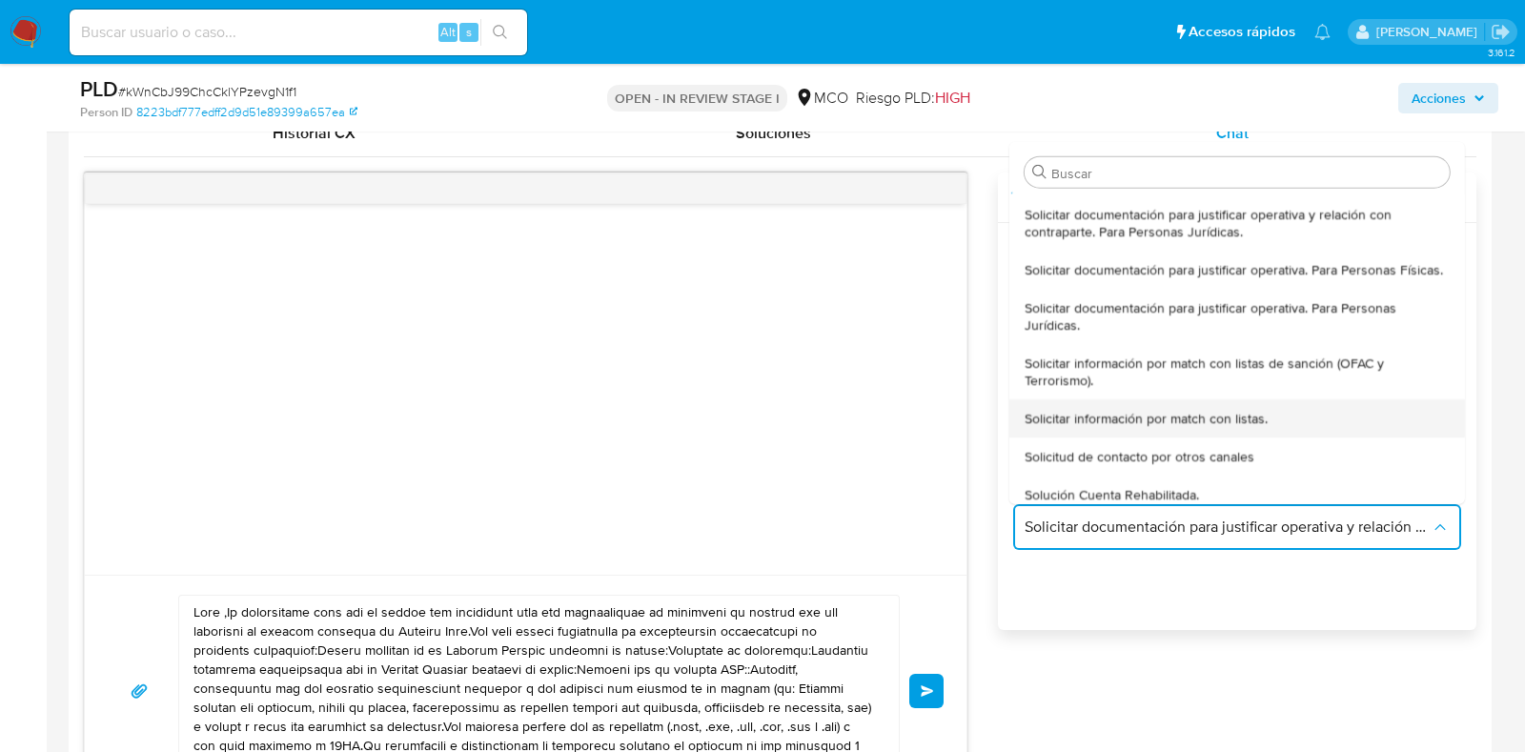
click at [1215, 418] on div "Solicitar información por match con listas." at bounding box center [1237, 417] width 425 height 38
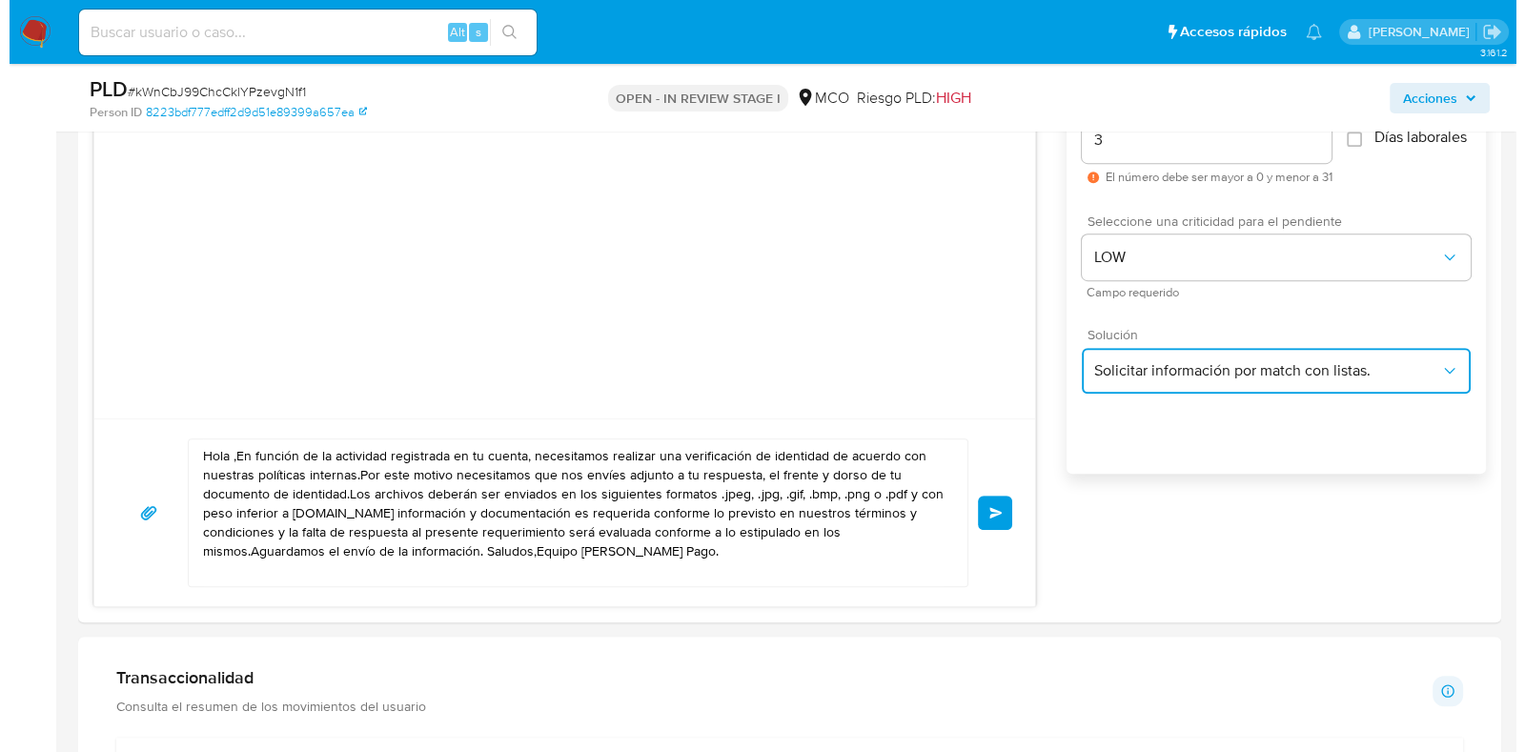
scroll to position [1072, 0]
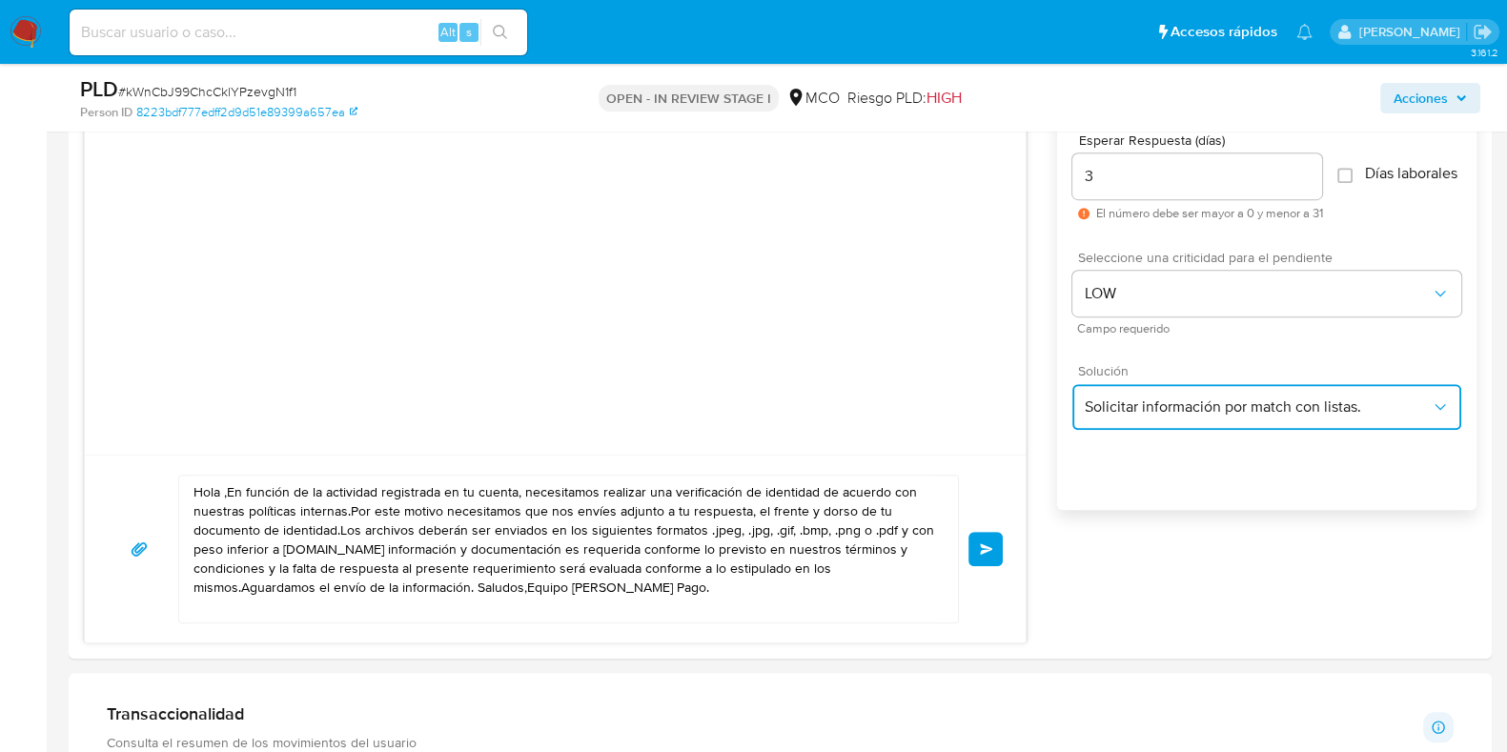
click at [1266, 414] on span "Solicitar información por match con listas." at bounding box center [1257, 407] width 347 height 19
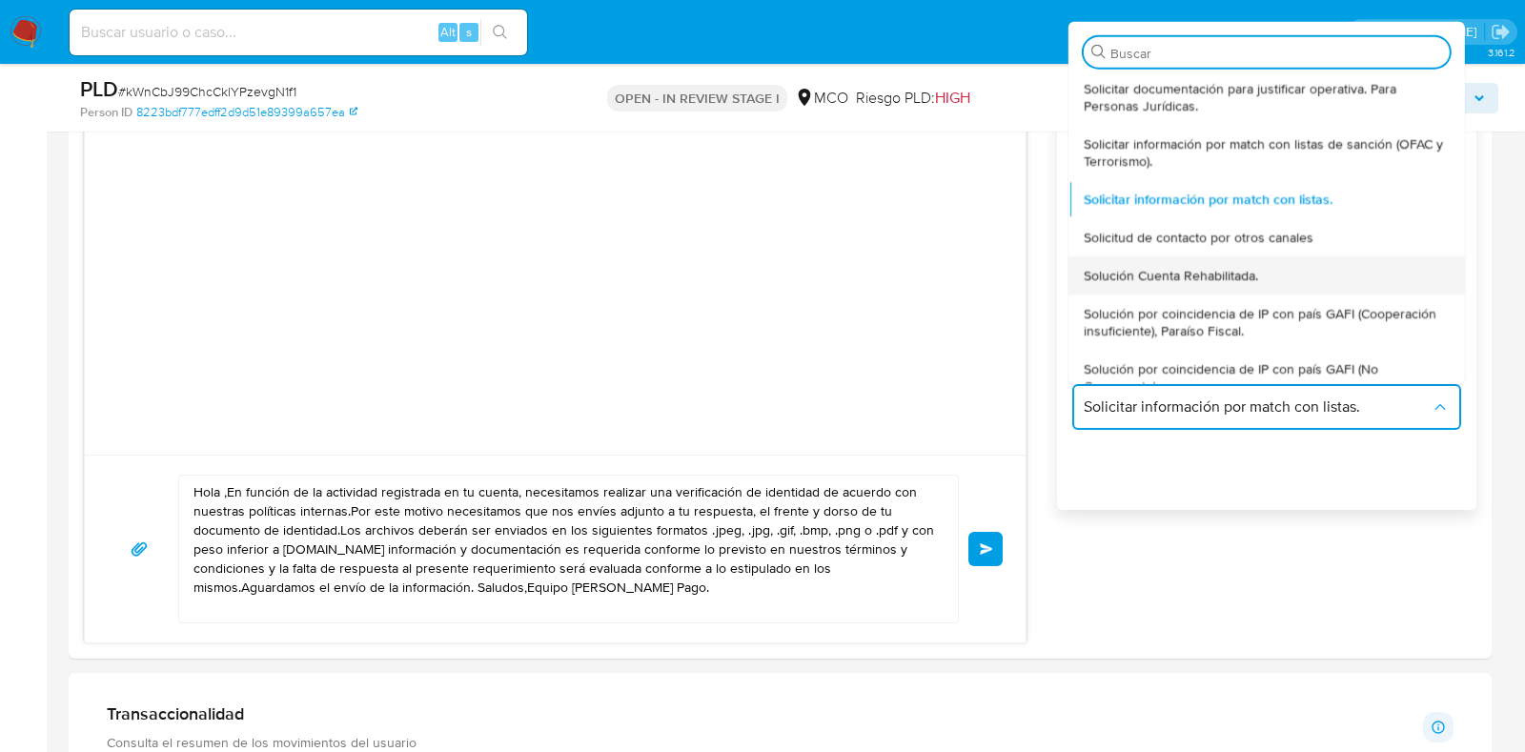
scroll to position [188, 0]
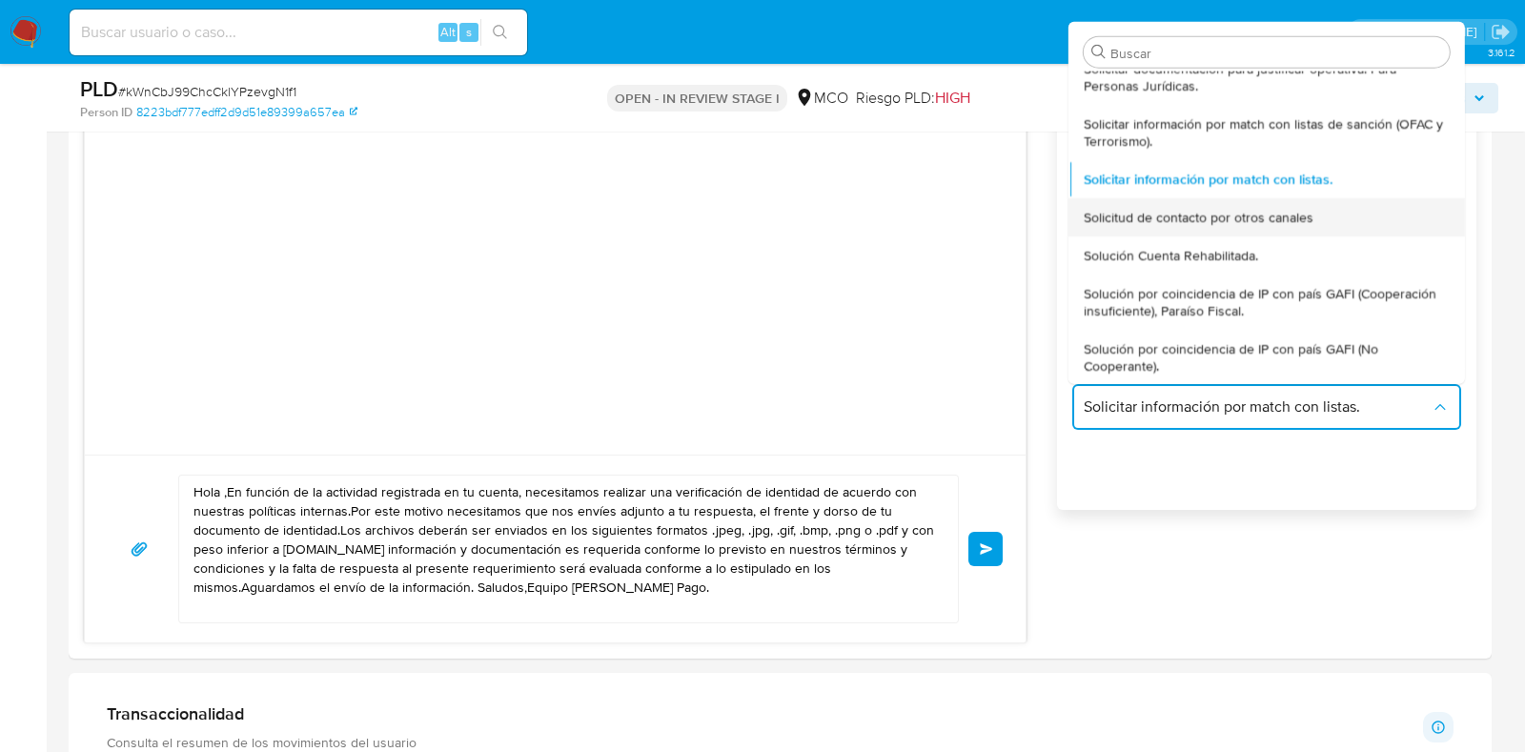
click at [1244, 224] on span "Solicitud de contacto por otros canales" at bounding box center [1199, 216] width 230 height 17
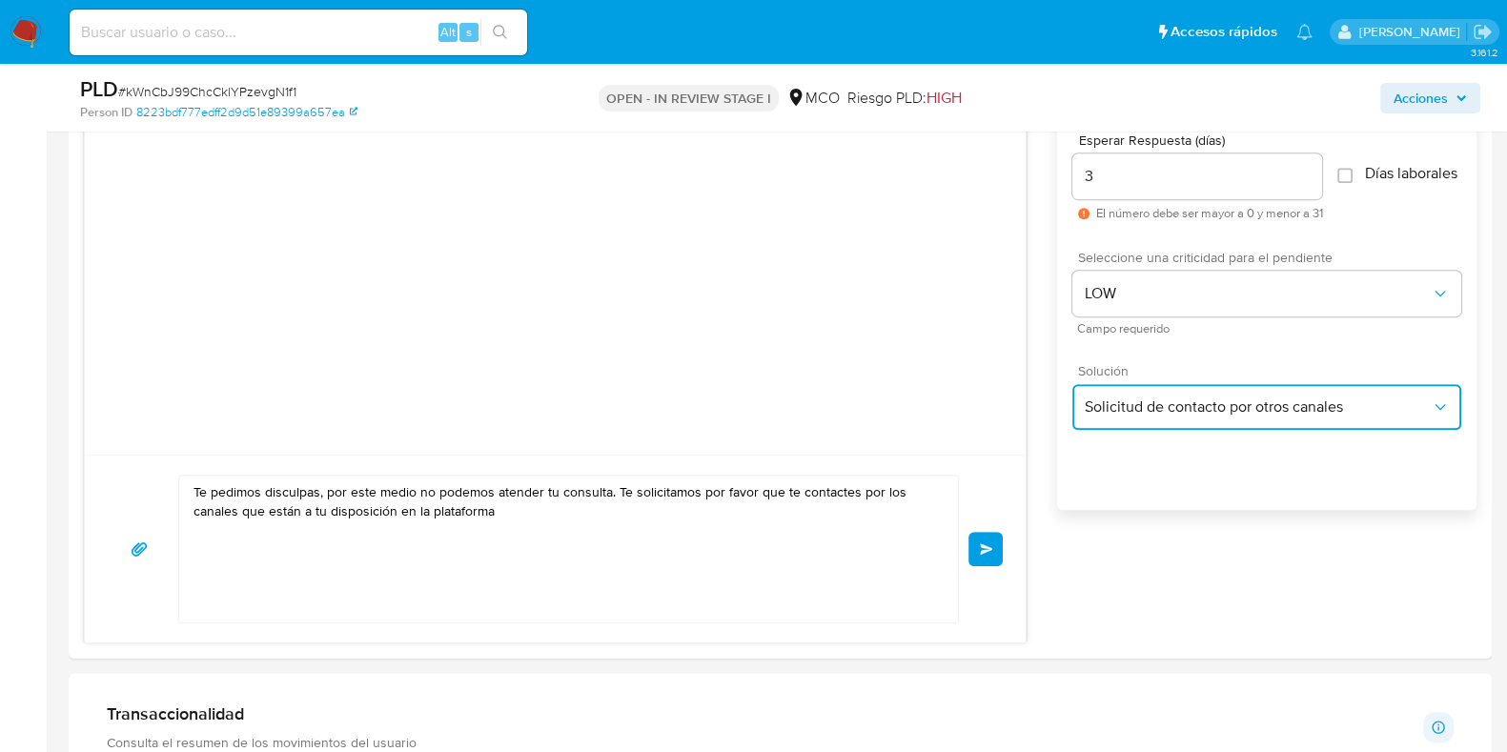
click at [1211, 408] on span "Solicitud de contacto por otros canales" at bounding box center [1257, 407] width 347 height 19
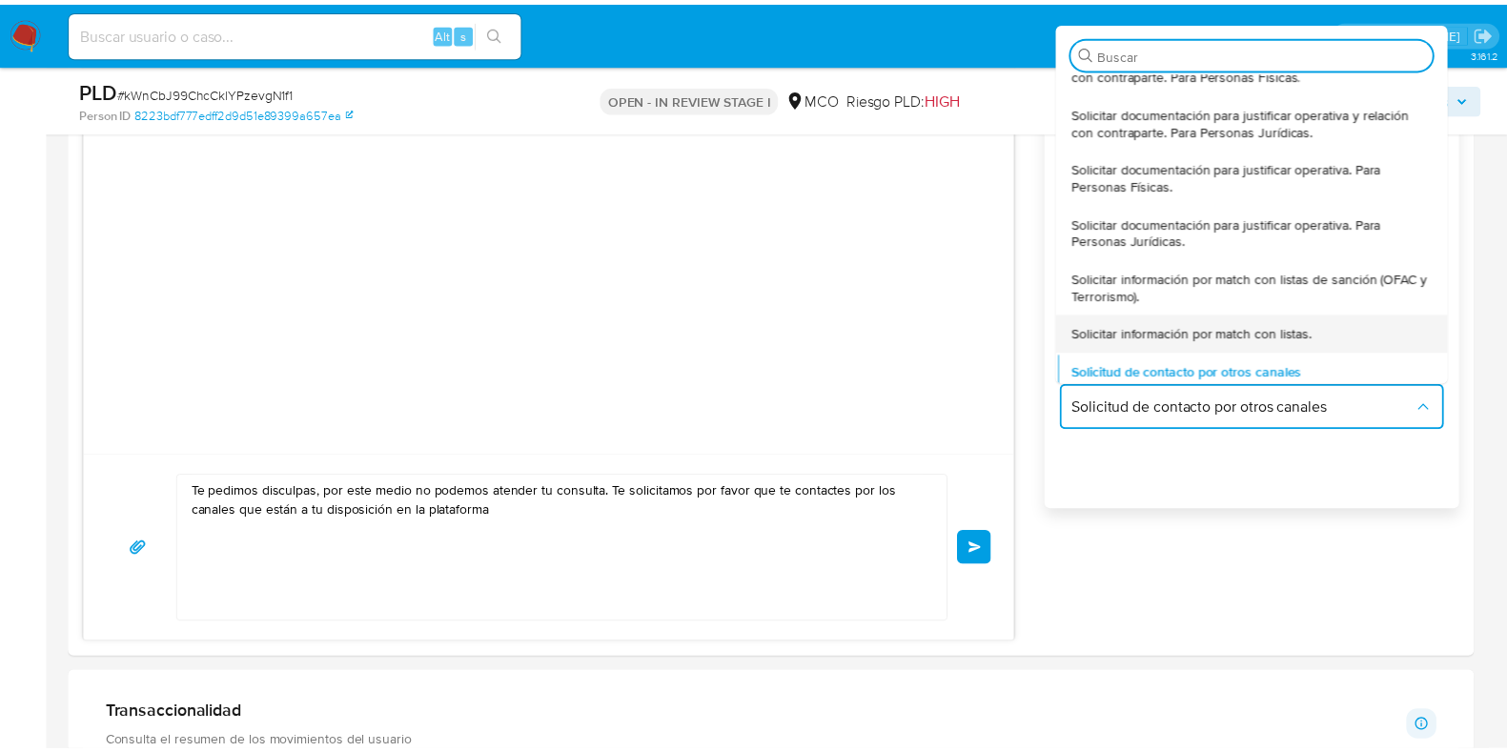
scroll to position [0, 0]
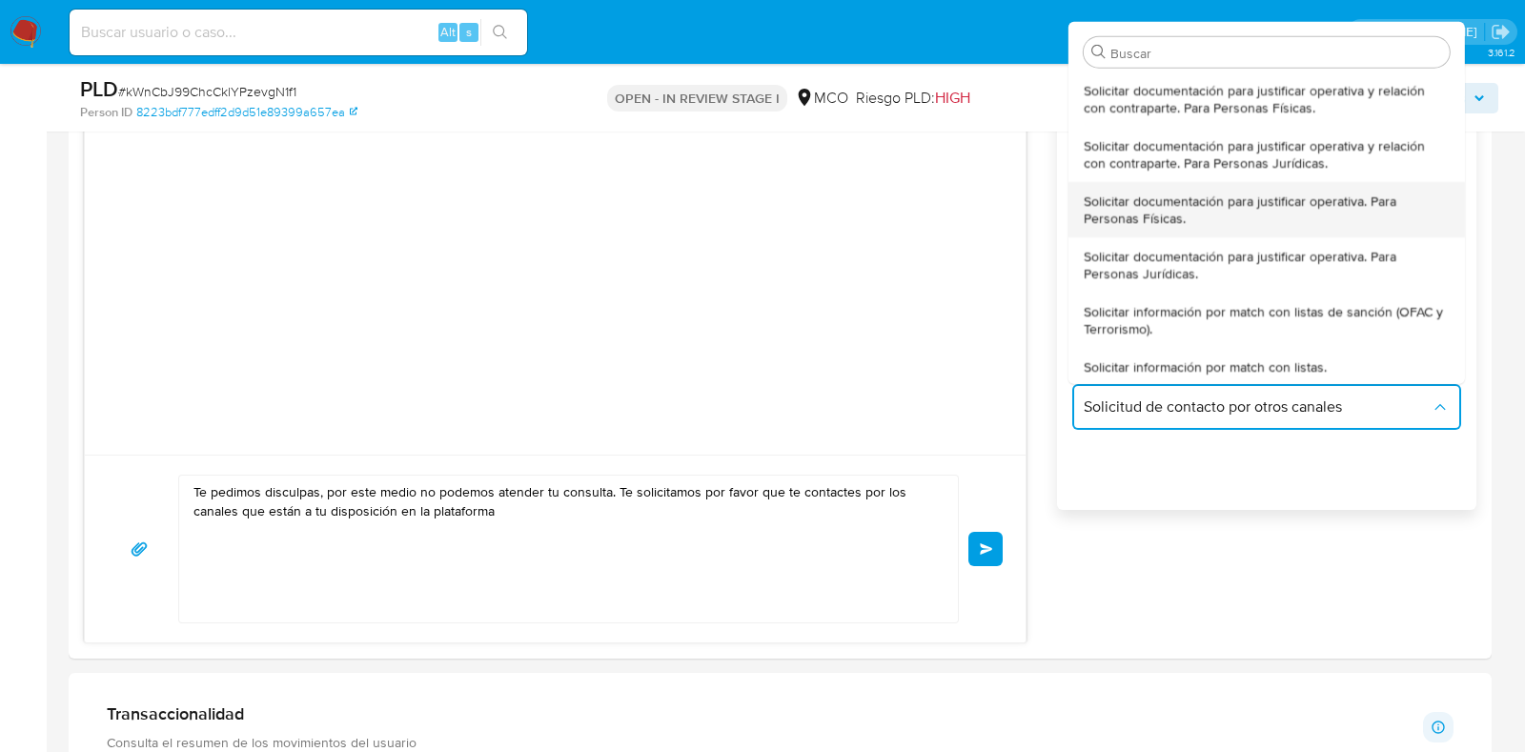
click at [1220, 219] on span "Solicitar documentación para justificar operativa. Para Personas Físicas." at bounding box center [1267, 209] width 366 height 34
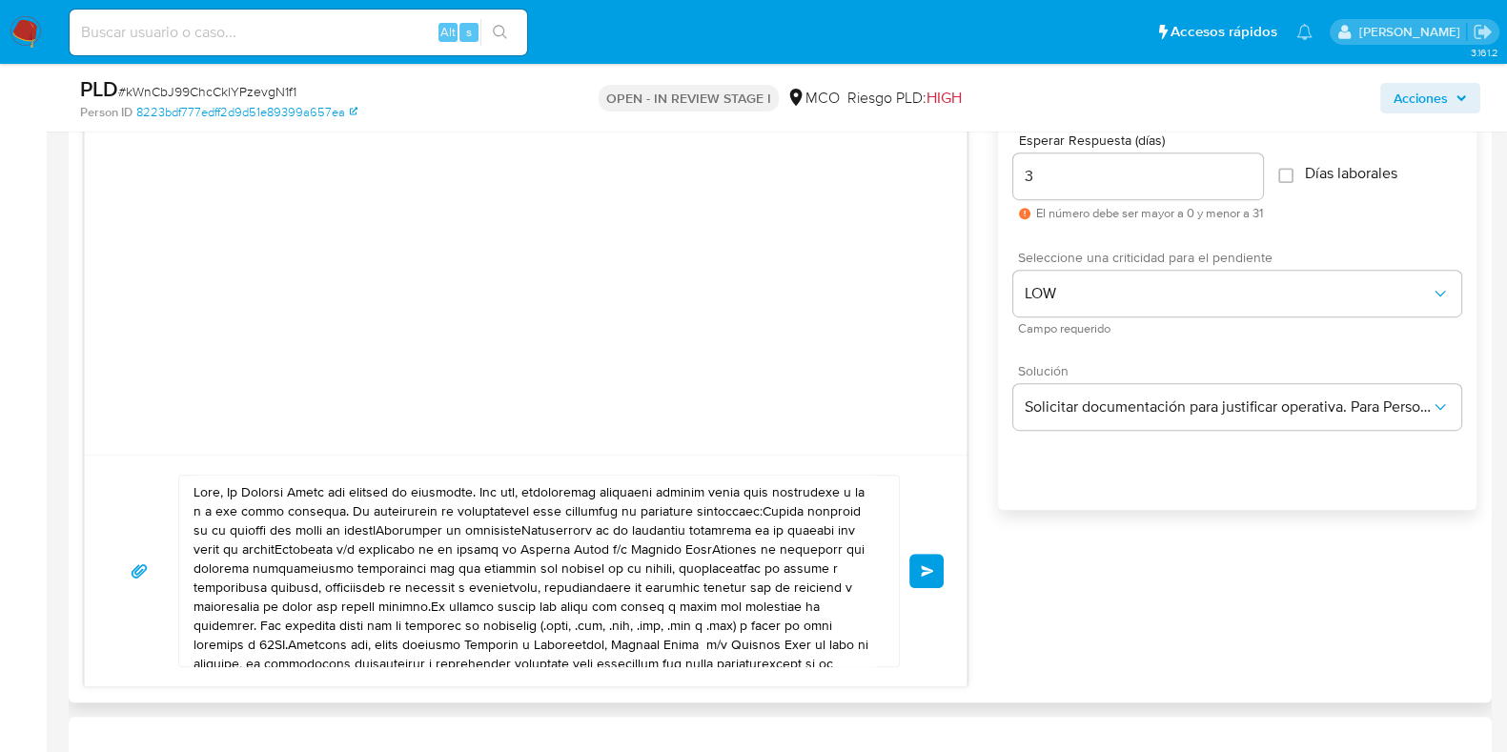
drag, startPoint x: 229, startPoint y: 493, endPoint x: 270, endPoint y: 498, distance: 41.3
click at [229, 493] on textarea at bounding box center [535, 571] width 682 height 191
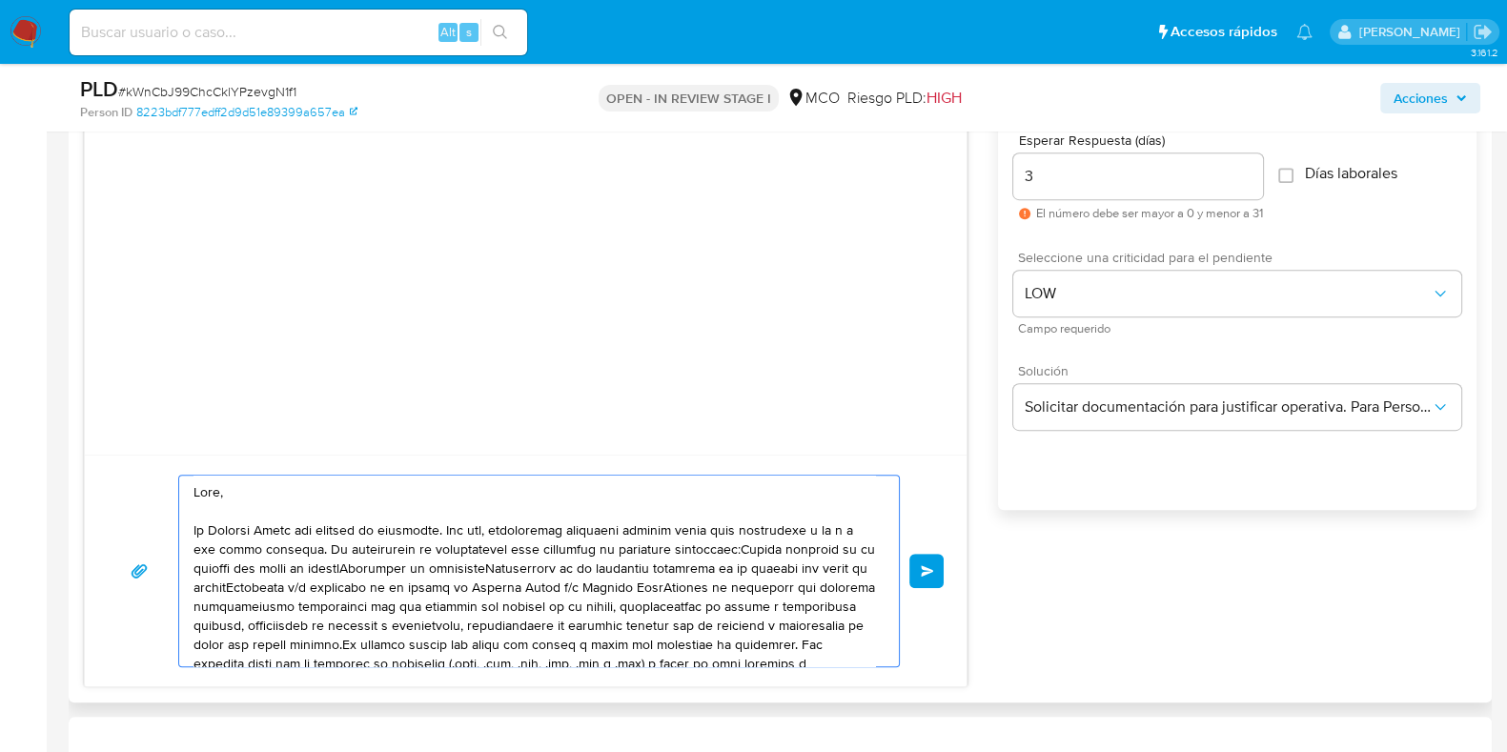
click at [312, 543] on textarea at bounding box center [535, 571] width 682 height 191
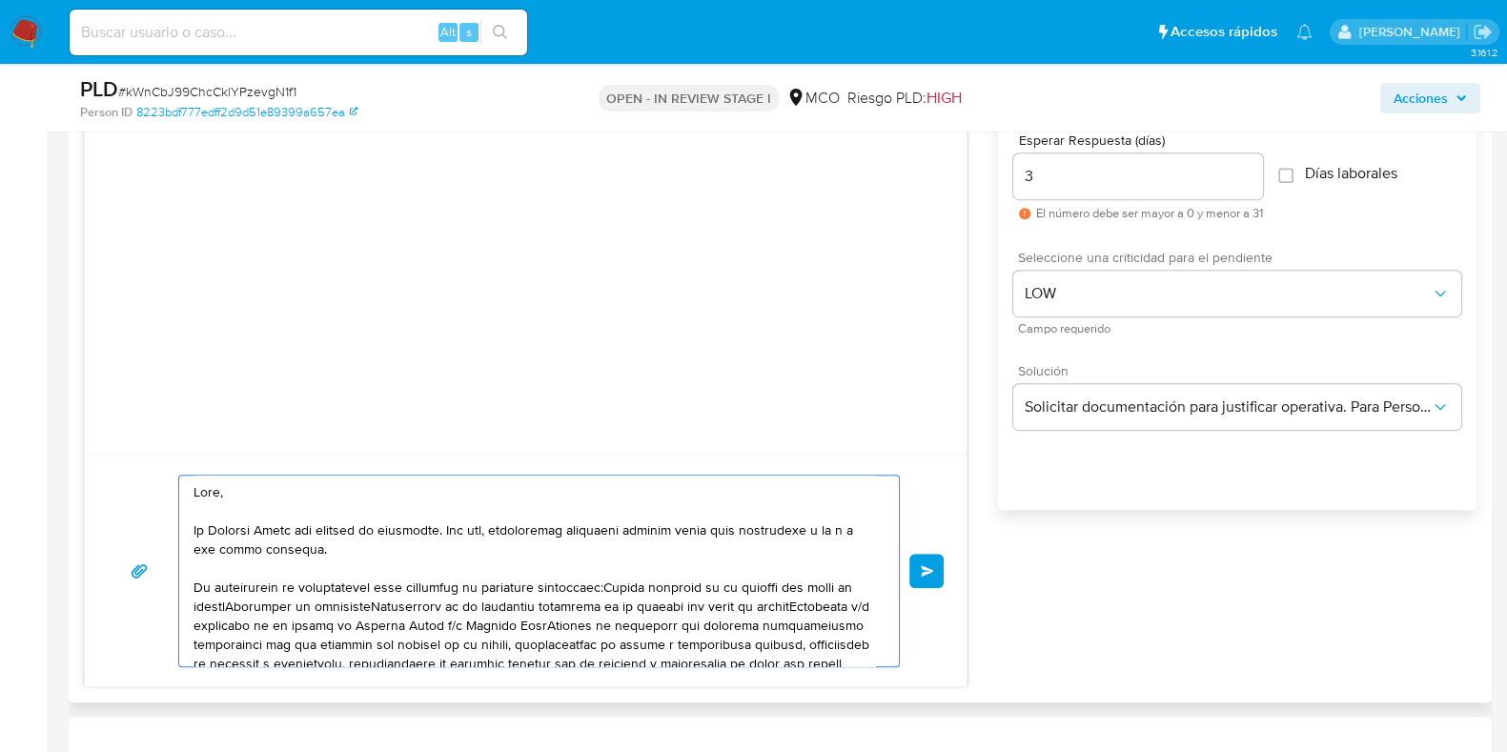
click at [216, 583] on textarea at bounding box center [535, 571] width 682 height 191
click at [558, 581] on textarea at bounding box center [535, 571] width 682 height 191
click at [588, 583] on textarea at bounding box center [535, 571] width 682 height 191
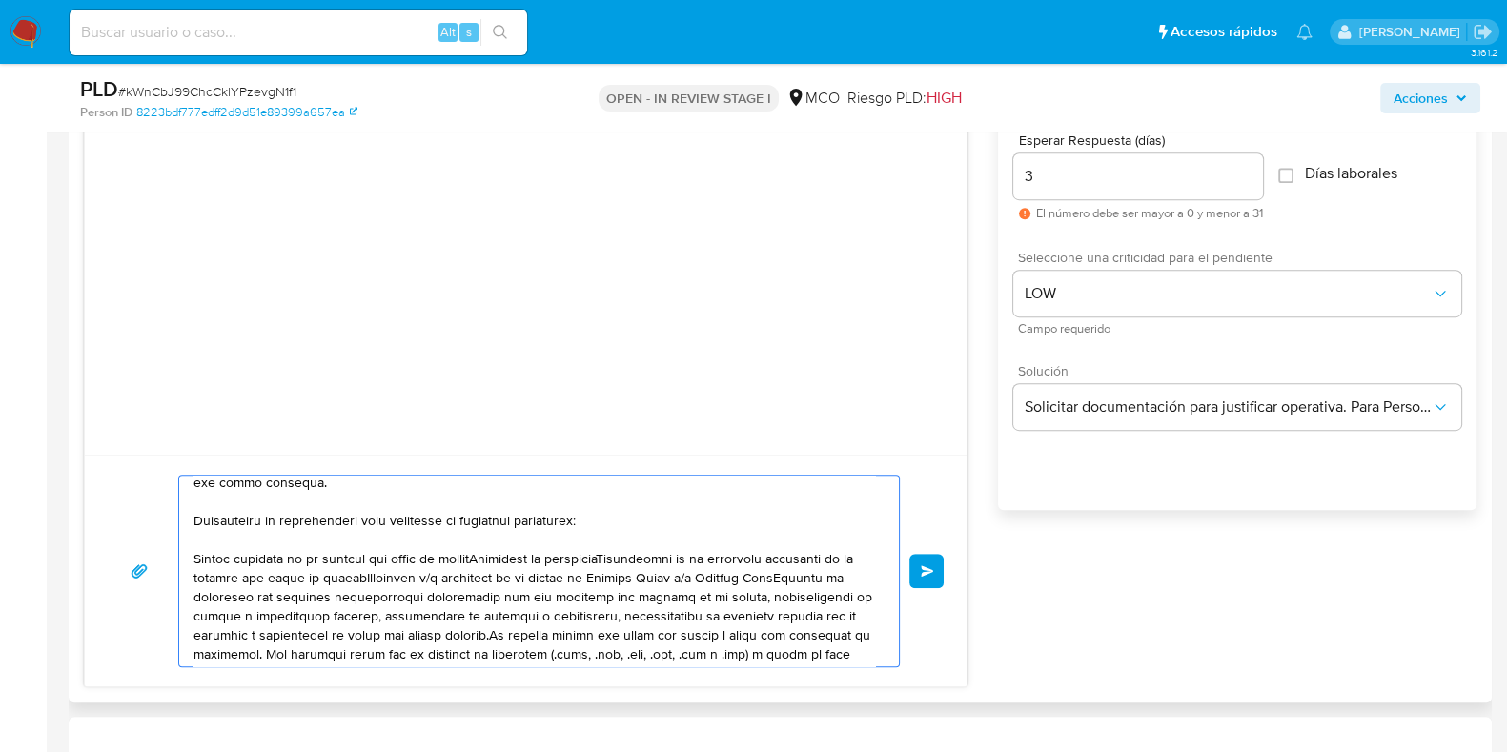
scroll to position [118, 0]
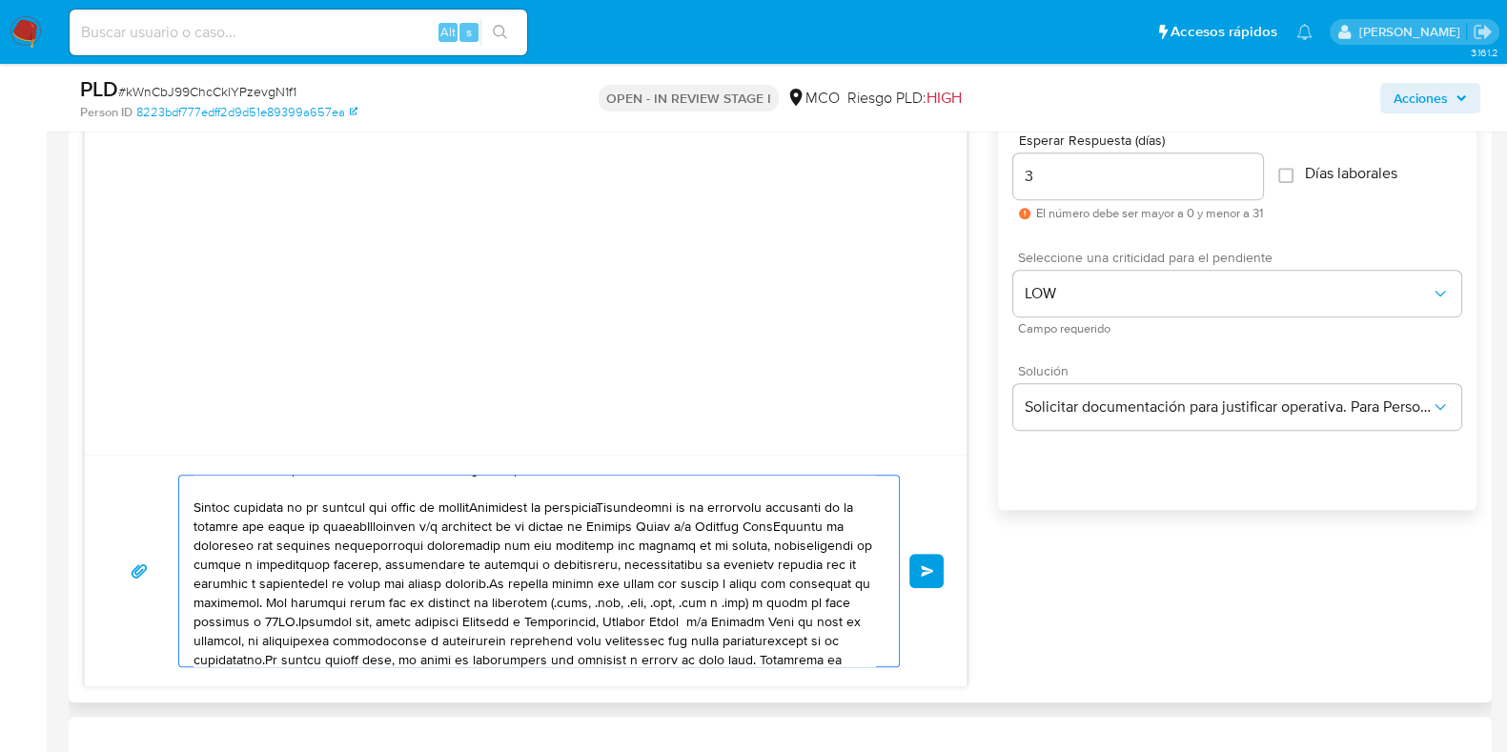
click at [505, 503] on textarea at bounding box center [535, 571] width 682 height 191
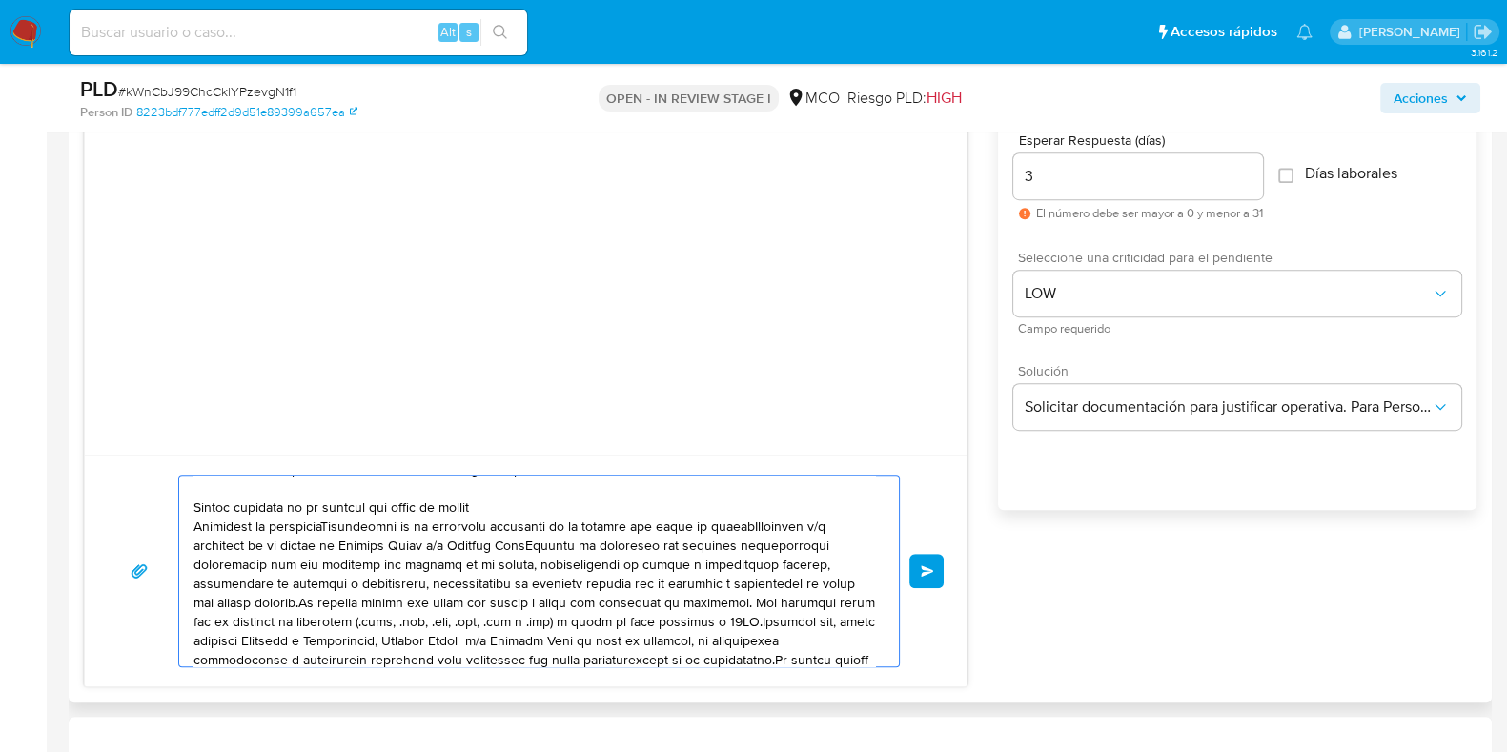
click at [766, 521] on textarea at bounding box center [535, 571] width 682 height 191
click at [615, 539] on textarea at bounding box center [535, 571] width 682 height 191
drag, startPoint x: 582, startPoint y: 603, endPoint x: 603, endPoint y: 602, distance: 20.0
click at [592, 602] on textarea at bounding box center [535, 571] width 682 height 191
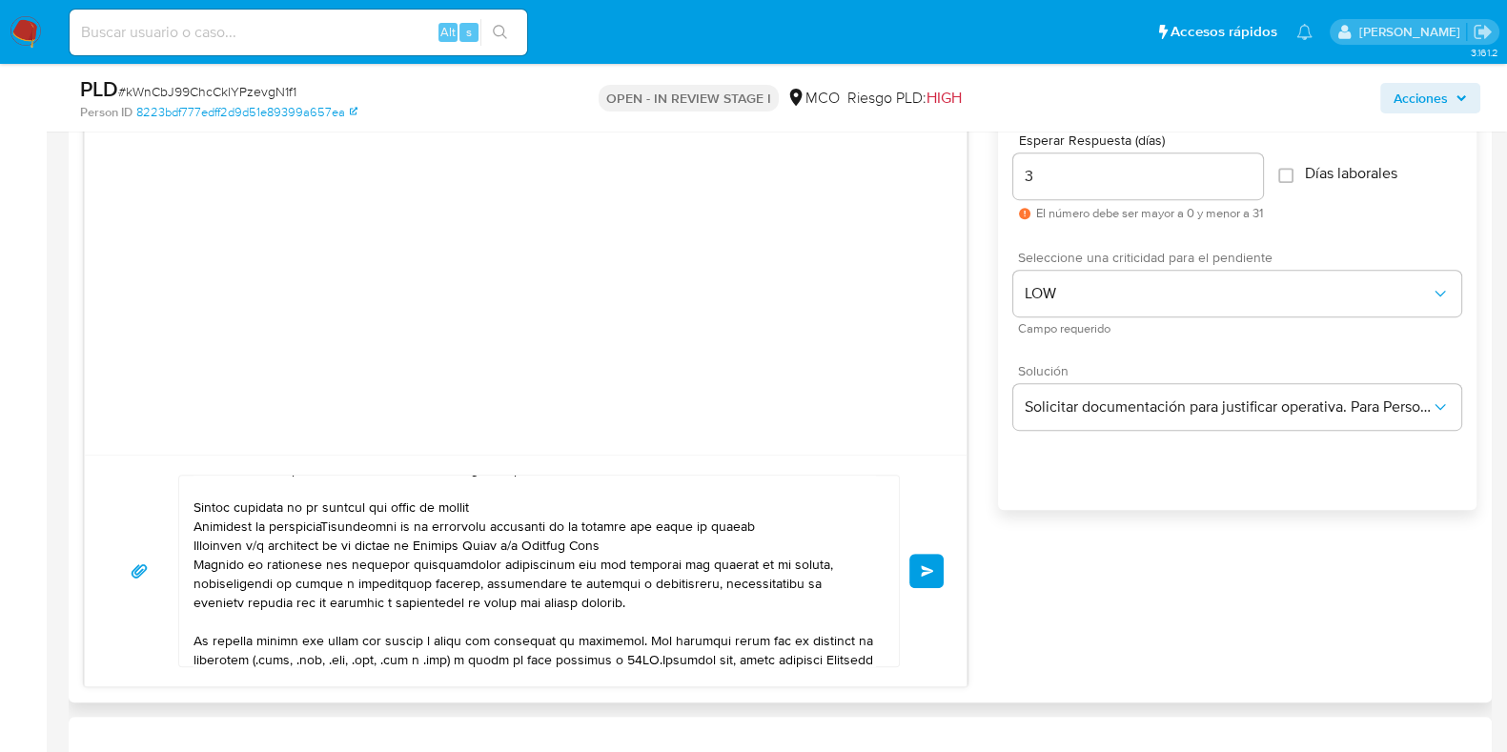
click at [192, 563] on div at bounding box center [534, 571] width 710 height 191
click at [203, 563] on textarea at bounding box center [535, 571] width 682 height 191
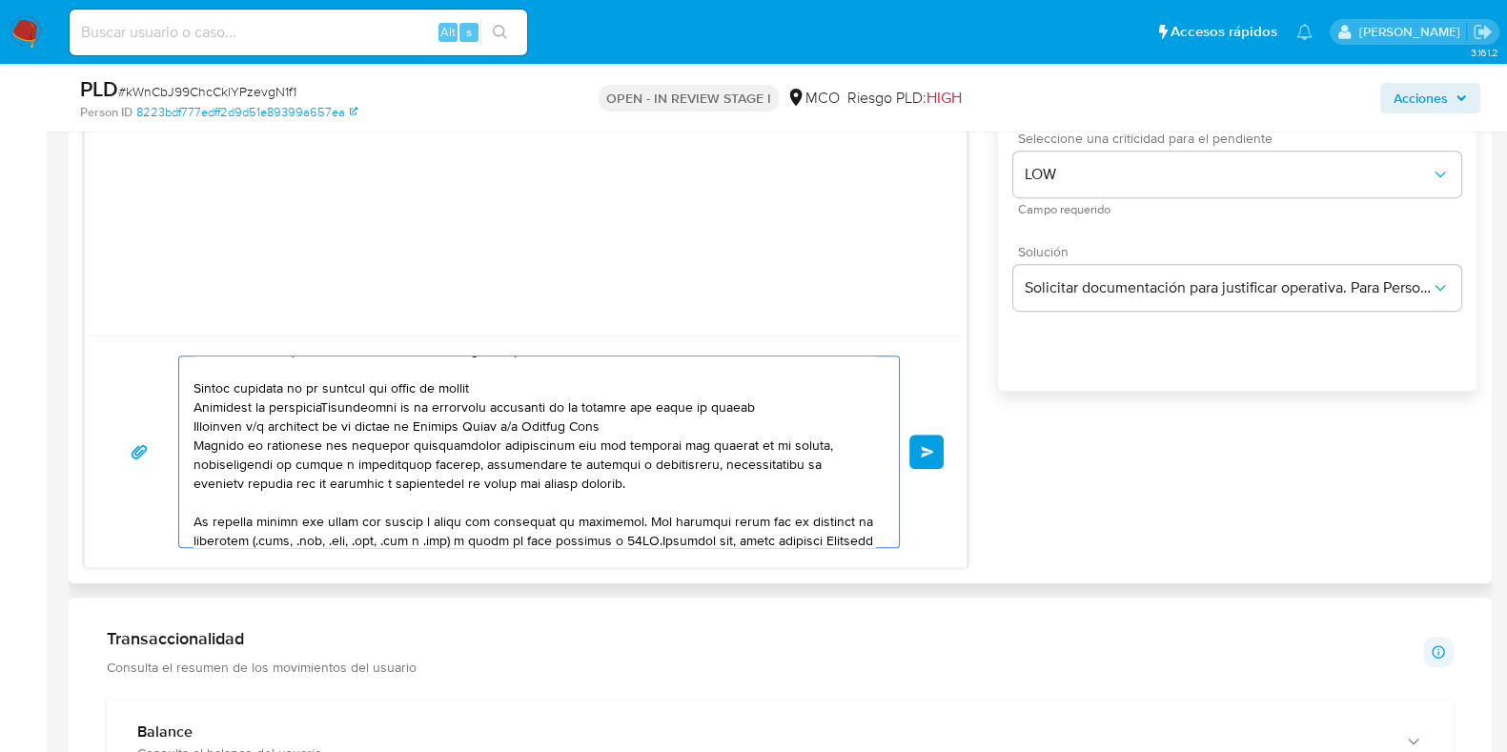
click at [337, 407] on textarea at bounding box center [535, 452] width 682 height 191
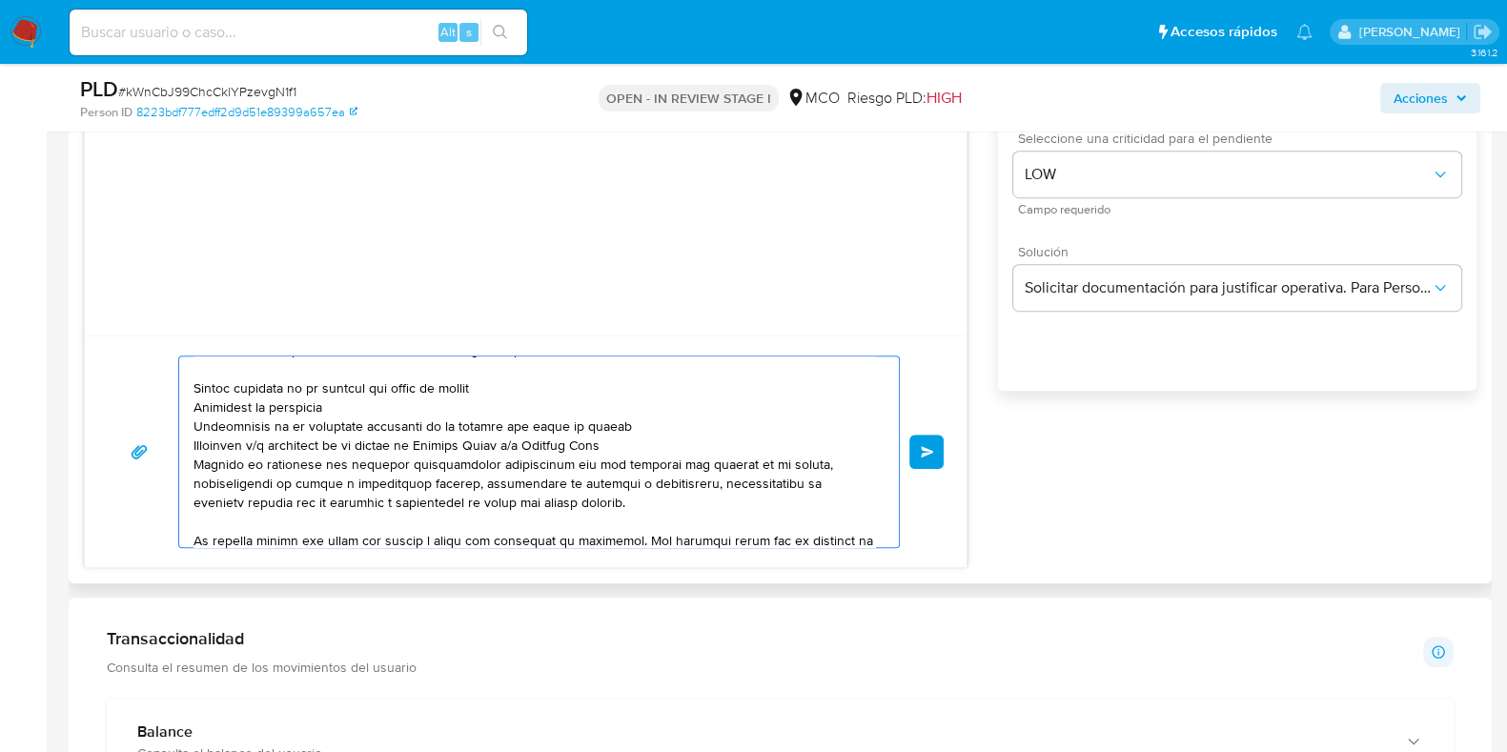
drag, startPoint x: 357, startPoint y: 402, endPoint x: 187, endPoint y: 404, distance: 169.7
click at [187, 404] on div at bounding box center [534, 452] width 710 height 191
click at [254, 426] on textarea at bounding box center [535, 452] width 682 height 191
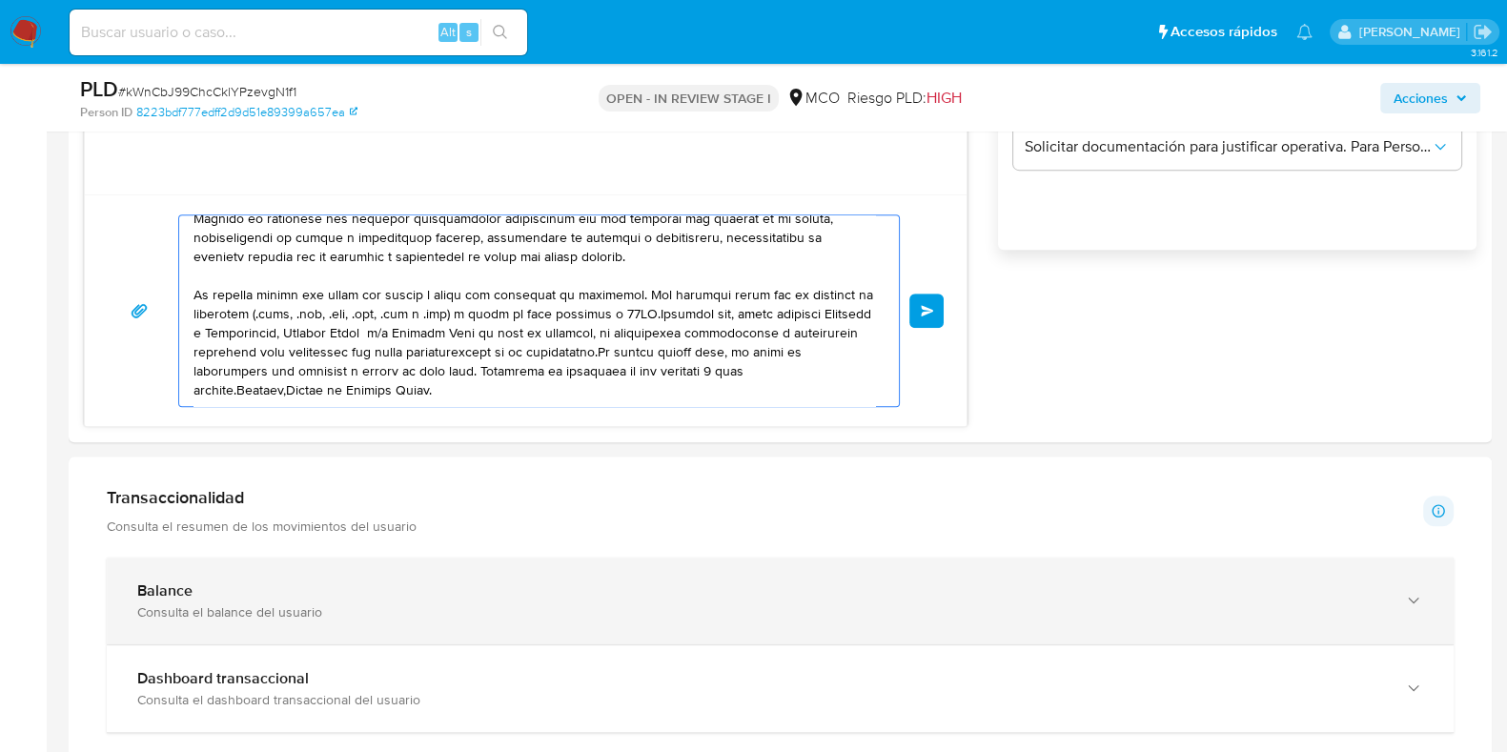
scroll to position [1311, 0]
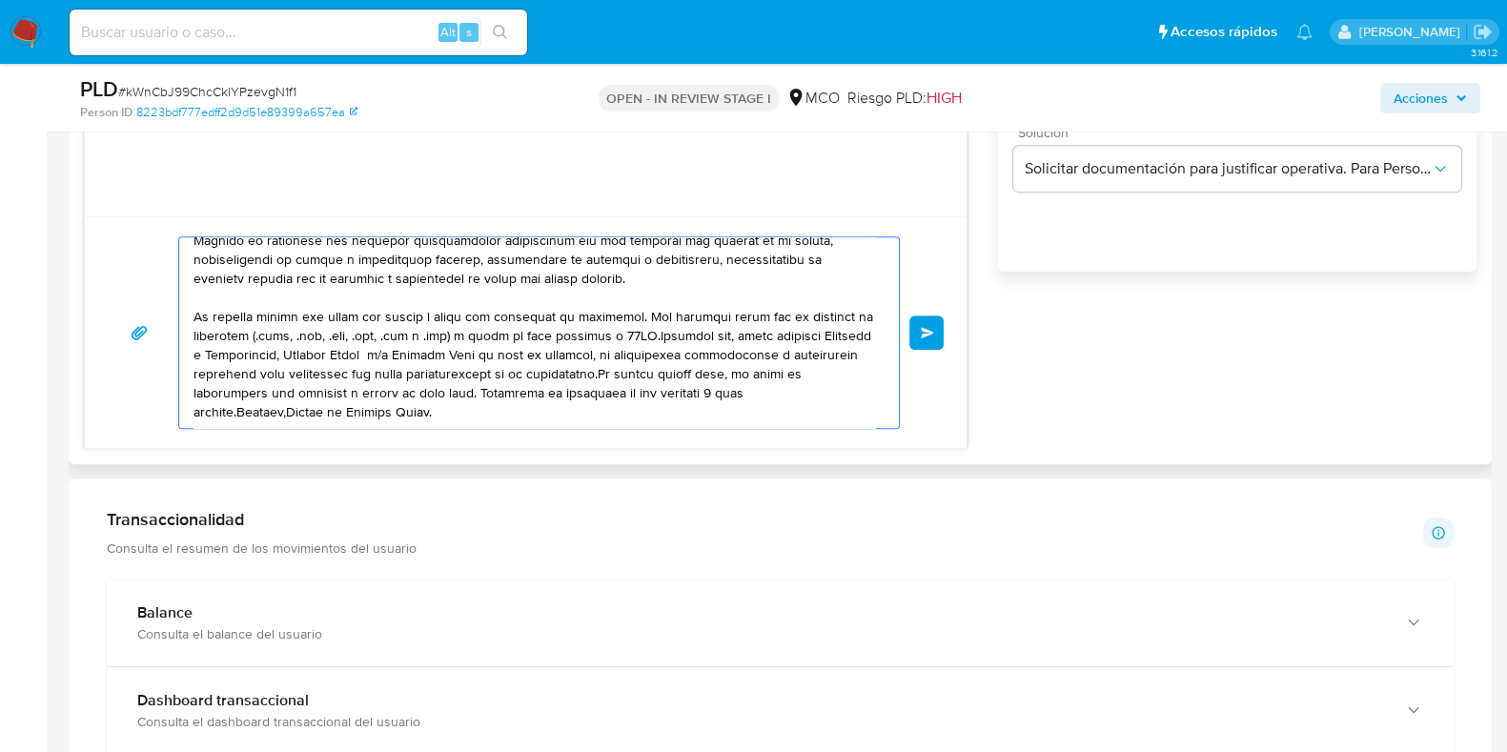
click at [667, 375] on textarea at bounding box center [535, 332] width 682 height 191
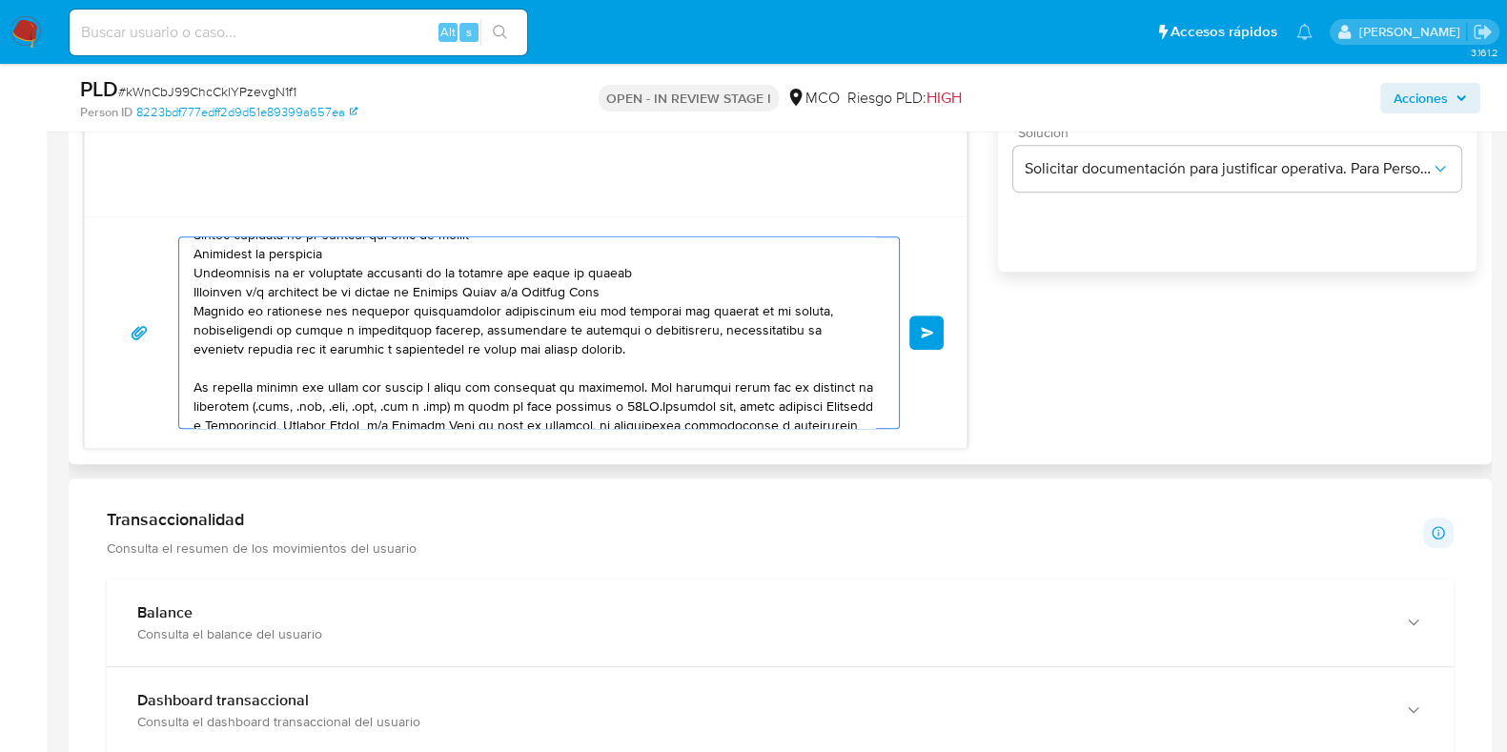
scroll to position [118, 0]
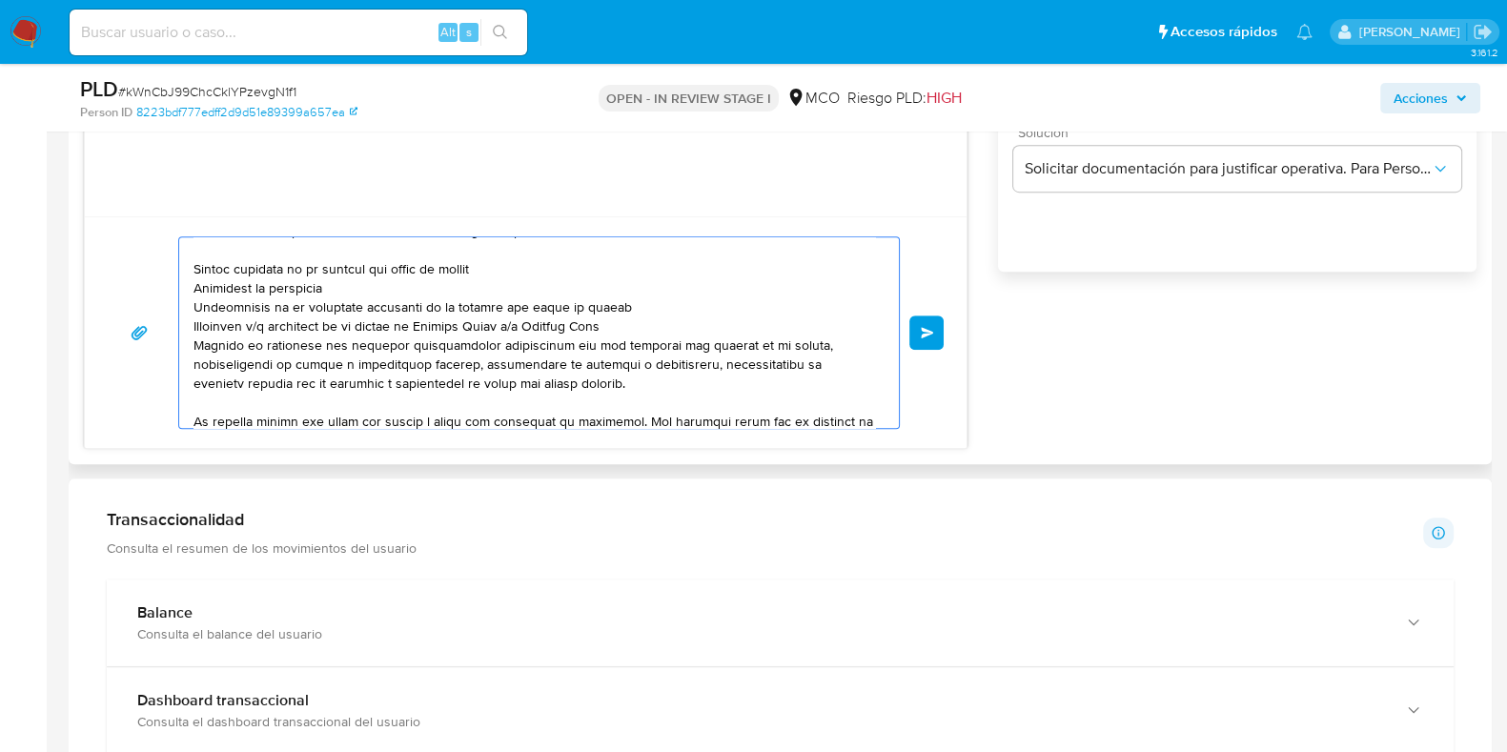
drag, startPoint x: 578, startPoint y: 381, endPoint x: 200, endPoint y: 350, distance: 378.8
click at [200, 350] on textarea at bounding box center [535, 332] width 682 height 191
click at [309, 373] on textarea at bounding box center [535, 332] width 682 height 191
drag, startPoint x: 576, startPoint y: 381, endPoint x: 489, endPoint y: 378, distance: 86.8
click at [489, 378] on textarea at bounding box center [535, 332] width 682 height 191
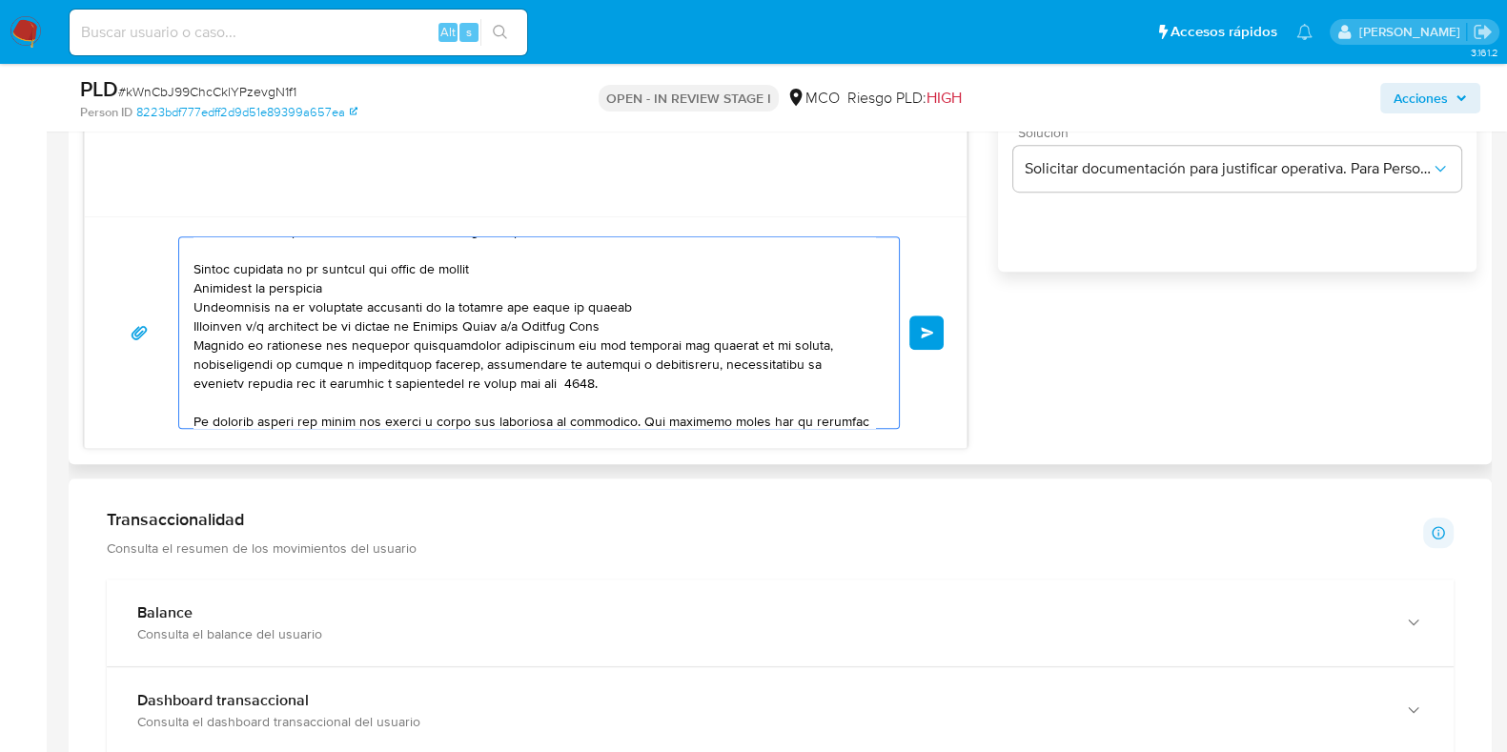
click at [519, 385] on textarea at bounding box center [535, 332] width 682 height 191
drag, startPoint x: 346, startPoint y: 360, endPoint x: 194, endPoint y: 360, distance: 152.5
click at [194, 360] on textarea at bounding box center [535, 332] width 682 height 191
drag, startPoint x: 462, startPoint y: 355, endPoint x: 191, endPoint y: 362, distance: 271.8
click at [191, 362] on div at bounding box center [534, 332] width 710 height 191
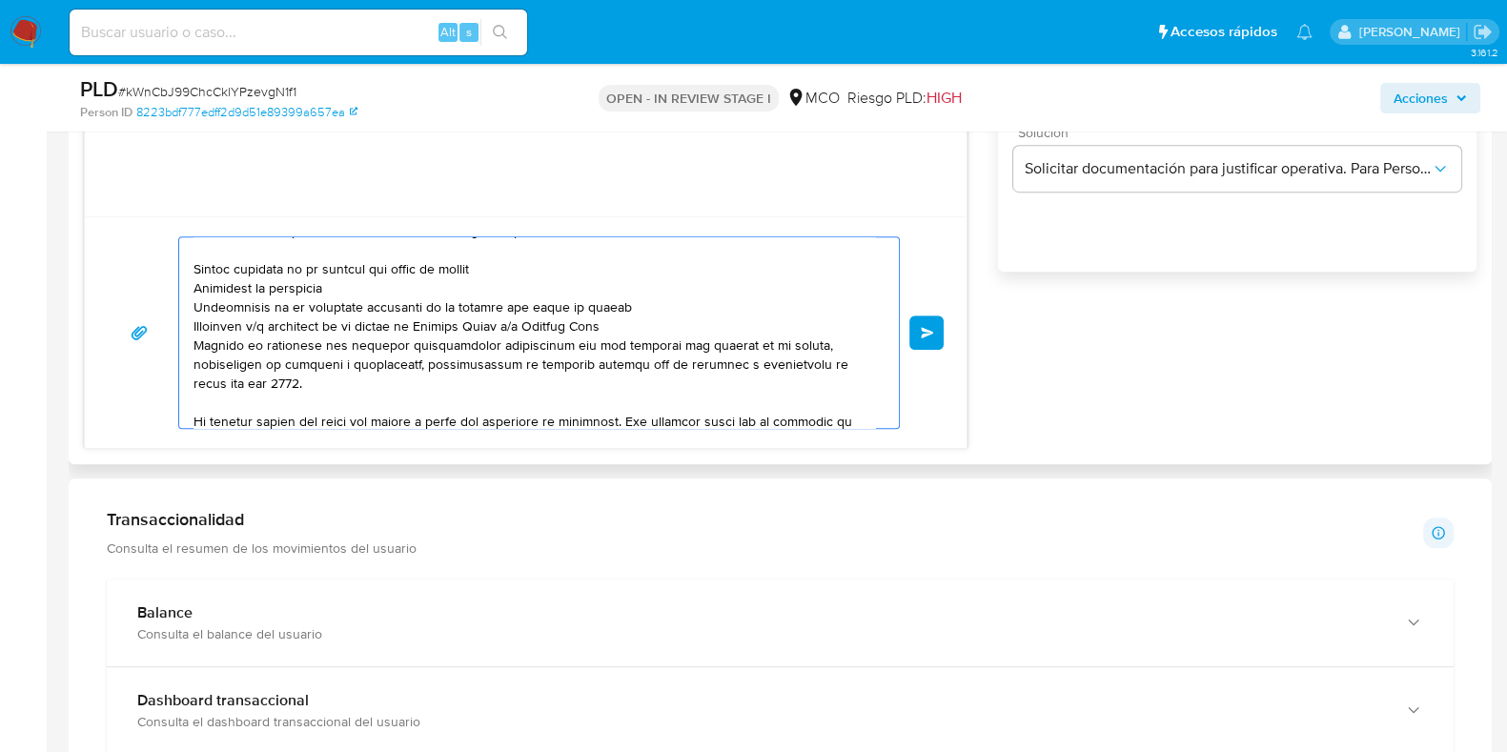
click at [296, 376] on textarea at bounding box center [535, 332] width 682 height 191
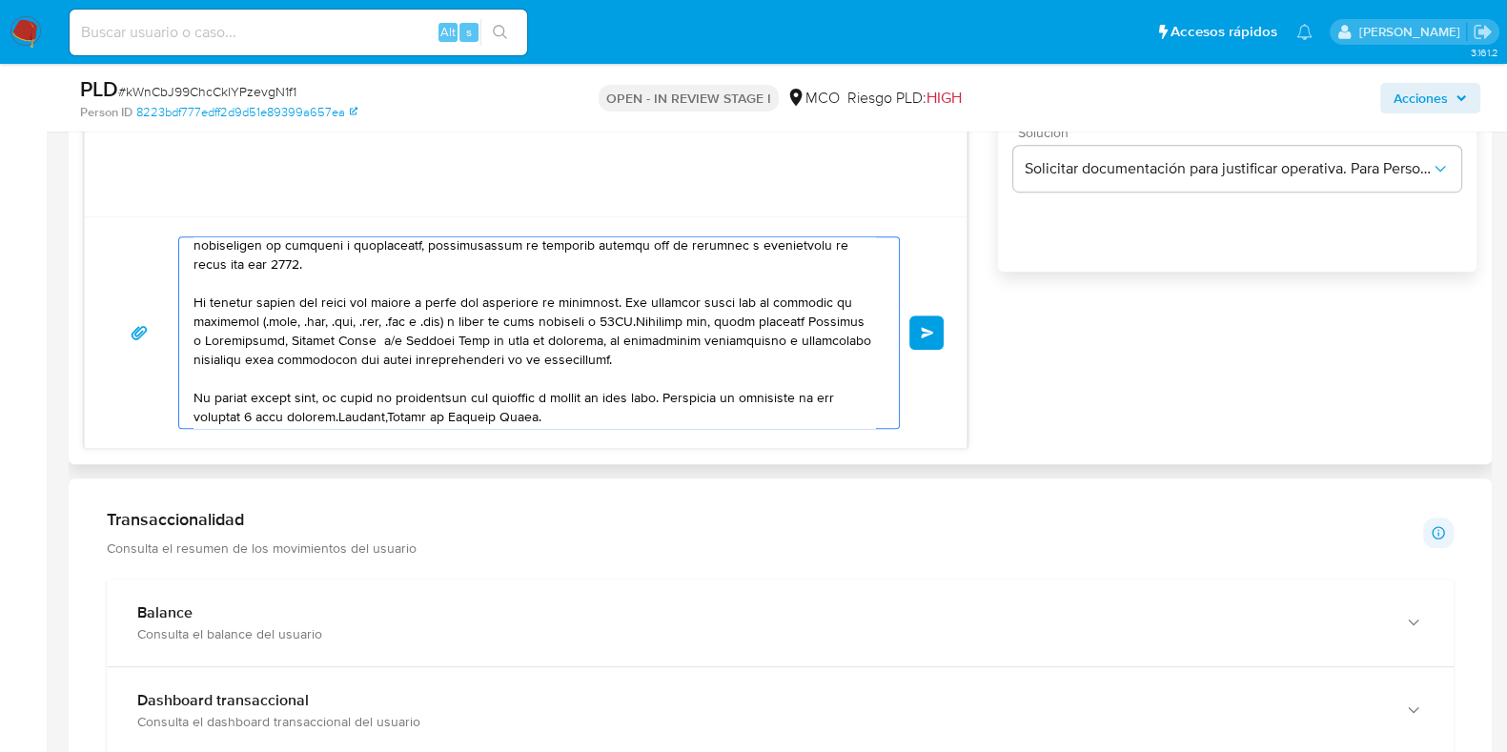
drag, startPoint x: 194, startPoint y: 299, endPoint x: 645, endPoint y: 324, distance: 451.6
click at [645, 324] on textarea at bounding box center [535, 332] width 682 height 191
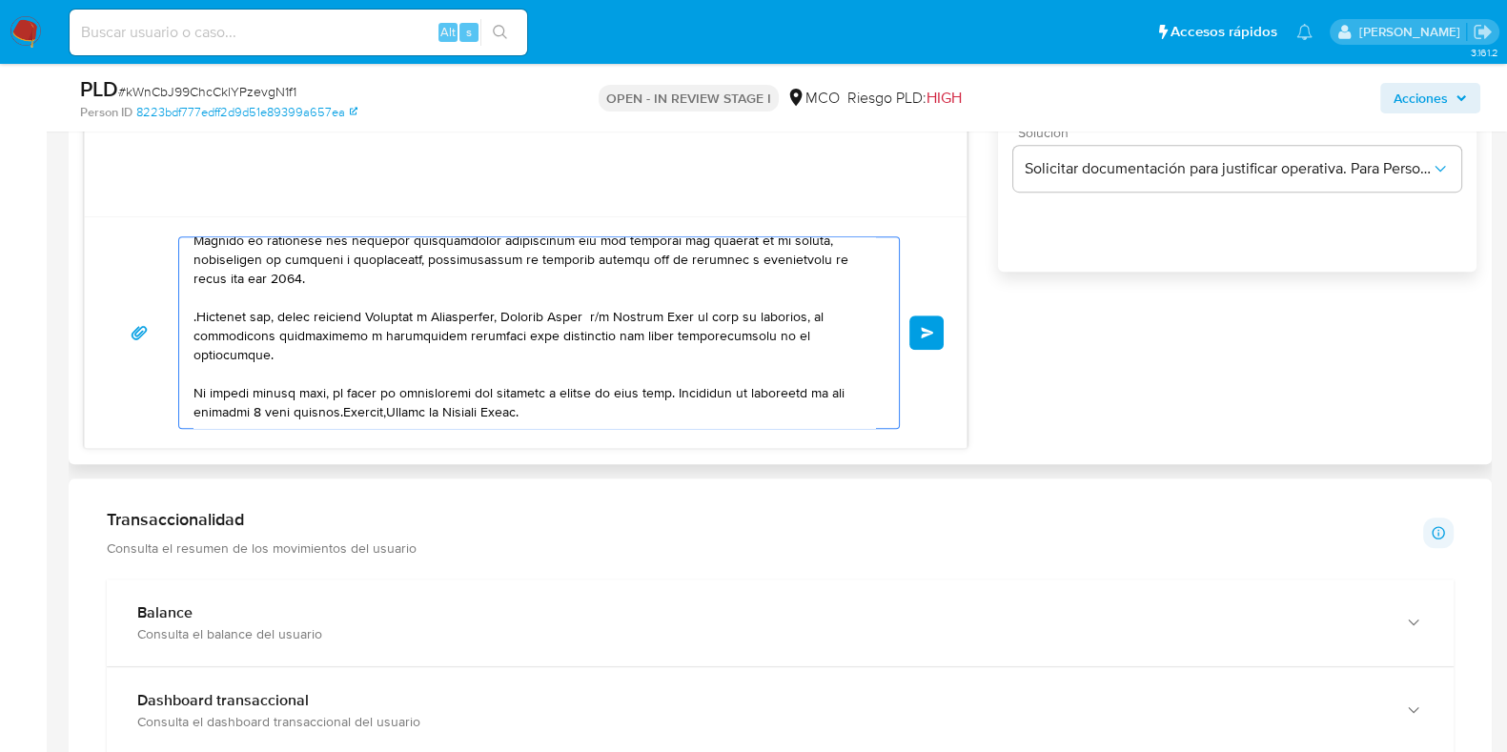
scroll to position [204, 0]
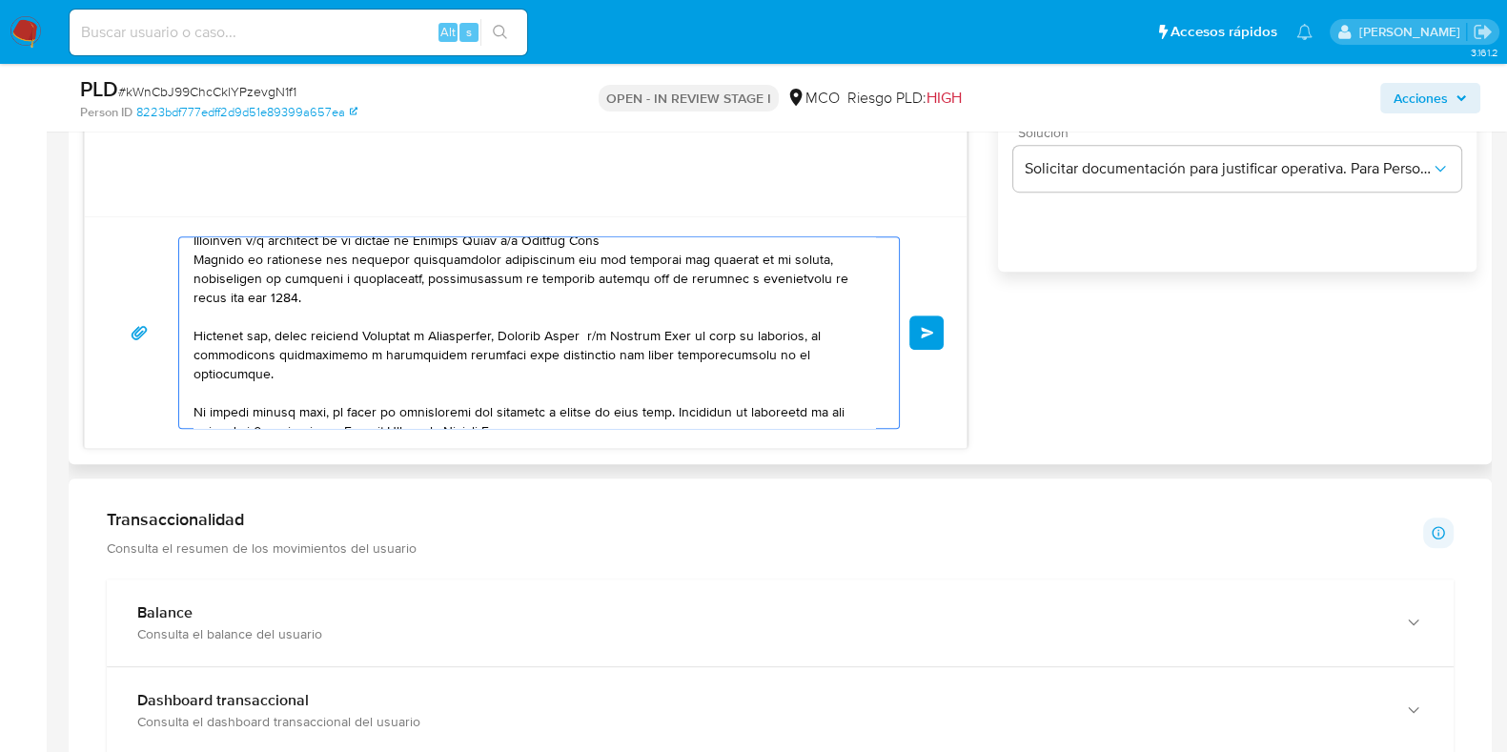
click at [356, 404] on textarea at bounding box center [535, 332] width 682 height 191
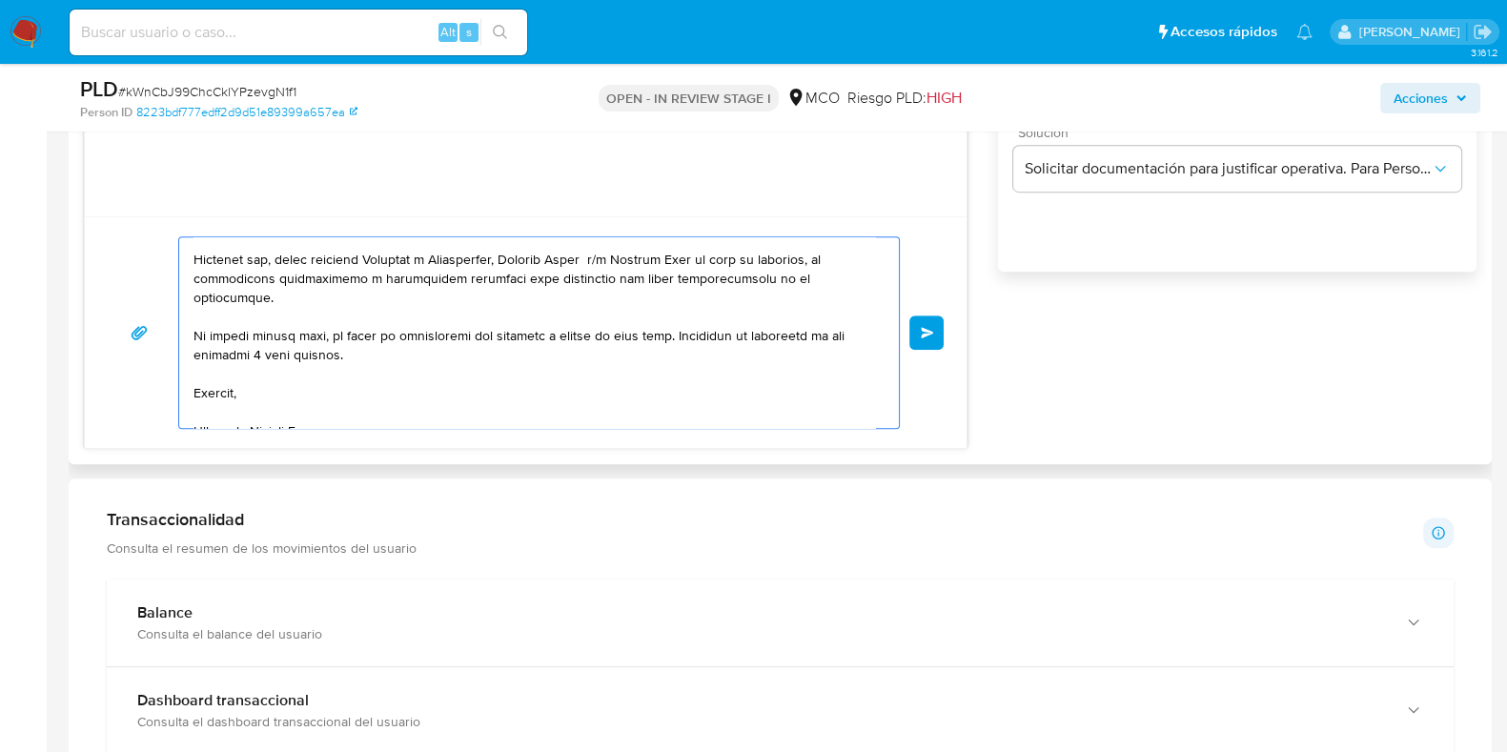
scroll to position [161, 0]
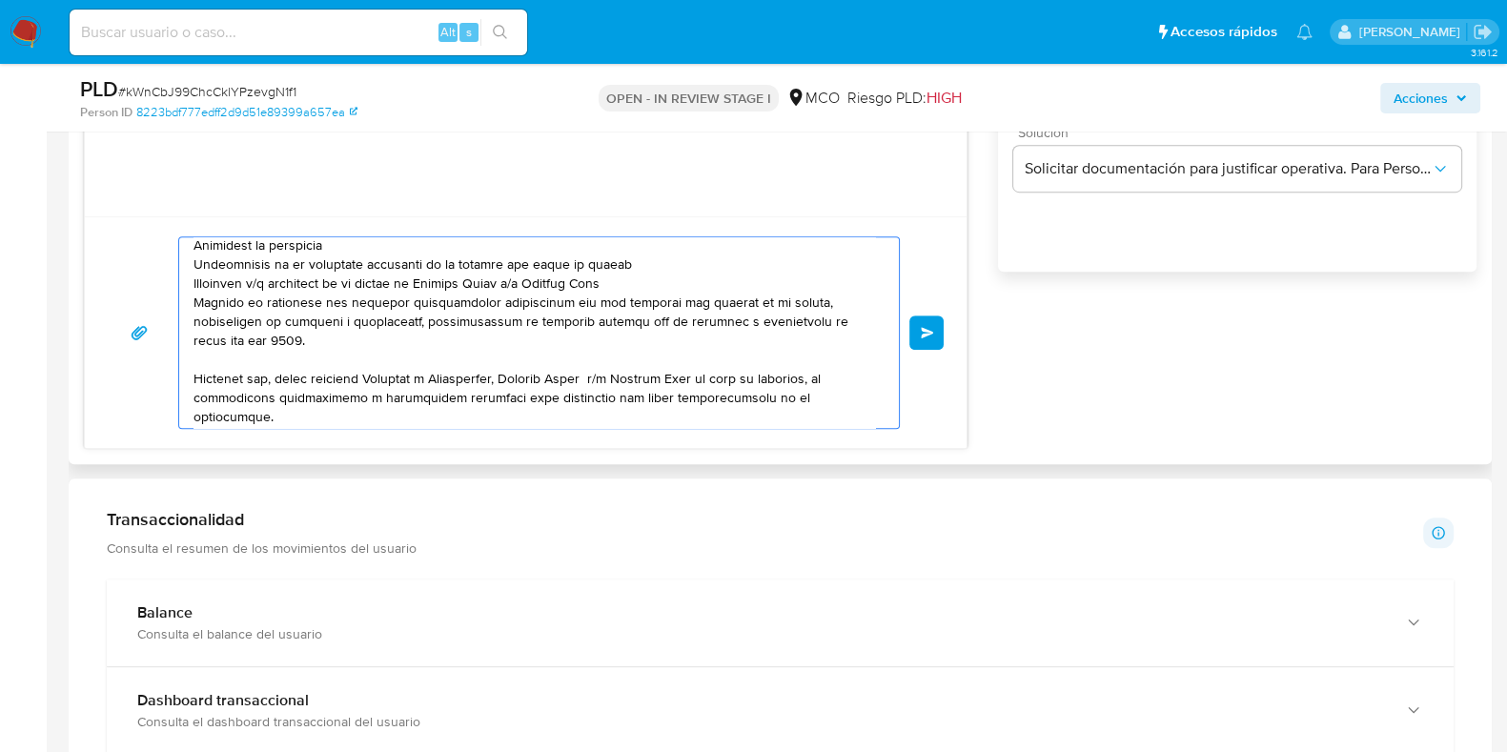
click at [330, 345] on textarea at bounding box center [535, 332] width 682 height 191
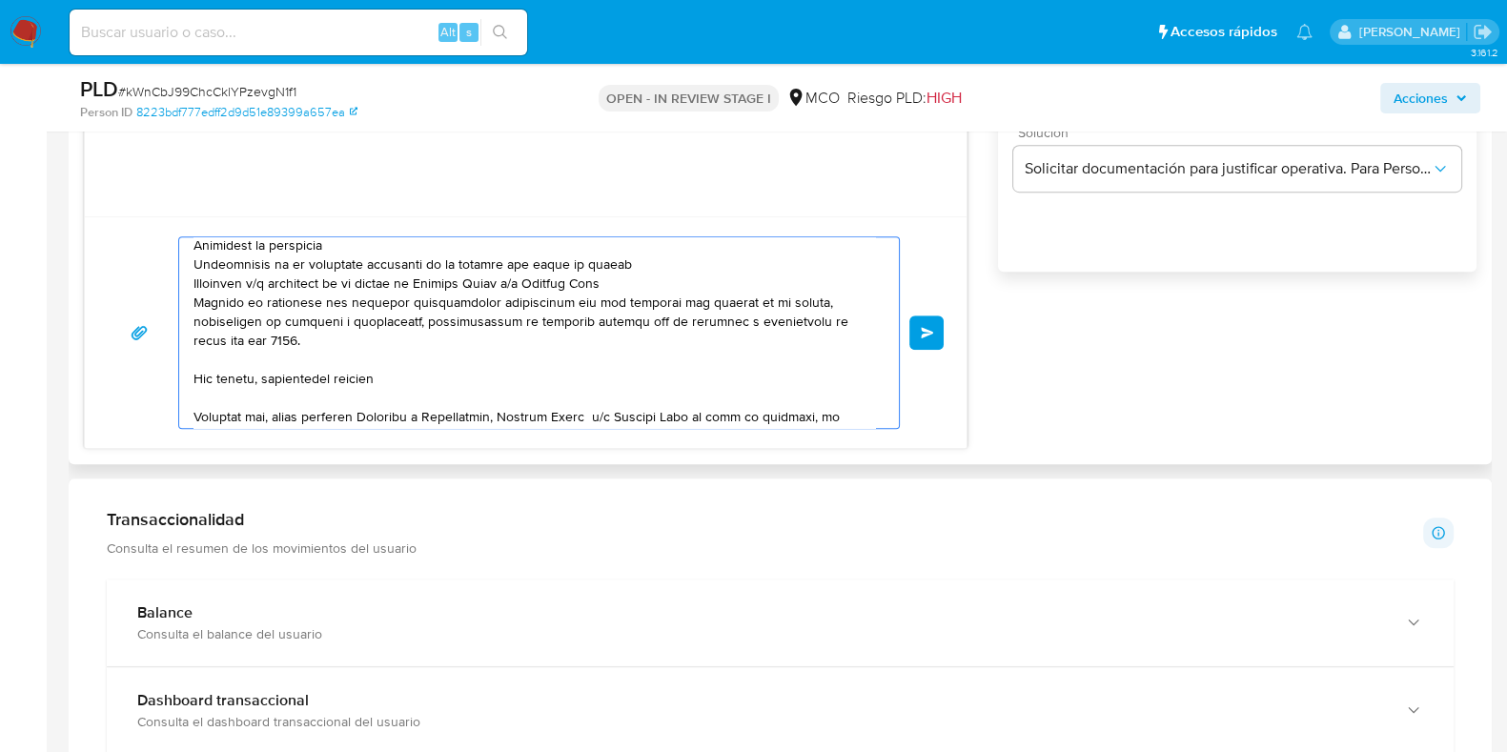
click at [318, 379] on textarea at bounding box center [535, 332] width 682 height 191
click at [390, 376] on textarea at bounding box center [535, 332] width 682 height 191
drag, startPoint x: 648, startPoint y: 380, endPoint x: 518, endPoint y: 379, distance: 130.6
click at [518, 379] on textarea at bounding box center [535, 332] width 682 height 191
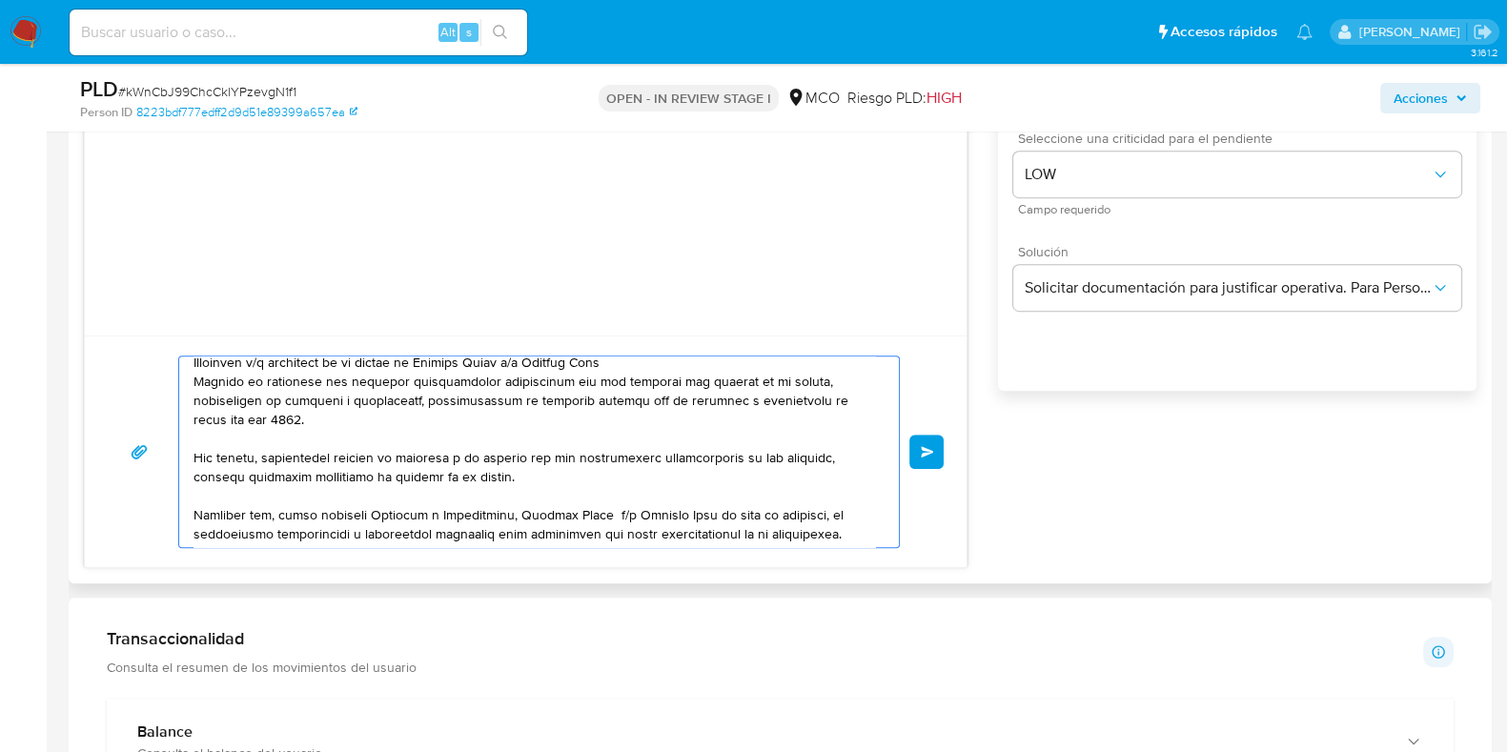
scroll to position [184, 0]
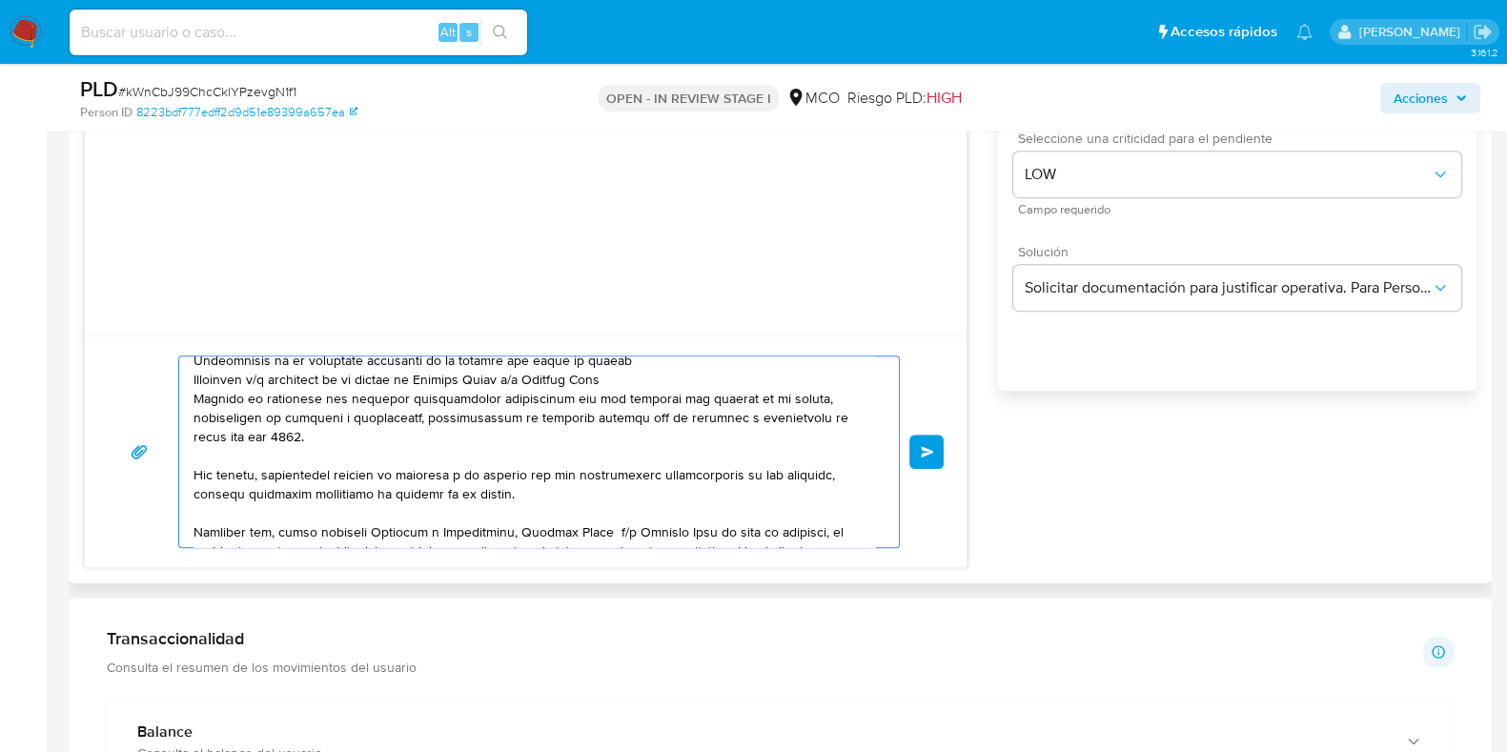
click at [707, 478] on textarea at bounding box center [535, 452] width 682 height 191
click at [732, 495] on textarea at bounding box center [535, 452] width 682 height 191
click at [753, 473] on textarea at bounding box center [535, 452] width 682 height 191
click at [791, 470] on textarea at bounding box center [535, 452] width 682 height 191
click at [437, 487] on textarea at bounding box center [535, 452] width 682 height 191
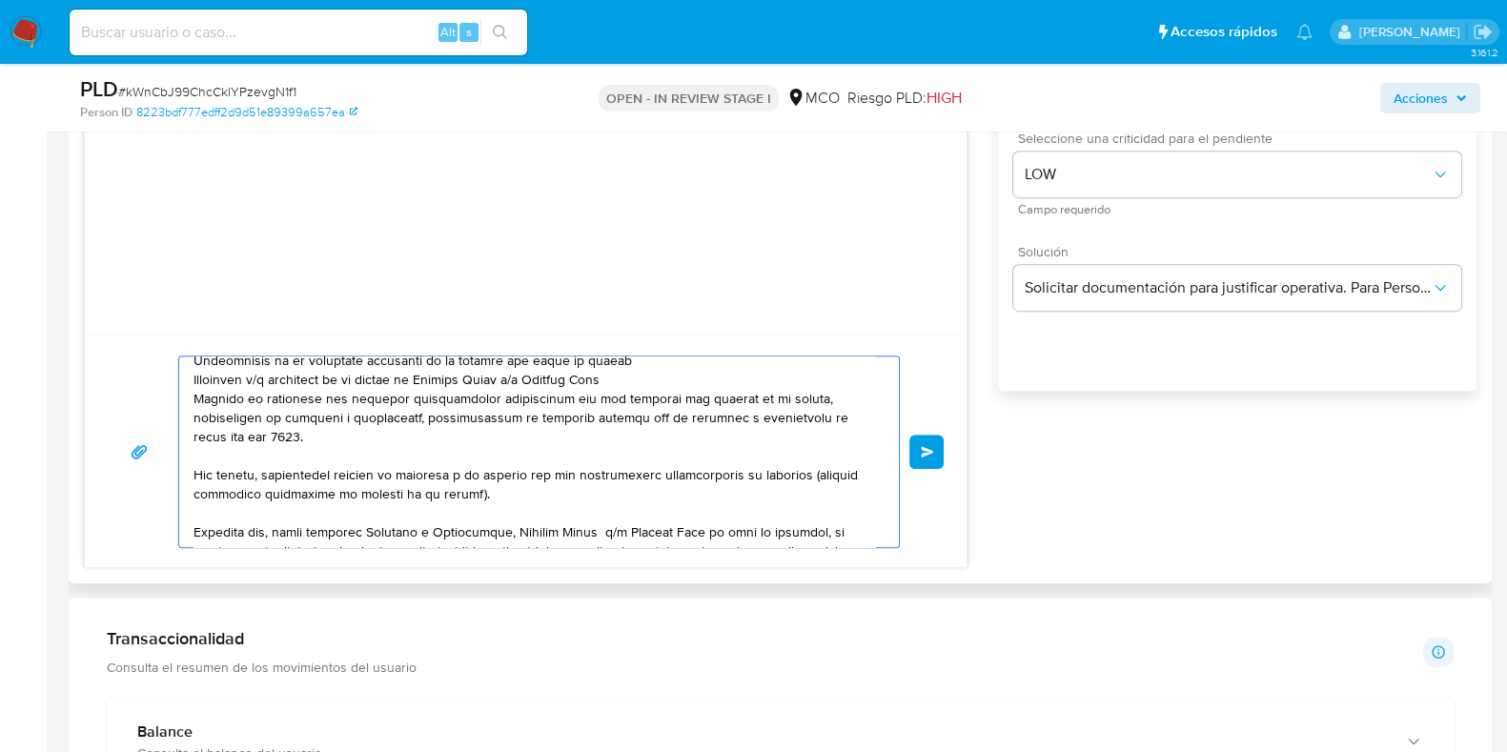
click at [320, 491] on textarea at bounding box center [535, 452] width 682 height 191
click at [517, 481] on textarea at bounding box center [535, 452] width 682 height 191
click at [501, 500] on textarea at bounding box center [535, 452] width 682 height 191
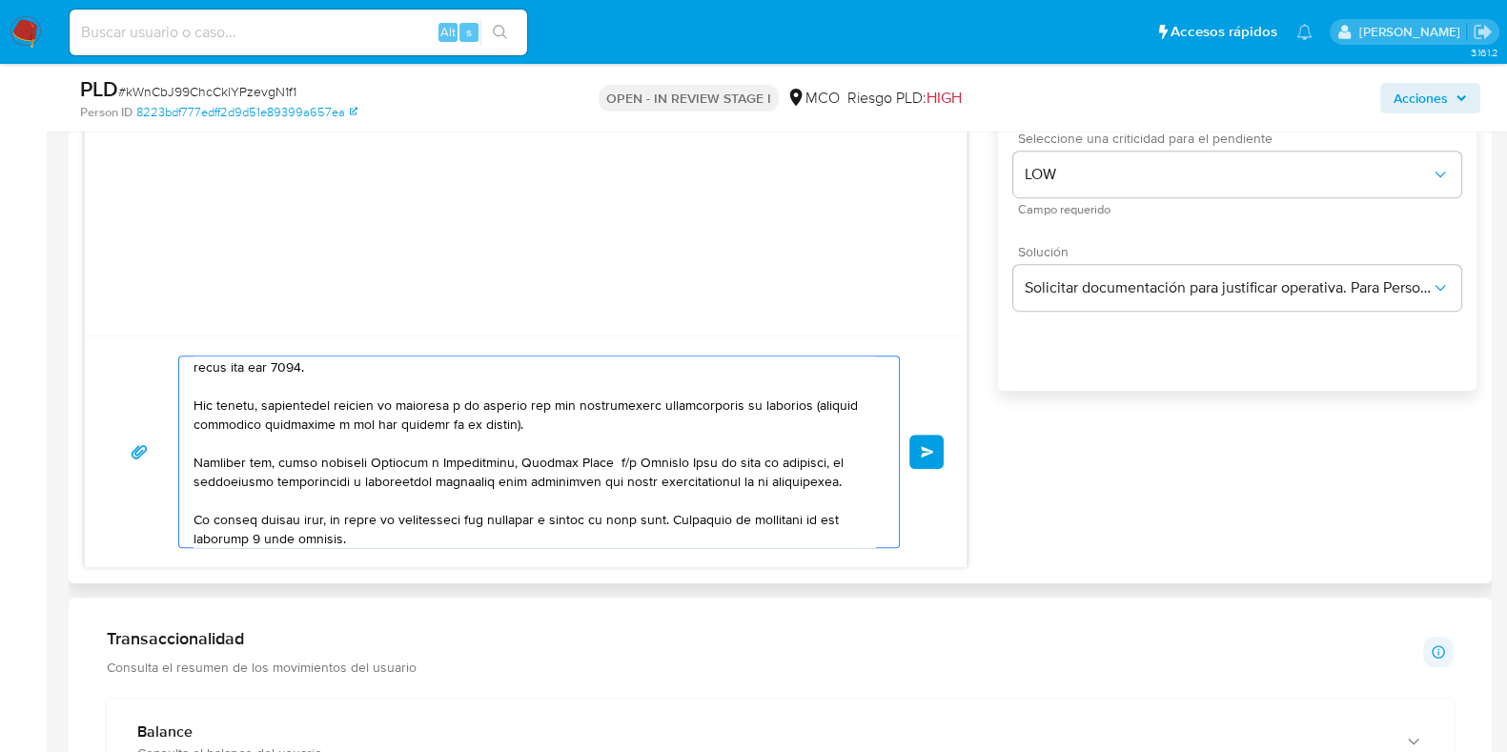
scroll to position [218, 0]
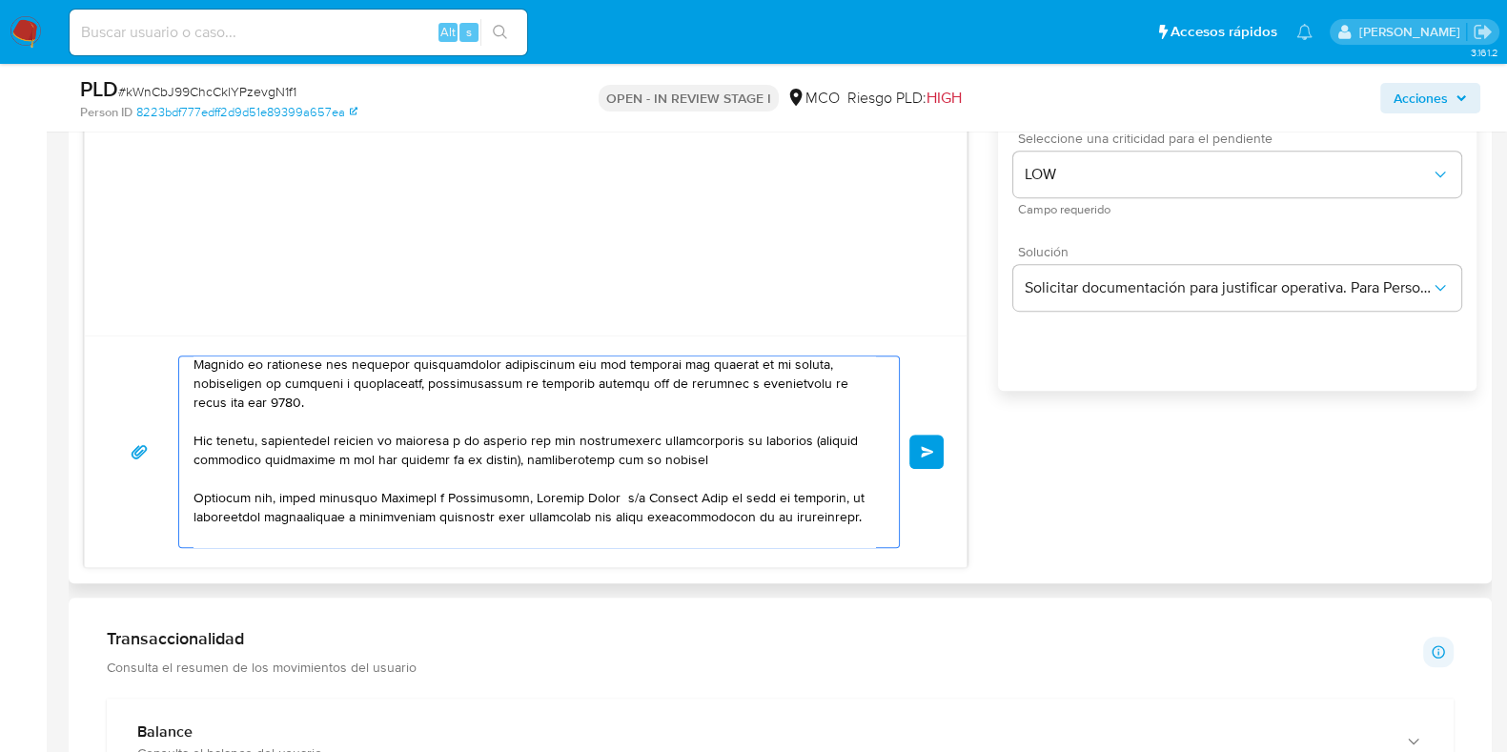
drag, startPoint x: 674, startPoint y: 459, endPoint x: 495, endPoint y: 452, distance: 179.4
click at [495, 452] on textarea at bounding box center [535, 452] width 682 height 191
click at [252, 456] on textarea at bounding box center [535, 452] width 682 height 191
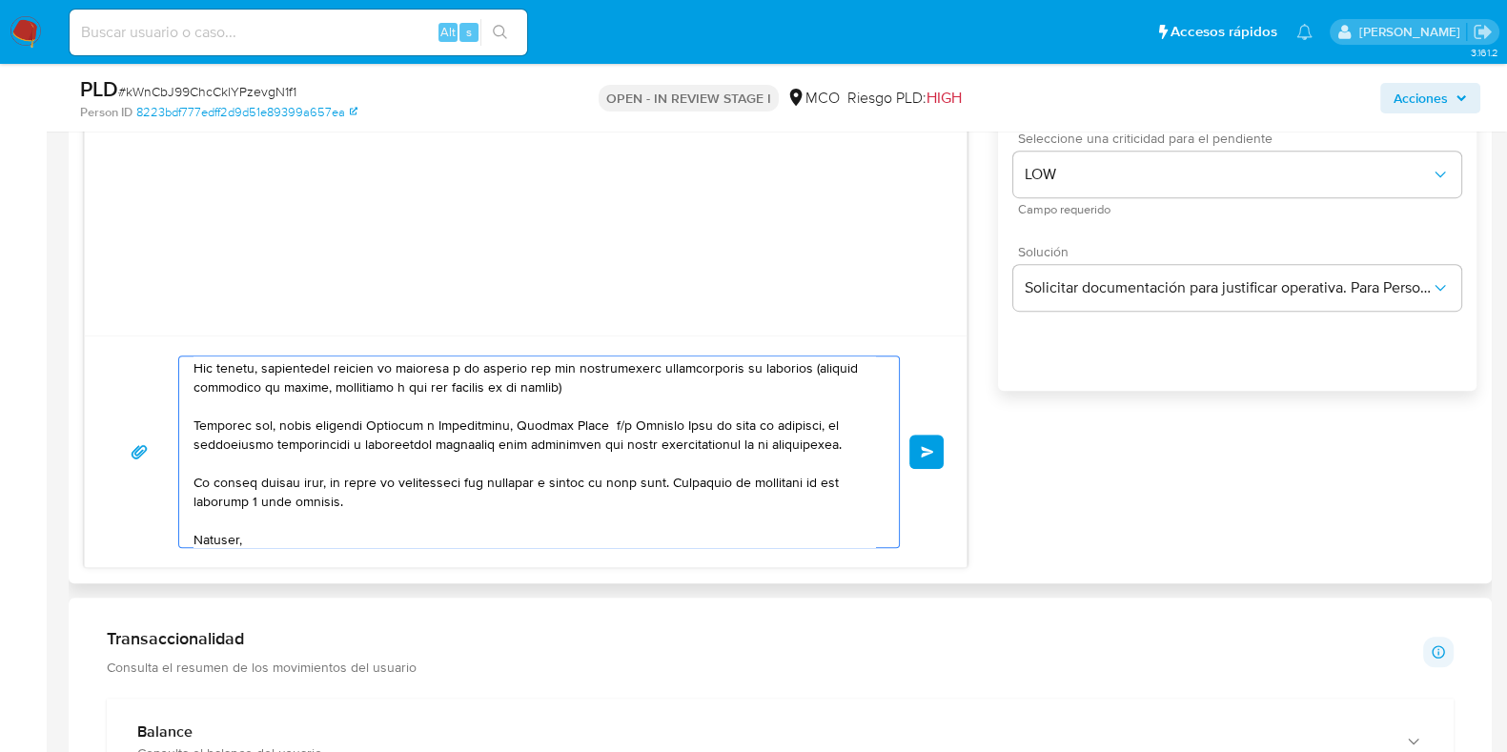
scroll to position [337, 0]
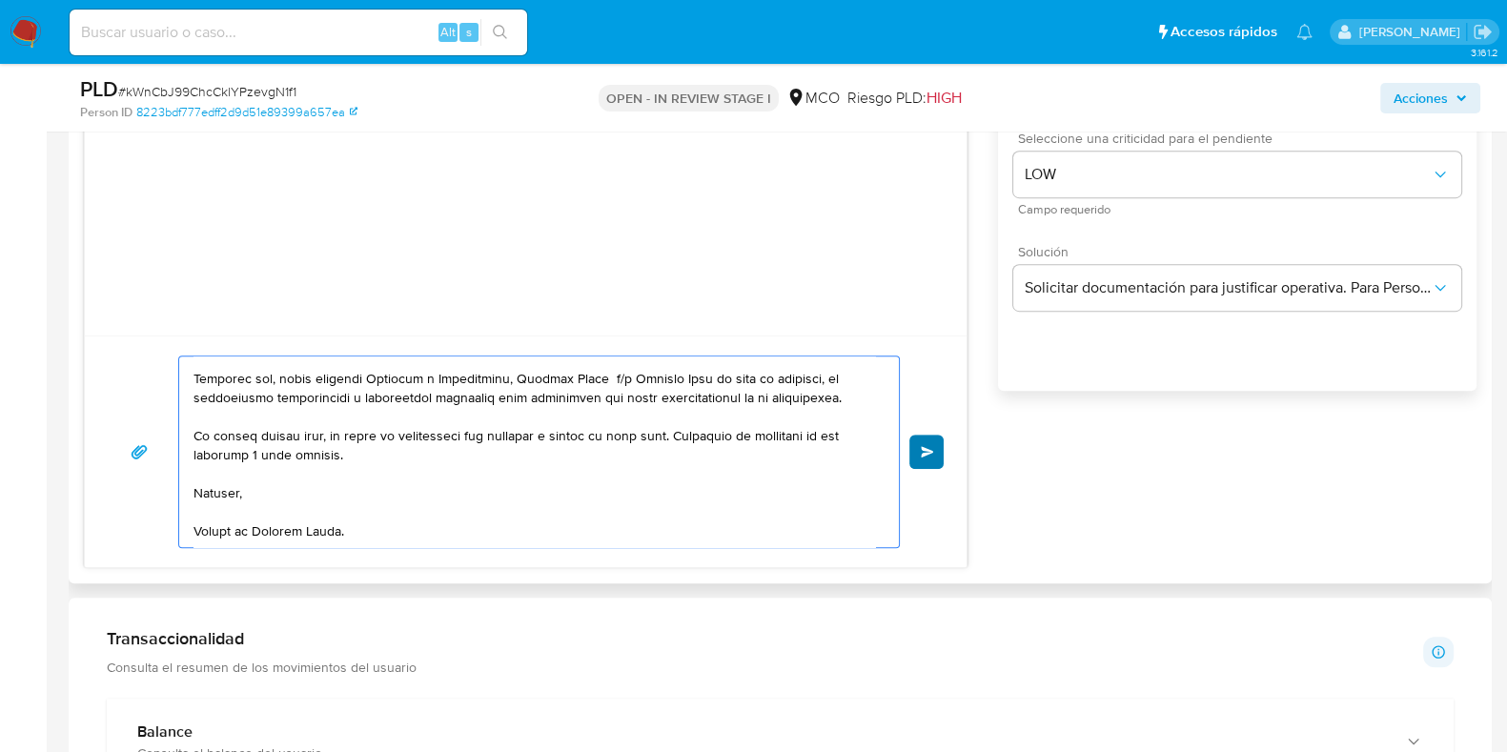
type textarea "Hola, En Mercado Libre nos importa tu seguridad. Por eso, necesitamos verificar…"
click at [934, 452] on button "Enviar" at bounding box center [926, 452] width 34 height 34
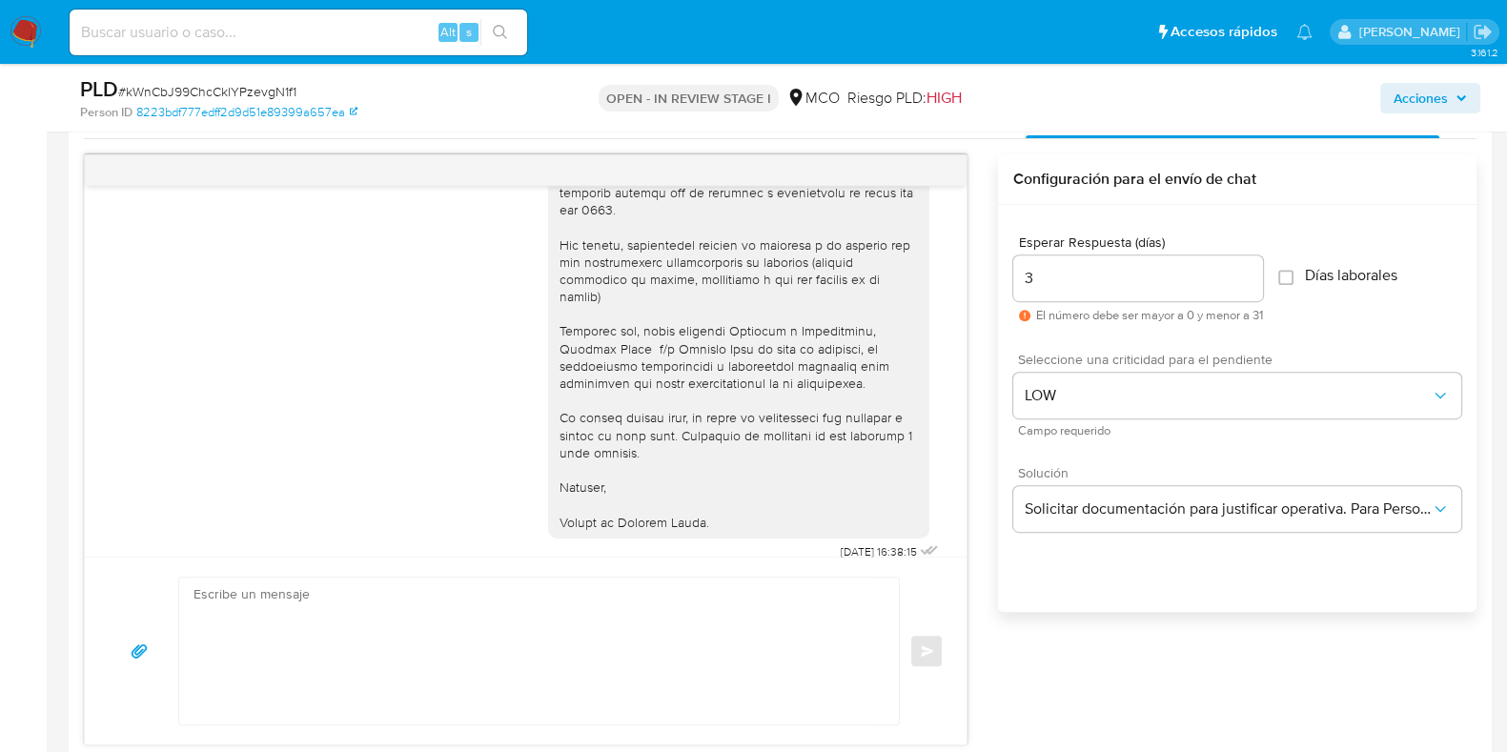
scroll to position [1072, 0]
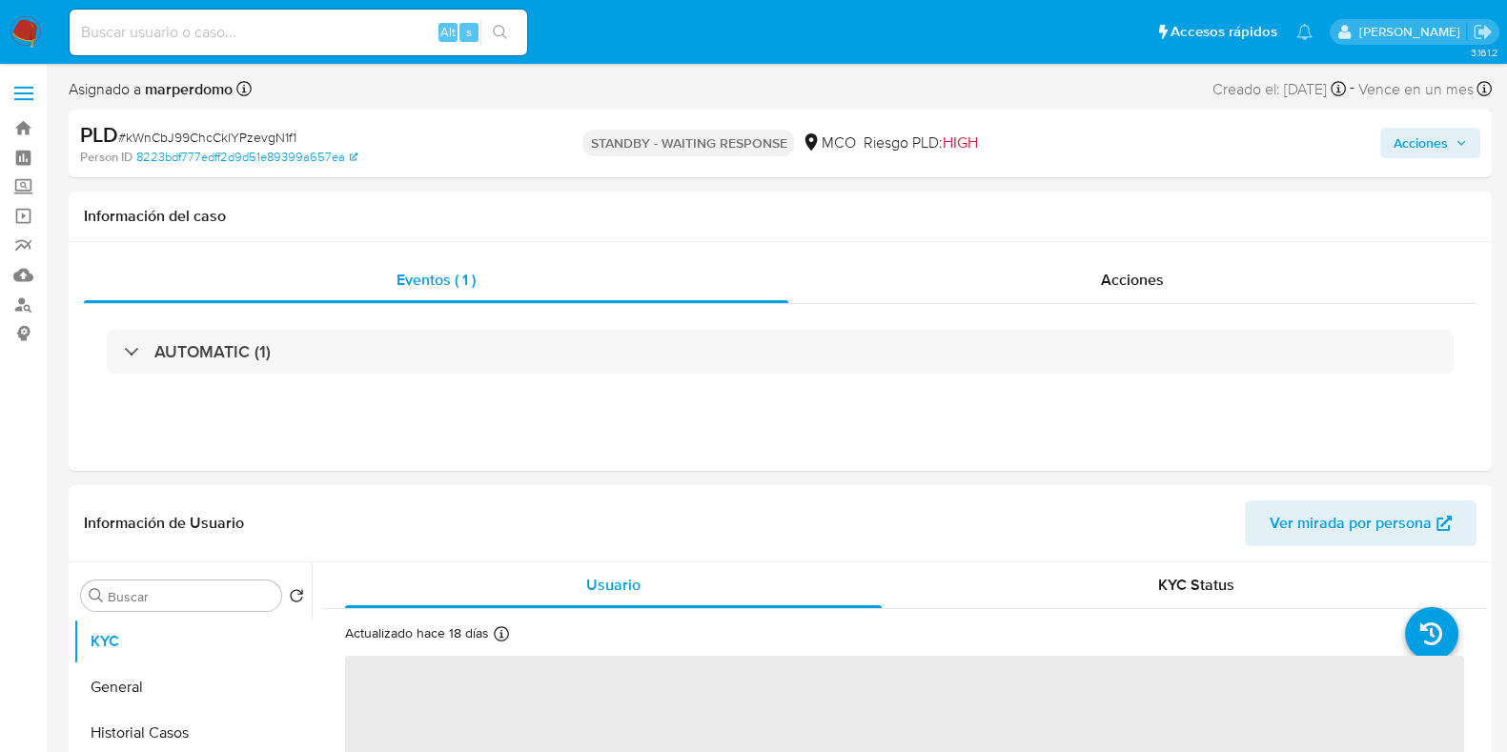
select select "10"
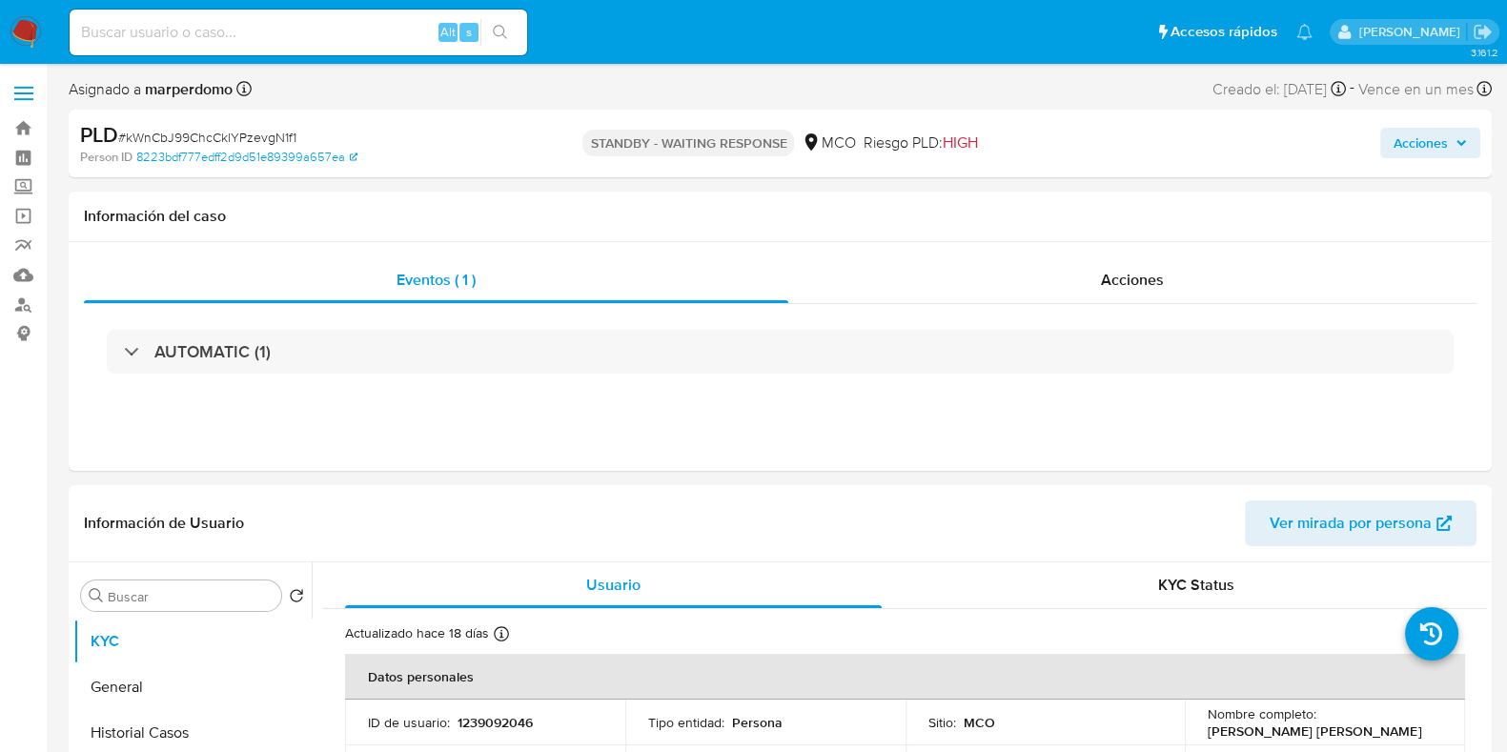
click at [284, 42] on input at bounding box center [299, 32] width 458 height 25
paste input "455349062"
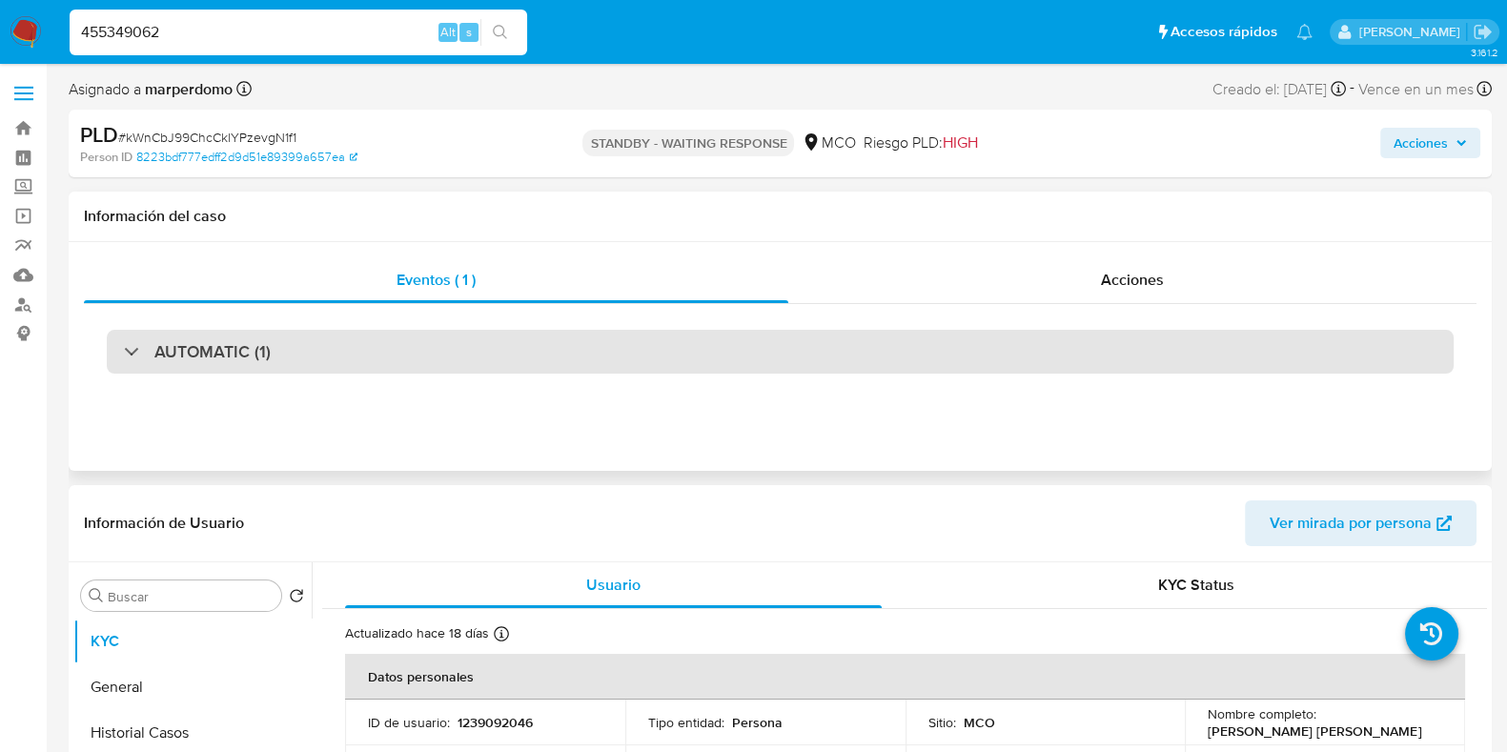
type input "455349062"
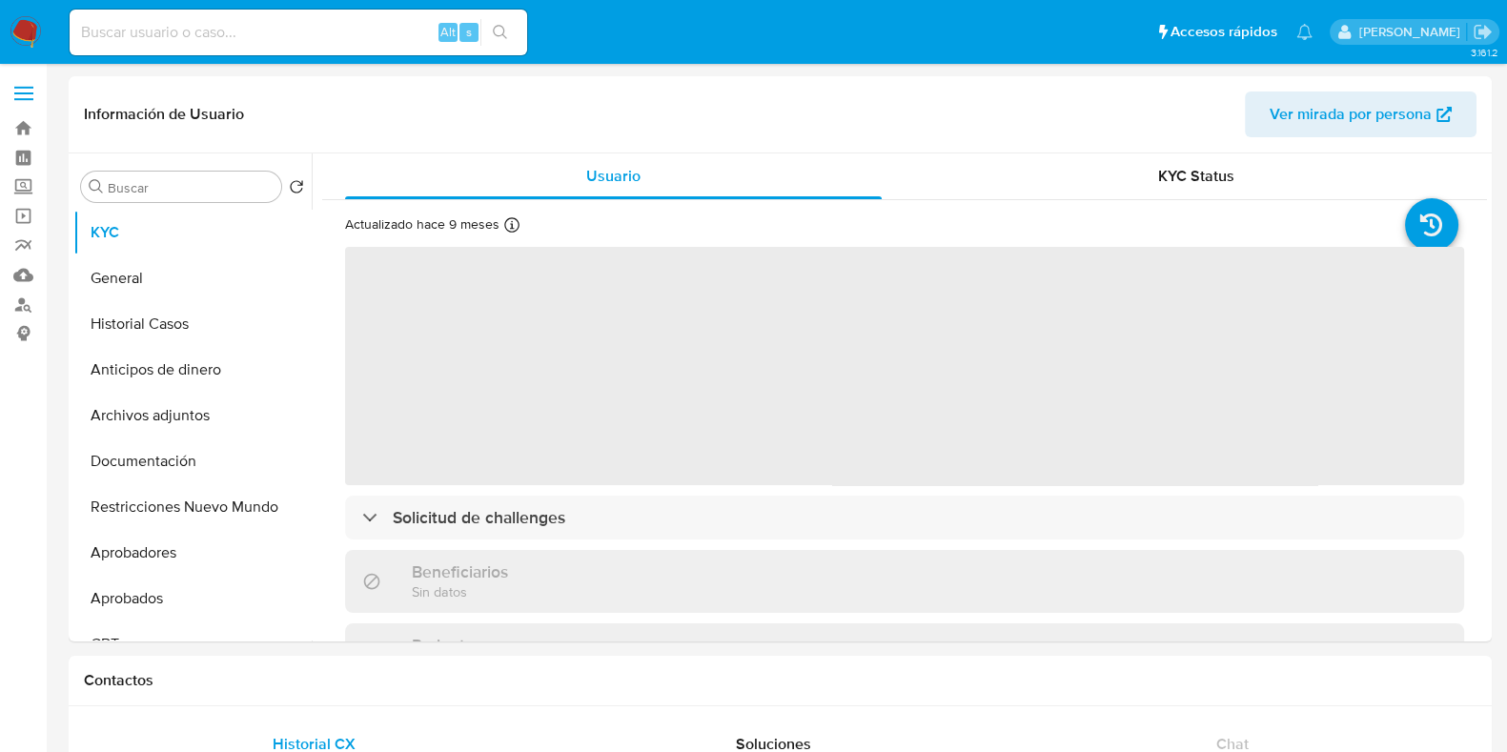
select select "10"
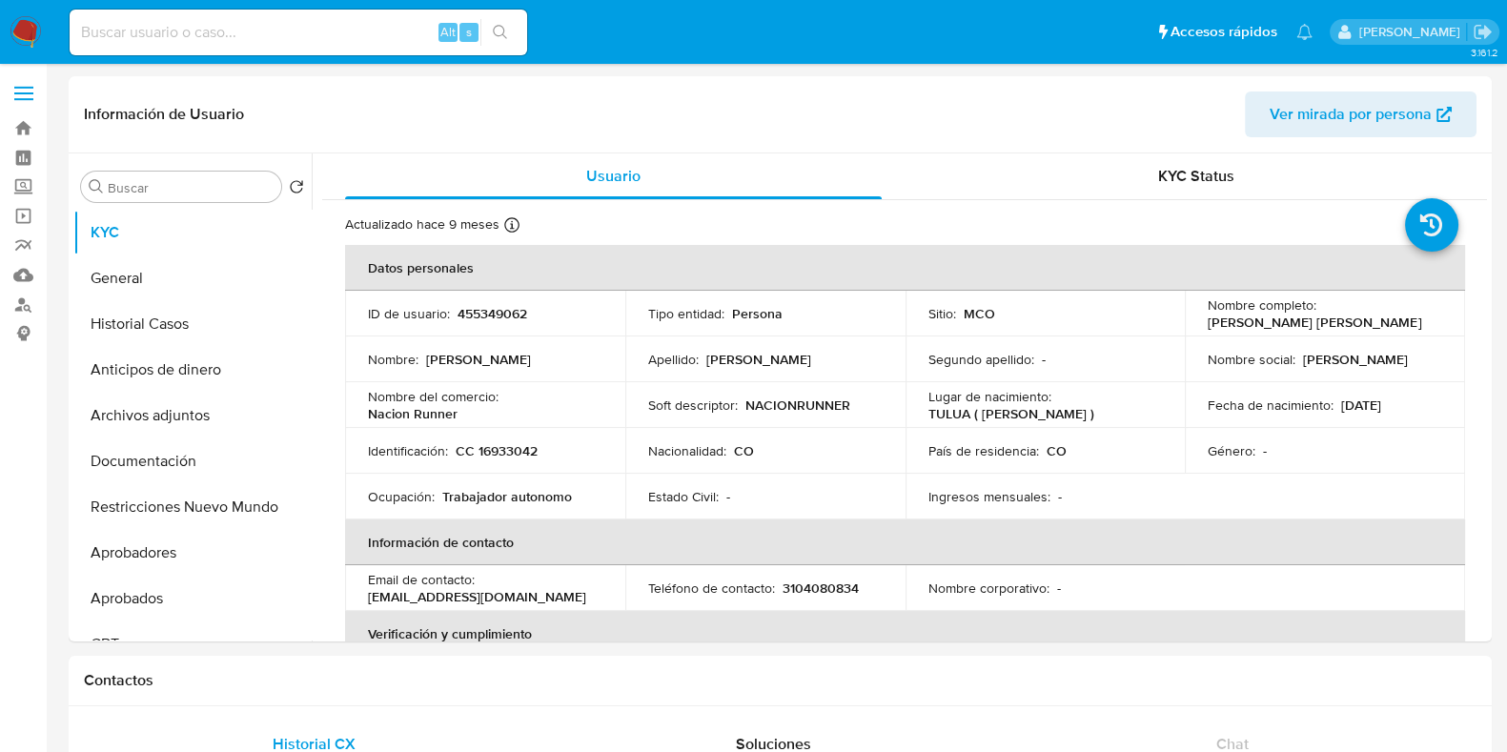
click at [340, 45] on div "Alt s" at bounding box center [299, 33] width 458 height 46
click at [340, 44] on input at bounding box center [299, 32] width 458 height 25
paste input "b0wjJf8bfQ4RbGPg6hhF817m"
type input "b0wjJf8bfQ4RbGPg6hhF817m"
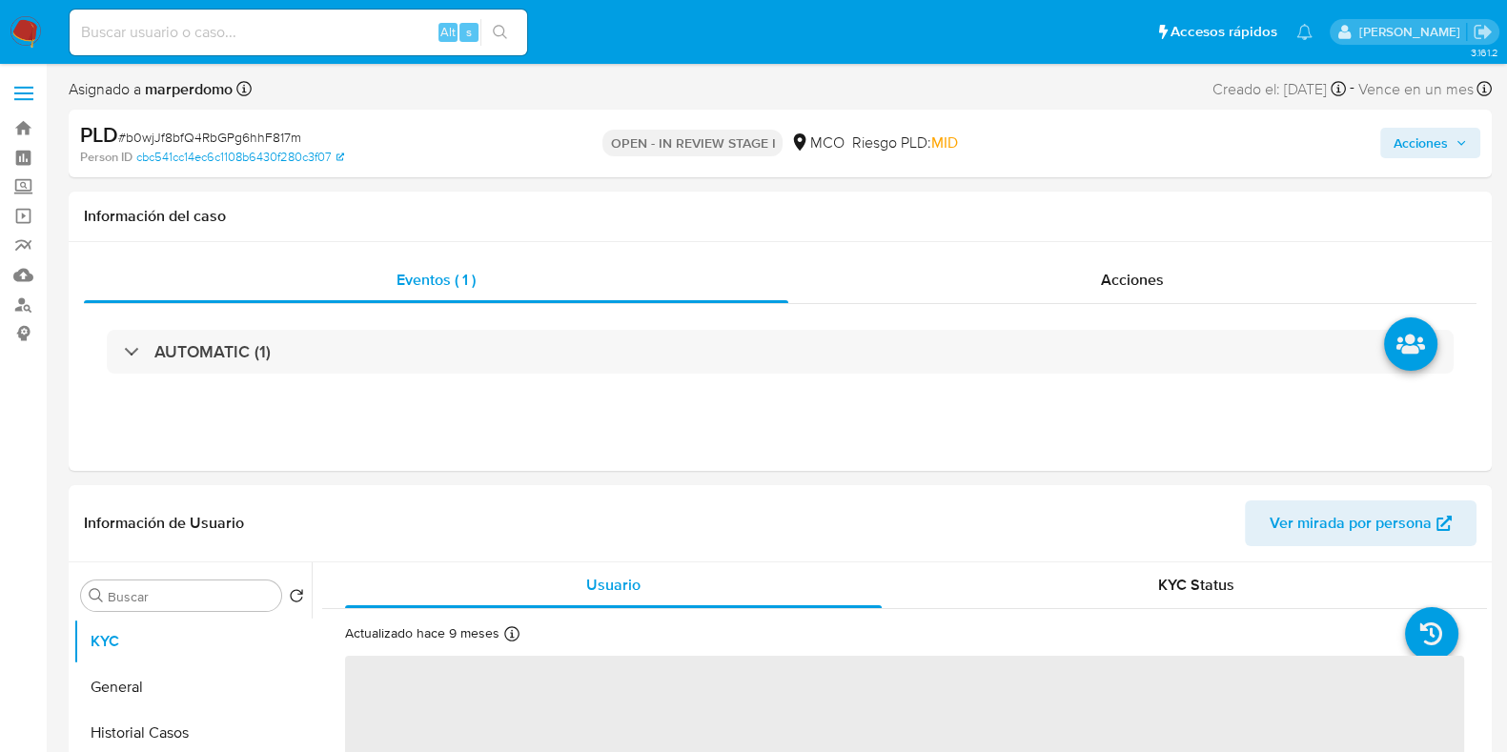
select select "10"
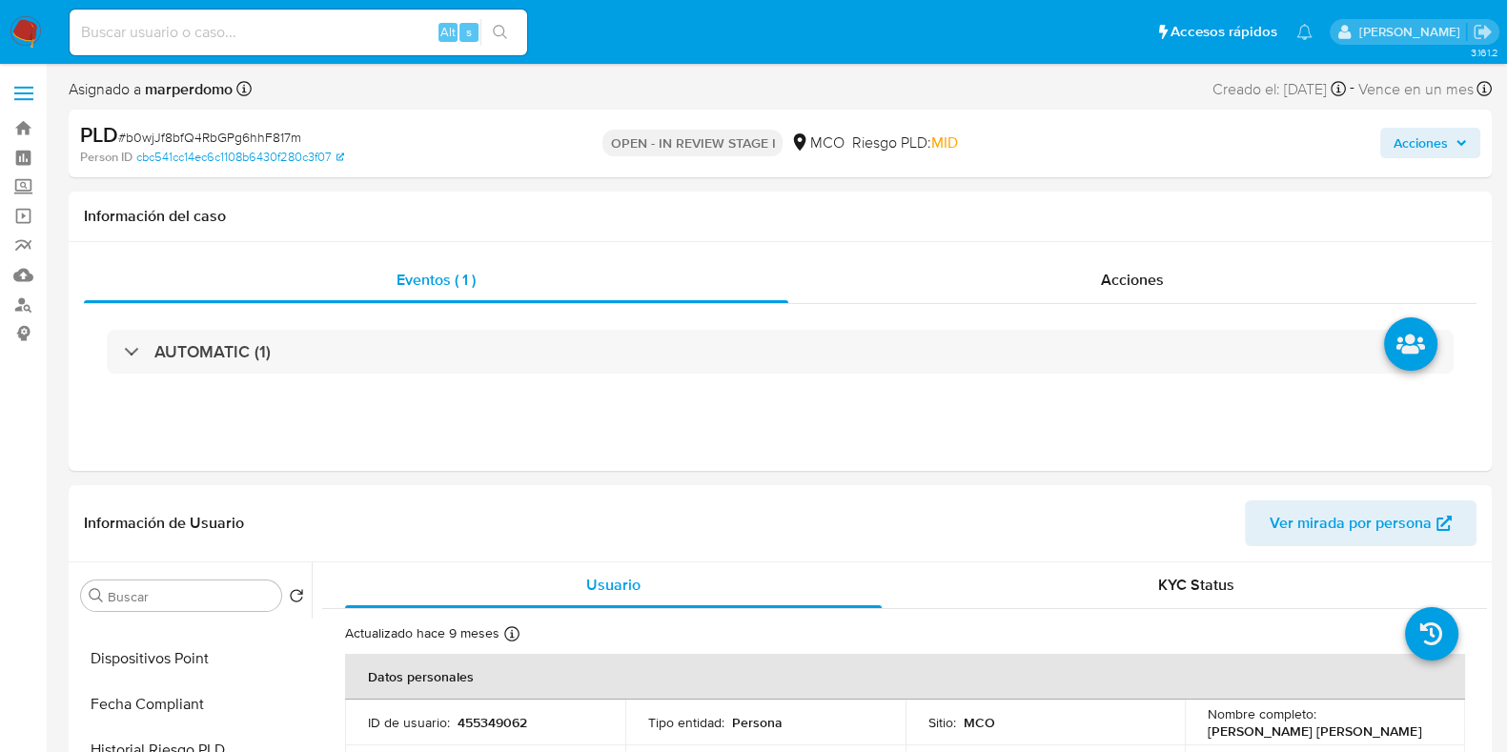
click at [1395, 135] on span "Acciones" at bounding box center [1421, 143] width 54 height 31
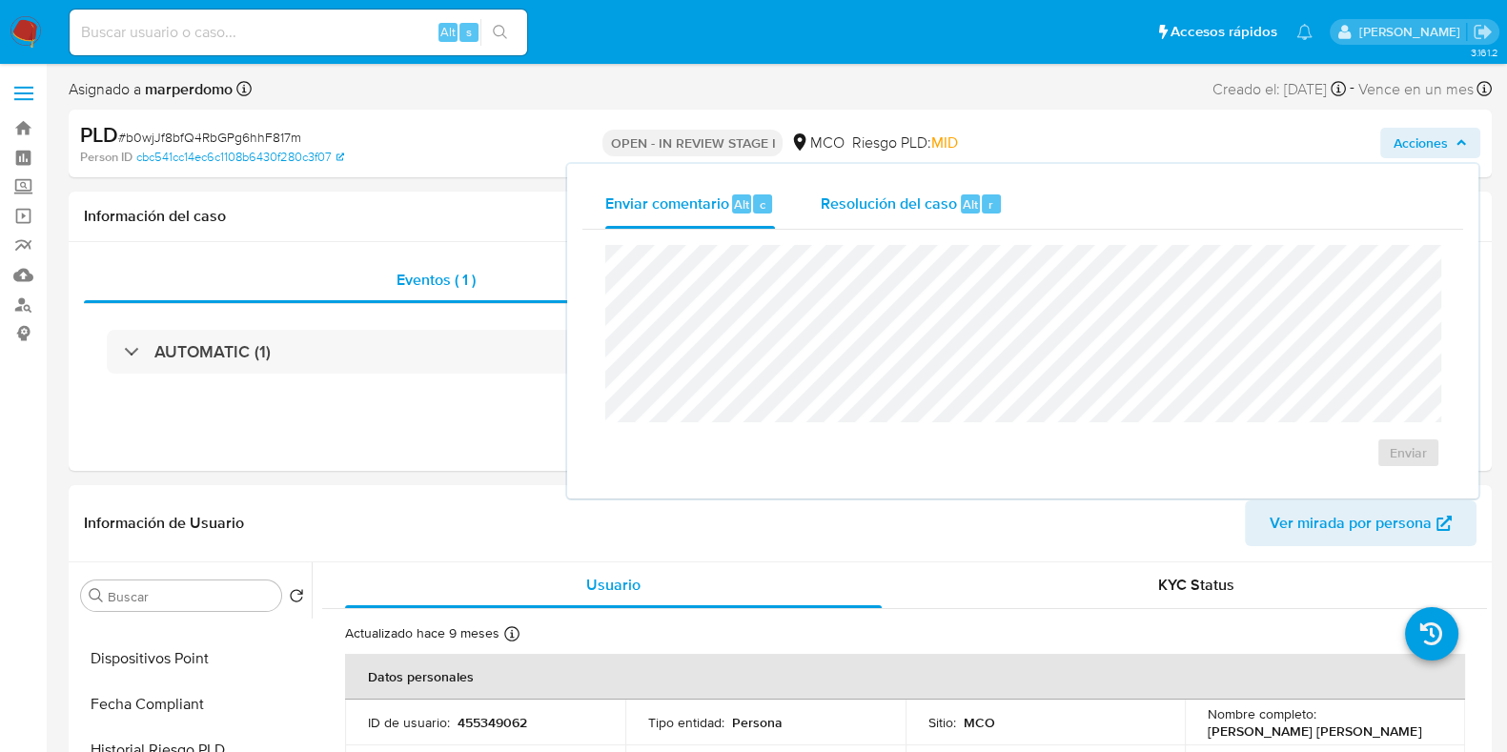
click at [929, 212] on span "Resolución del caso" at bounding box center [889, 204] width 136 height 22
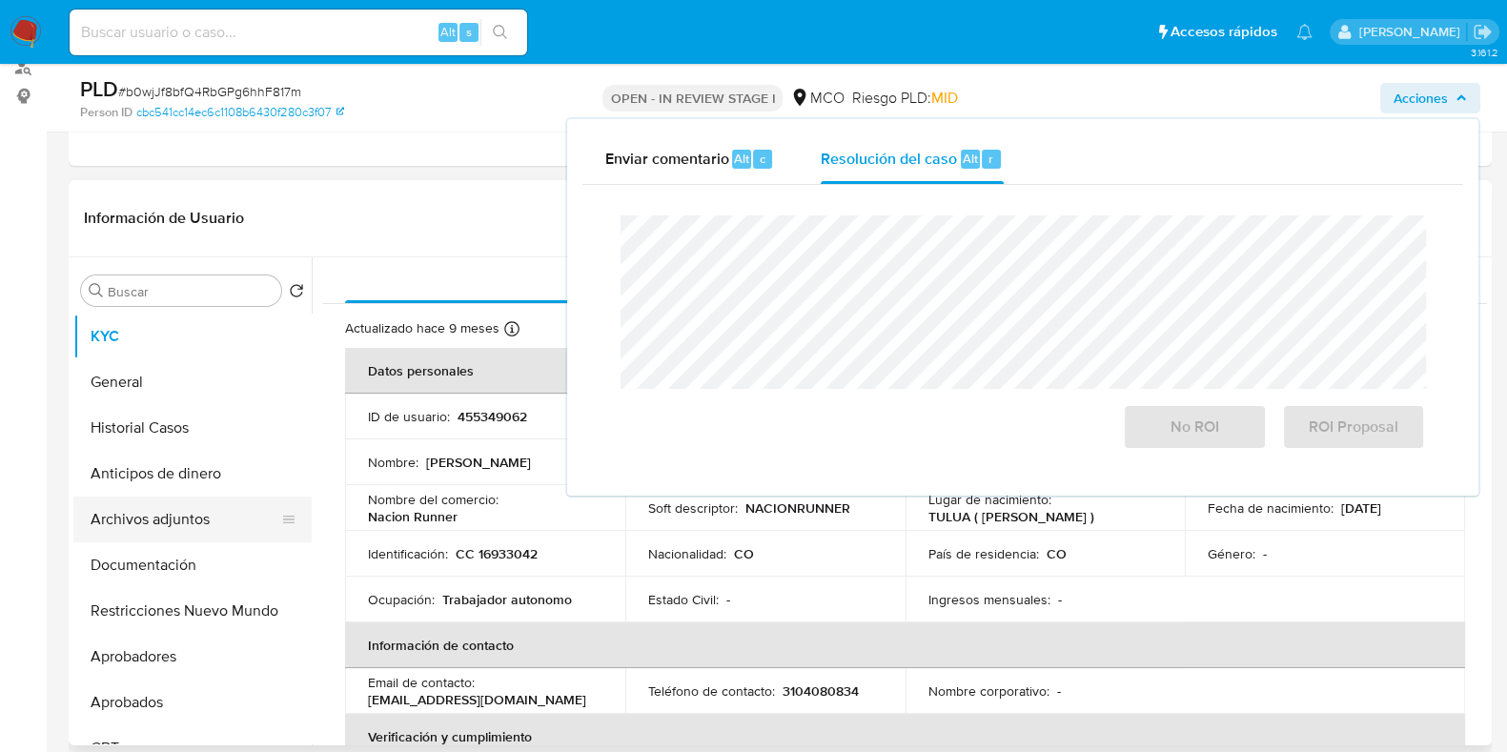
click at [177, 526] on button "Archivos adjuntos" at bounding box center [184, 520] width 223 height 46
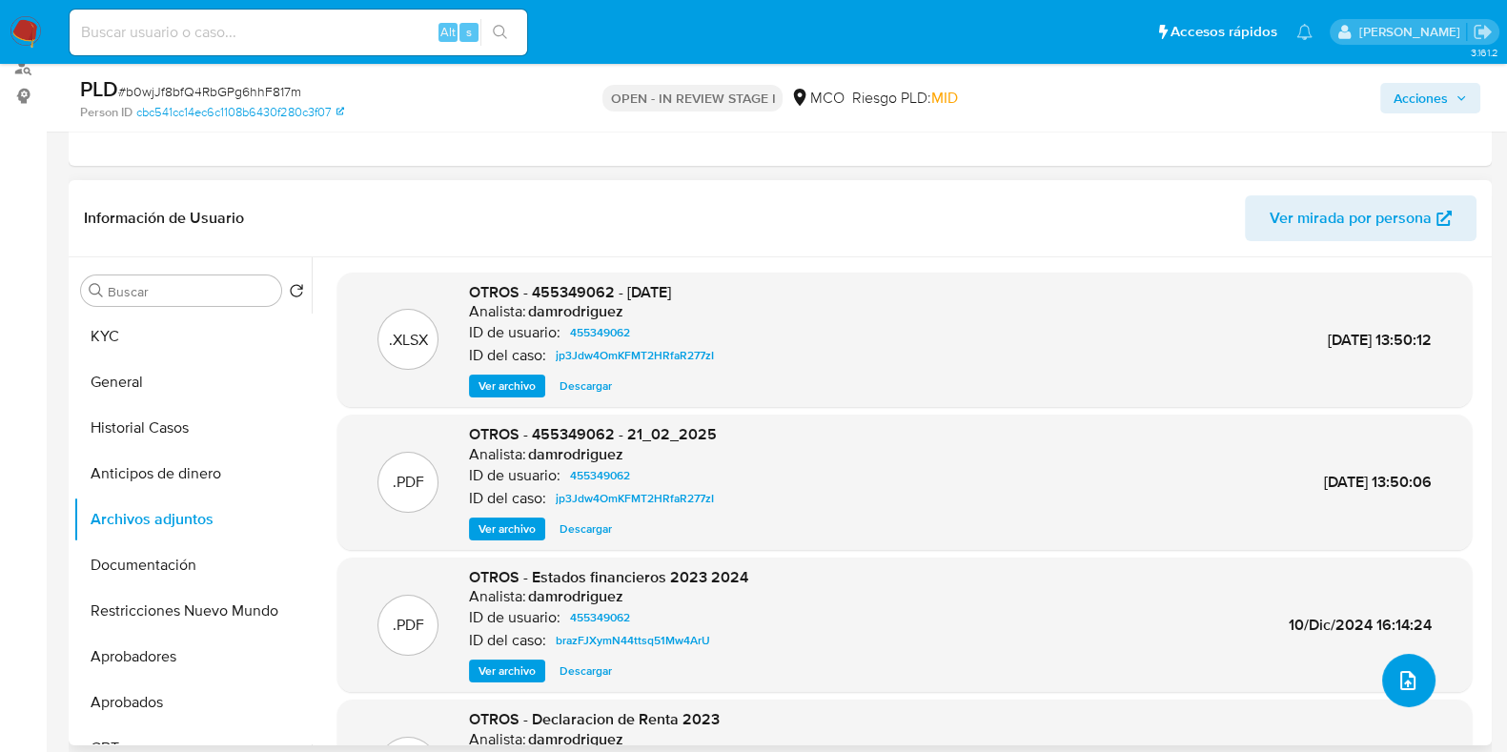
click at [1412, 682] on button "upload-file" at bounding box center [1408, 680] width 53 height 53
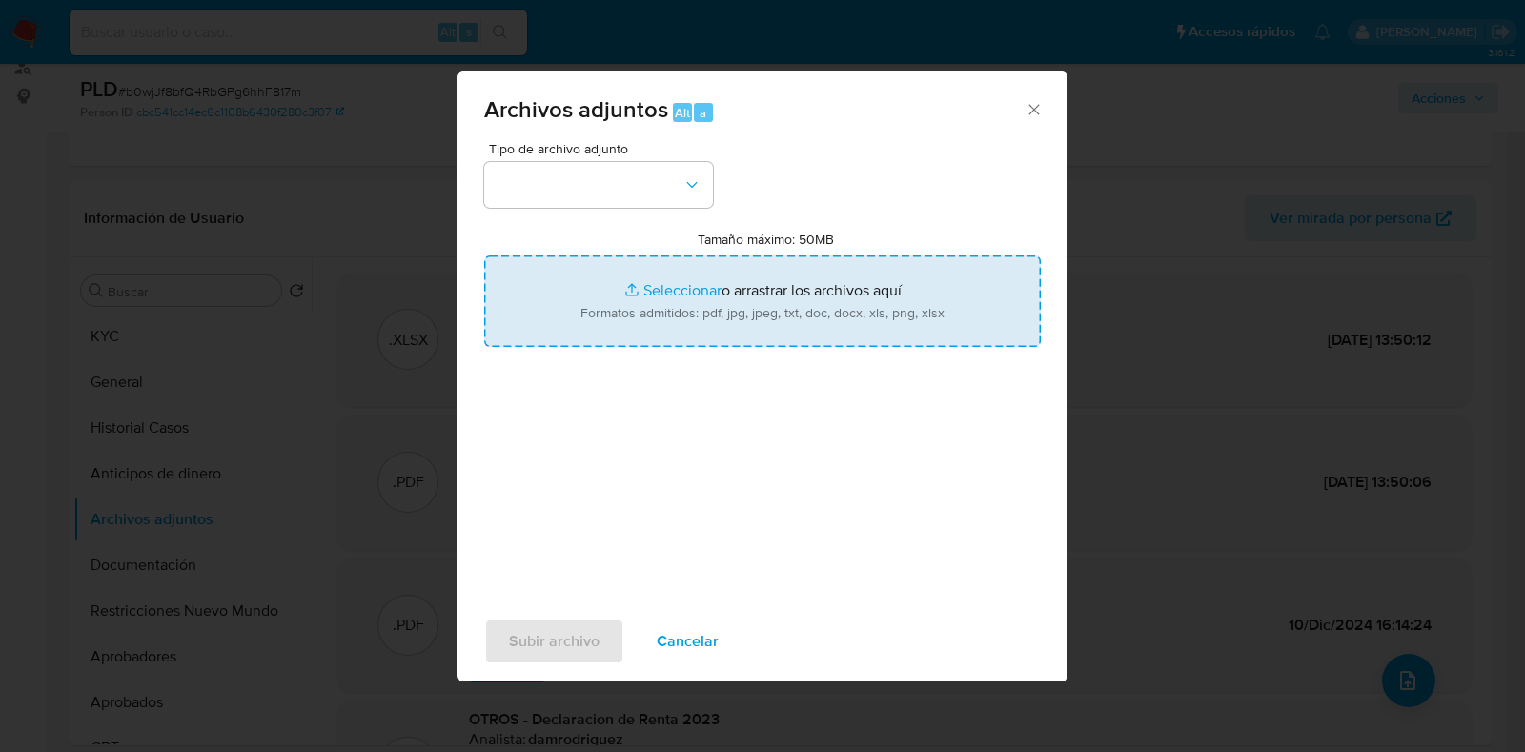
click at [733, 302] on input "Tamaño máximo: 50MB Seleccionar archivos" at bounding box center [762, 301] width 557 height 92
type input "C:\fakepath\455349062 - 01_10_2025.pdf"
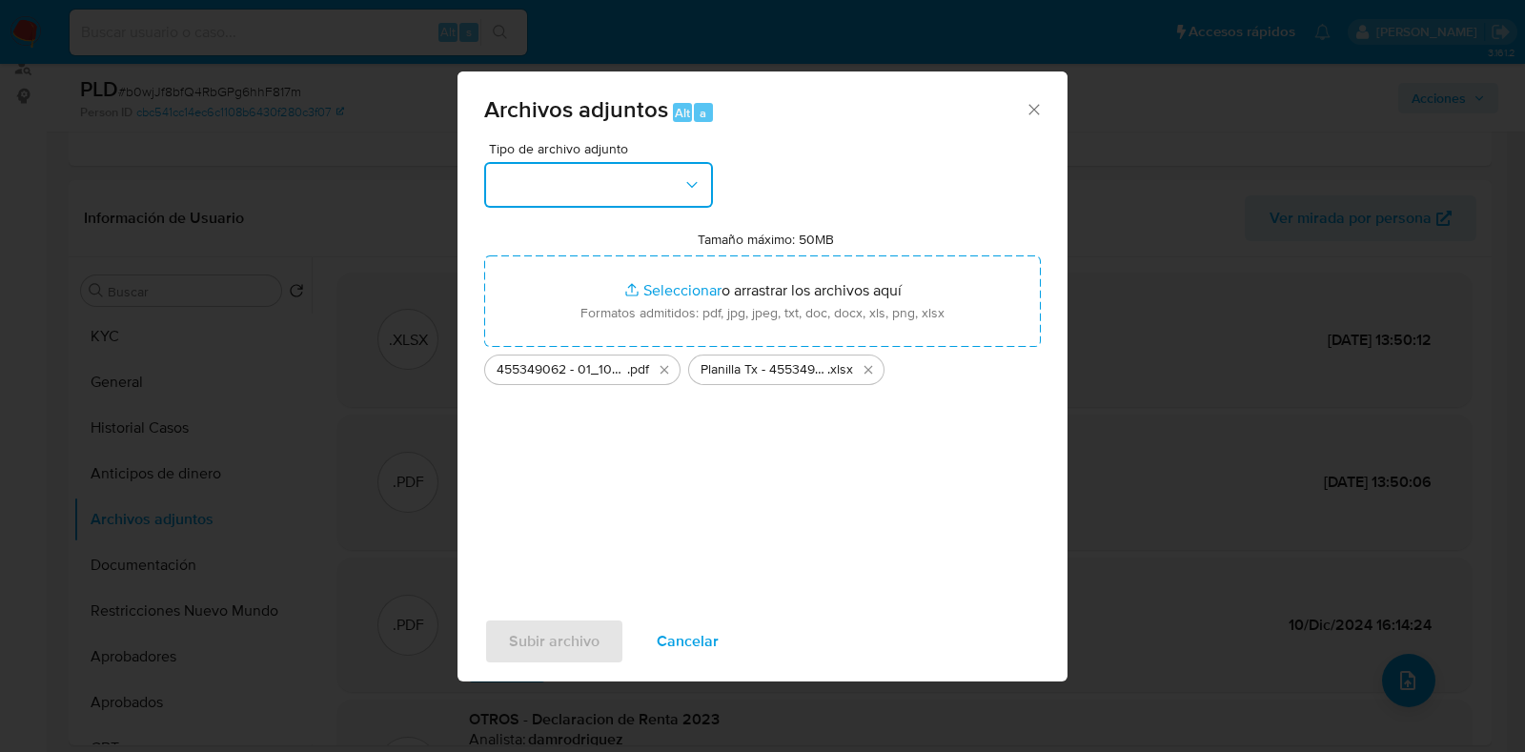
click at [667, 188] on button "button" at bounding box center [598, 185] width 229 height 46
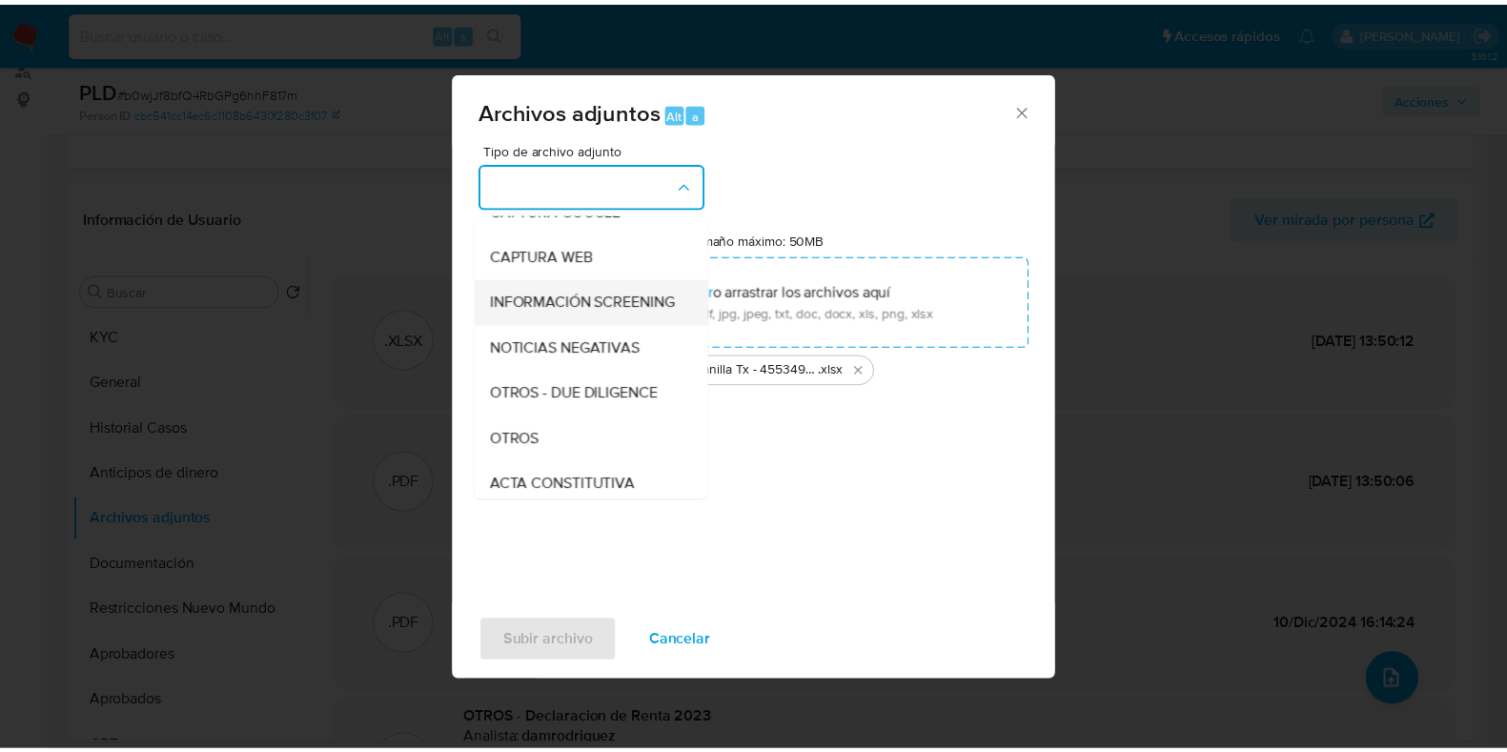
scroll to position [237, 0]
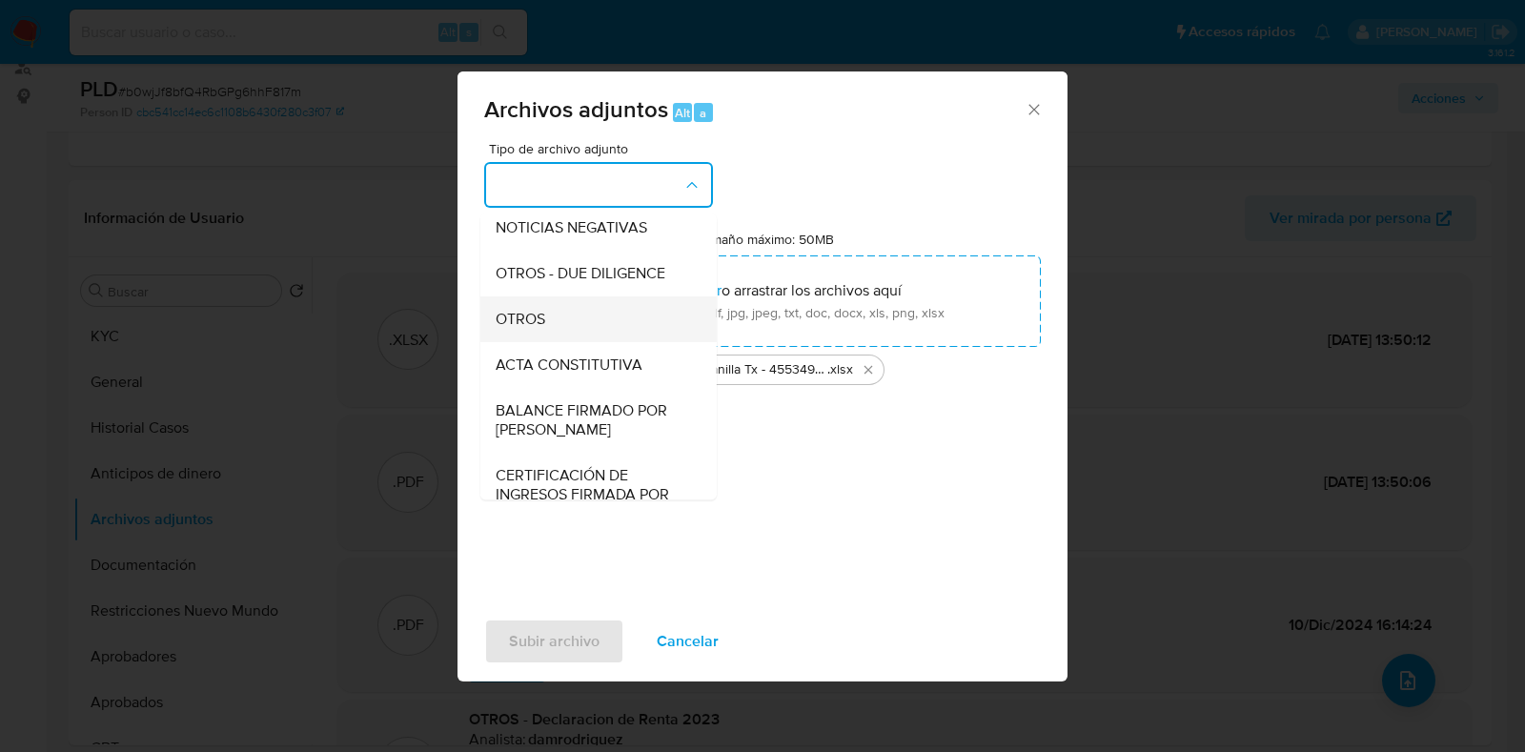
click at [537, 329] on span "OTROS" at bounding box center [521, 319] width 50 height 19
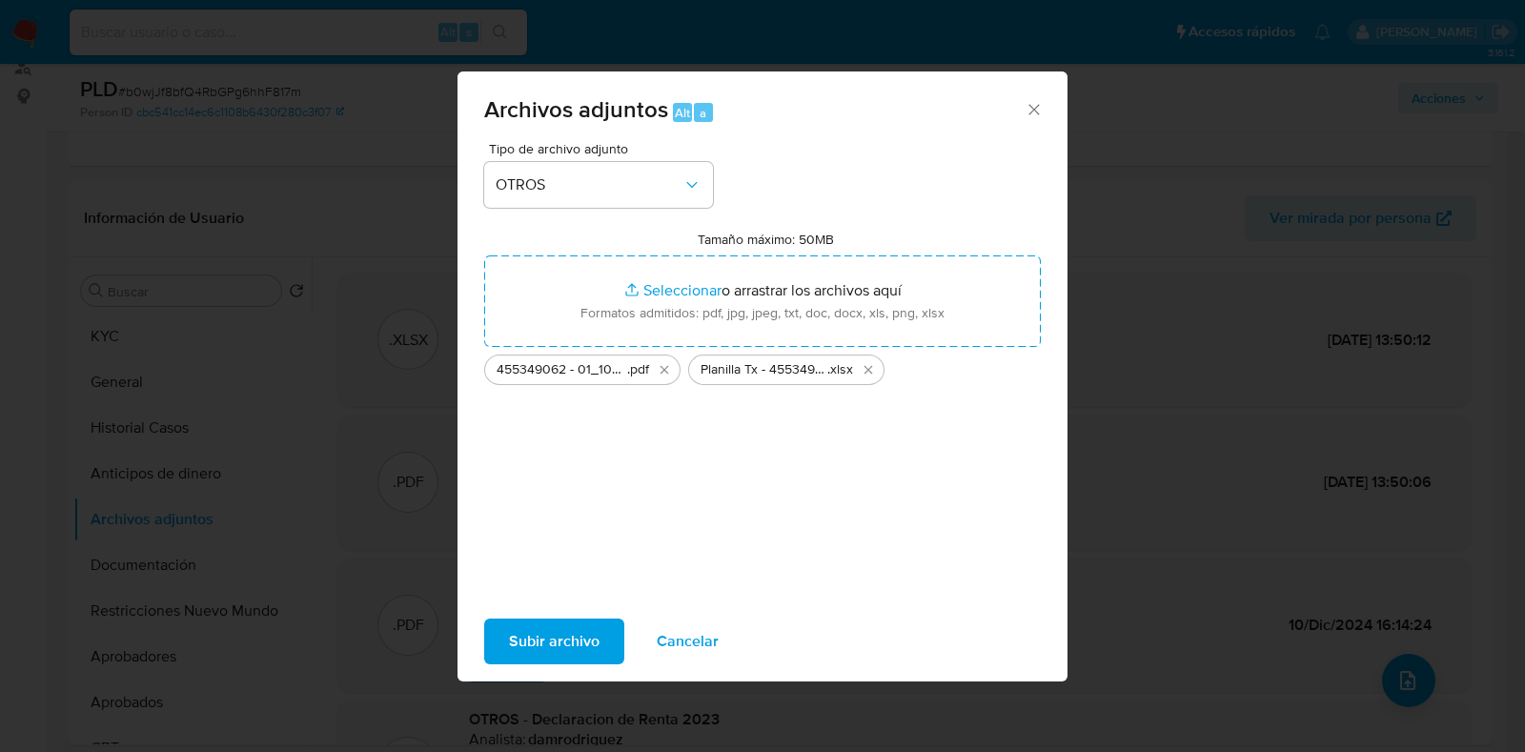
click at [541, 637] on span "Subir archivo" at bounding box center [554, 642] width 91 height 42
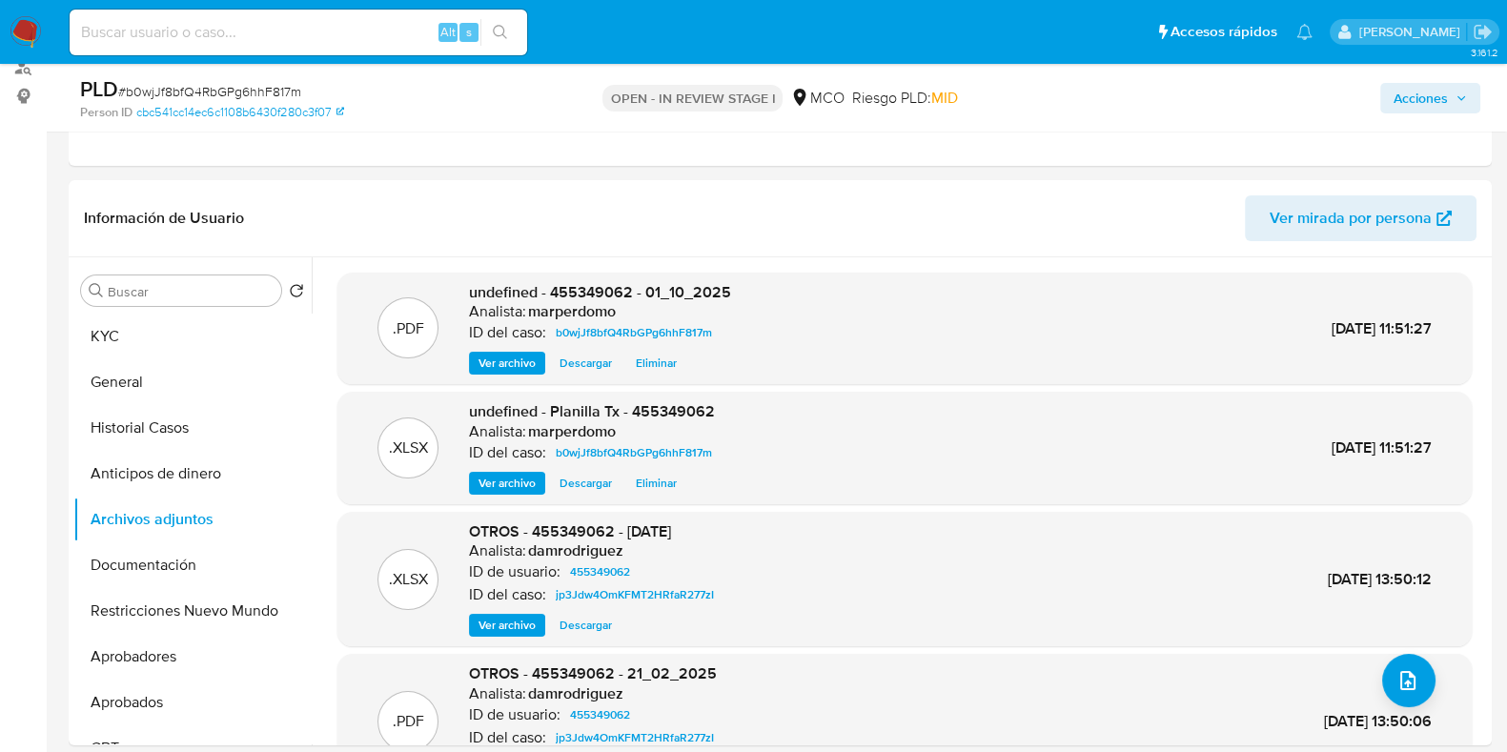
click at [1463, 97] on icon "button" at bounding box center [1462, 97] width 8 height 5
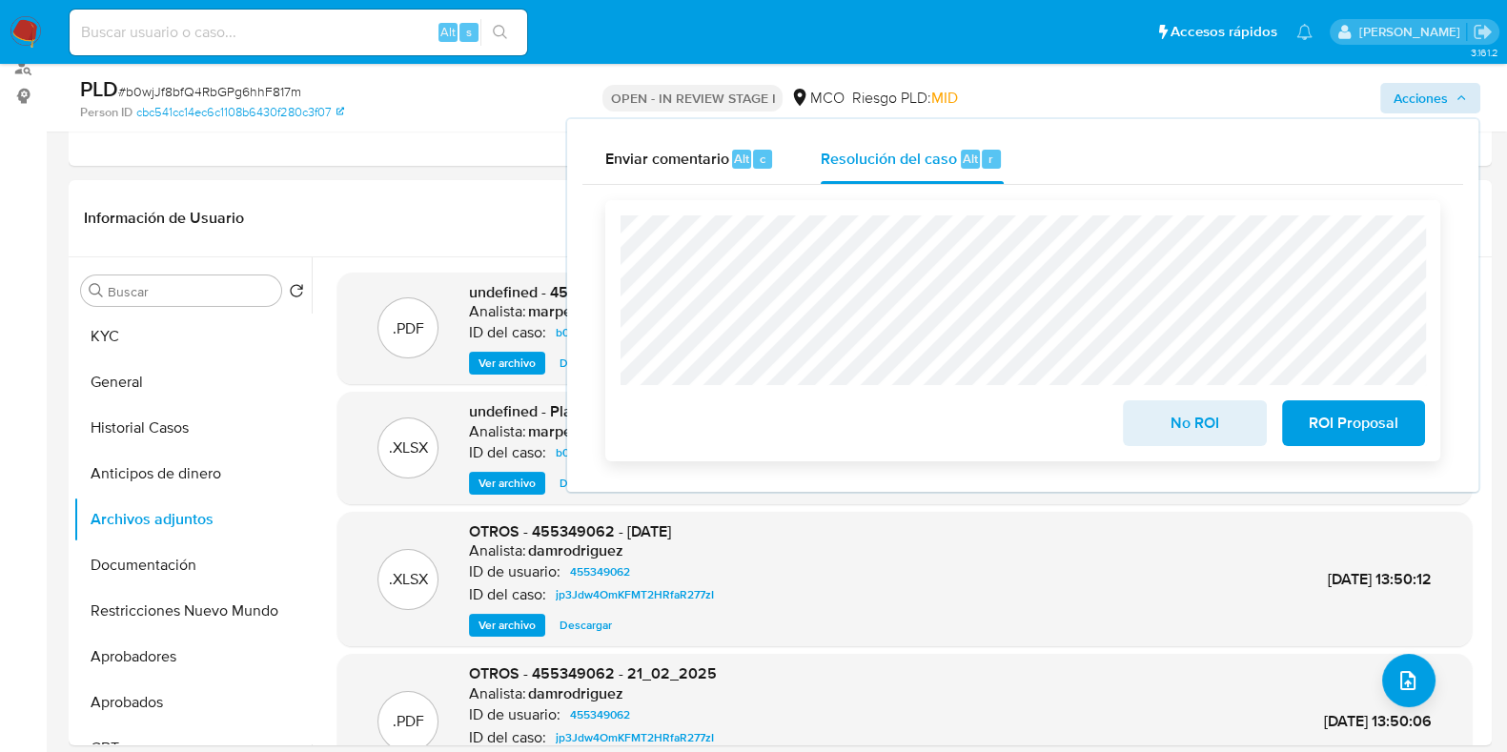
click at [1202, 438] on span "No ROI" at bounding box center [1194, 423] width 93 height 42
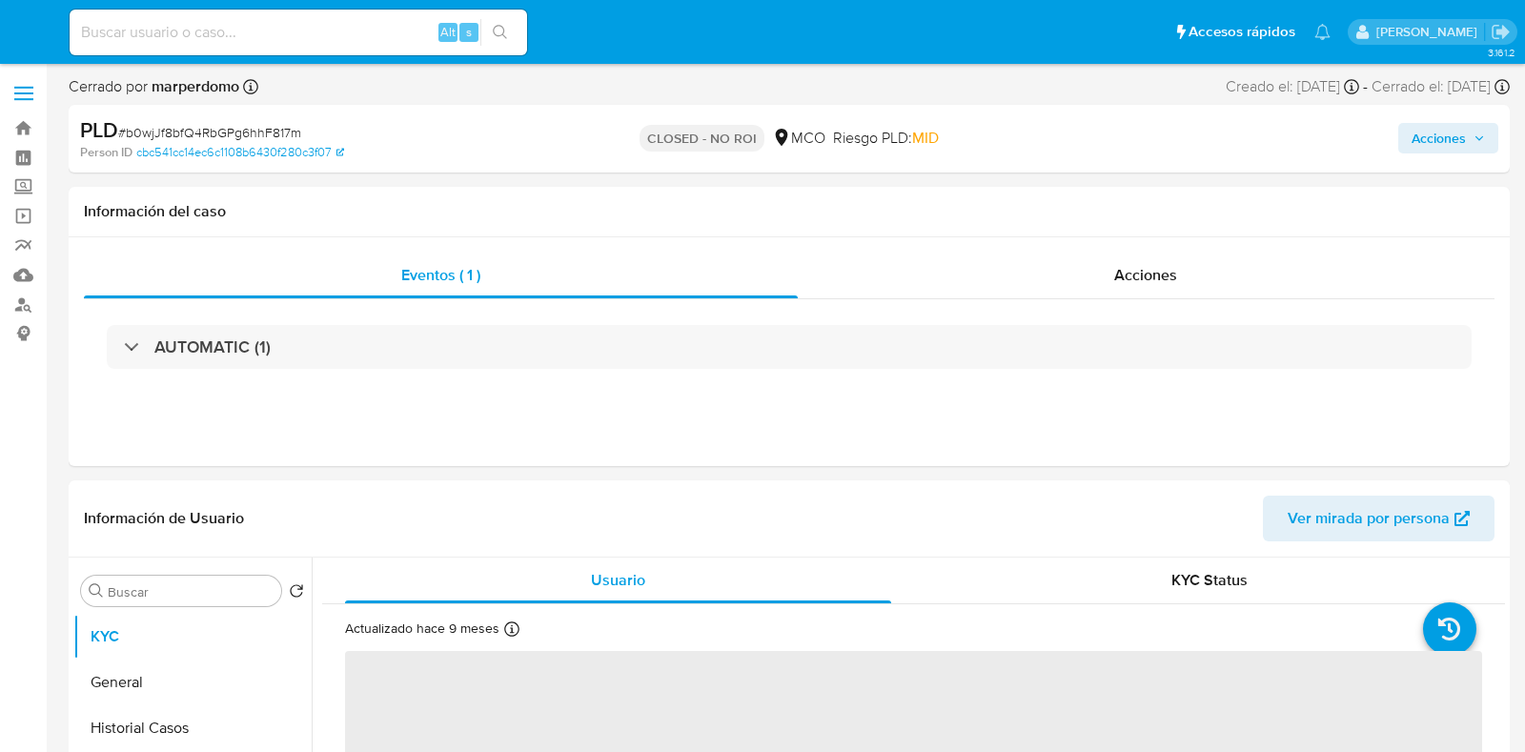
select select "10"
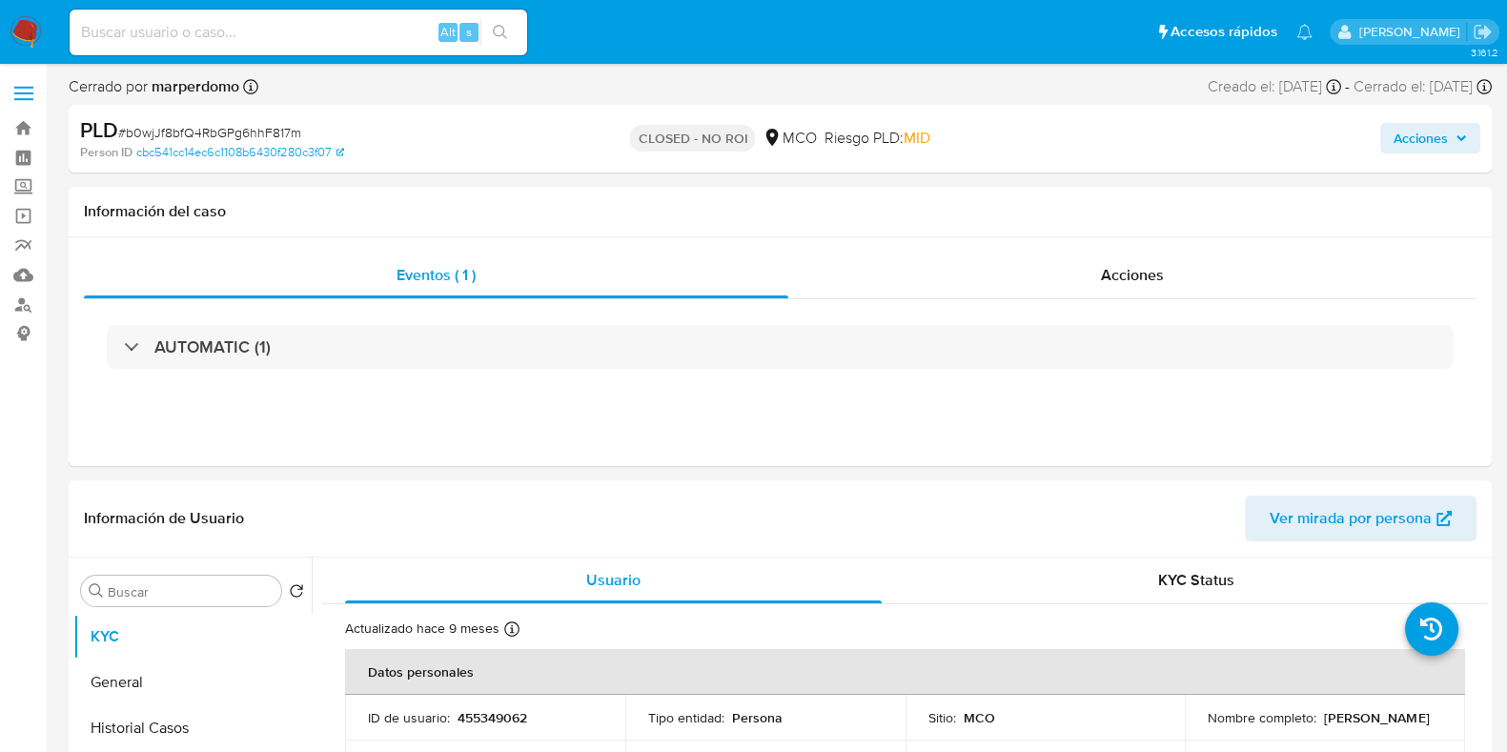
click at [1420, 129] on span "Acciones" at bounding box center [1421, 138] width 54 height 31
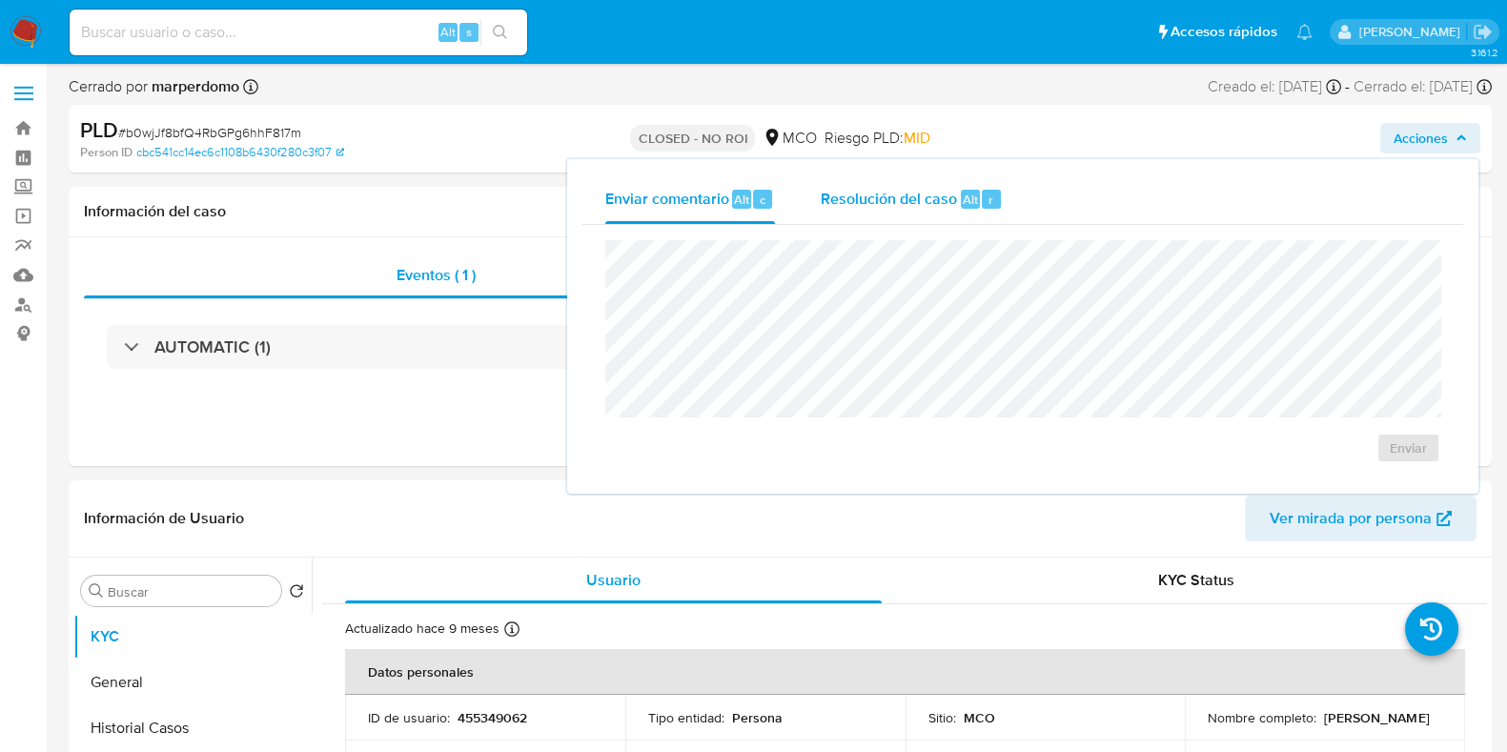
click at [920, 192] on span "Resolución del caso" at bounding box center [889, 199] width 136 height 22
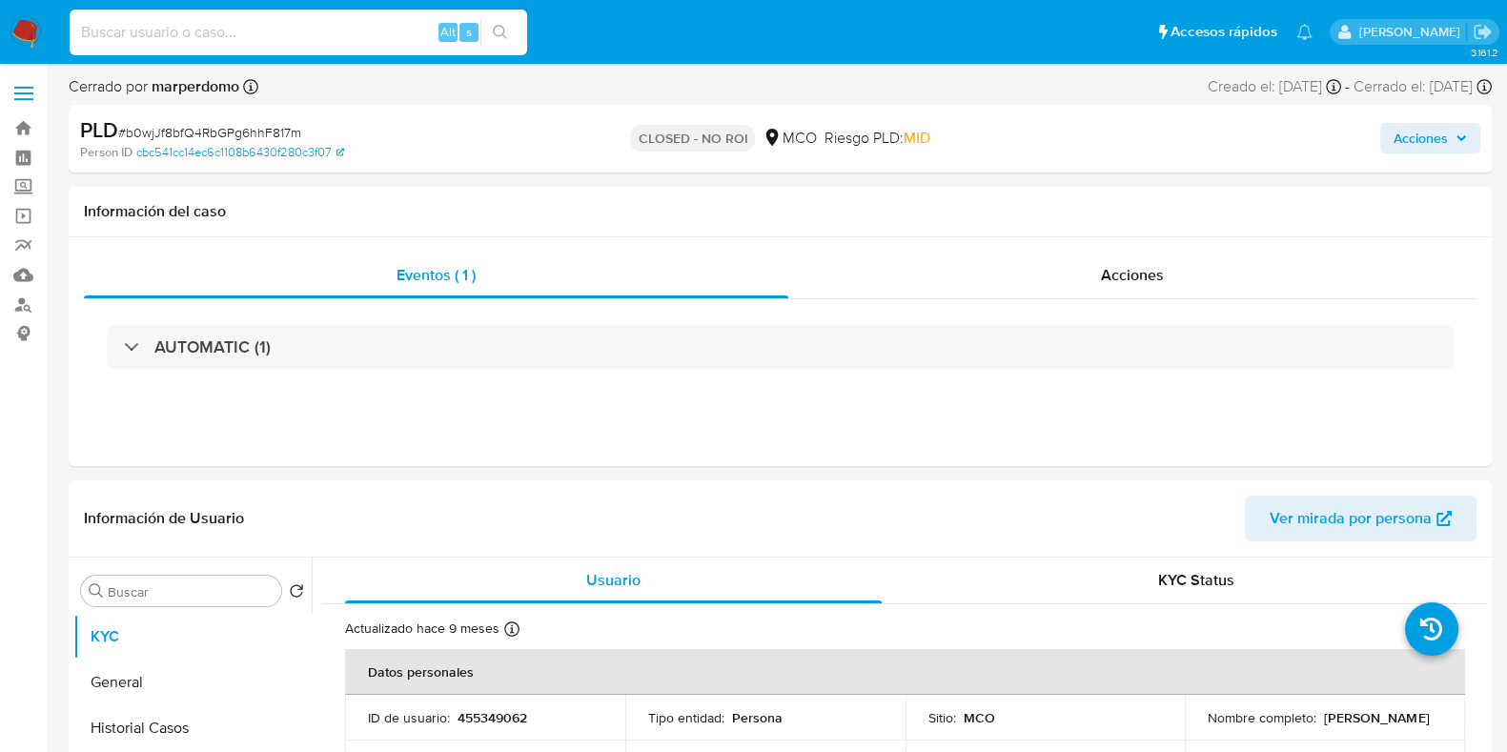
click at [370, 34] on input at bounding box center [299, 32] width 458 height 25
paste input "3DSJNwmRlWinj6lDbeQ8AuUh"
type input "3DSJNwmRlWinj6lDbeQ8AuUh"
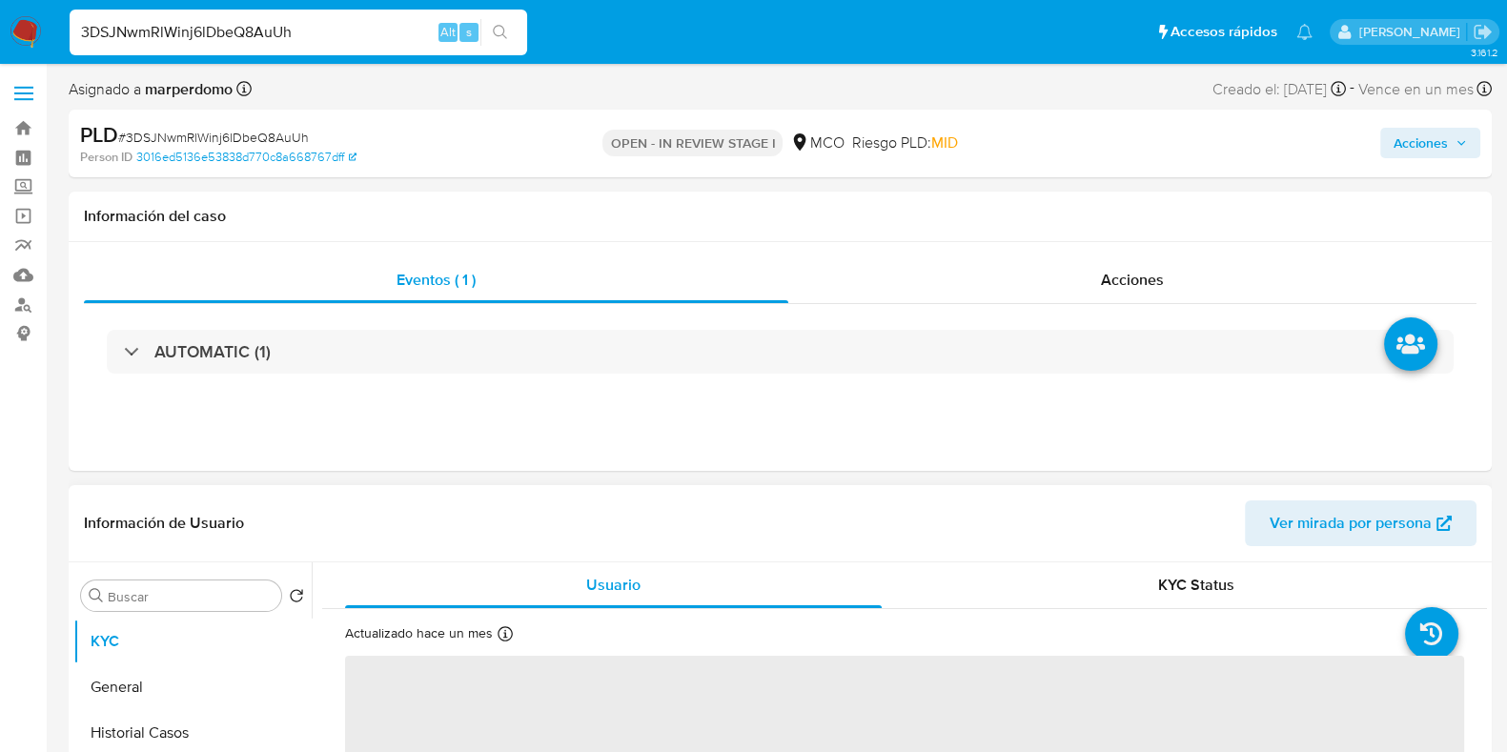
select select "10"
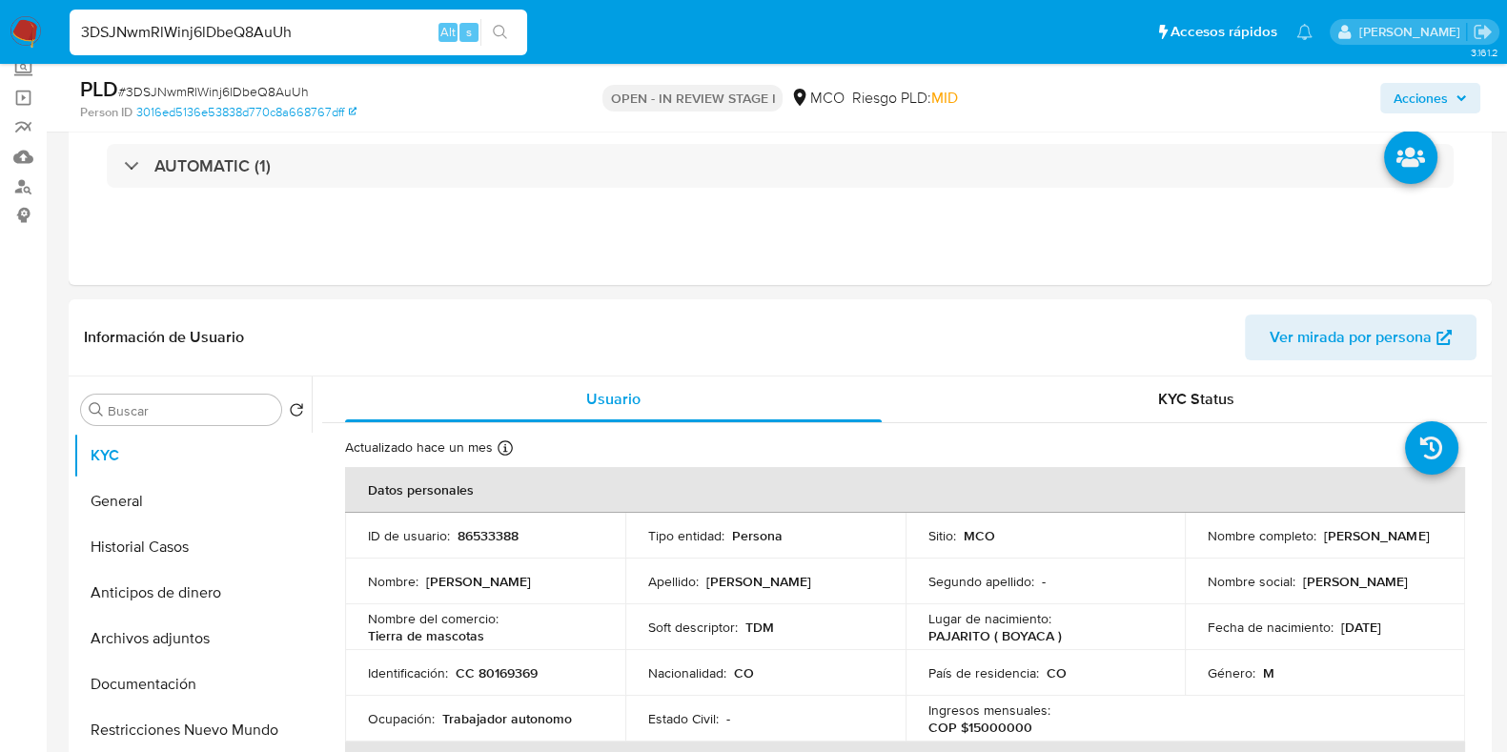
click at [1407, 102] on span "Acciones" at bounding box center [1421, 98] width 54 height 31
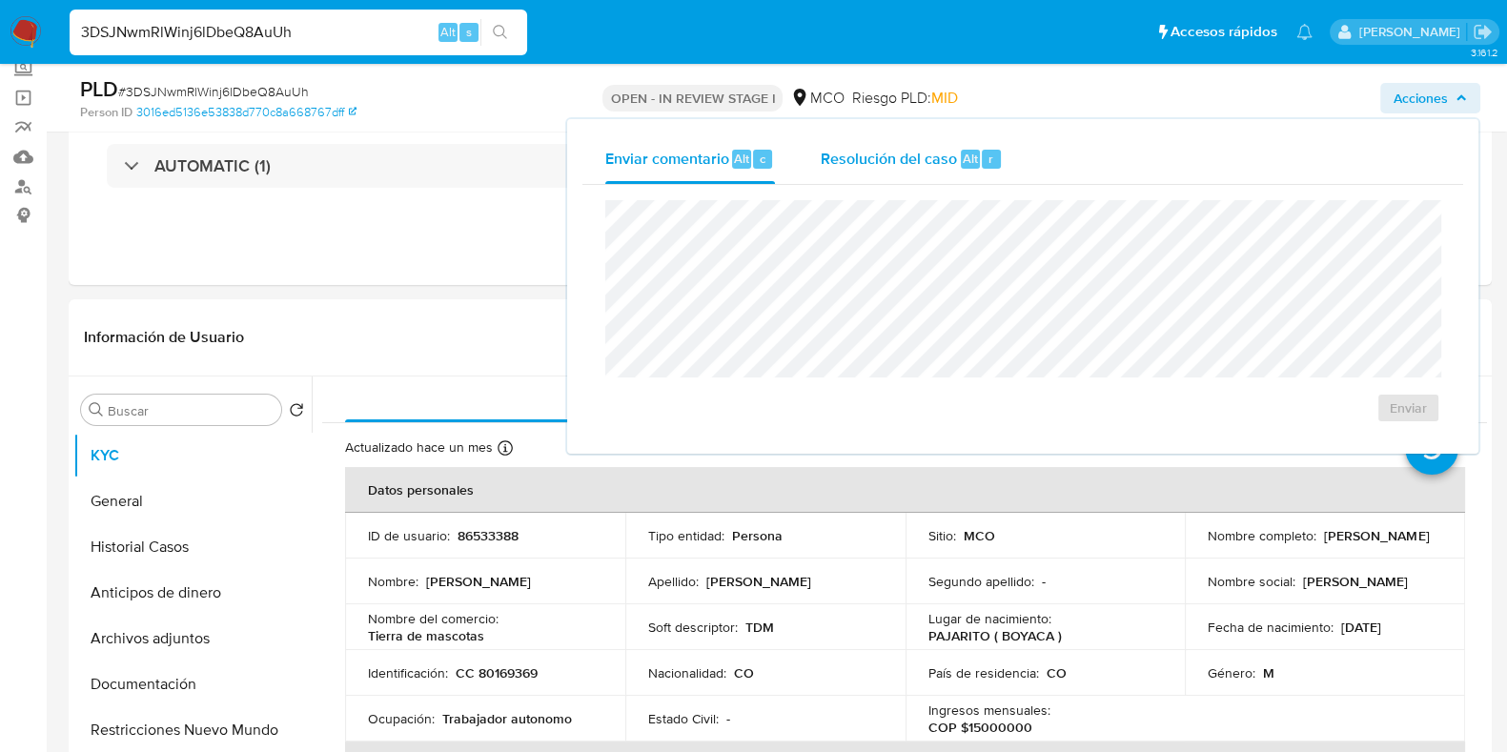
click at [883, 164] on span "Resolución del caso" at bounding box center [889, 158] width 136 height 22
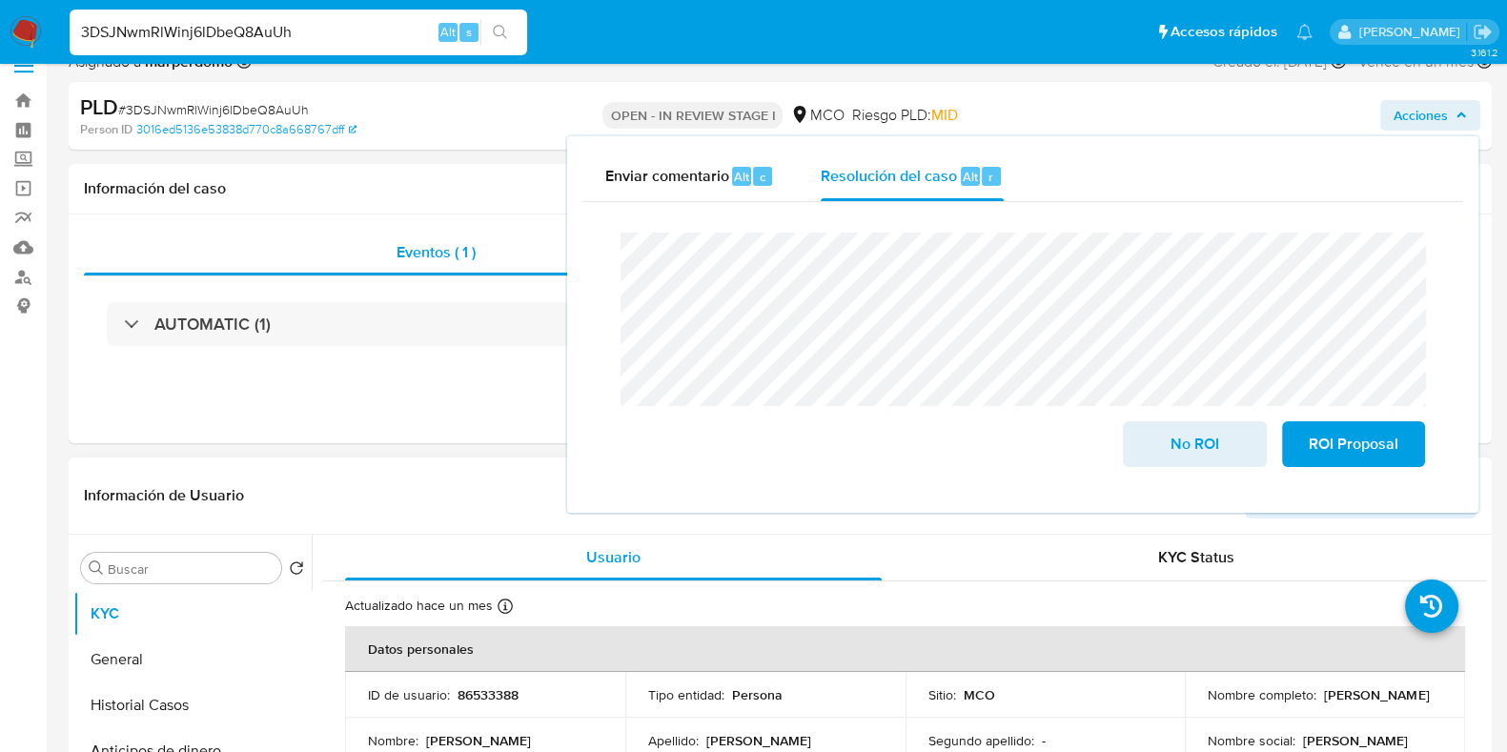
scroll to position [47, 0]
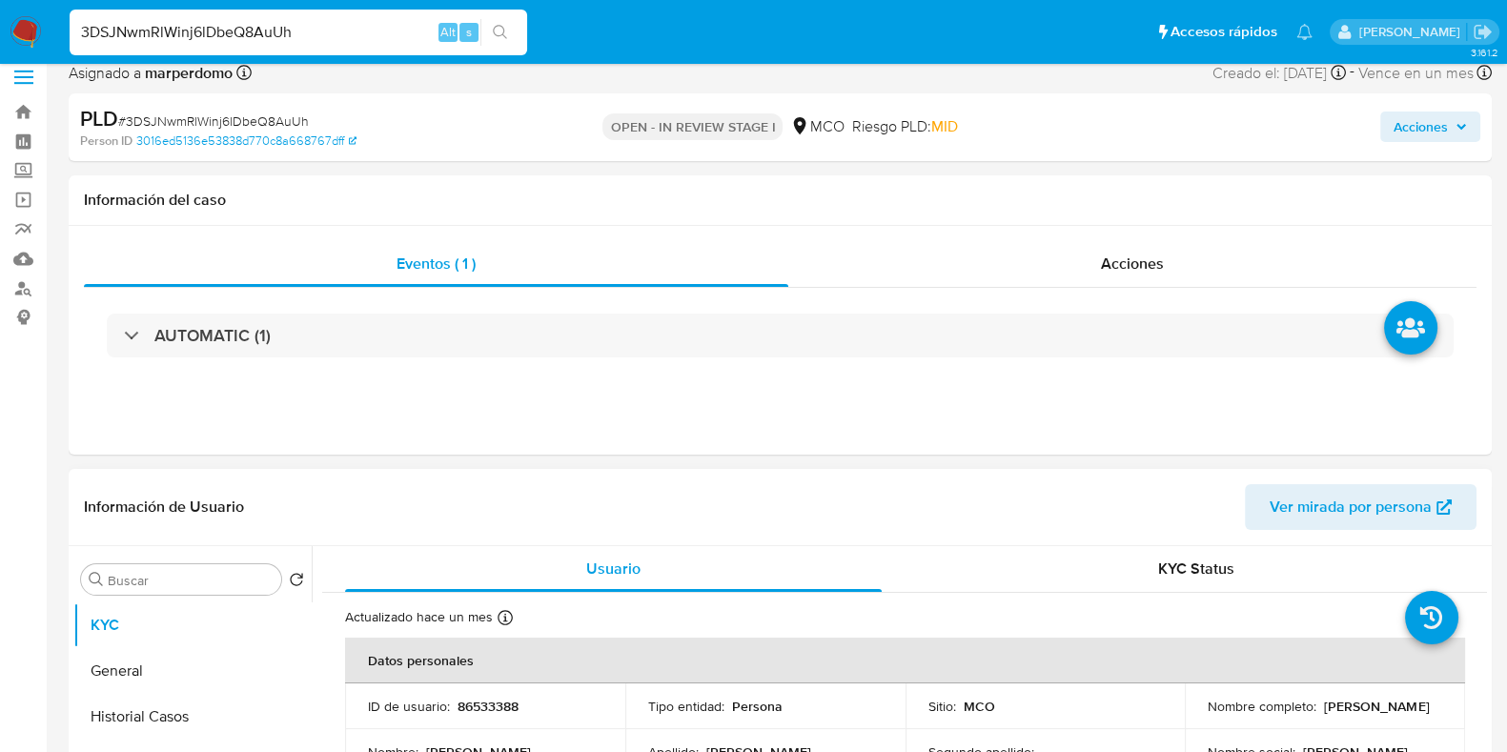
scroll to position [0, 0]
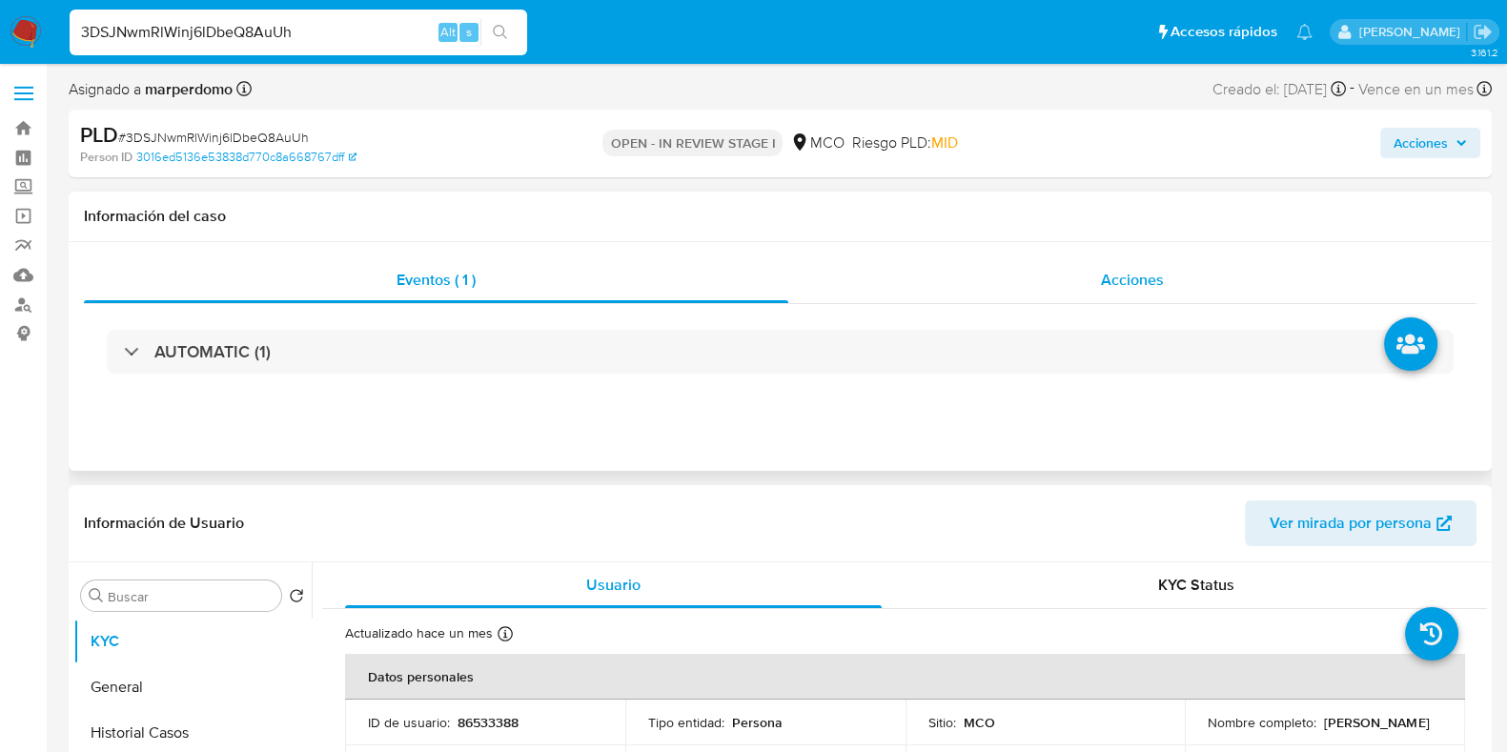
click at [1167, 289] on div "Acciones" at bounding box center [1132, 280] width 688 height 46
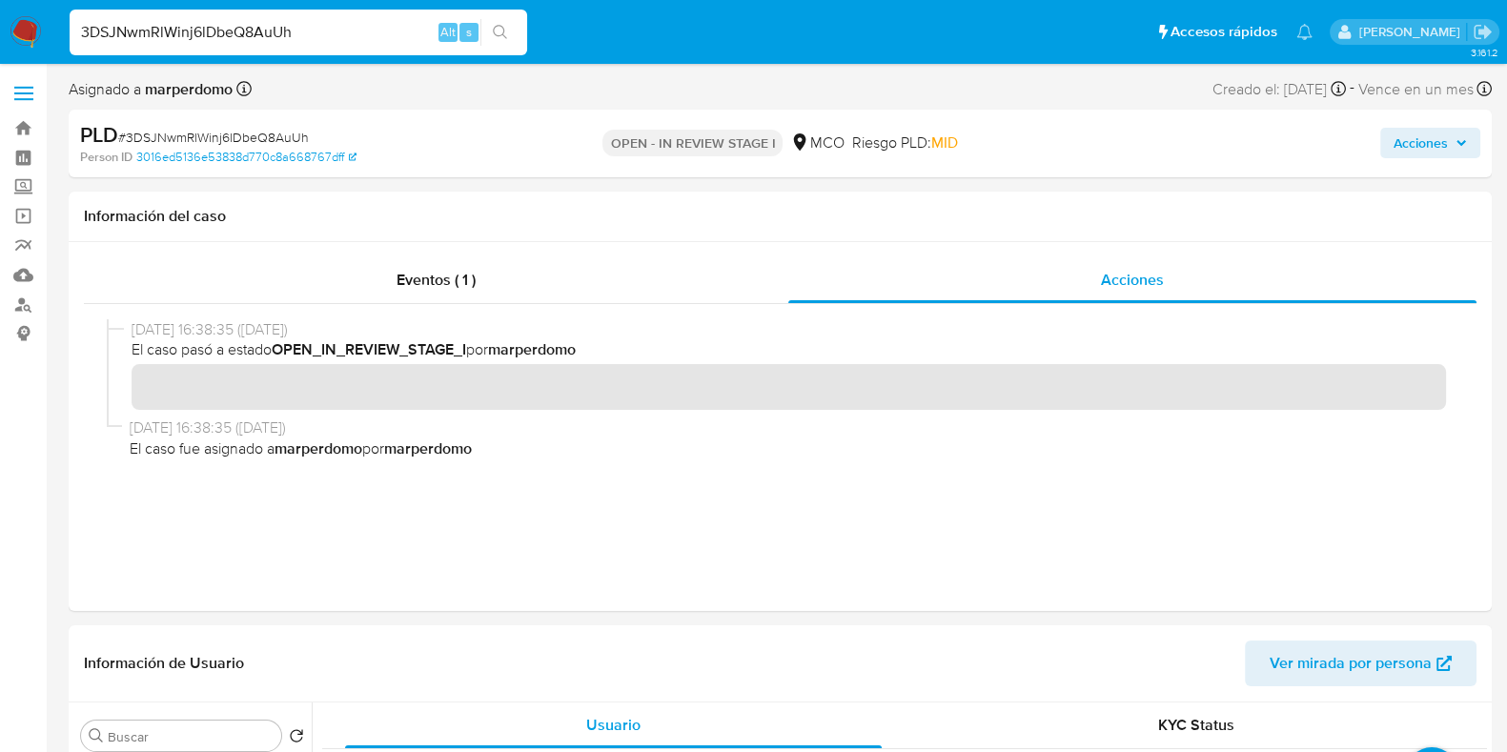
click at [1405, 139] on span "Acciones" at bounding box center [1421, 143] width 54 height 31
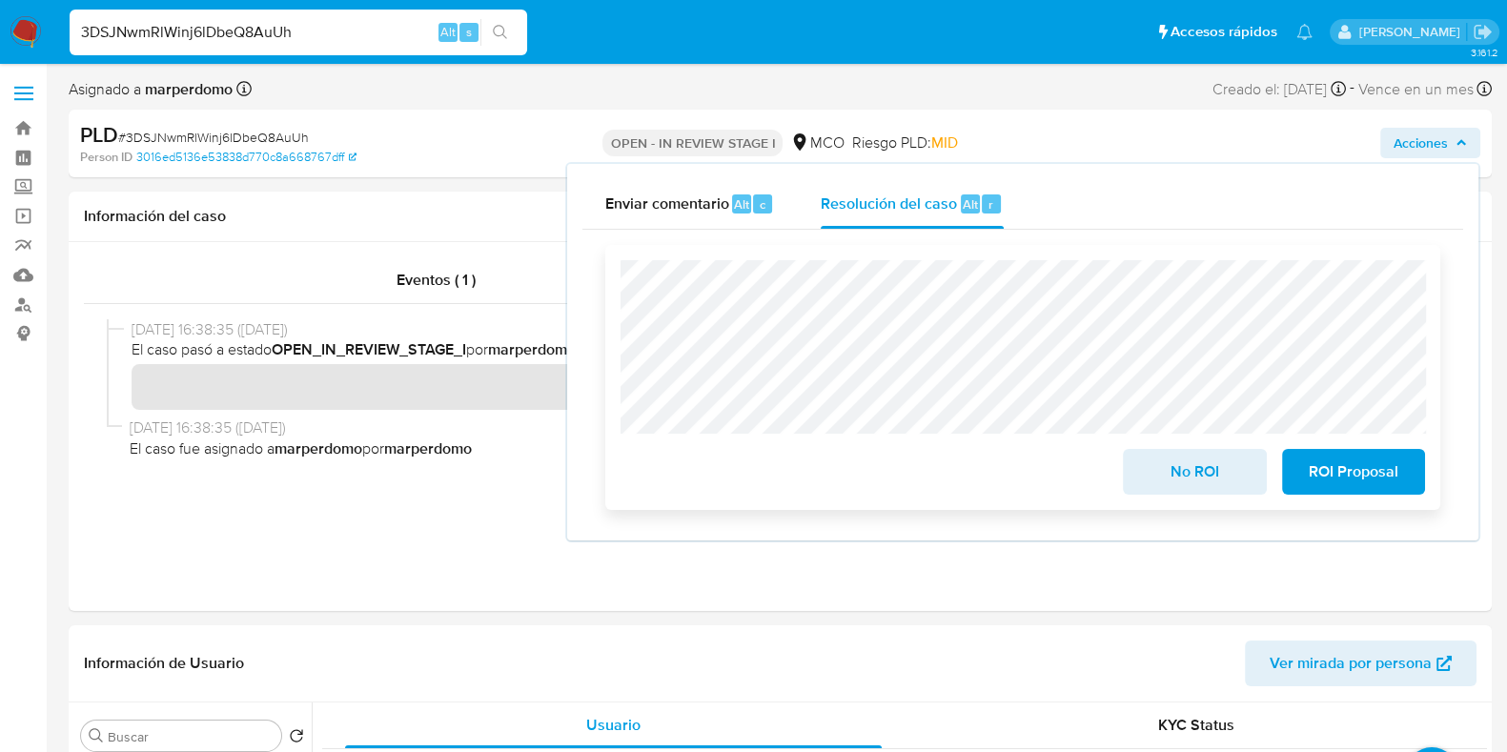
click at [1184, 477] on span "No ROI" at bounding box center [1194, 472] width 93 height 42
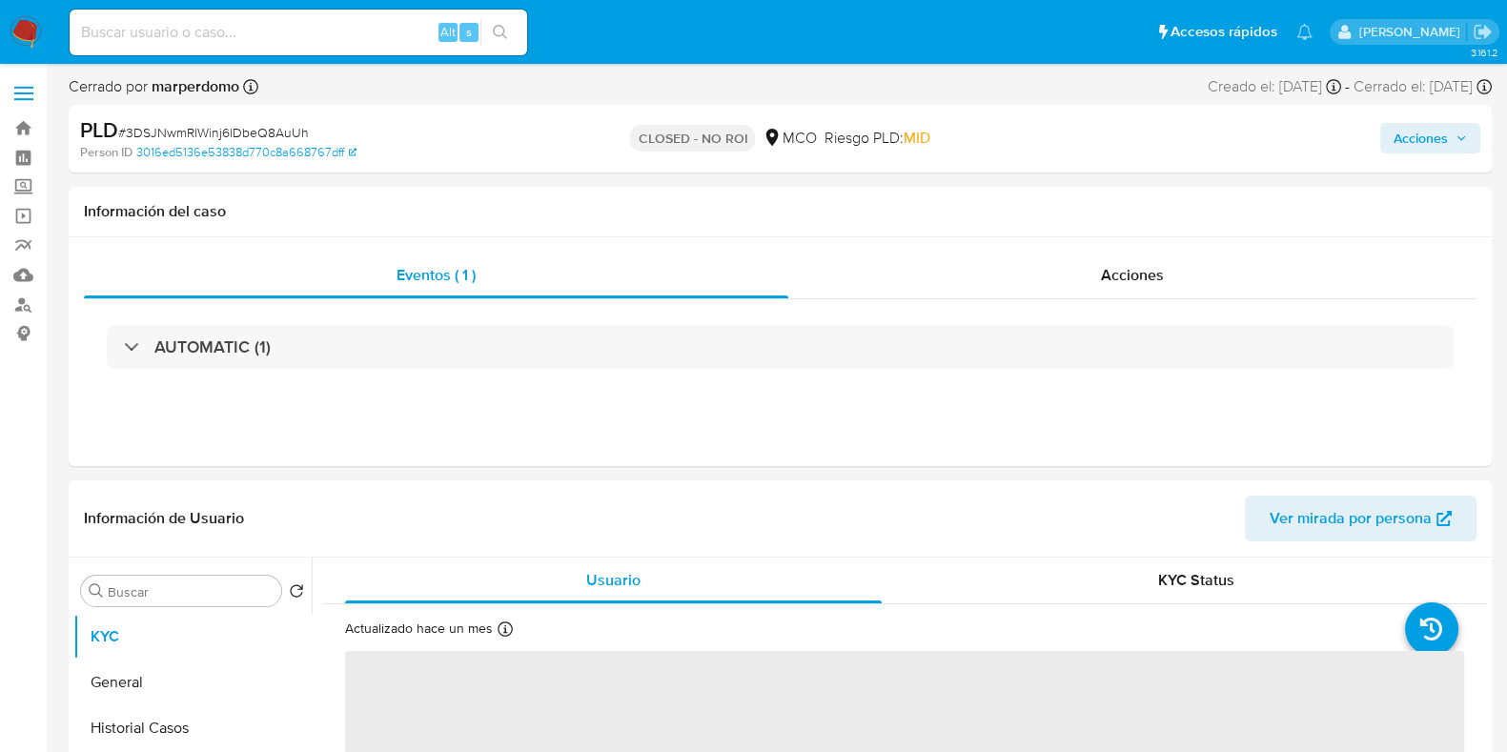
select select "10"
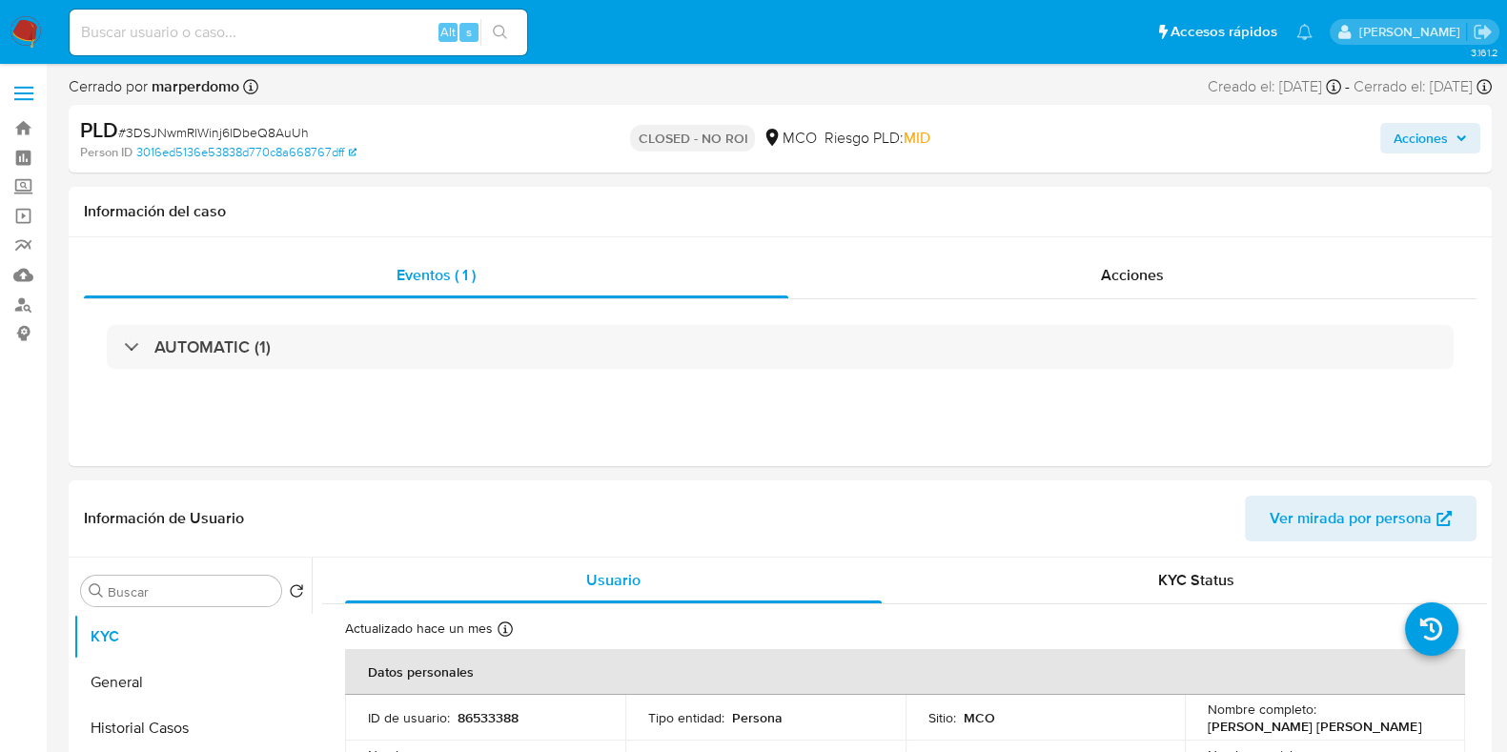
scroll to position [118, 0]
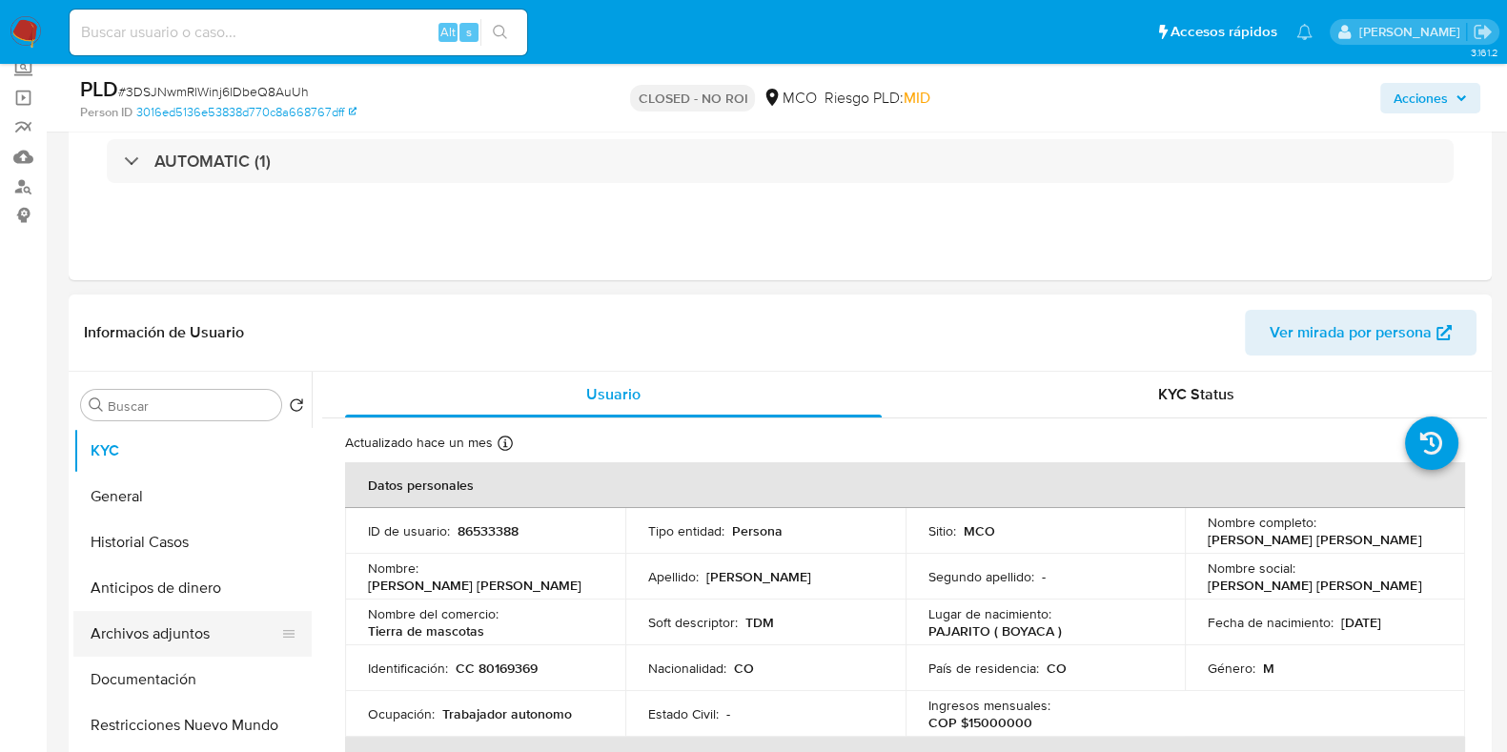
click at [182, 648] on button "Archivos adjuntos" at bounding box center [184, 634] width 223 height 46
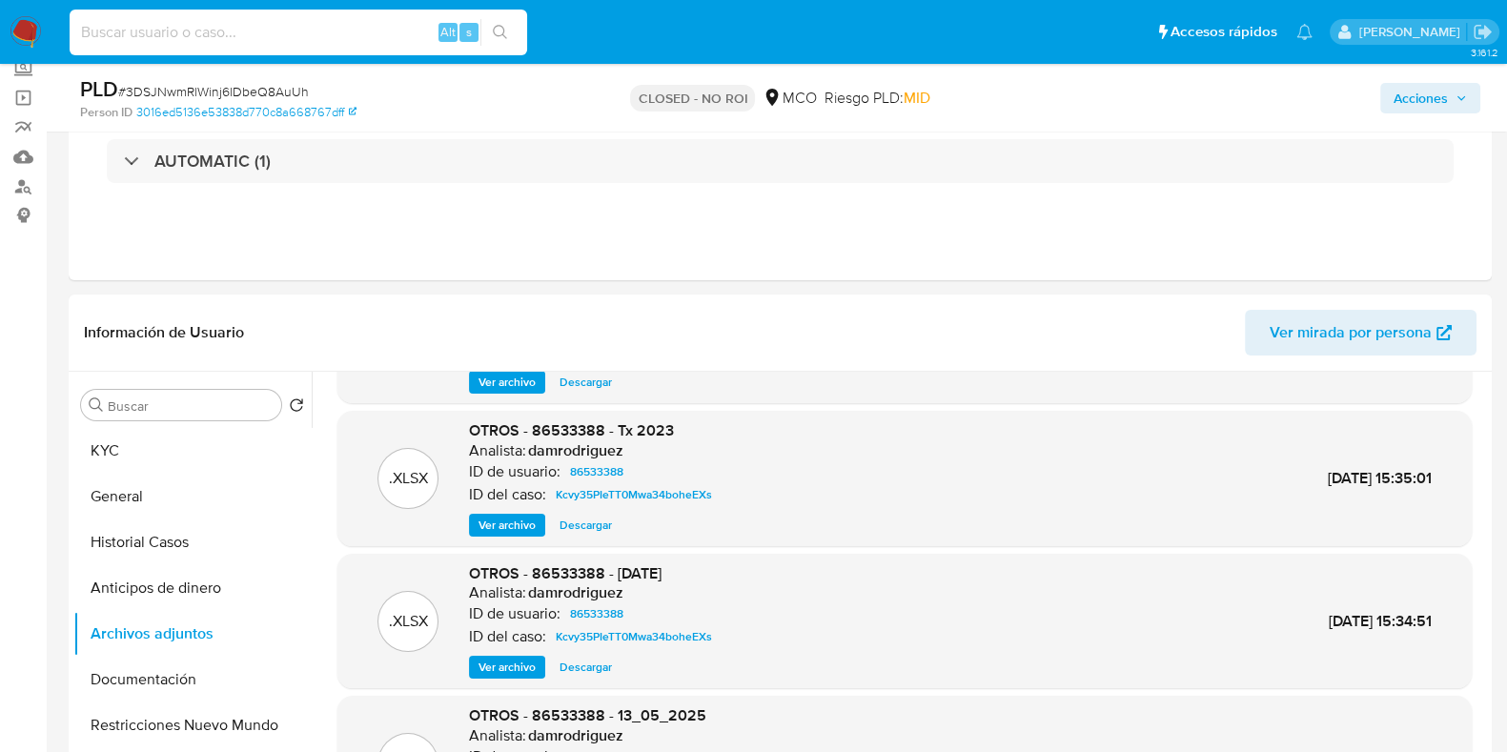
click at [315, 40] on input at bounding box center [299, 32] width 458 height 25
paste input "guf25tvhKojp2FPzMu8O6WCf"
type input "guf25tvhKojp2FPzMu8O6WCf"
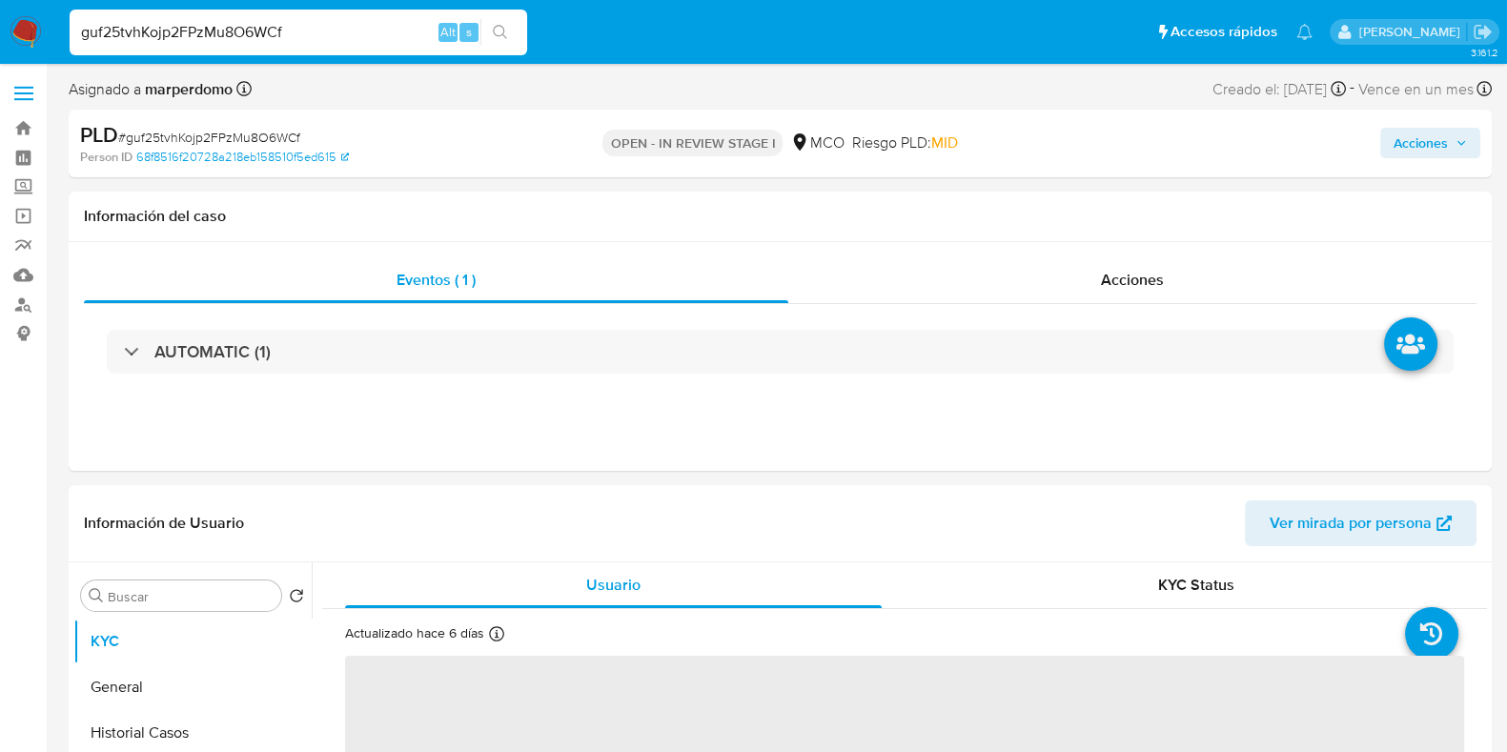
select select "10"
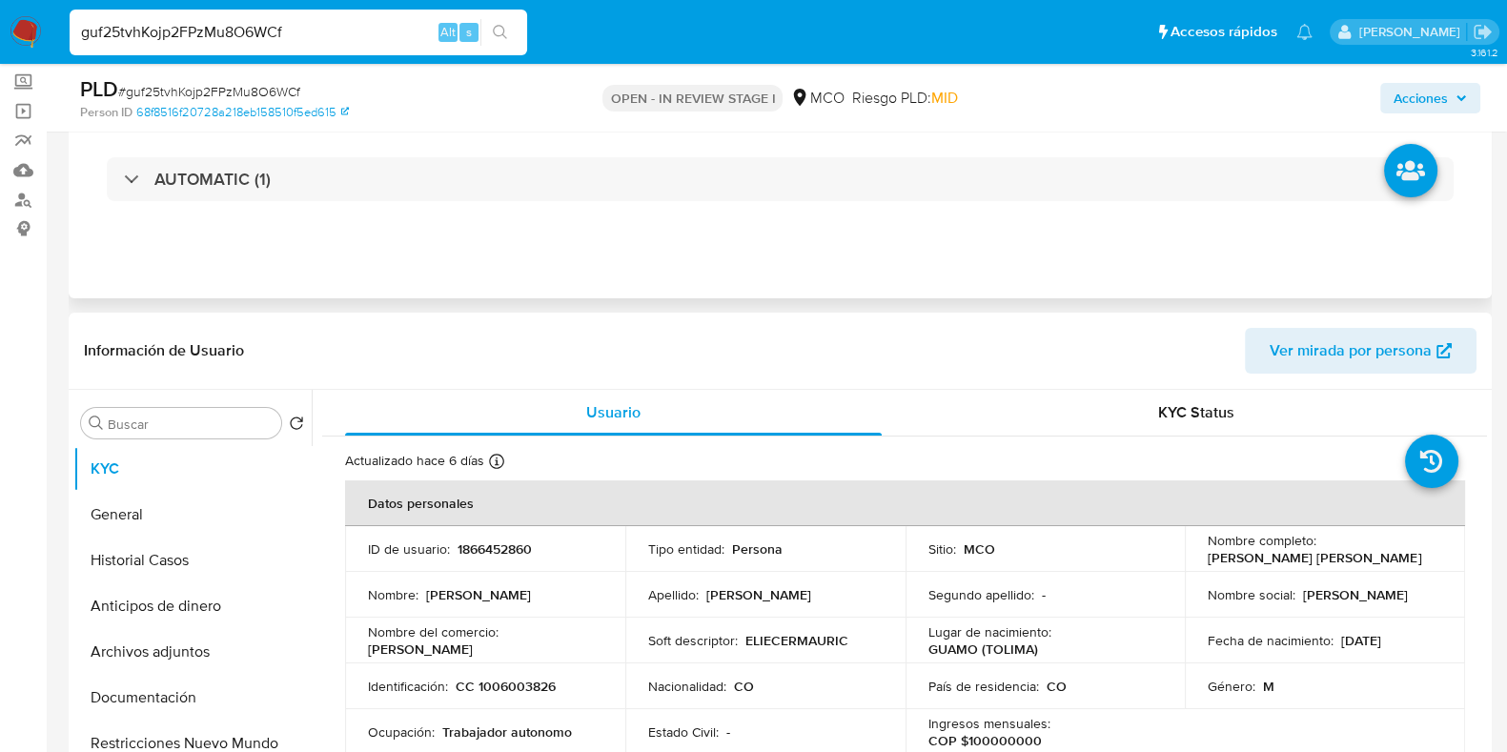
scroll to position [237, 0]
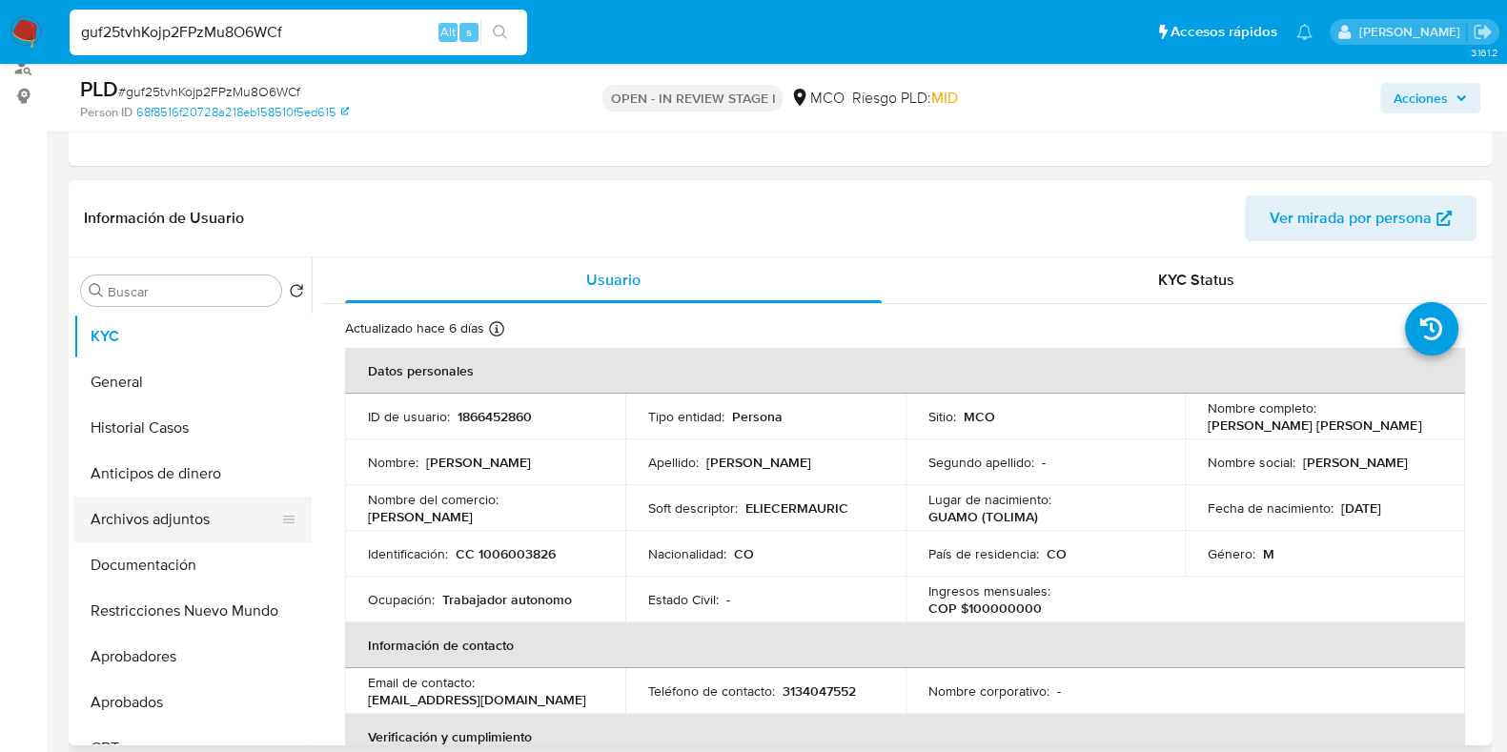
click at [176, 520] on button "Archivos adjuntos" at bounding box center [184, 520] width 223 height 46
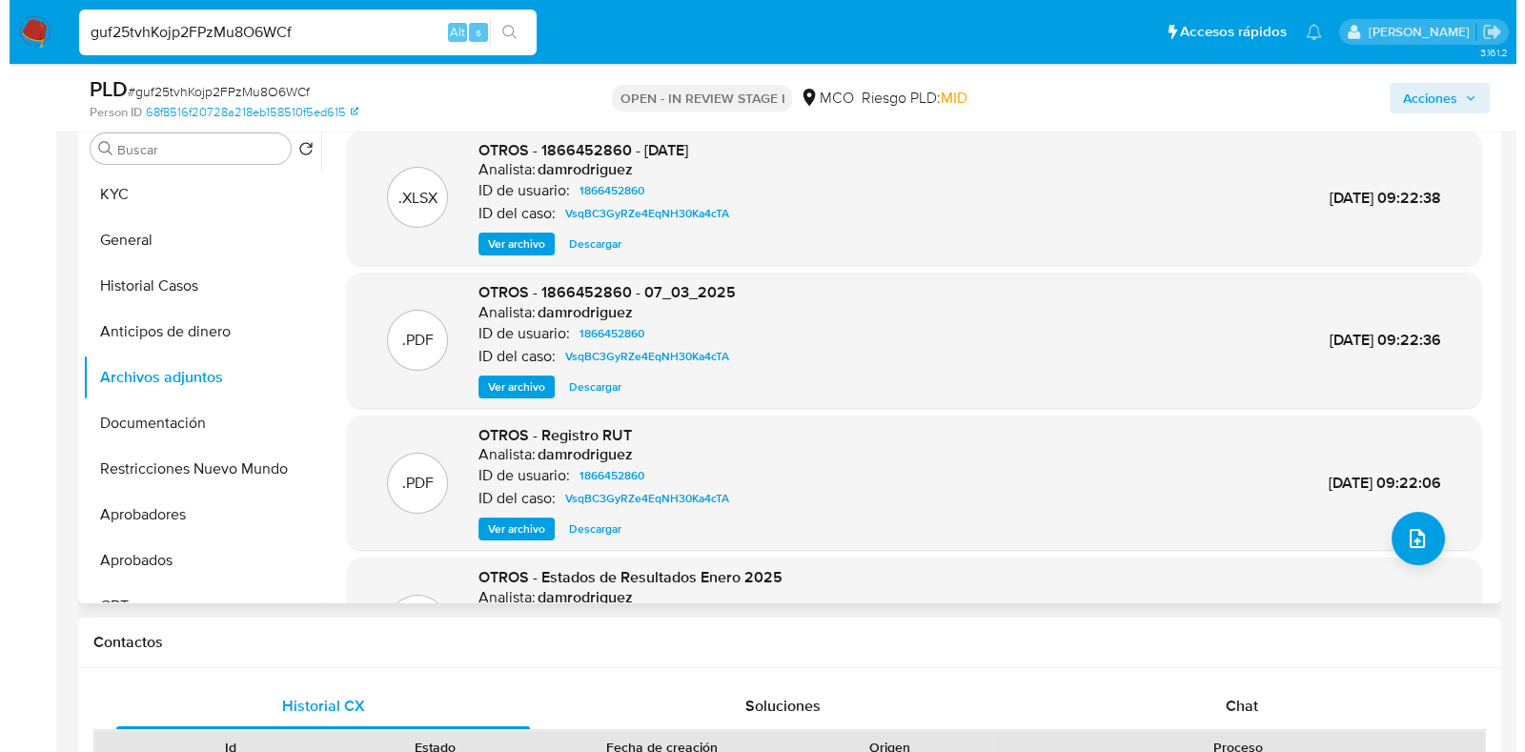
scroll to position [357, 0]
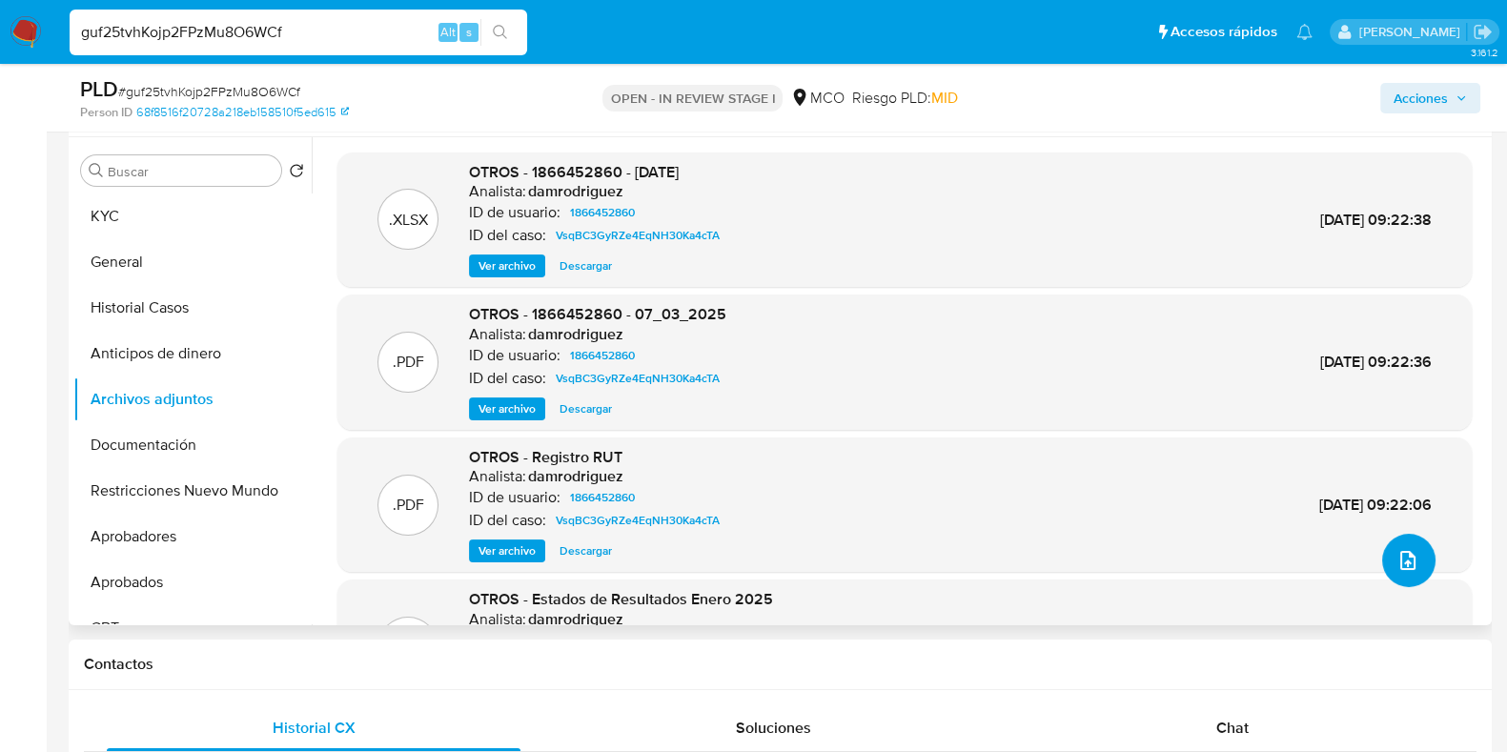
click at [1420, 561] on button "upload-file" at bounding box center [1408, 560] width 53 height 53
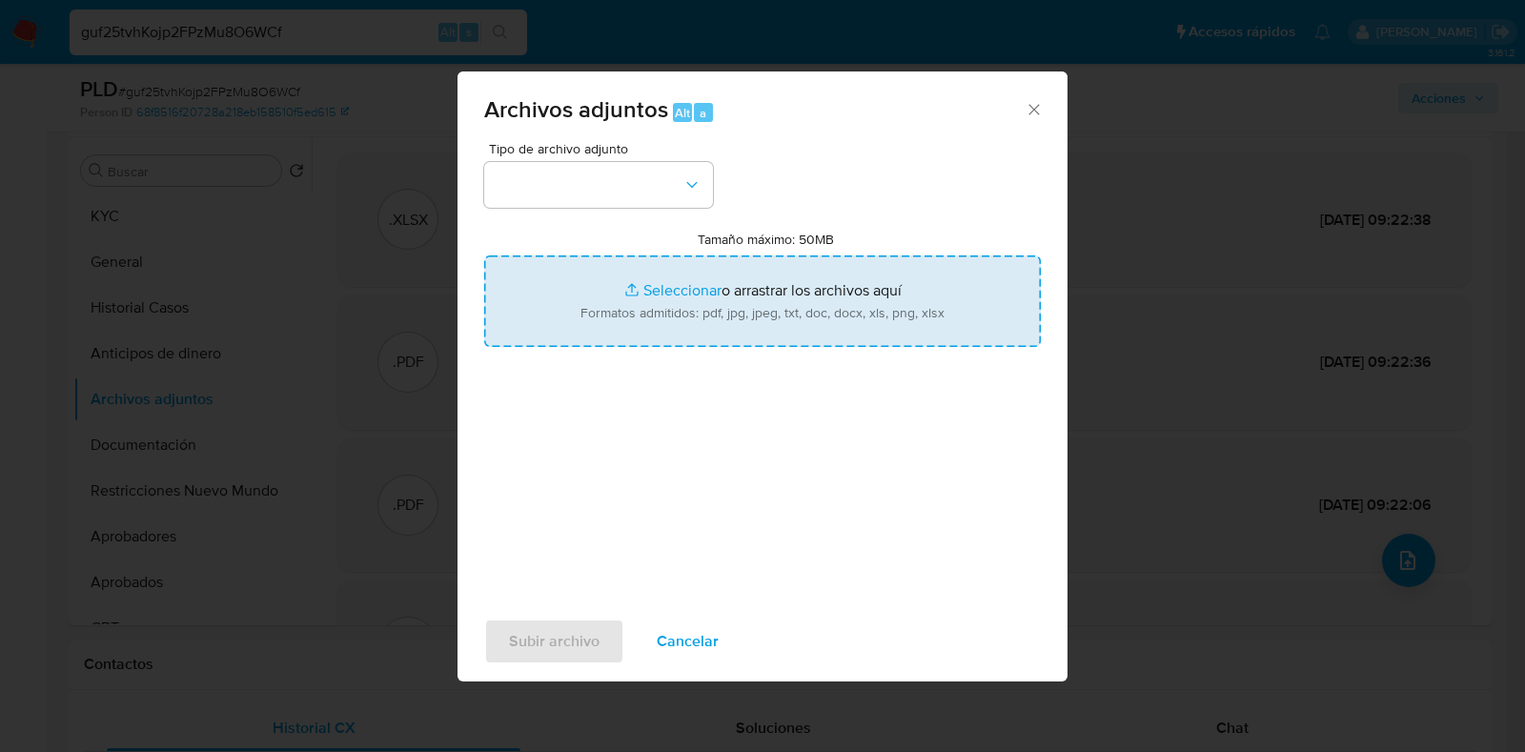
click at [744, 300] on input "Tamaño máximo: 50MB Seleccionar archivos" at bounding box center [762, 301] width 557 height 92
type input "C:\fakepath\1866452860 - 01_10_2025.pdf"
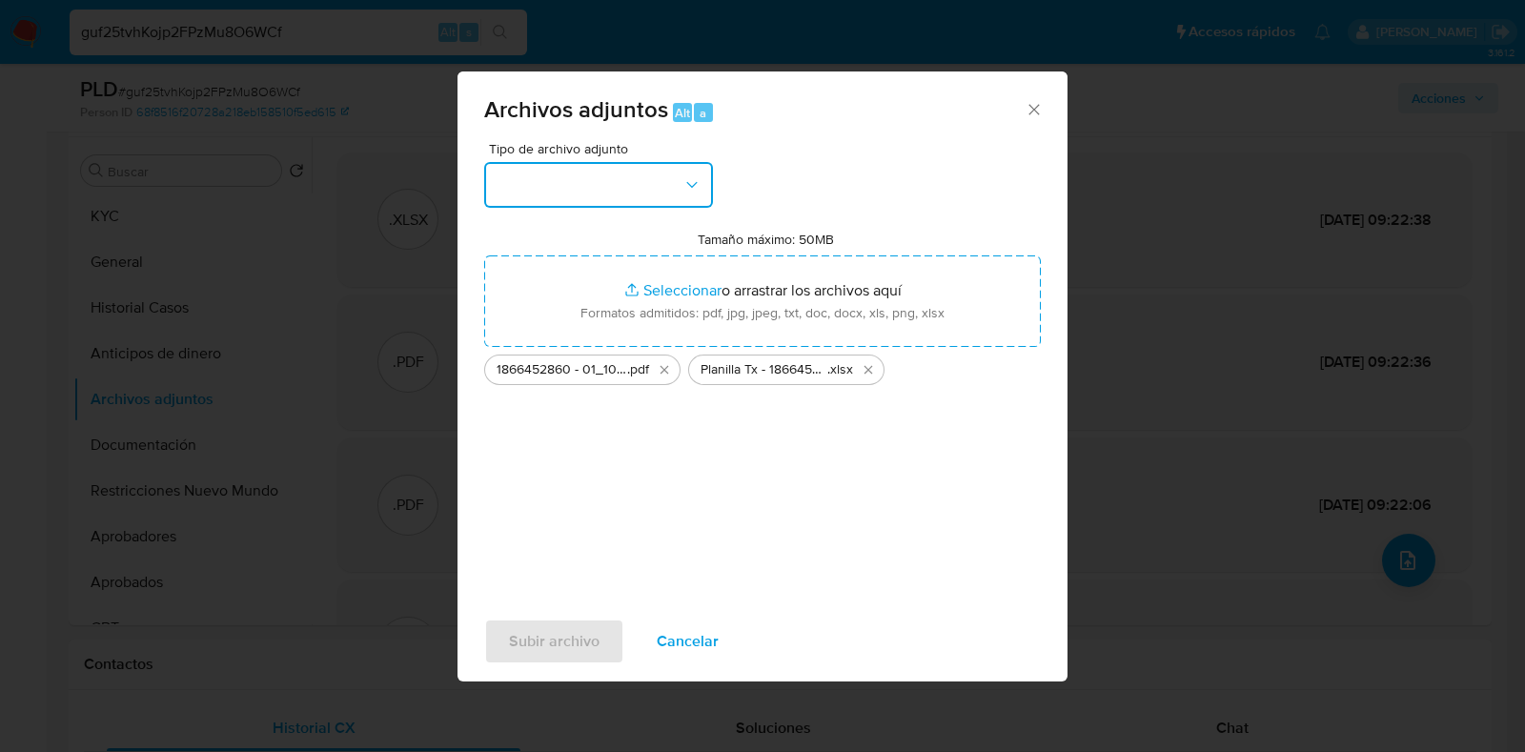
click at [583, 182] on button "button" at bounding box center [598, 185] width 229 height 46
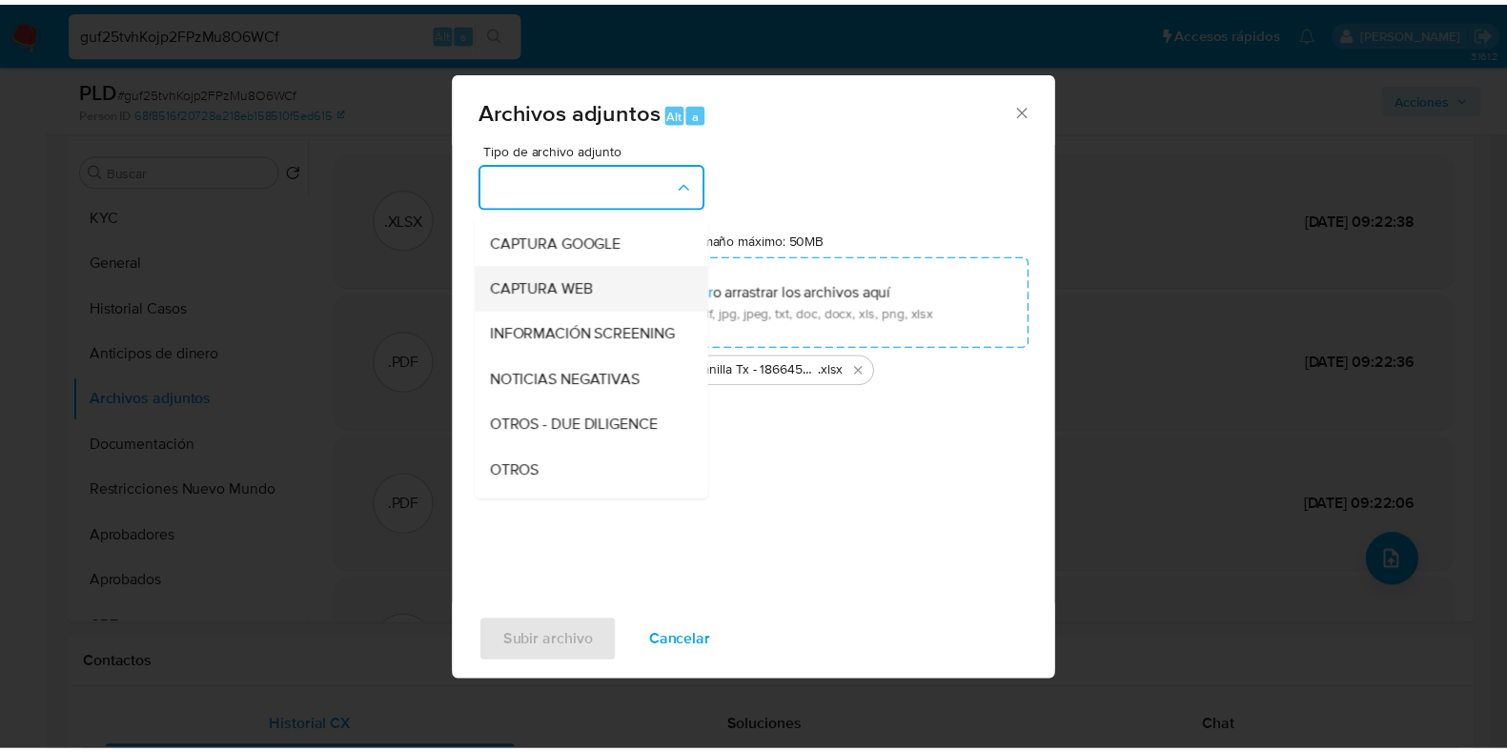
scroll to position [237, 0]
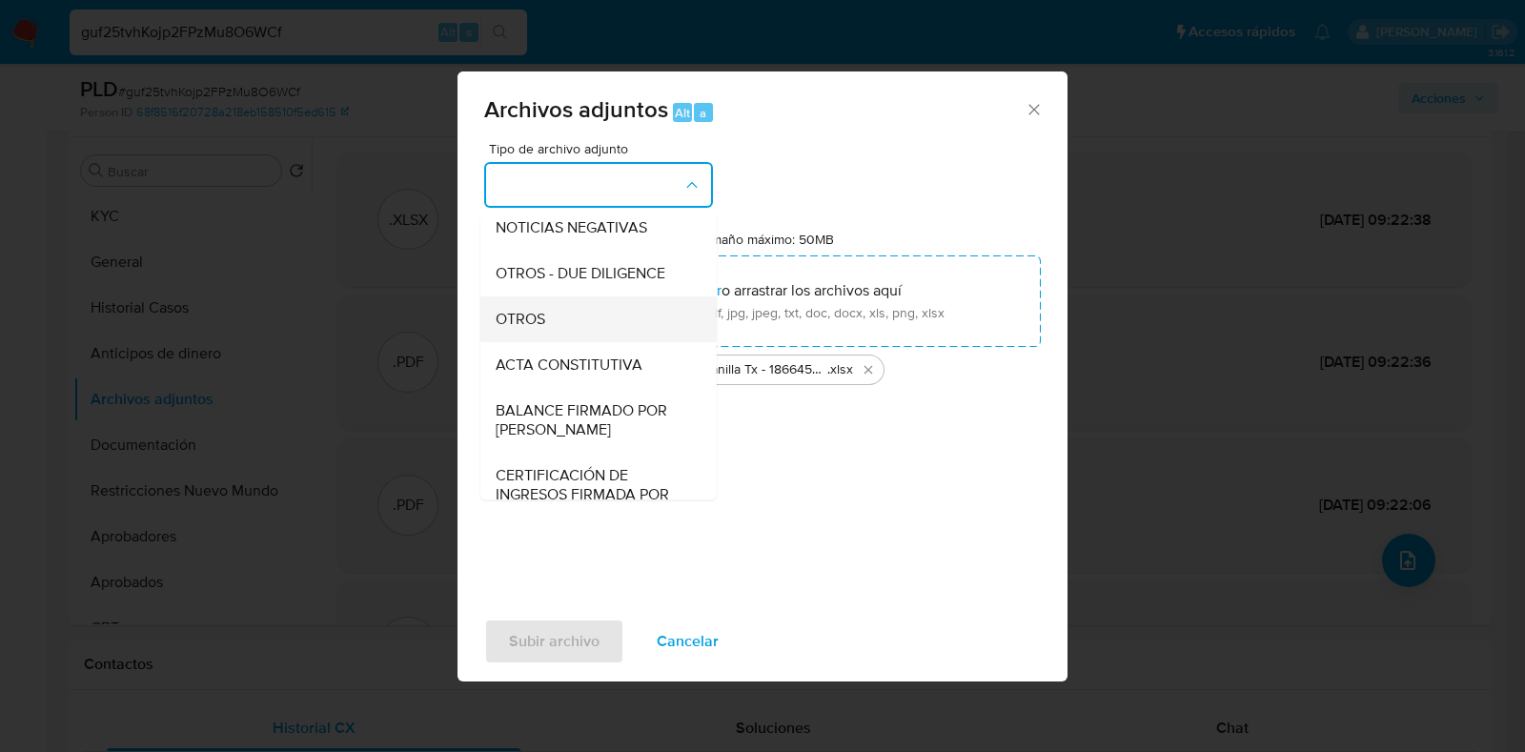
click at [587, 342] on div "OTROS" at bounding box center [593, 319] width 194 height 46
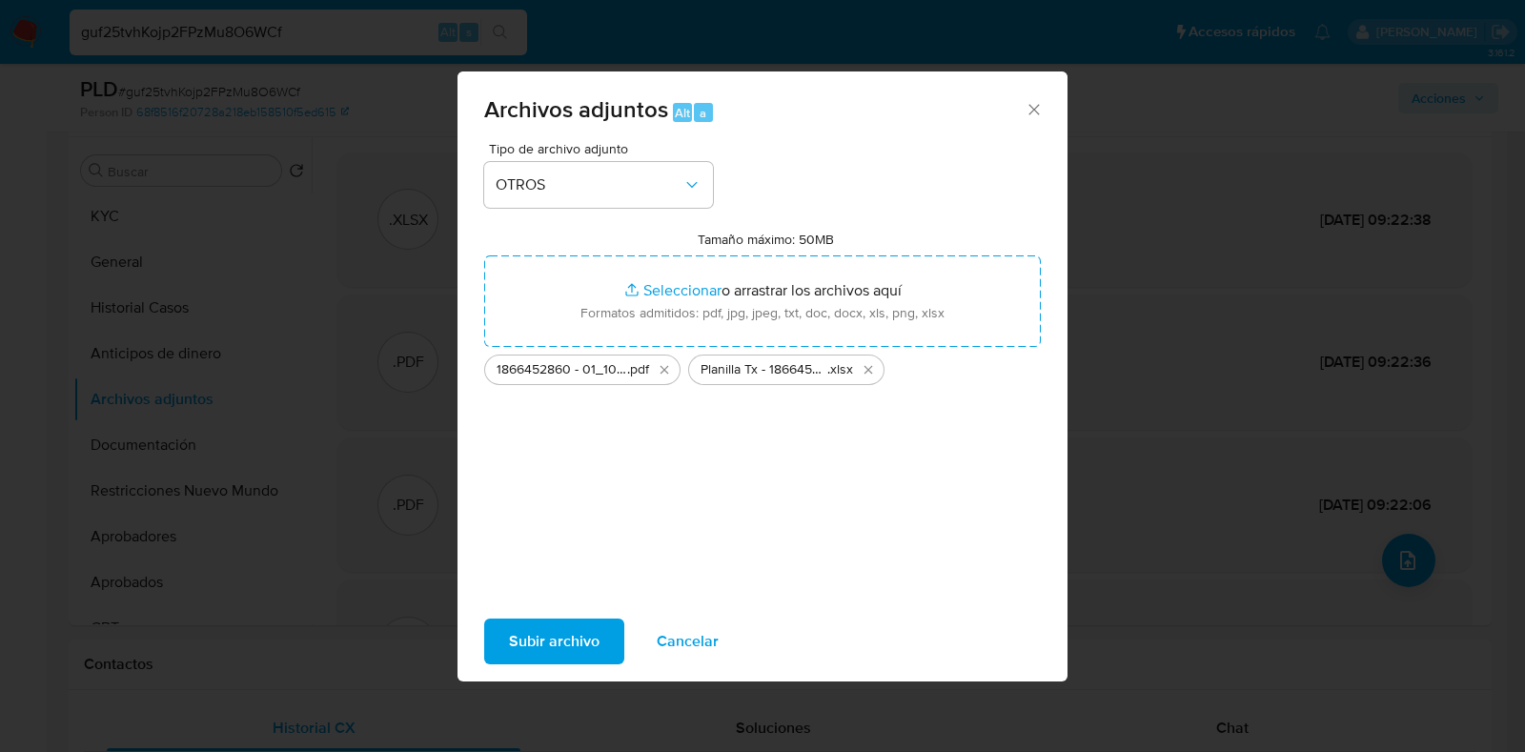
click at [581, 637] on span "Subir archivo" at bounding box center [554, 642] width 91 height 42
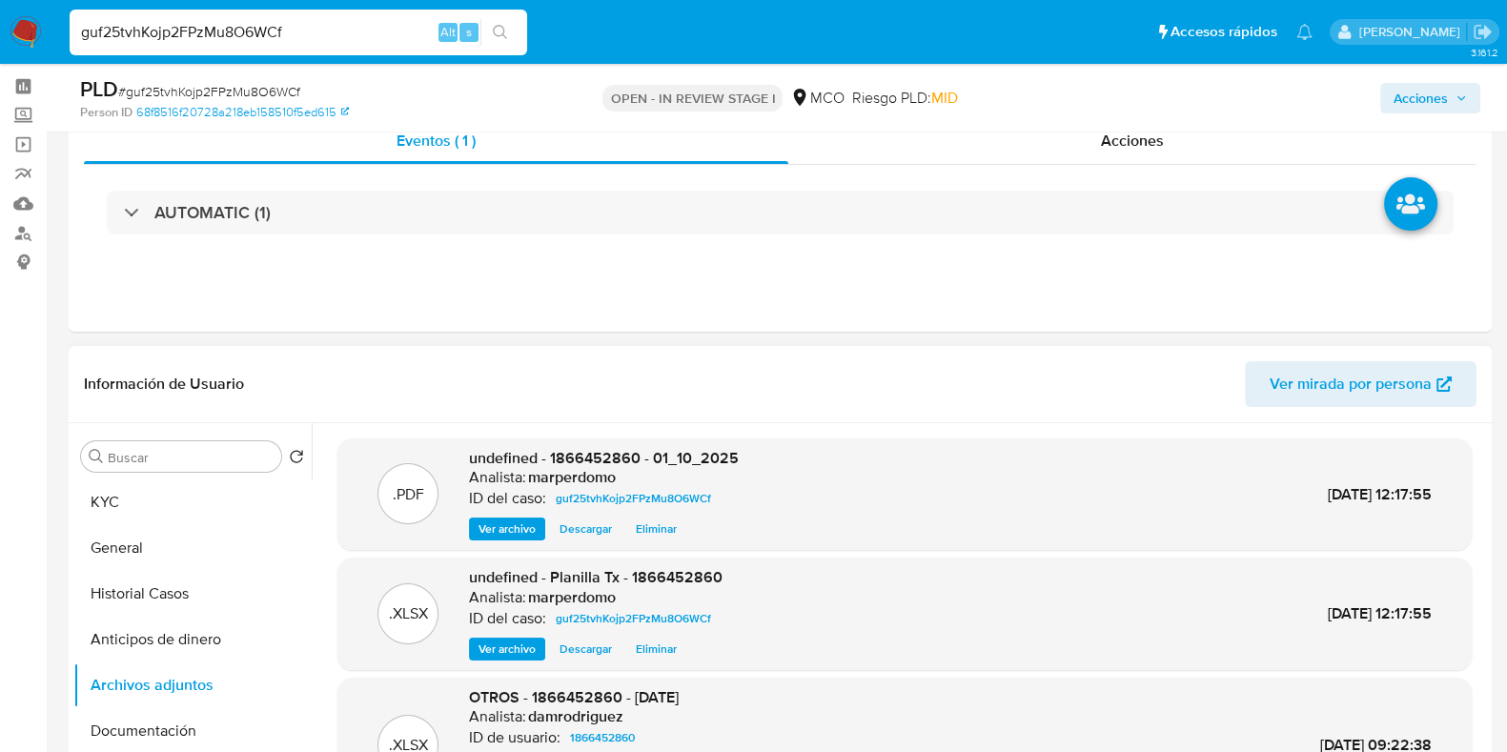
scroll to position [0, 0]
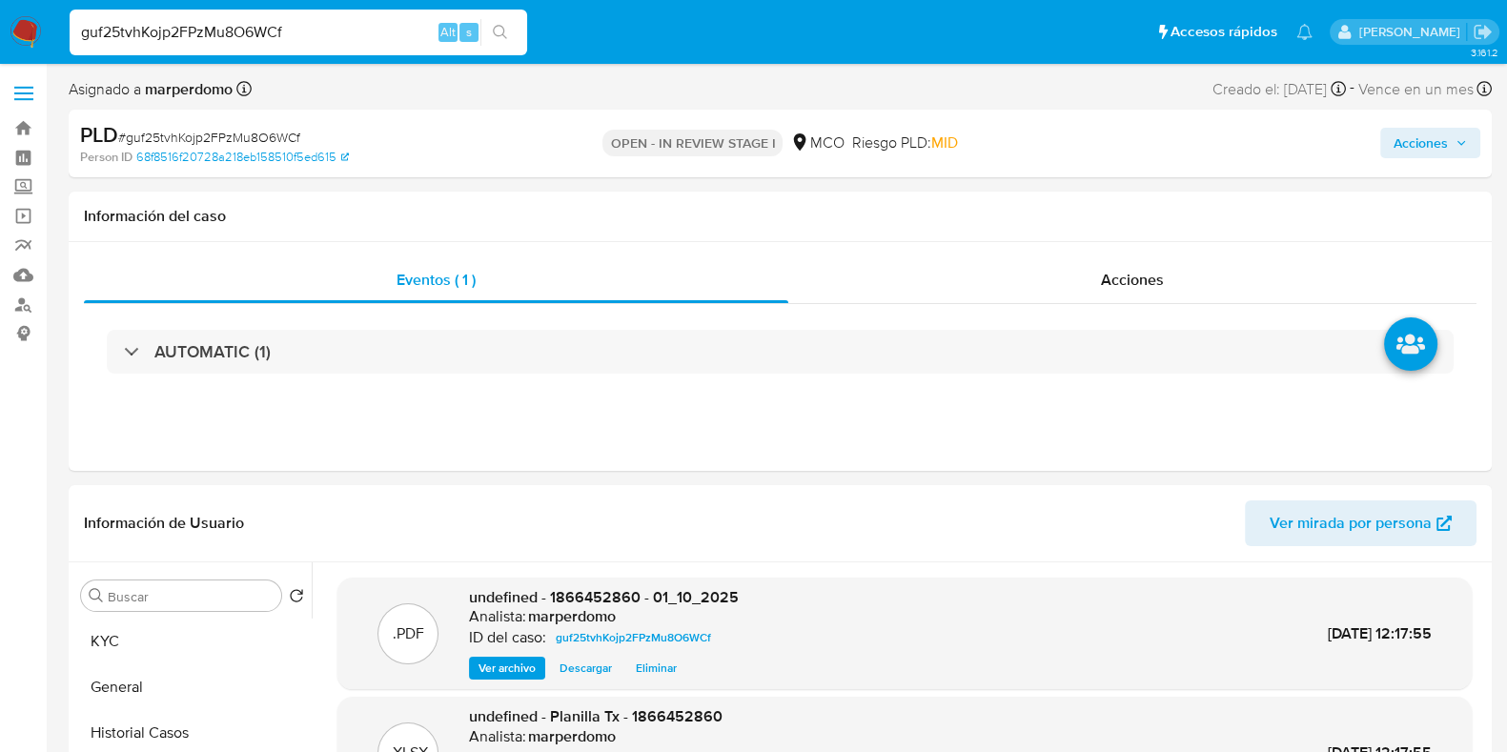
click at [1435, 141] on span "Acciones" at bounding box center [1421, 143] width 54 height 31
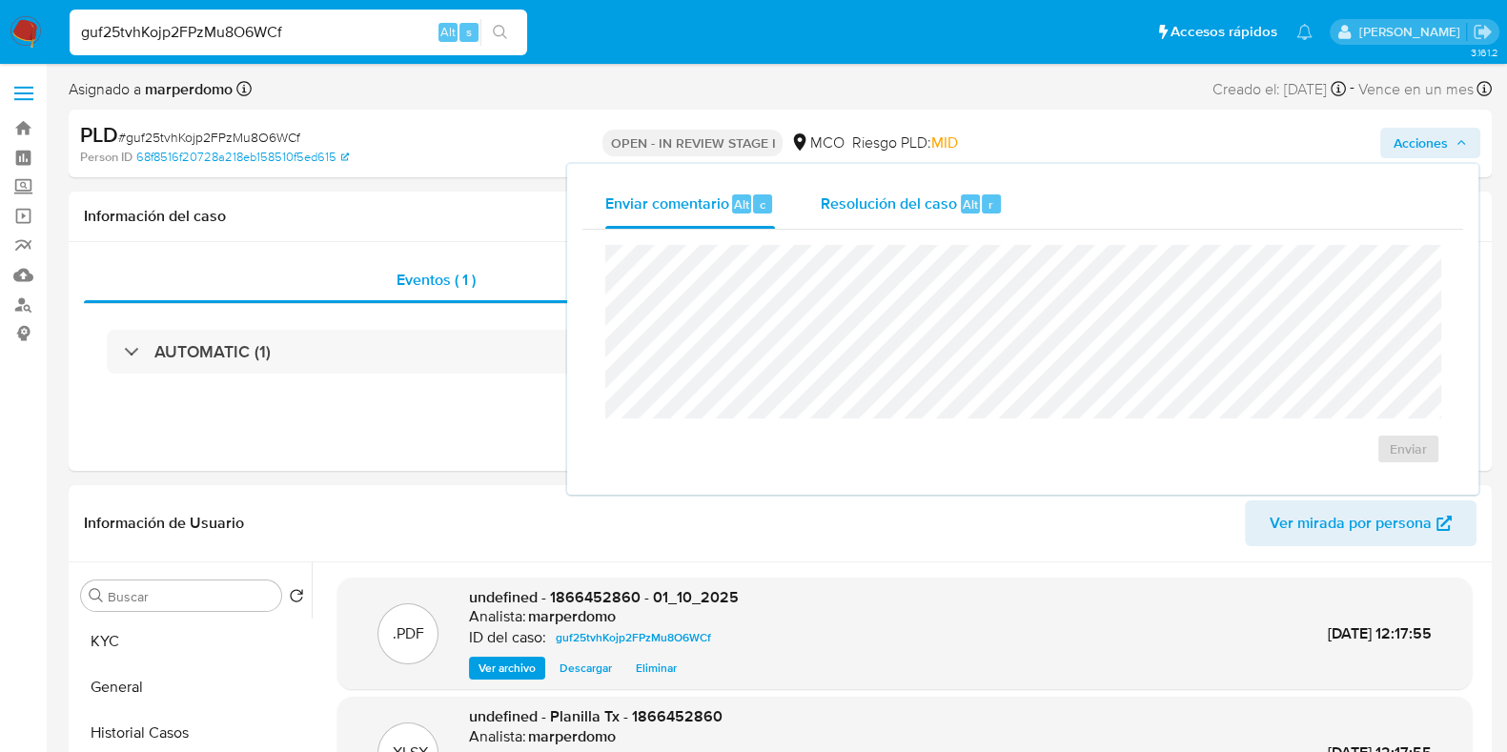
click at [956, 211] on div "Resolución del caso Alt r" at bounding box center [912, 204] width 182 height 50
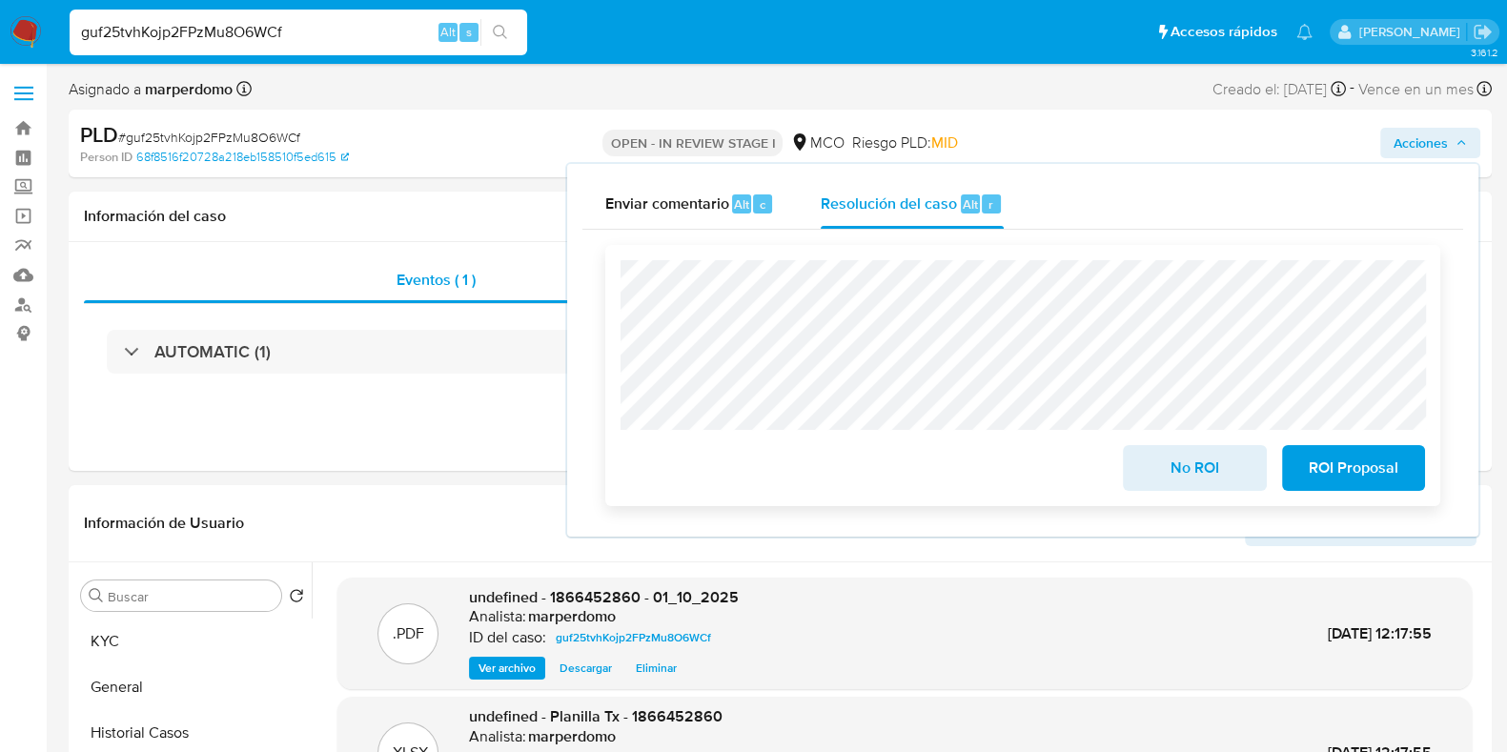
click at [1191, 479] on span "No ROI" at bounding box center [1194, 468] width 93 height 42
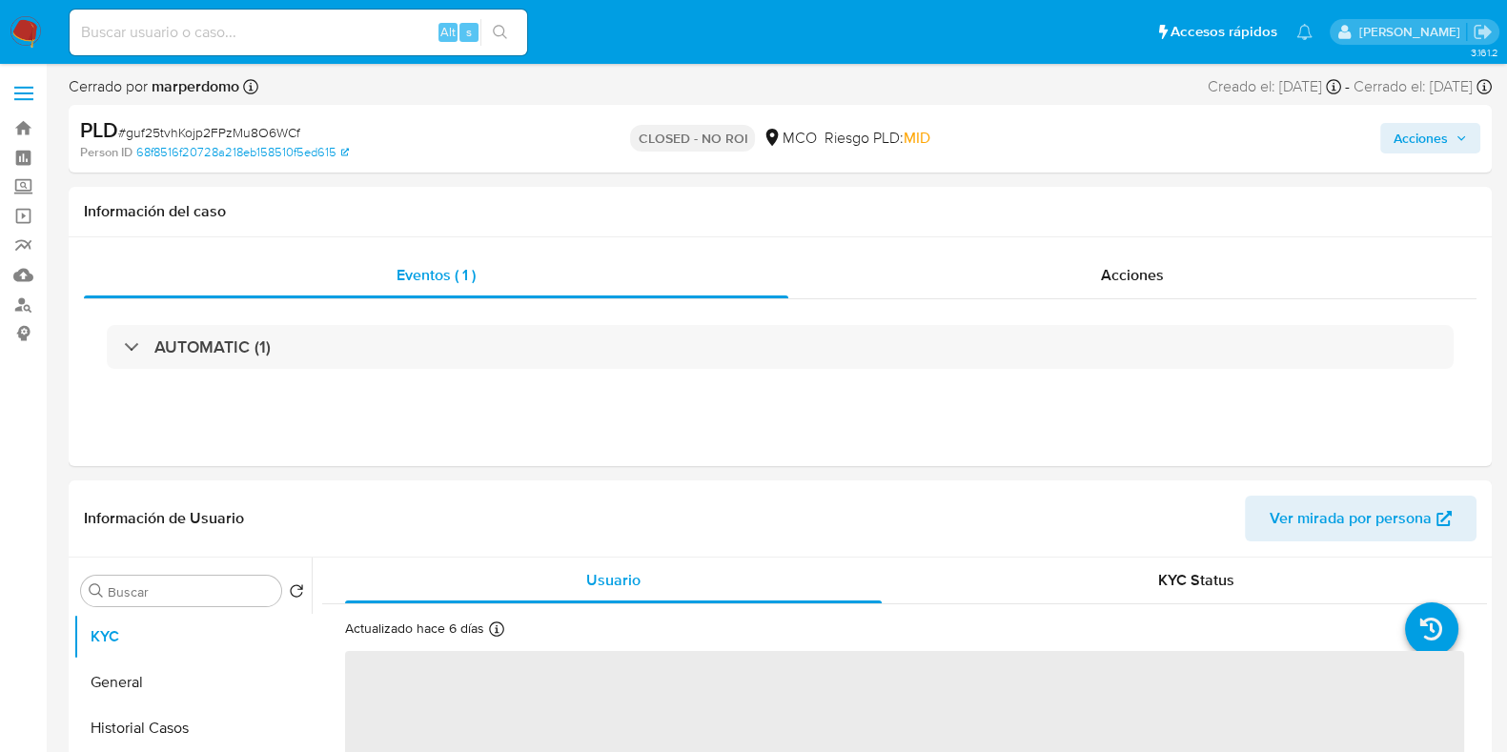
select select "10"
